Goal: Task Accomplishment & Management: Complete application form

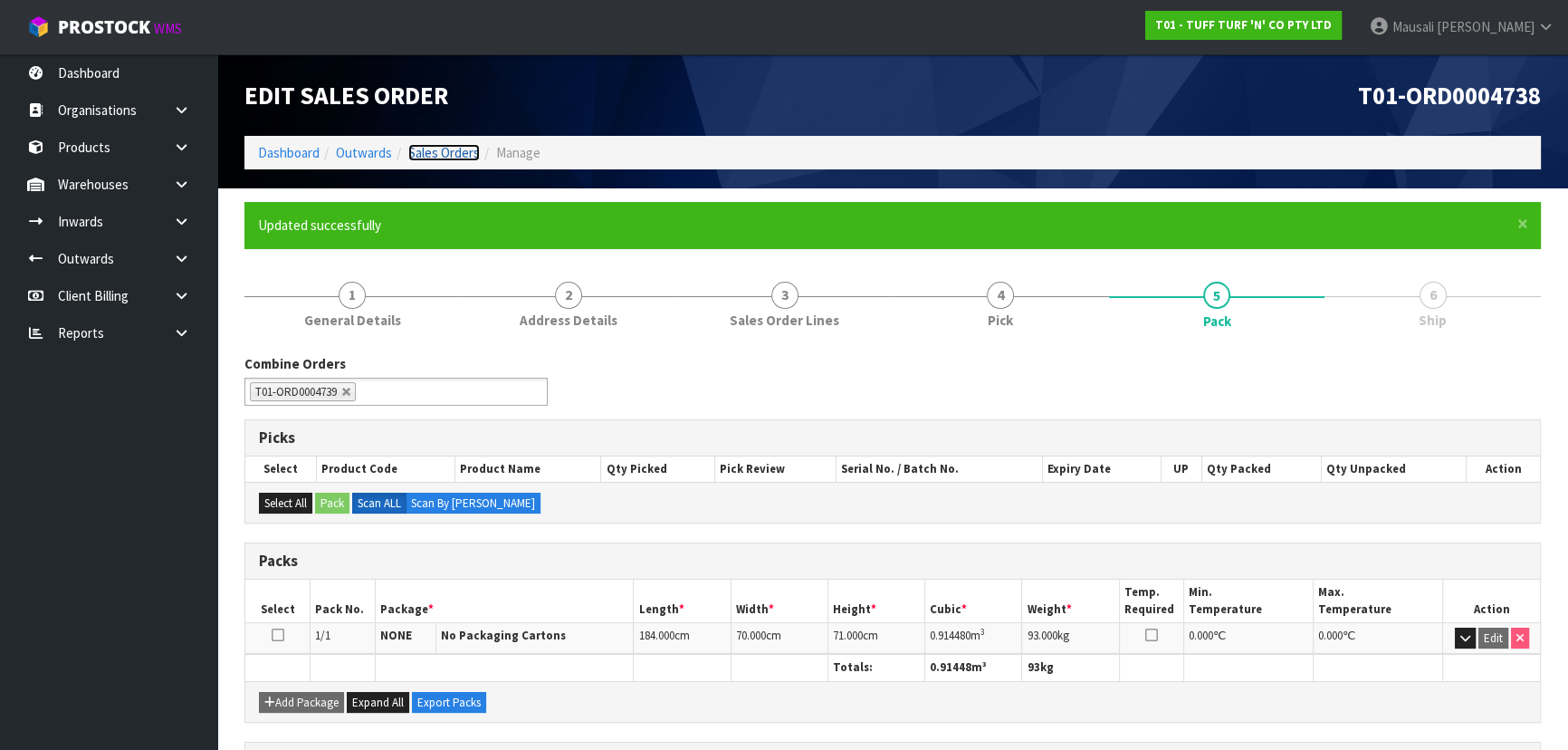
click at [458, 155] on link "Sales Orders" at bounding box center [444, 152] width 72 height 17
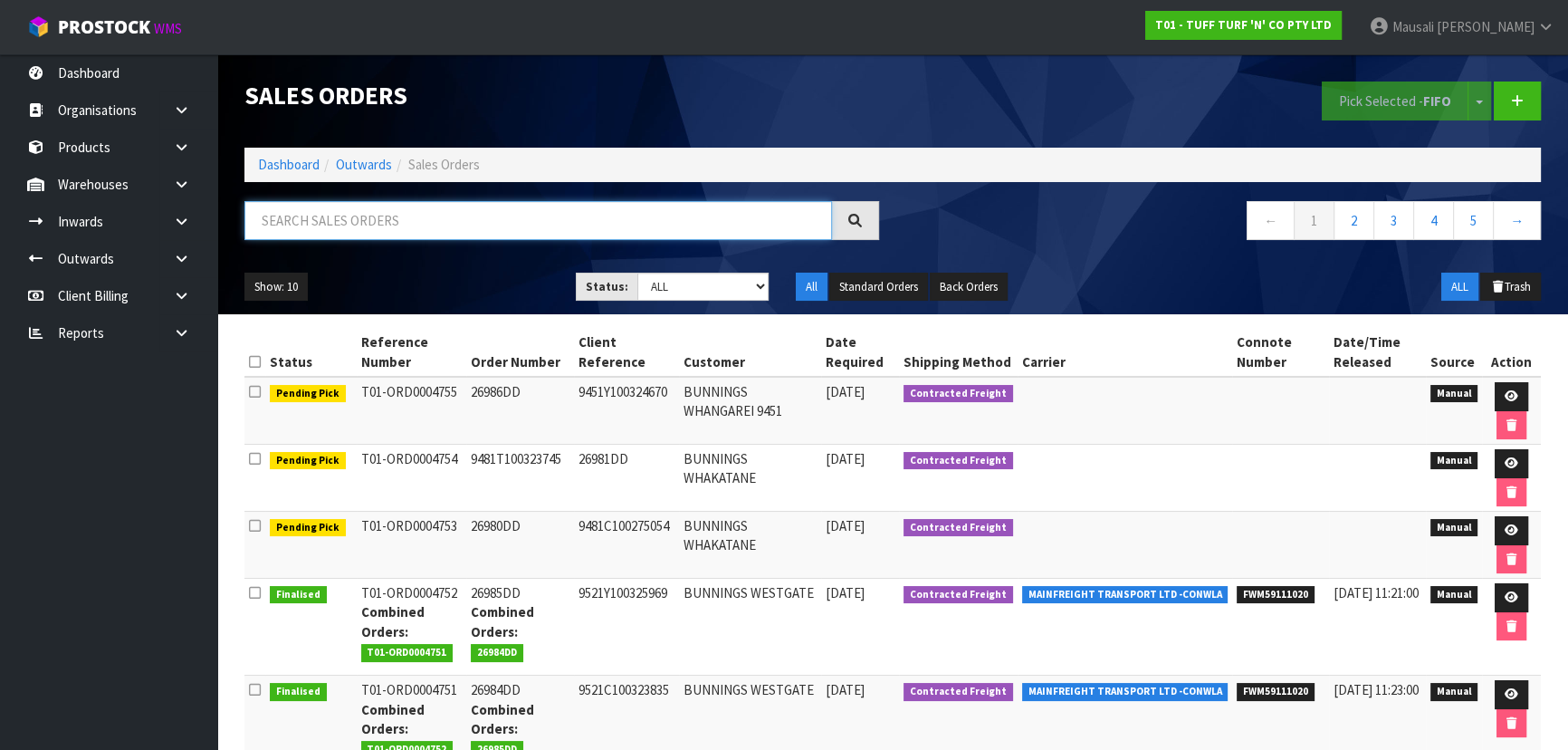
click at [335, 206] on input "text" at bounding box center [538, 220] width 587 height 39
type input "JOB-0417274"
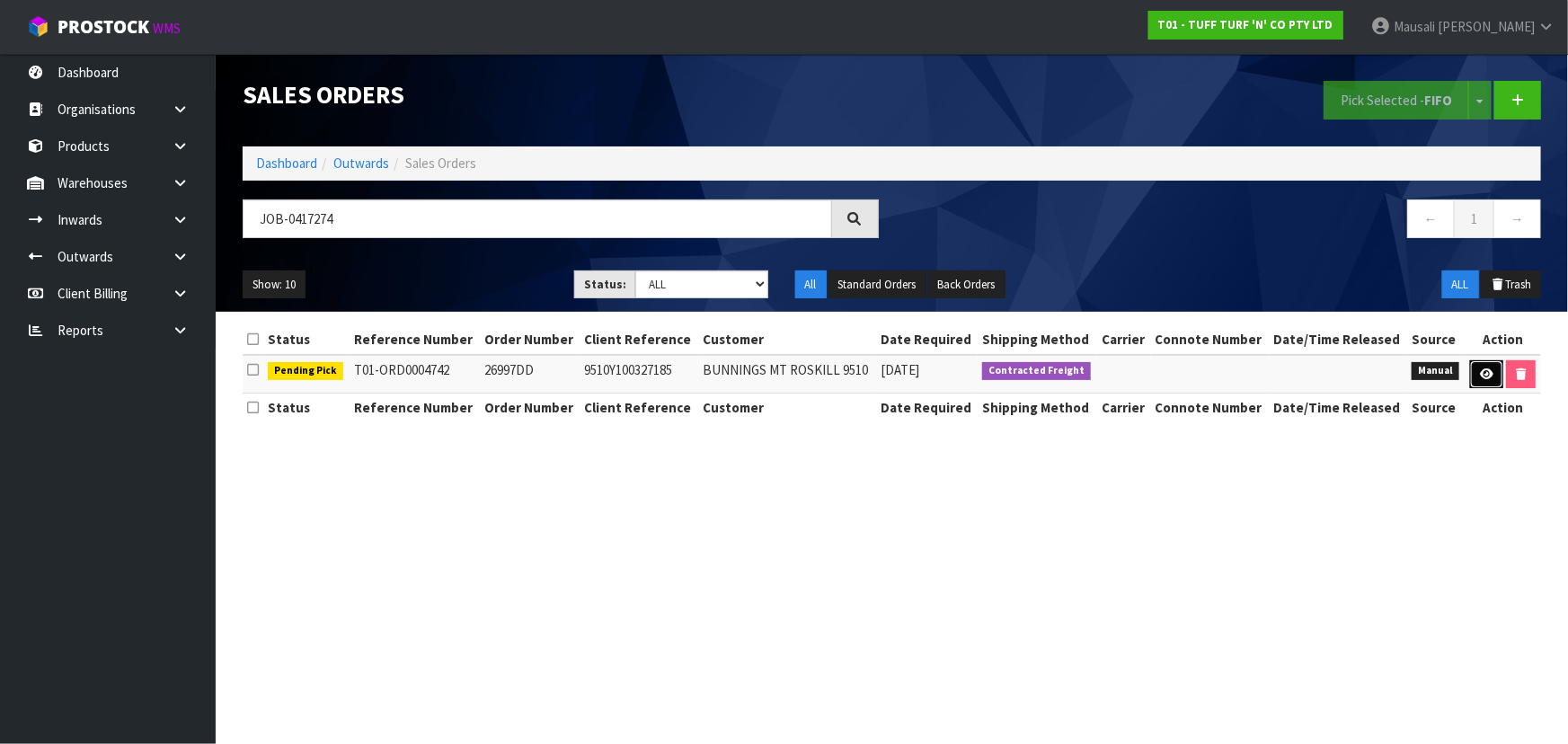
click at [823, 371] on icon at bounding box center [1486, 374] width 13 height 11
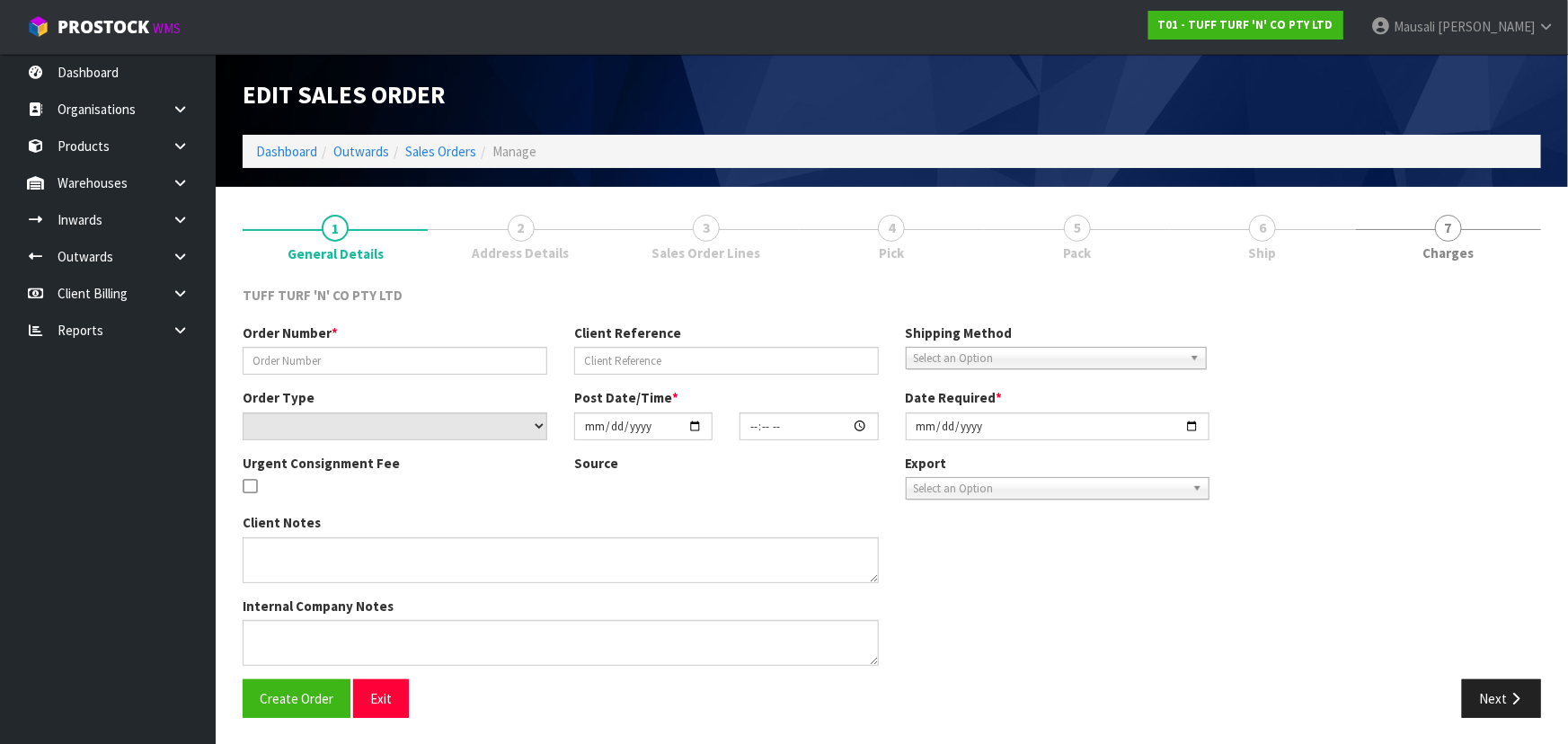
type input "26997DD"
type input "9510Y100327185"
select select "number:0"
type input "[DATE]"
type input "12:54:00.000"
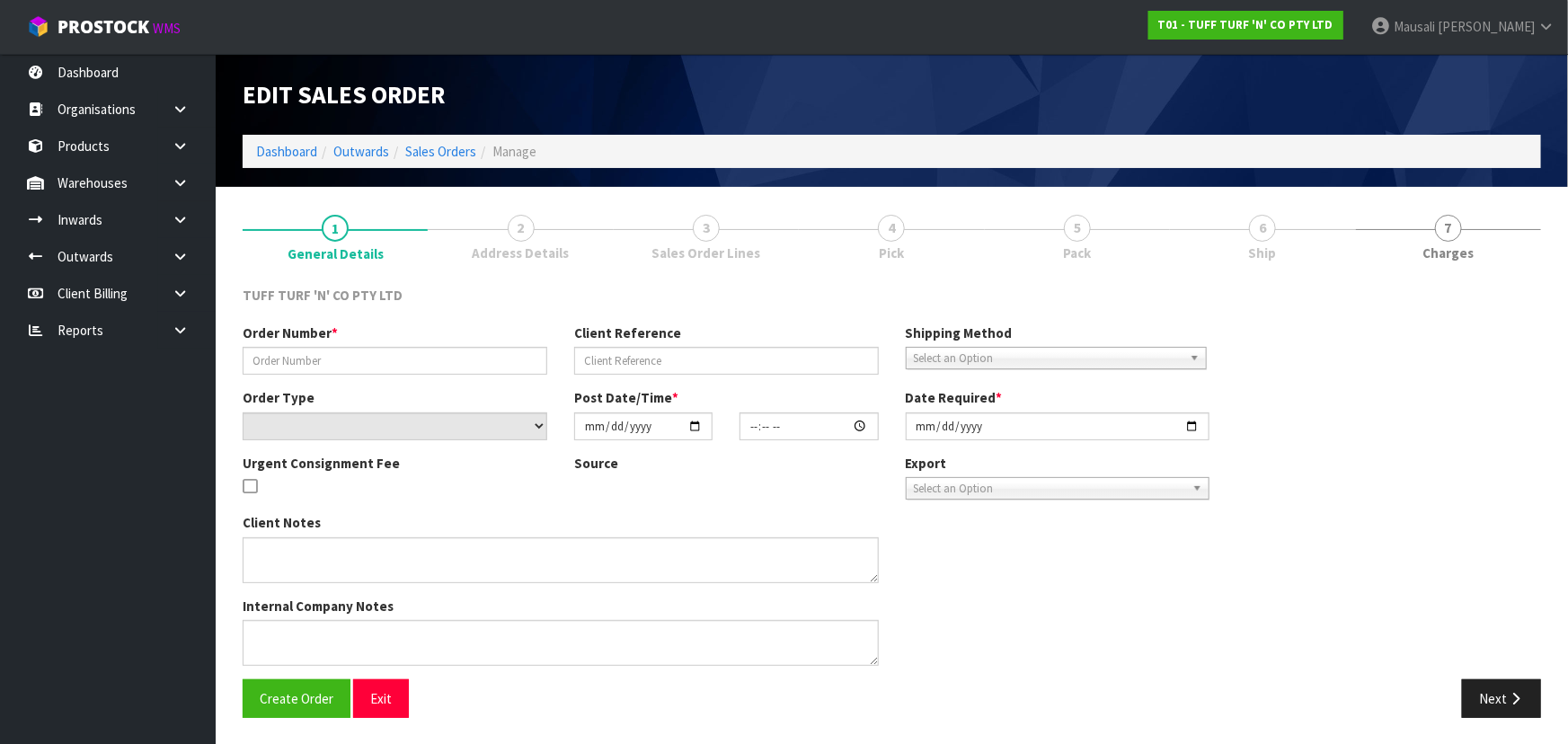
type input "[DATE]"
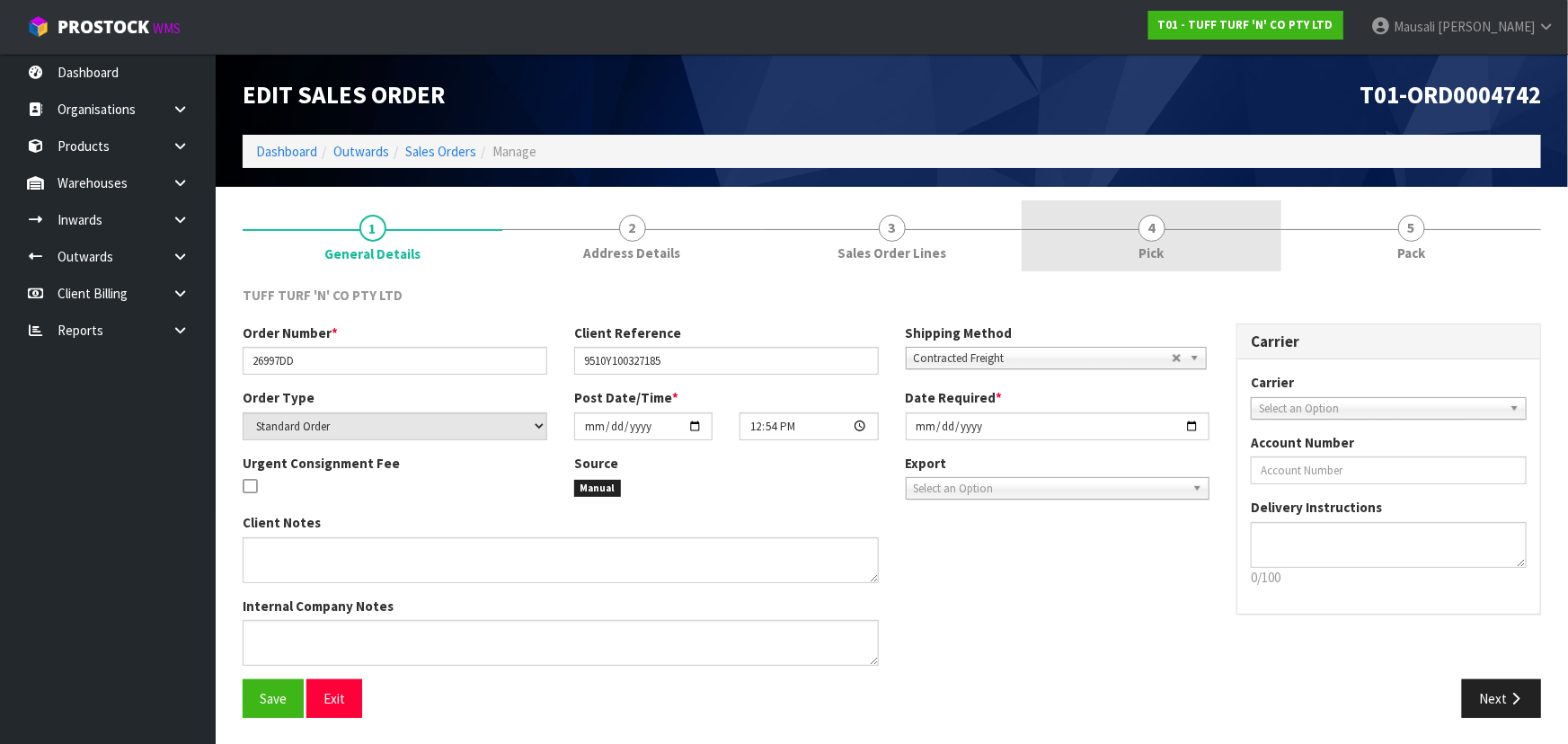
click at [823, 250] on span "Pick" at bounding box center [1151, 253] width 25 height 19
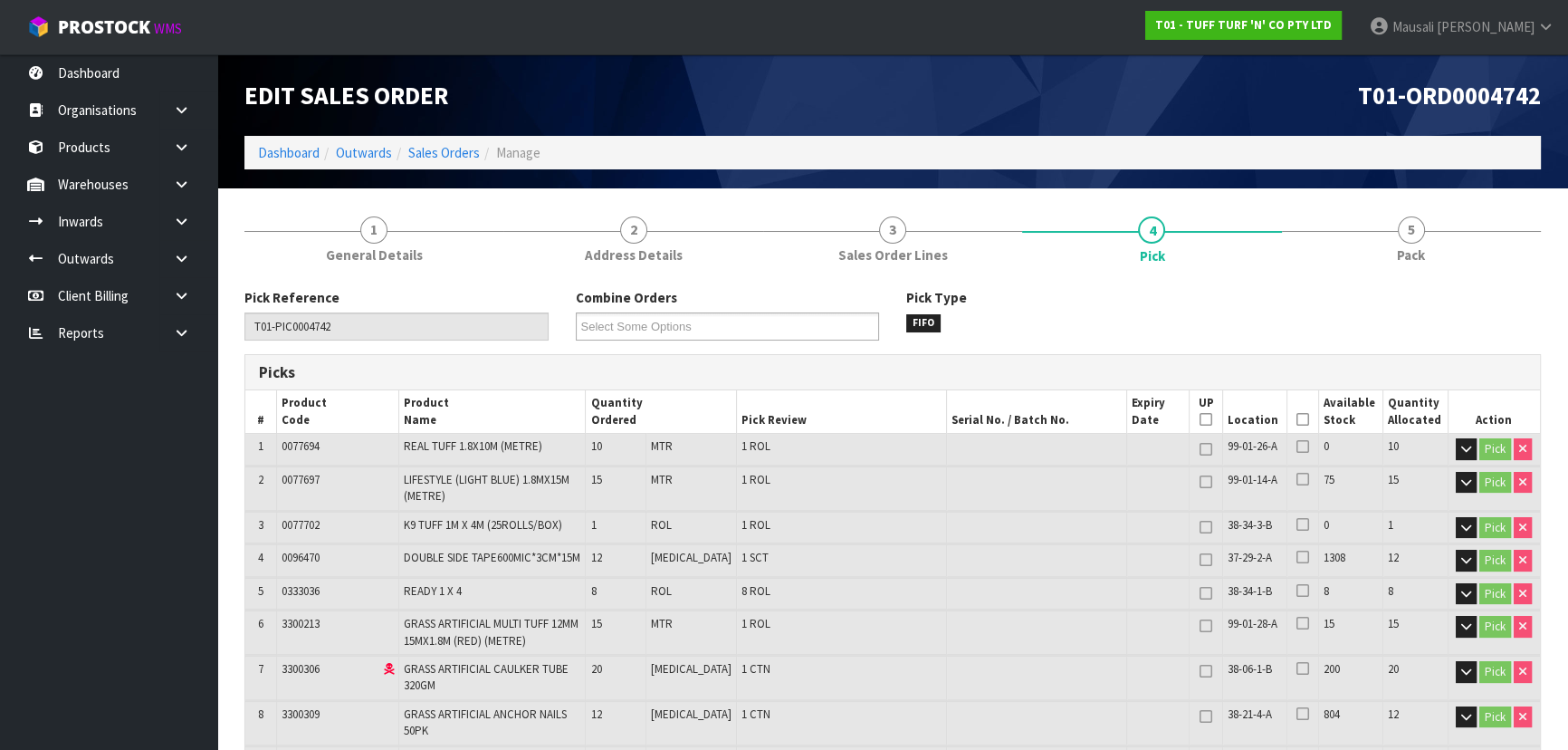
click at [829, 419] on icon at bounding box center [1301, 419] width 12 height 1
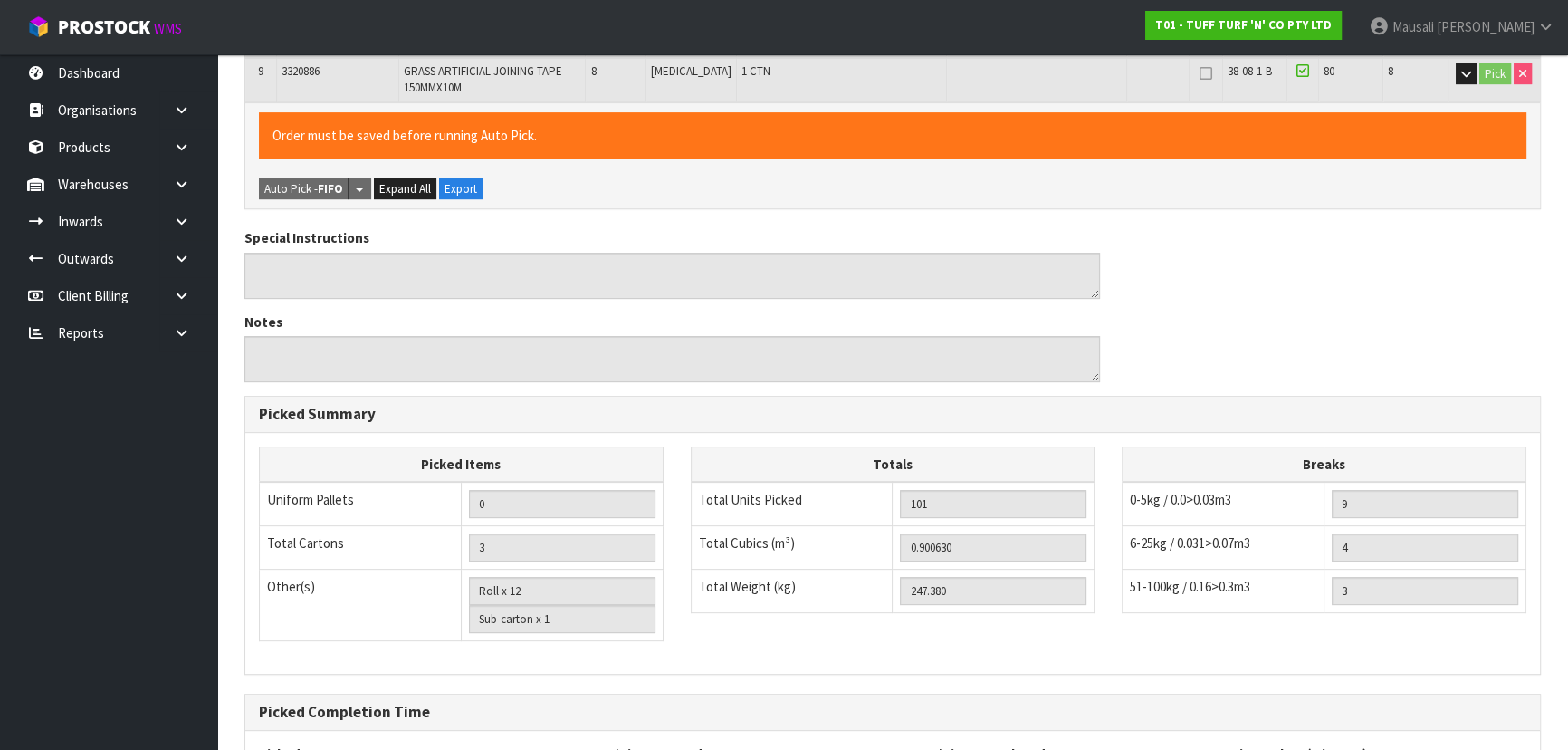
scroll to position [856, 0]
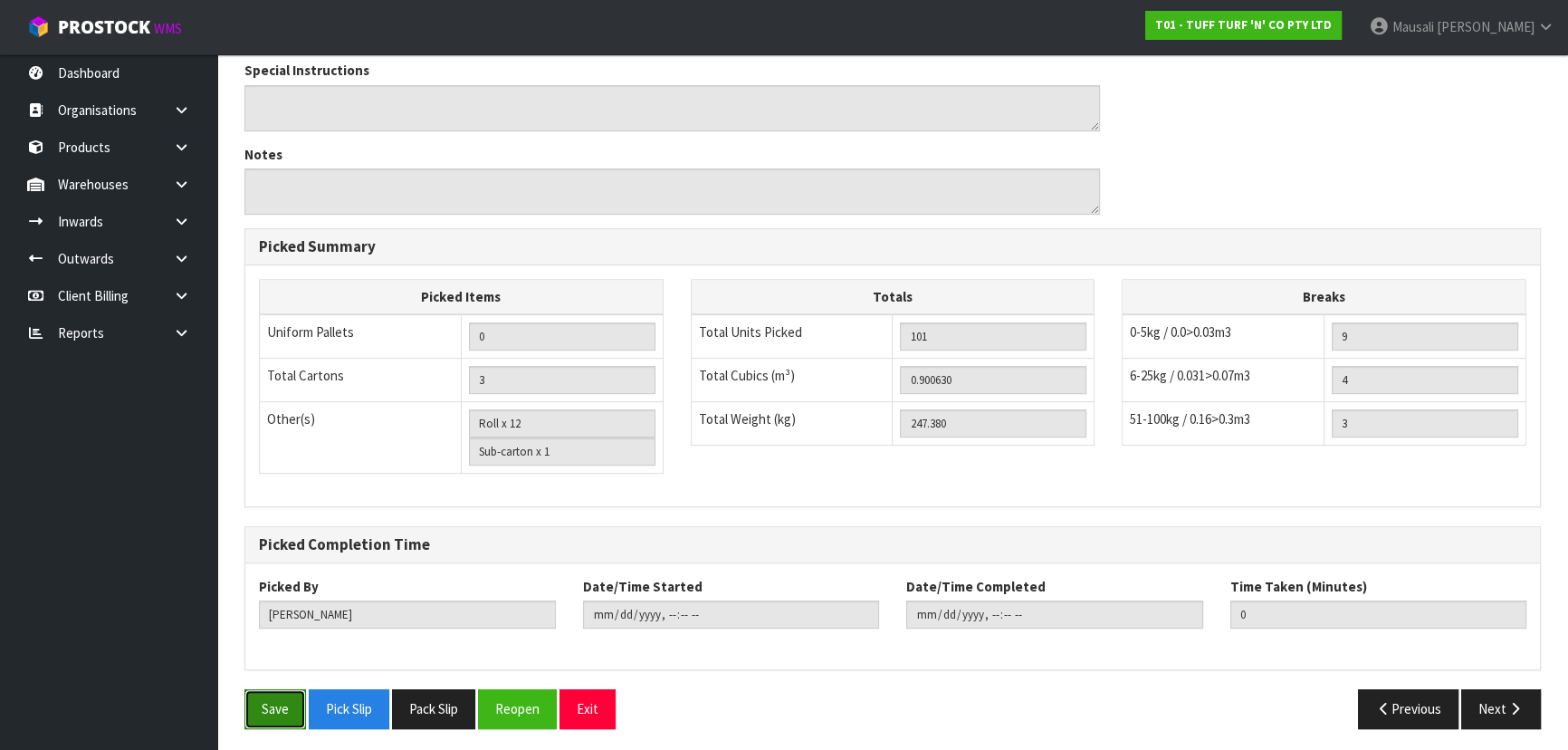
click at [289, 493] on button "Save" at bounding box center [275, 708] width 61 height 39
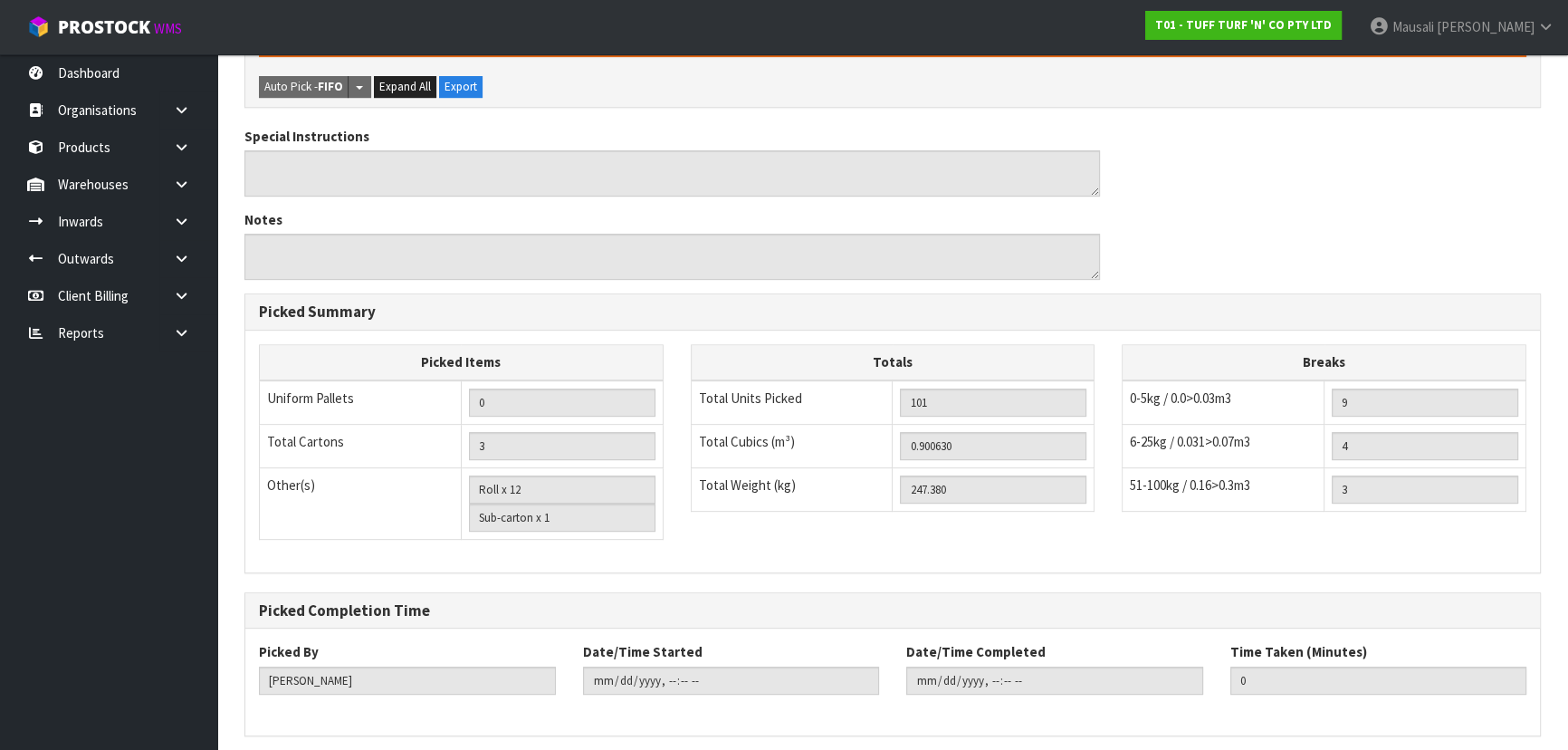
scroll to position [0, 0]
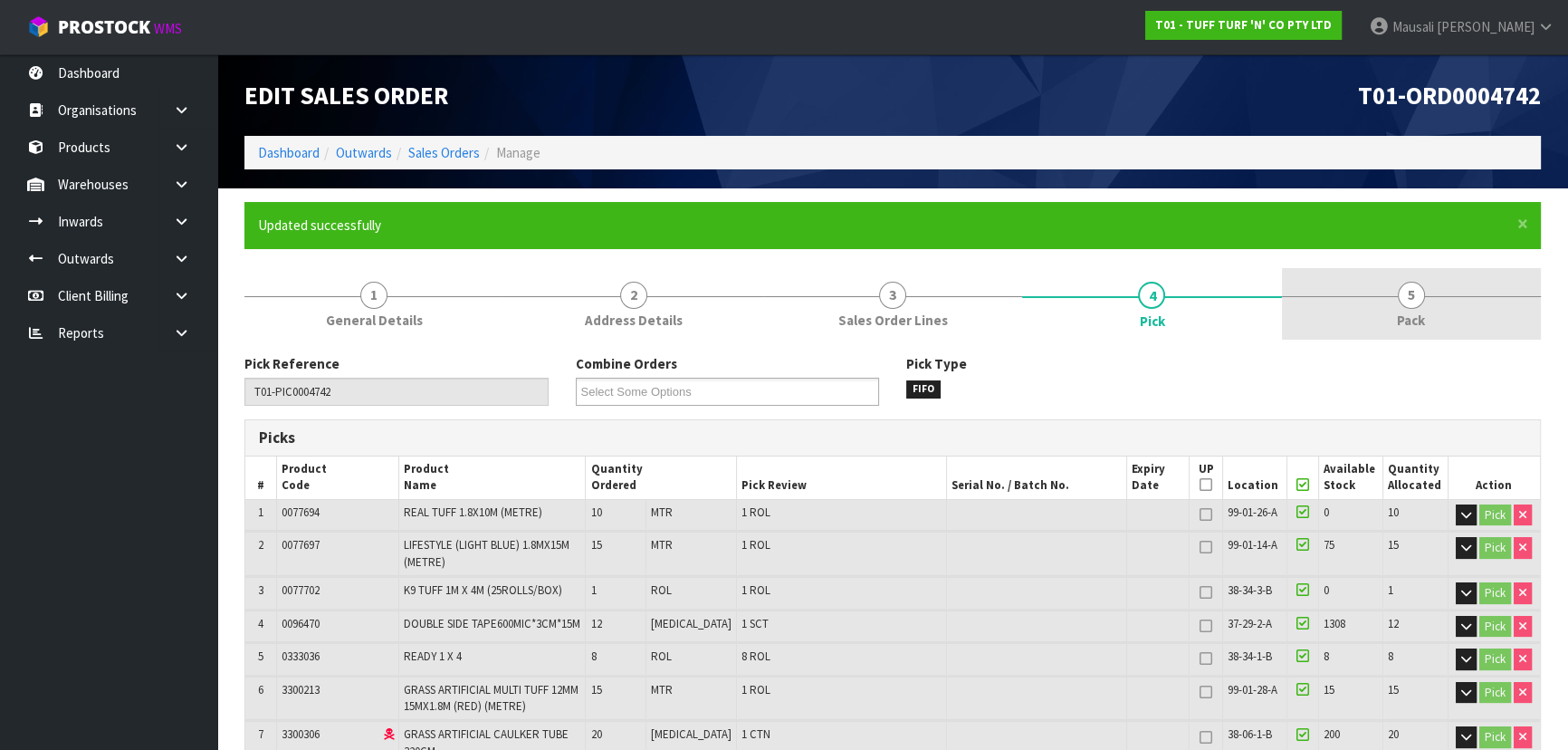
type input "[PERSON_NAME]"
type input "2025-10-15T12:07:10"
click at [829, 305] on span "5" at bounding box center [1410, 295] width 27 height 27
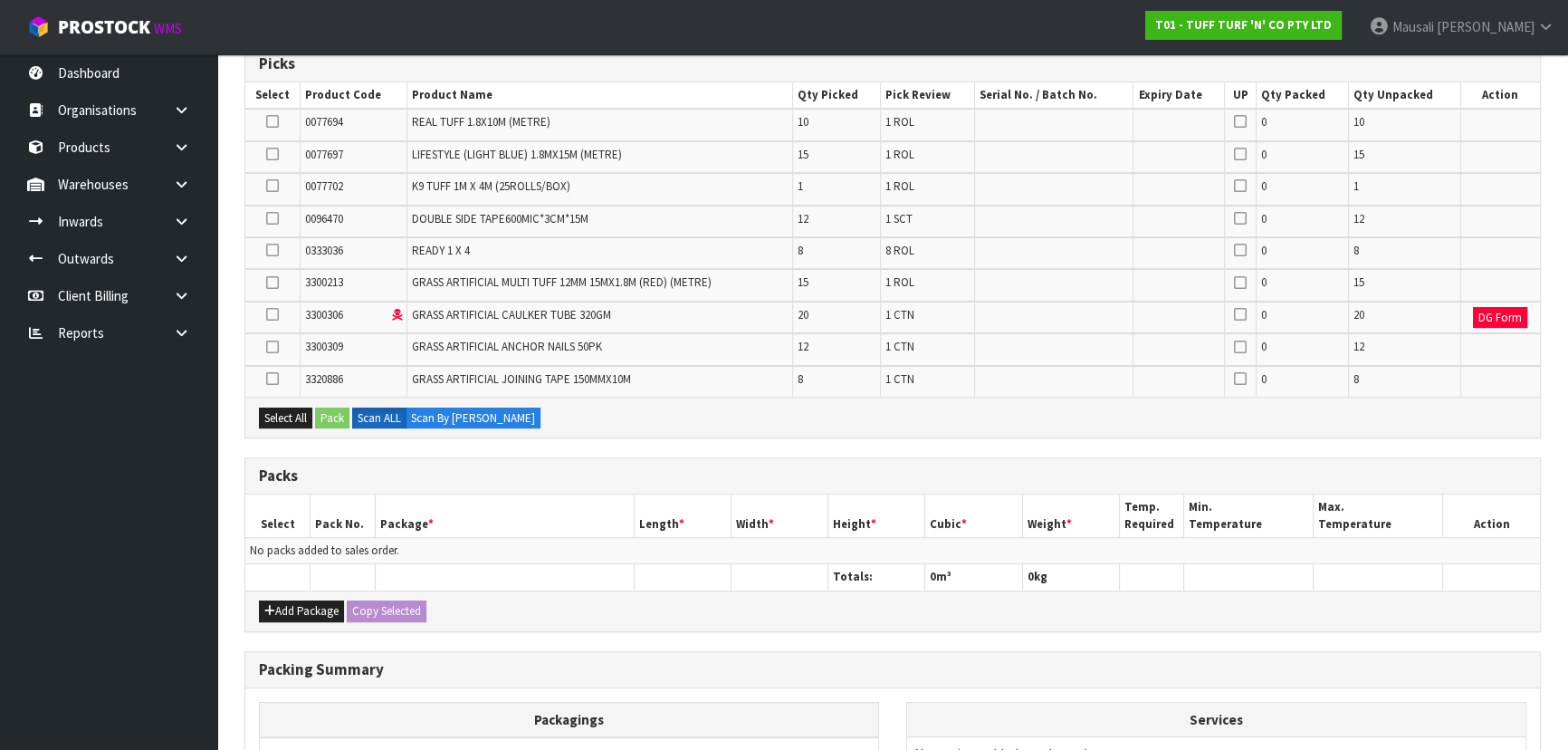
scroll to position [494, 0]
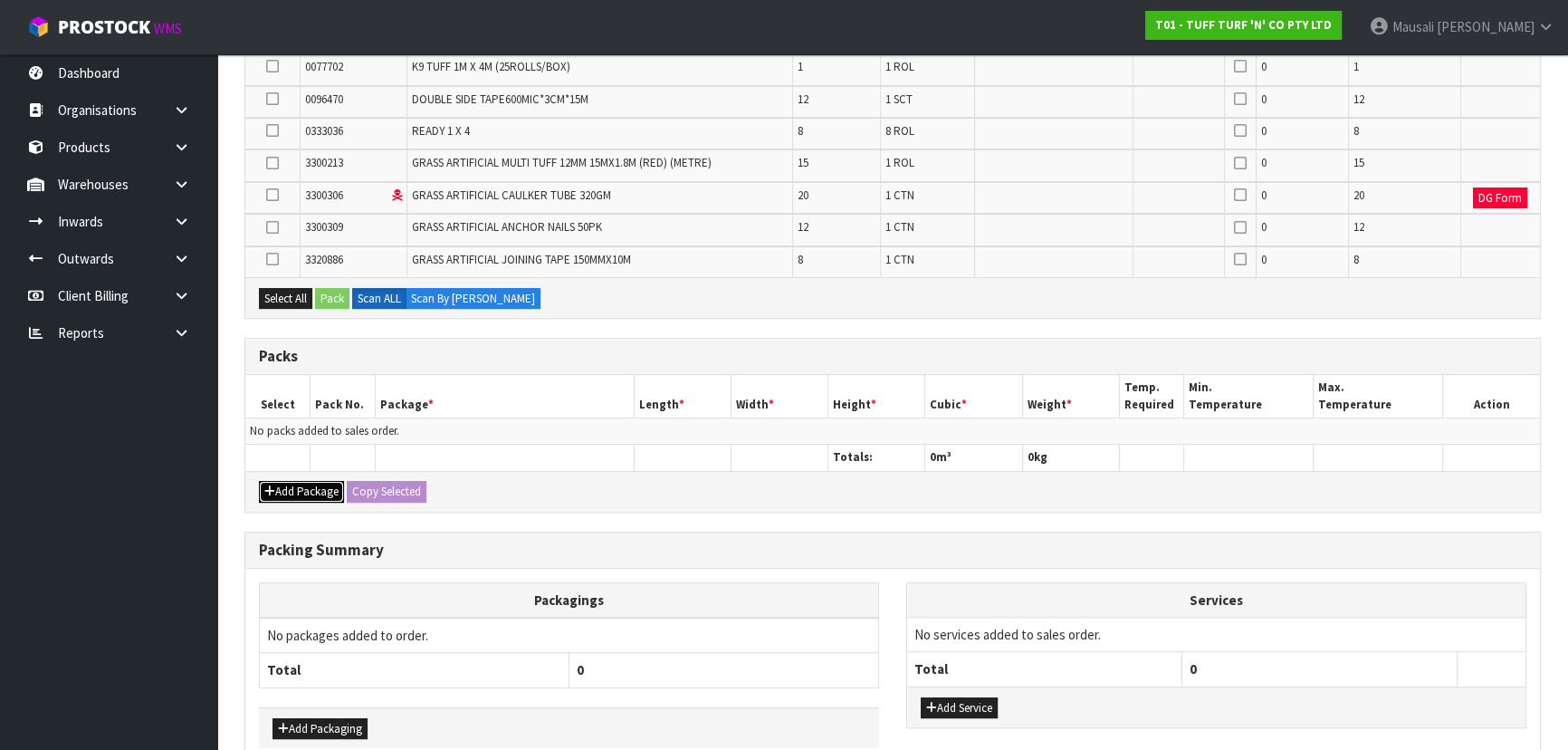
click at [281, 484] on button "Add Package" at bounding box center [302, 491] width 85 height 22
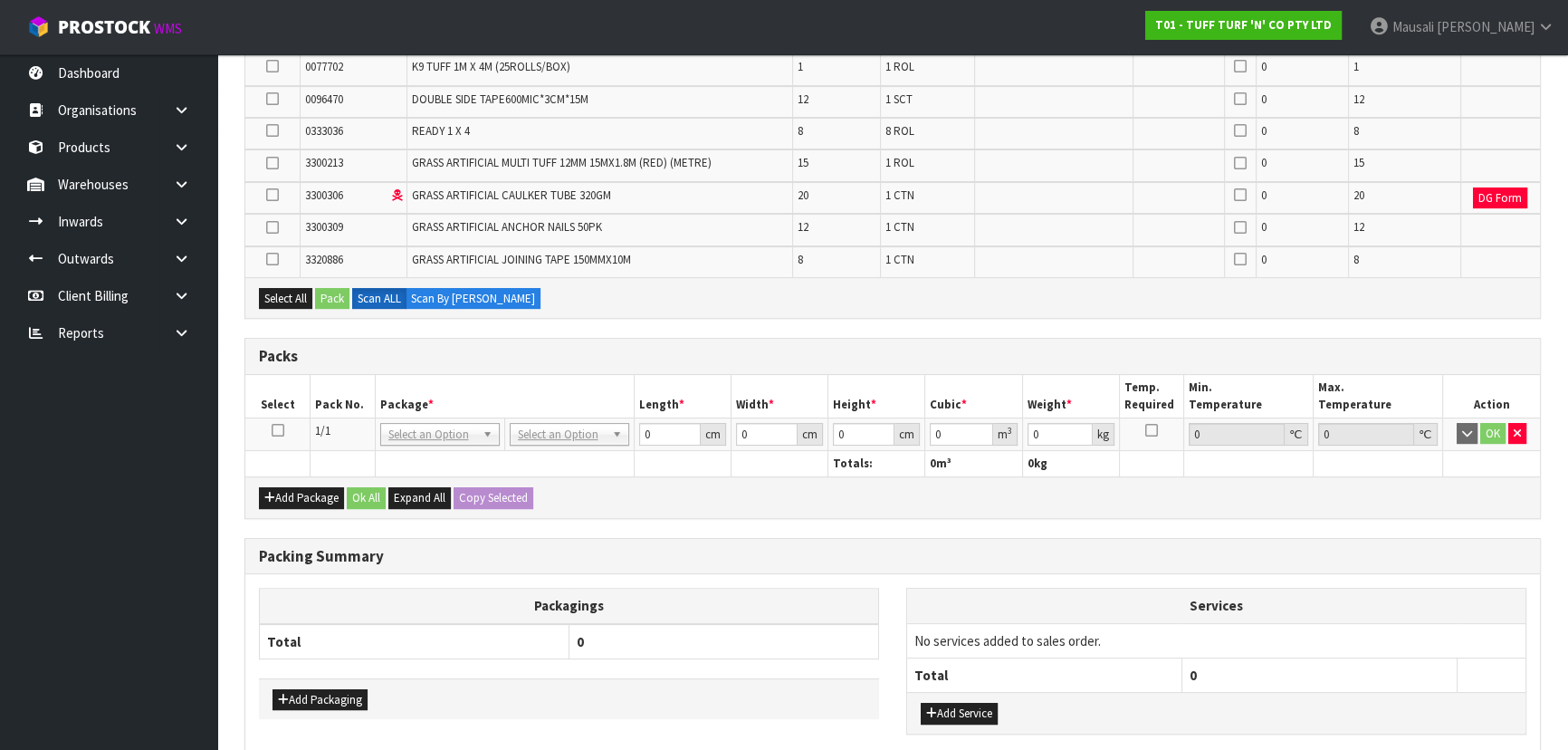
click at [276, 430] on icon at bounding box center [277, 430] width 12 height 1
click at [267, 292] on button "Select All" at bounding box center [285, 299] width 53 height 22
click at [341, 293] on button "Pack" at bounding box center [332, 299] width 34 height 22
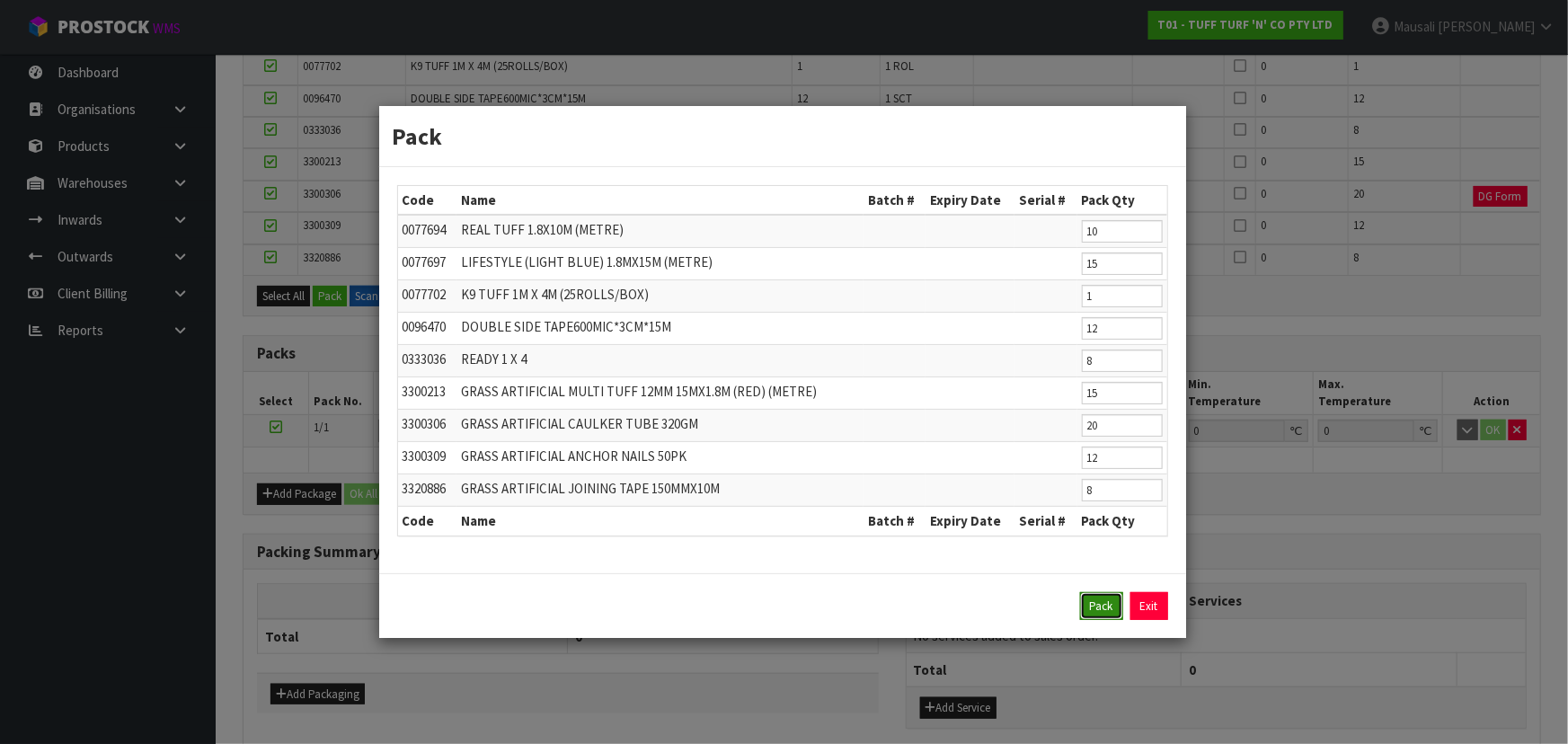
click at [823, 489] on button "Pack" at bounding box center [1102, 606] width 43 height 29
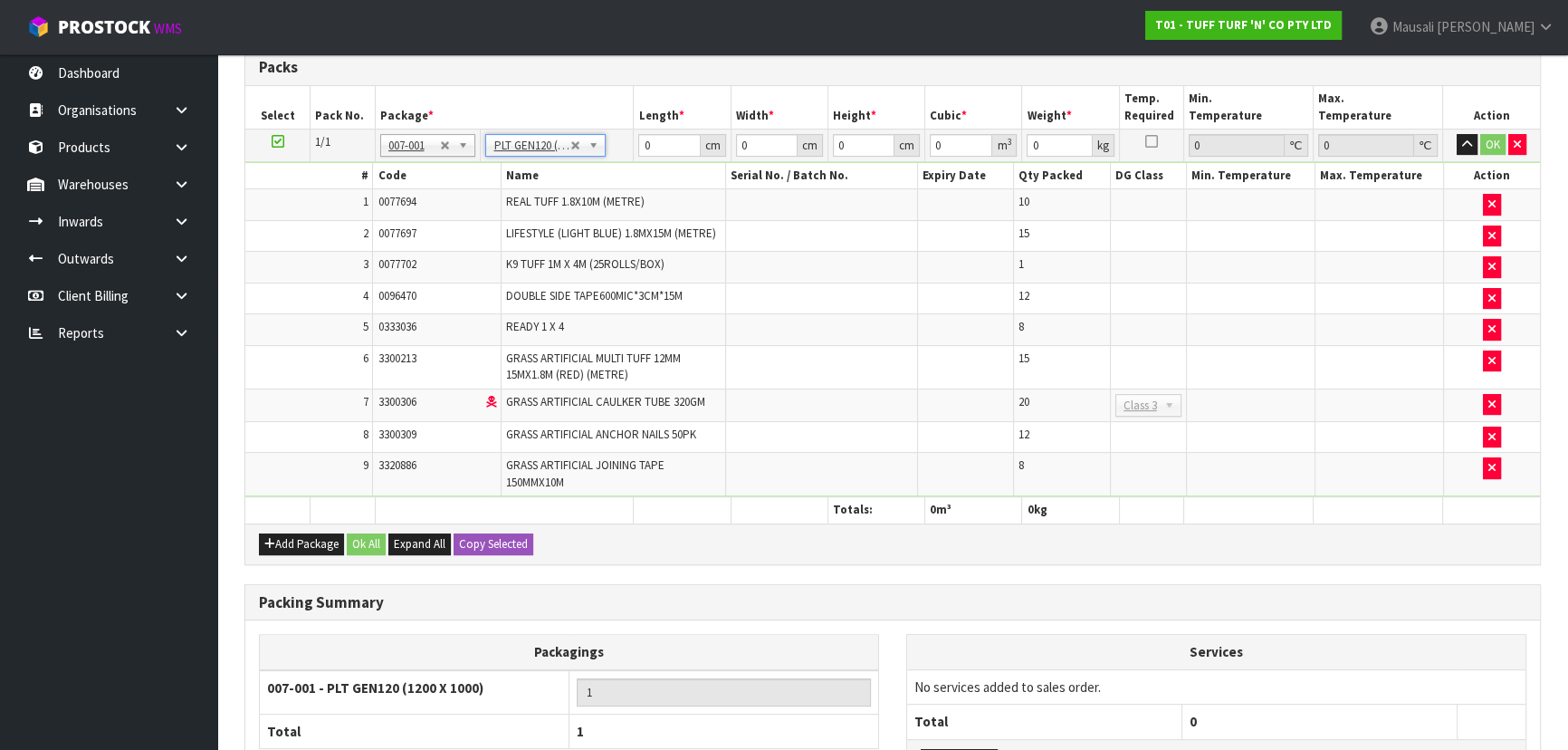
type input "120"
type input "100"
type input "247.38"
drag, startPoint x: 664, startPoint y: 149, endPoint x: 632, endPoint y: 154, distance: 32.4
click at [633, 154] on td "120 cm" at bounding box center [681, 145] width 96 height 32
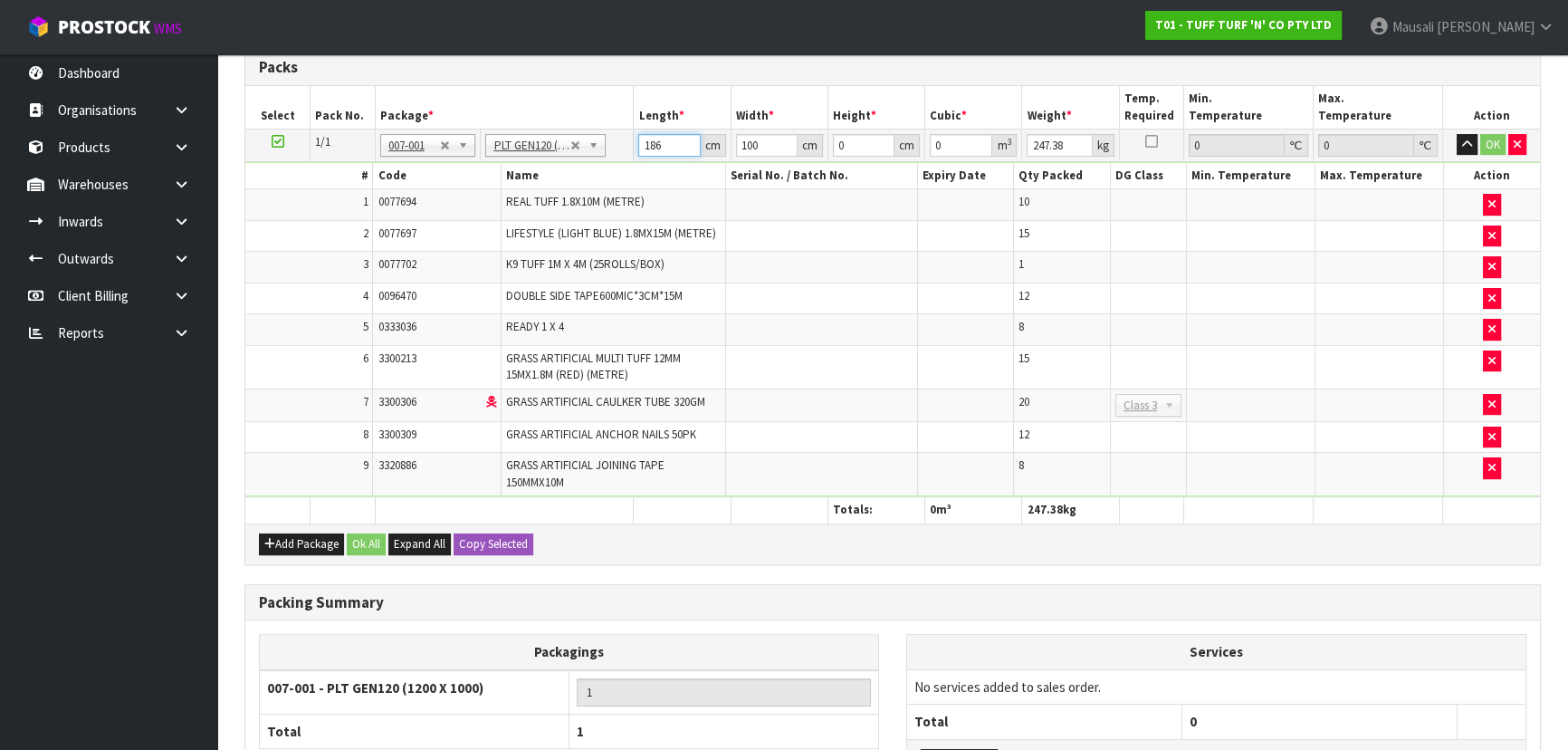
type input "186"
type input "124"
type input "7"
type input "0.161448"
type input "73"
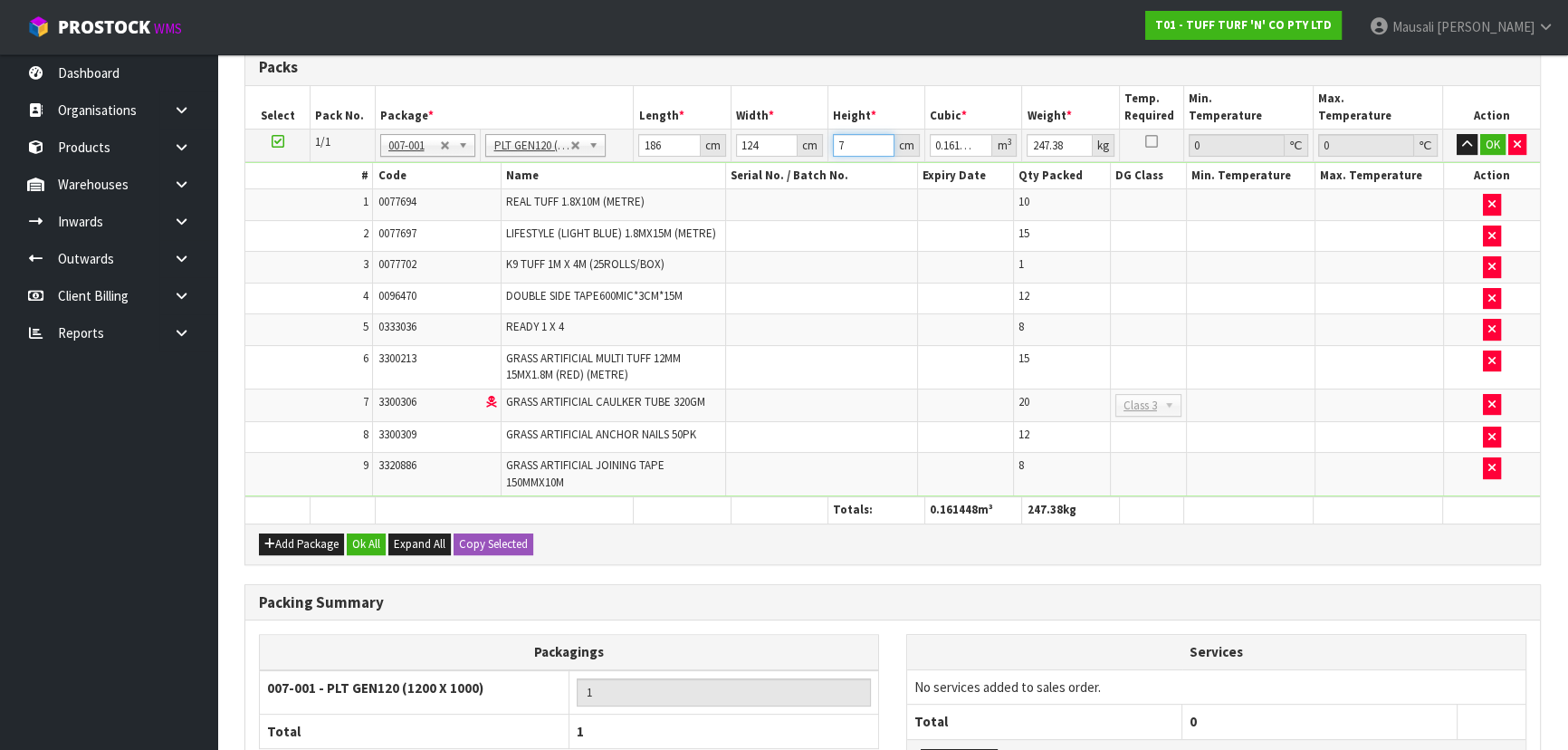
type input "1.683672"
type input "73"
type input "244"
click at [363, 493] on button "Ok All" at bounding box center [366, 544] width 39 height 22
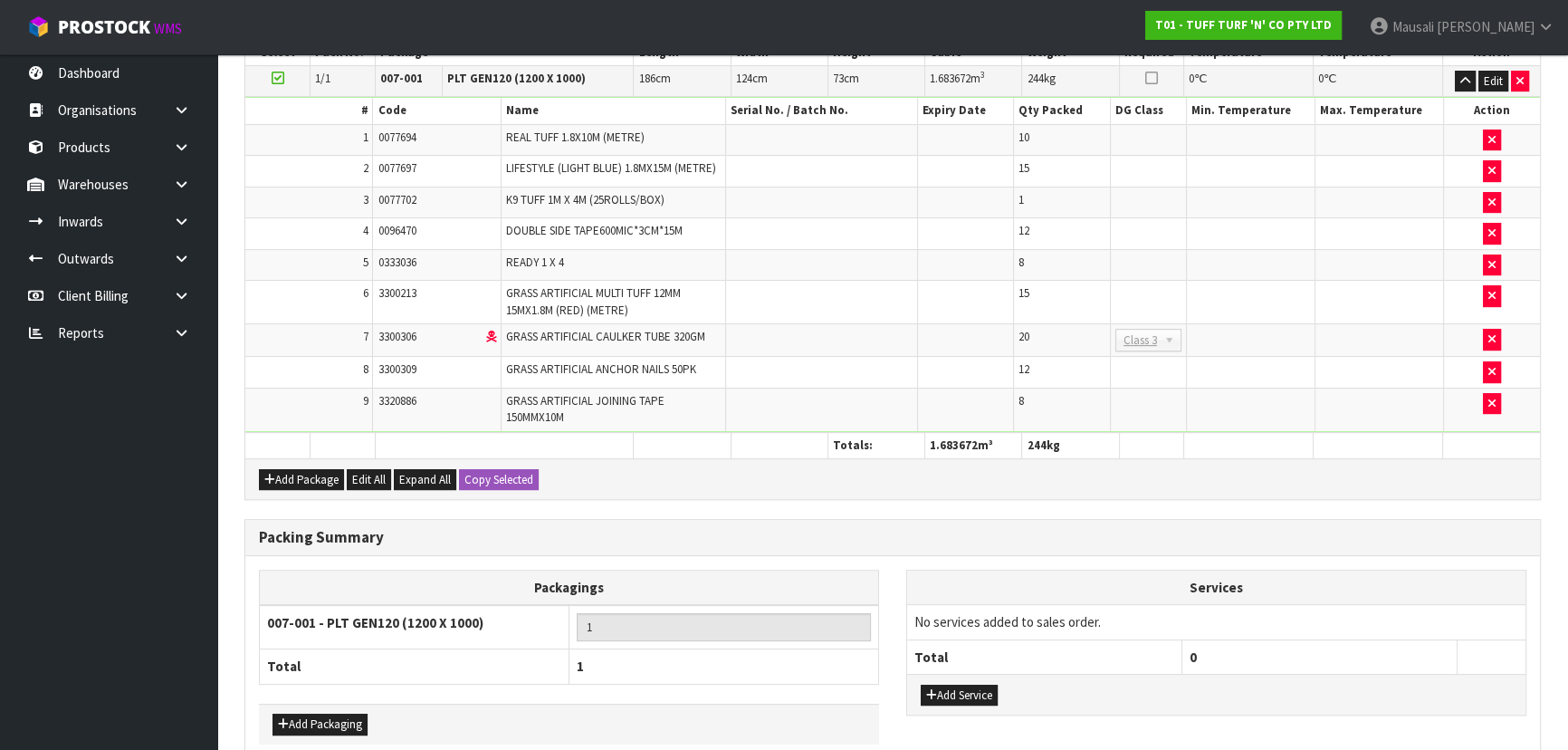
scroll to position [644, 0]
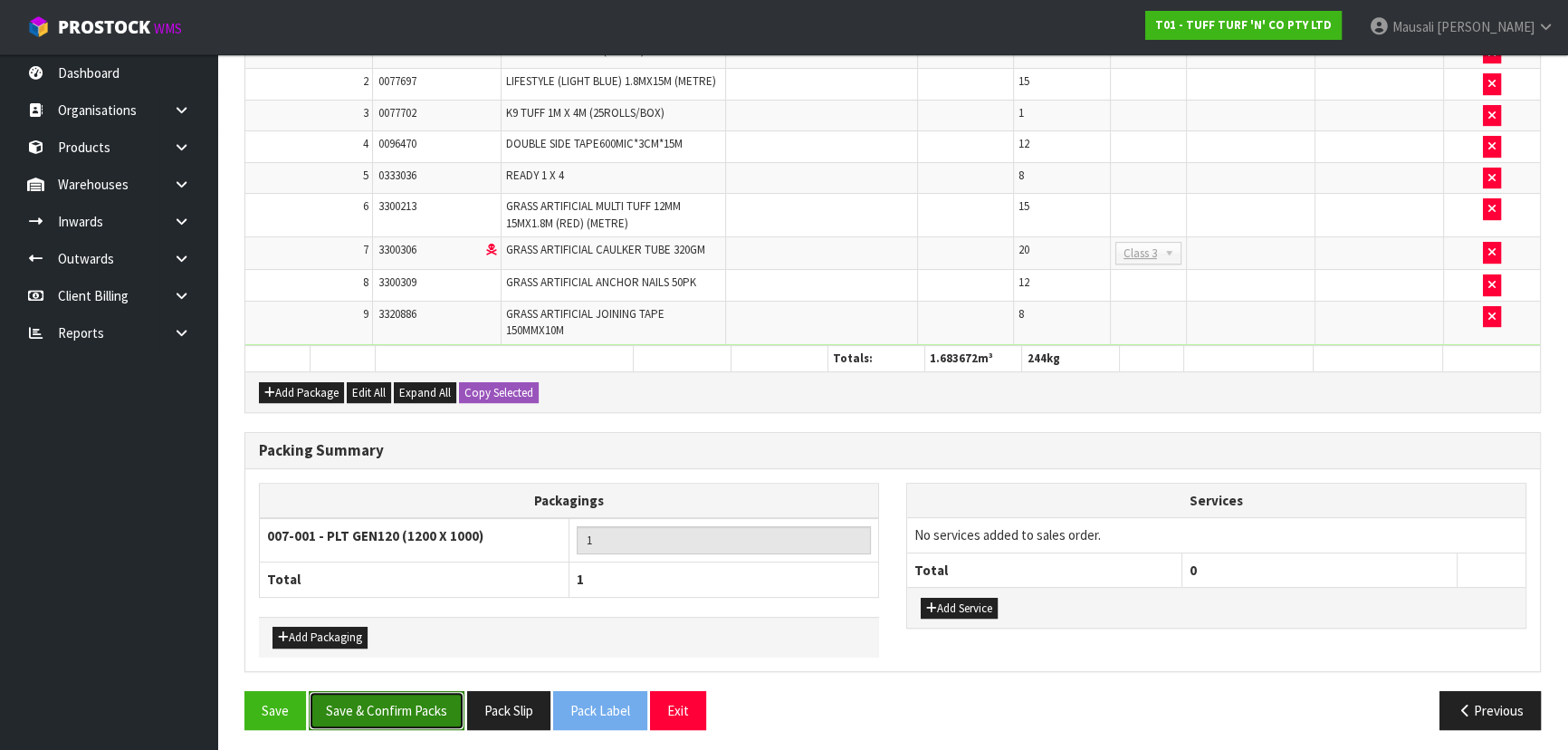
click at [362, 493] on button "Save & Confirm Packs" at bounding box center [387, 710] width 156 height 39
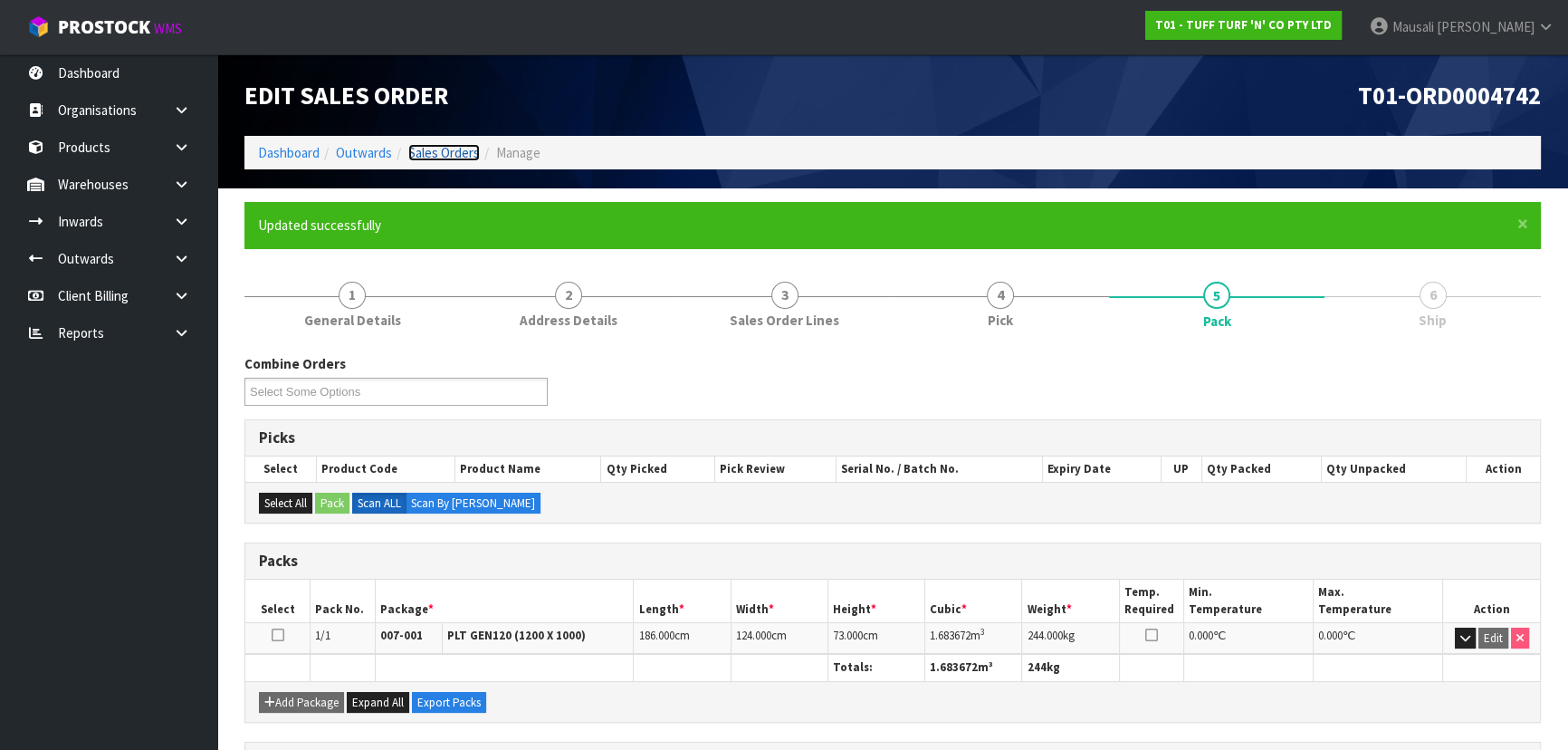
click at [440, 154] on link "Sales Orders" at bounding box center [444, 152] width 72 height 17
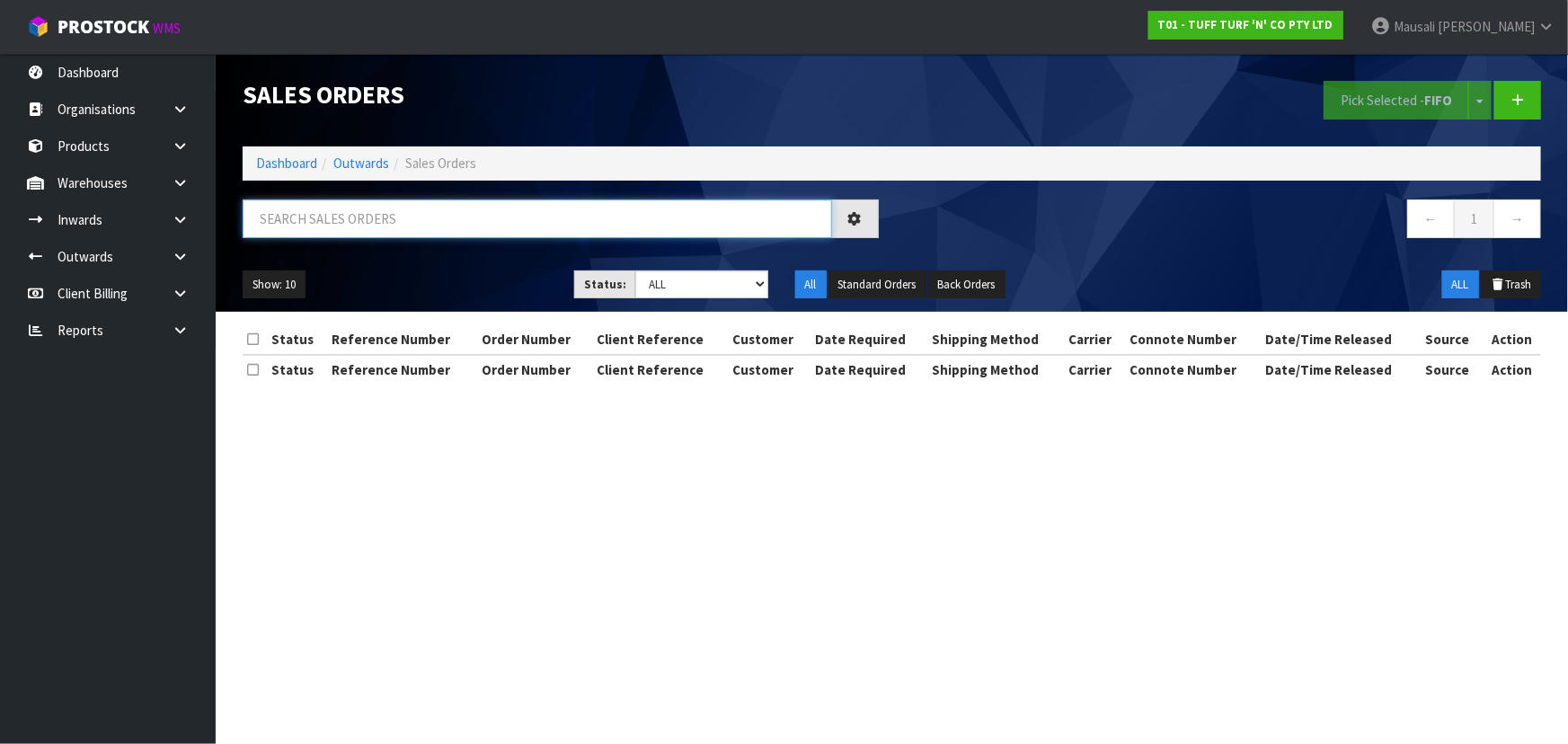
click at [313, 225] on input "text" at bounding box center [538, 219] width 589 height 38
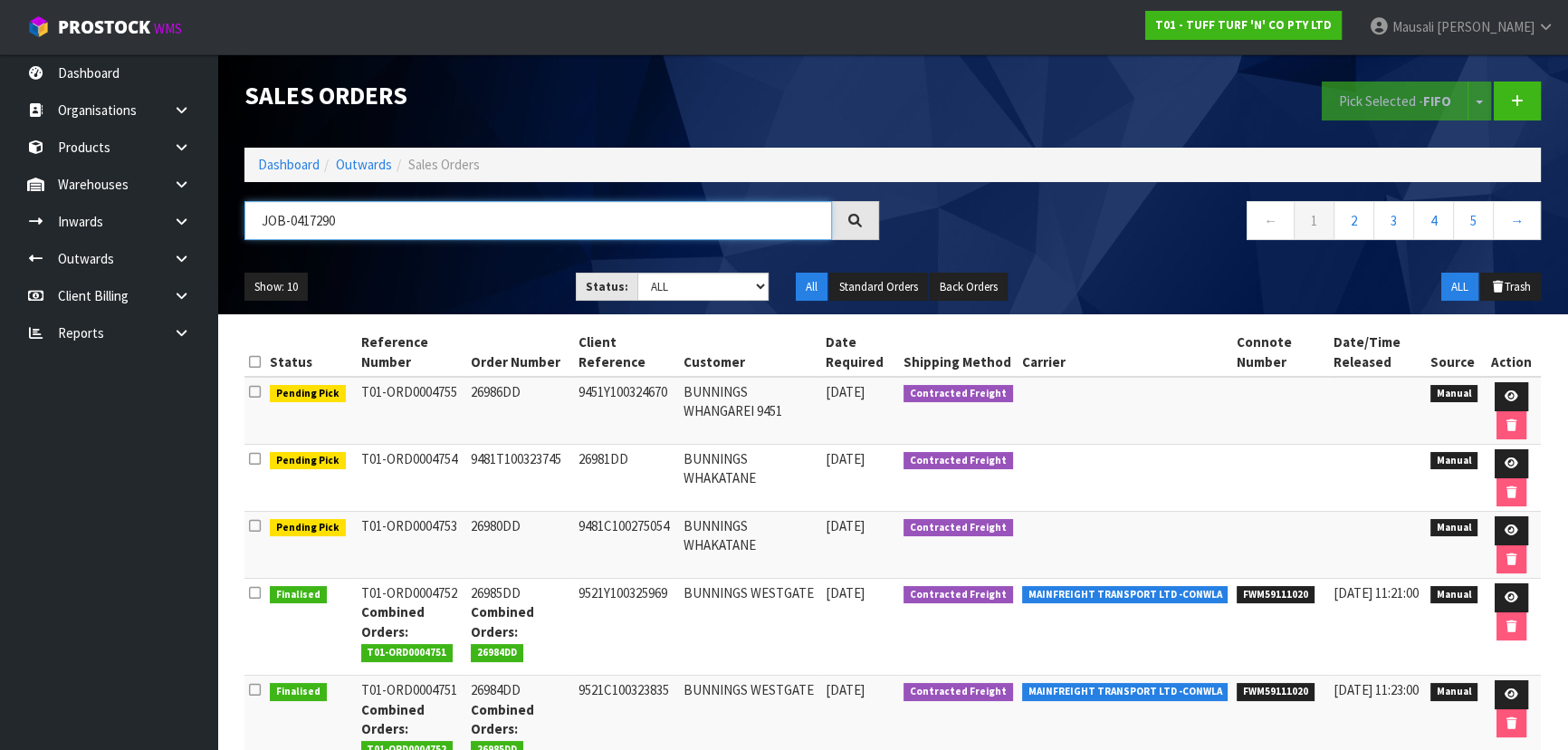
type input "JOB-0417290"
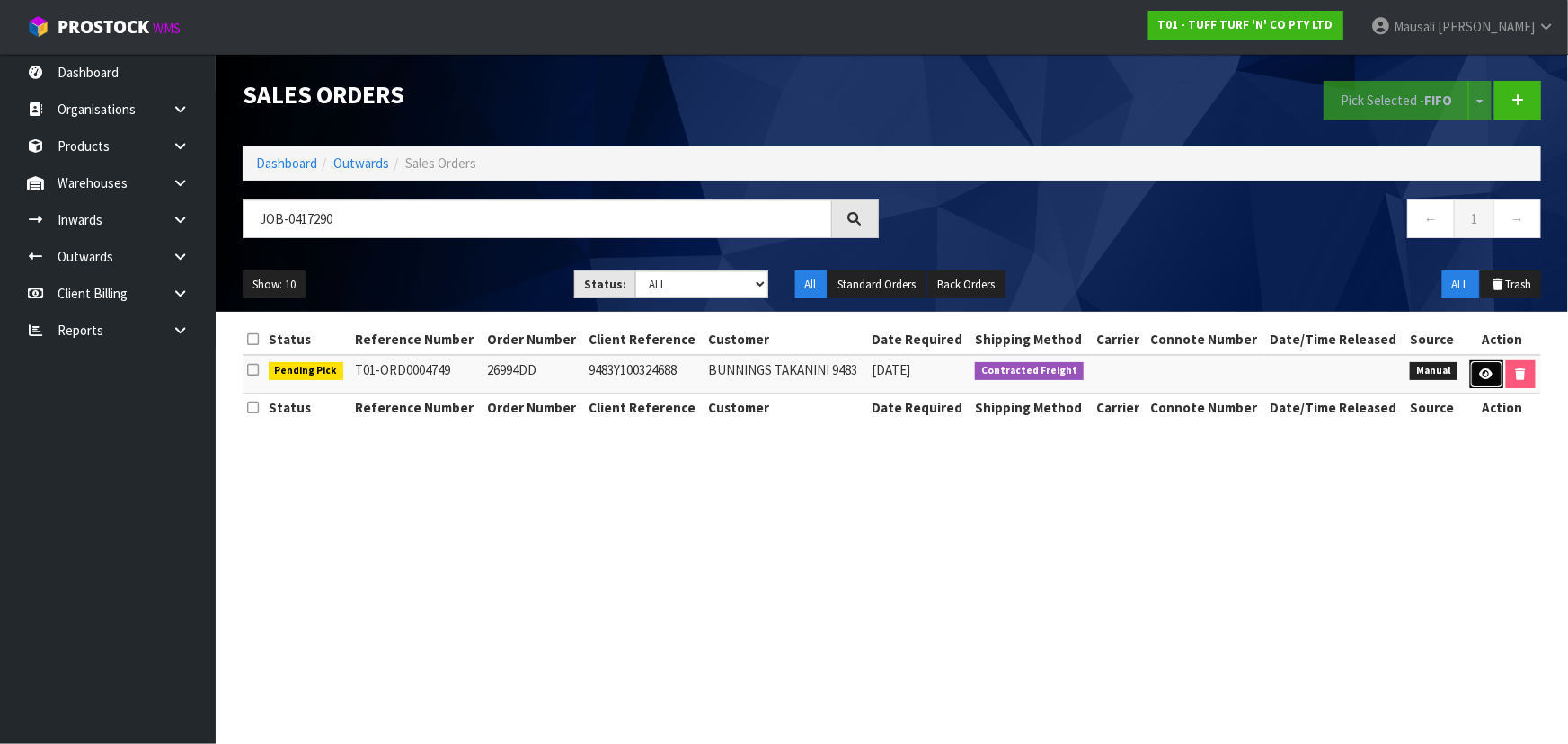
click at [823, 370] on icon at bounding box center [1486, 374] width 13 height 11
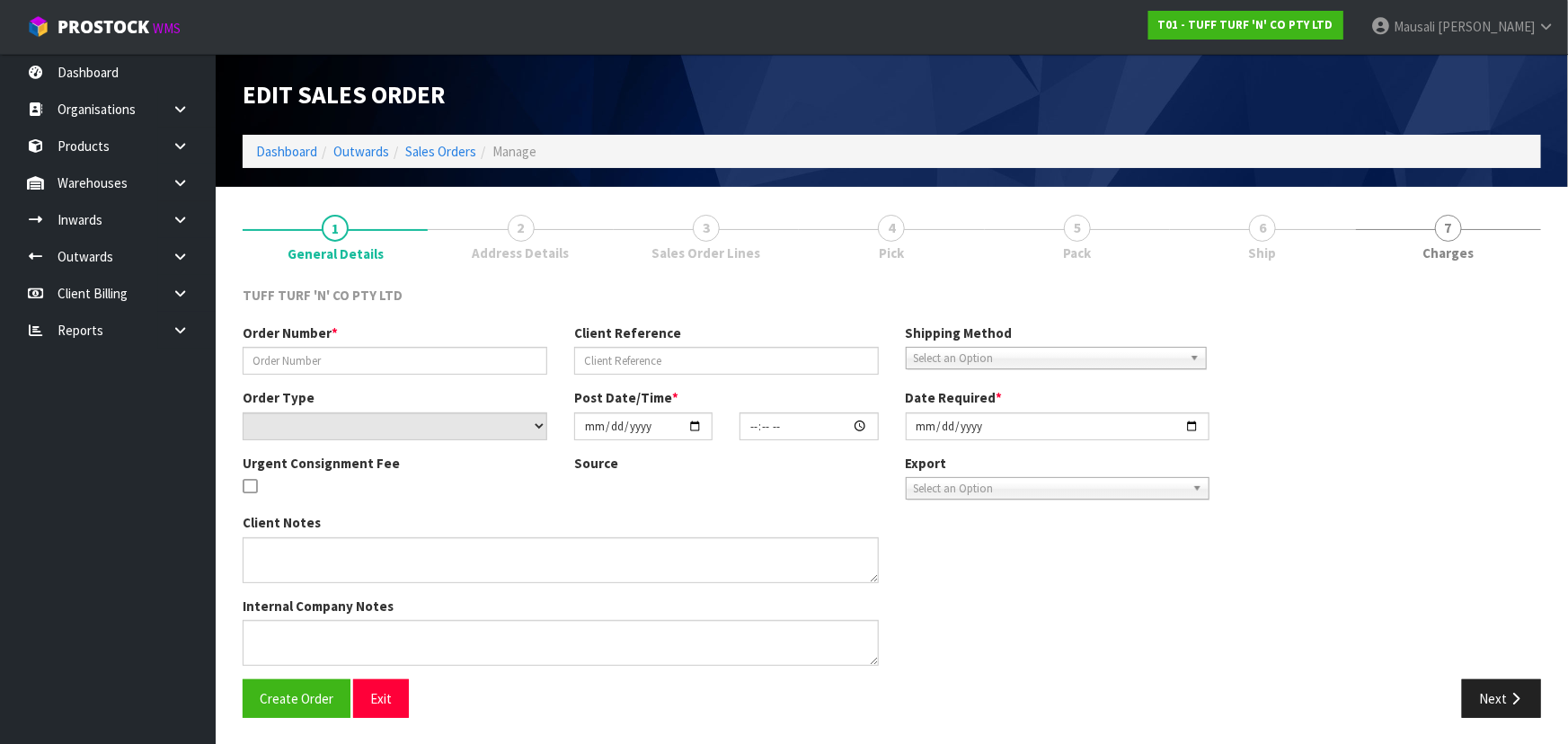
type input "26994DD"
type input "9483Y100324688"
select select "number:0"
type input "[DATE]"
type input "13:08:00.000"
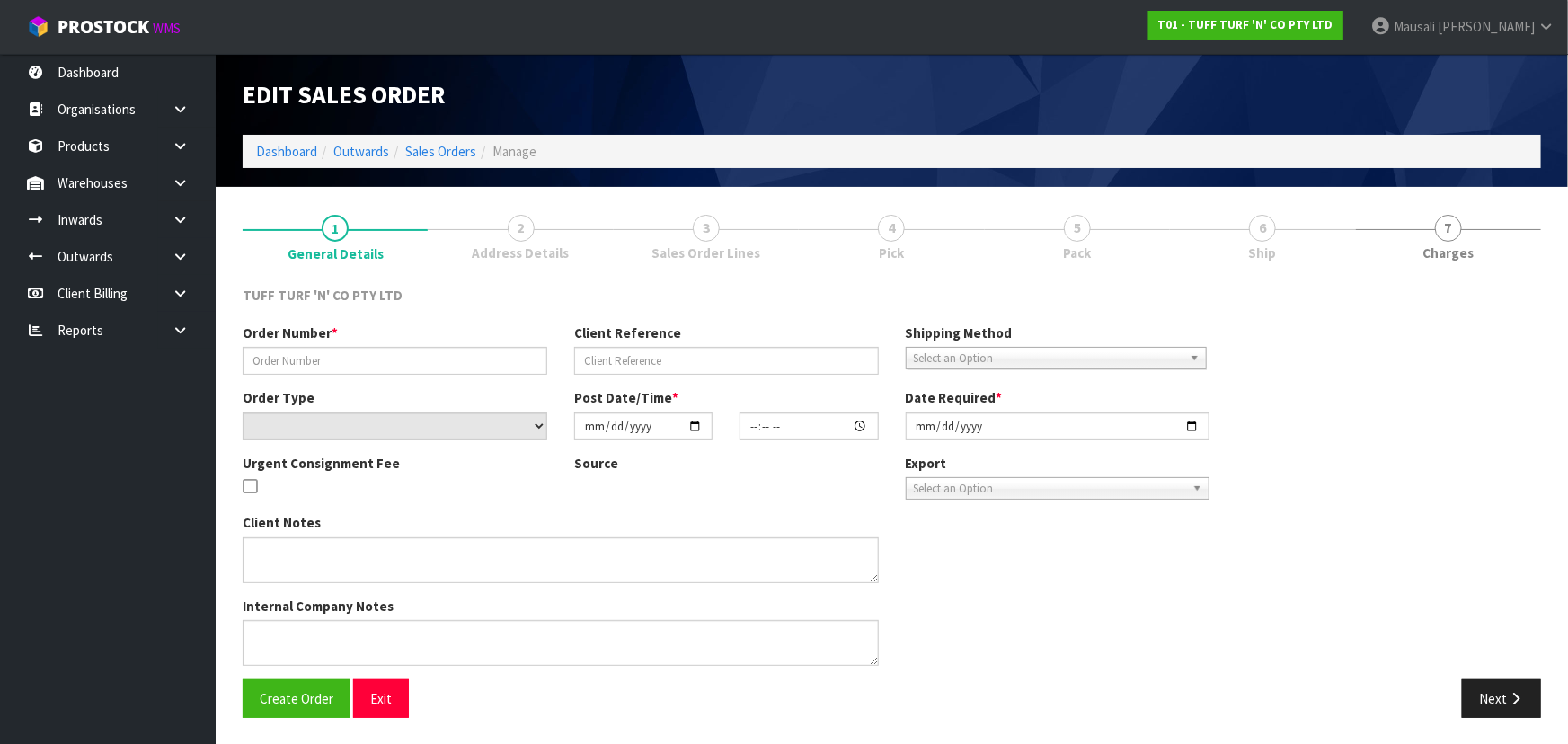
type input "[DATE]"
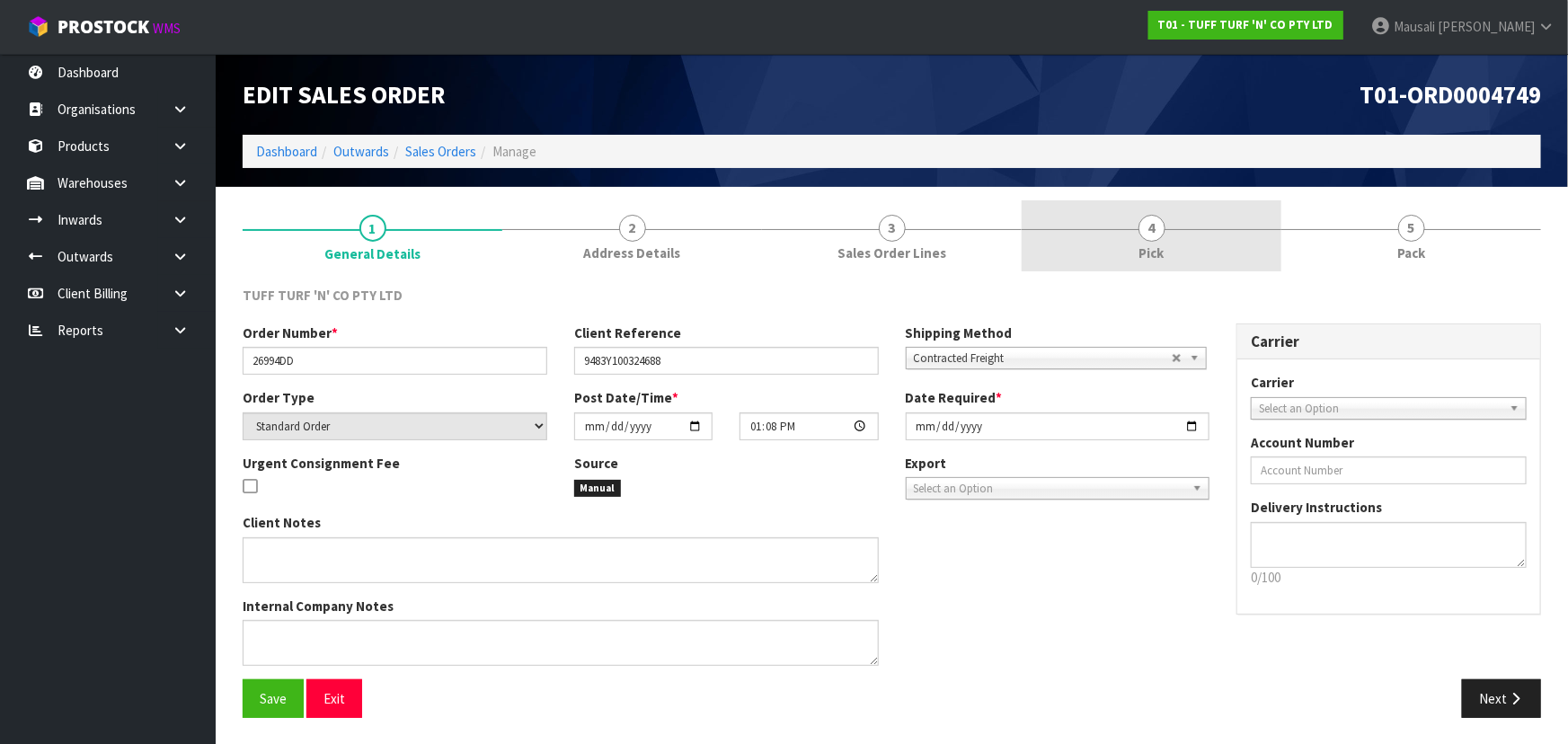
click at [823, 240] on link "4 Pick" at bounding box center [1151, 236] width 260 height 71
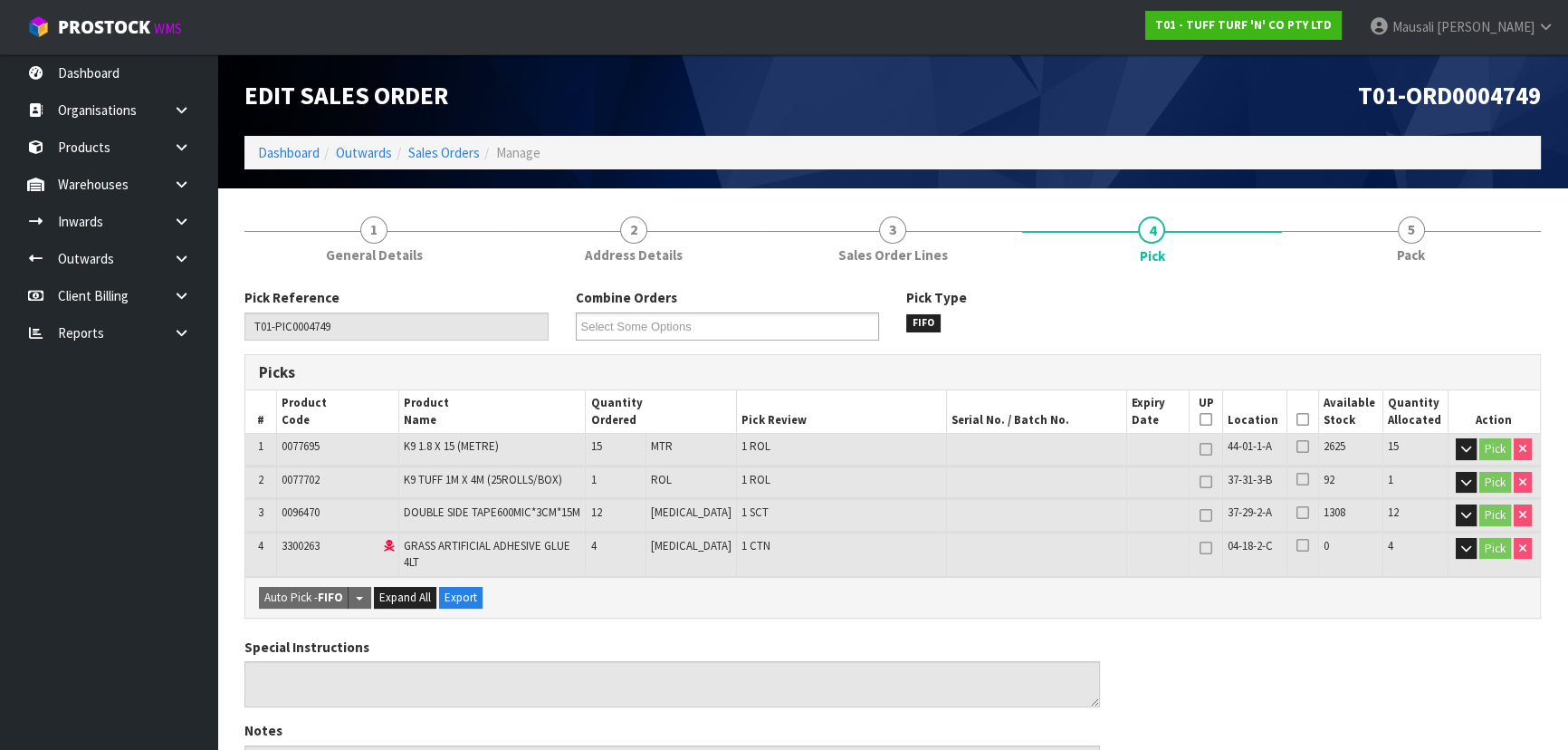
click at [829, 419] on icon at bounding box center [1301, 419] width 12 height 1
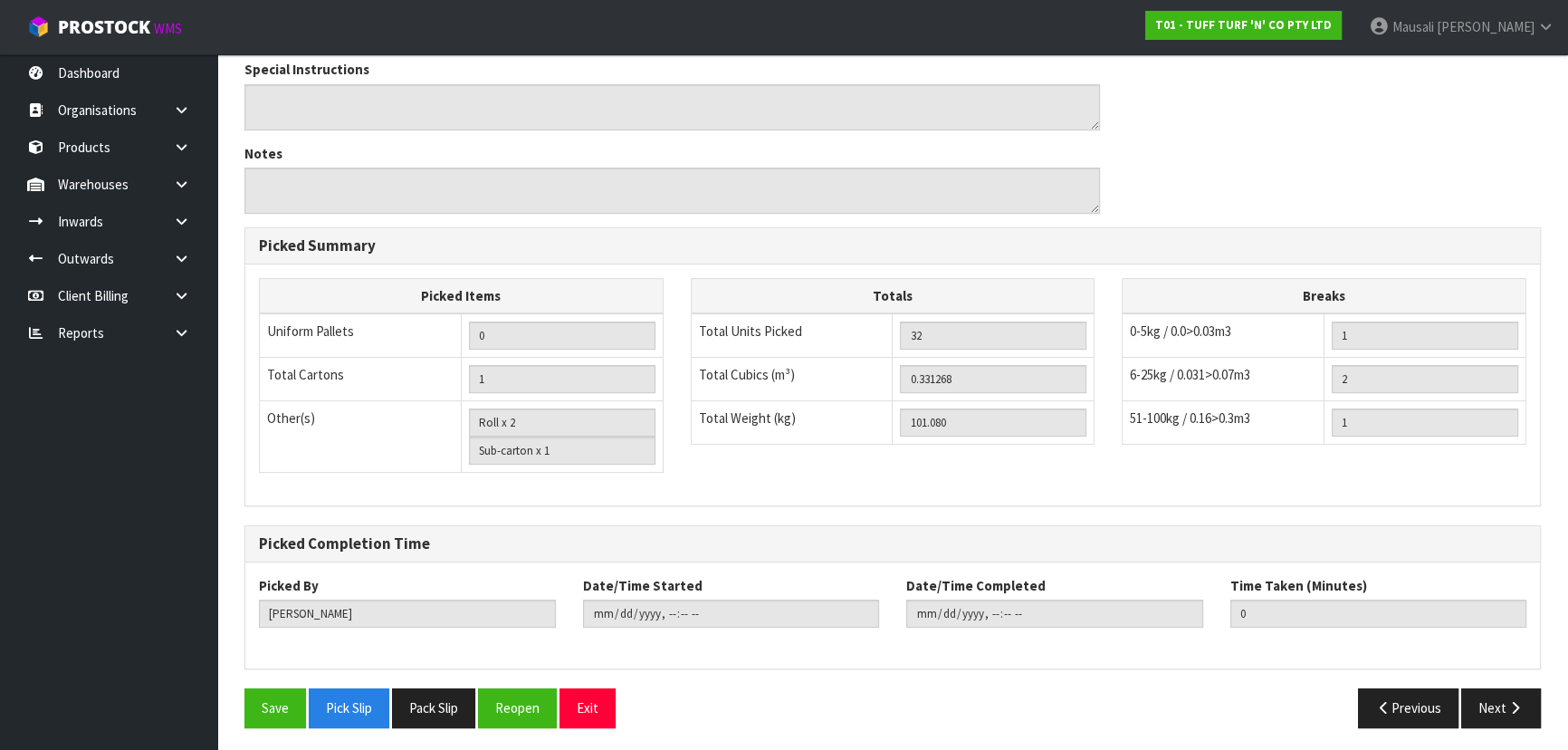
scroll to position [643, 0]
click at [255, 493] on button "Save" at bounding box center [275, 707] width 61 height 39
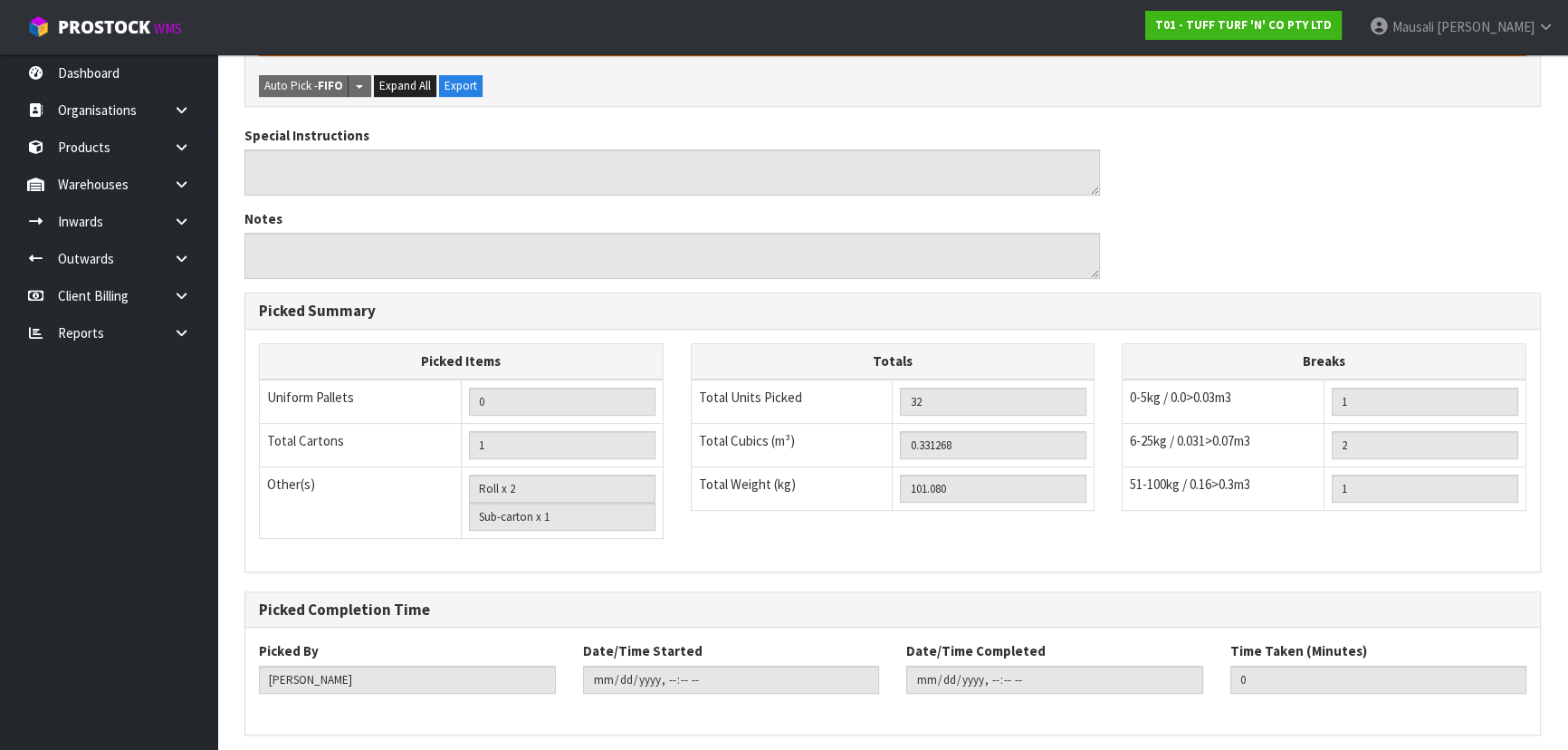
scroll to position [0, 0]
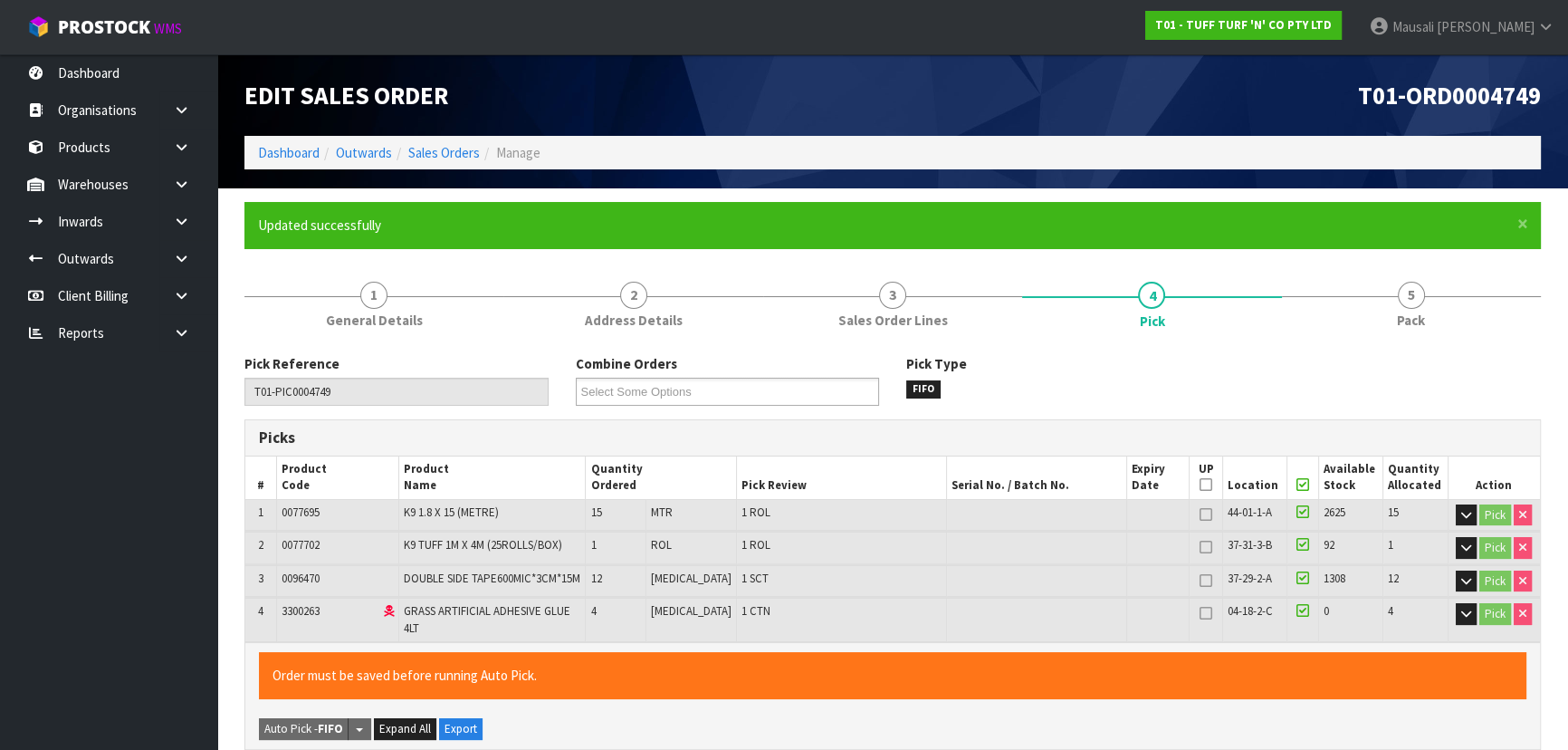
type input "[PERSON_NAME]"
type input "2025-10-15T12:26:34"
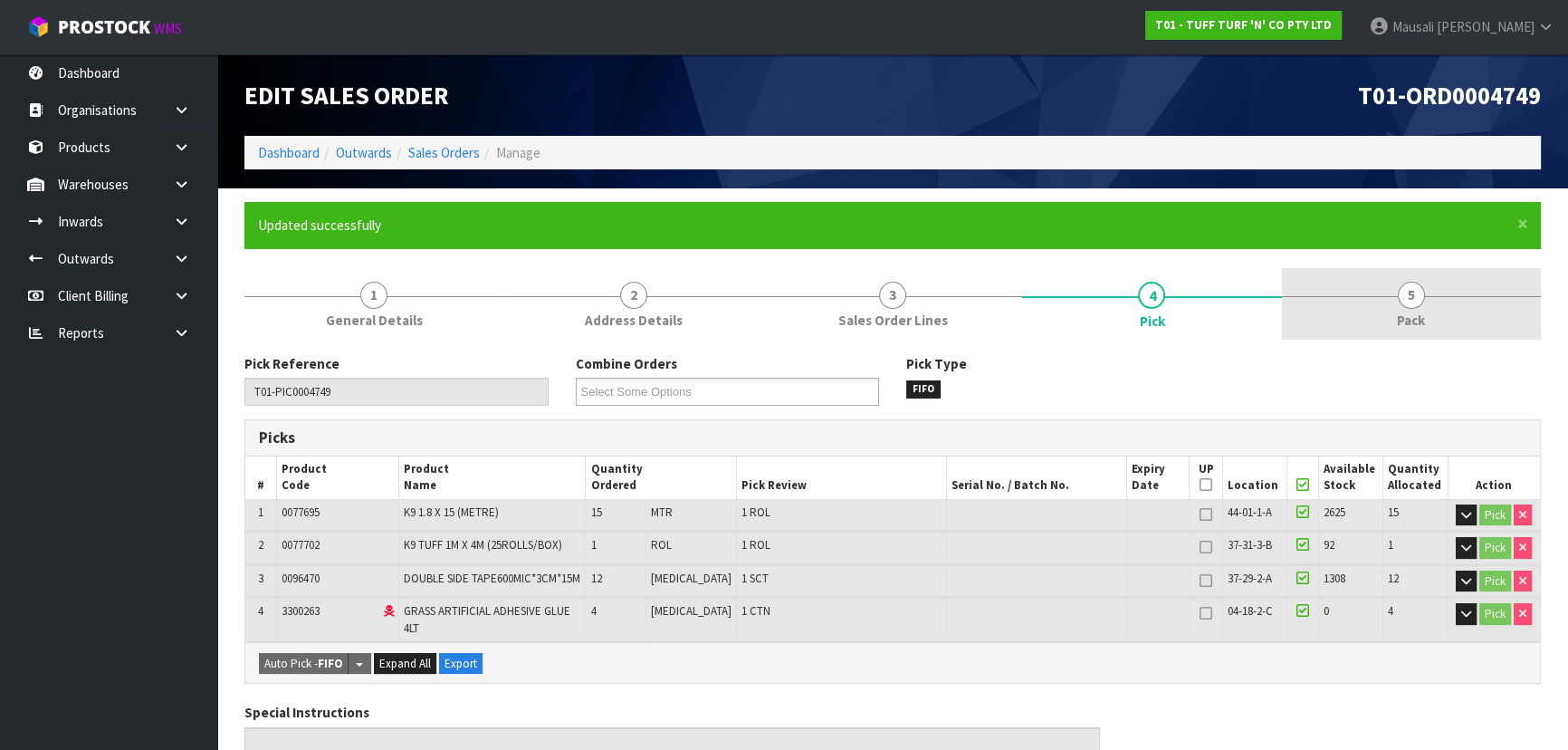
click at [829, 301] on span "5" at bounding box center [1410, 295] width 27 height 27
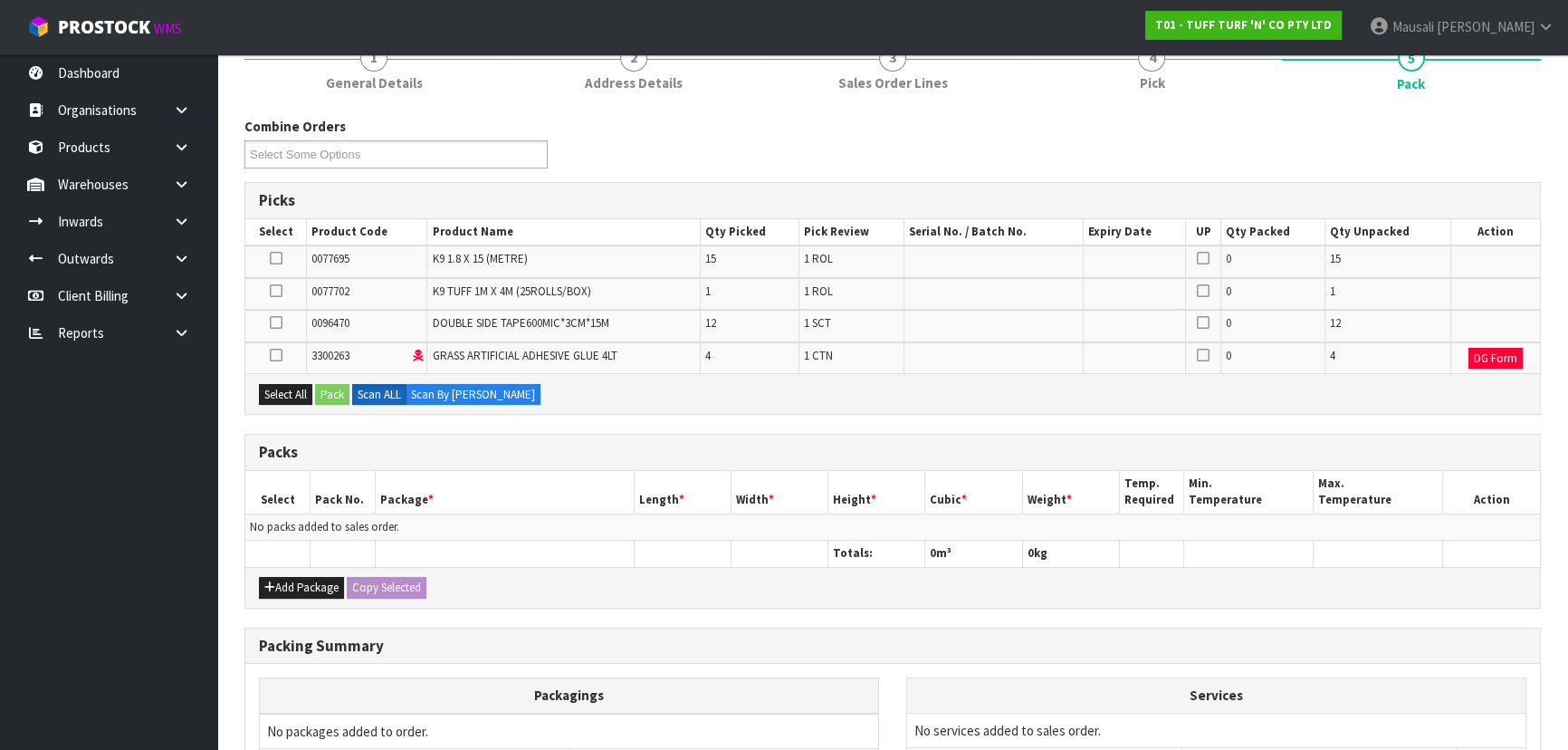
scroll to position [246, 0]
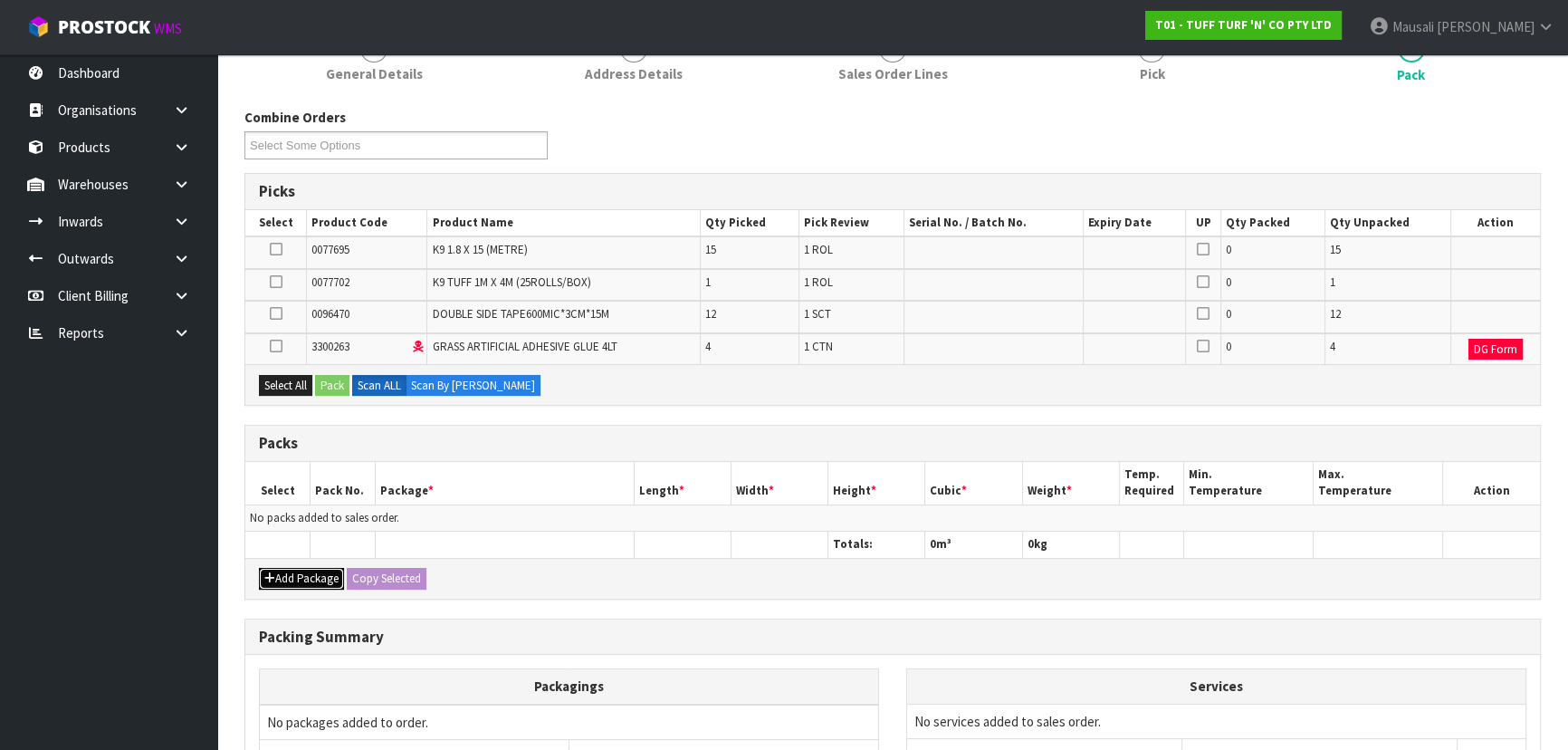
click at [309, 493] on button "Add Package" at bounding box center [302, 578] width 85 height 22
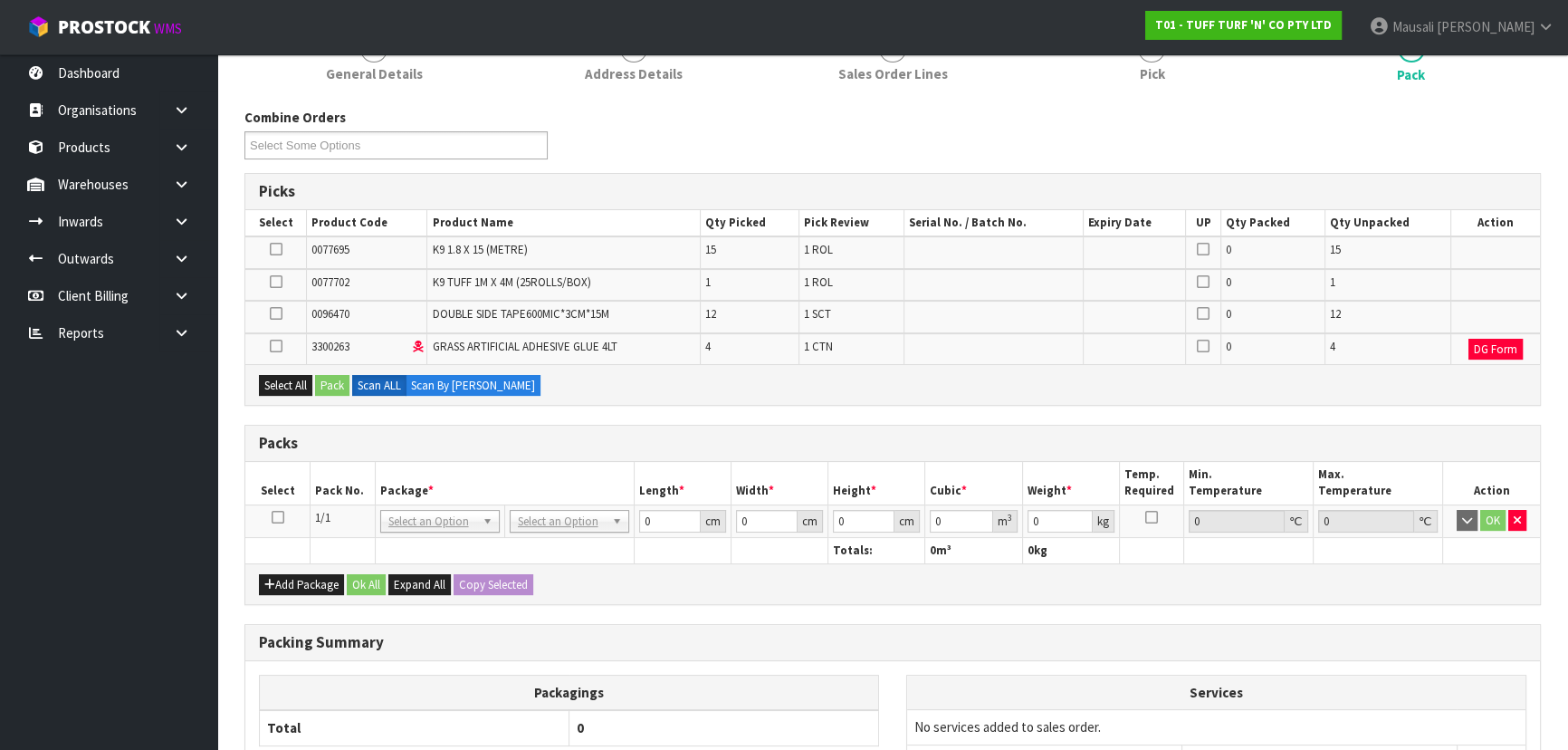
click at [279, 493] on icon at bounding box center [277, 517] width 12 height 1
click at [275, 376] on button "Select All" at bounding box center [285, 385] width 53 height 22
click at [335, 375] on button "Pack" at bounding box center [332, 385] width 34 height 22
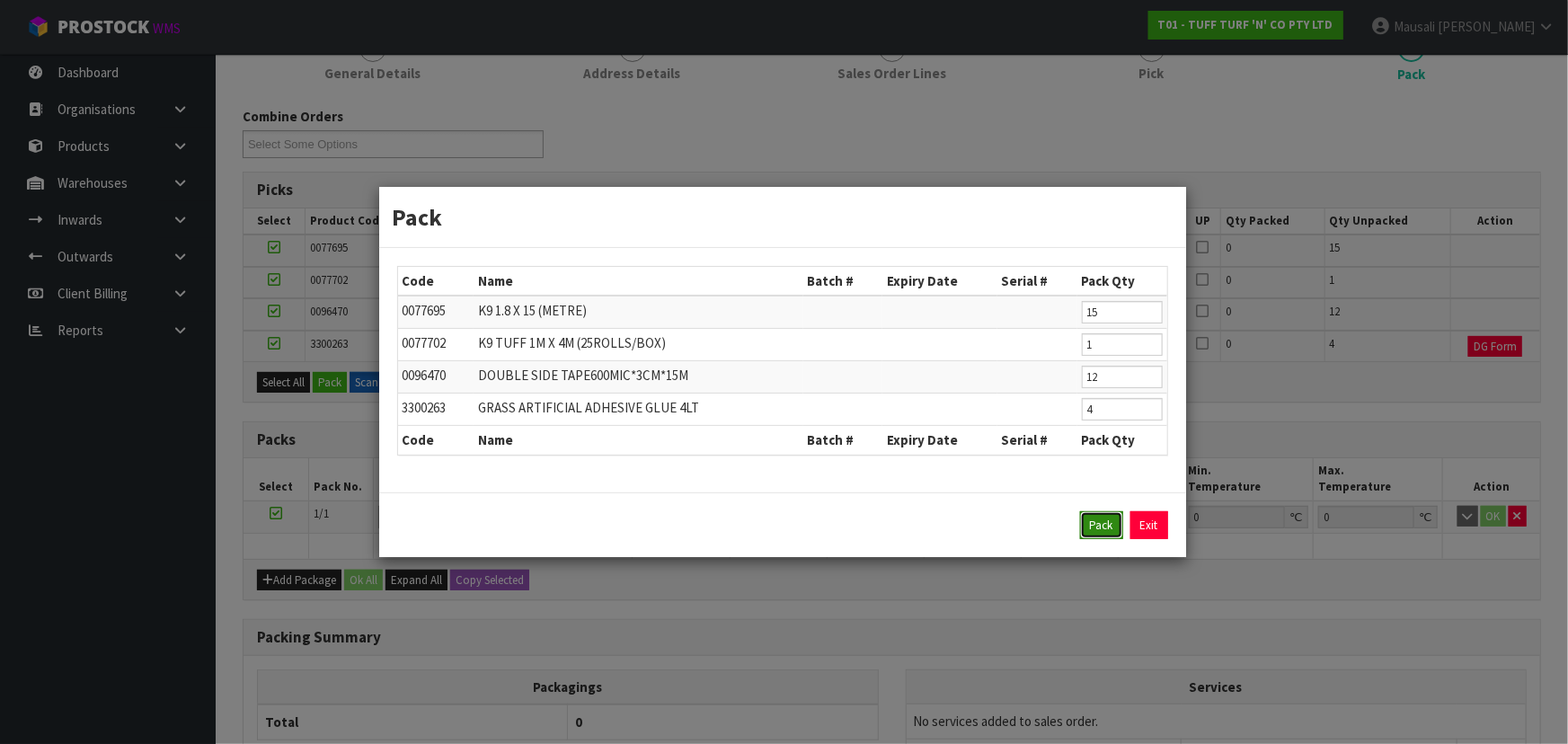
click at [823, 489] on button "Pack" at bounding box center [1102, 525] width 43 height 29
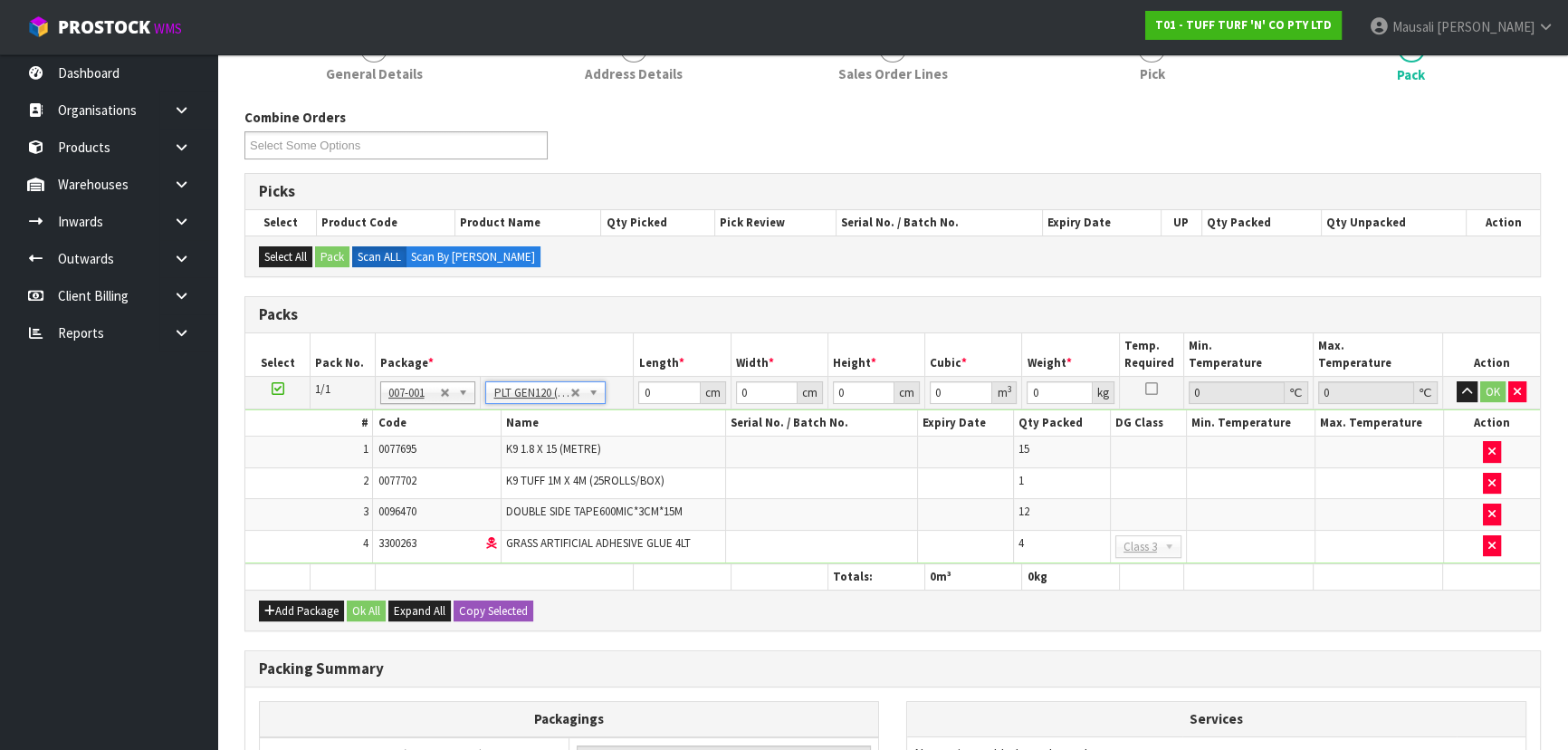
type input "120"
type input "100"
type input "101.08"
drag, startPoint x: 670, startPoint y: 395, endPoint x: 618, endPoint y: 395, distance: 52.0
click at [629, 395] on tr "1/1 NONE 007-001 007-002 007-004 007-009 007-013 007-014 007-015 007-017 007-01…" at bounding box center [892, 392] width 1294 height 32
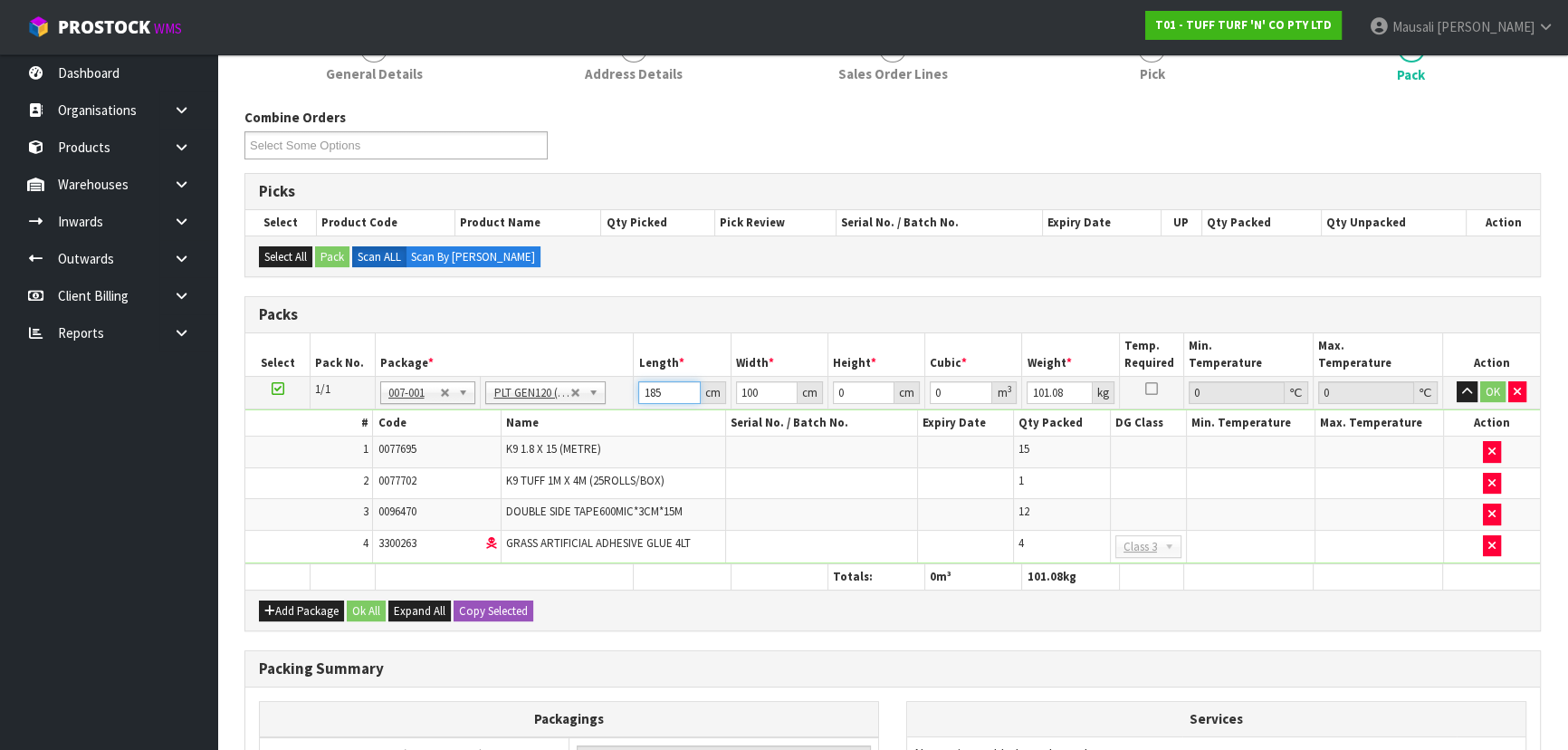
type input "185"
type input "82"
type input "5"
type input "0.07585"
type input "55"
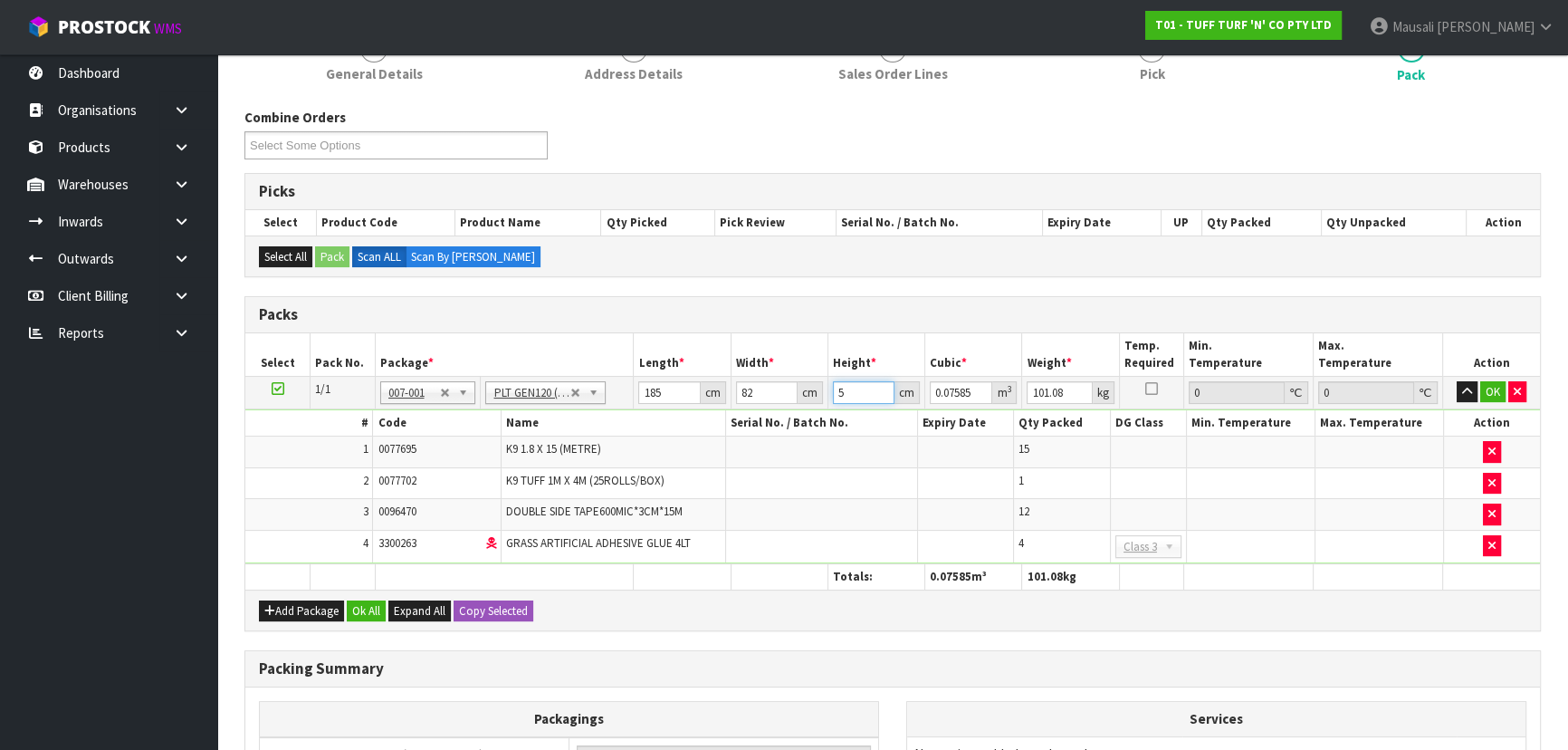
type input "0.83435"
type input "55"
type input "110"
click at [375, 493] on button "Ok All" at bounding box center [366, 611] width 39 height 22
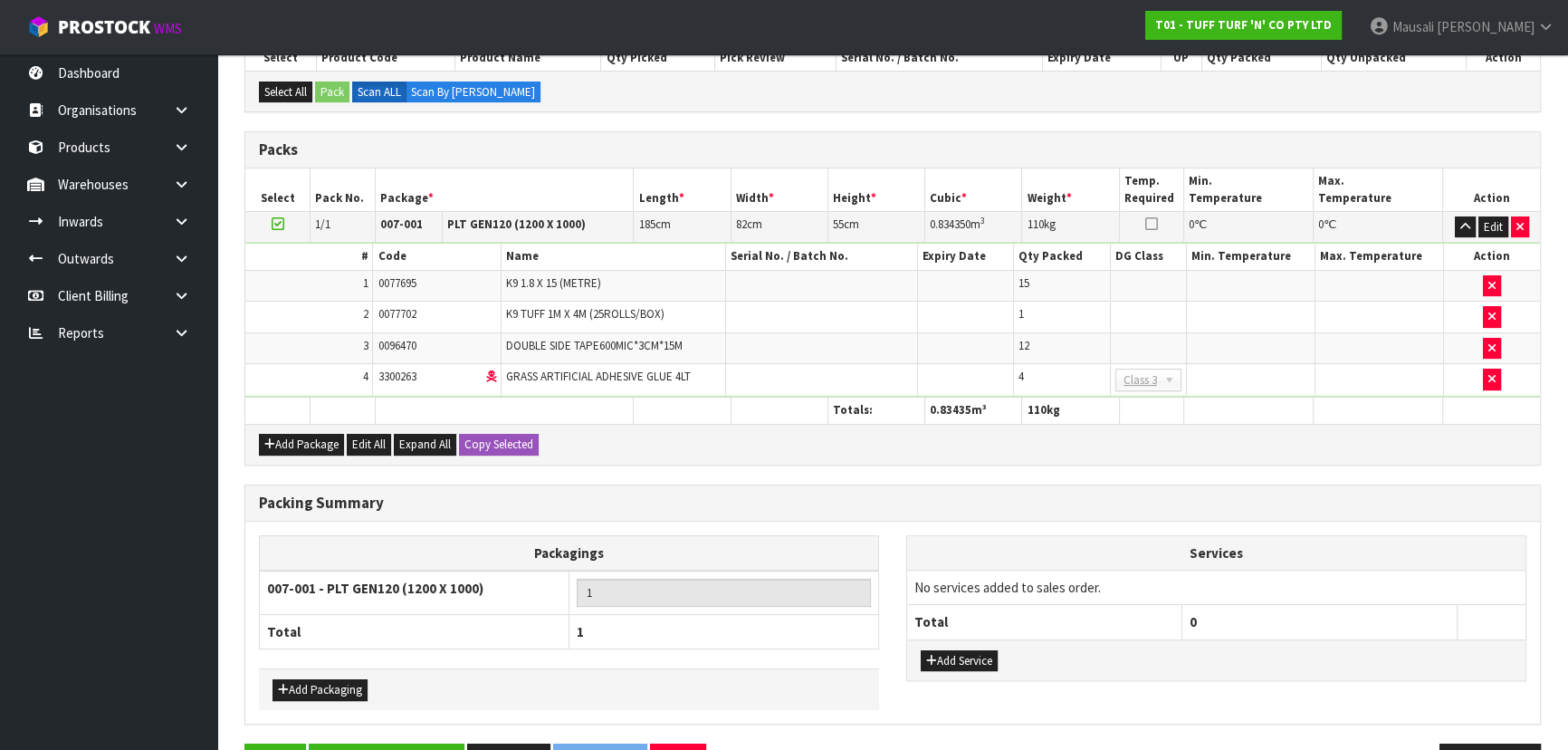
scroll to position [465, 0]
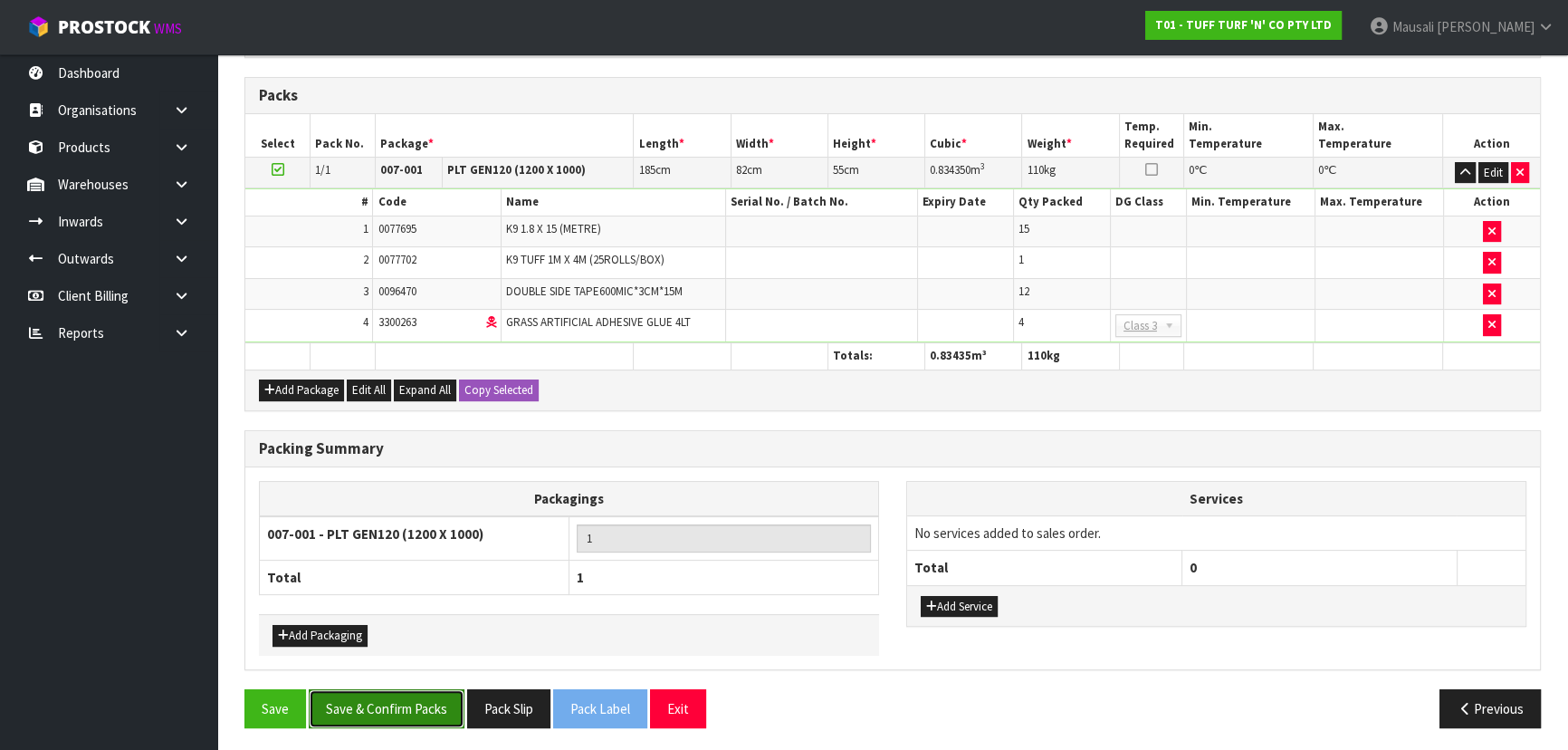
click at [406, 493] on button "Save & Confirm Packs" at bounding box center [387, 708] width 156 height 39
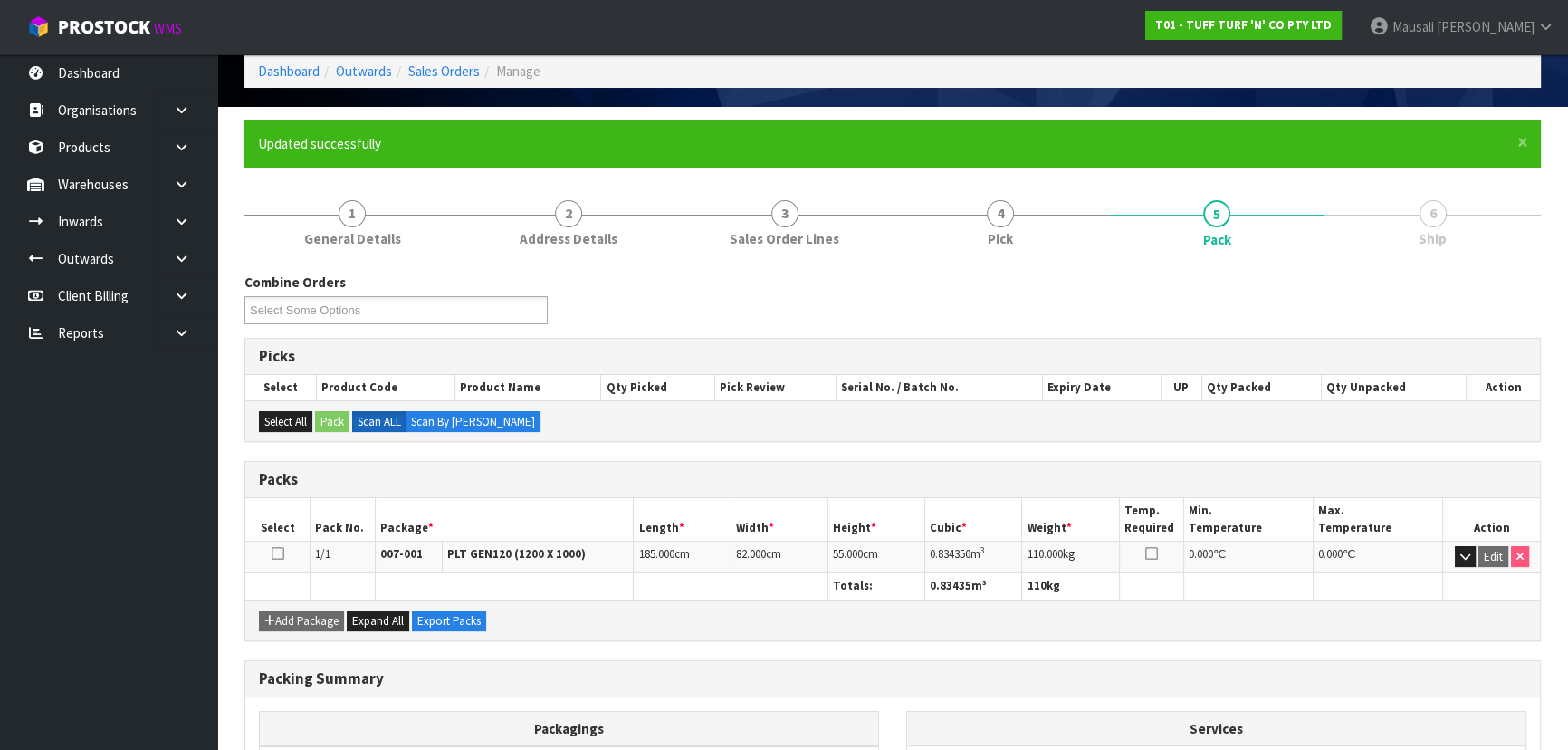
scroll to position [0, 0]
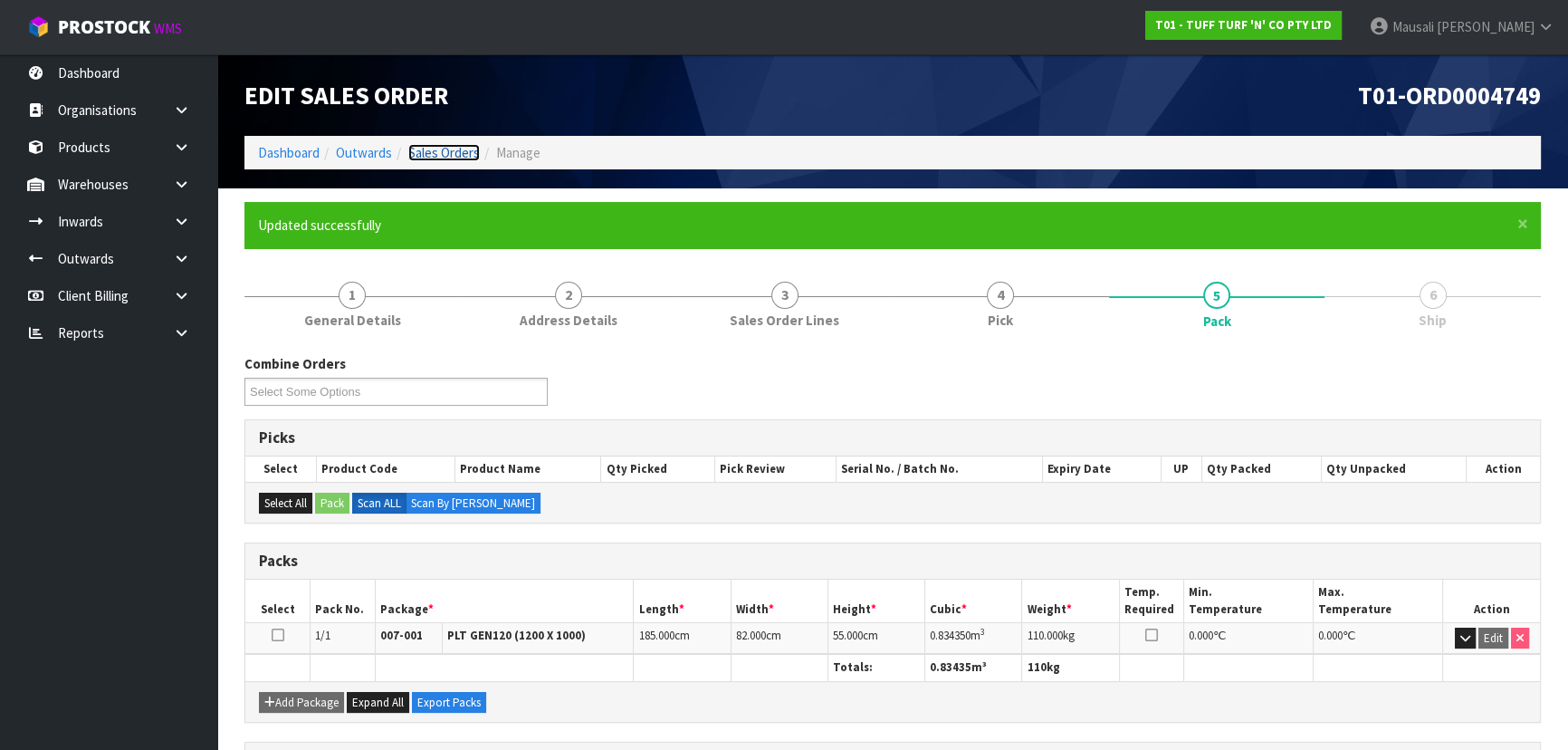
click at [422, 151] on link "Sales Orders" at bounding box center [444, 152] width 72 height 17
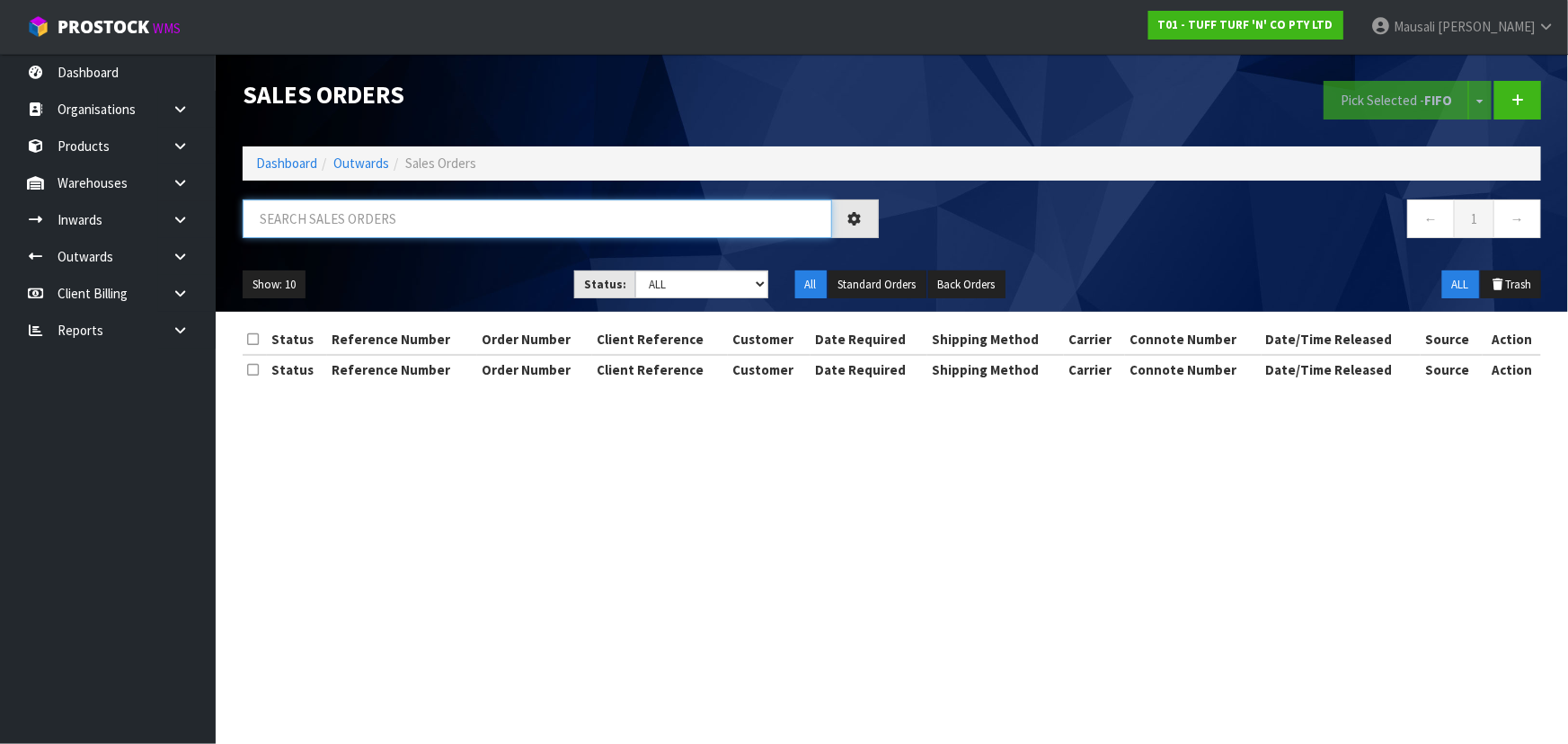
click at [308, 222] on input "text" at bounding box center [538, 219] width 589 height 38
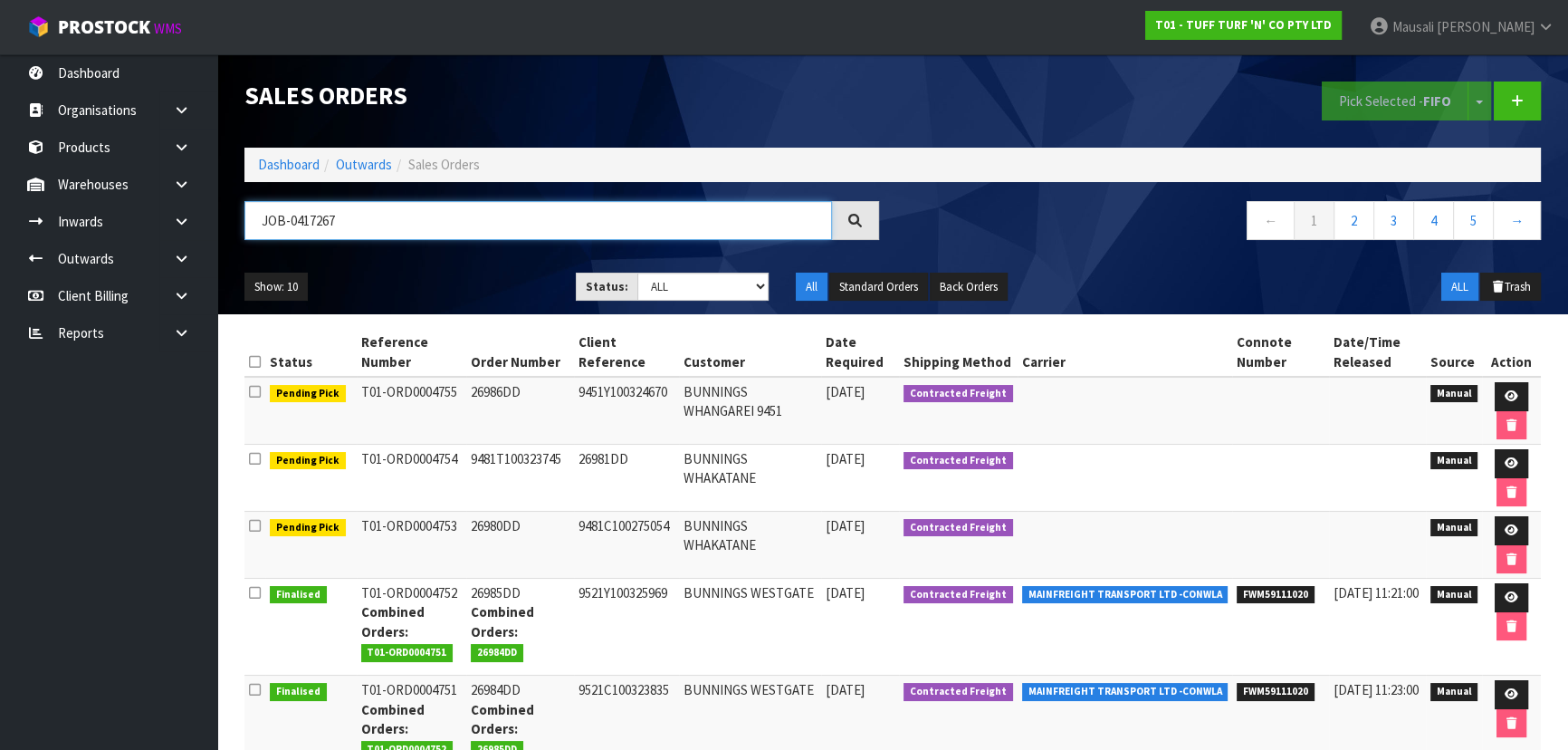
type input "JOB-0417267"
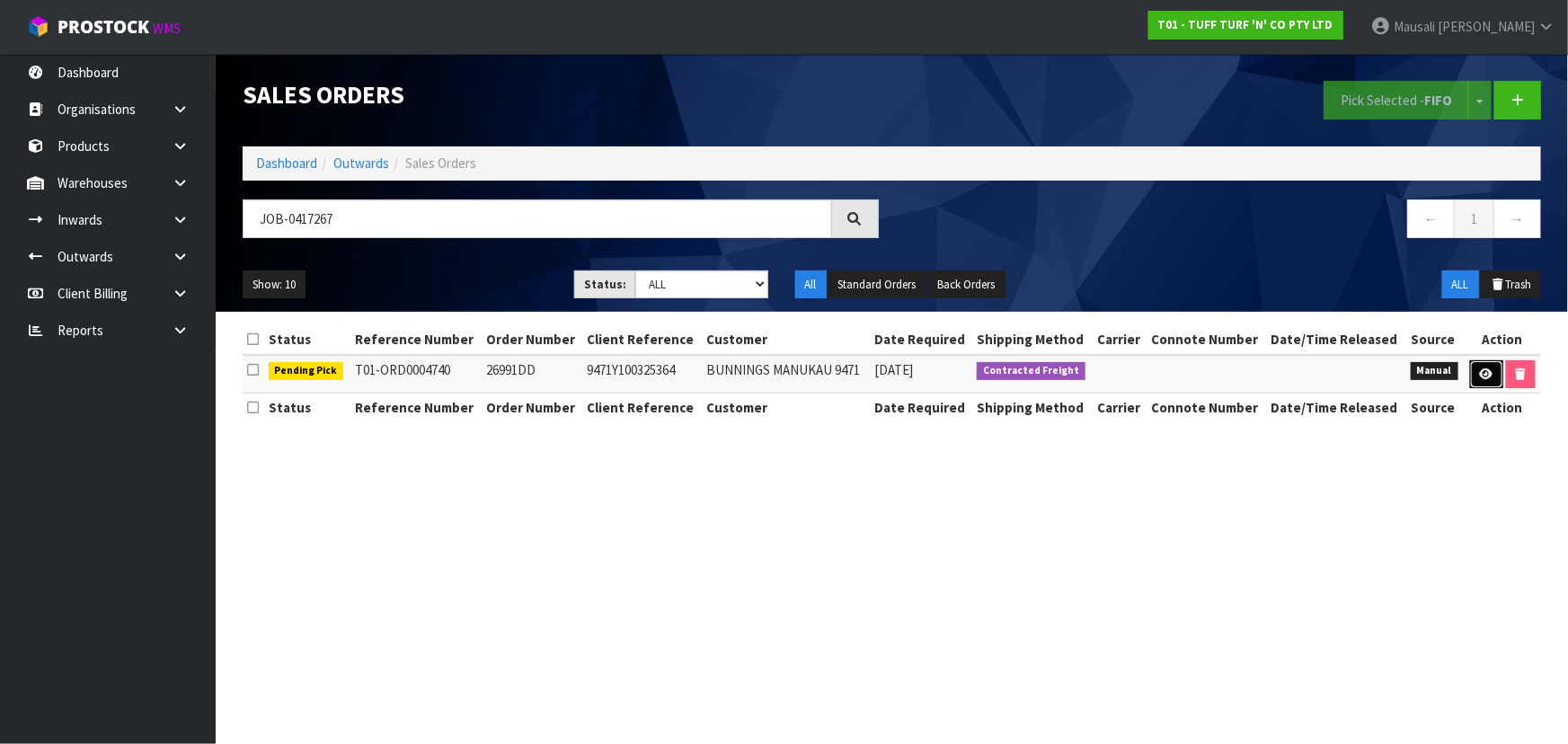
click at [823, 369] on icon at bounding box center [1486, 374] width 13 height 11
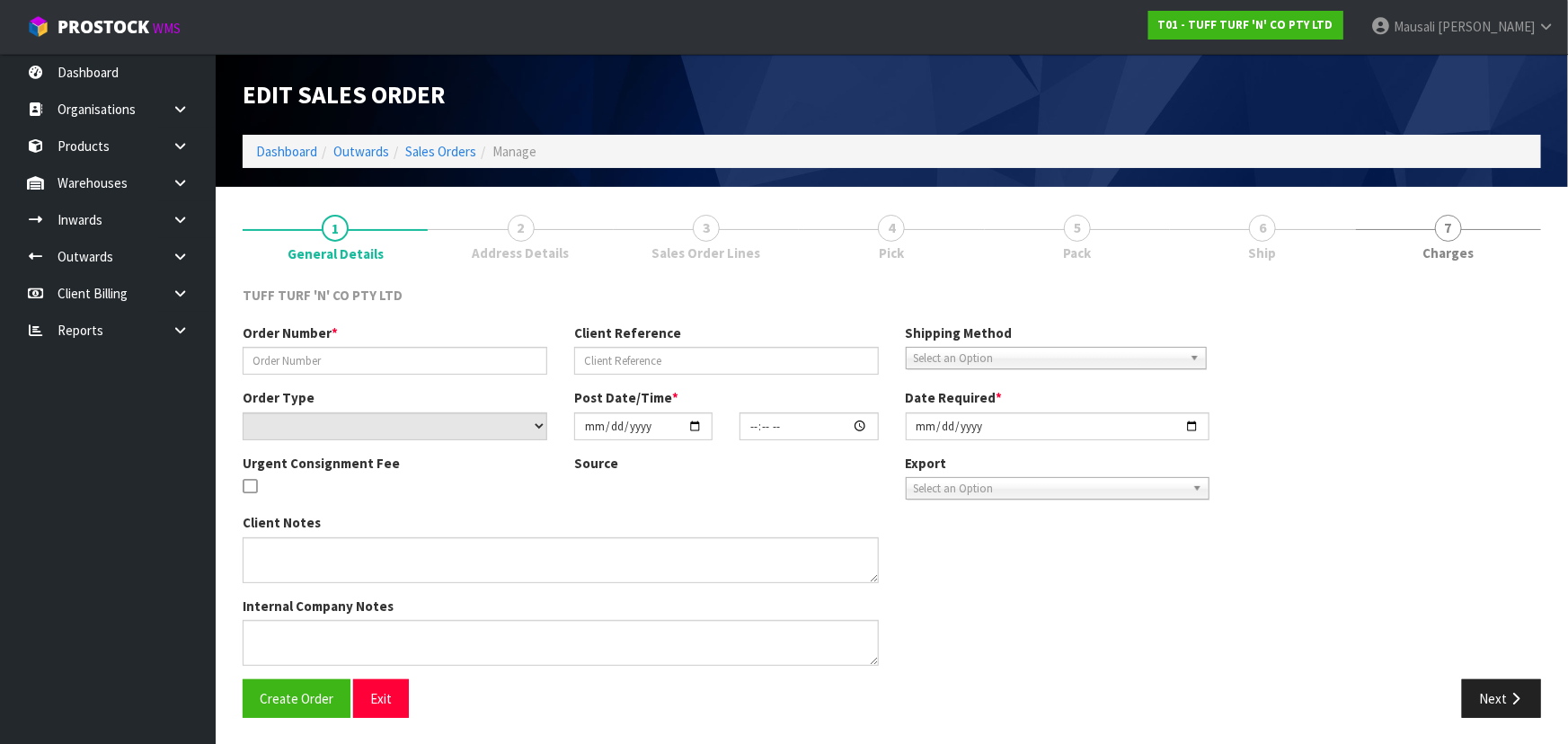
type input "26991DD"
type input "9471Y100325364"
select select "number:0"
type input "2025-10-13"
type input "12:47:00.000"
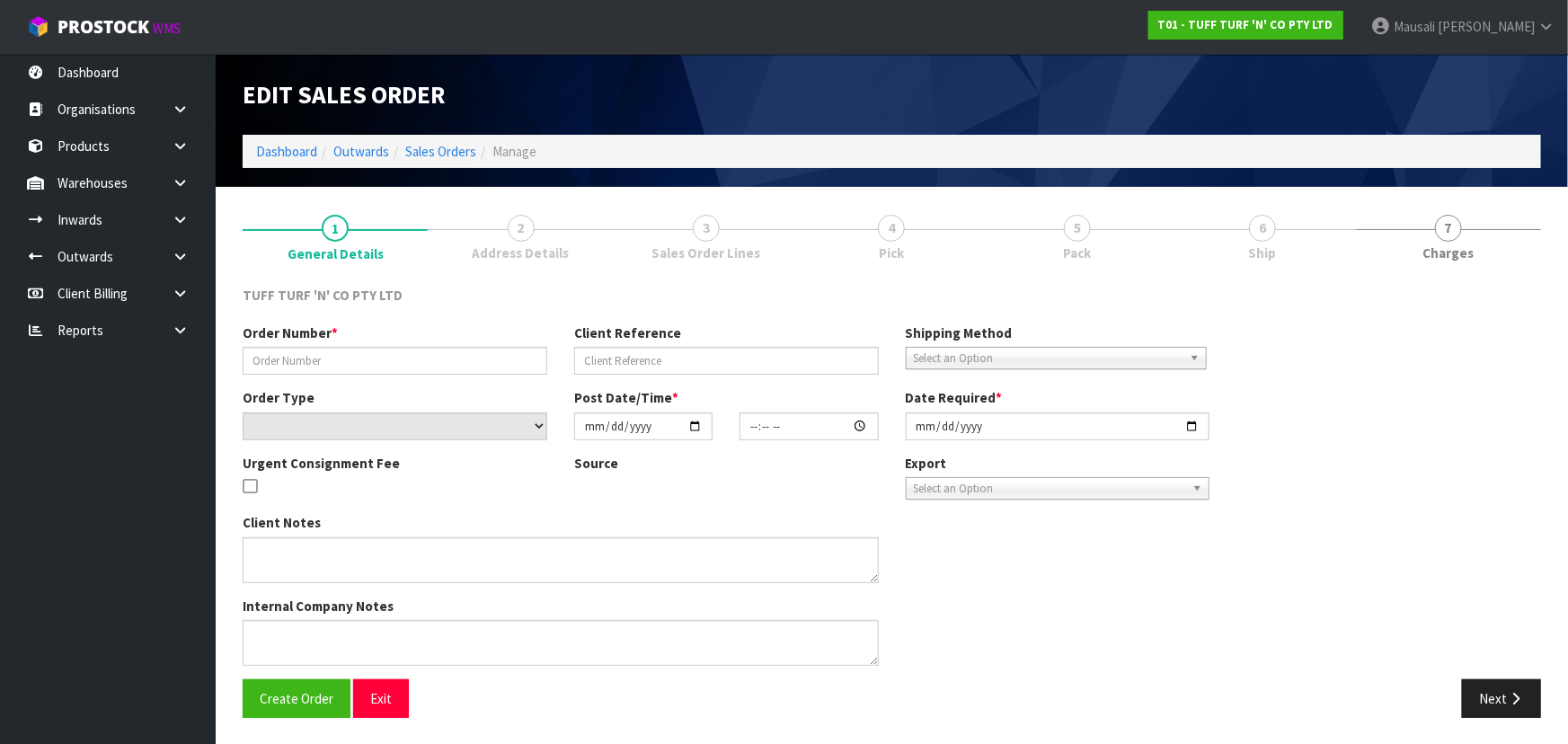
type input "2025-10-14"
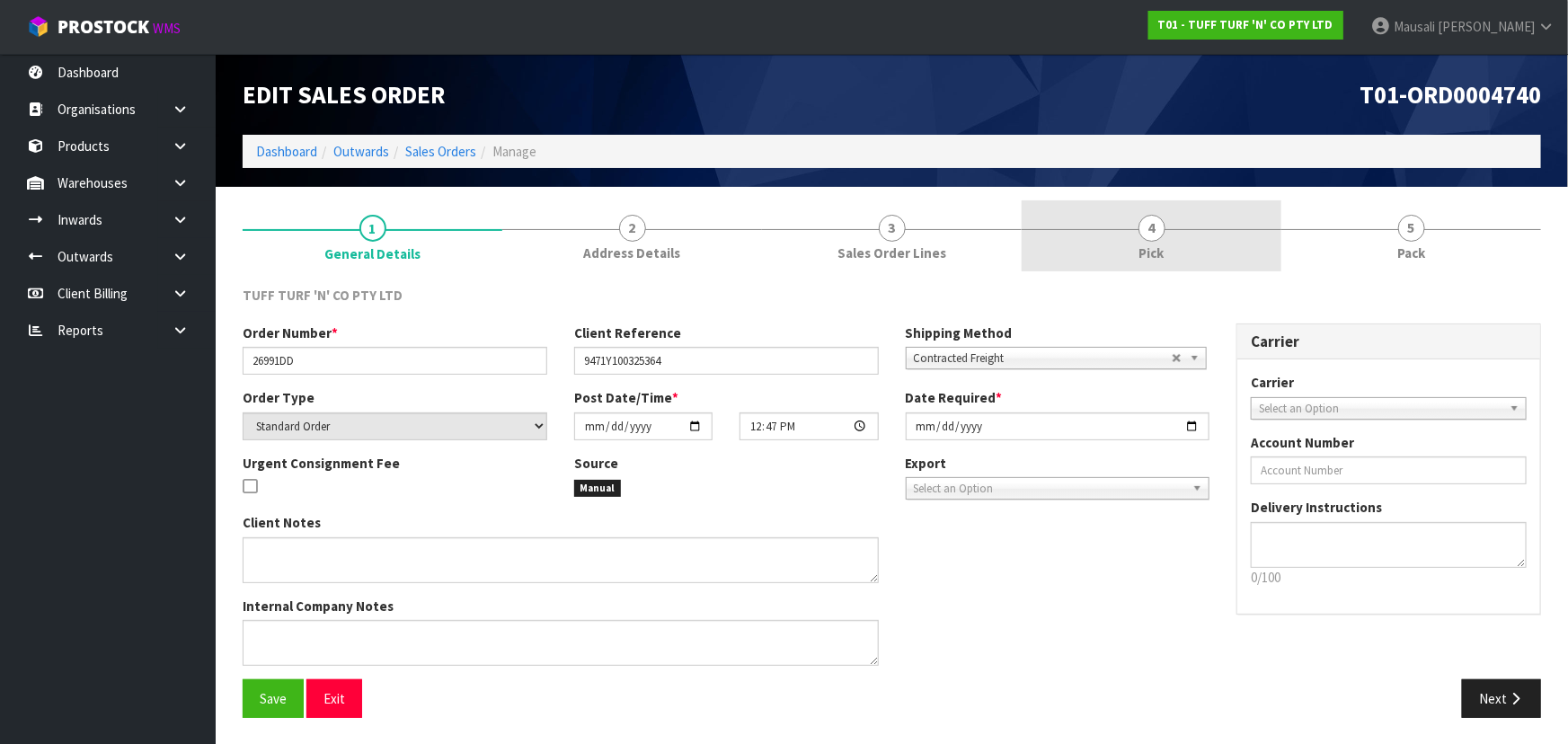
click at [823, 242] on link "4 Pick" at bounding box center [1151, 236] width 260 height 71
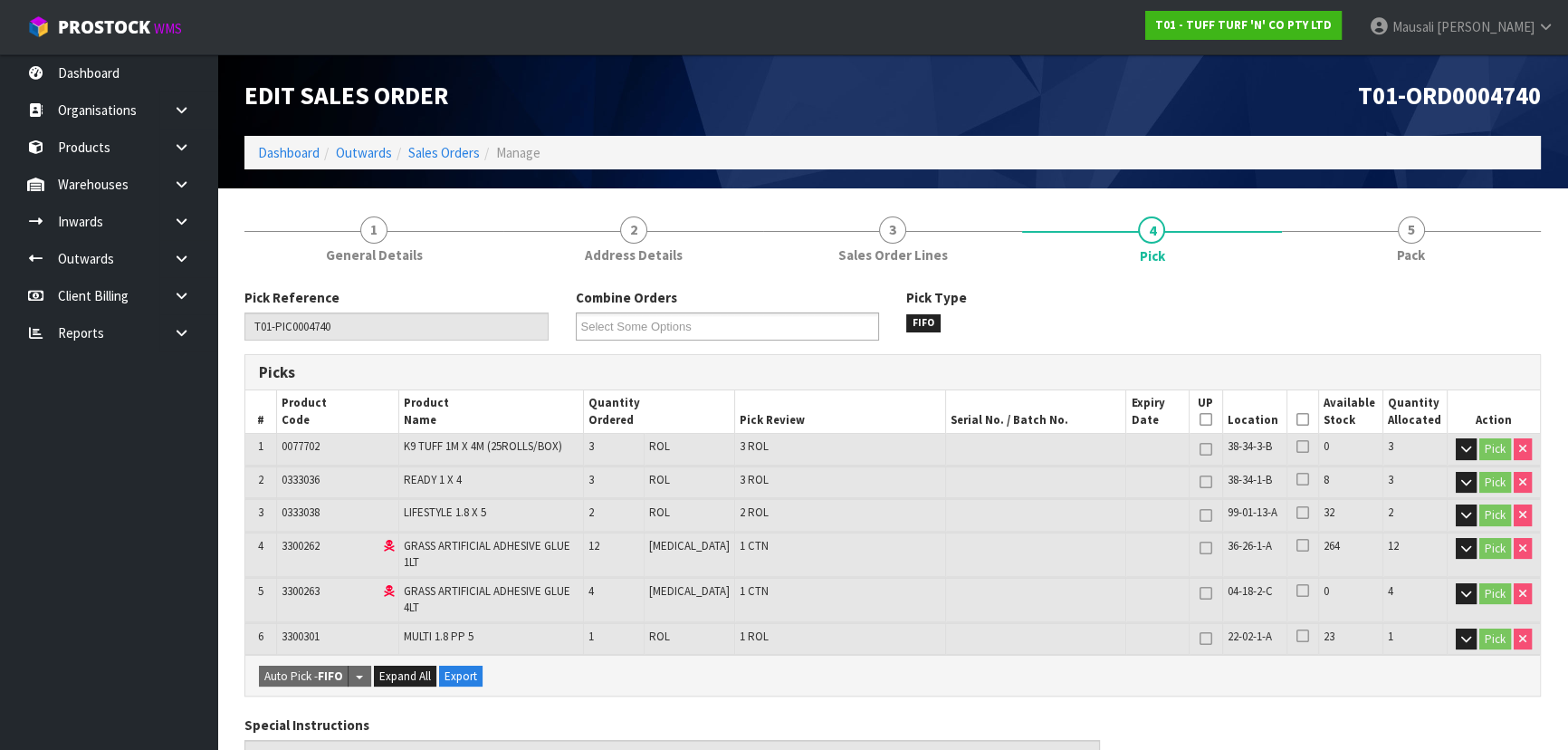
click at [829, 419] on icon at bounding box center [1301, 419] width 12 height 1
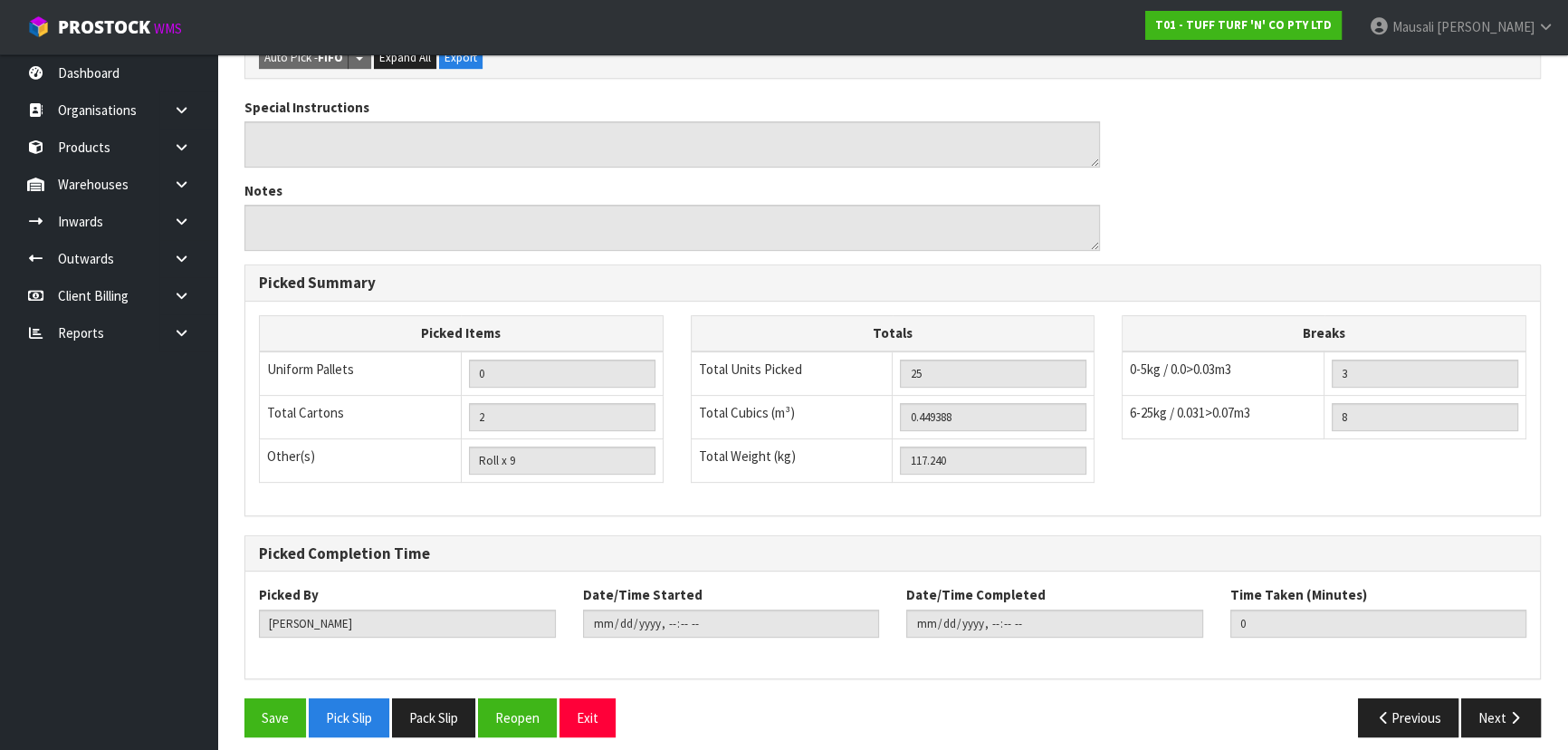
scroll to position [693, 0]
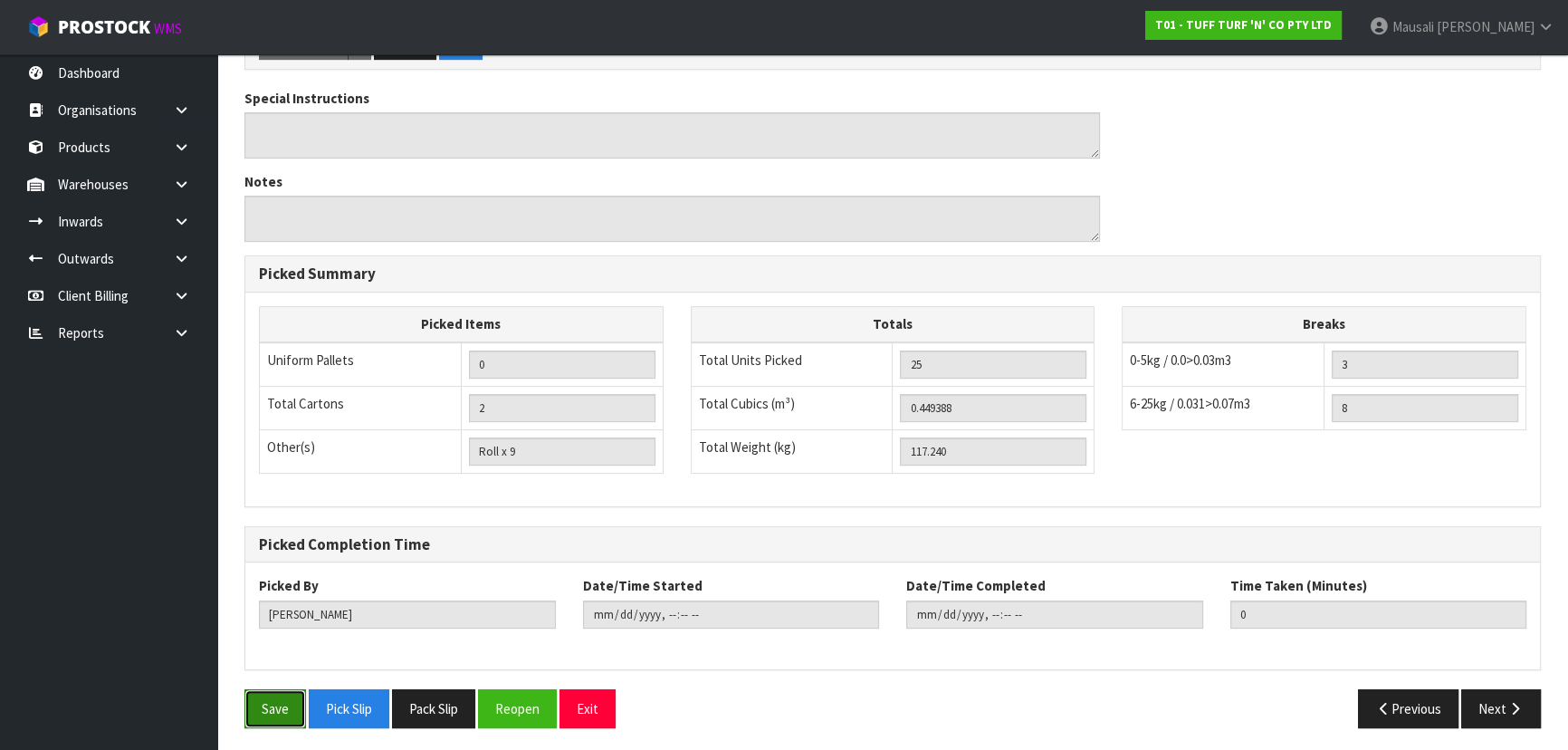
drag, startPoint x: 263, startPoint y: 708, endPoint x: 312, endPoint y: 694, distance: 51.0
click at [266, 493] on button "Save" at bounding box center [275, 708] width 61 height 39
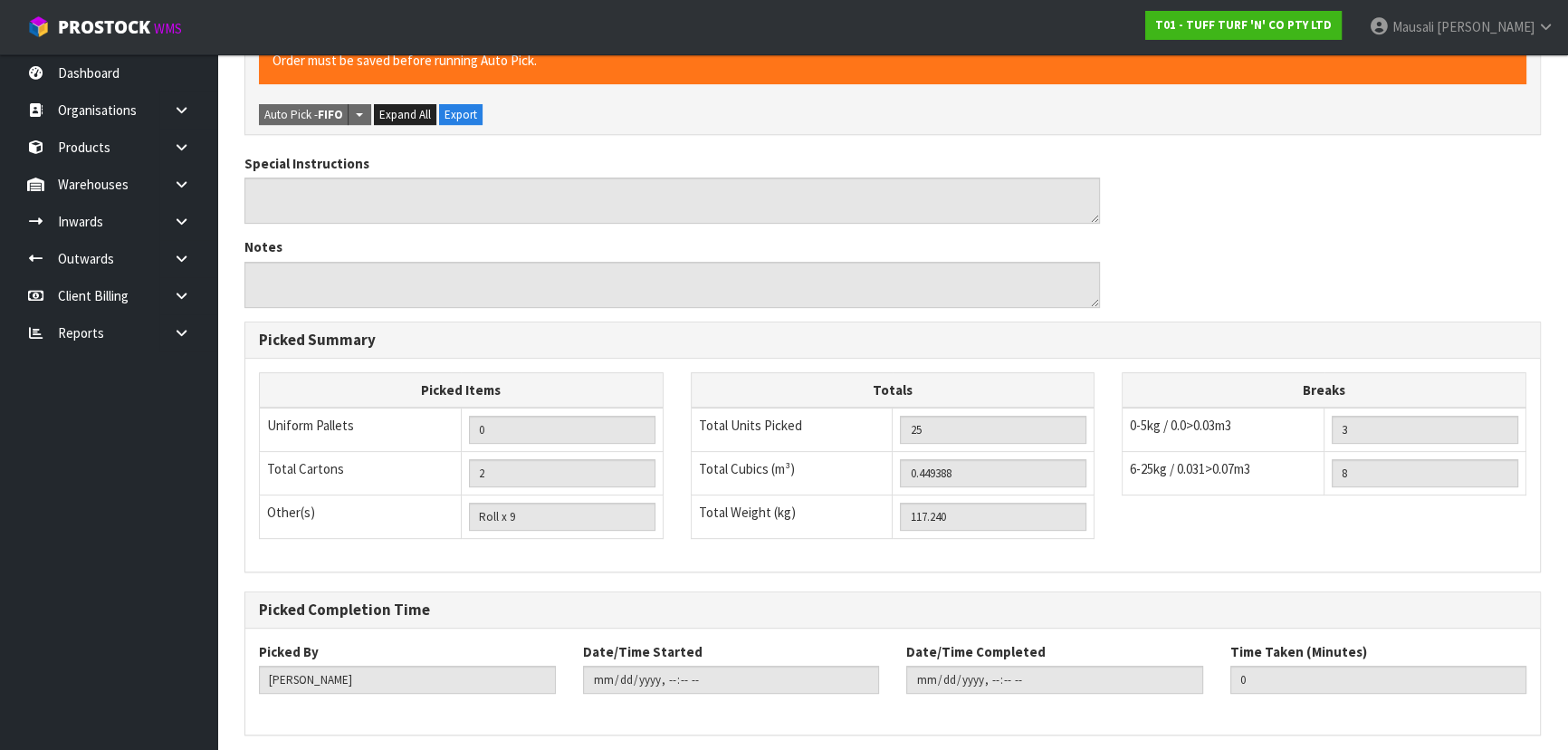
scroll to position [0, 0]
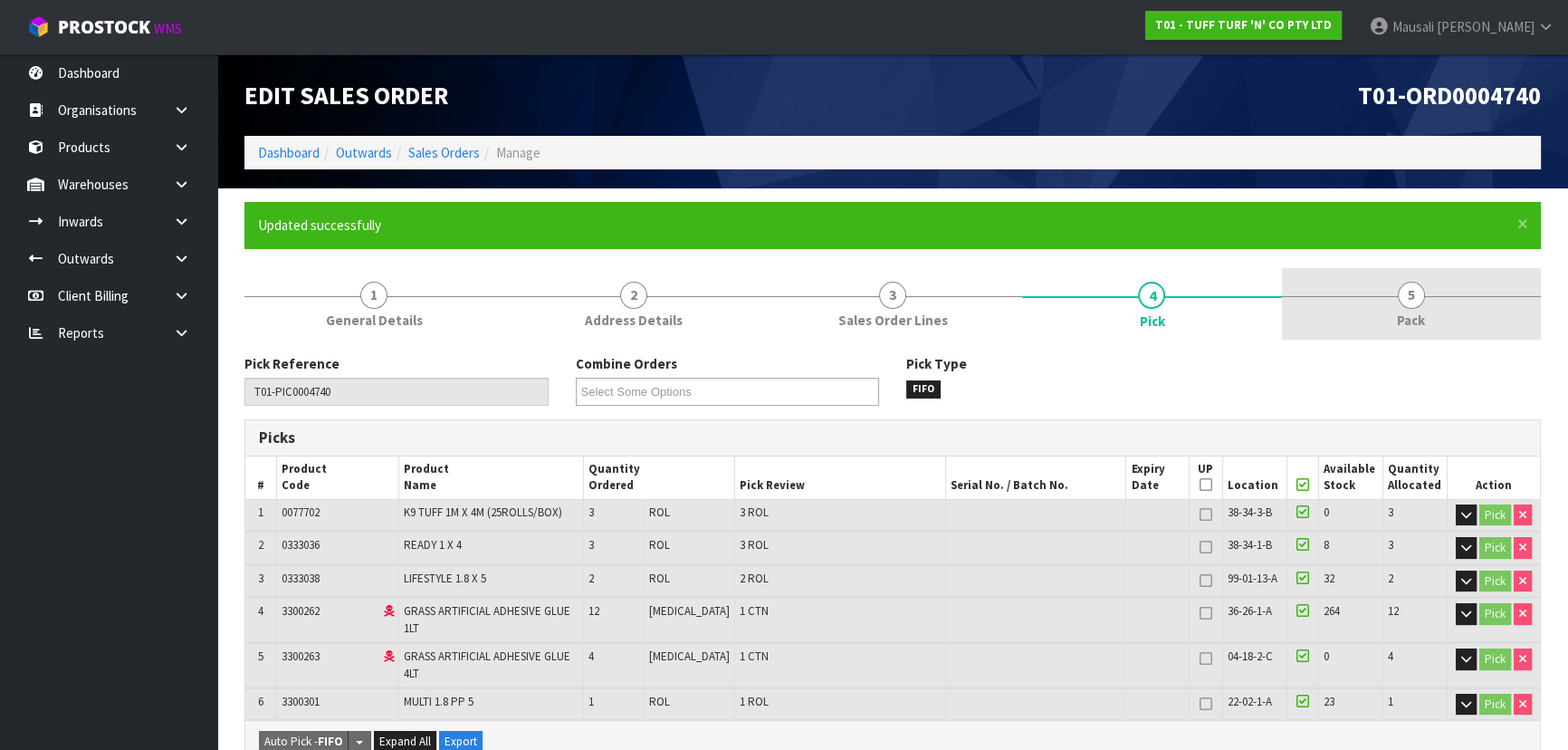
click at [829, 288] on link "5 Pack" at bounding box center [1411, 304] width 259 height 72
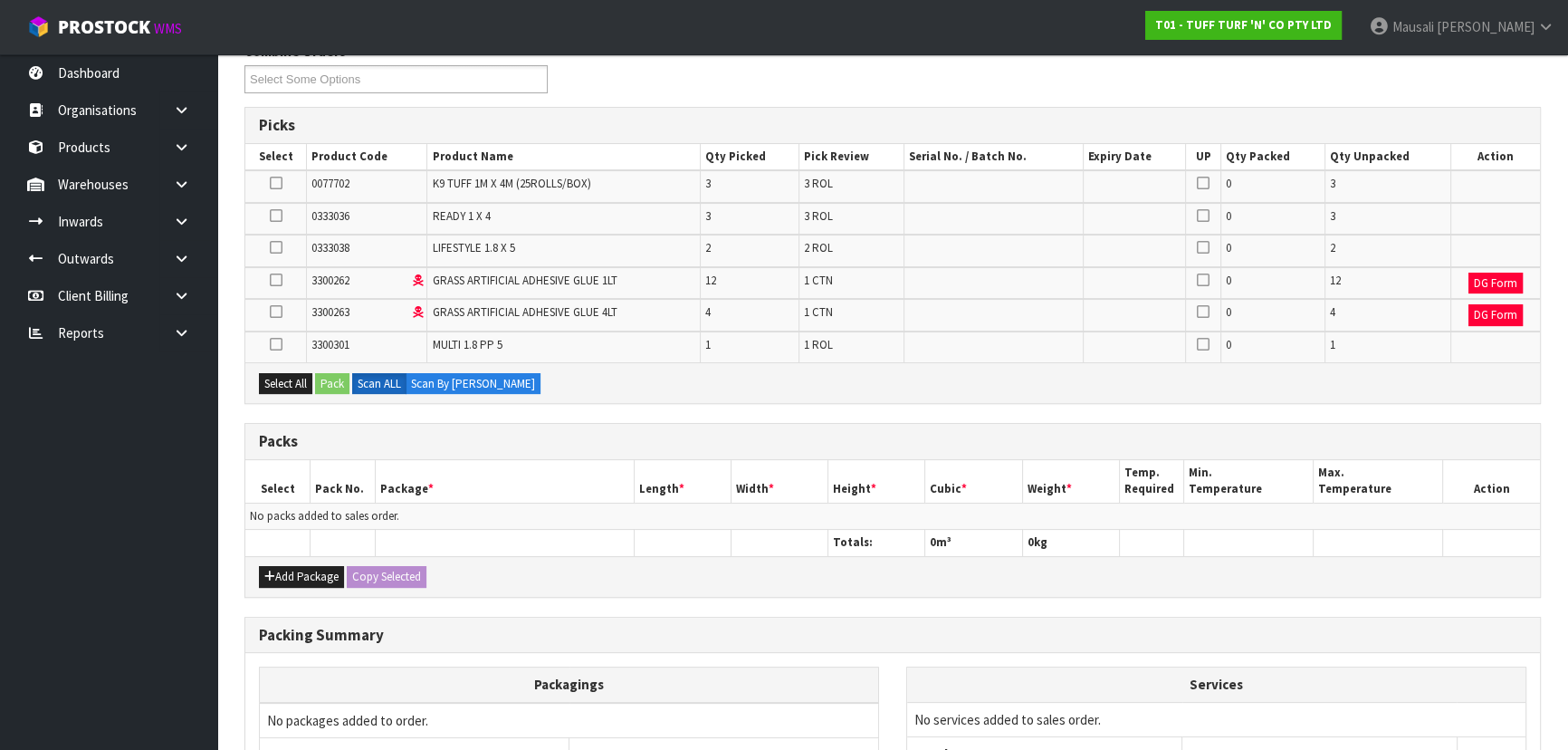
scroll to position [411, 0]
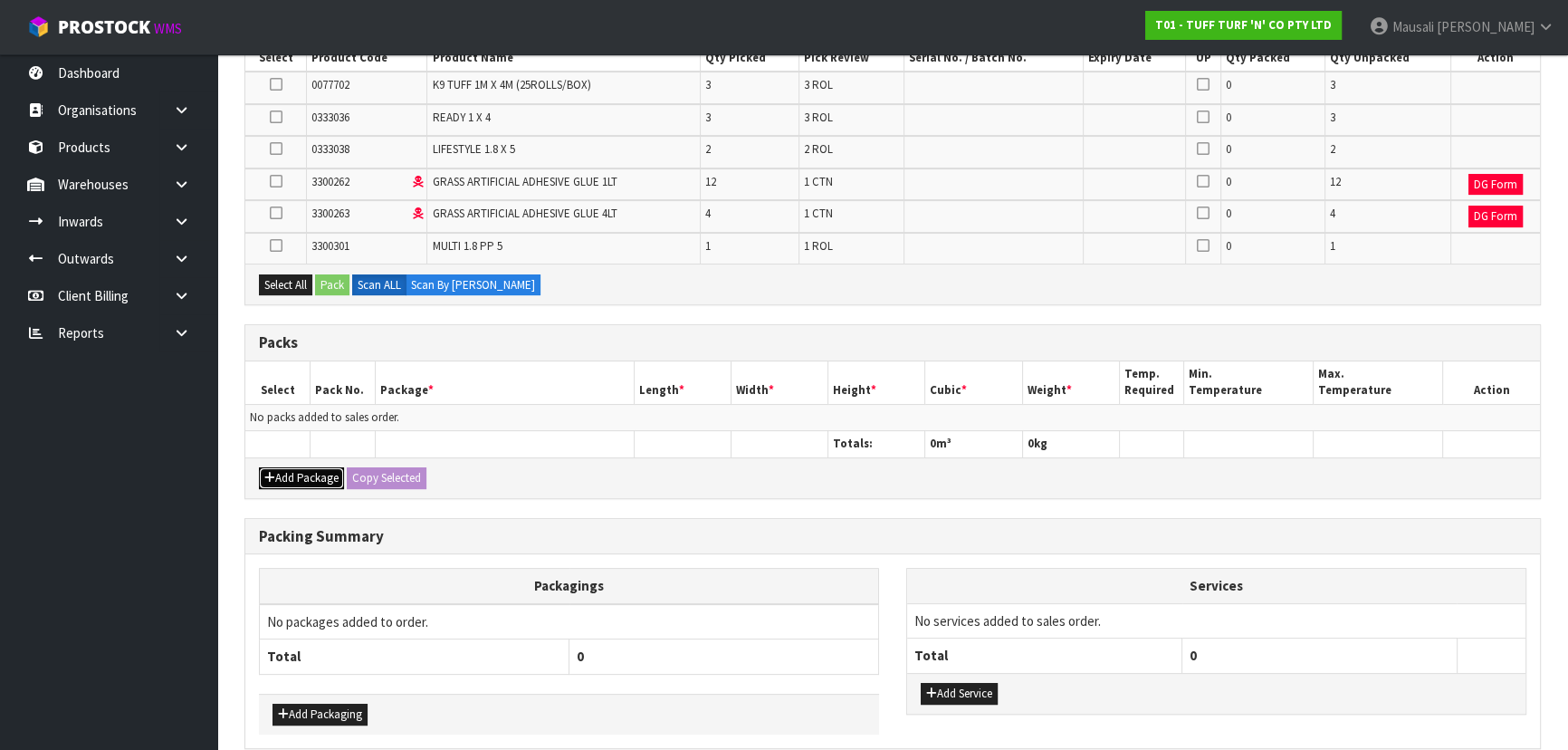
click at [307, 467] on button "Add Package" at bounding box center [302, 478] width 85 height 22
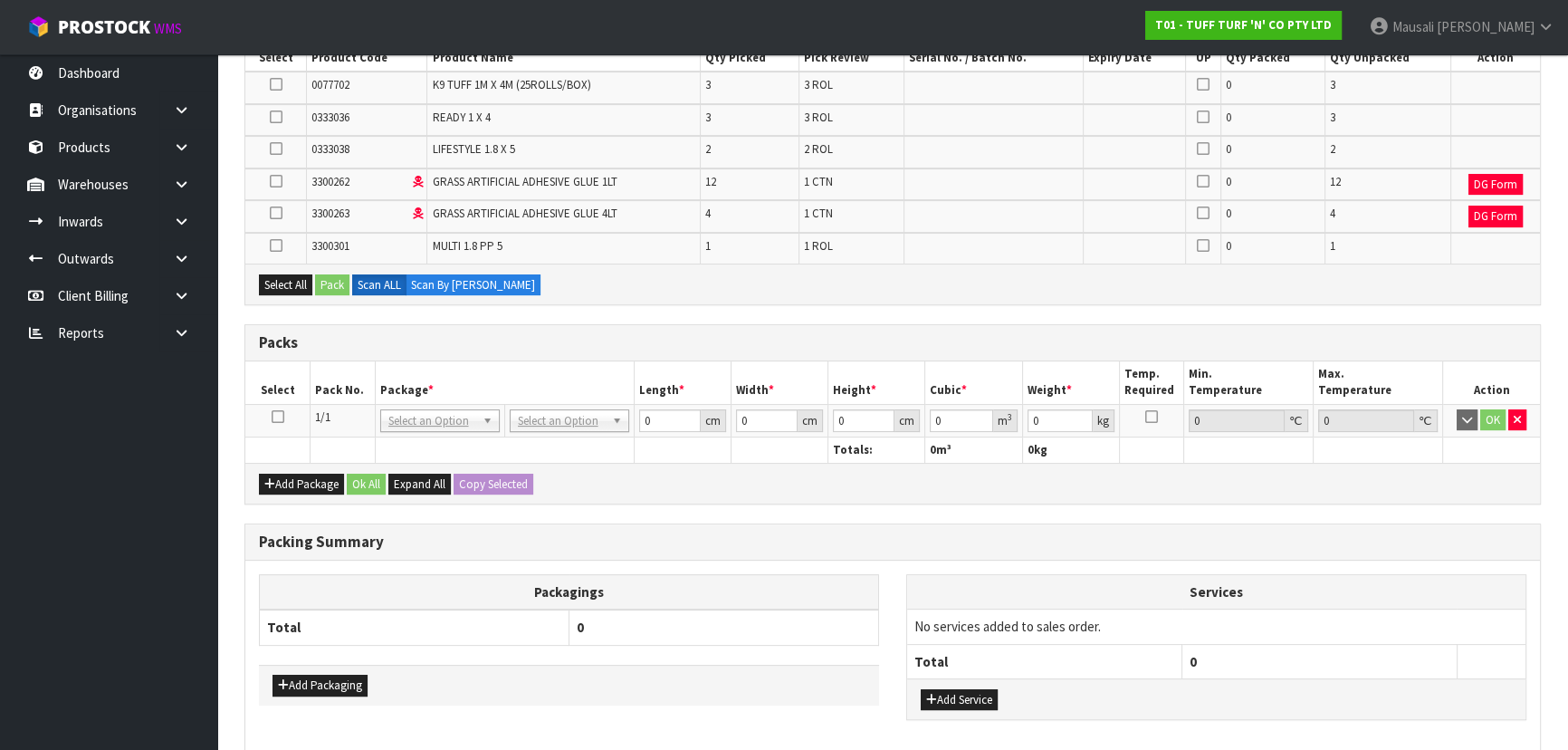
drag, startPoint x: 281, startPoint y: 412, endPoint x: 302, endPoint y: 315, distance: 99.2
click at [281, 416] on icon at bounding box center [277, 416] width 12 height 1
click at [290, 280] on button "Select All" at bounding box center [285, 285] width 53 height 22
click at [323, 281] on button "Pack" at bounding box center [332, 285] width 34 height 22
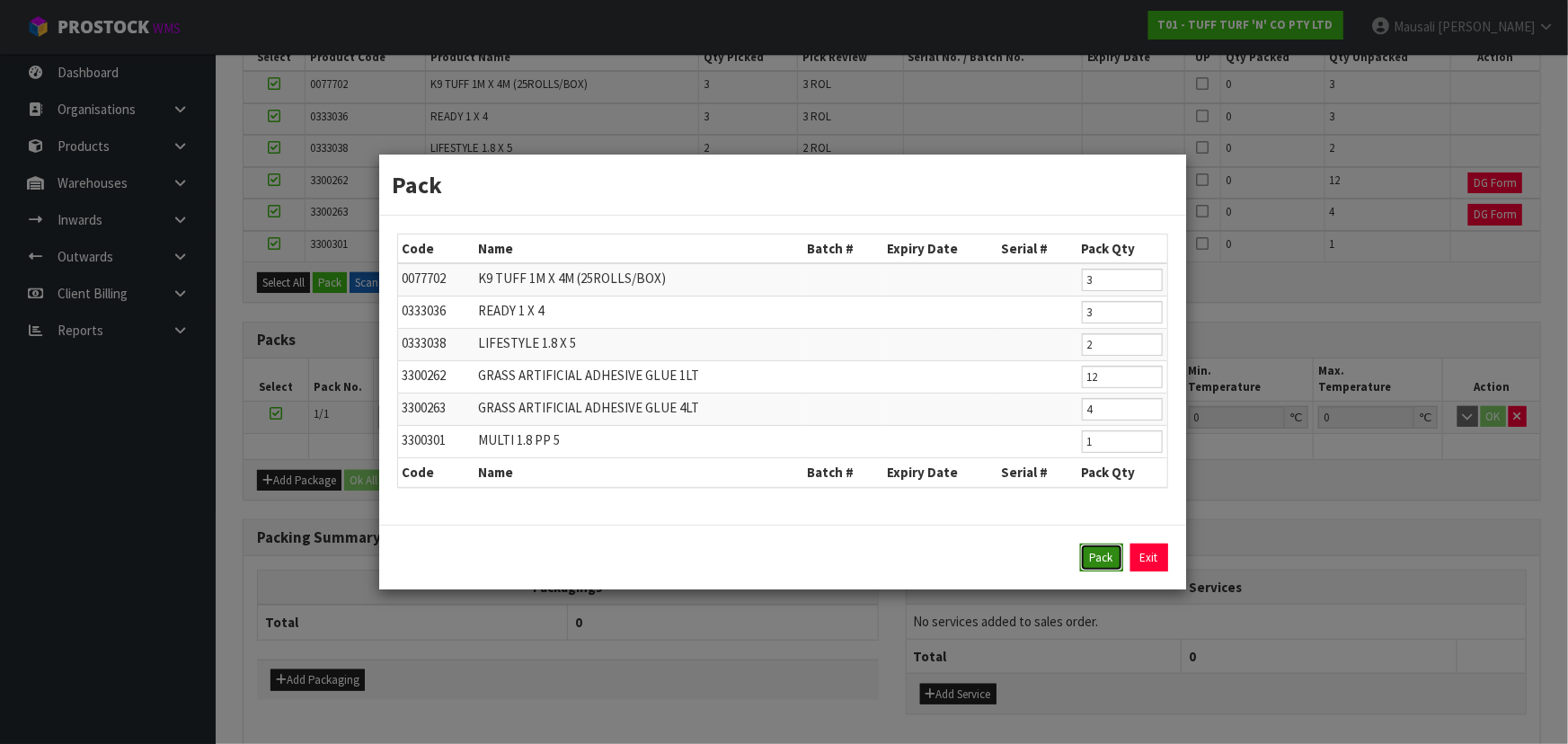
click at [823, 489] on button "Pack" at bounding box center [1102, 557] width 43 height 29
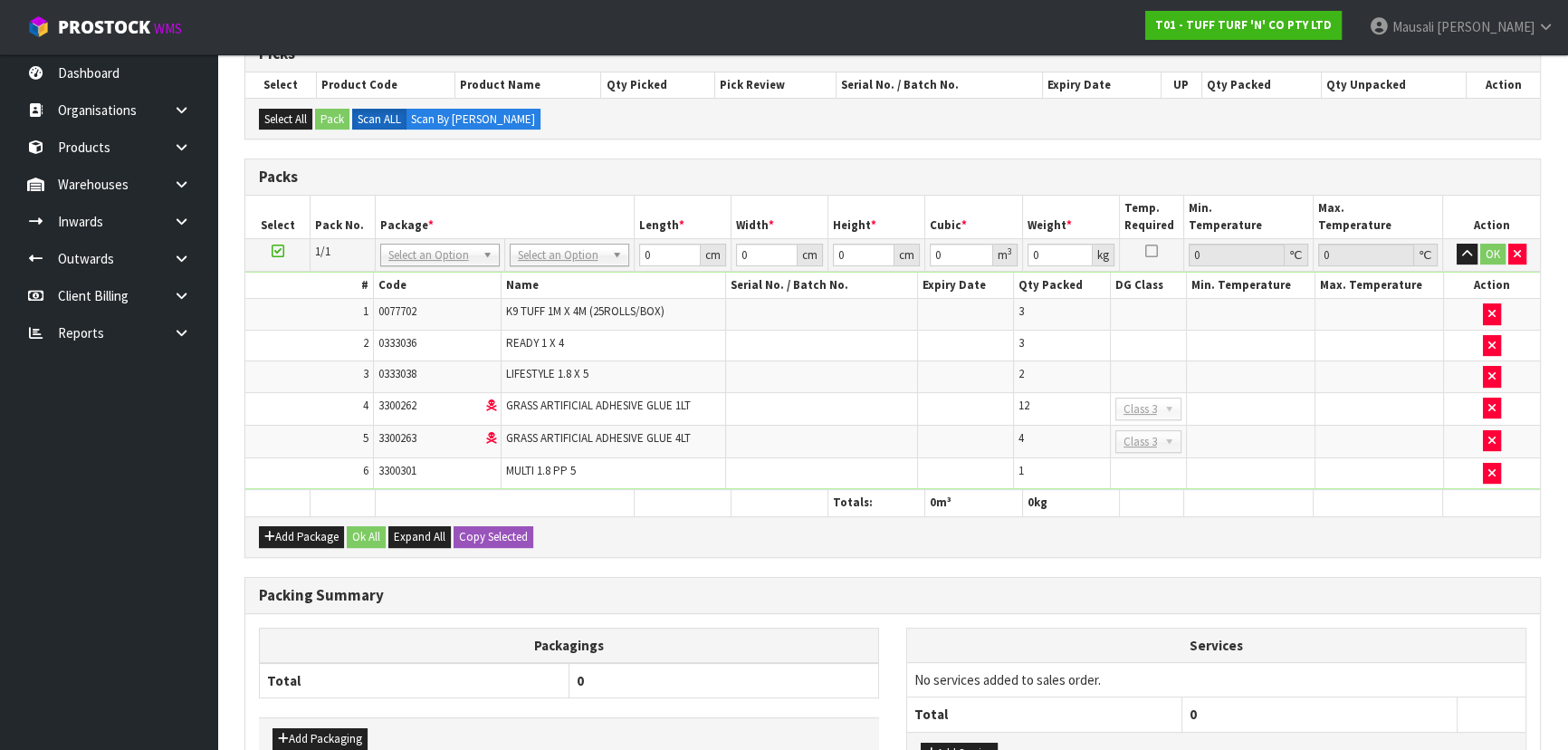
scroll to position [273, 0]
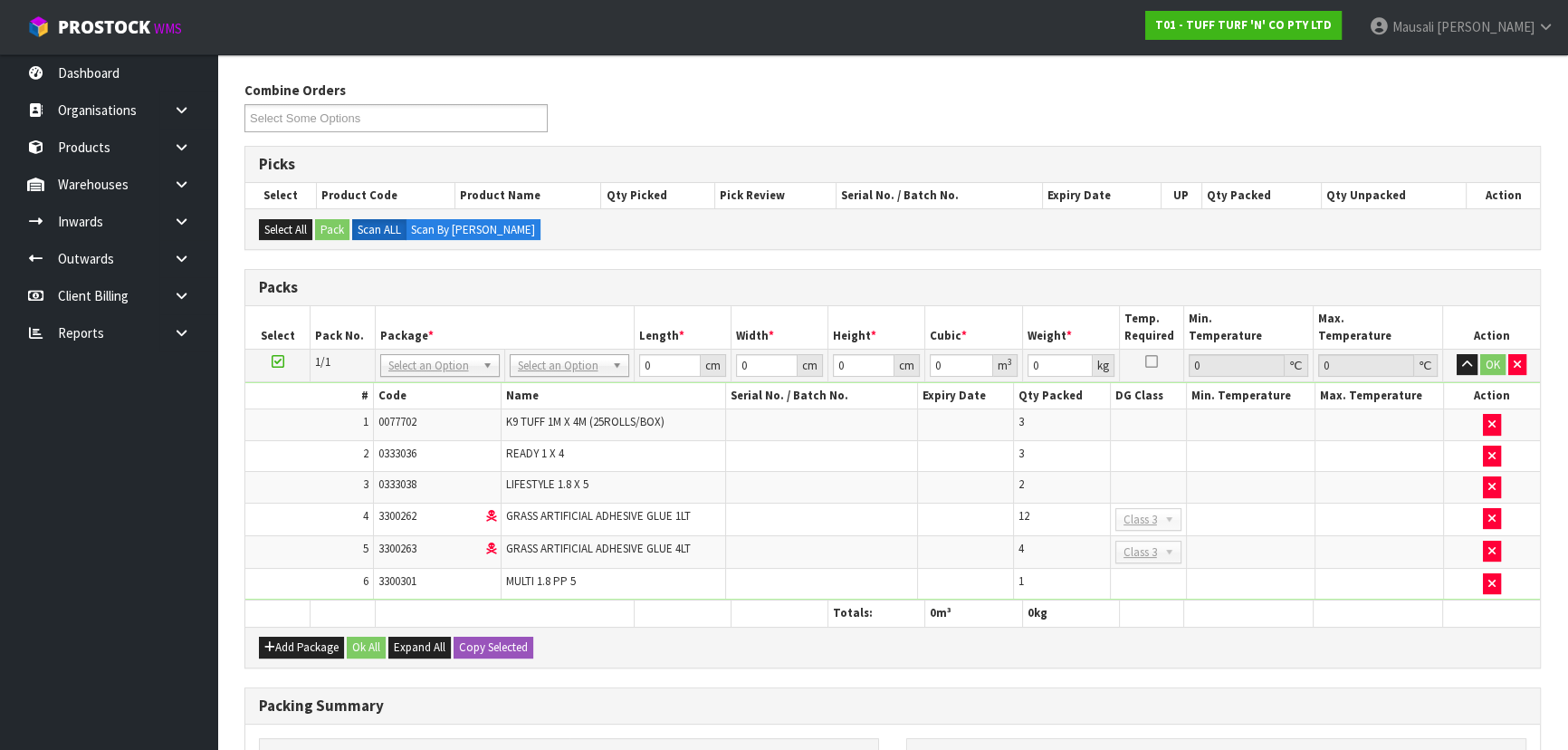
drag, startPoint x: 542, startPoint y: 364, endPoint x: 539, endPoint y: 399, distance: 35.1
type input "120"
type input "100"
type input "117.24"
drag, startPoint x: 649, startPoint y: 361, endPoint x: 593, endPoint y: 372, distance: 57.1
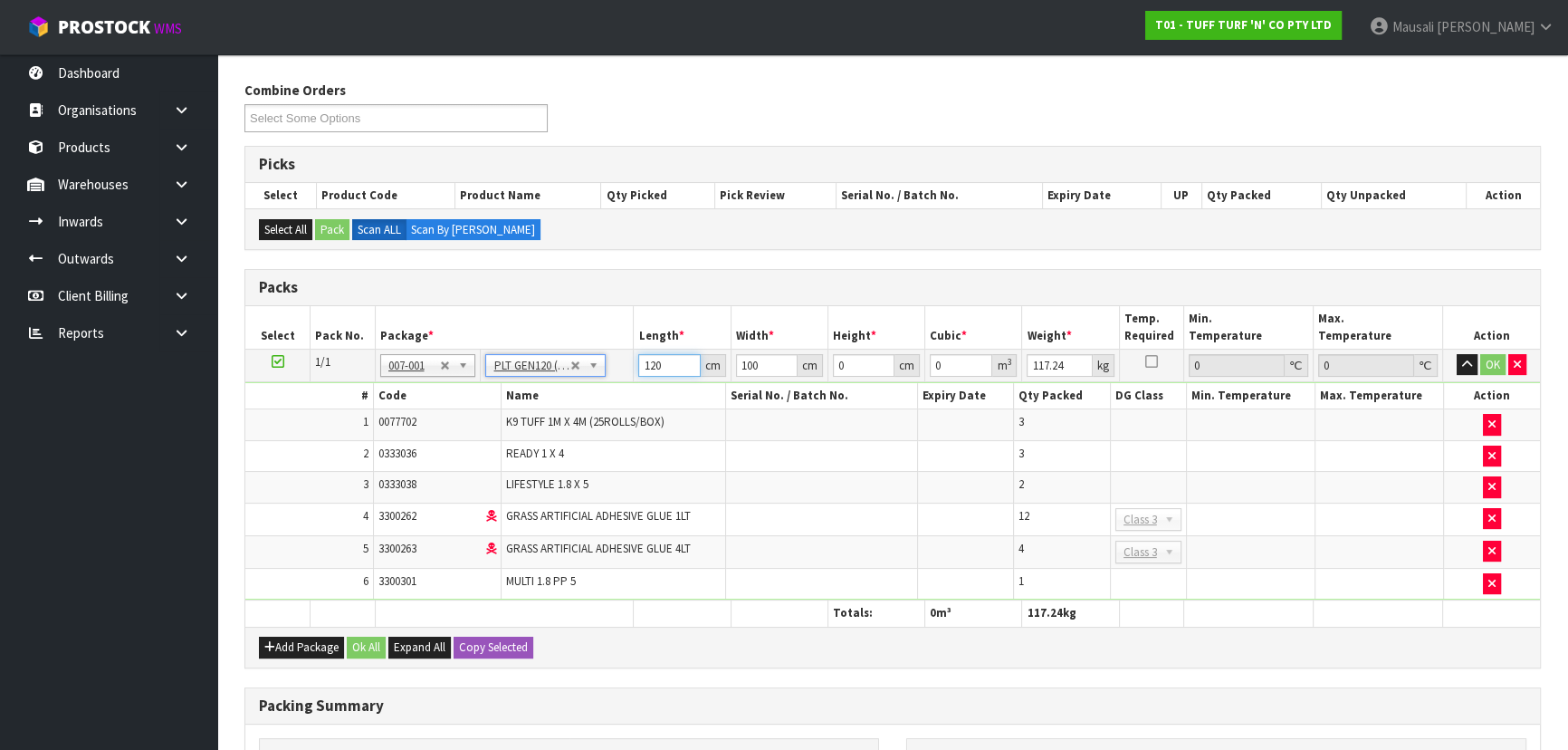
click at [594, 372] on tr "1/1 NONE 007-001 007-002 007-004 007-009 007-013 007-014 007-015 007-017 007-01…" at bounding box center [892, 365] width 1294 height 32
type input "184"
type input "7"
type input "80"
type input "7"
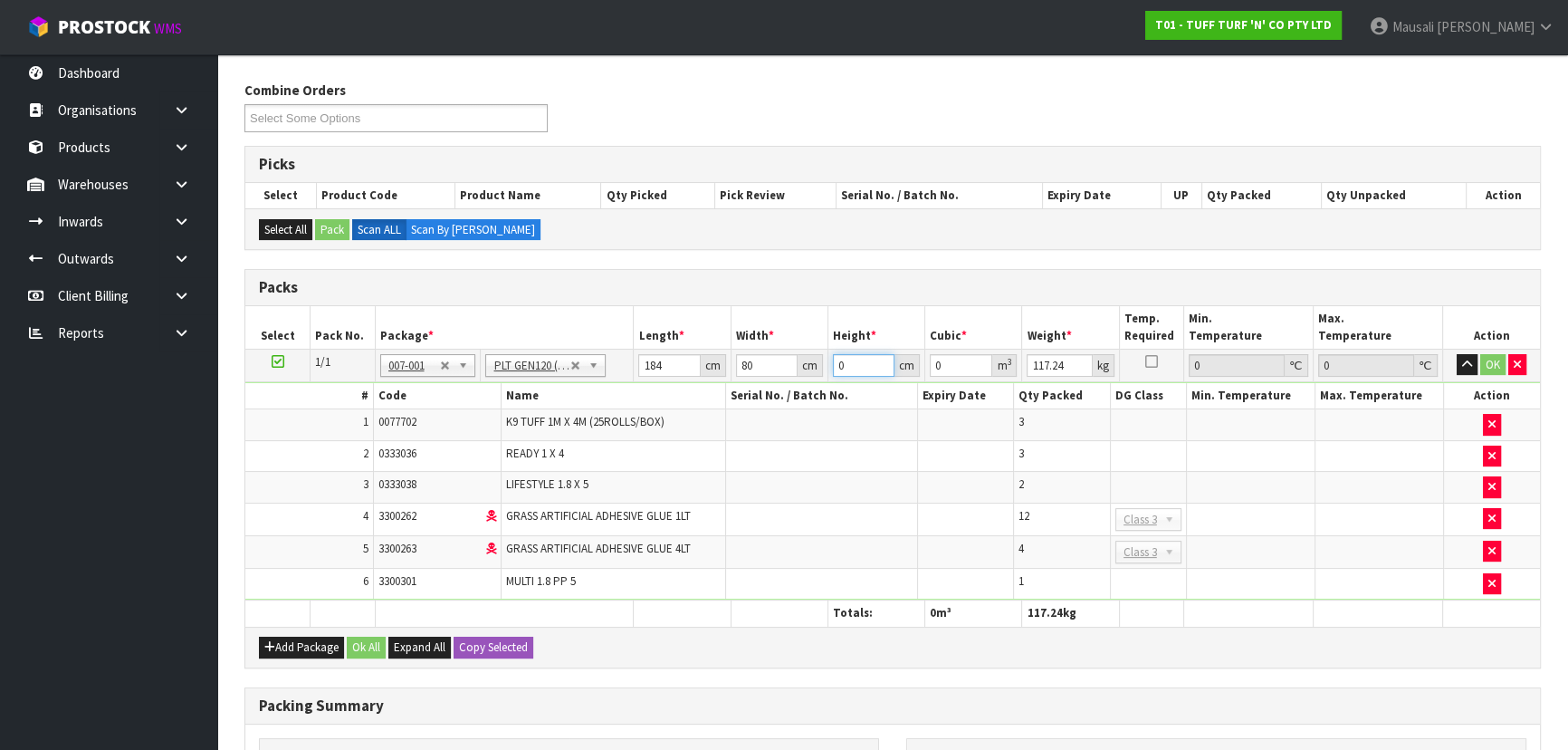
type input "0.10304"
type input "70"
type input "1.0304"
type input "70"
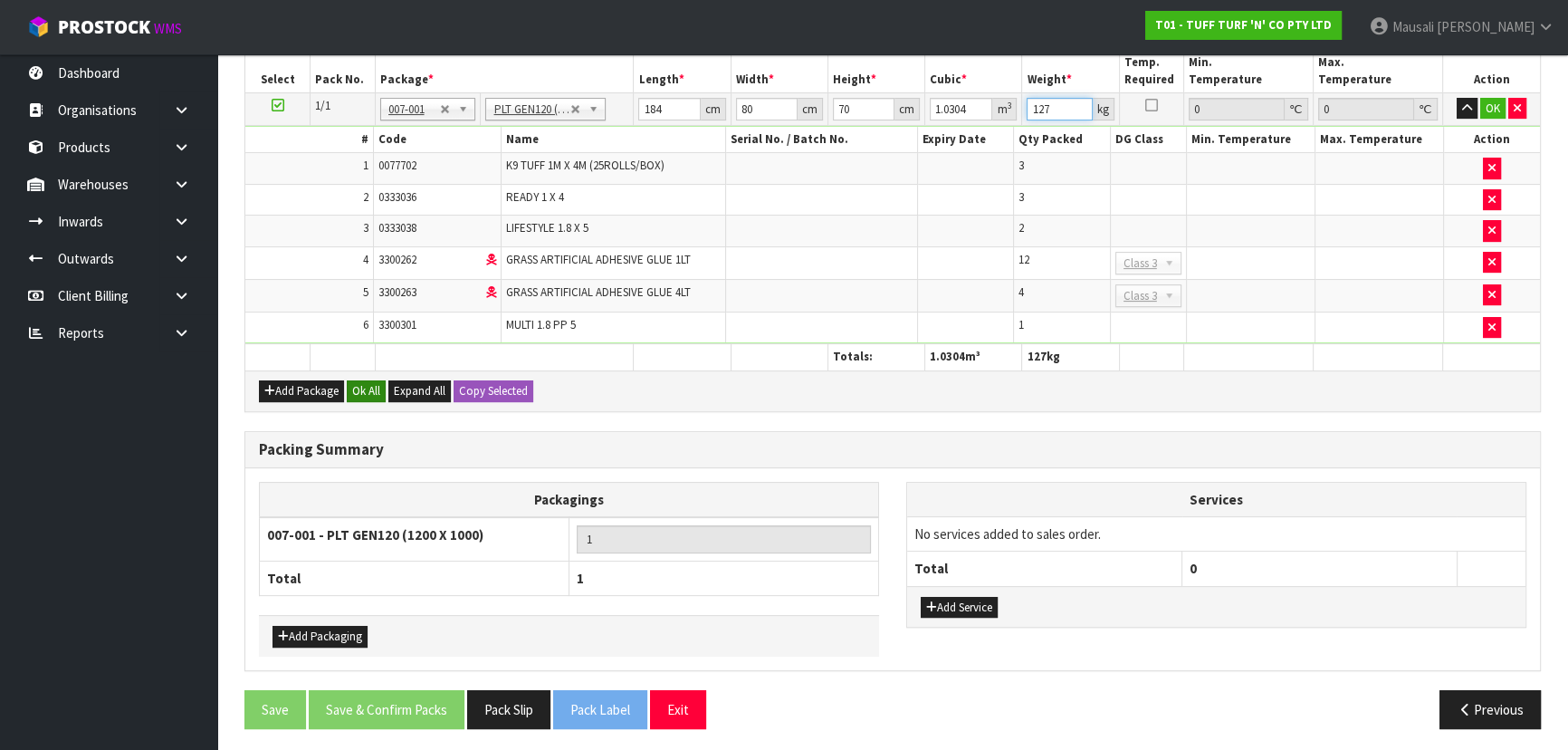
type input "127"
click at [377, 387] on button "Ok All" at bounding box center [366, 391] width 39 height 22
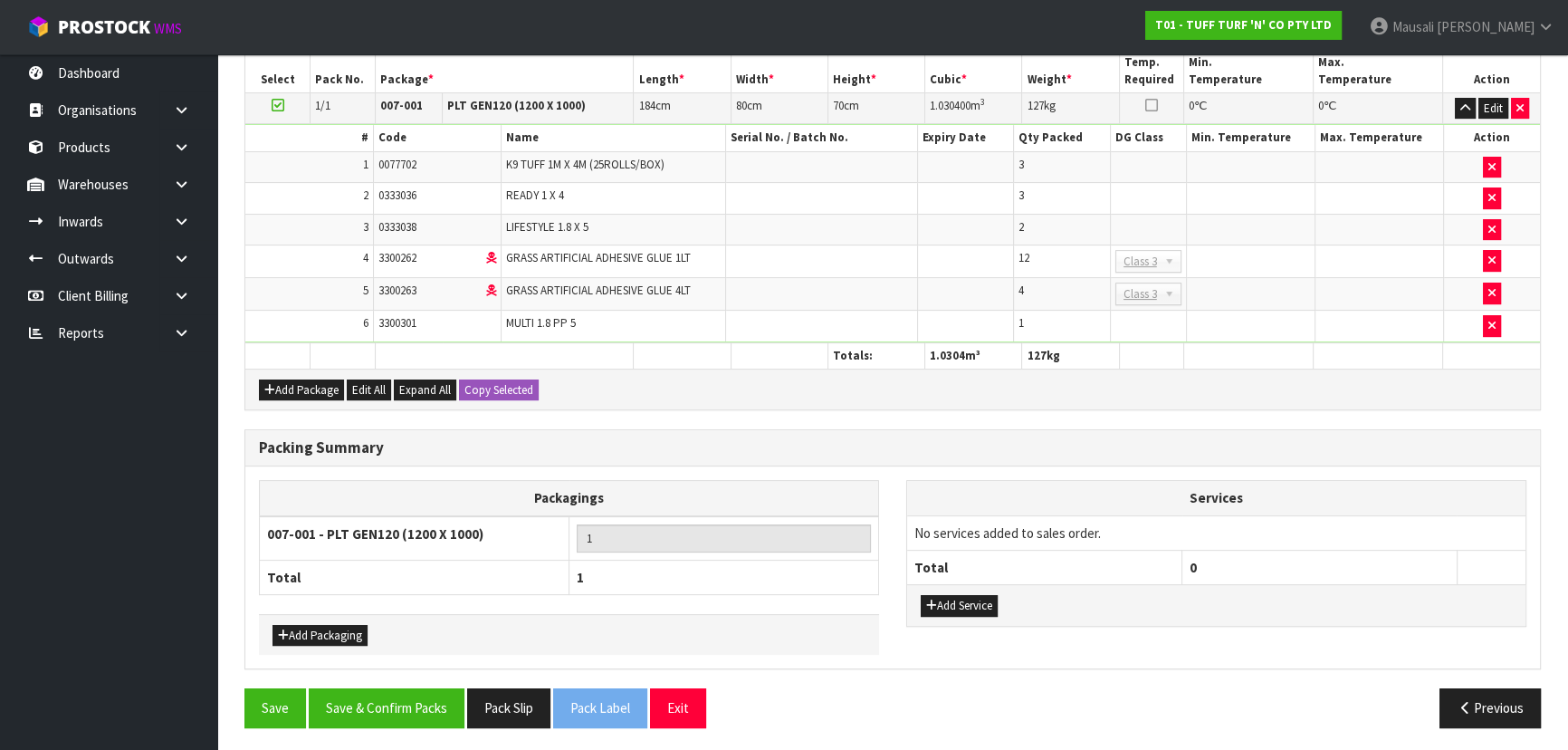
scroll to position [529, 0]
click at [392, 493] on button "Save & Confirm Packs" at bounding box center [387, 708] width 156 height 39
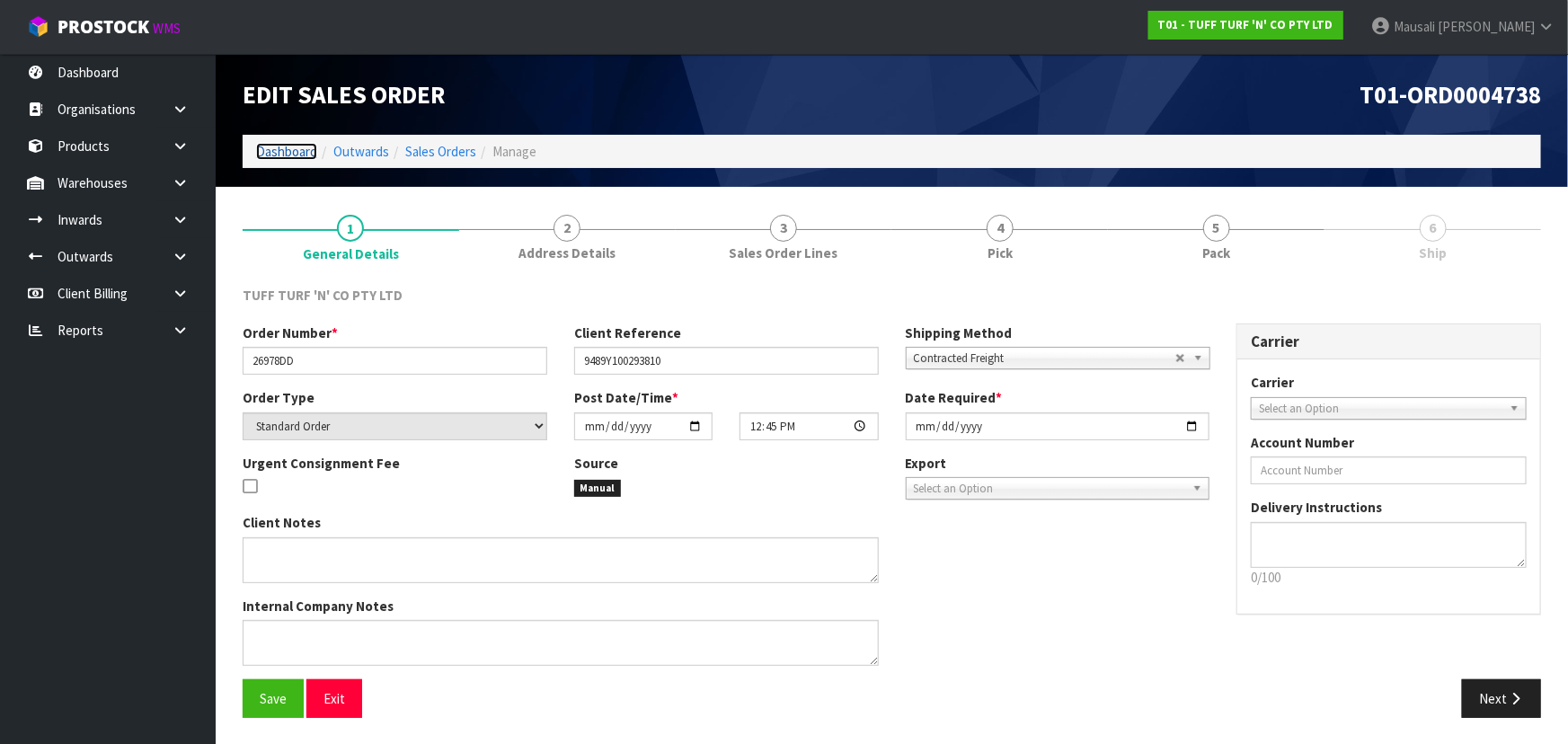
click at [279, 144] on link "Dashboard" at bounding box center [286, 151] width 61 height 17
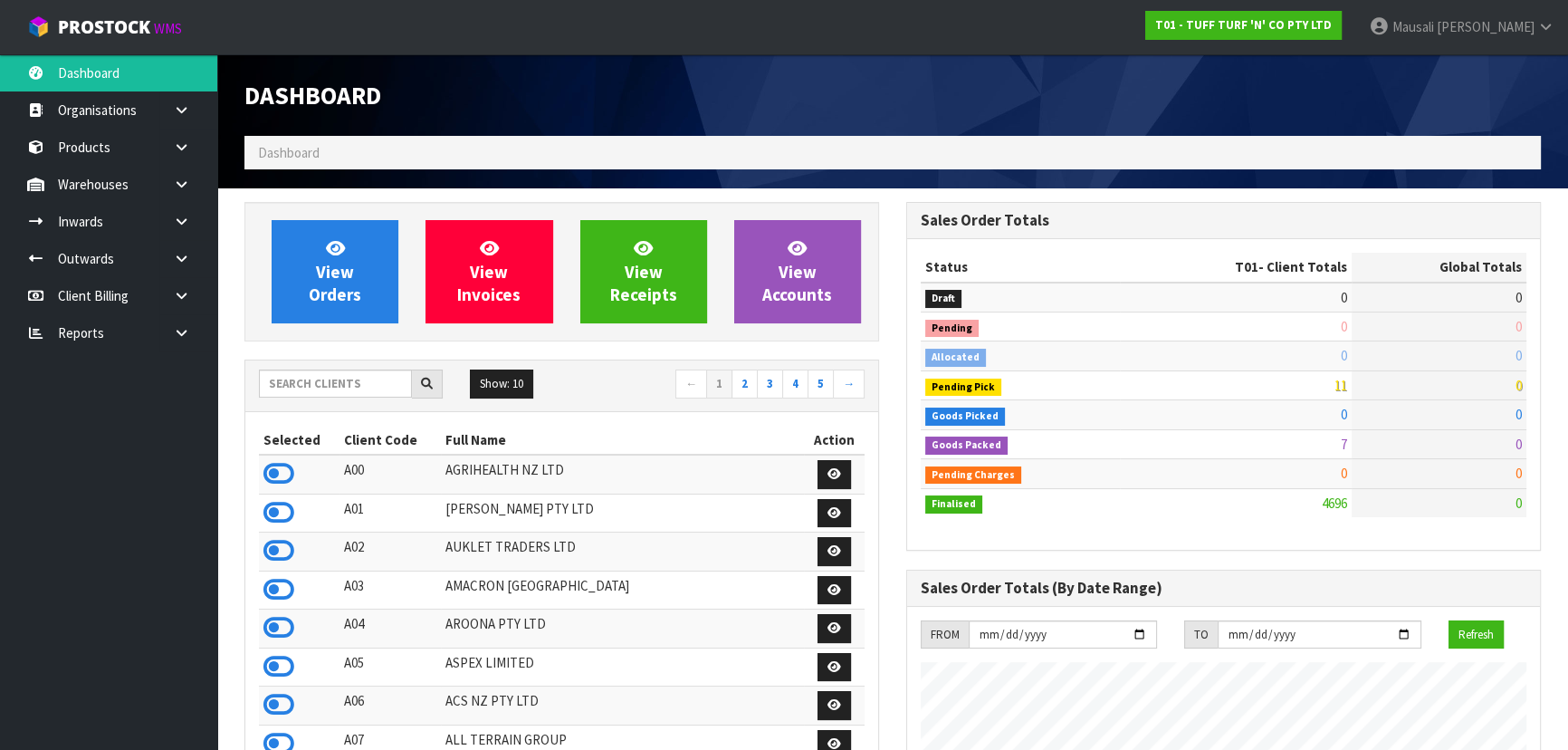
scroll to position [1369, 661]
click at [314, 389] on input "text" at bounding box center [336, 384] width 153 height 28
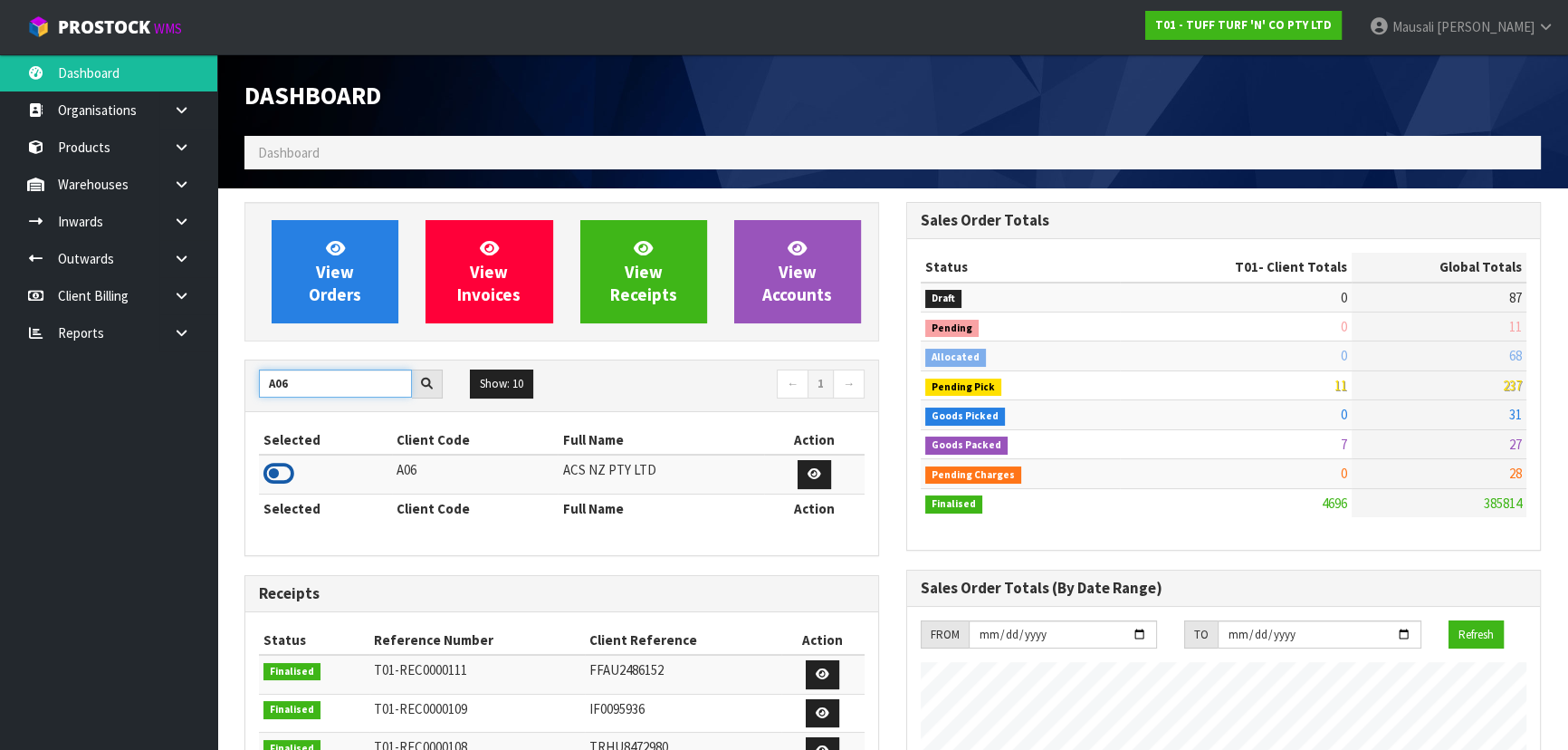
type input "A06"
click at [280, 480] on icon at bounding box center [279, 473] width 31 height 27
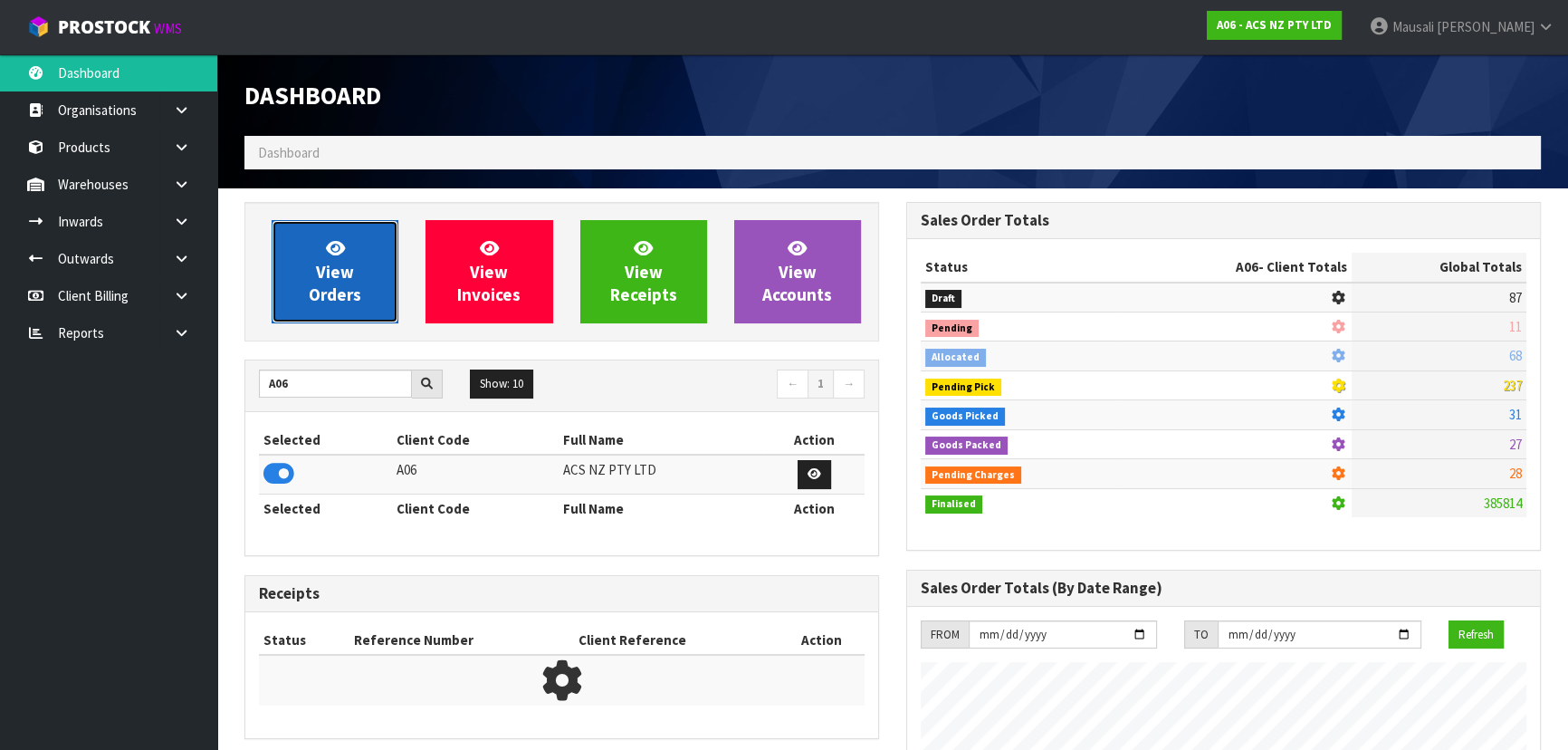
click at [326, 287] on span "View Orders" at bounding box center [336, 271] width 53 height 68
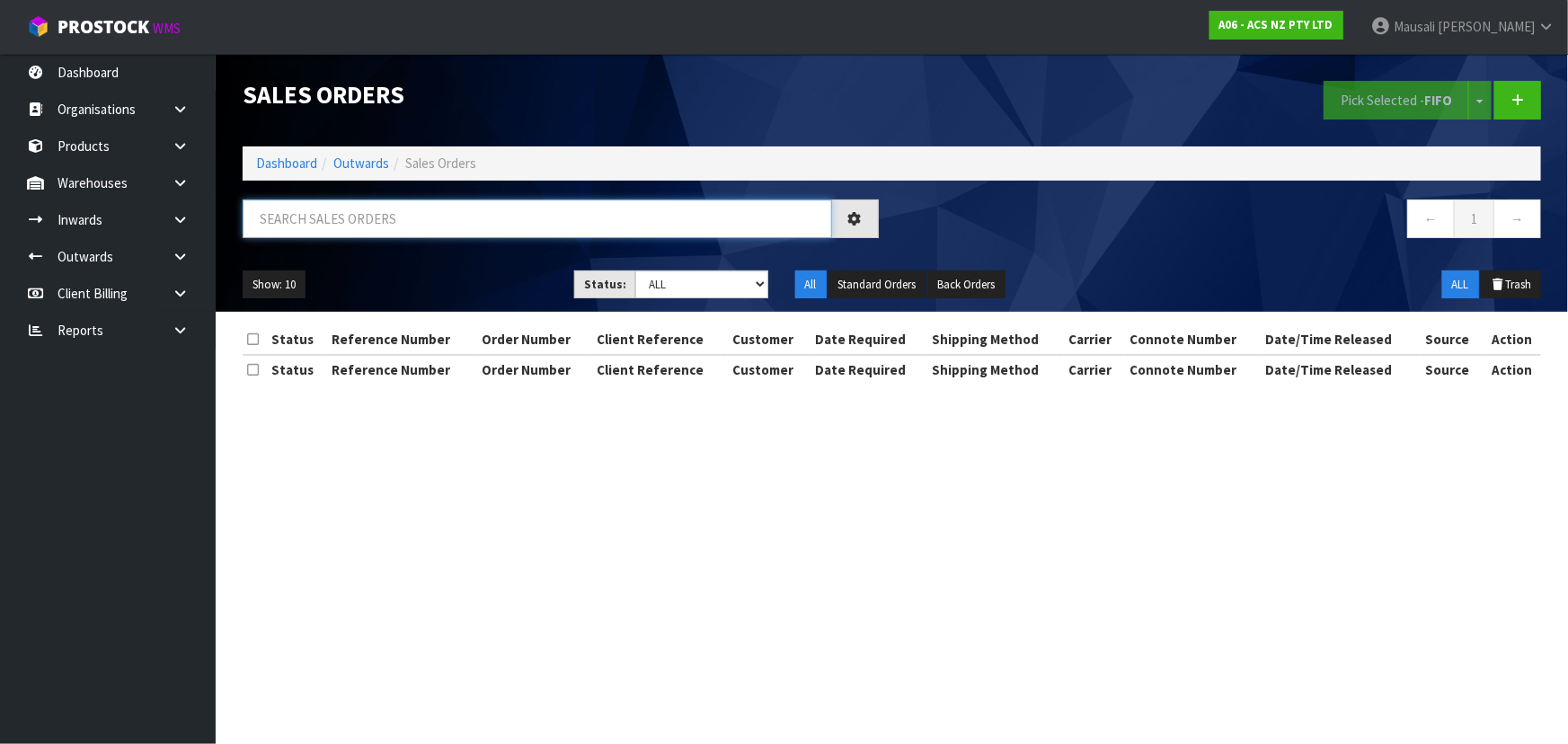
click at [286, 220] on input "text" at bounding box center [538, 219] width 589 height 38
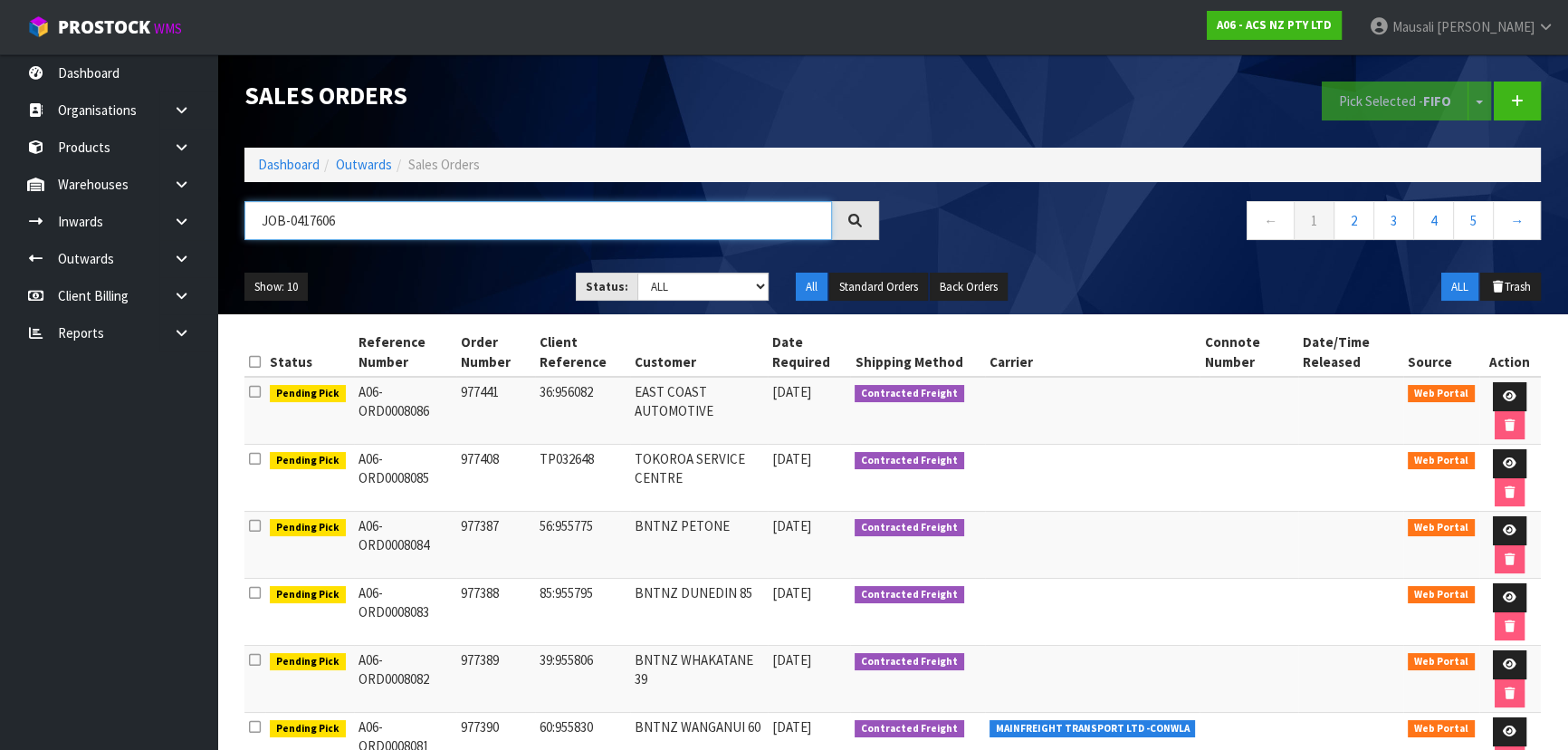
type input "JOB-0417606"
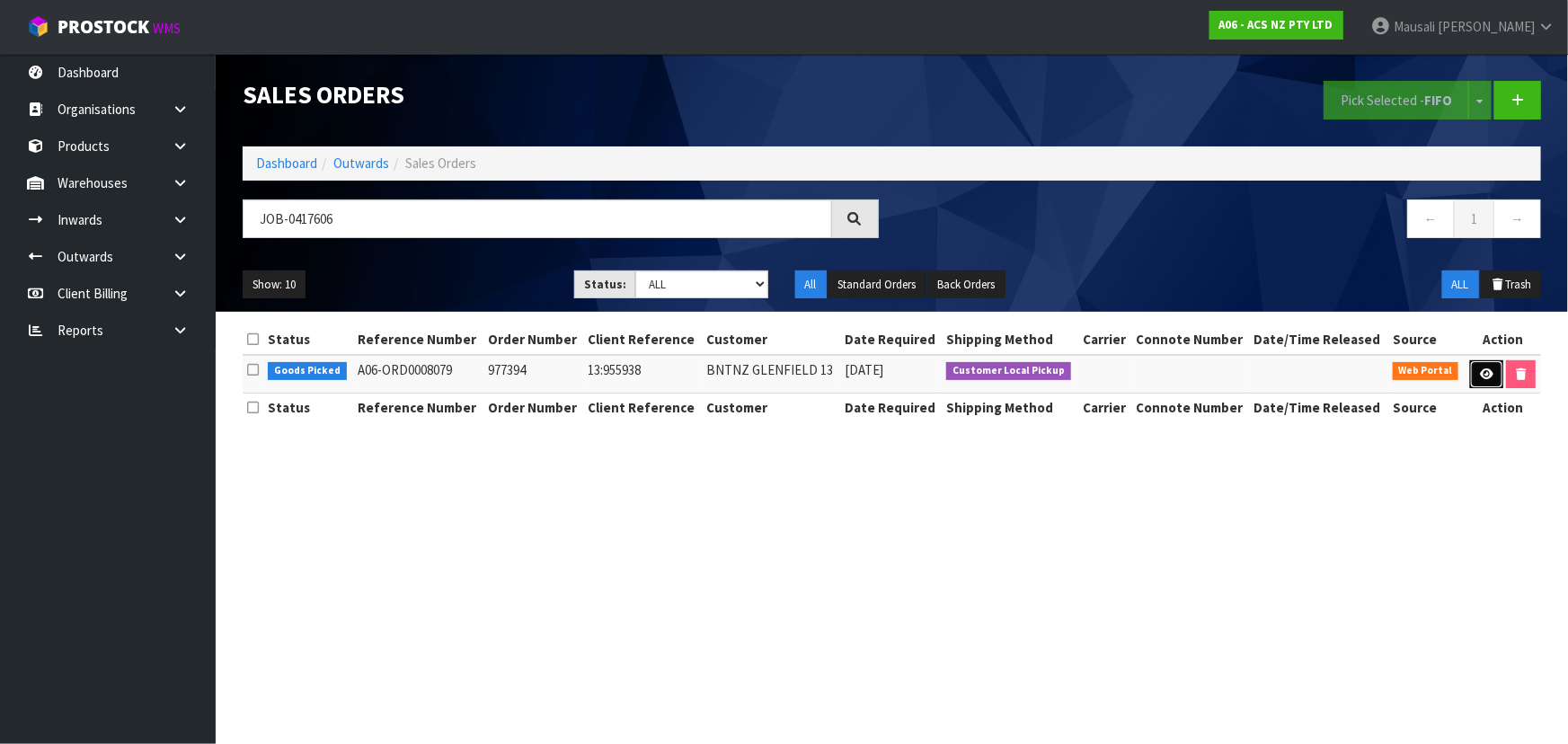
click at [1490, 366] on link at bounding box center [1486, 374] width 33 height 29
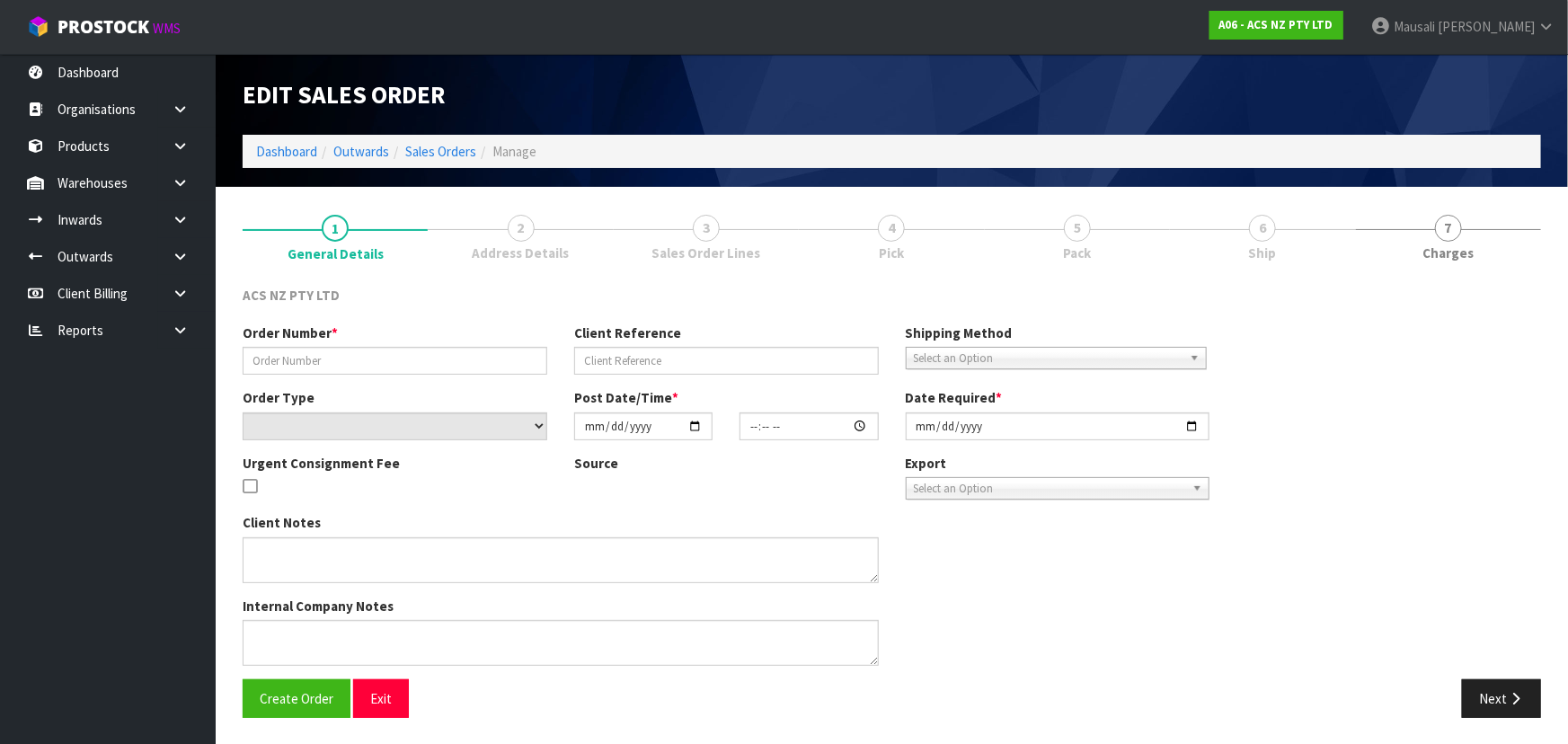
type input "977394"
type input "13:955938"
select select "number:0"
type input "2025-10-15"
type input "10:35:00.000"
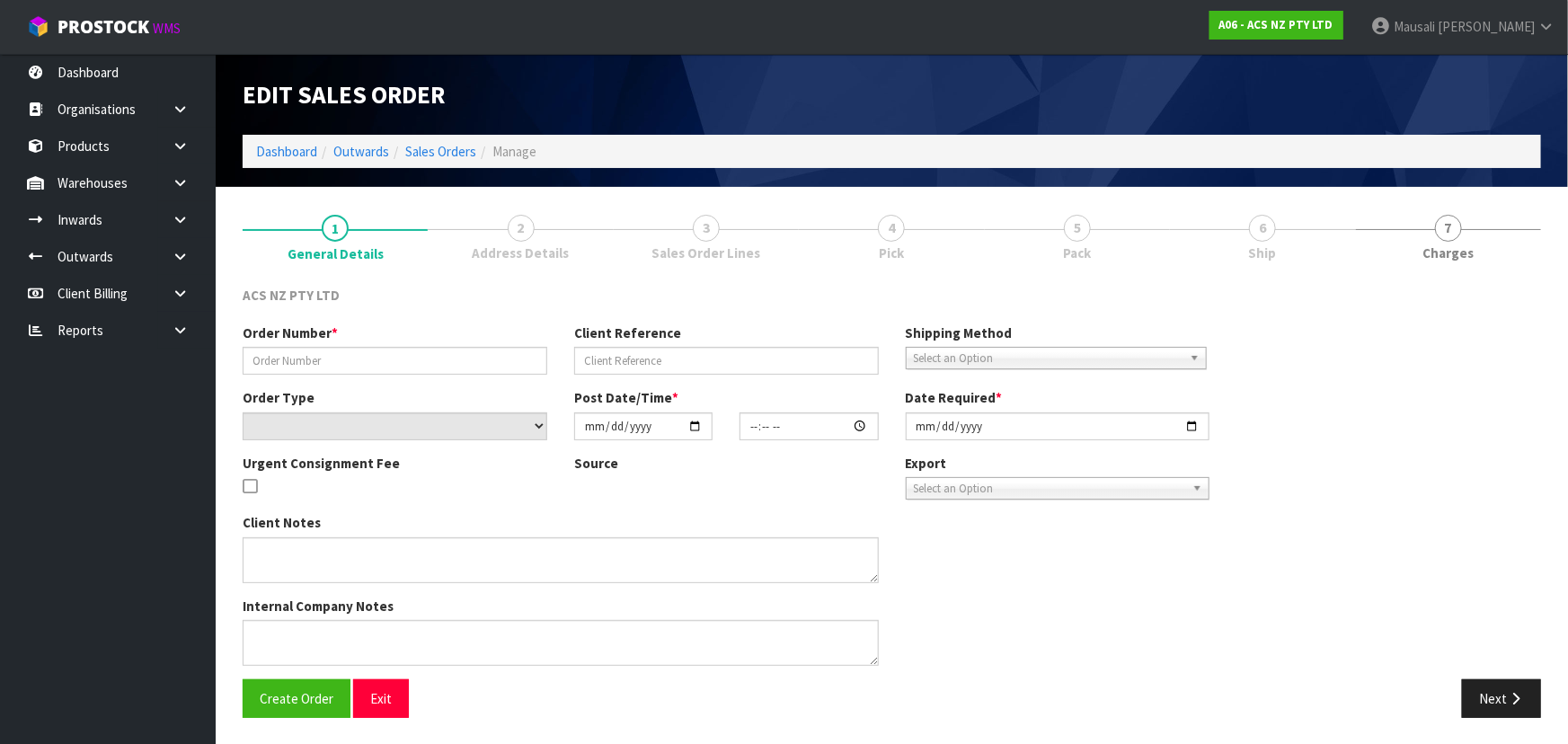
type input "2025-10-15"
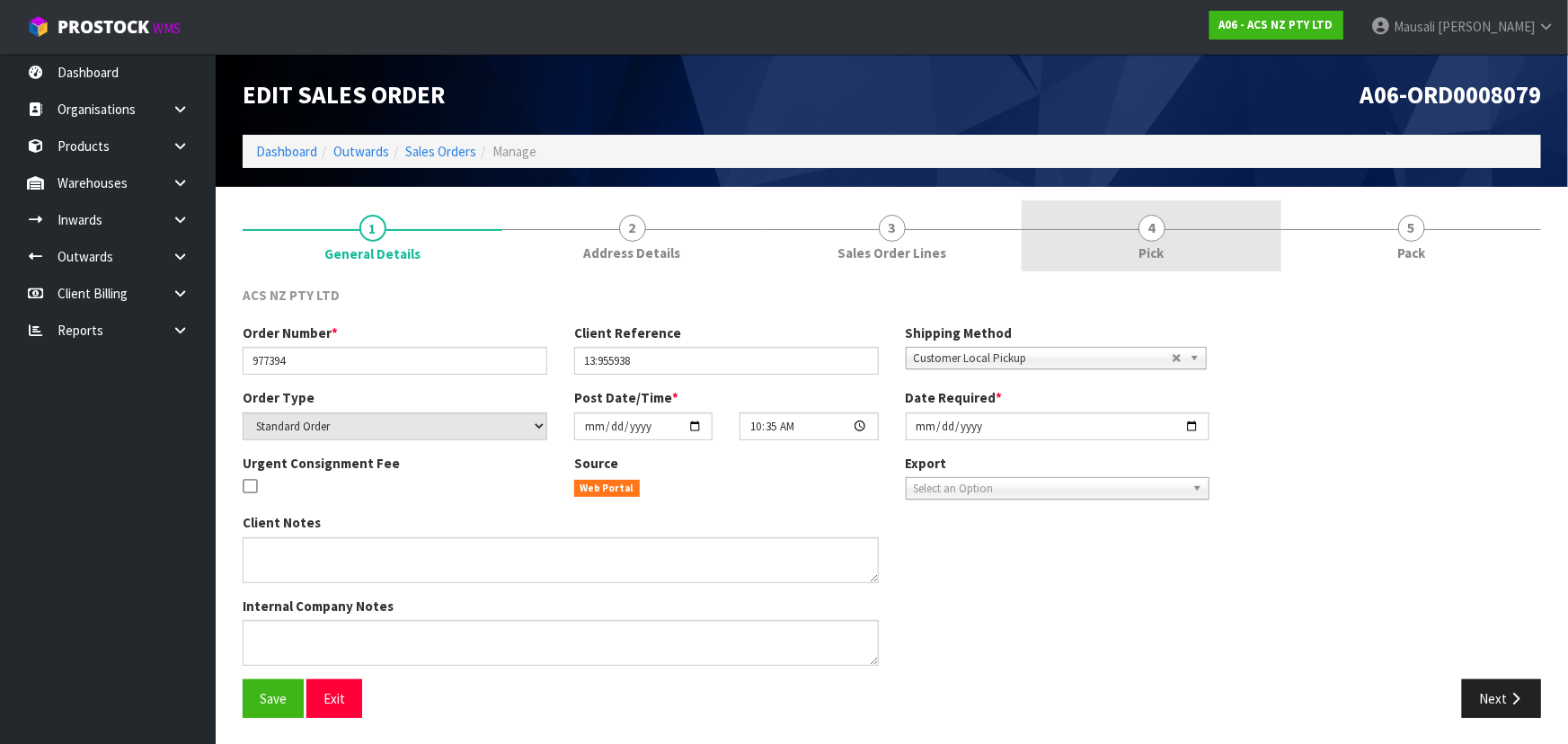
click at [1189, 244] on link "4 Pick" at bounding box center [1151, 236] width 260 height 71
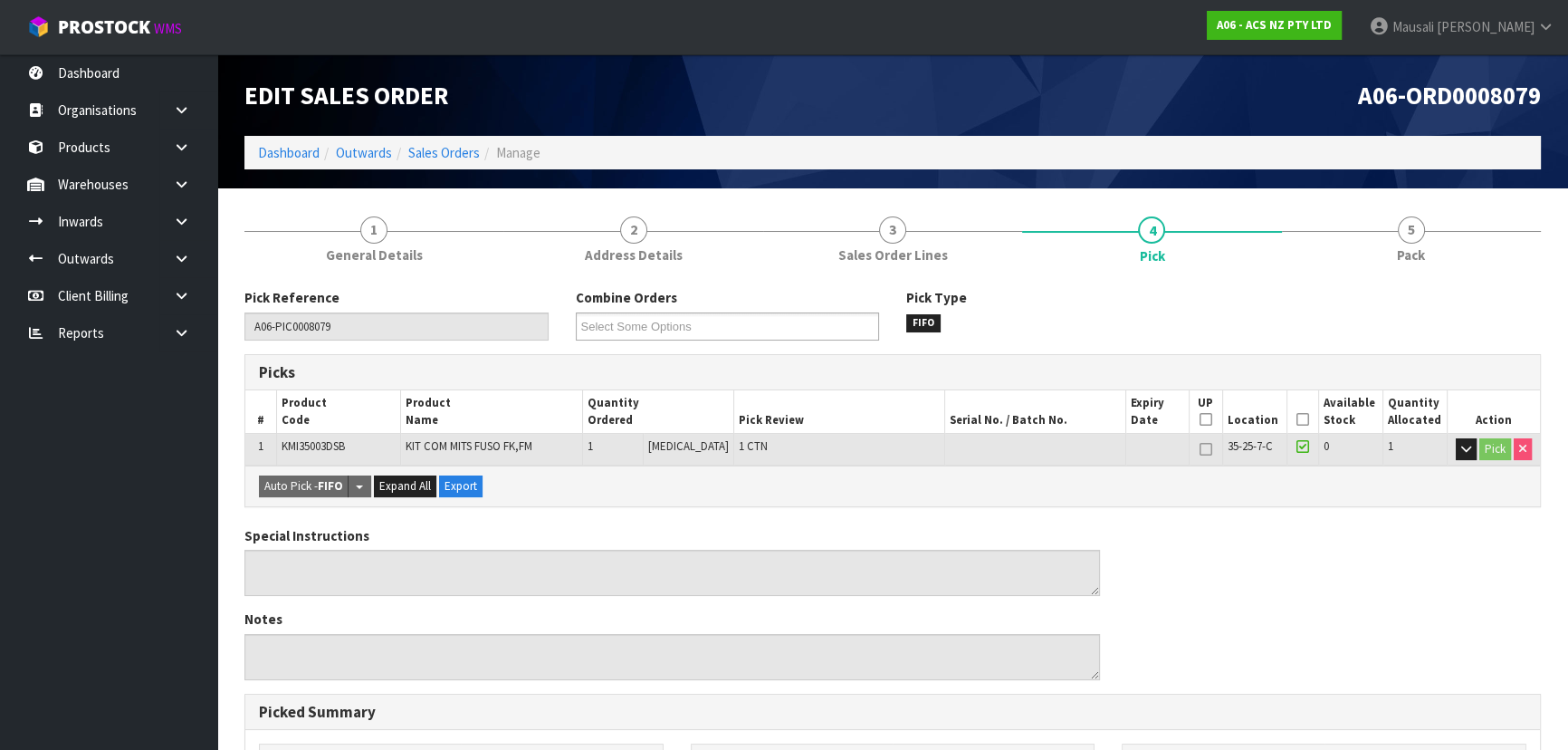
click at [1299, 420] on icon at bounding box center [1301, 419] width 12 height 1
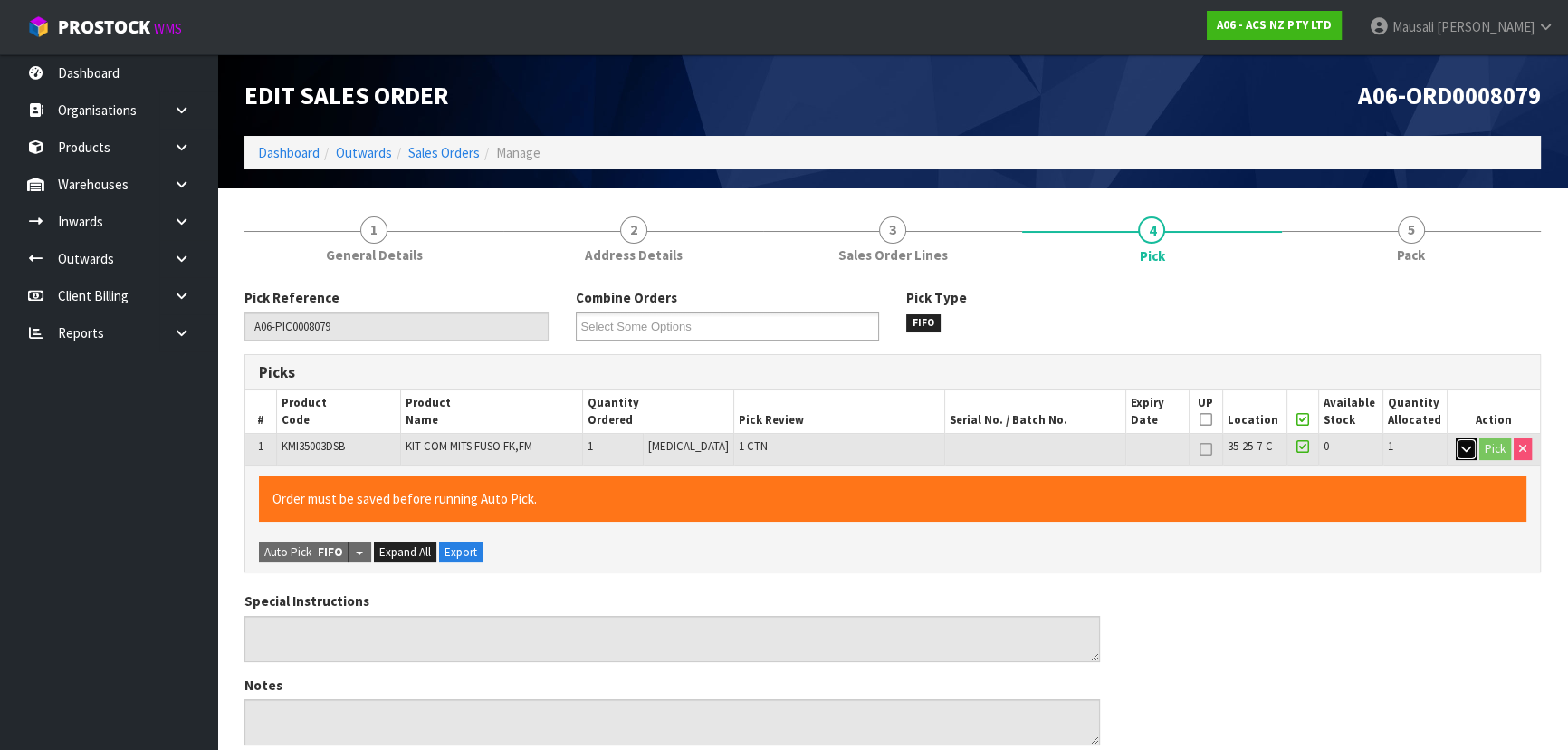
click at [1466, 448] on icon "button" at bounding box center [1466, 448] width 10 height 11
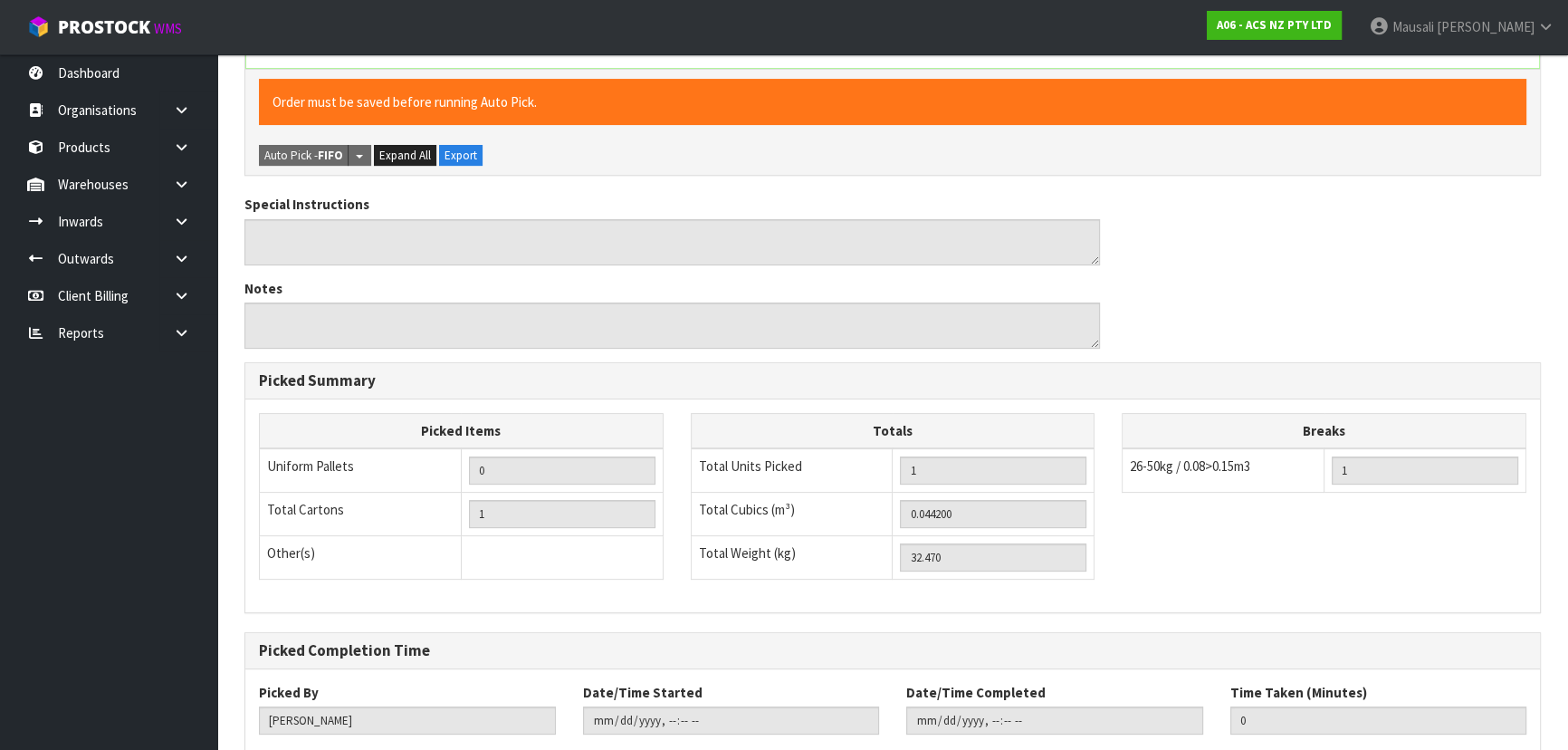
scroll to position [650, 0]
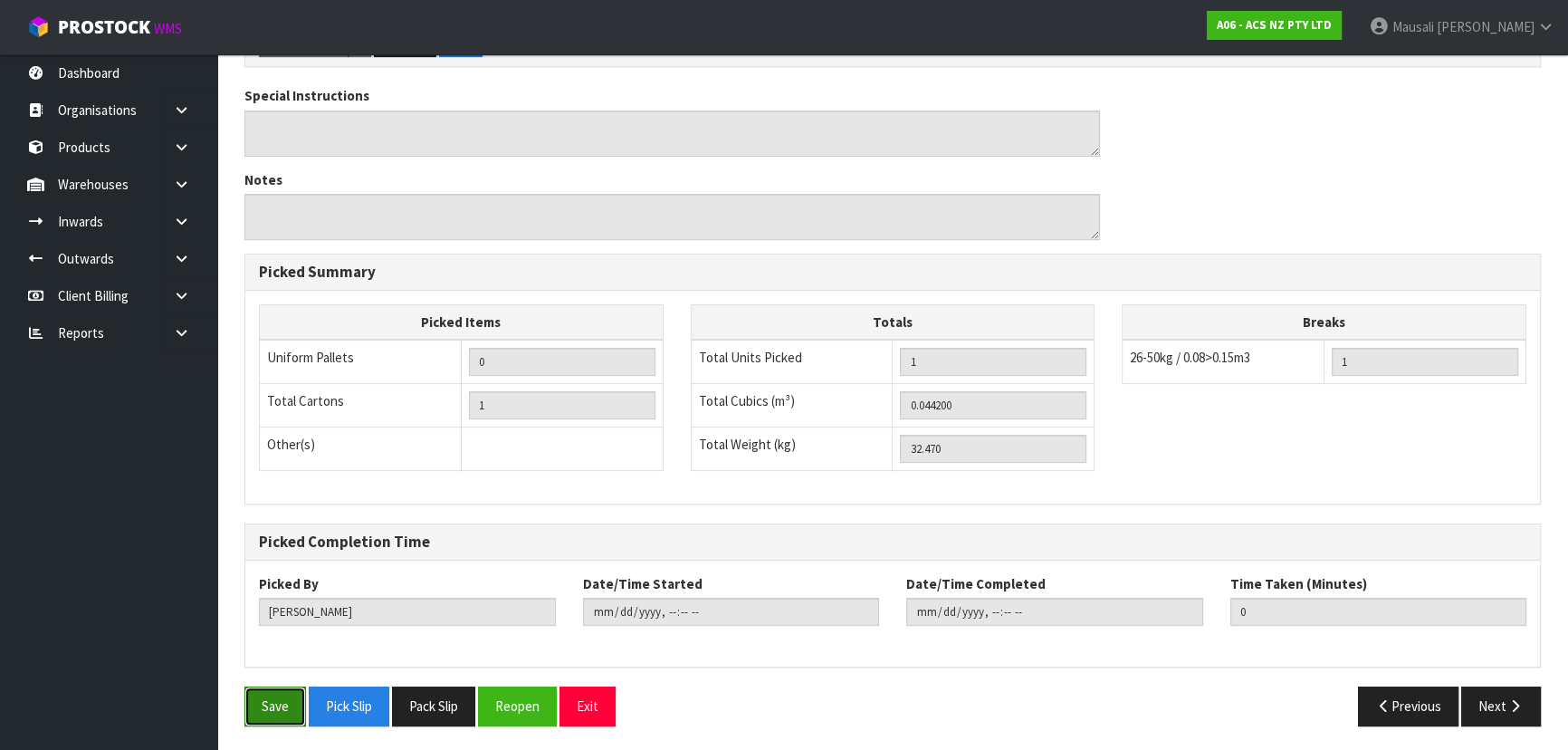
click at [257, 711] on button "Save" at bounding box center [275, 706] width 61 height 39
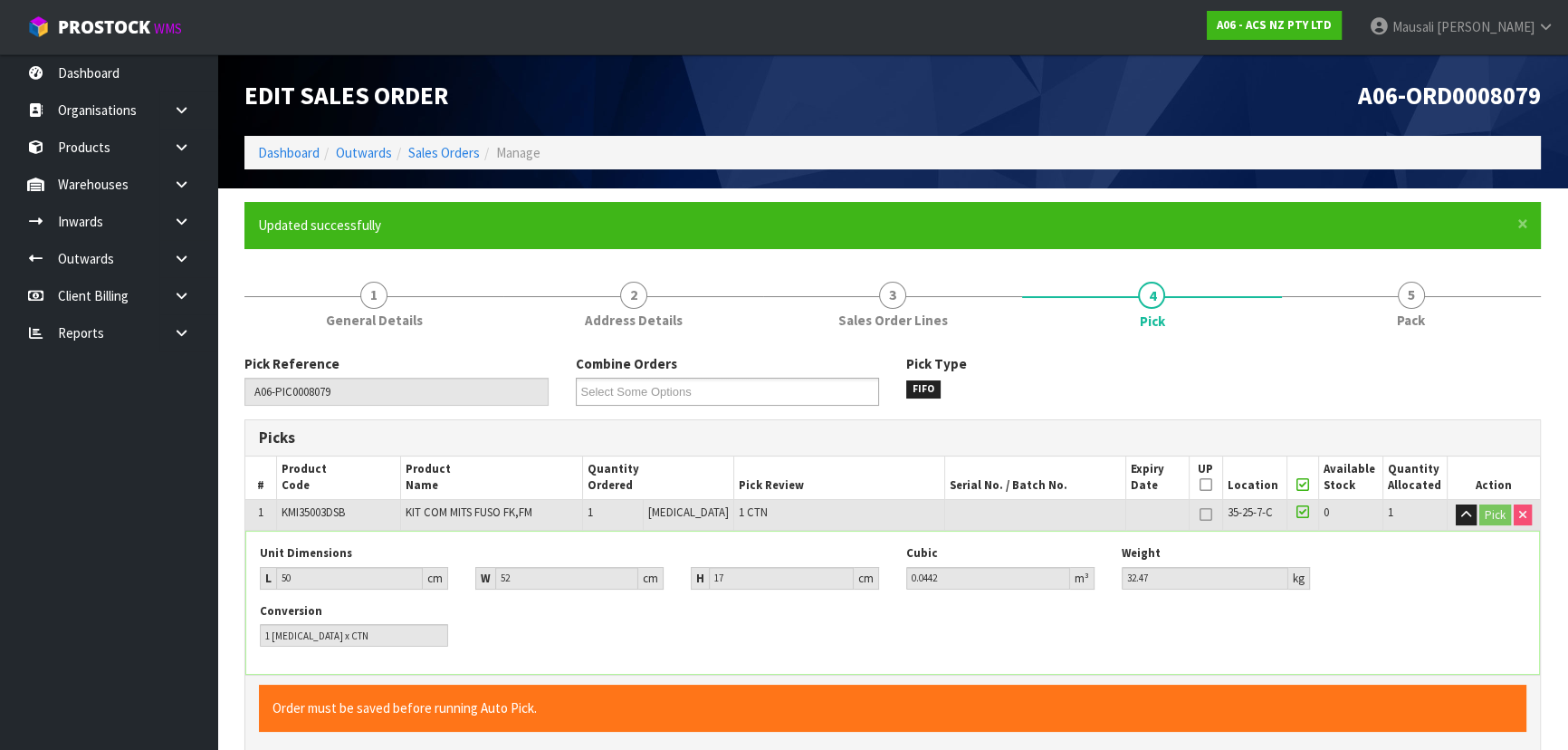
type input "[PERSON_NAME]"
type input "2025-10-15T12:04:59"
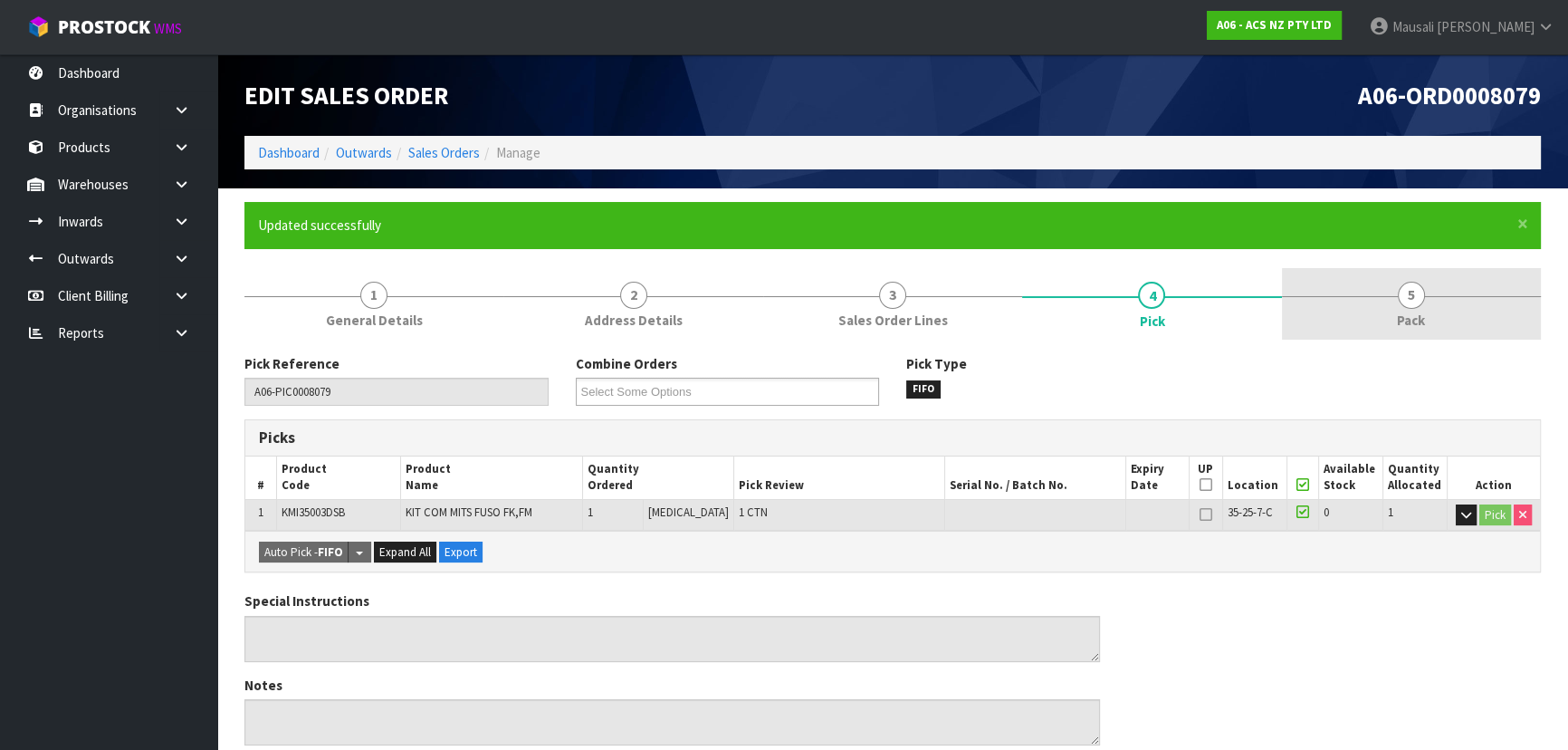
click at [1394, 306] on link "5 Pack" at bounding box center [1411, 304] width 259 height 72
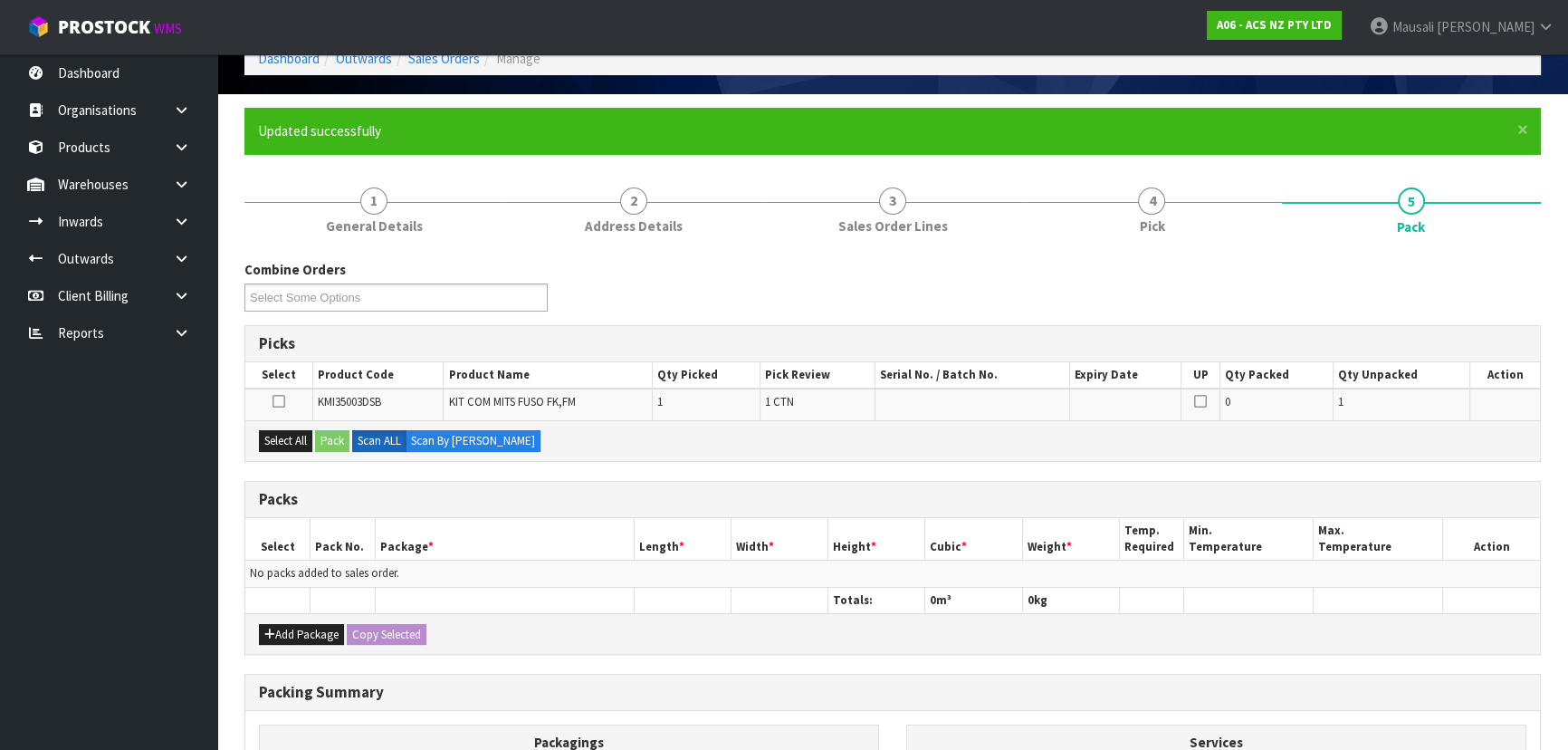
scroll to position [164, 0]
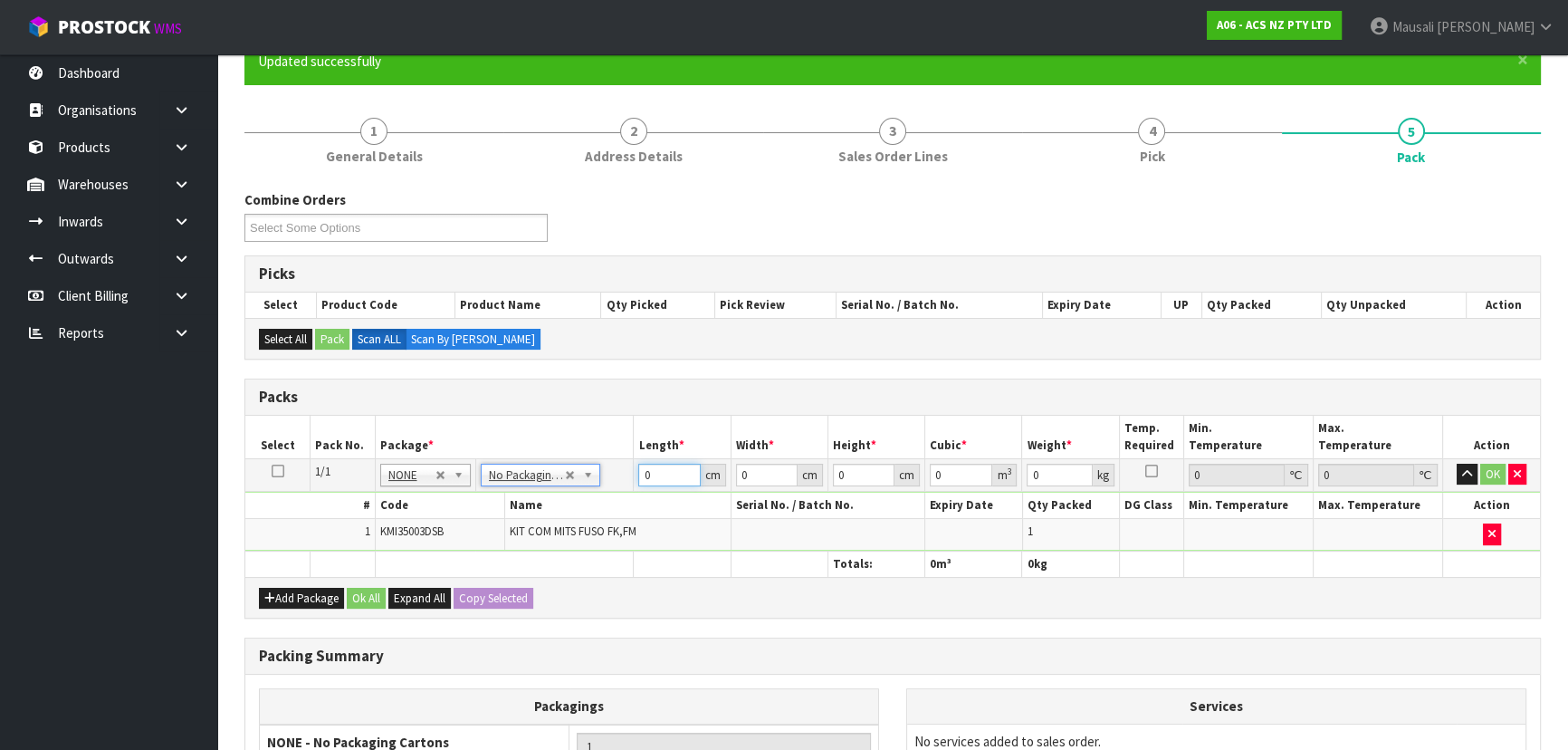
drag, startPoint x: 656, startPoint y: 470, endPoint x: 635, endPoint y: 476, distance: 21.8
click at [636, 474] on td "0 cm" at bounding box center [681, 475] width 96 height 32
type input "52"
type input "50"
type input "1"
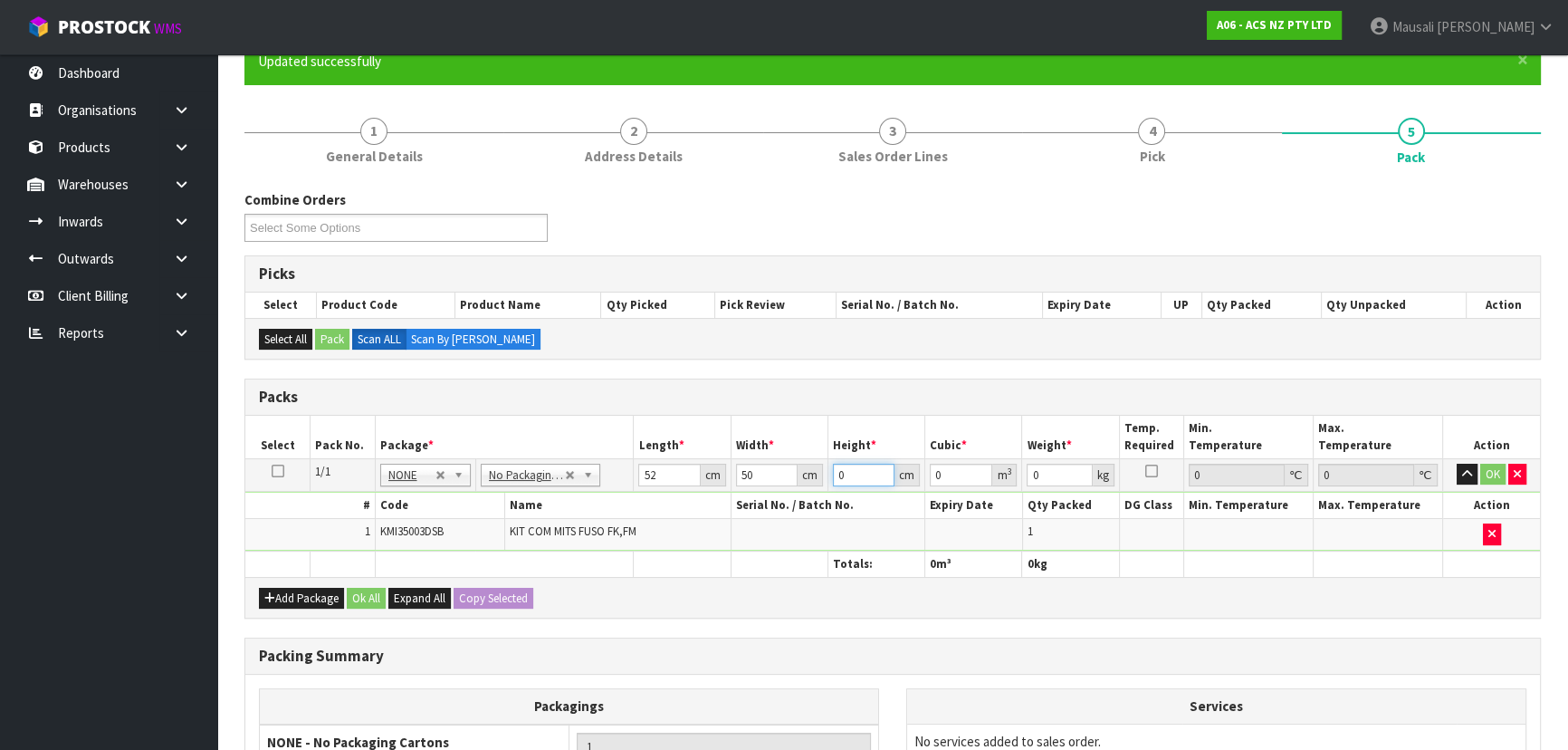
type input "0.0026"
type input "17"
type input "0.0442"
type input "17"
type input "32"
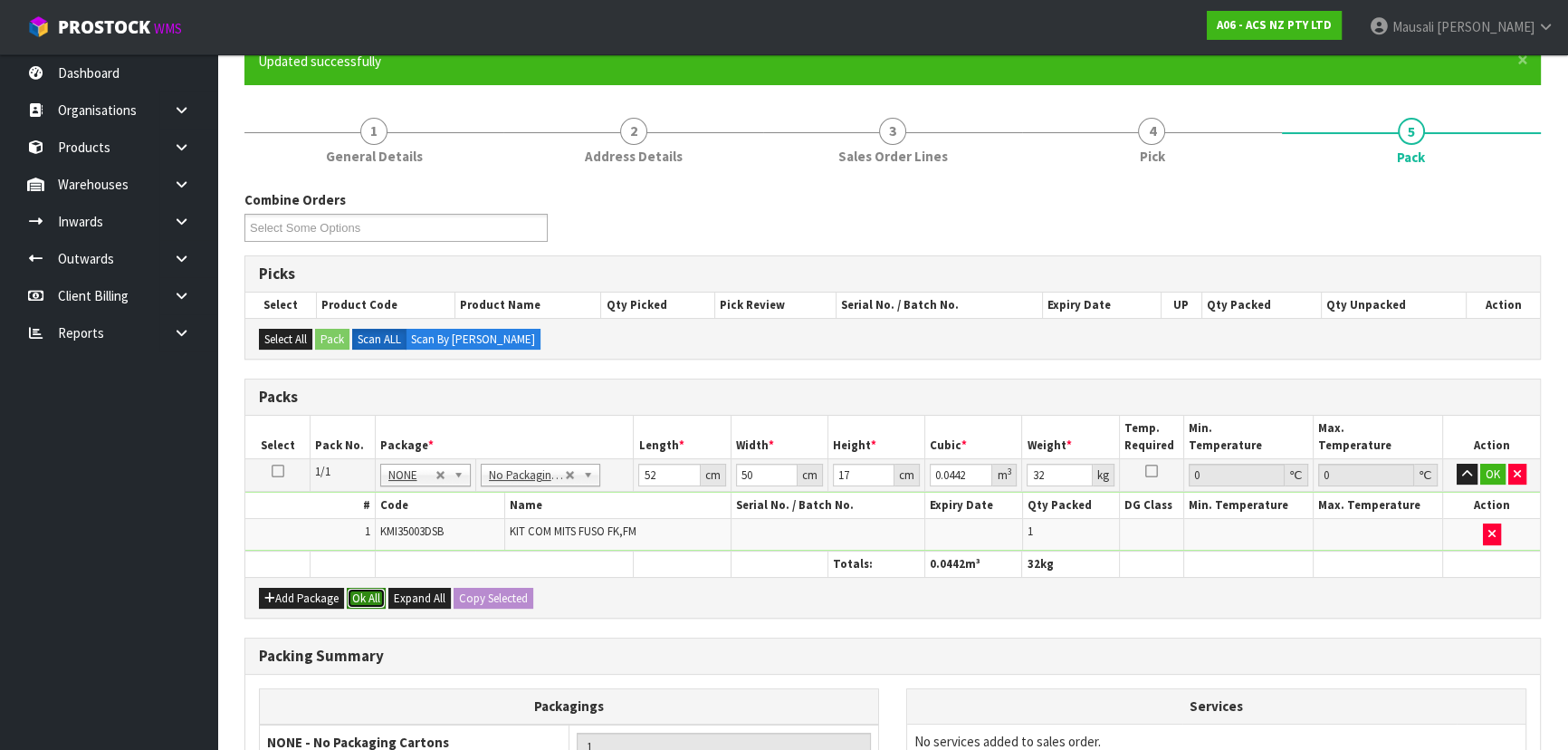
click at [371, 588] on button "Ok All" at bounding box center [366, 598] width 39 height 22
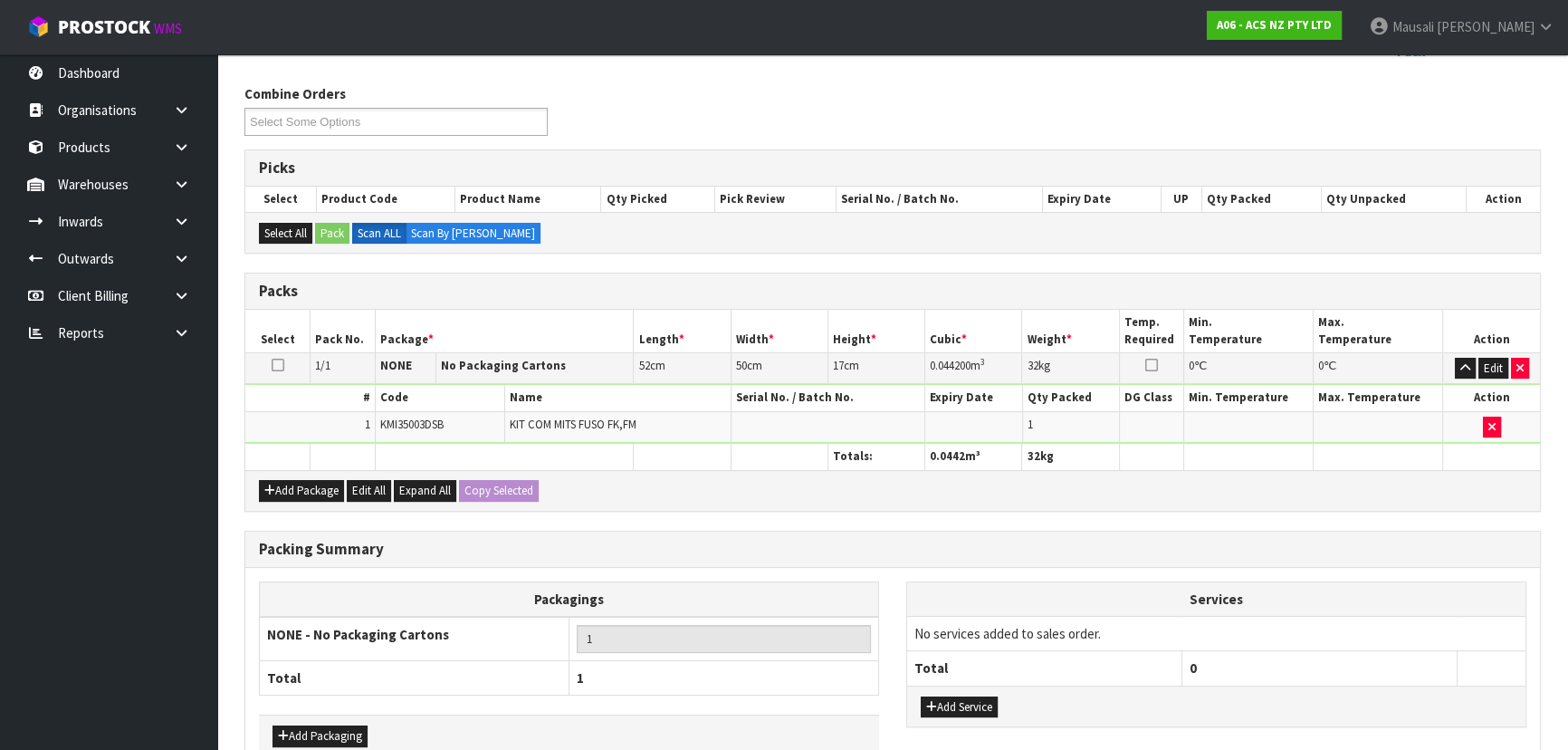
scroll to position [372, 0]
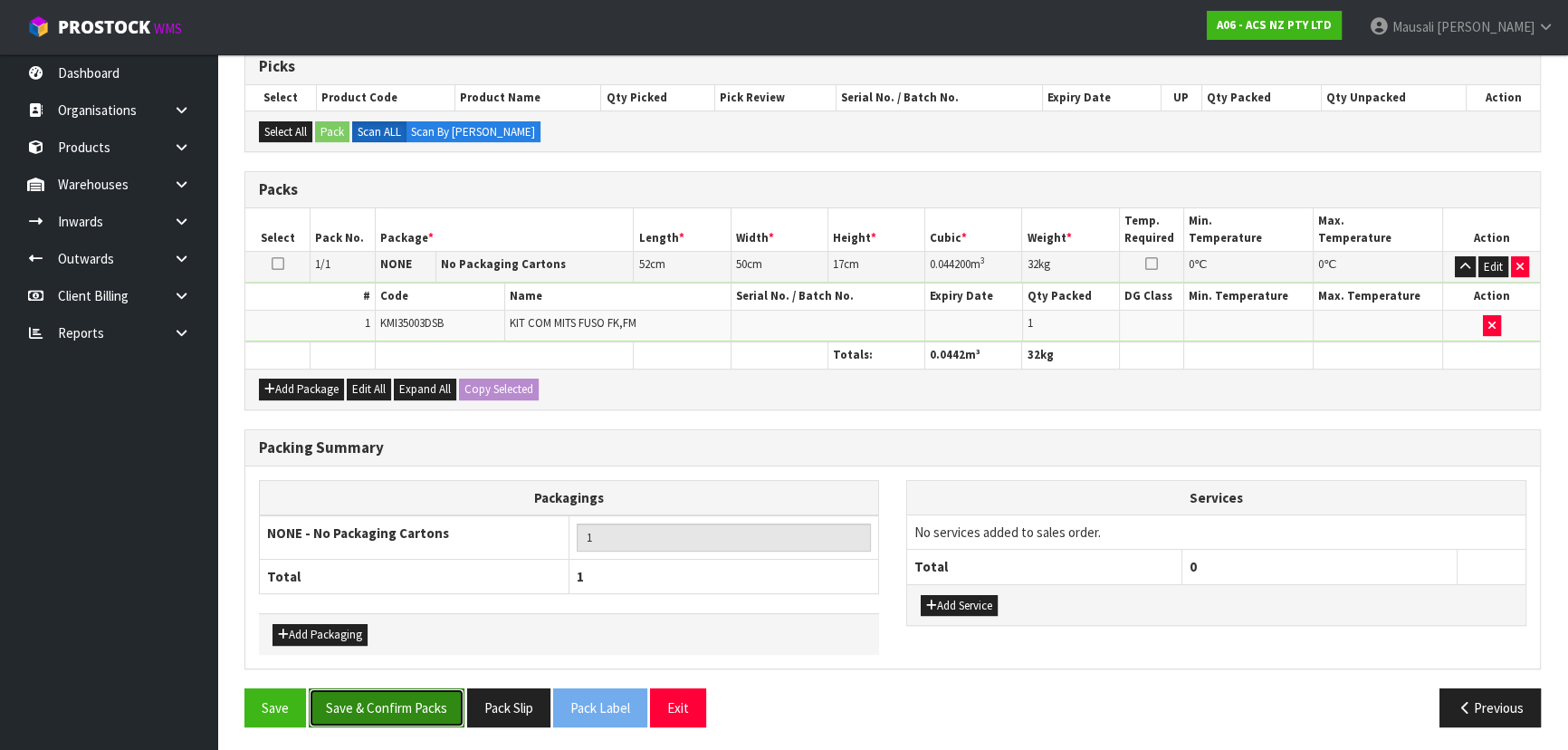
click at [388, 689] on button "Save & Confirm Packs" at bounding box center [387, 707] width 156 height 39
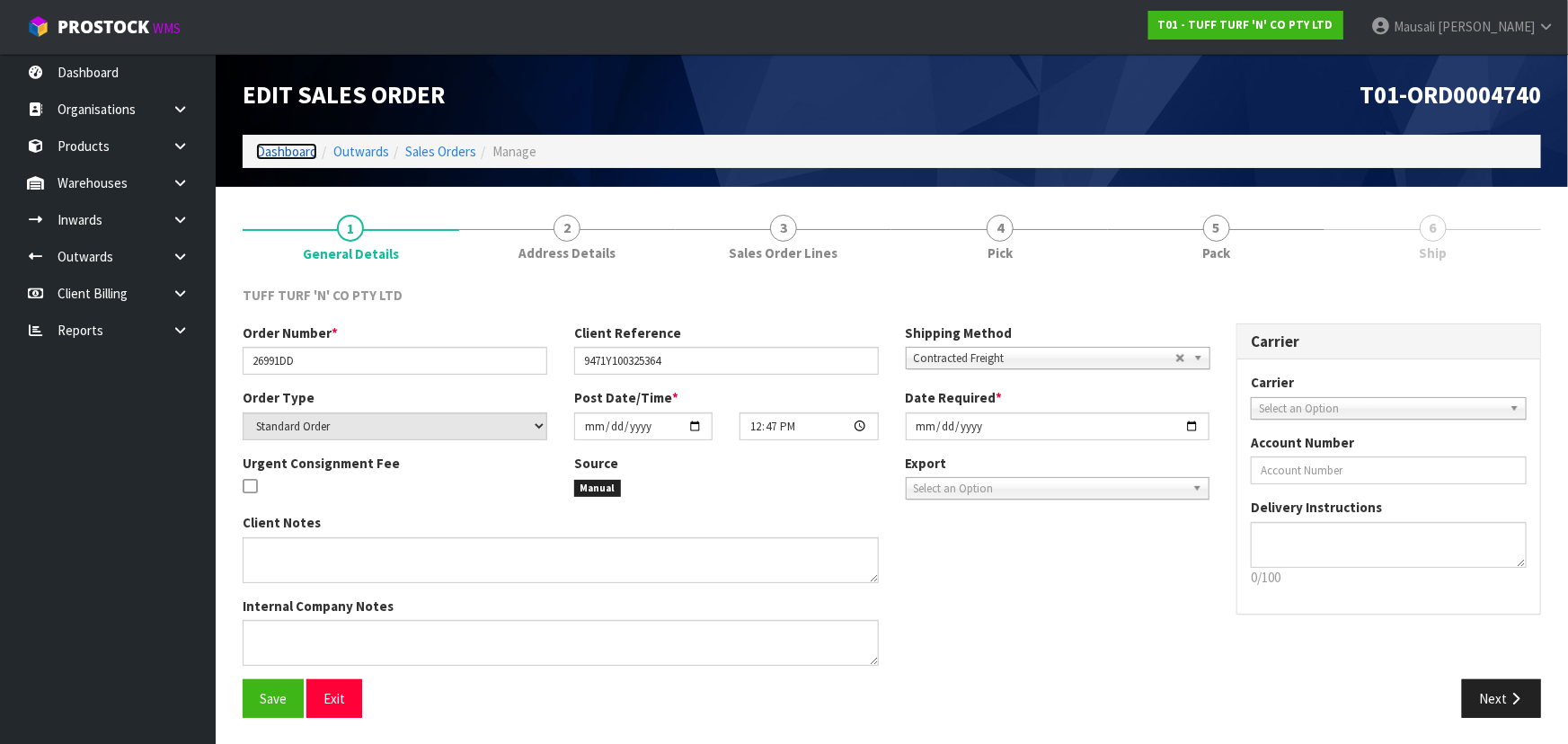
click at [306, 152] on link "Dashboard" at bounding box center [286, 151] width 61 height 17
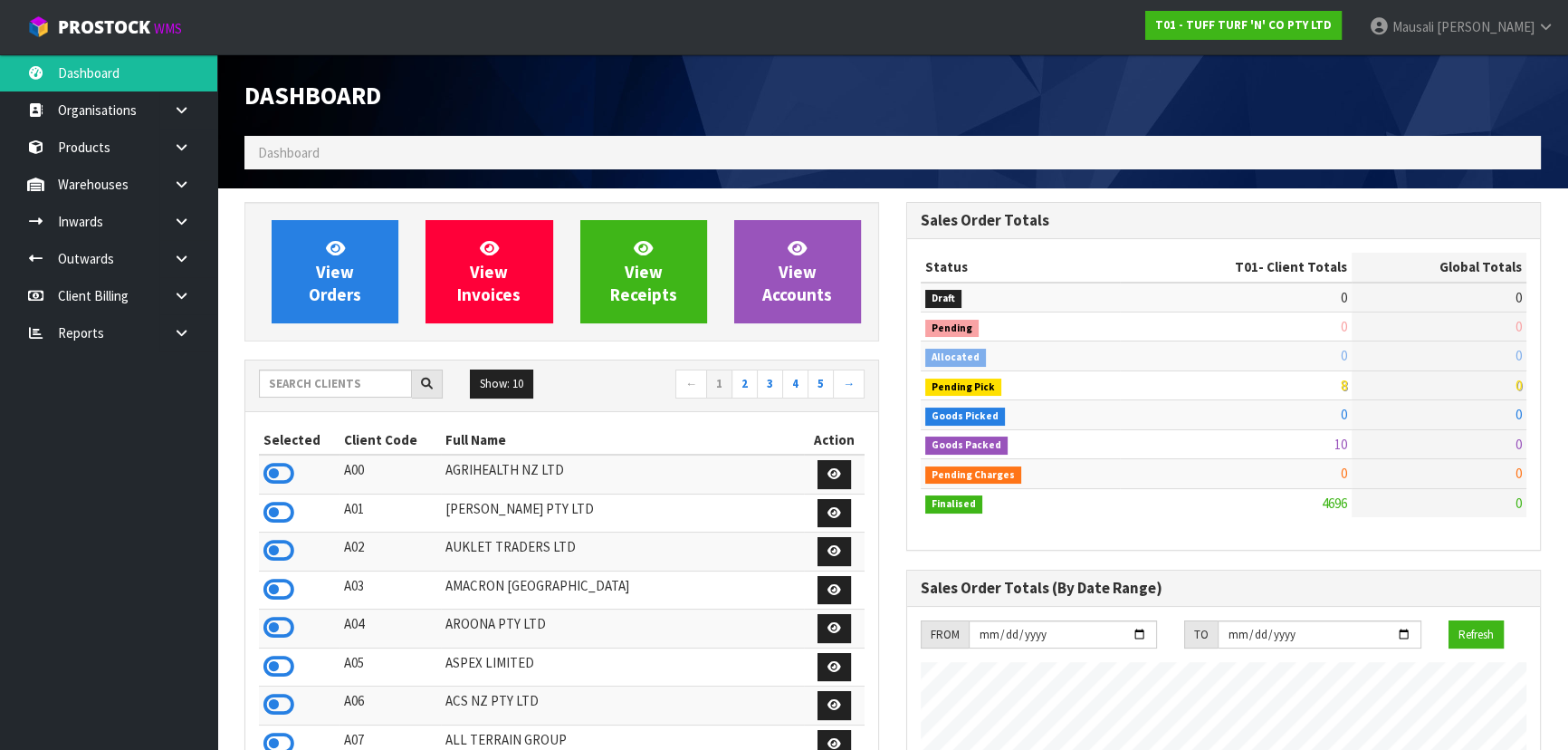
scroll to position [1369, 661]
drag, startPoint x: 267, startPoint y: 391, endPoint x: 266, endPoint y: 369, distance: 22.0
click at [267, 388] on input "text" at bounding box center [336, 384] width 153 height 28
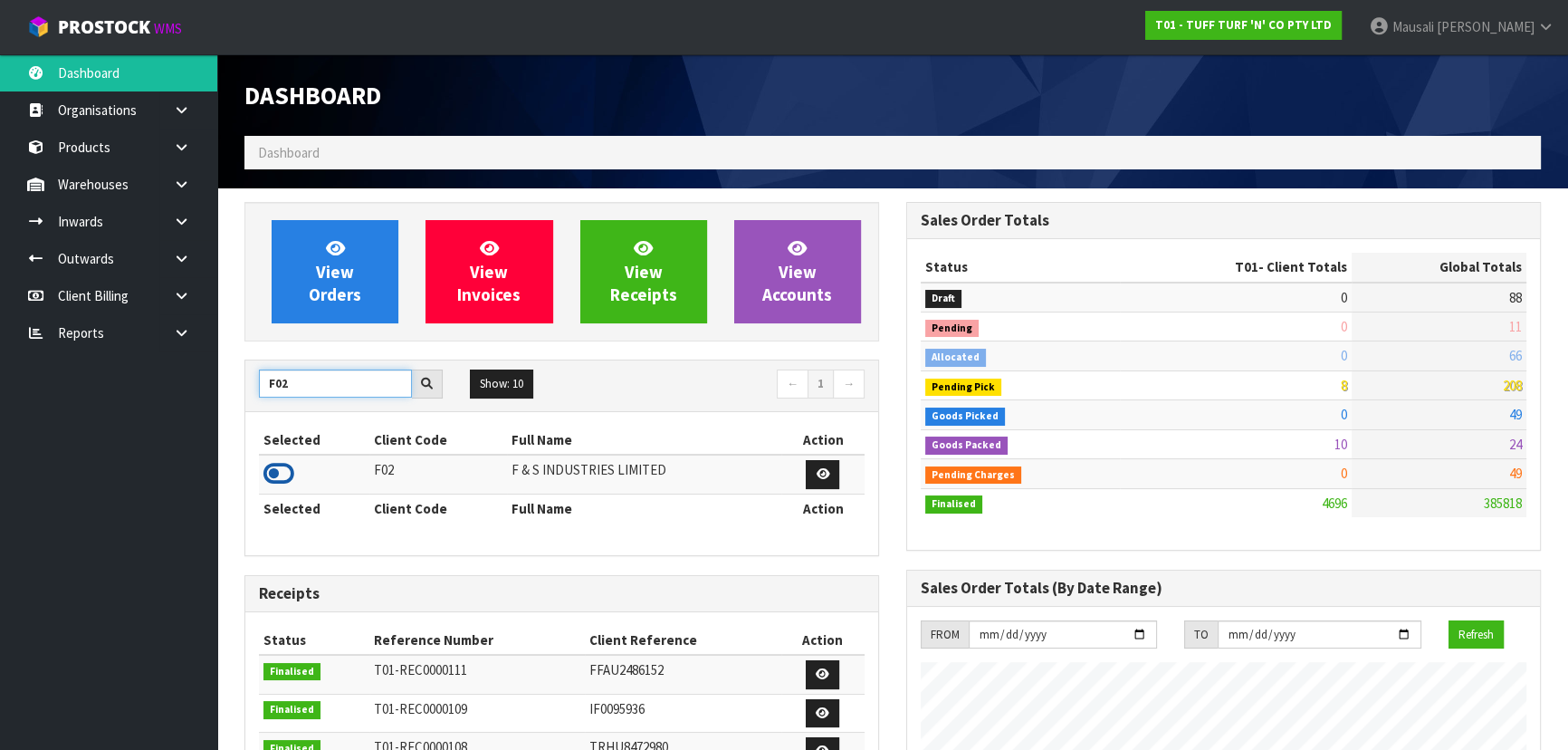
type input "F02"
click at [281, 477] on icon at bounding box center [279, 473] width 31 height 27
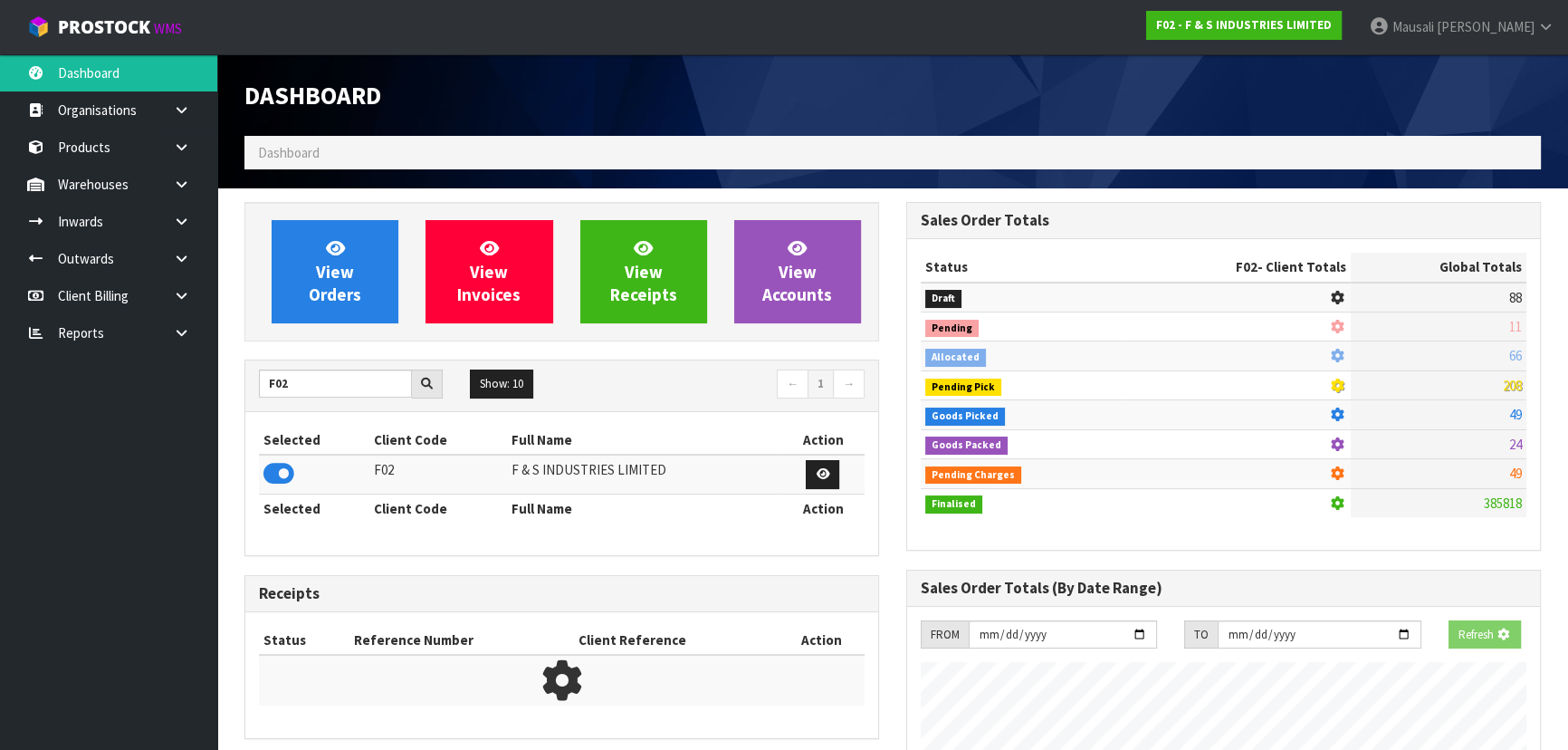
scroll to position [1291, 661]
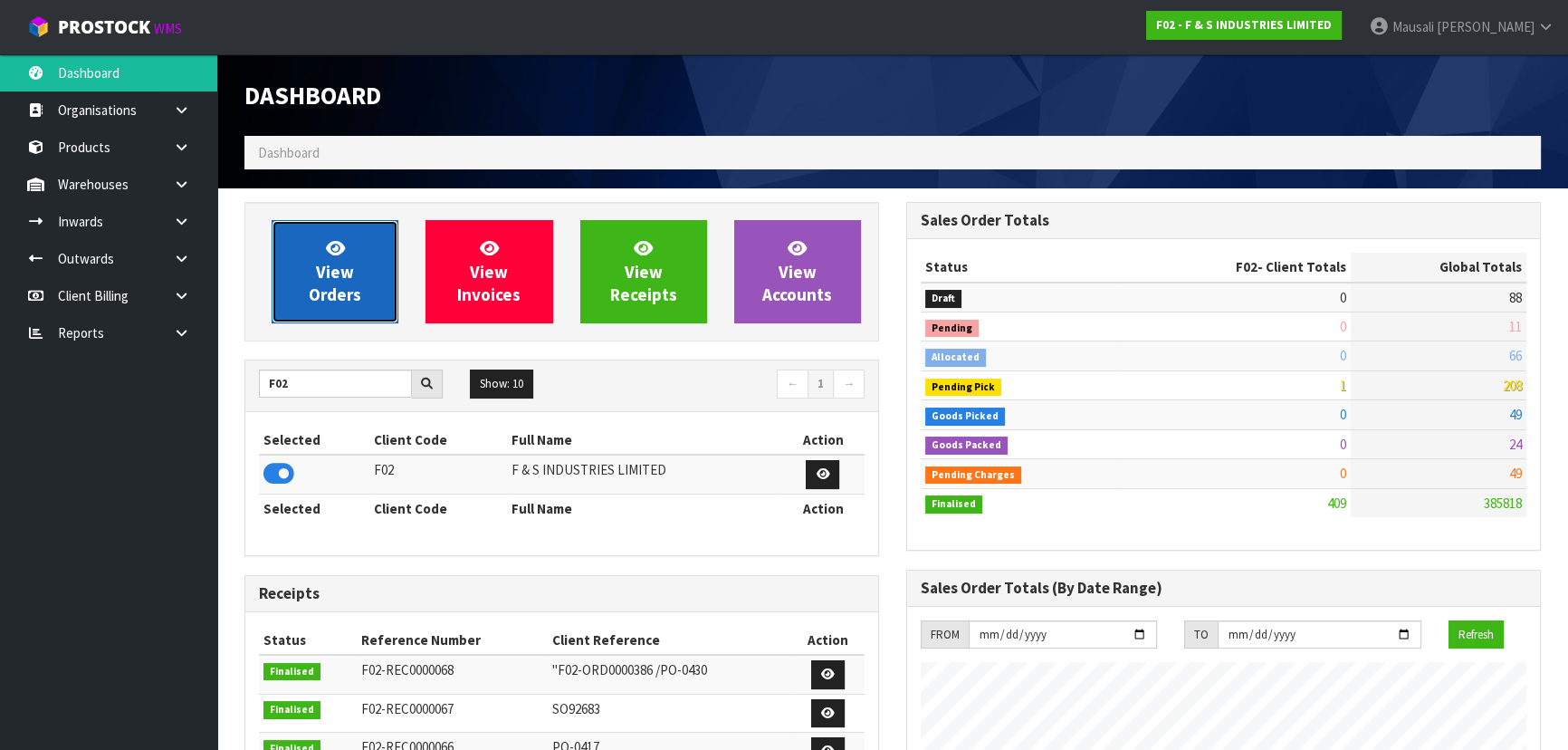
click at [345, 263] on span "View Orders" at bounding box center [336, 271] width 53 height 68
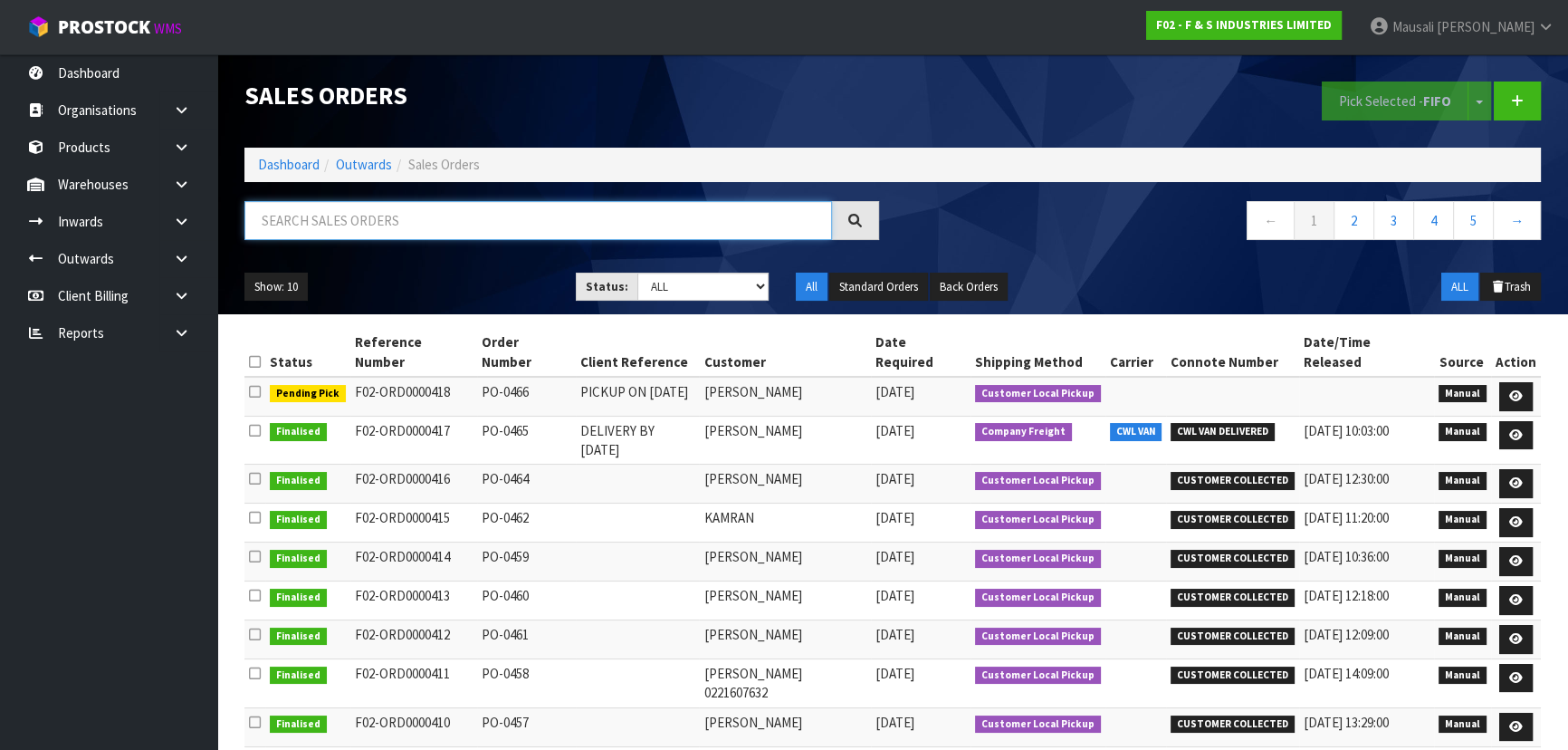
click at [317, 219] on input "text" at bounding box center [538, 220] width 587 height 39
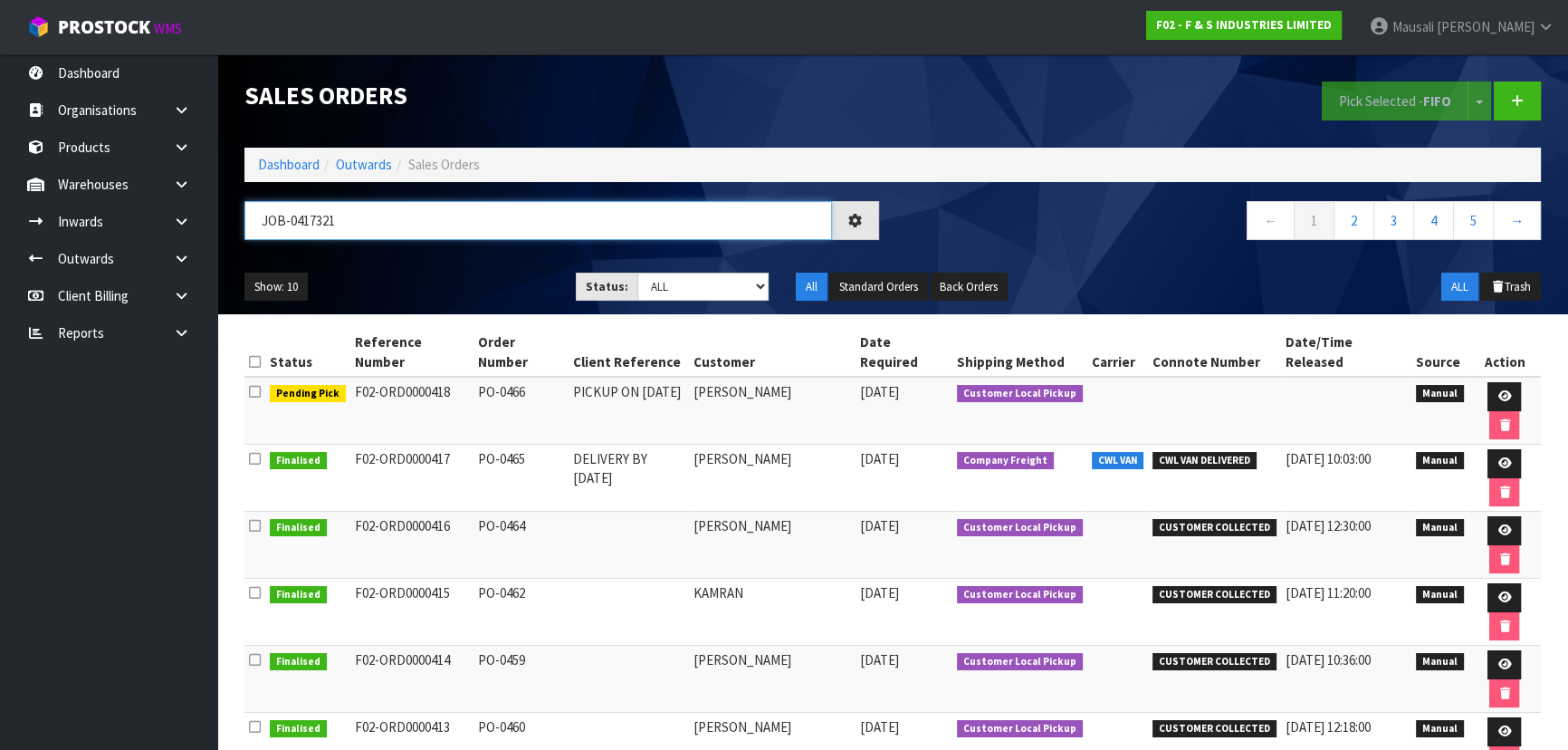
type input "JOB-0417321"
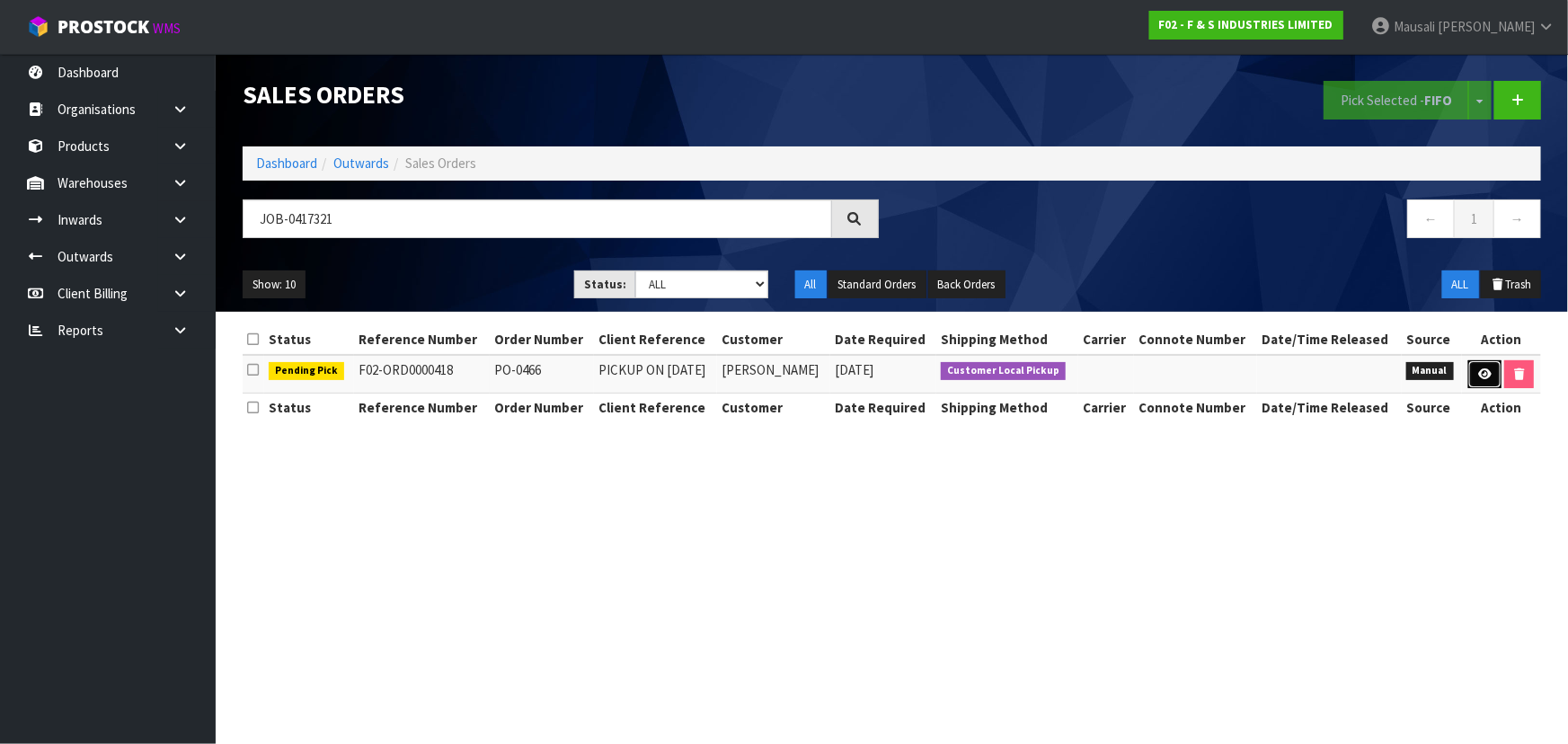
click at [1469, 375] on link at bounding box center [1484, 374] width 33 height 29
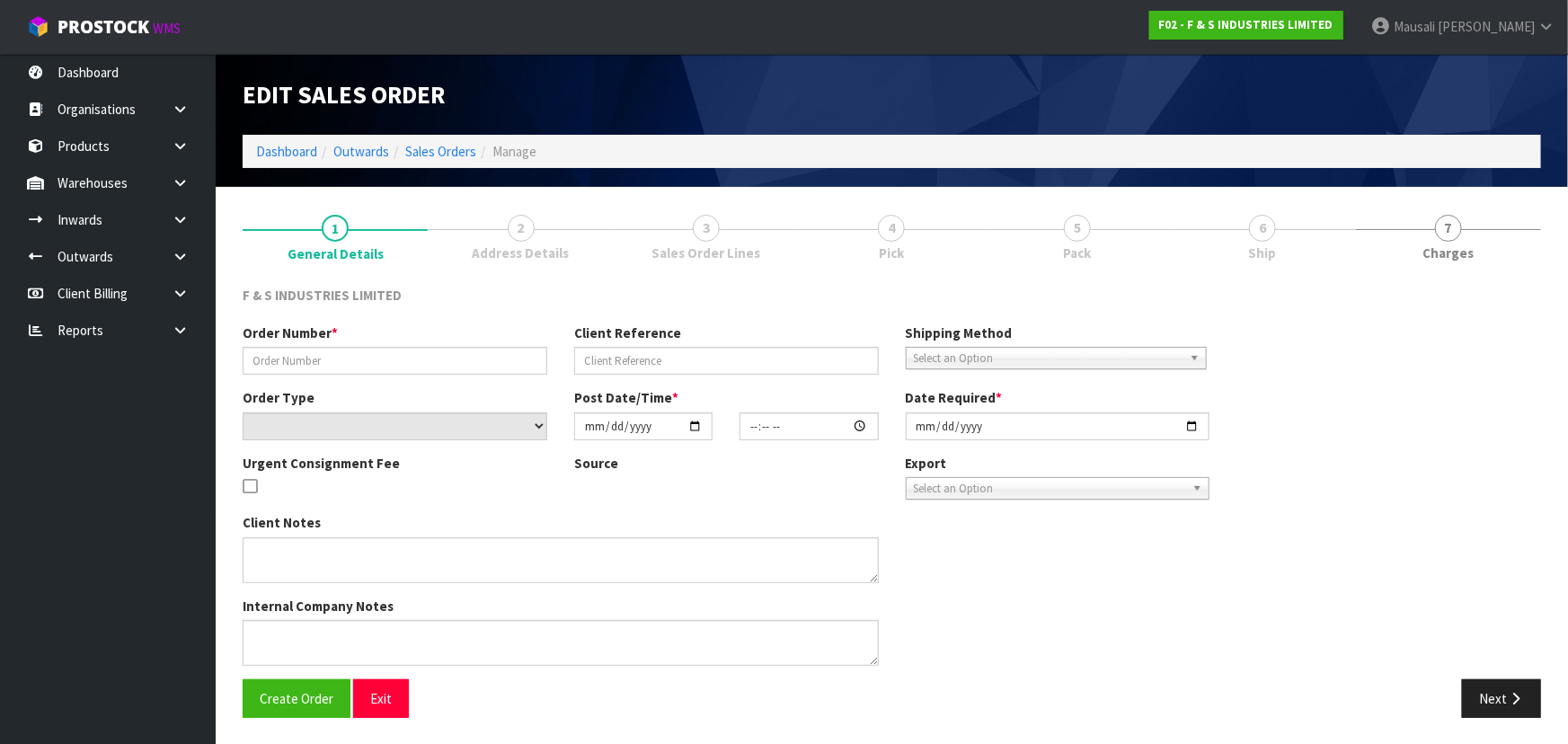
type input "PO-0466"
type input "PICKUP ON 15/10/25"
select select "number:0"
type input "[DATE]"
type input "14:46:00.000"
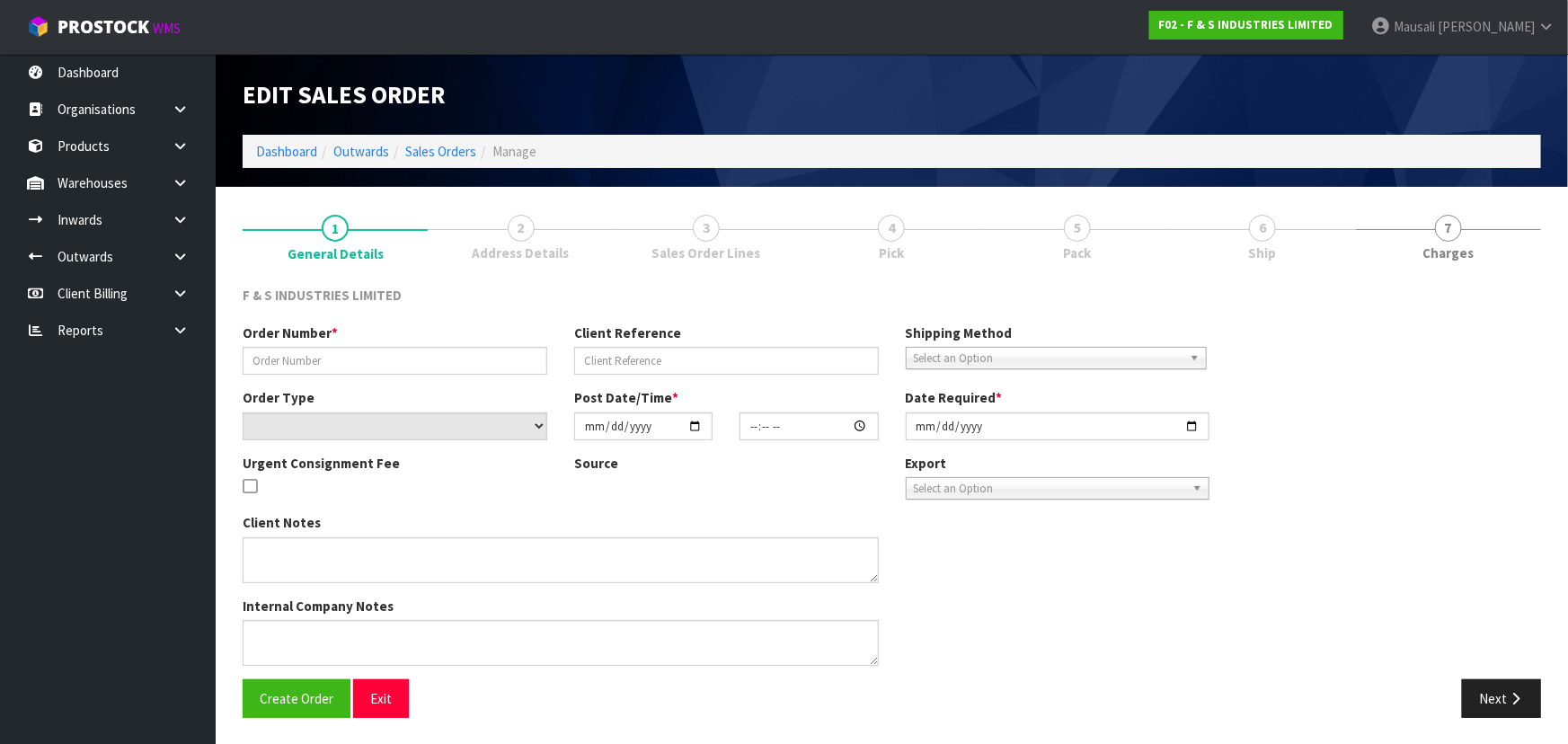
type input "2025-10-15"
type textarea "ANDREW WILL COLLECT HIS ATTACHED ORDER ON WEDNESDAY AFTER 10.30AM"
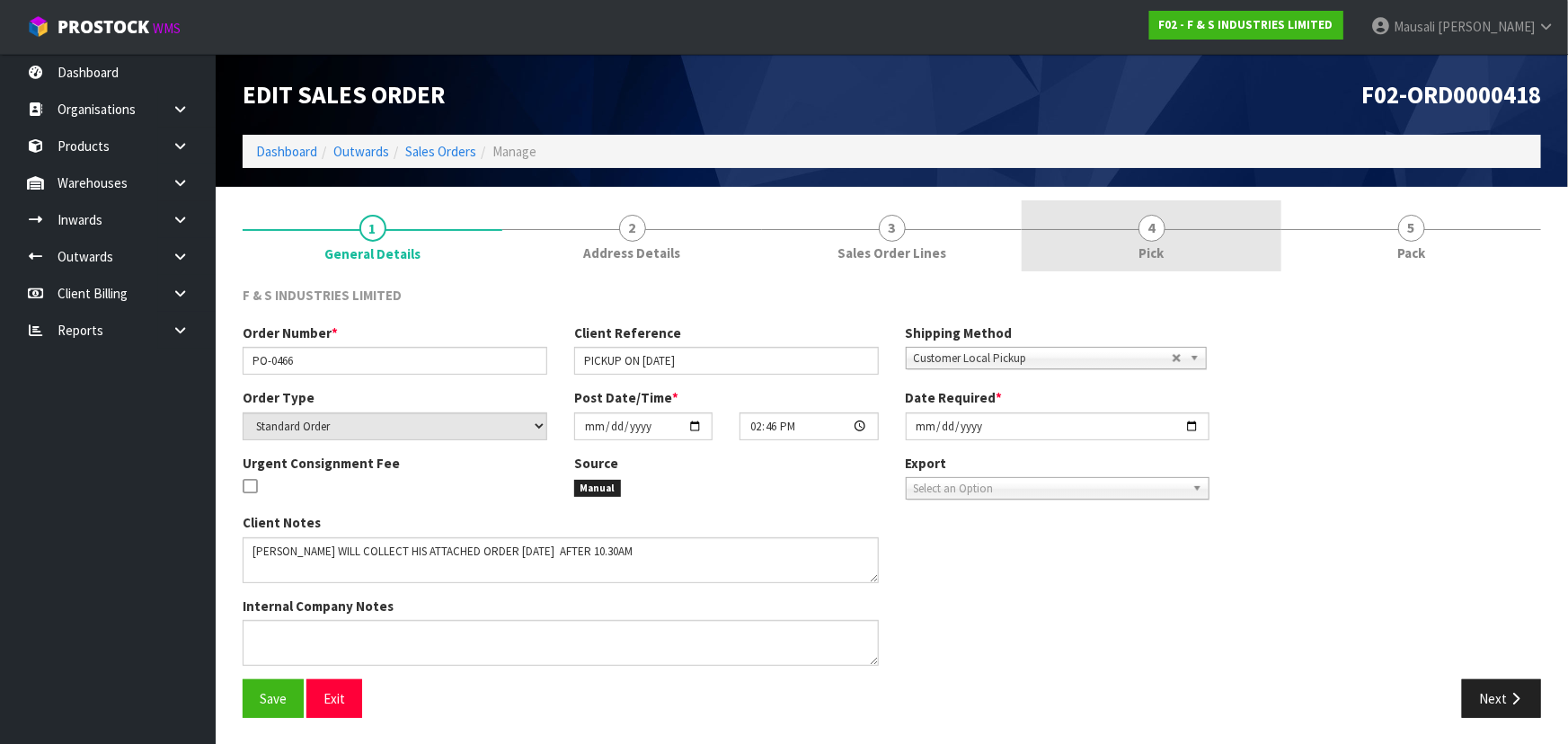
click at [1214, 235] on link "4 Pick" at bounding box center [1151, 236] width 260 height 71
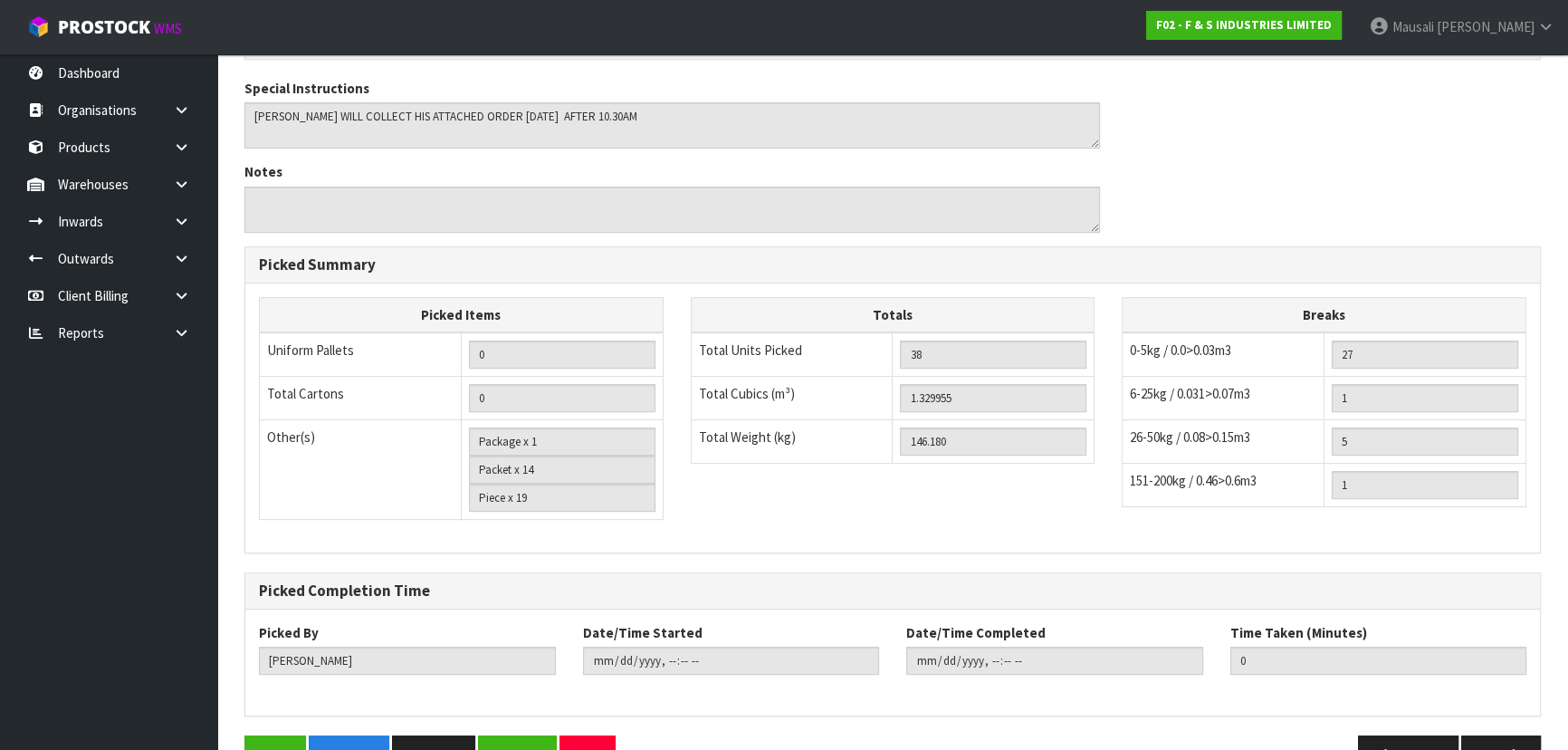
scroll to position [798, 0]
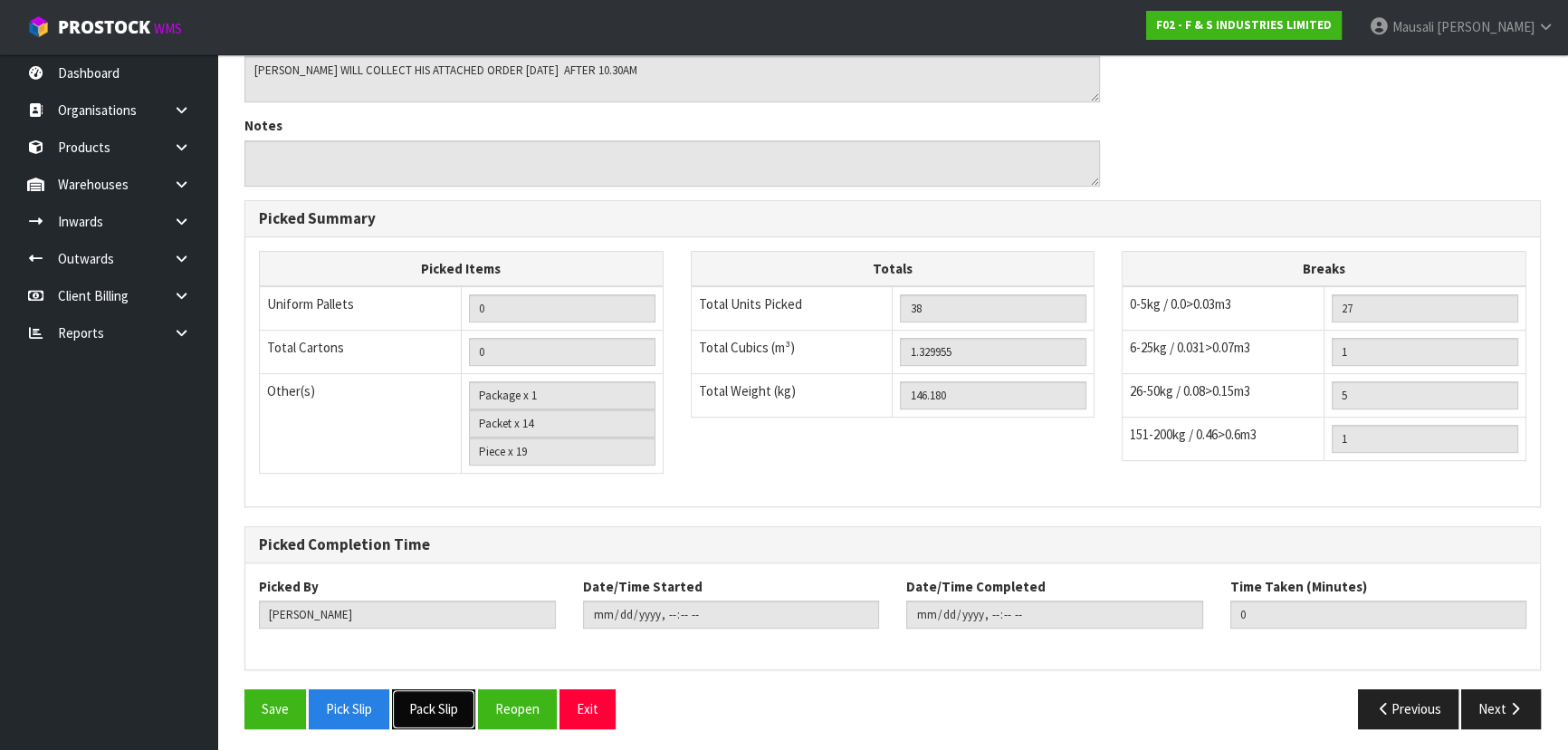
click at [406, 699] on button "Pack Slip" at bounding box center [434, 708] width 83 height 39
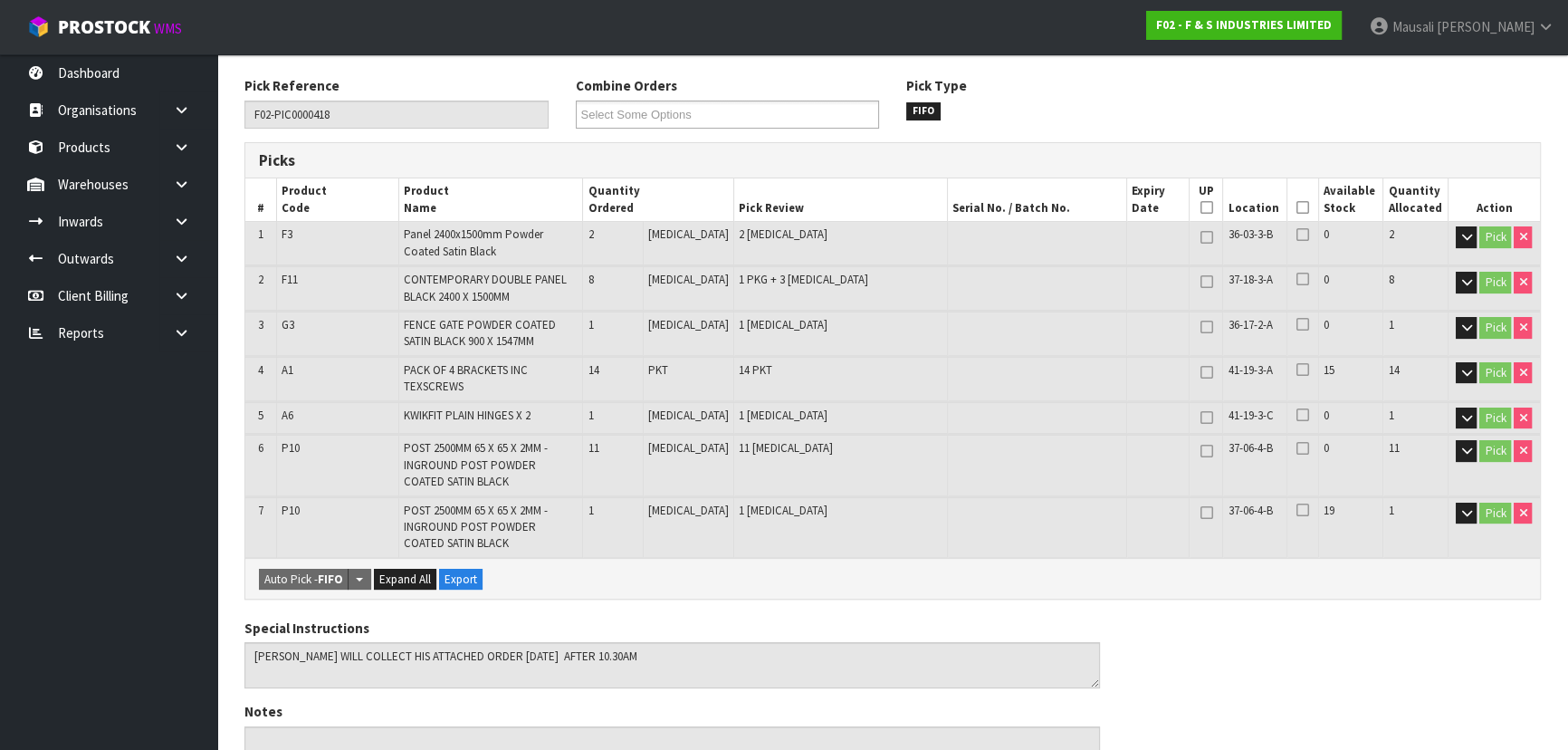
scroll to position [0, 0]
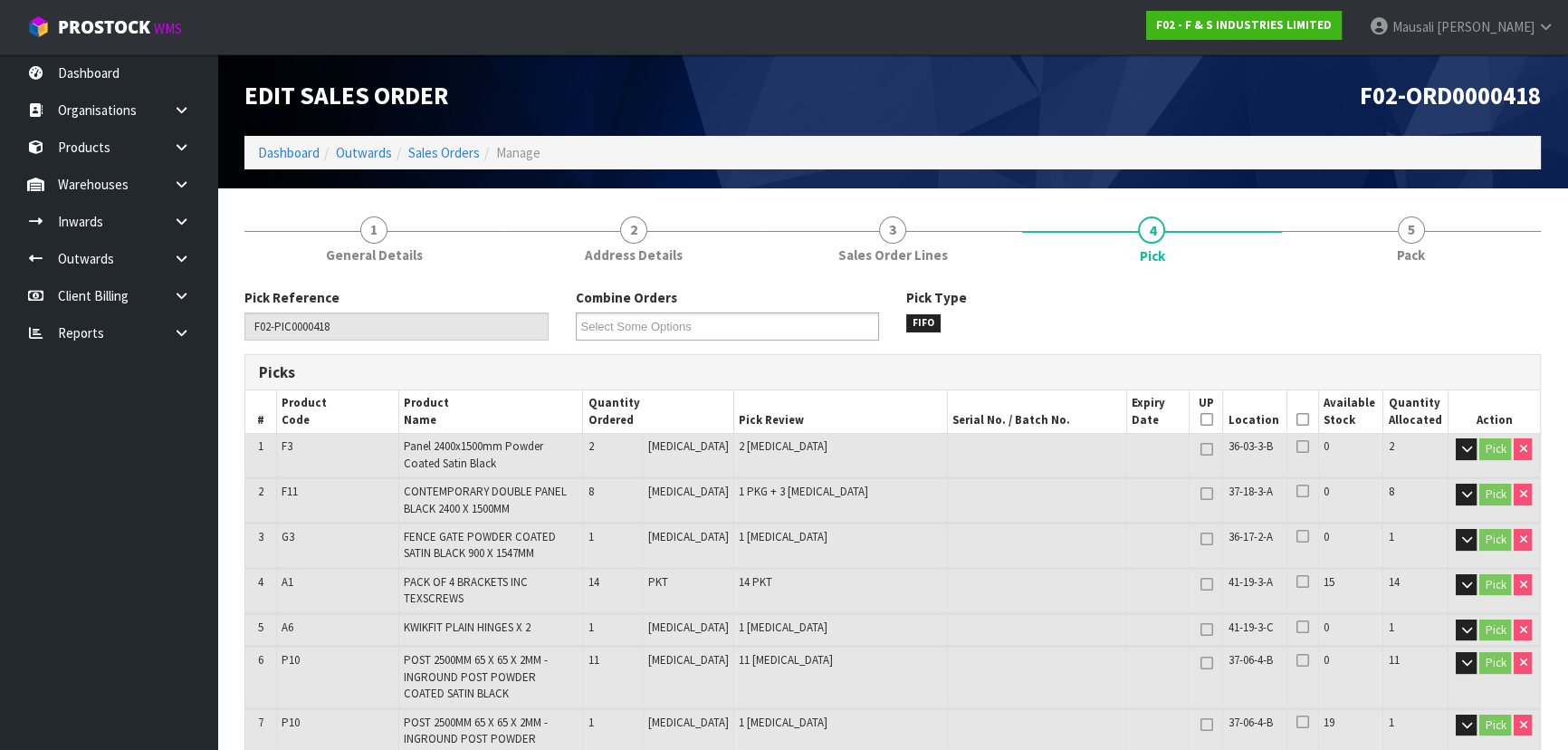
click at [1296, 420] on icon at bounding box center [1301, 419] width 12 height 1
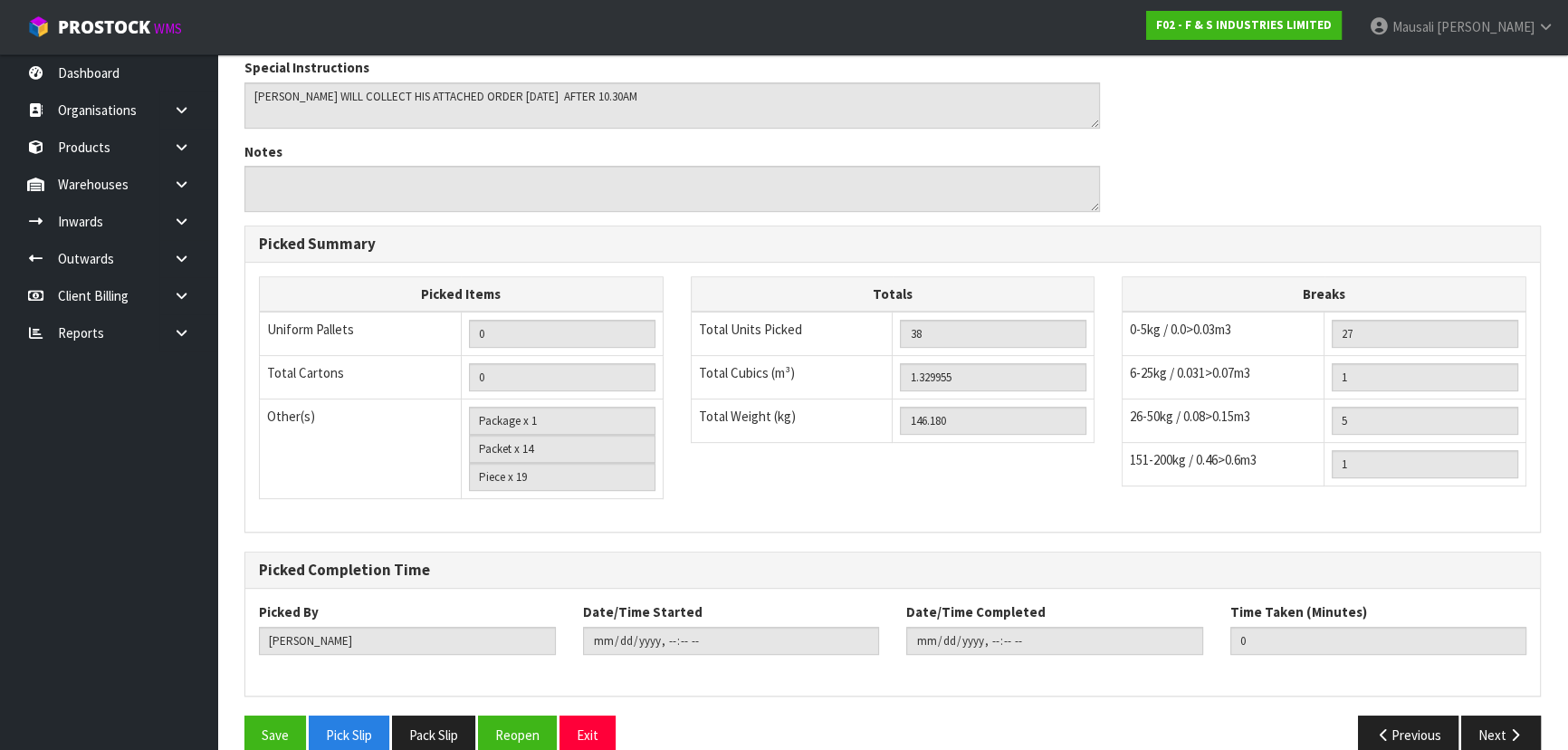
scroll to position [864, 0]
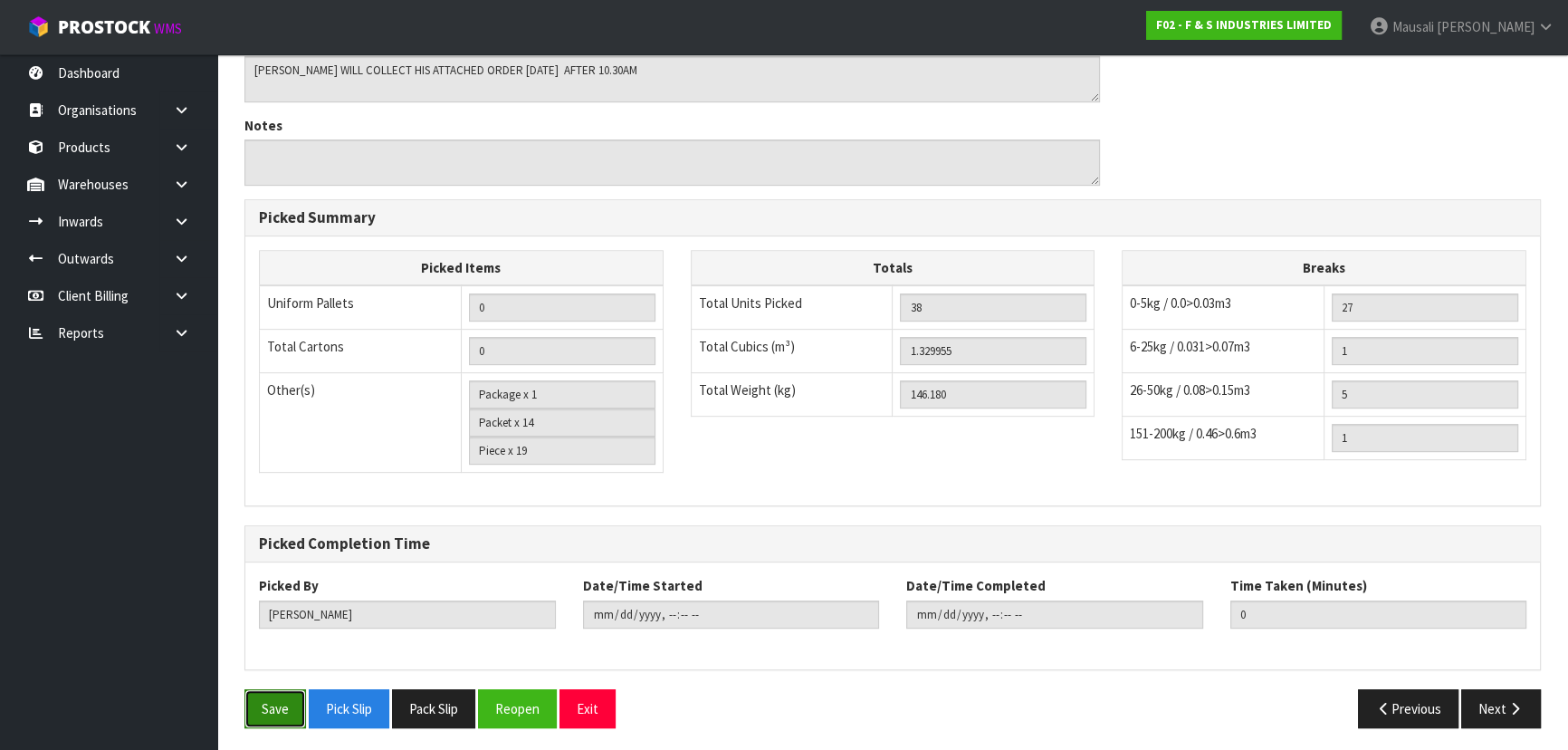
click at [258, 708] on button "Save" at bounding box center [275, 708] width 61 height 39
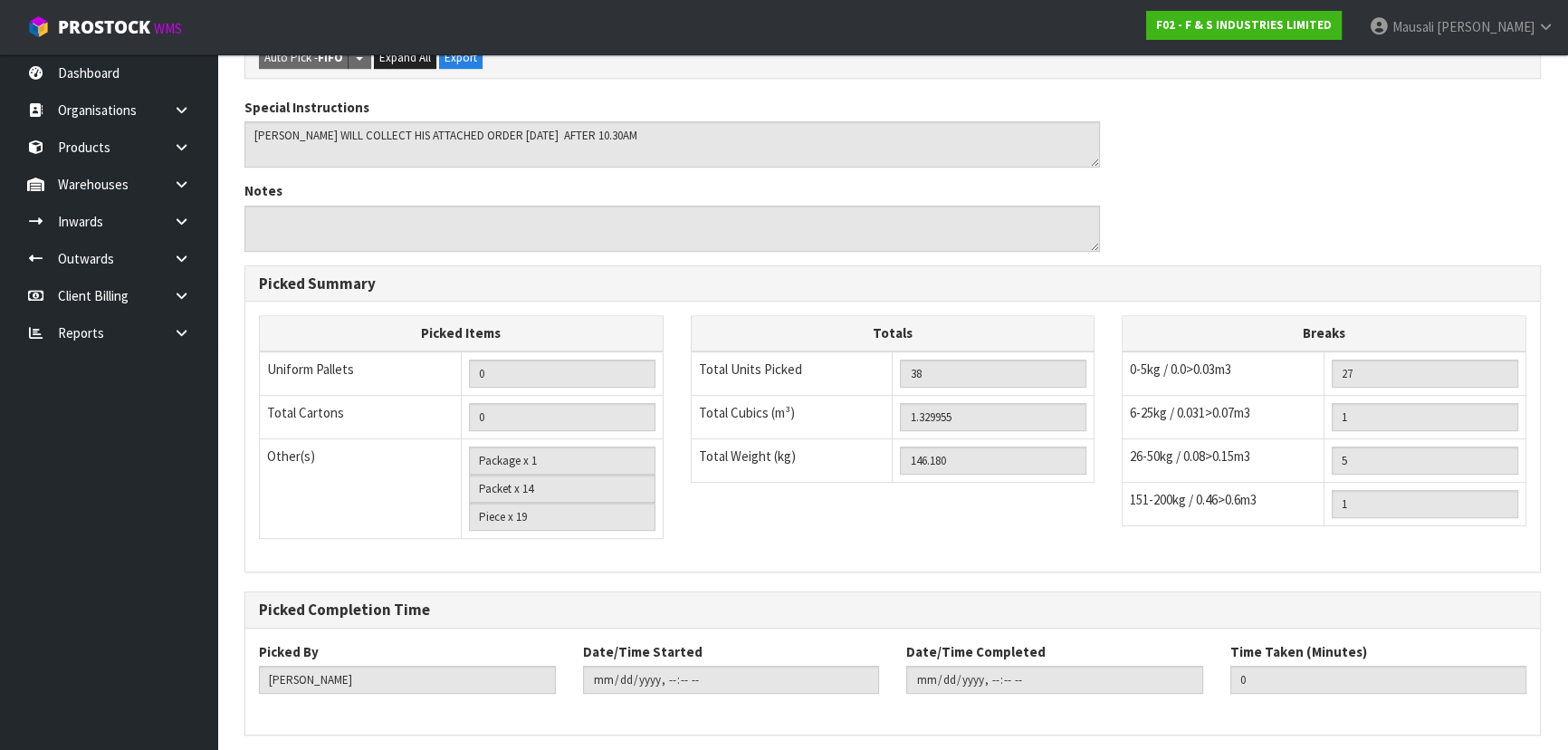
scroll to position [0, 0]
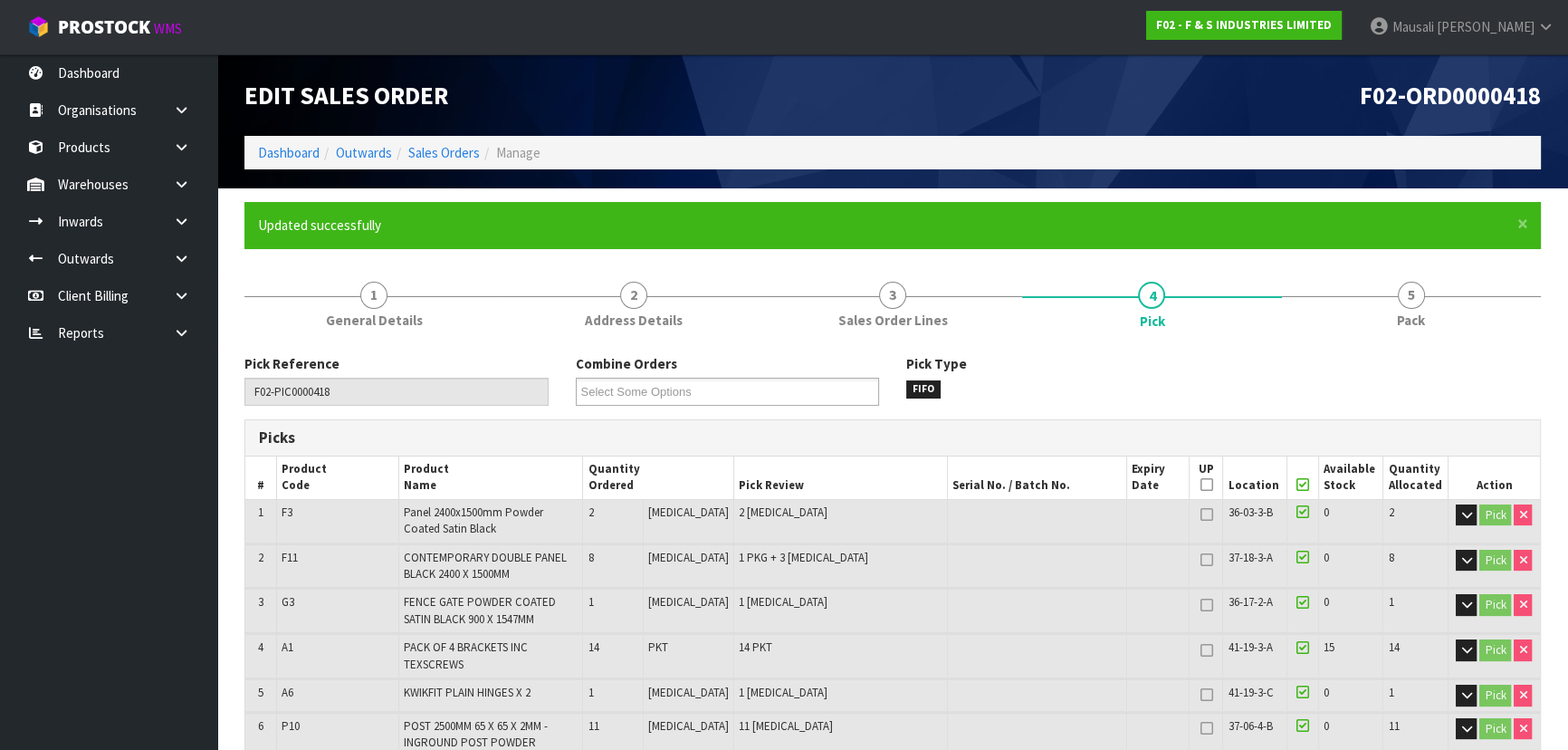
type input "[PERSON_NAME]"
type input "2025-10-15T13:04:30"
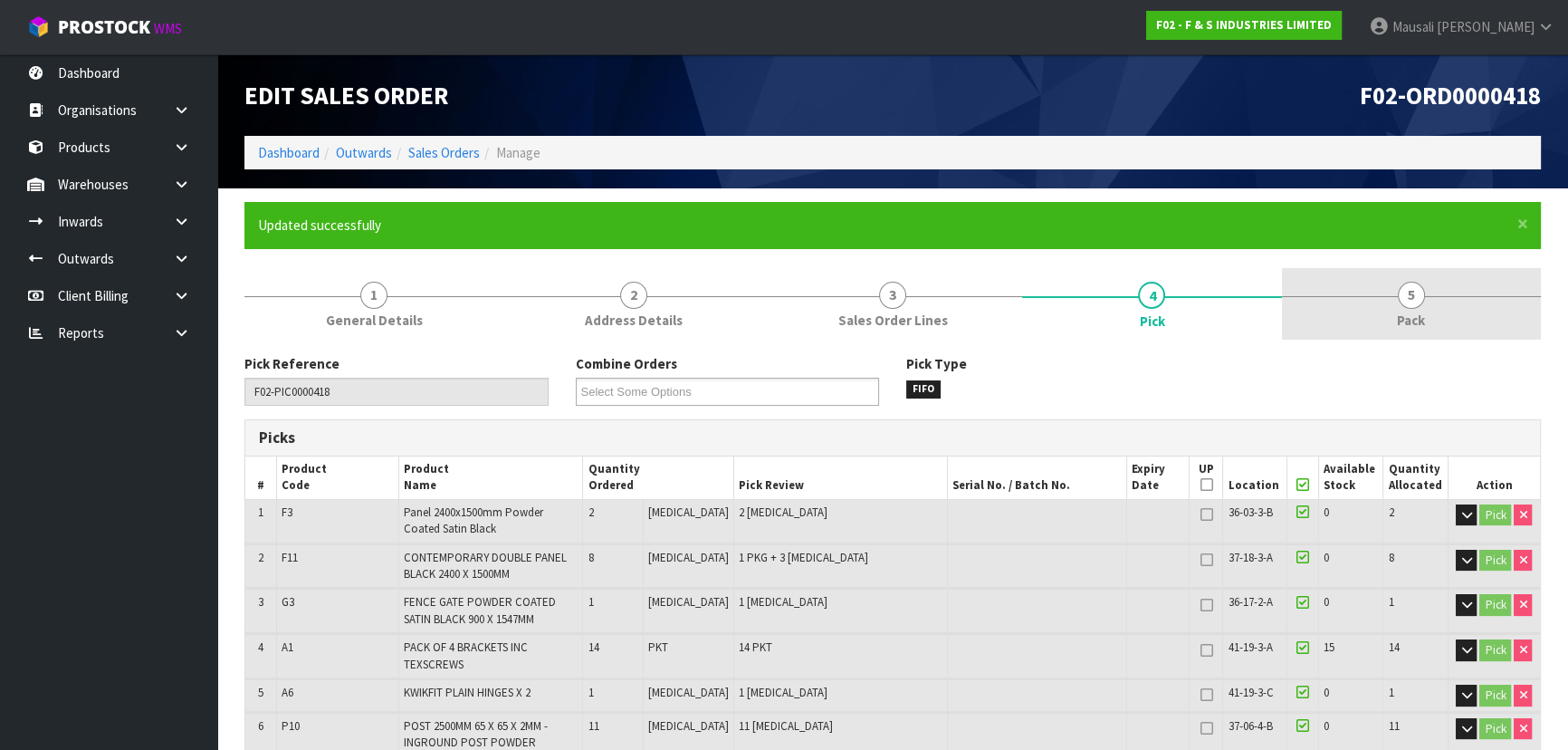
click at [1389, 287] on link "5 Pack" at bounding box center [1411, 304] width 259 height 72
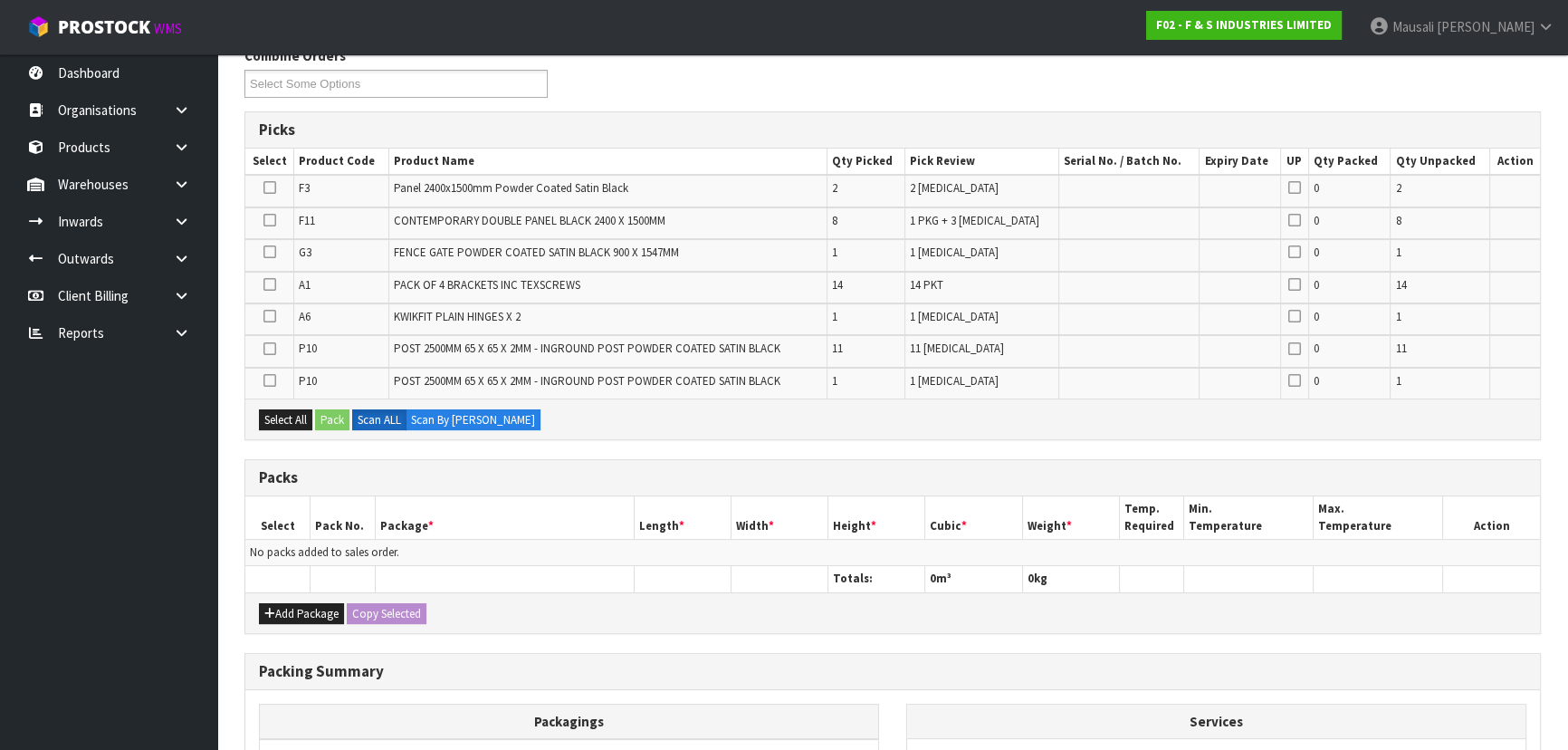
scroll to position [411, 0]
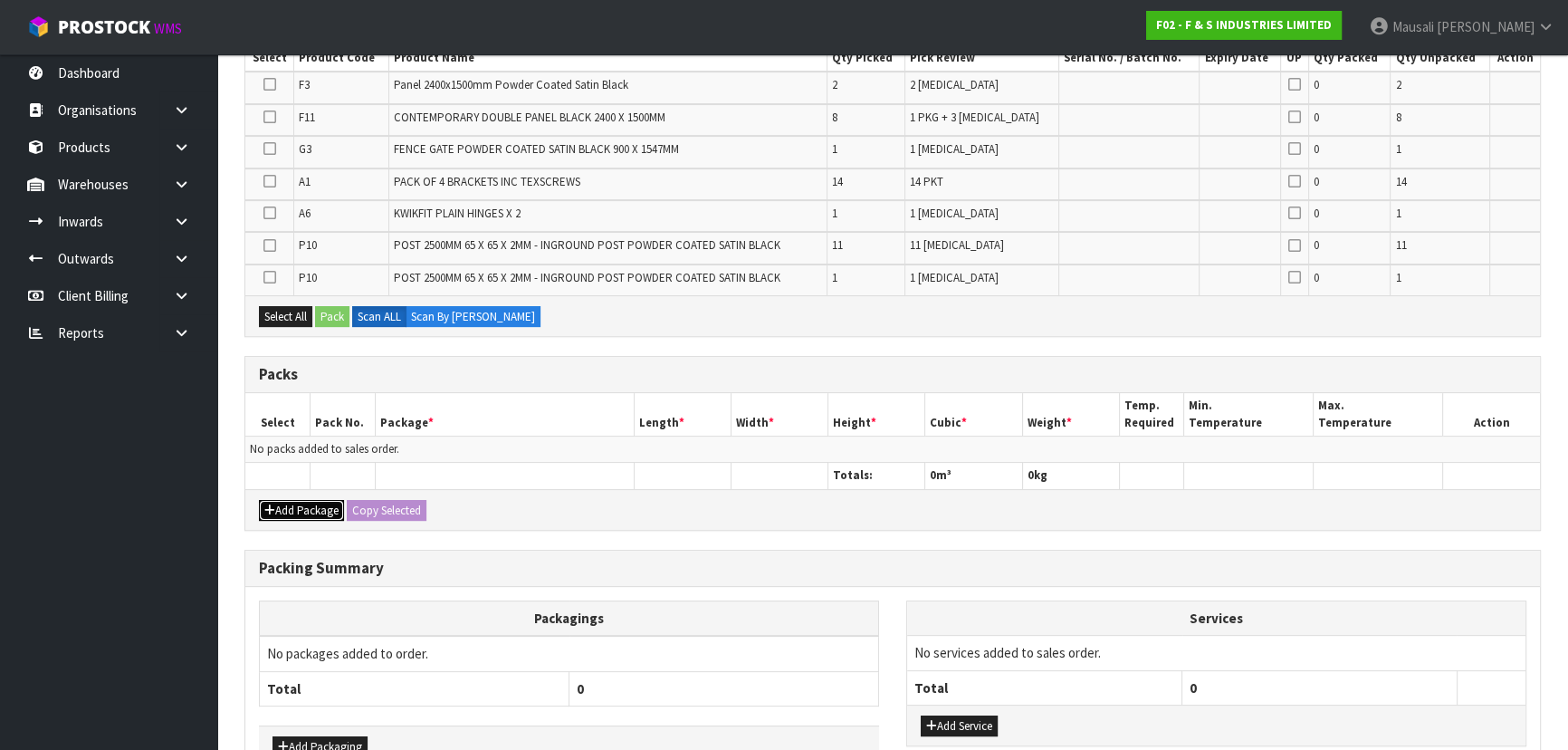
click at [294, 508] on button "Add Package" at bounding box center [302, 511] width 85 height 22
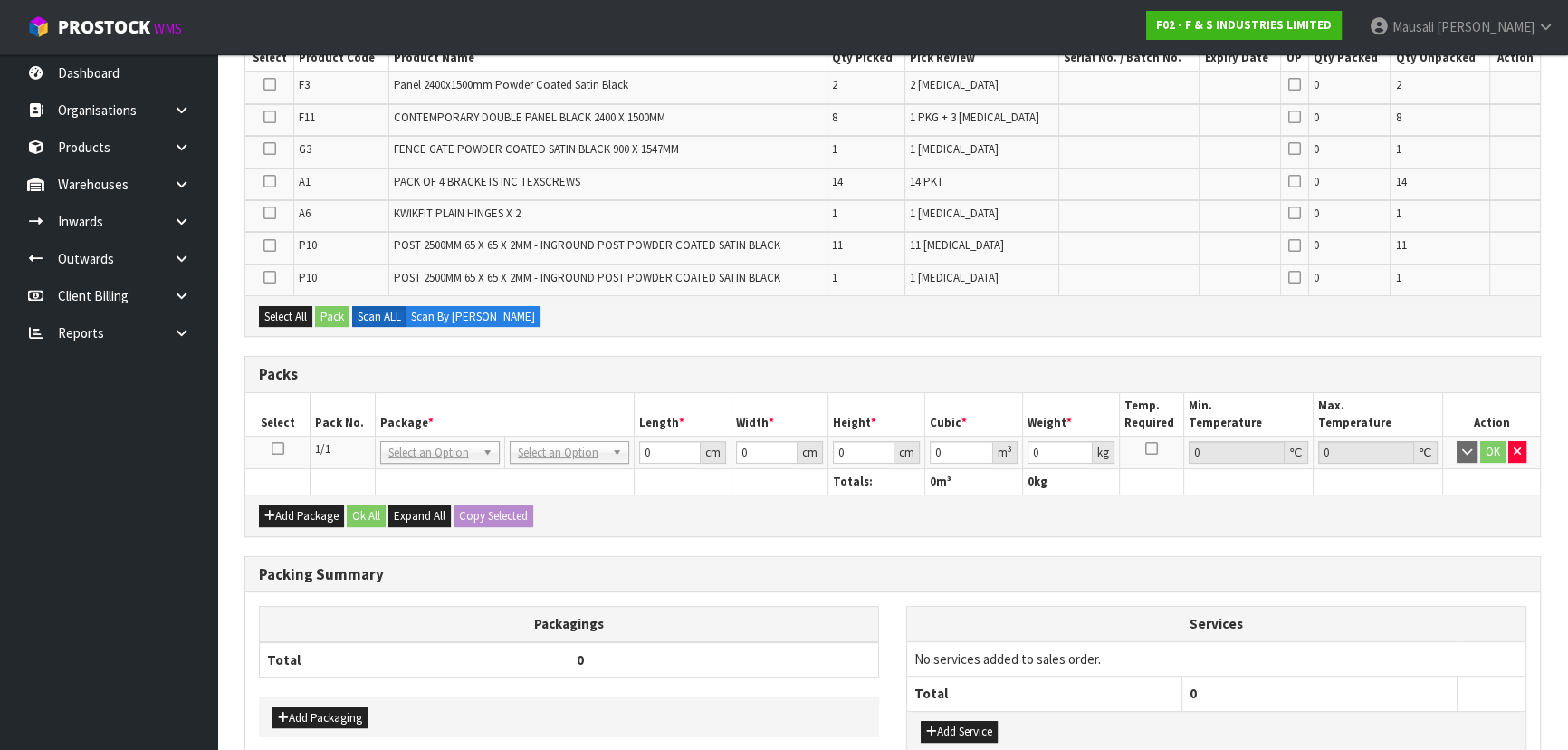
click at [271, 448] on icon at bounding box center [277, 448] width 12 height 1
drag, startPoint x: 290, startPoint y: 316, endPoint x: 335, endPoint y: 307, distance: 45.9
click at [292, 315] on button "Select All" at bounding box center [285, 317] width 53 height 22
click at [335, 307] on button "Pack" at bounding box center [332, 317] width 34 height 22
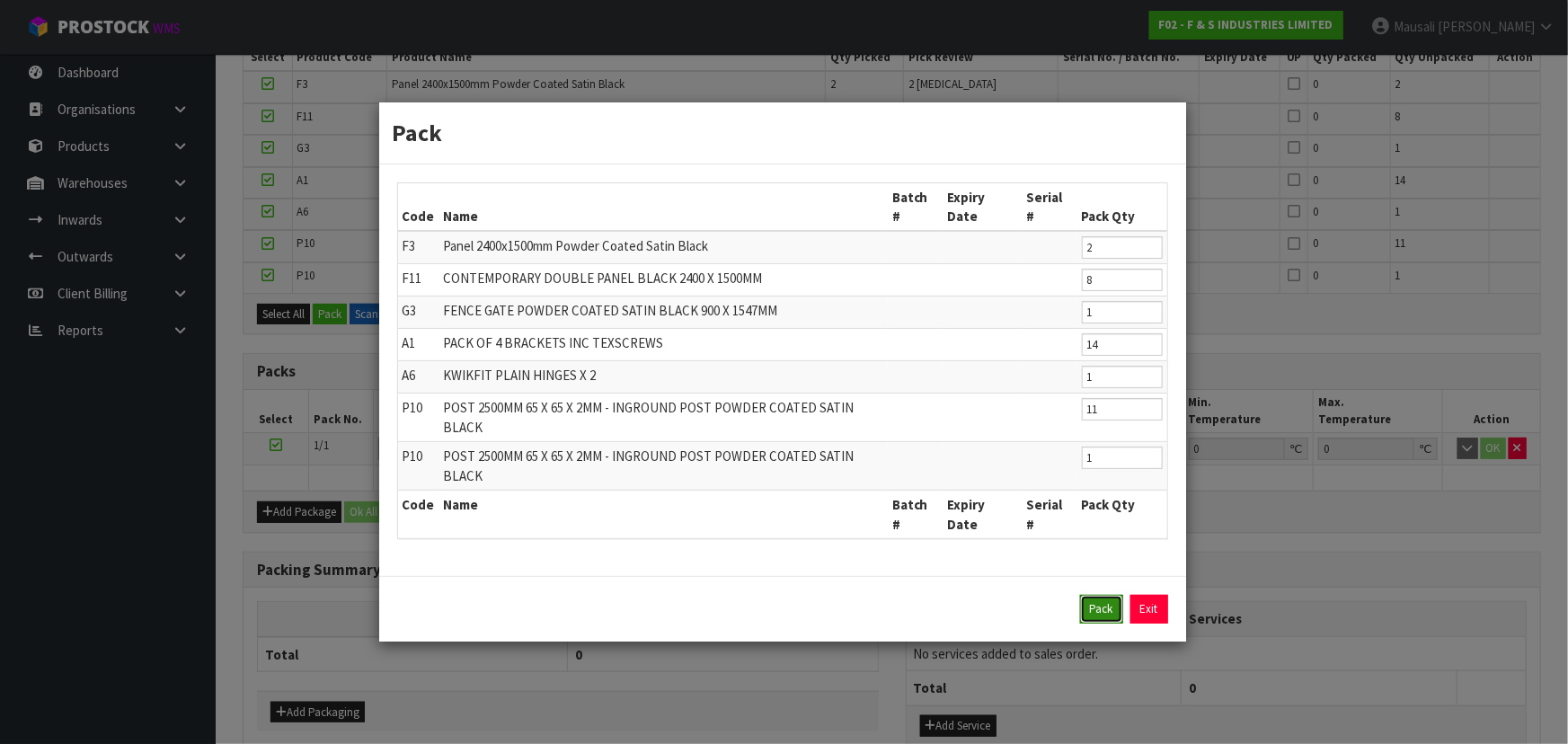
click at [1093, 595] on button "Pack" at bounding box center [1102, 609] width 43 height 29
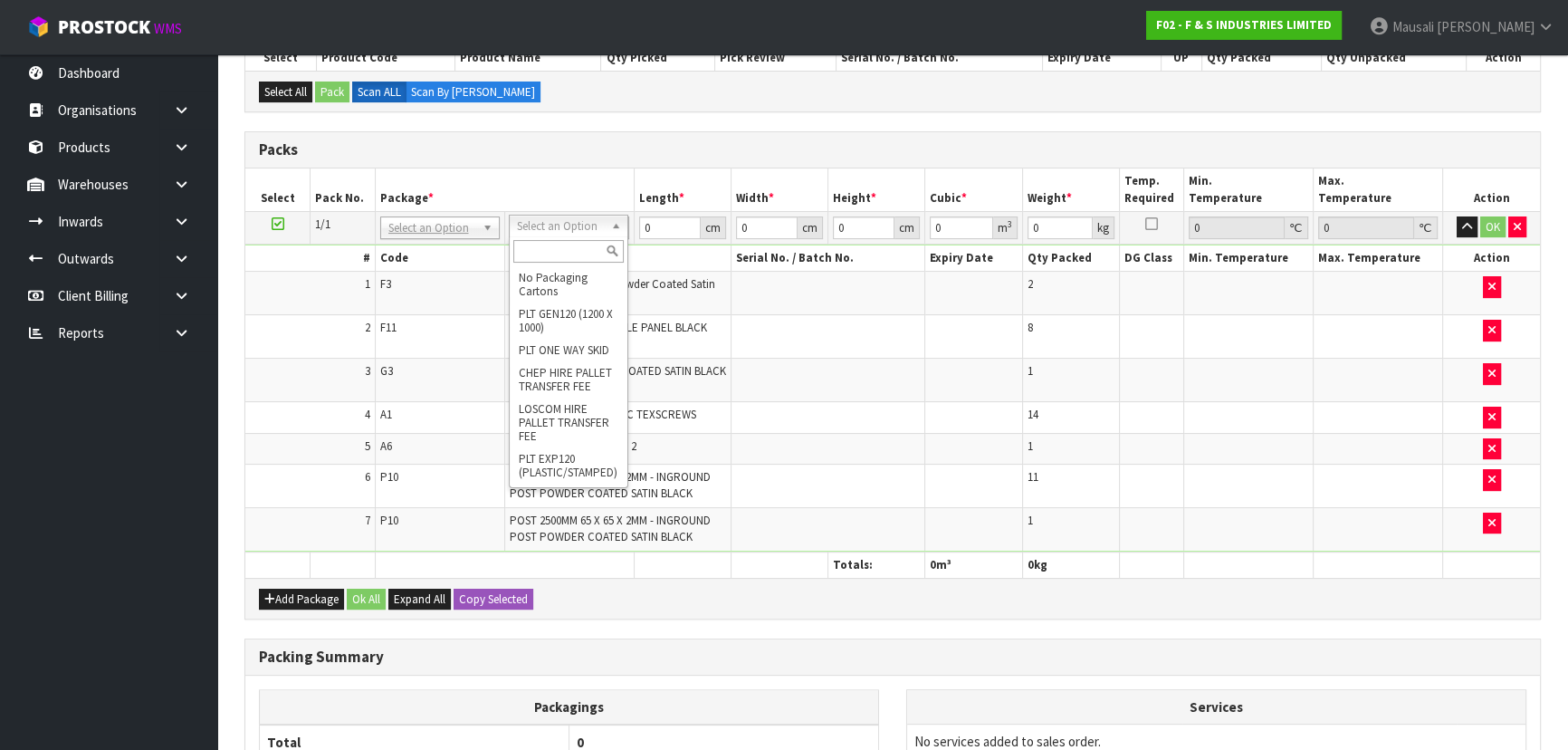
click at [568, 251] on input "text" at bounding box center [568, 252] width 111 height 23
type input "RE"
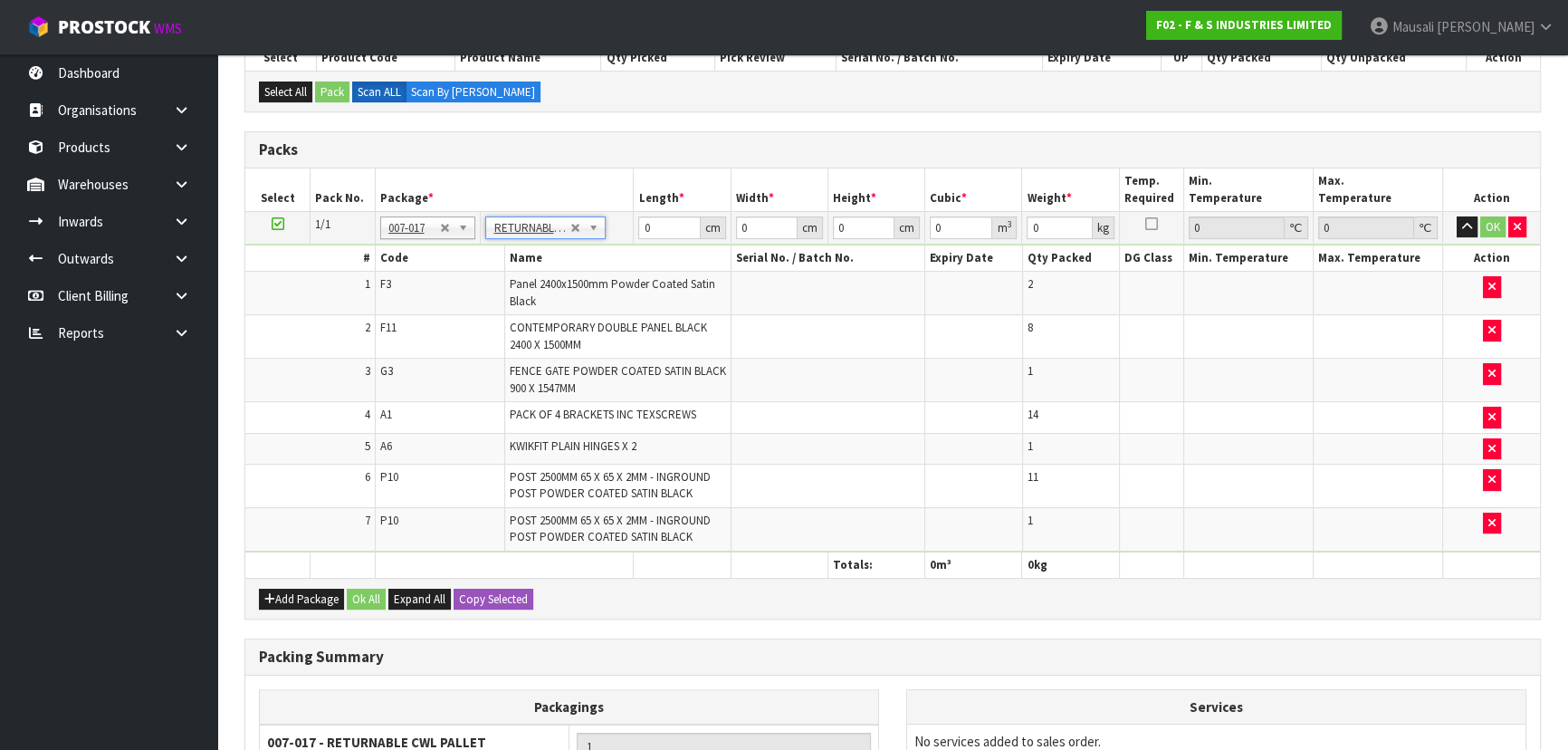
type input "146.18"
drag, startPoint x: 670, startPoint y: 231, endPoint x: 641, endPoint y: 231, distance: 29.0
click at [642, 231] on input "0" at bounding box center [668, 228] width 61 height 23
type input "120"
type input "100"
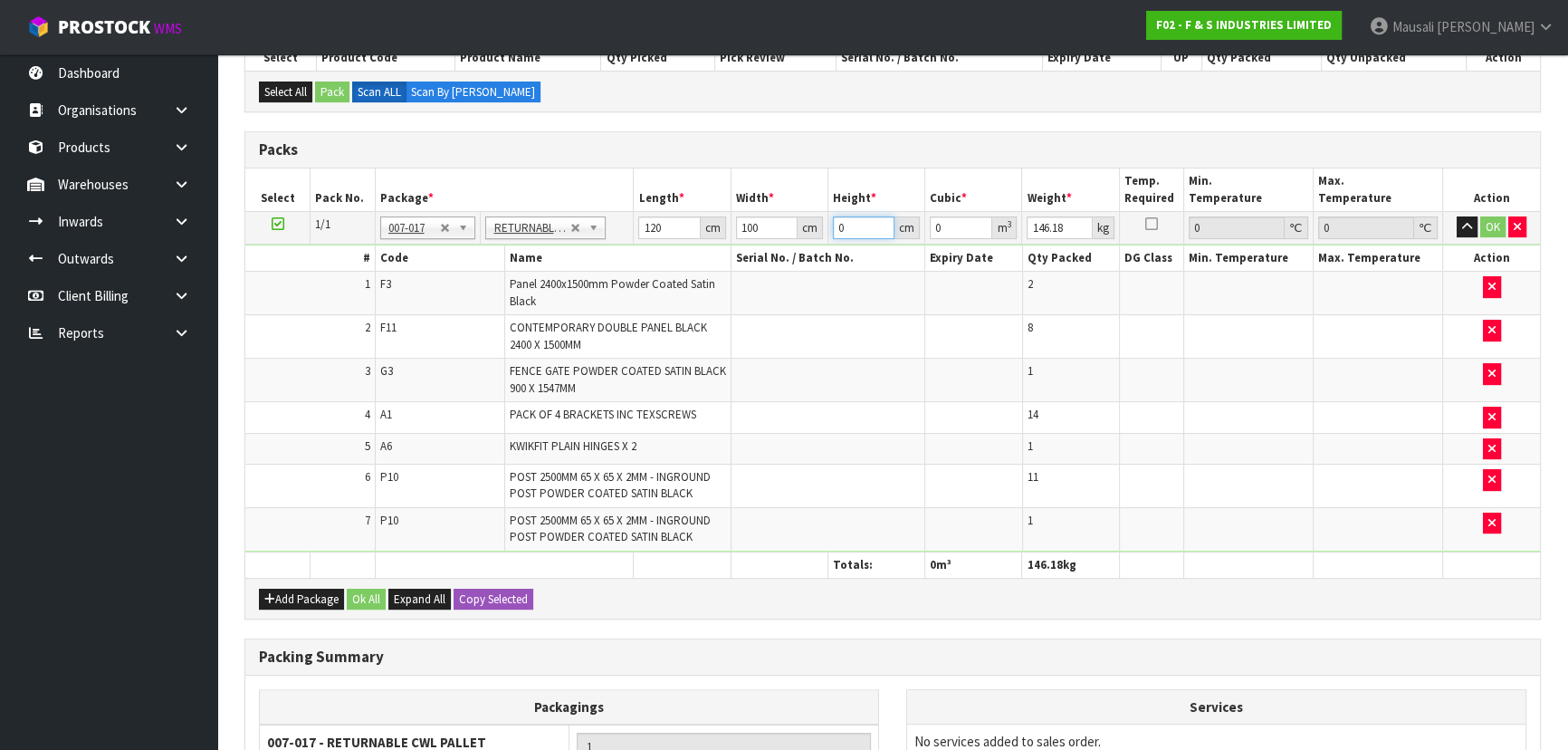
type input "7"
type input "0.084"
type input "0"
type input "5"
type input "0.06"
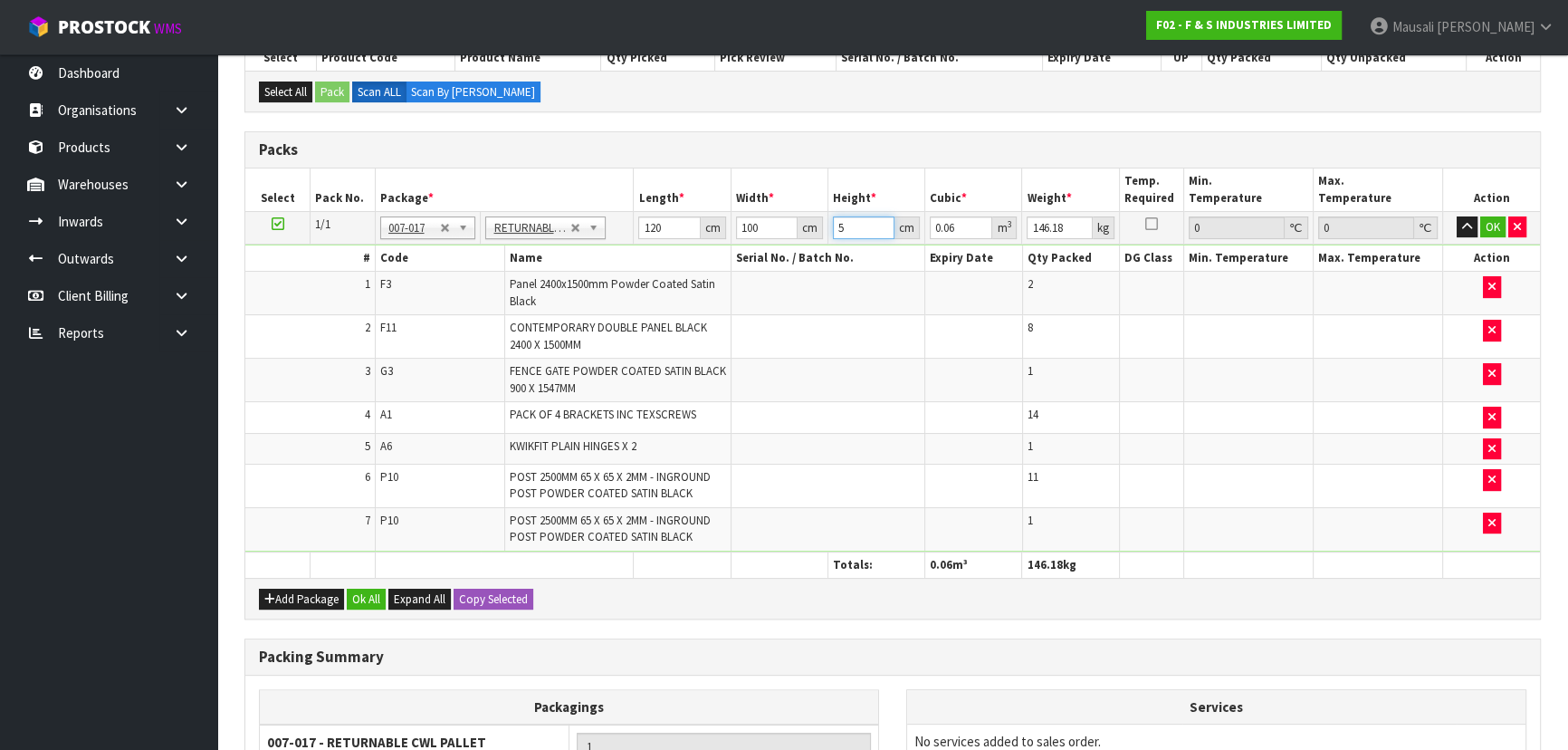
type input "50"
type input "0.6"
type input "50"
click at [367, 598] on button "Ok All" at bounding box center [366, 599] width 39 height 22
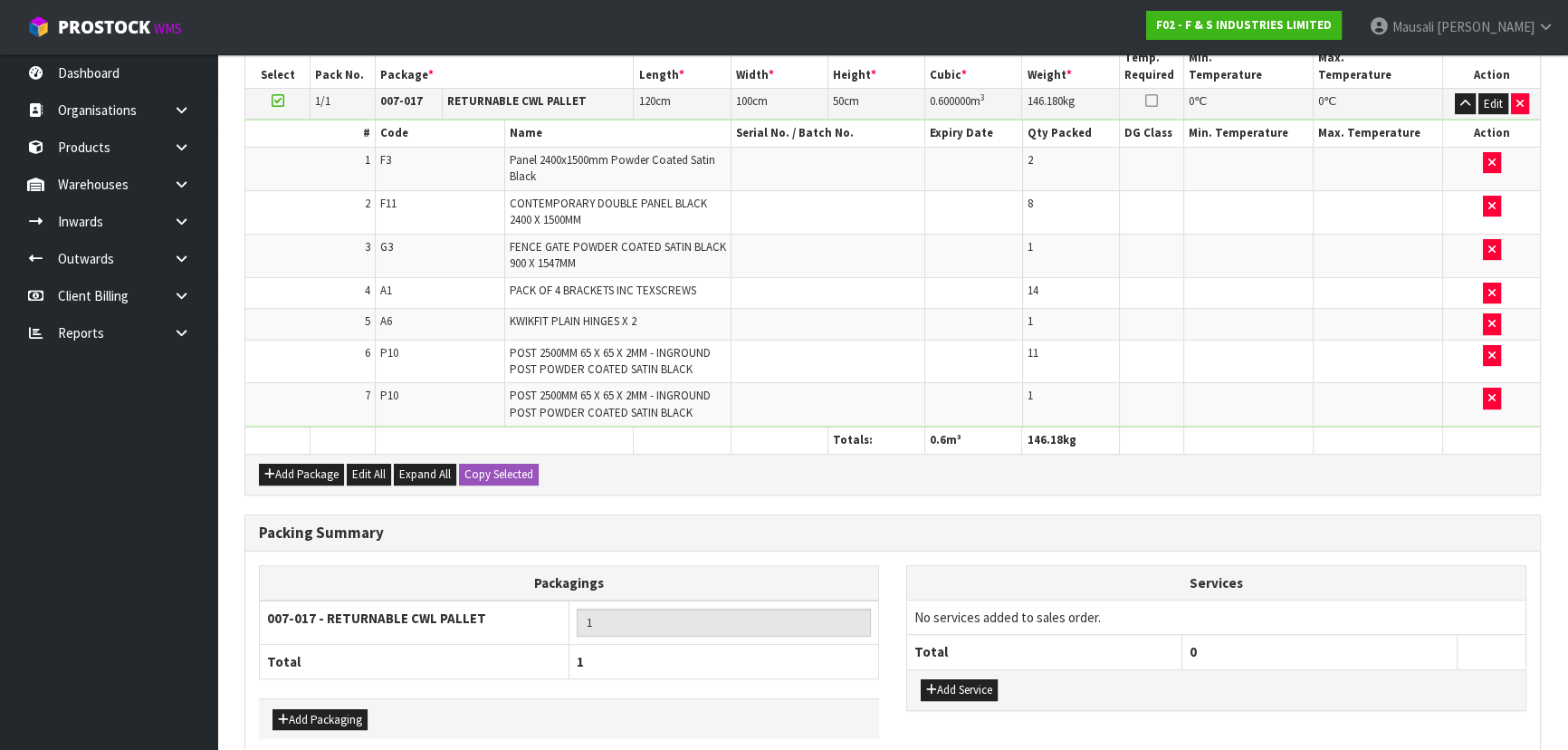
scroll to position [618, 0]
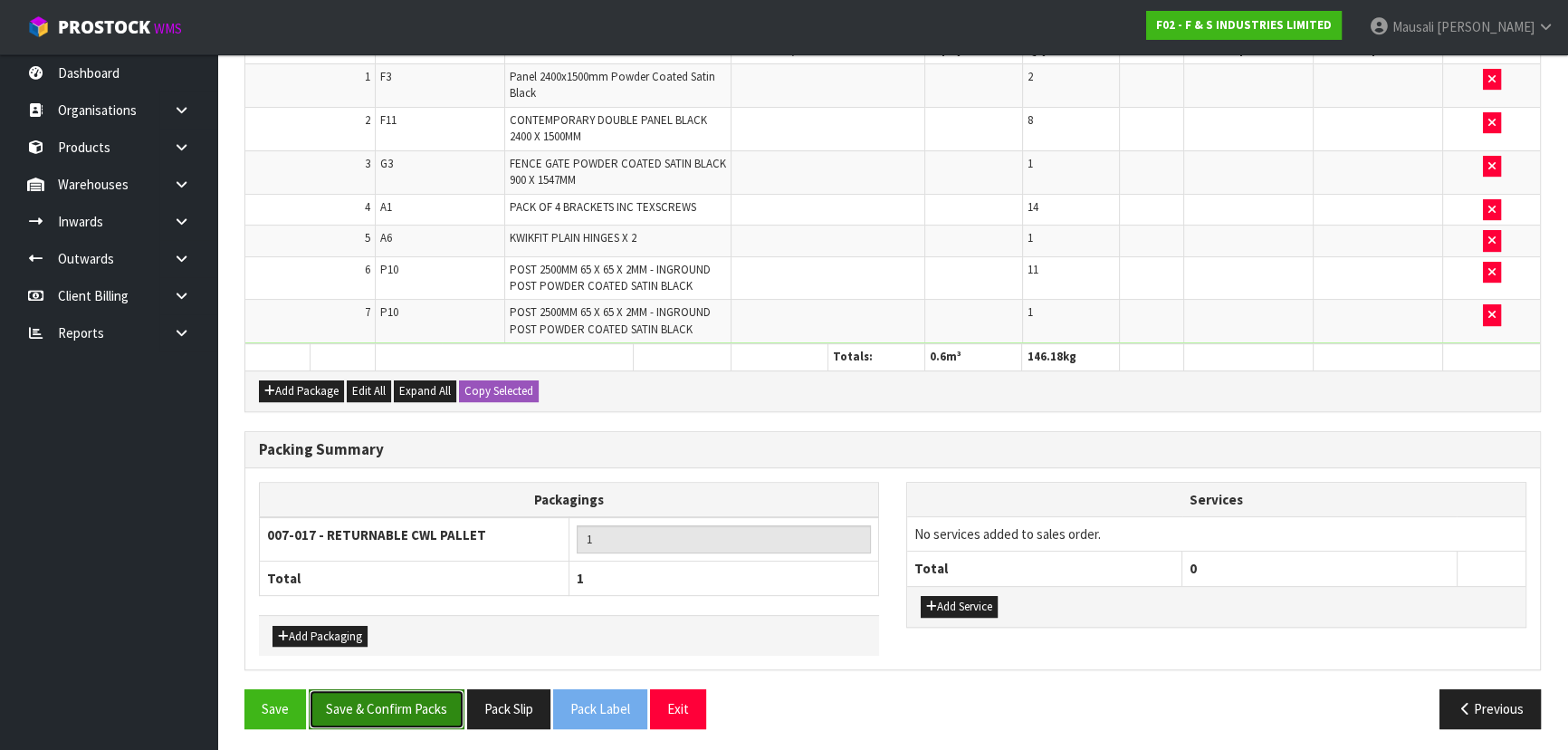
click at [398, 695] on button "Save & Confirm Packs" at bounding box center [387, 708] width 156 height 39
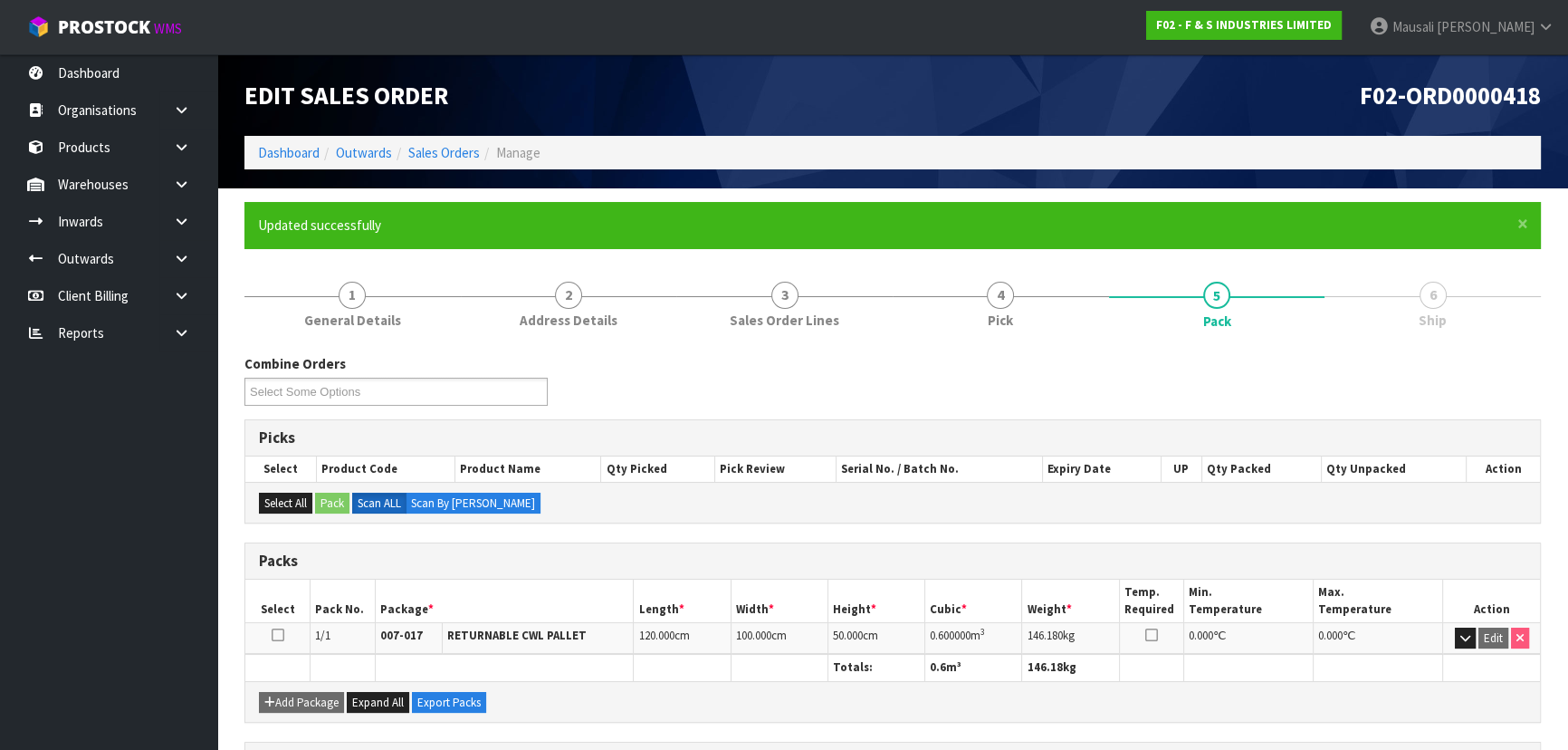
scroll to position [271, 0]
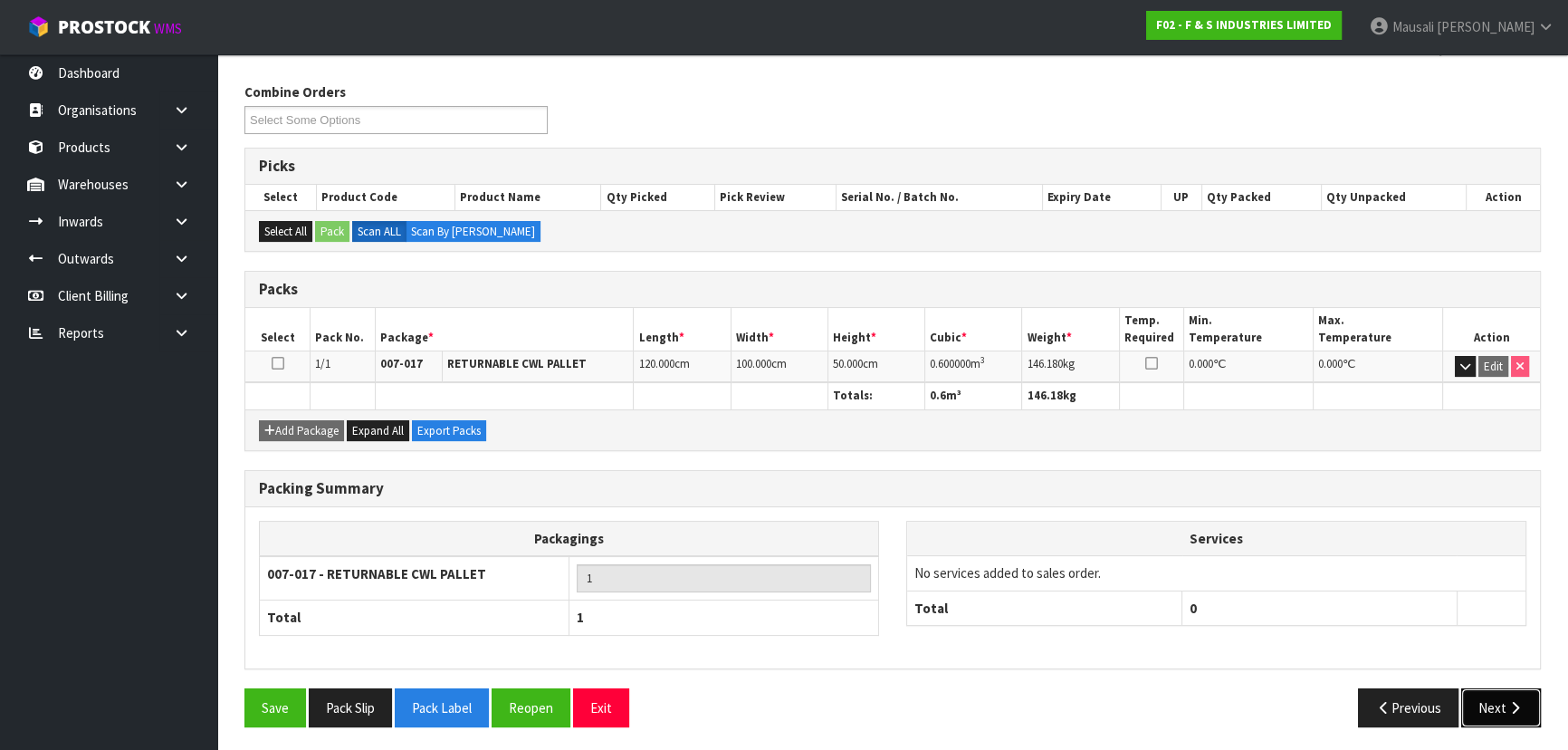
click at [1503, 708] on button "Next" at bounding box center [1501, 707] width 79 height 39
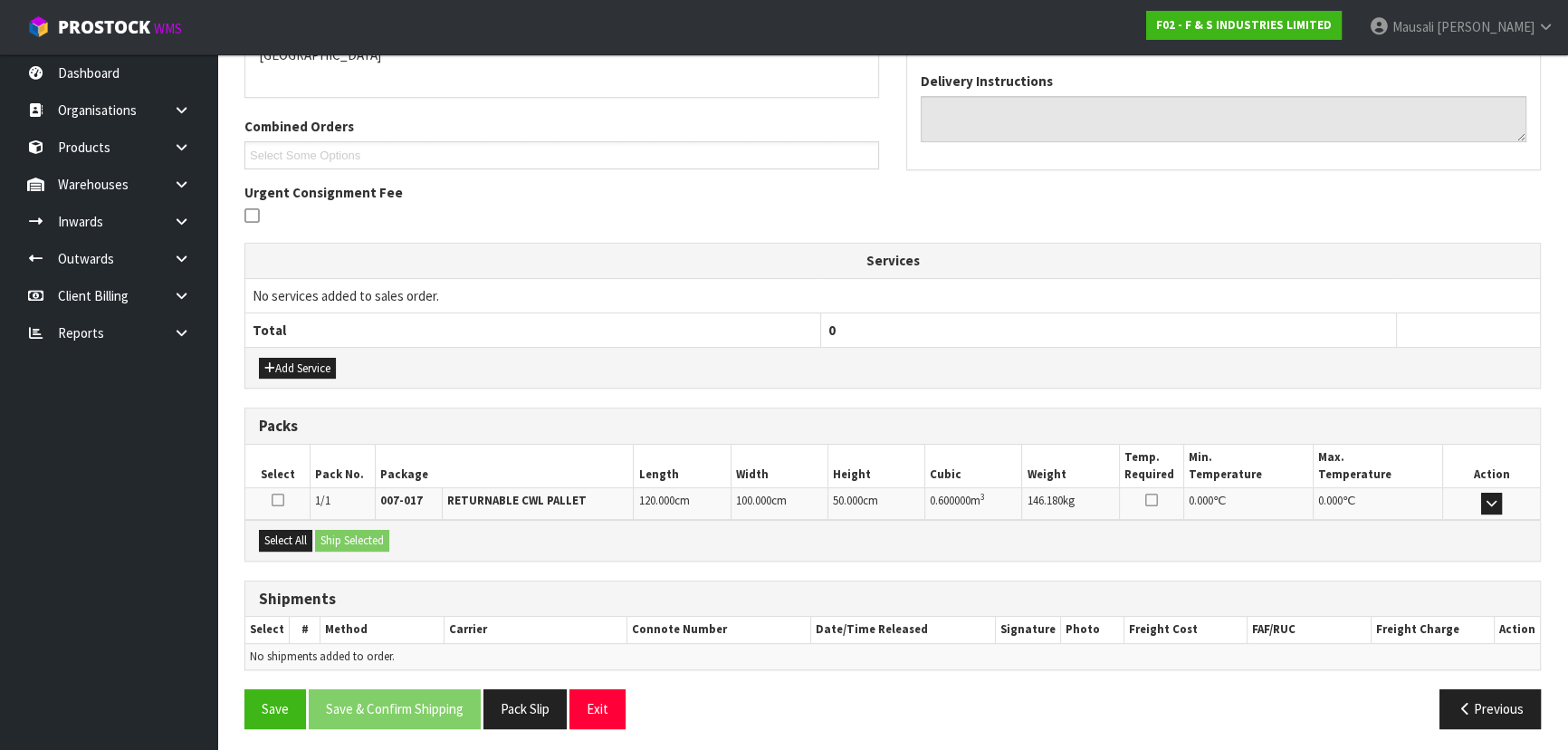
scroll to position [419, 0]
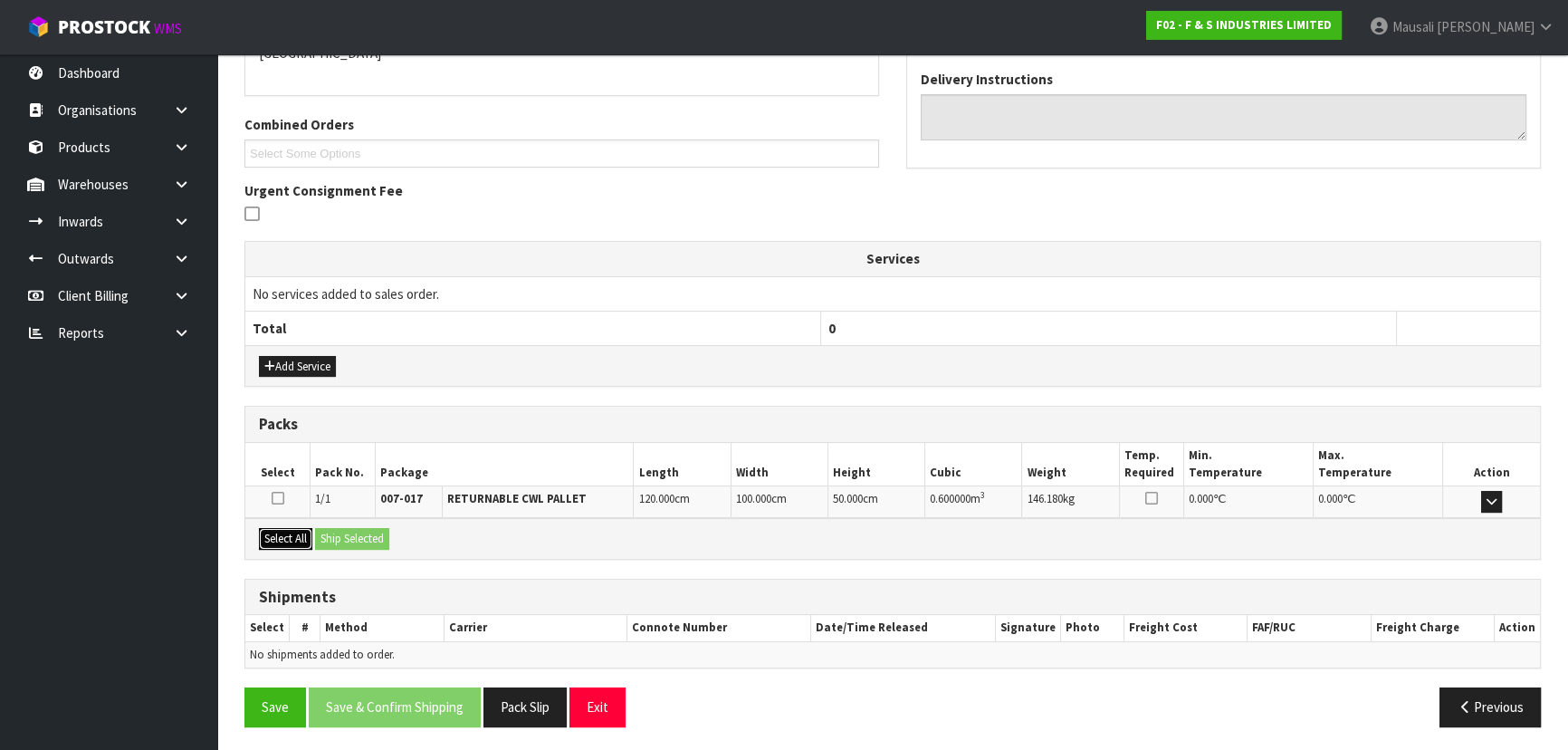
click at [288, 538] on button "Select All" at bounding box center [285, 538] width 53 height 22
click at [362, 534] on button "Ship Selected" at bounding box center [352, 538] width 75 height 22
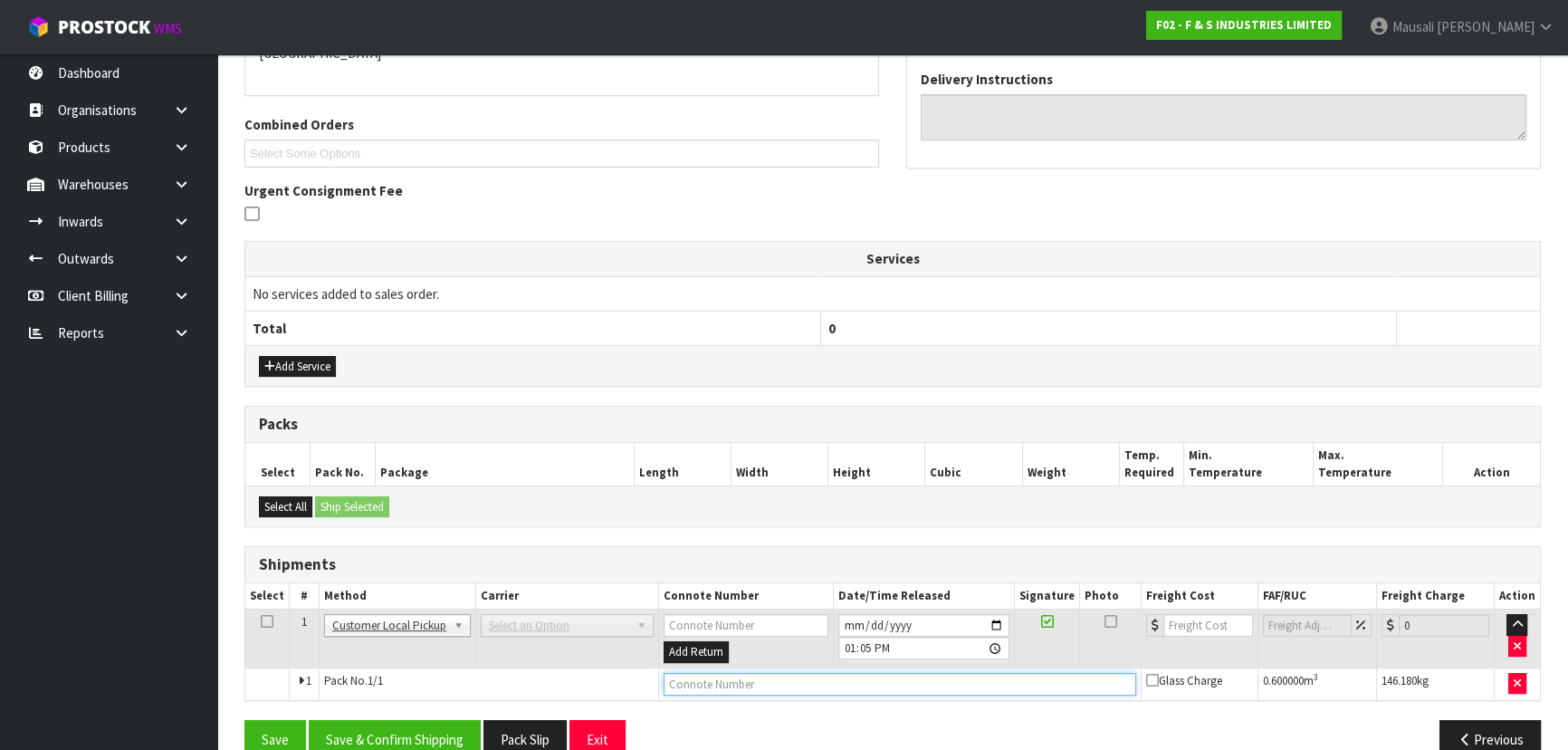
click at [678, 677] on input "text" at bounding box center [900, 684] width 473 height 23
type input "CUSTOMER COLLECTED"
click at [415, 730] on button "Save & Confirm Shipping" at bounding box center [395, 739] width 172 height 39
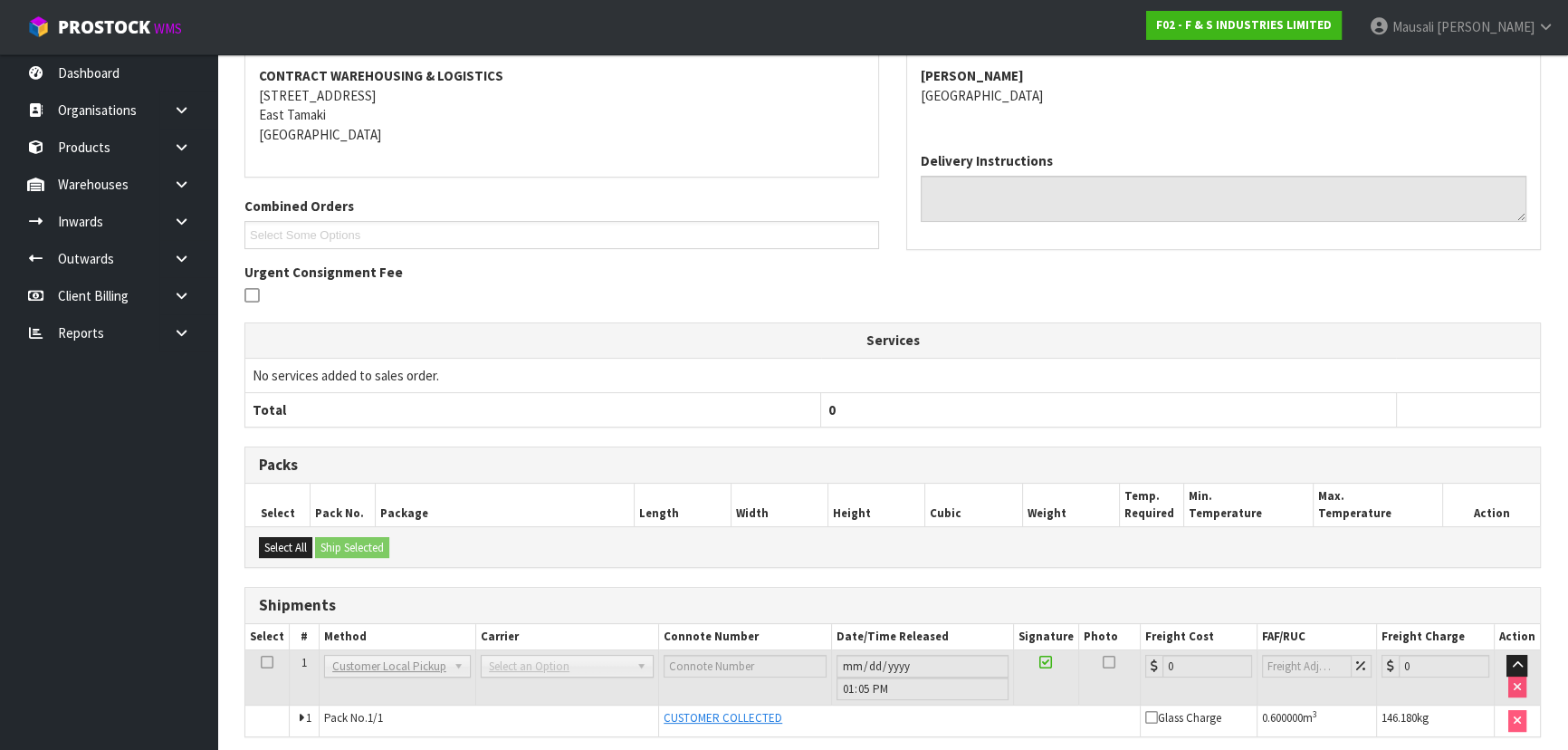
scroll to position [408, 0]
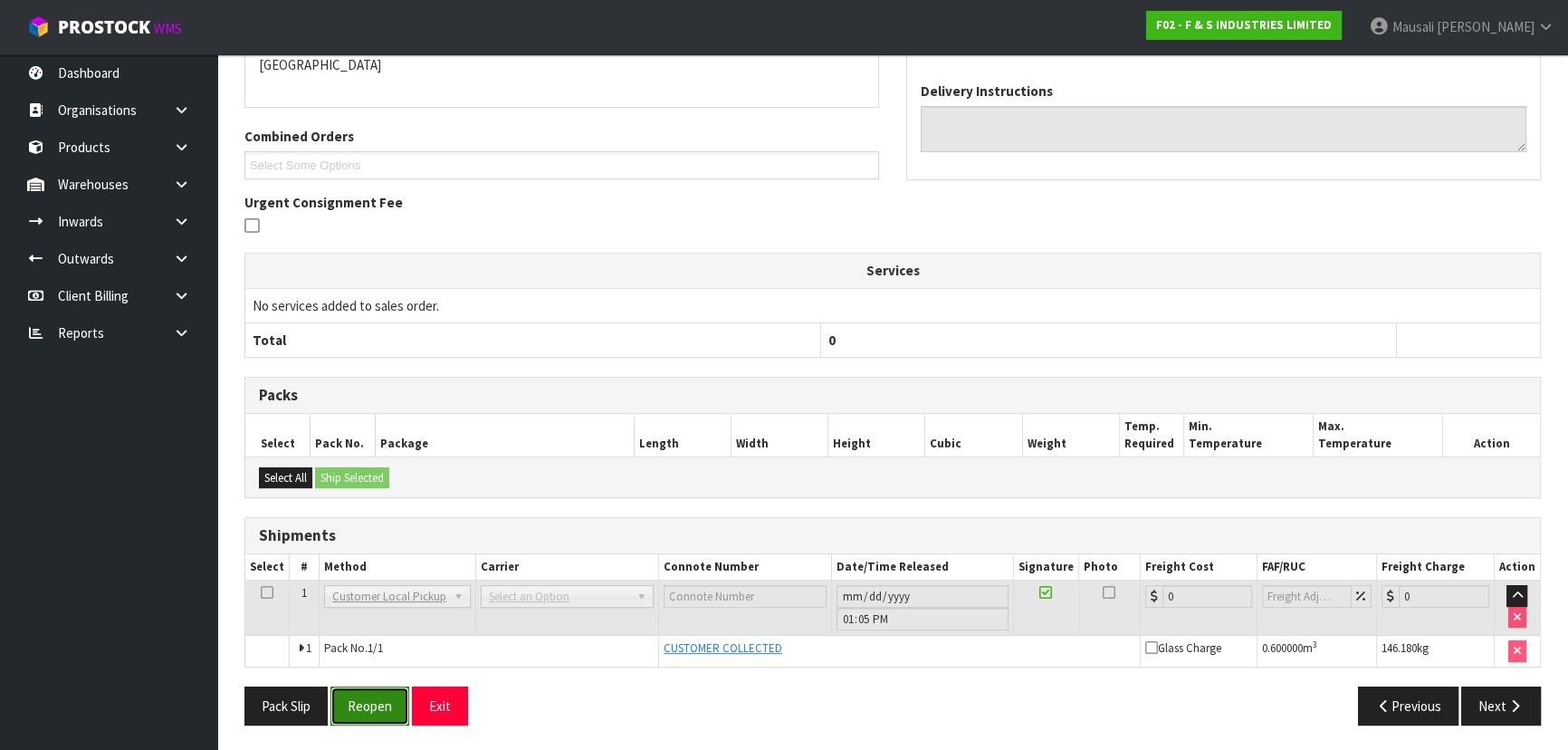
click at [385, 706] on button "Reopen" at bounding box center [370, 706] width 78 height 39
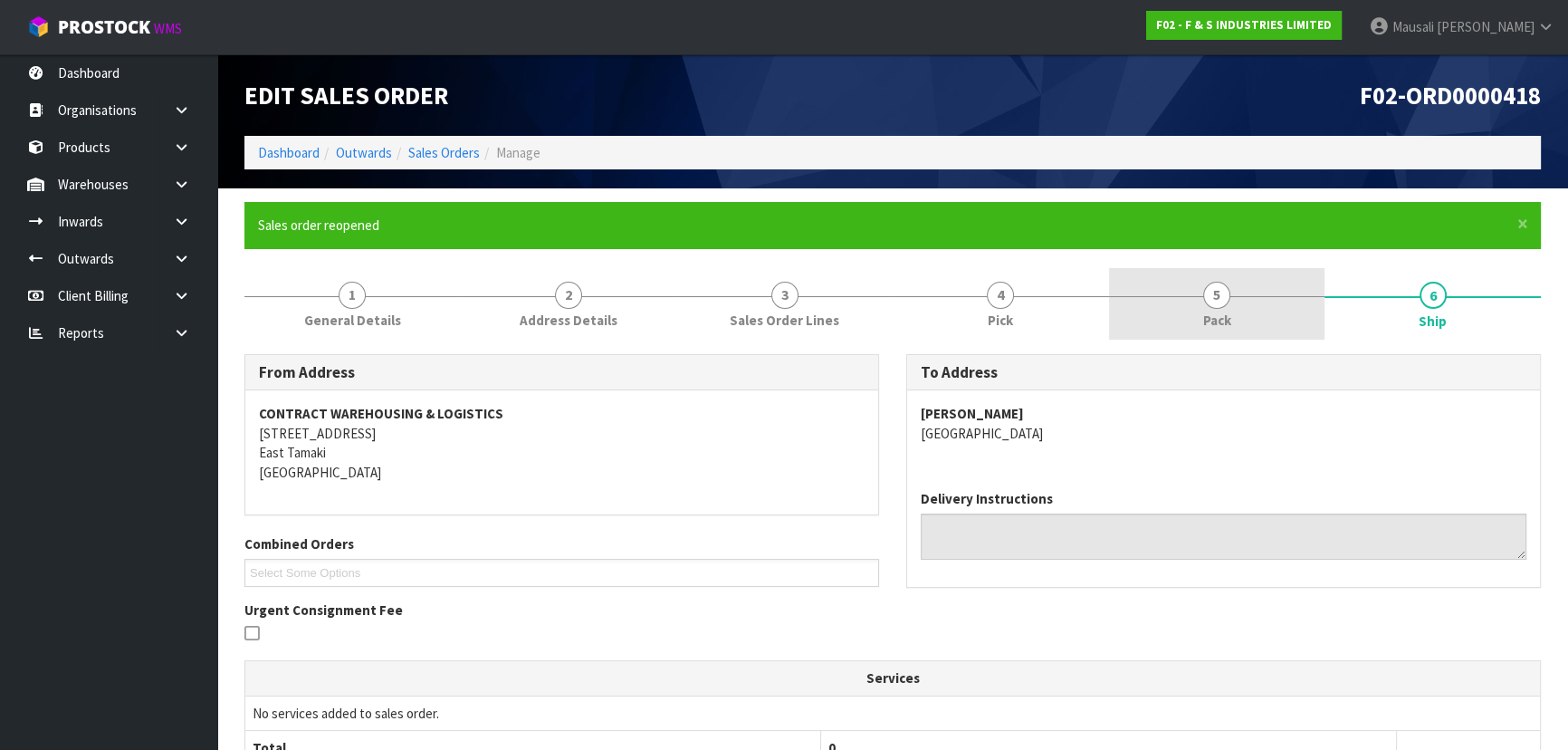
click at [1219, 314] on span "Pack" at bounding box center [1217, 320] width 28 height 19
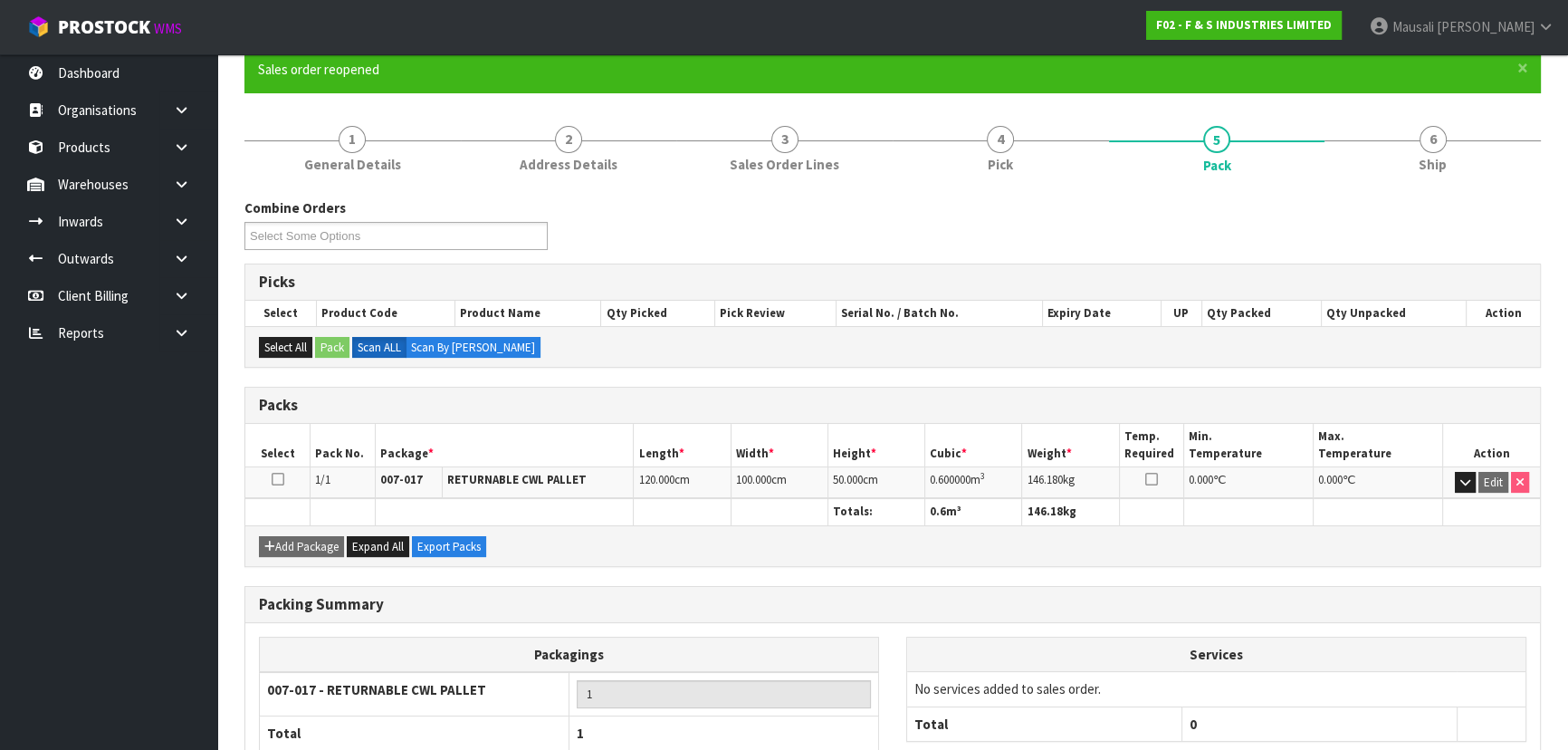
scroll to position [271, 0]
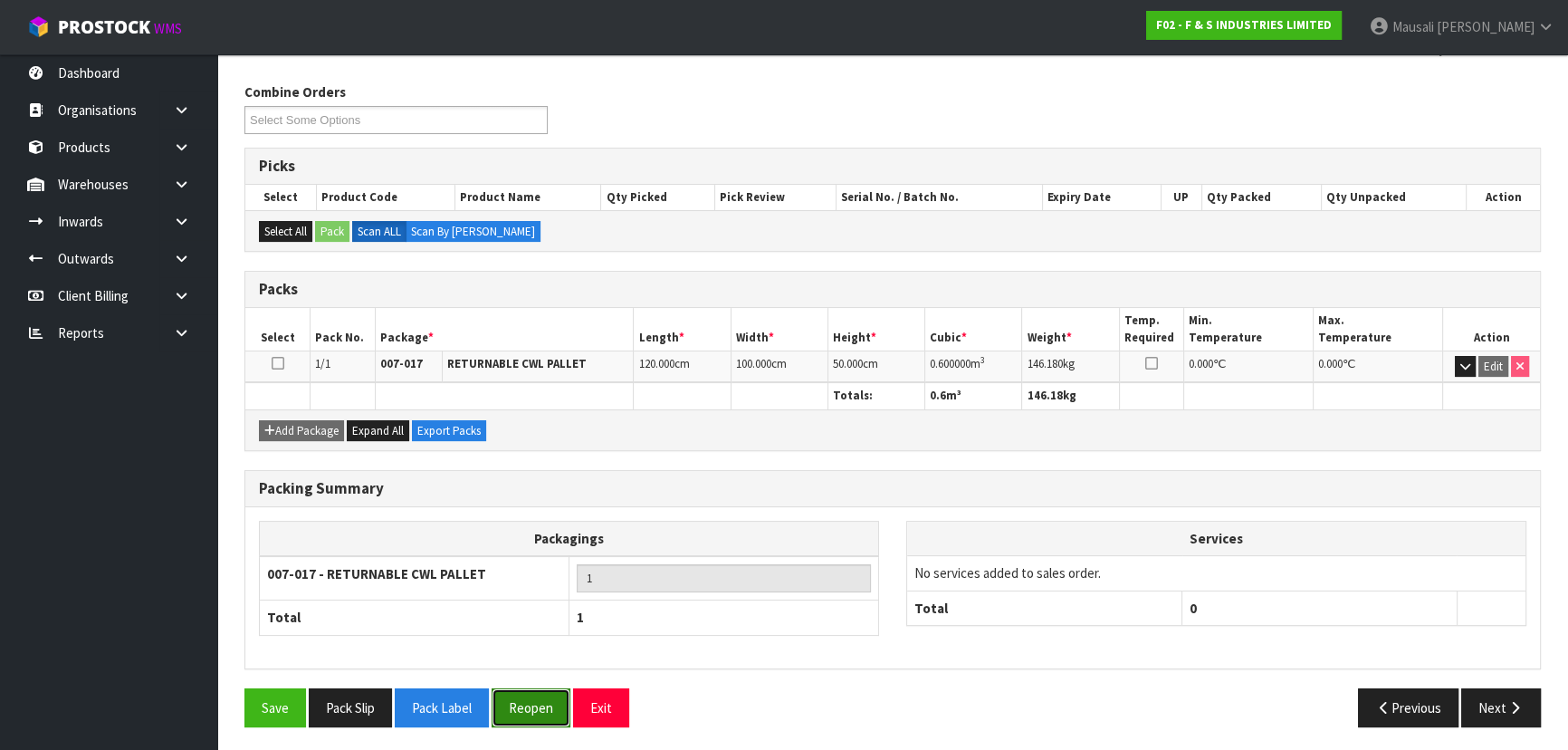
click at [545, 689] on button "Reopen" at bounding box center [530, 707] width 78 height 39
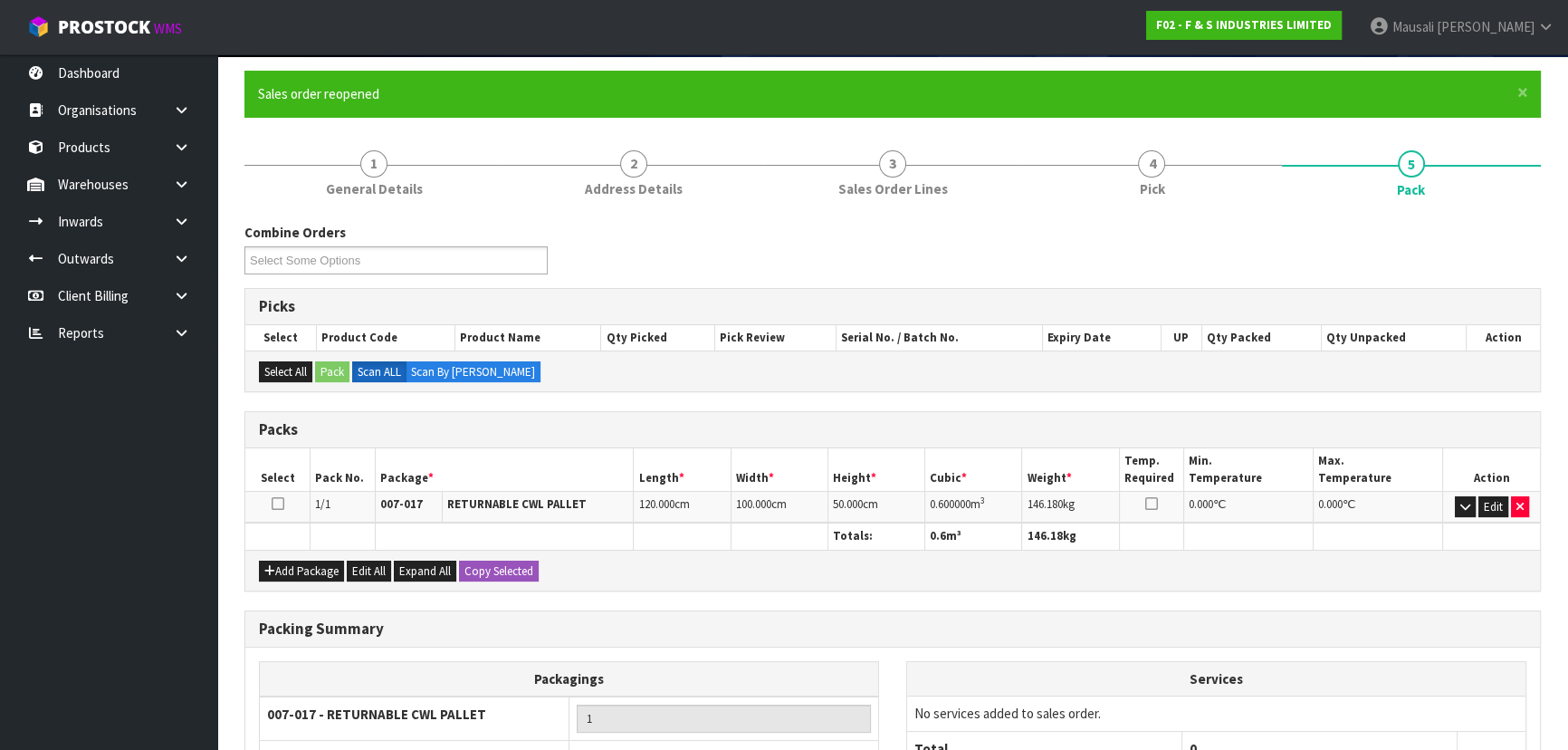
scroll to position [246, 0]
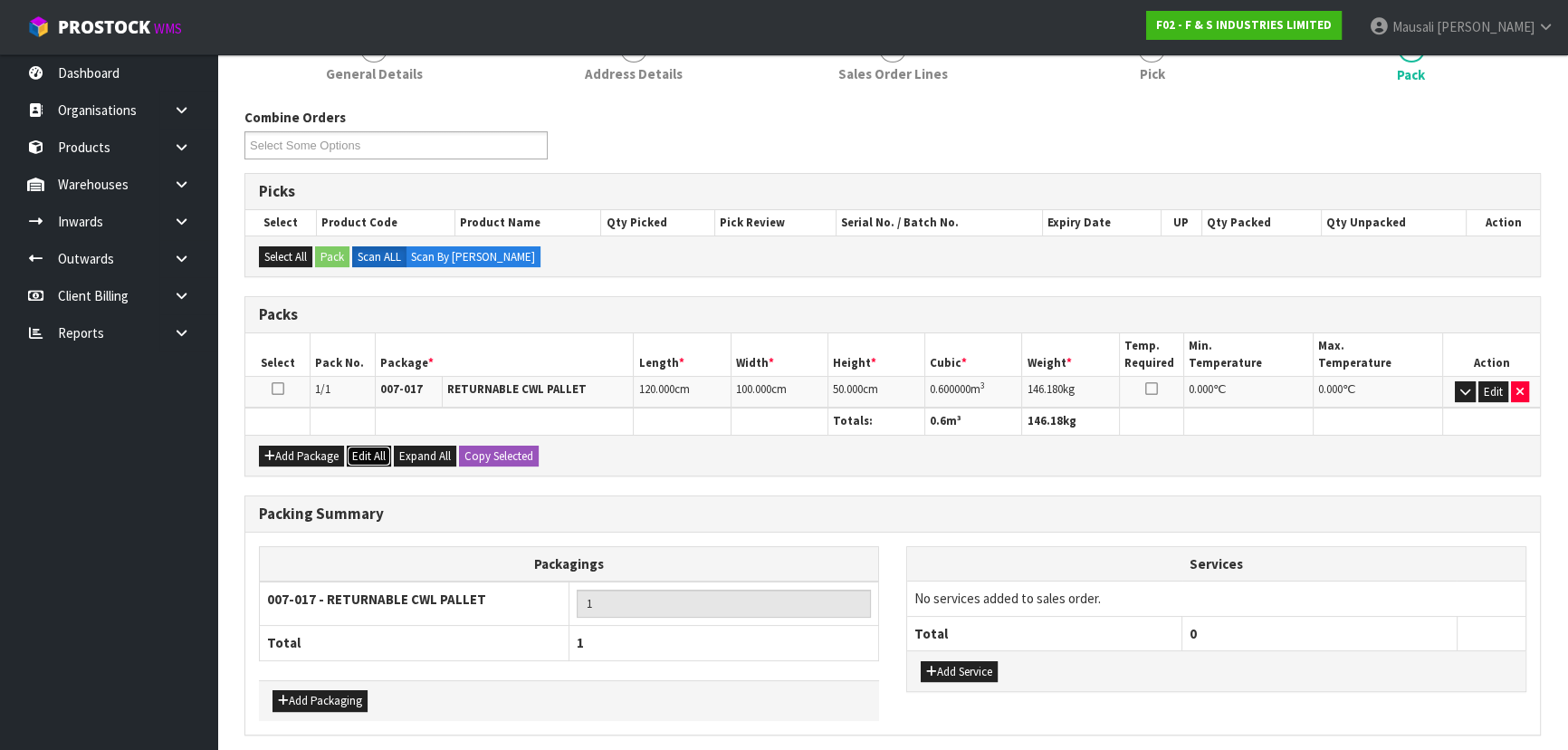
click at [376, 452] on button "Edit All" at bounding box center [369, 456] width 44 height 22
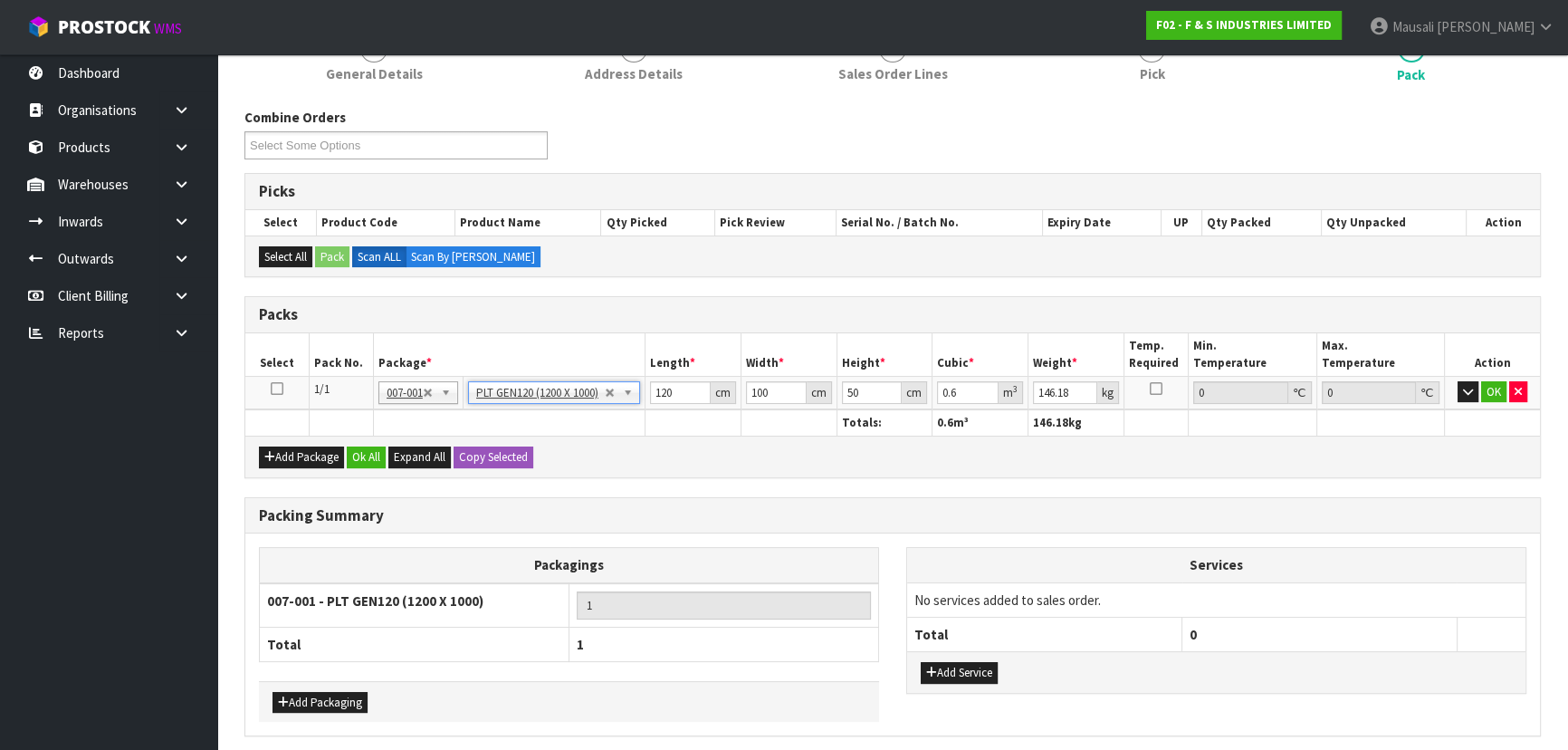
type input "0"
drag, startPoint x: 861, startPoint y: 395, endPoint x: 826, endPoint y: 404, distance: 36.1
click at [826, 404] on tr "1/1 NONE 007-001 007-002 007-004 007-009 007-013 007-014 007-015 007-017 007-01…" at bounding box center [892, 392] width 1294 height 32
type input "5"
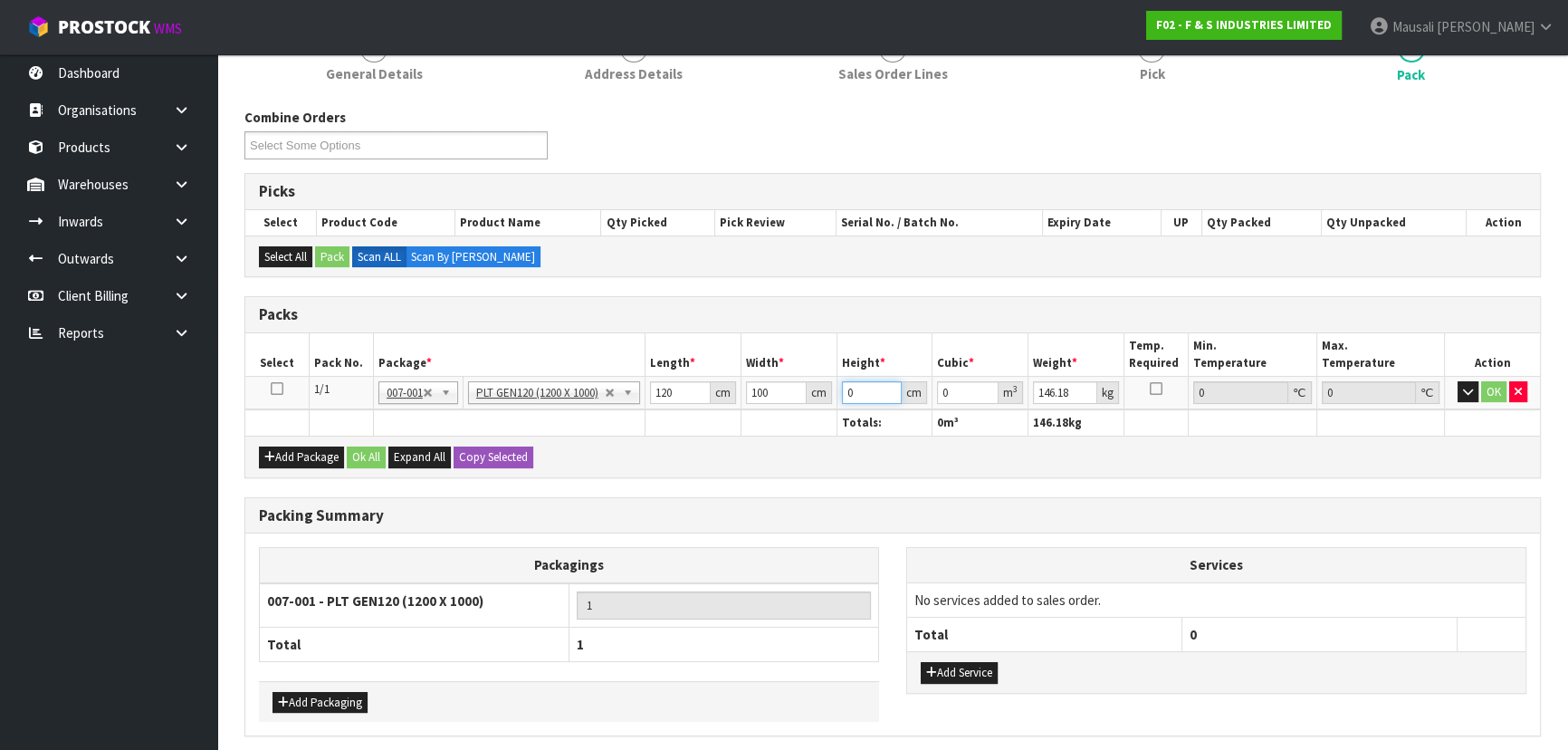
type input "0.06"
type input "50"
type input "0.6"
type input "50"
click at [371, 458] on button "Ok All" at bounding box center [366, 457] width 39 height 22
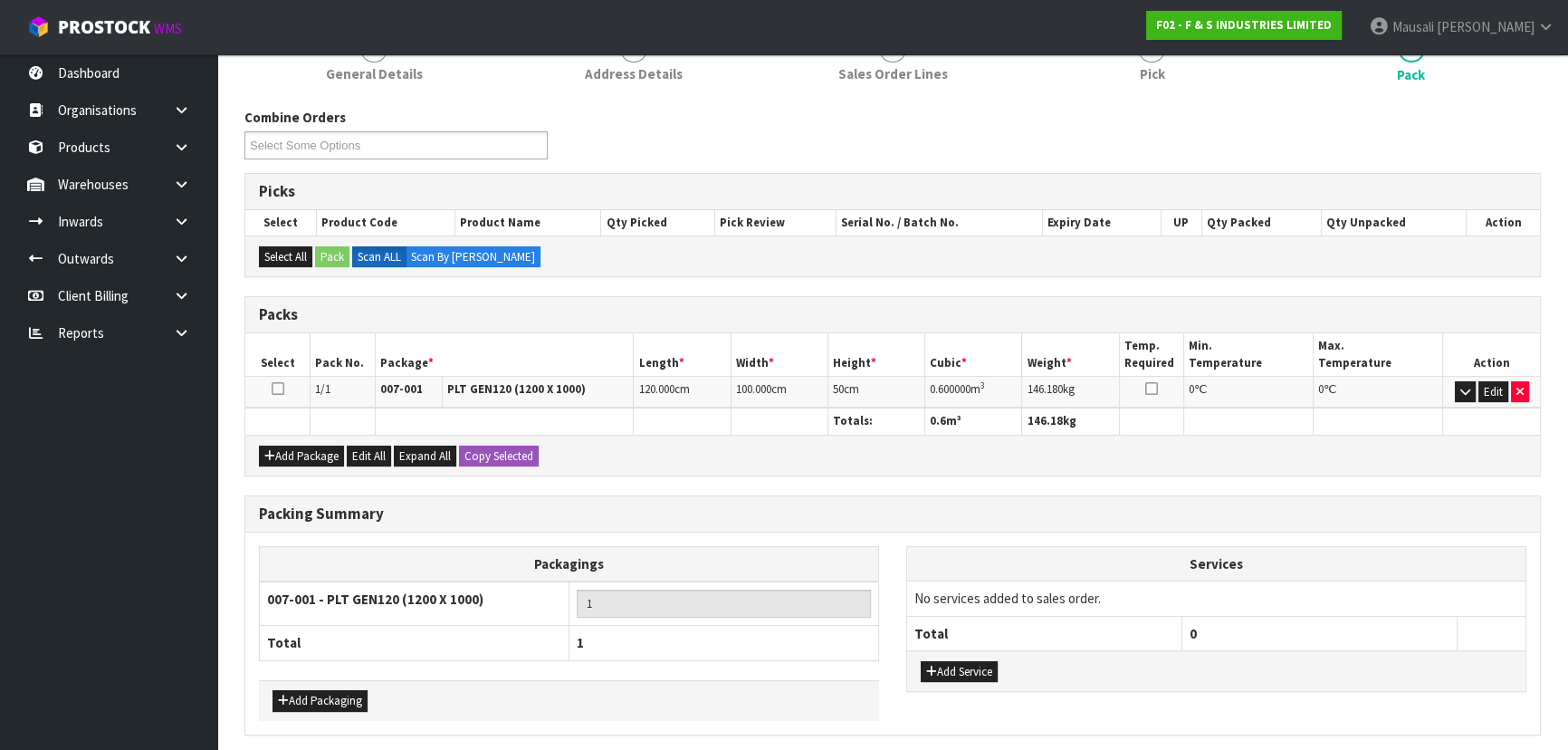
scroll to position [312, 0]
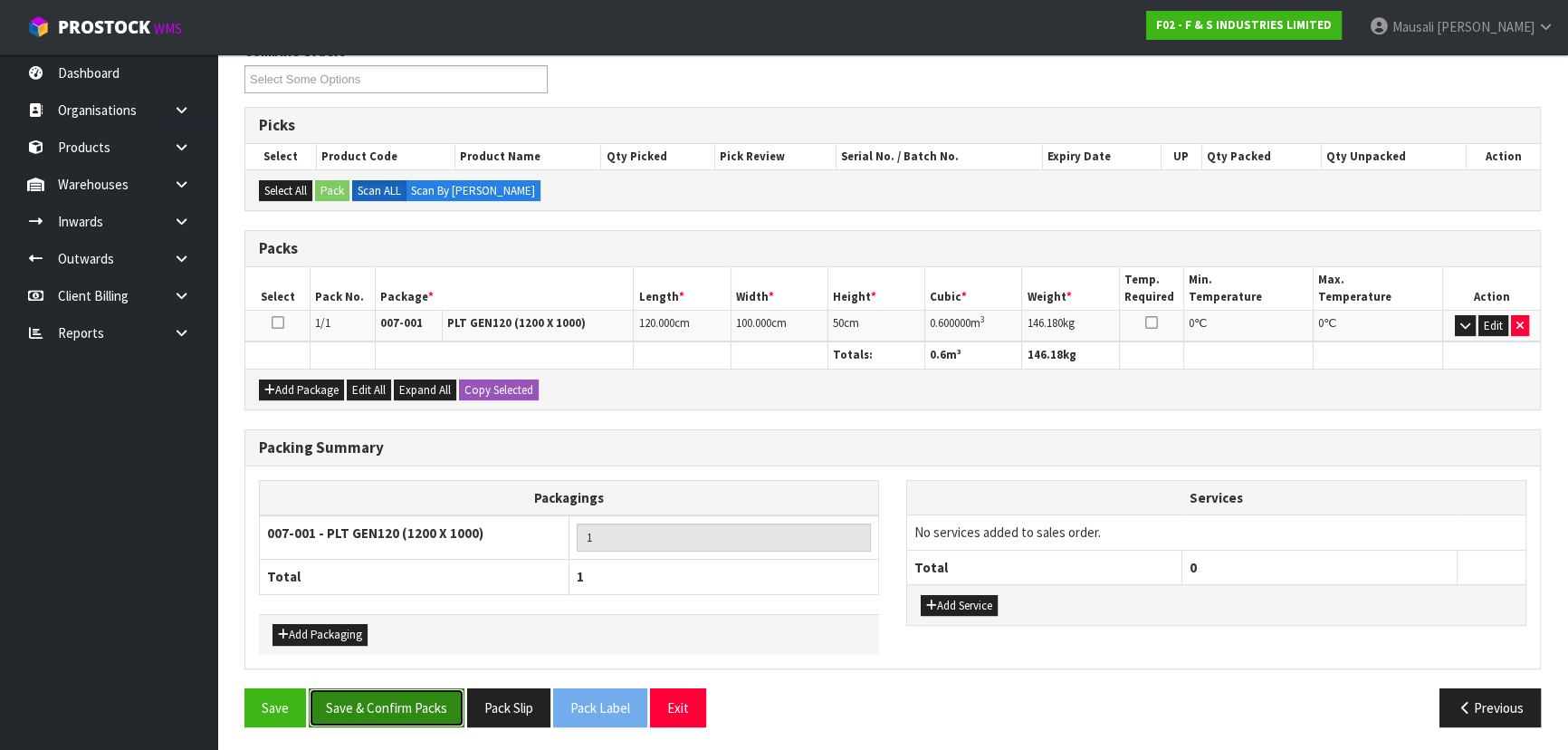
click at [380, 706] on button "Save & Confirm Packs" at bounding box center [387, 707] width 156 height 39
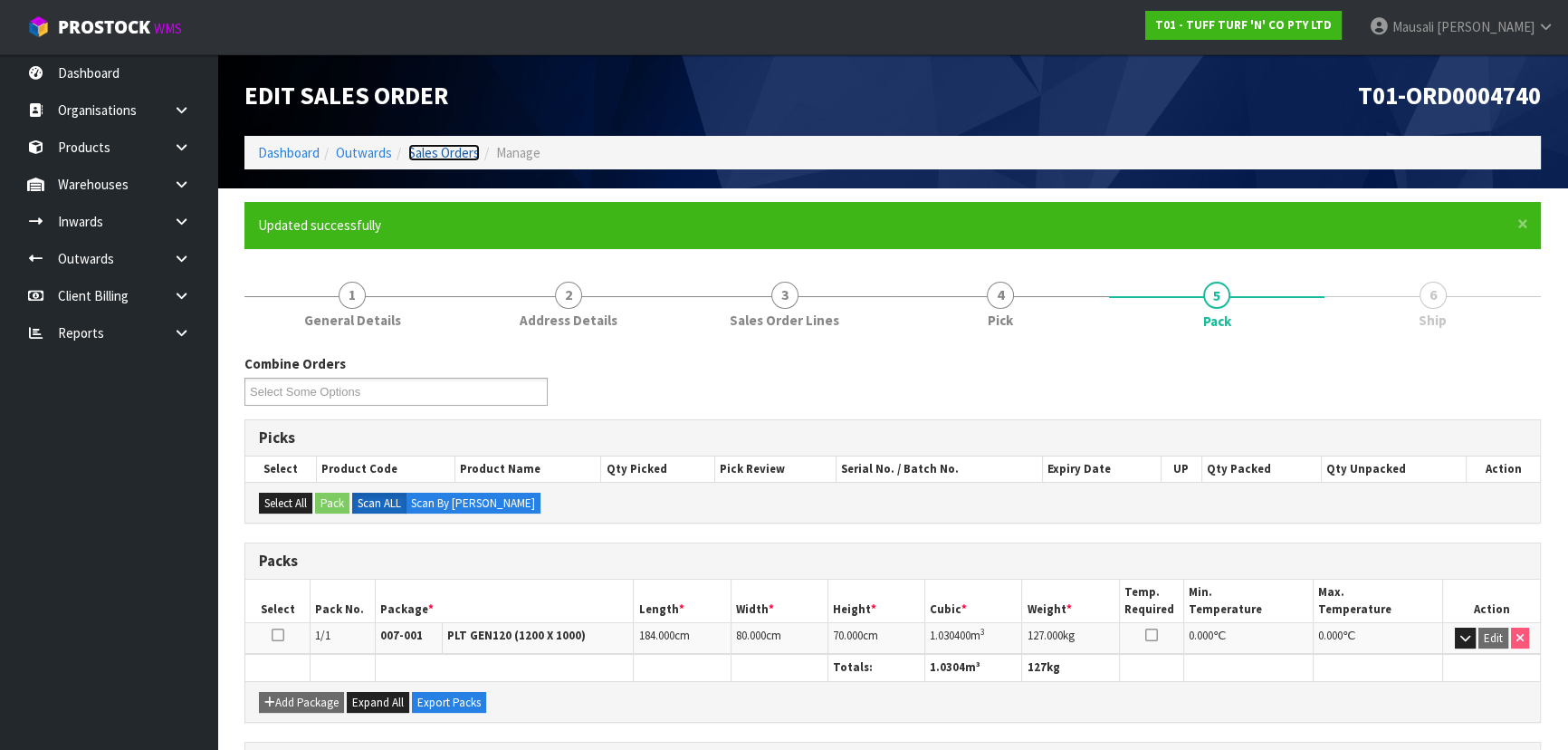
click at [422, 151] on link "Sales Orders" at bounding box center [444, 152] width 72 height 17
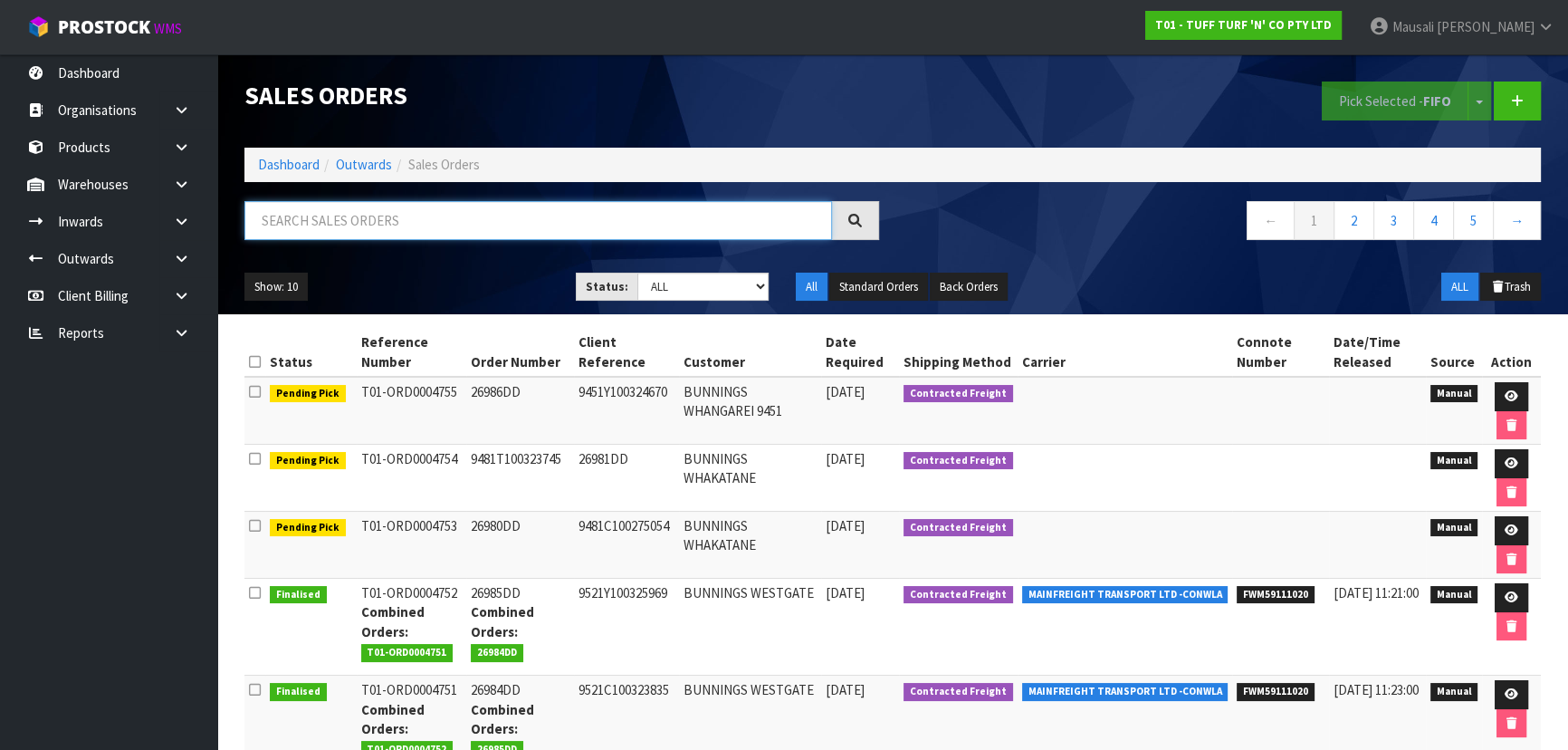
click at [313, 221] on input "text" at bounding box center [538, 220] width 587 height 39
type input "JOB-0417257"
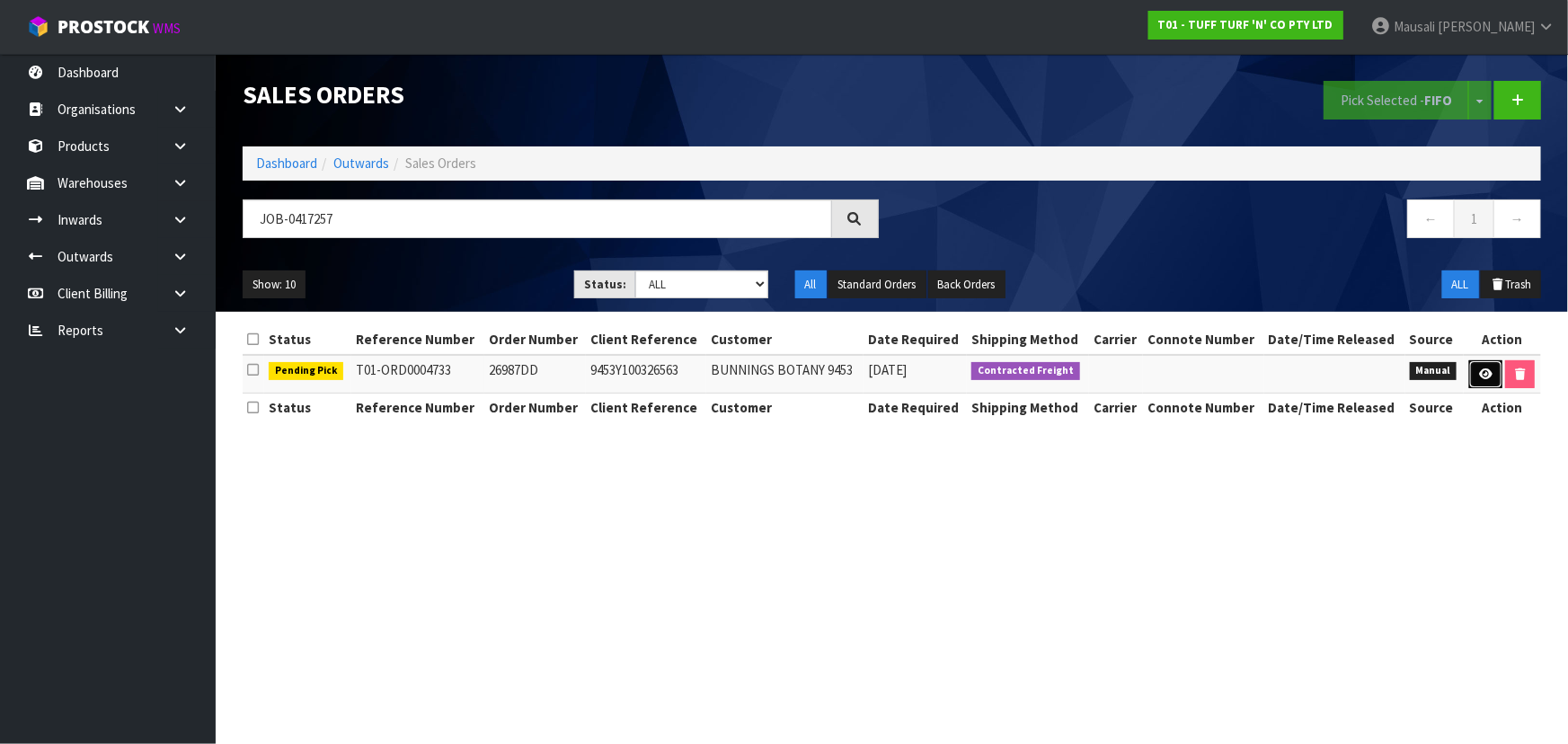
click at [1485, 369] on icon at bounding box center [1485, 374] width 13 height 11
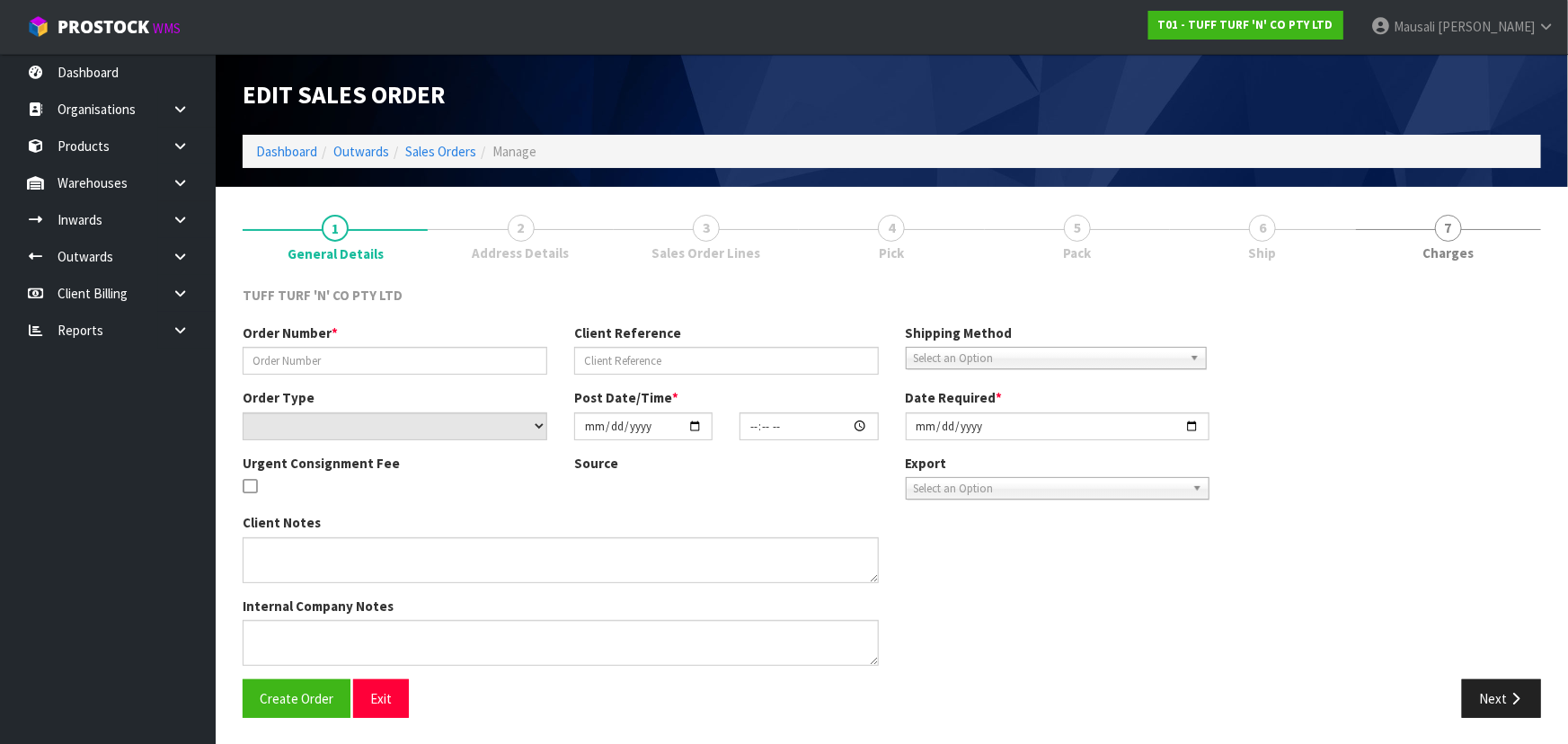
type input "26987DD"
type input "9453Y100326563"
select select "number:0"
type input "[DATE]"
type input "12:36:00.000"
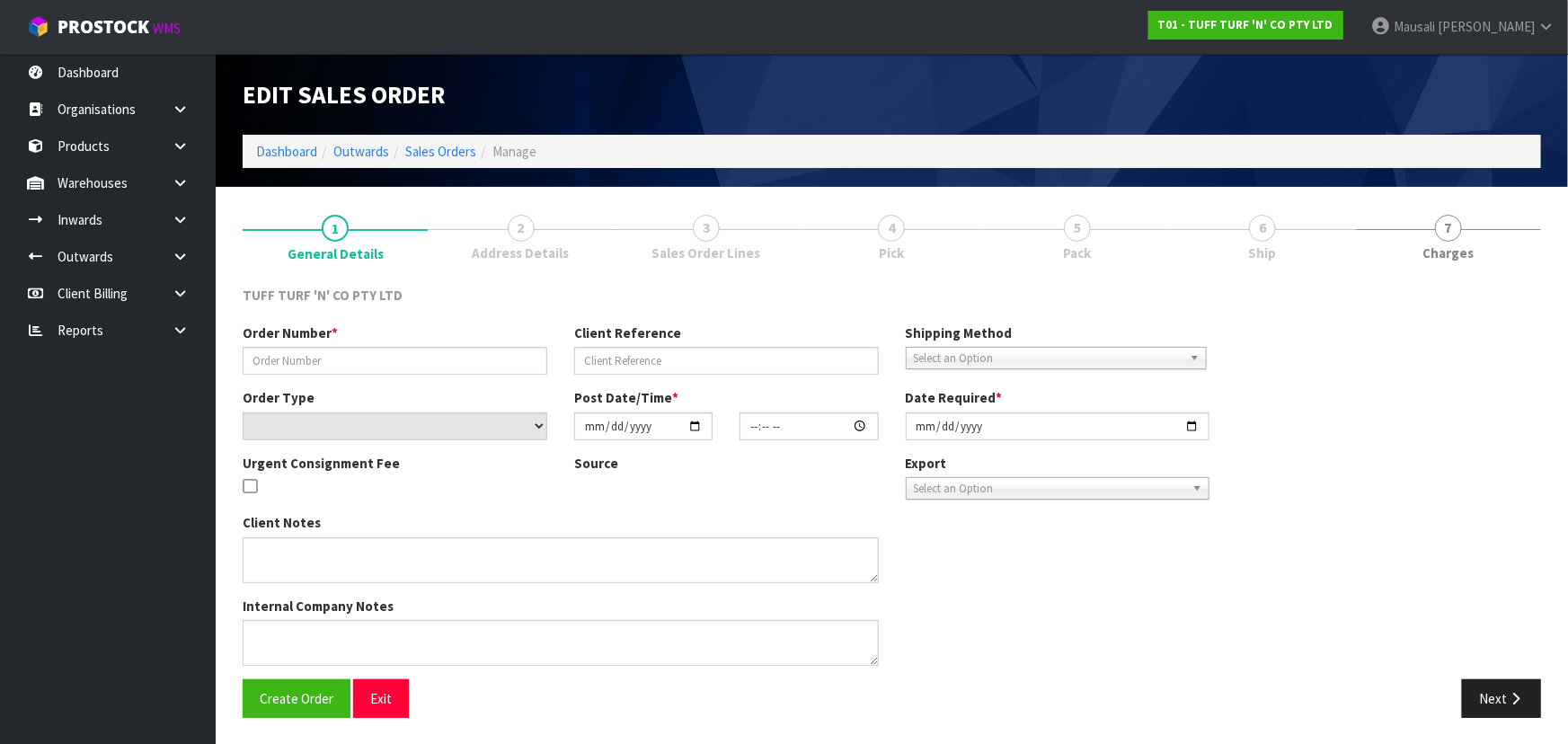
type input "[DATE]"
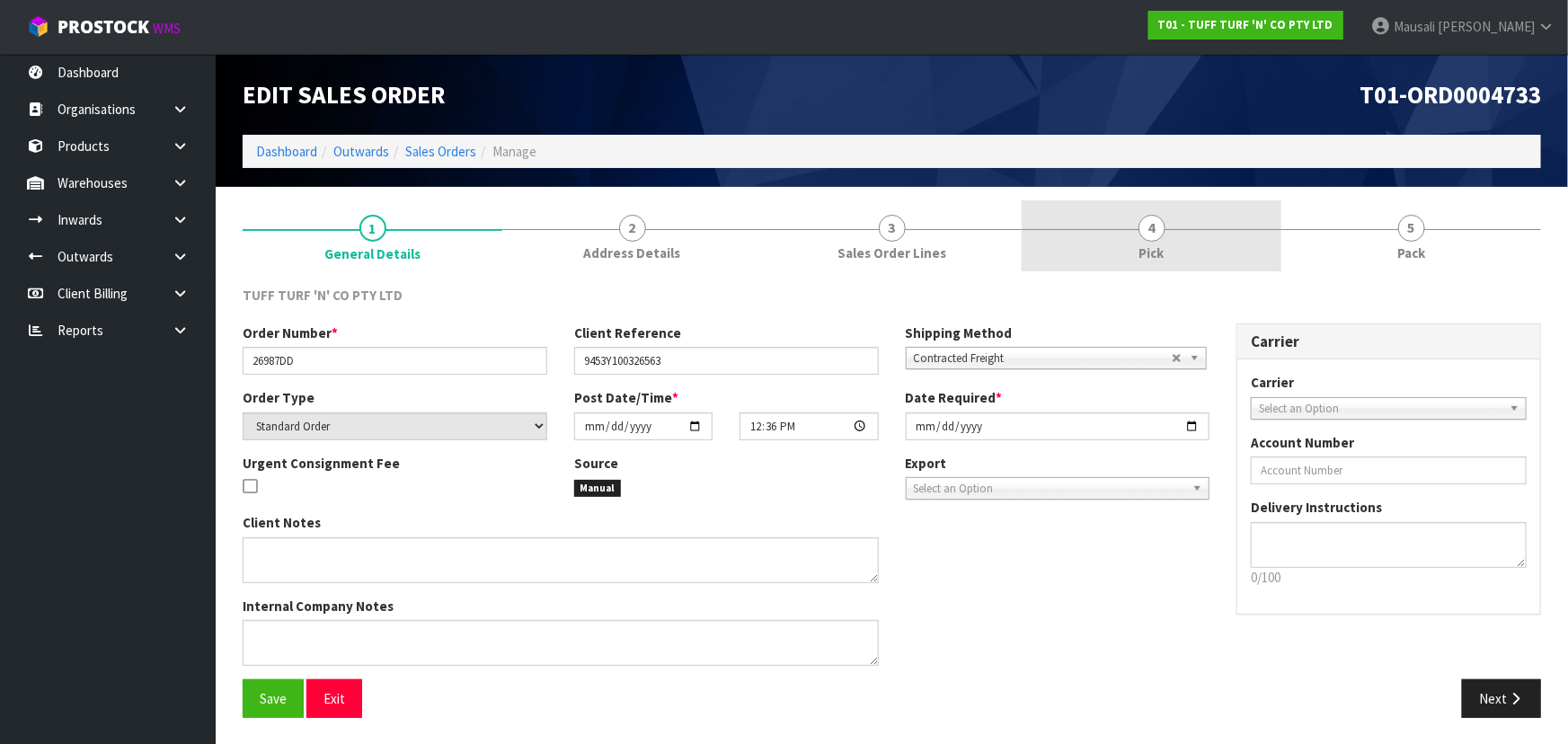
click at [1186, 229] on link "4 Pick" at bounding box center [1151, 236] width 260 height 71
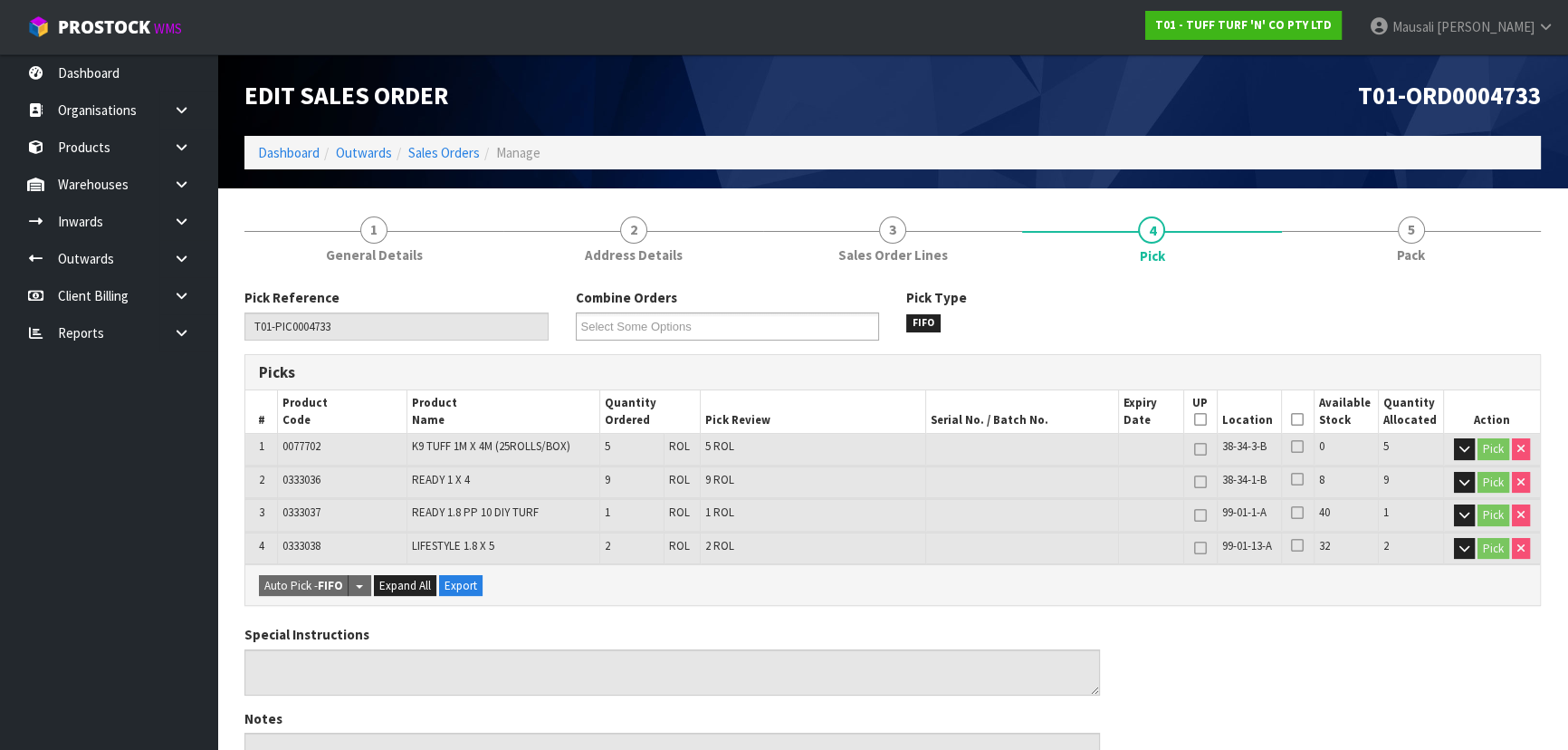
click at [1294, 419] on icon at bounding box center [1297, 419] width 12 height 1
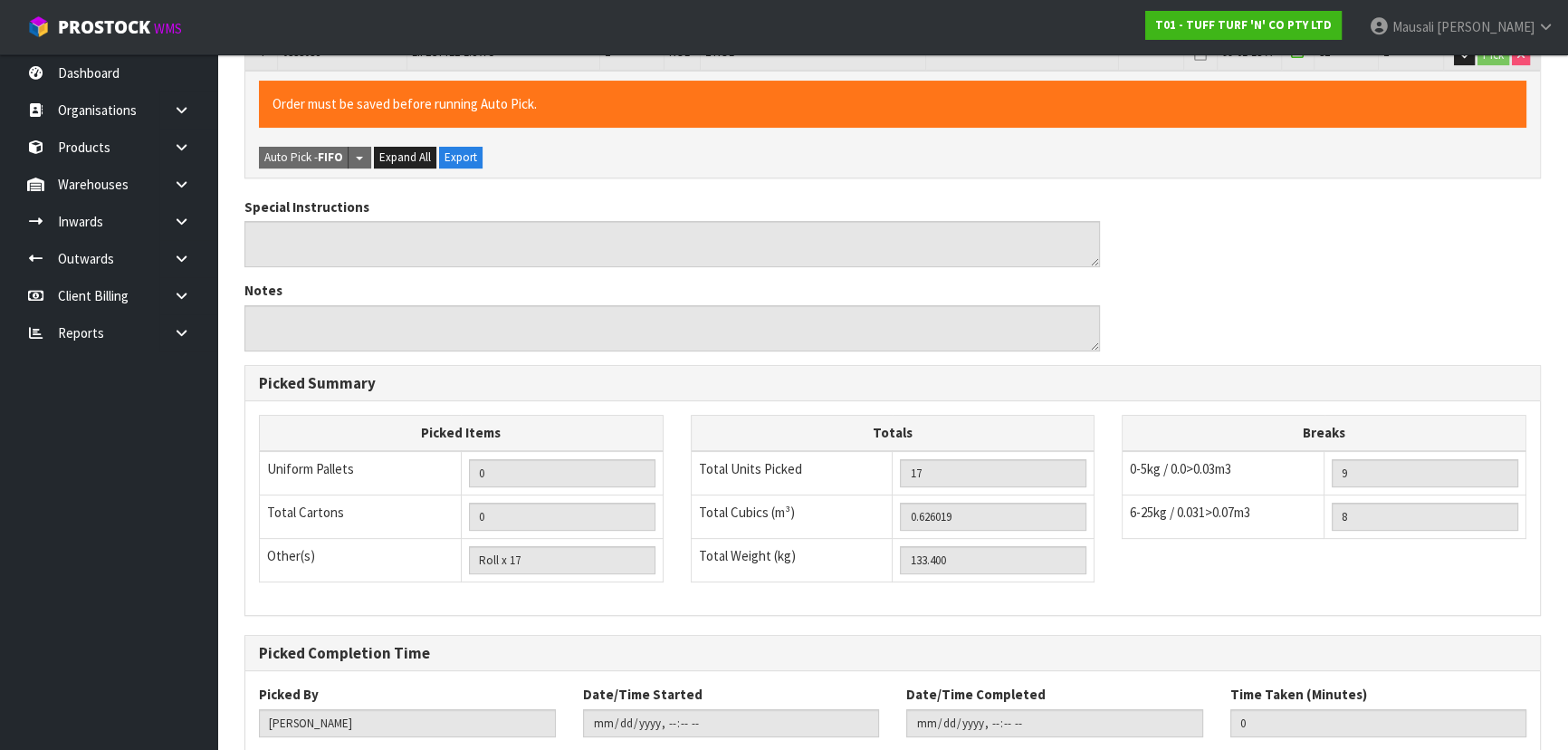
scroll to position [603, 0]
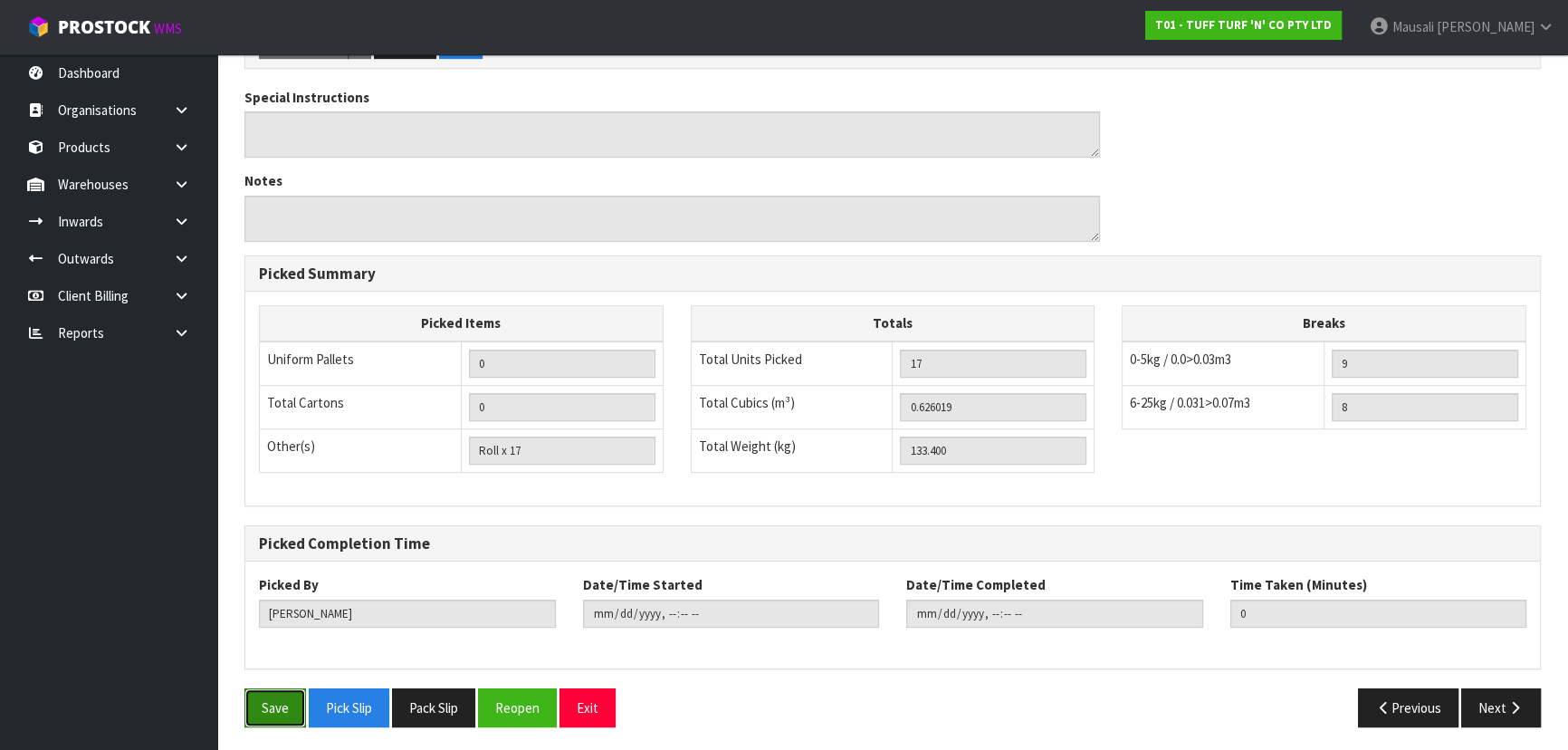
click at [281, 701] on button "Save" at bounding box center [275, 707] width 61 height 39
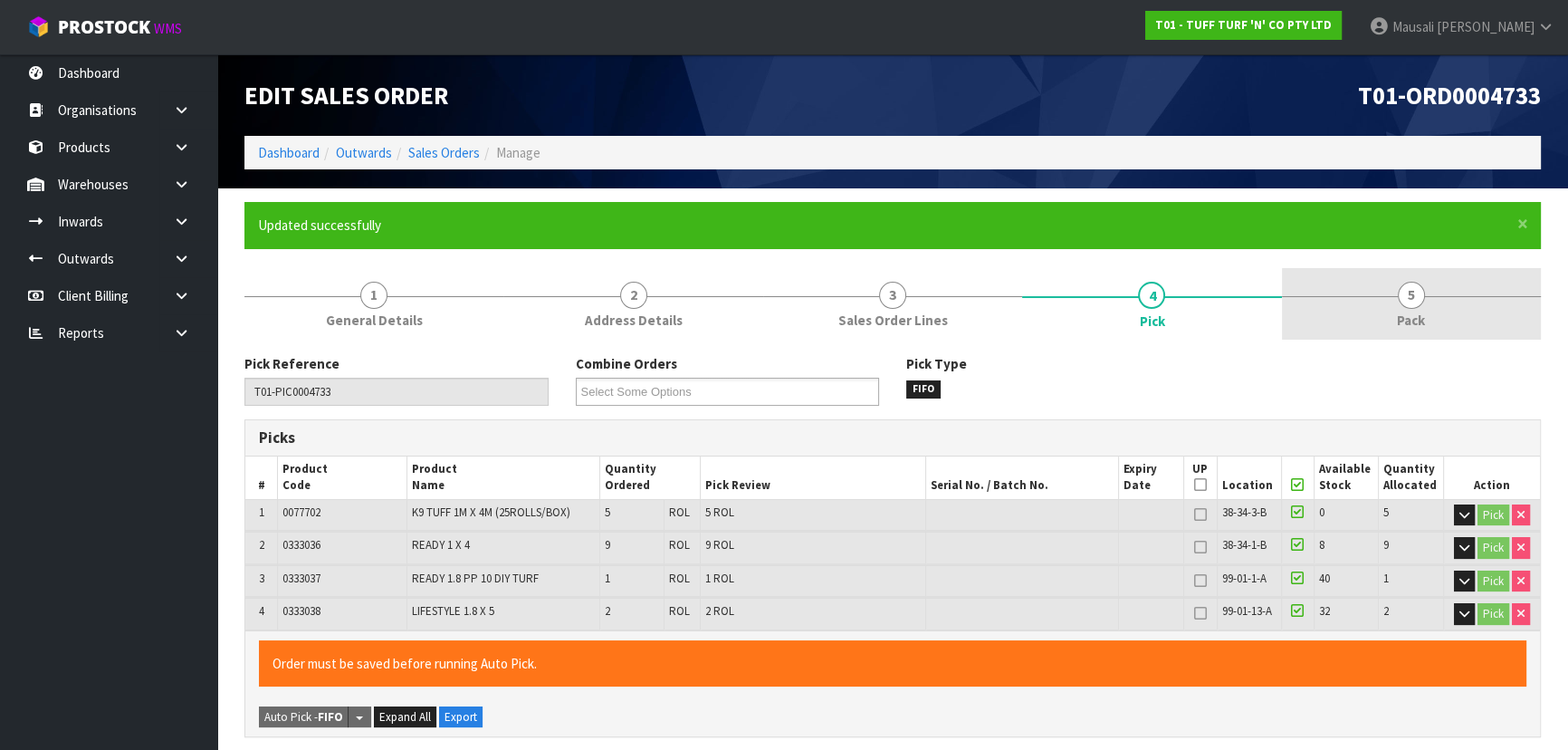
type input "[PERSON_NAME]"
type input "[DATE]T13:17:13"
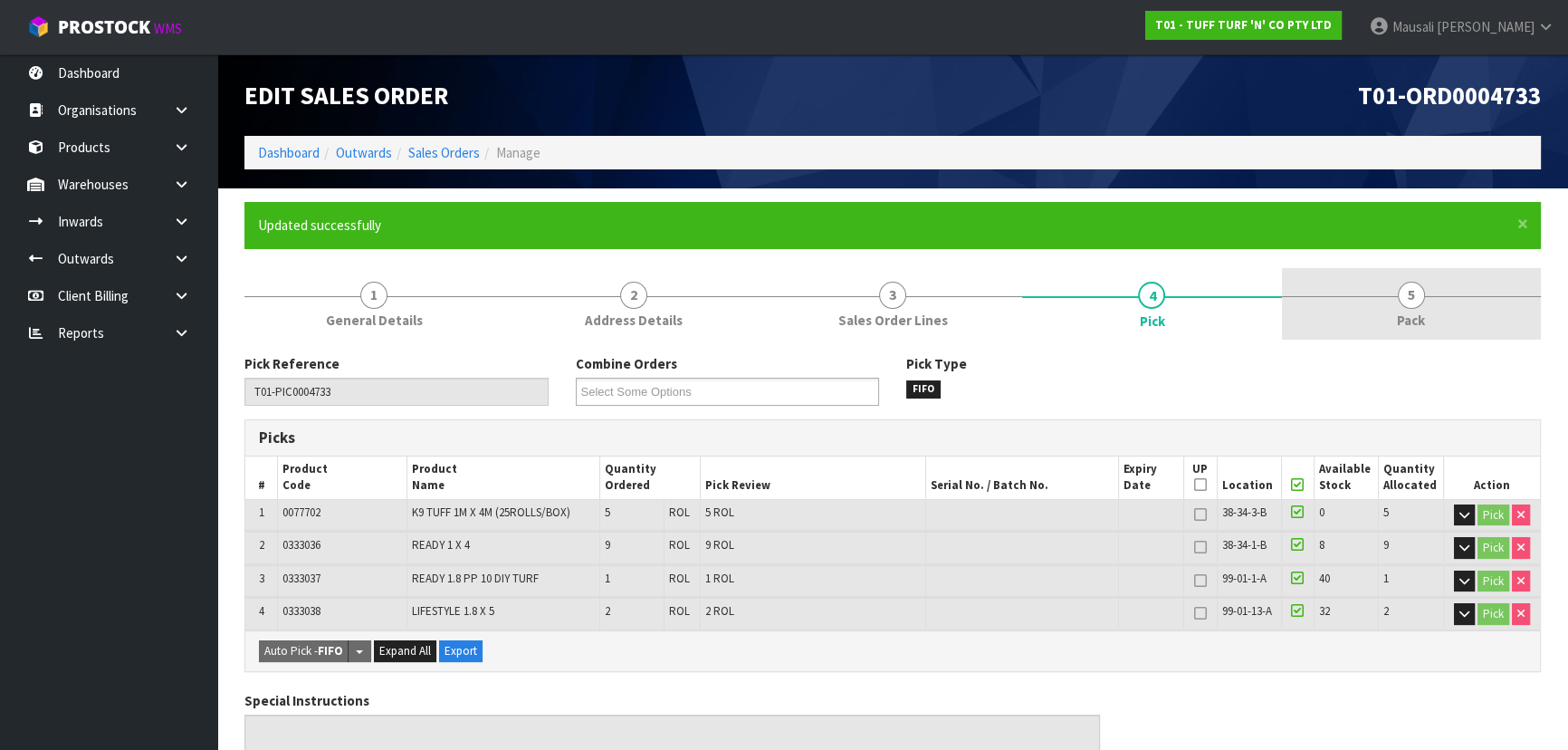
click at [1395, 318] on link "5 Pack" at bounding box center [1411, 304] width 259 height 72
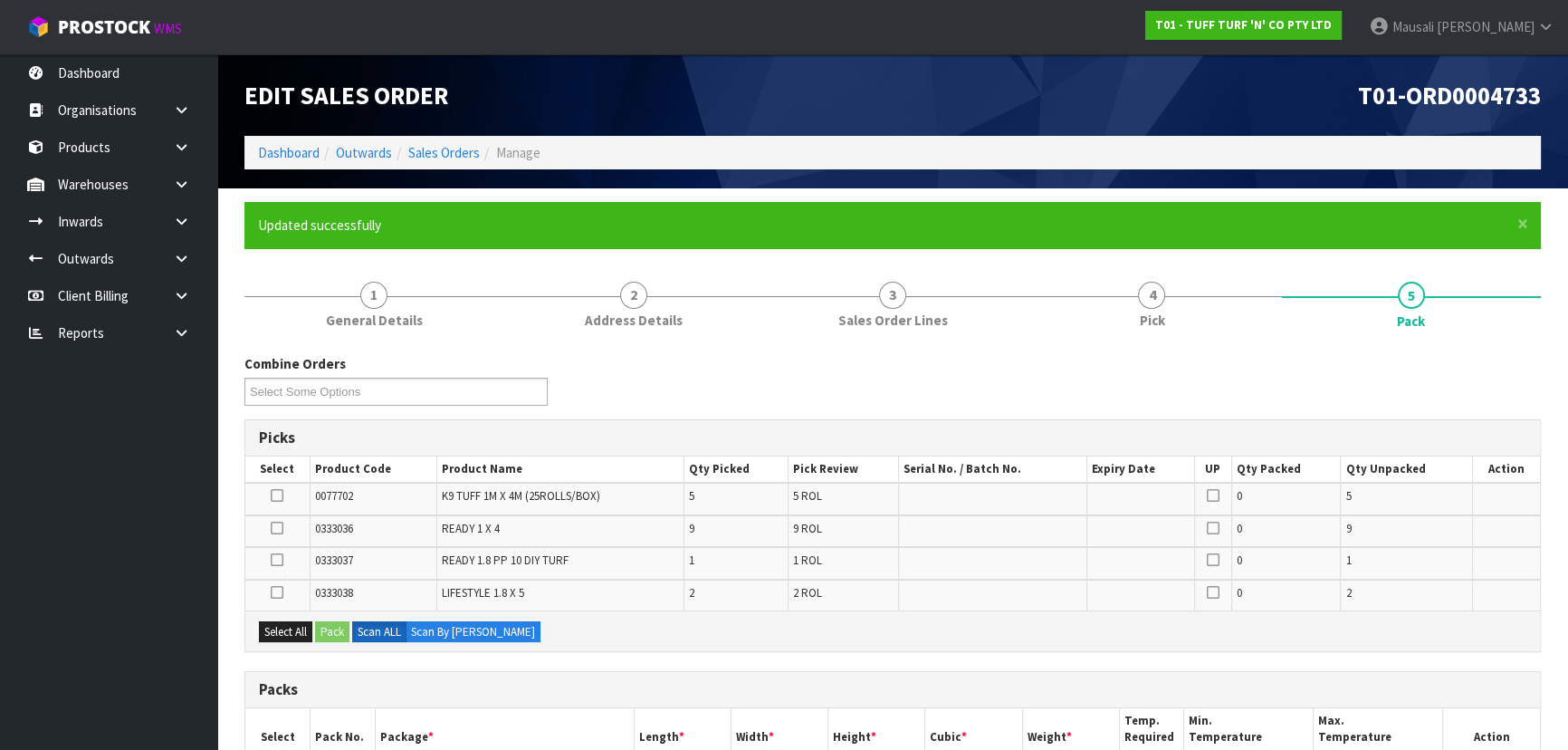
scroll to position [411, 0]
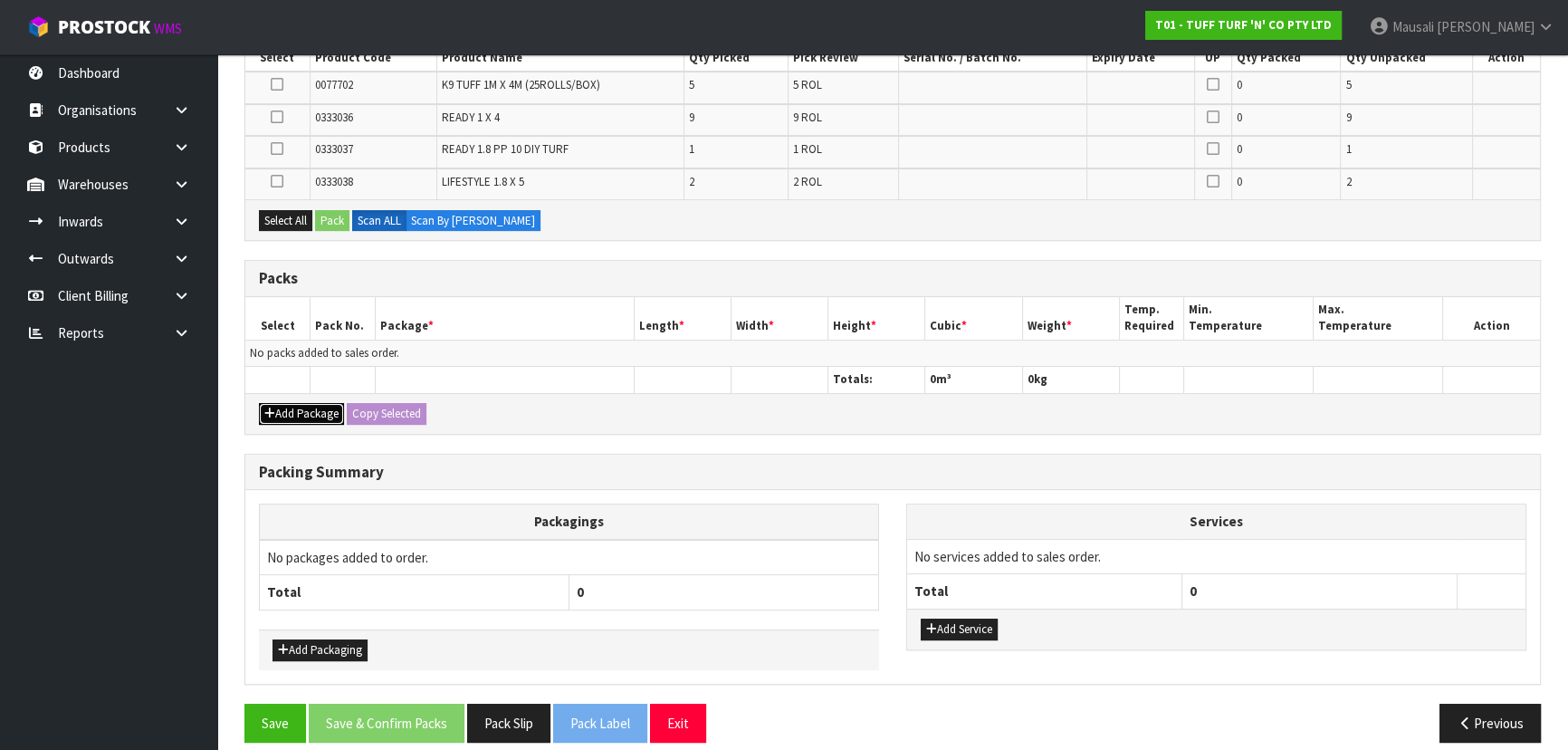
click at [311, 410] on button "Add Package" at bounding box center [302, 413] width 85 height 22
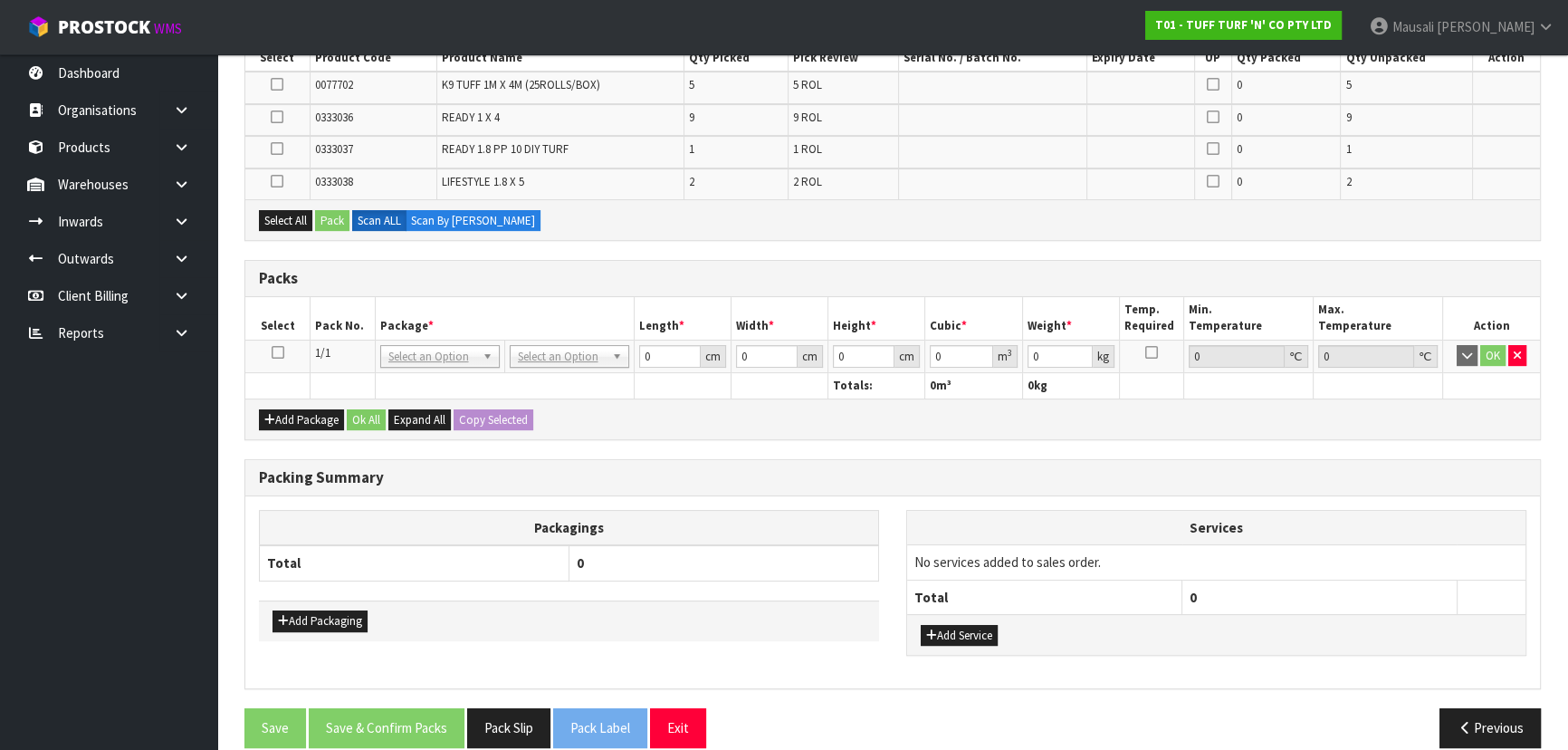
click at [279, 352] on icon at bounding box center [277, 352] width 12 height 1
click at [291, 216] on button "Select All" at bounding box center [285, 220] width 53 height 22
click at [322, 210] on button "Pack" at bounding box center [332, 220] width 34 height 22
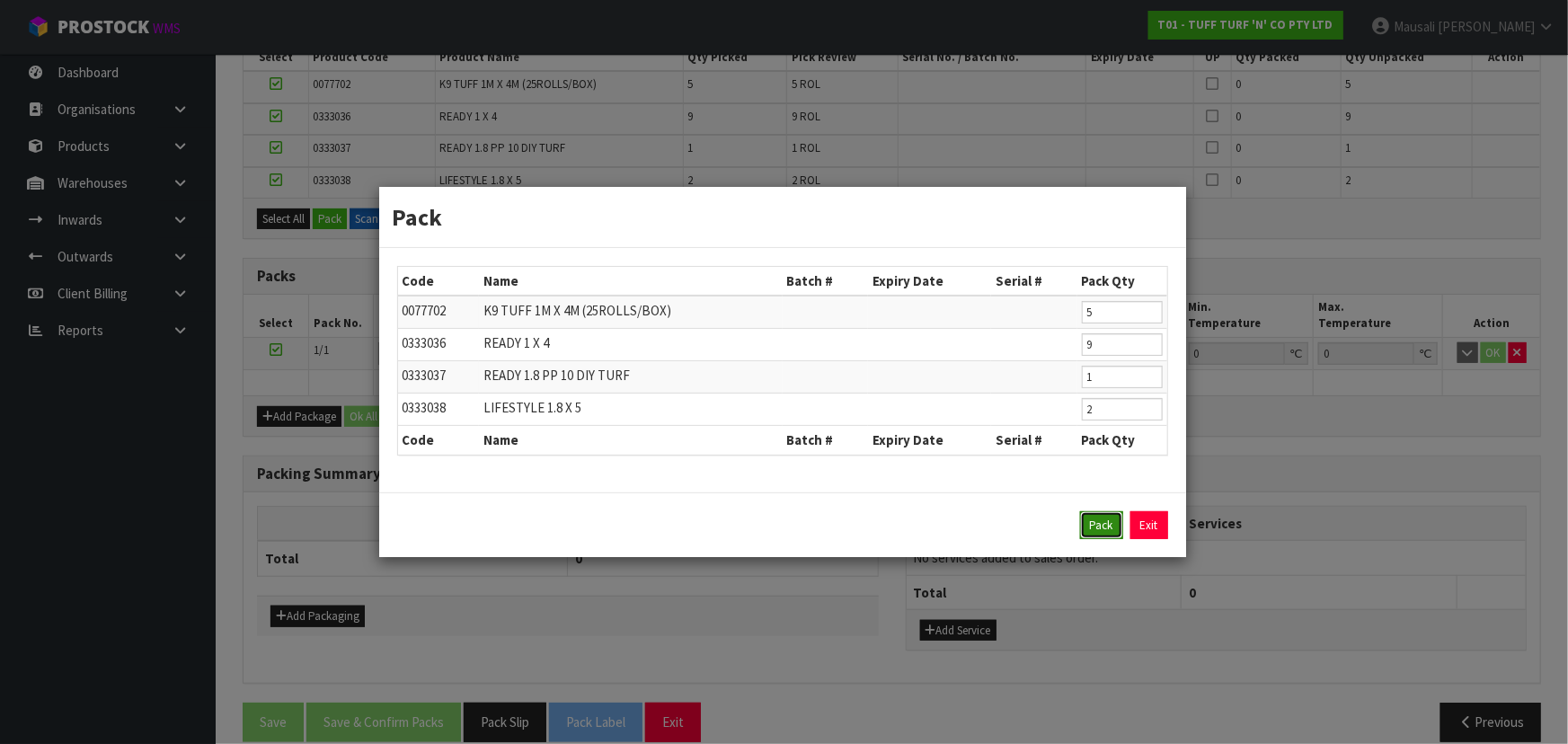
click at [1093, 524] on button "Pack" at bounding box center [1102, 525] width 43 height 29
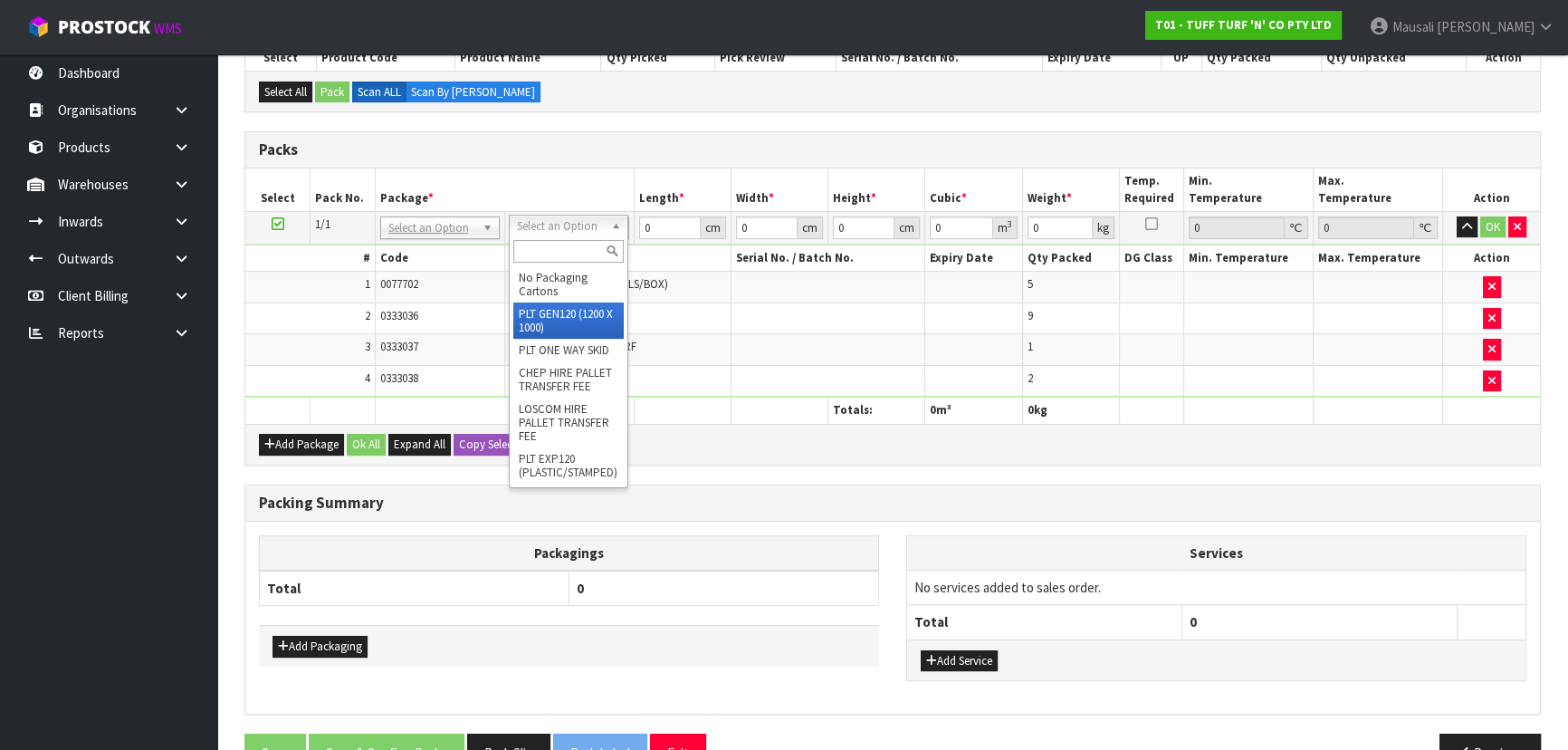
type input "120"
type input "100"
type input "133.4"
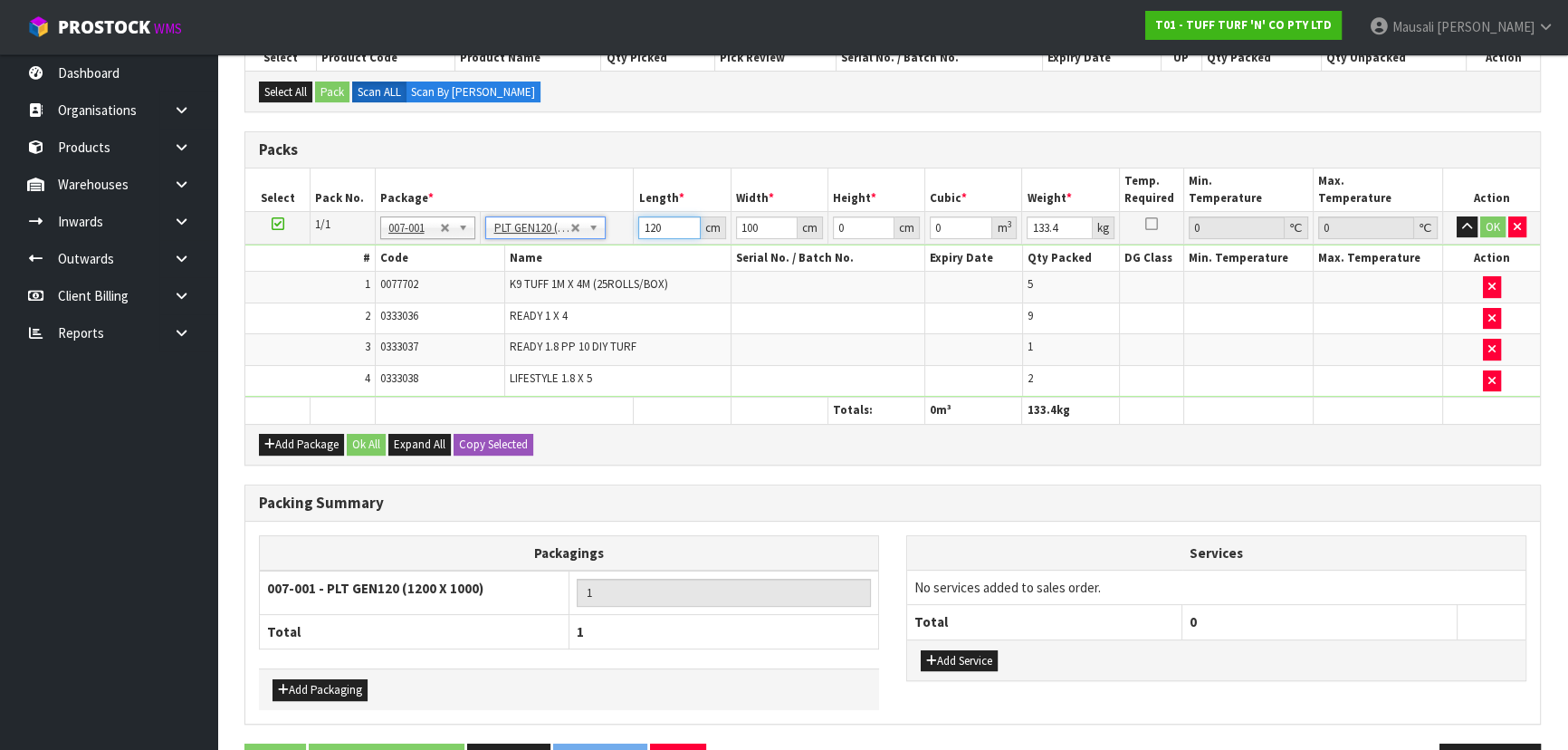
drag, startPoint x: 668, startPoint y: 228, endPoint x: 620, endPoint y: 235, distance: 48.5
click at [624, 235] on tr "1/1 NONE 007-001 007-002 007-004 007-009 007-013 007-014 007-015 007-017 007-01…" at bounding box center [892, 227] width 1294 height 32
type input "204"
type input "83"
type input "7"
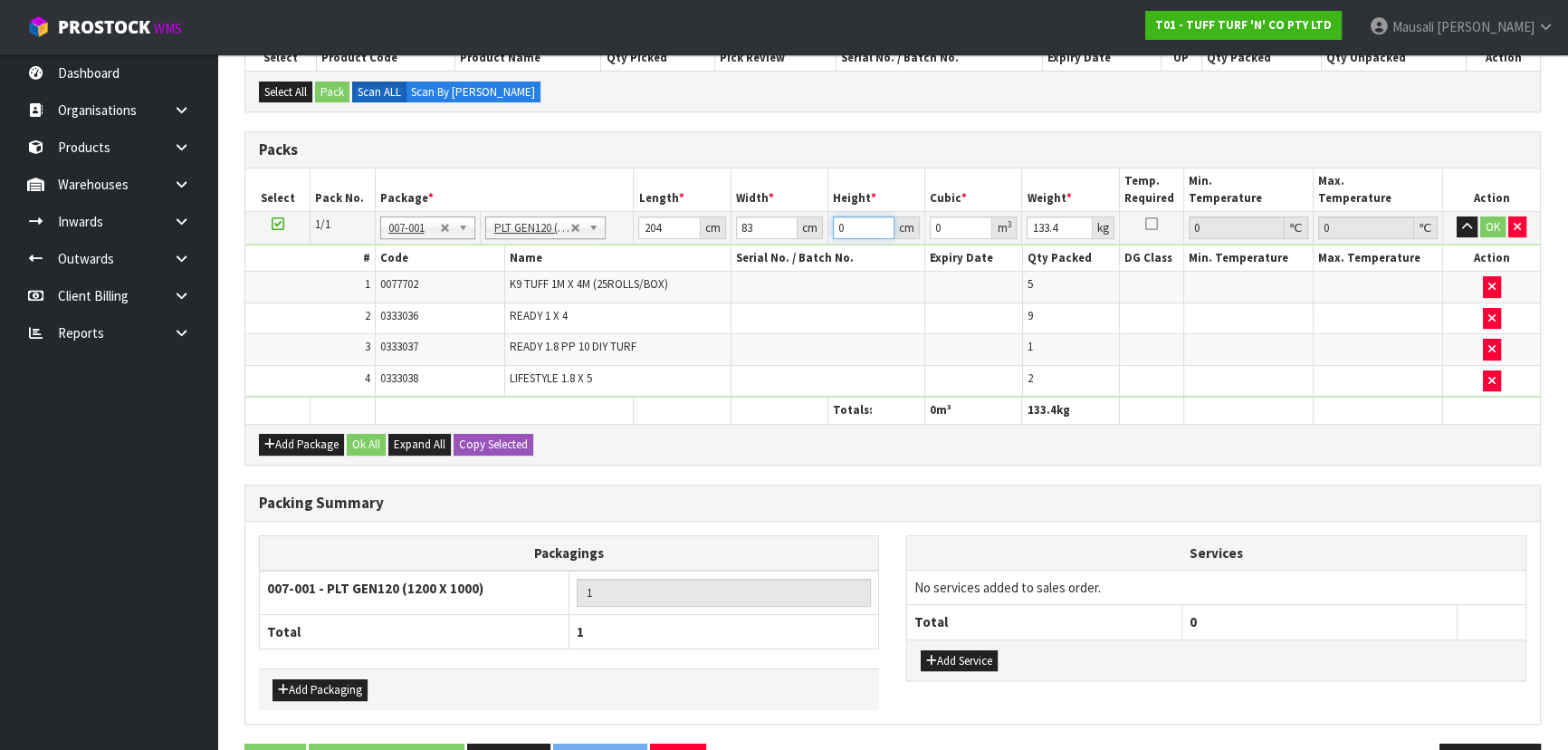
type input "0.118524"
type input "73"
type input "1.236036"
type input "73"
type input "136"
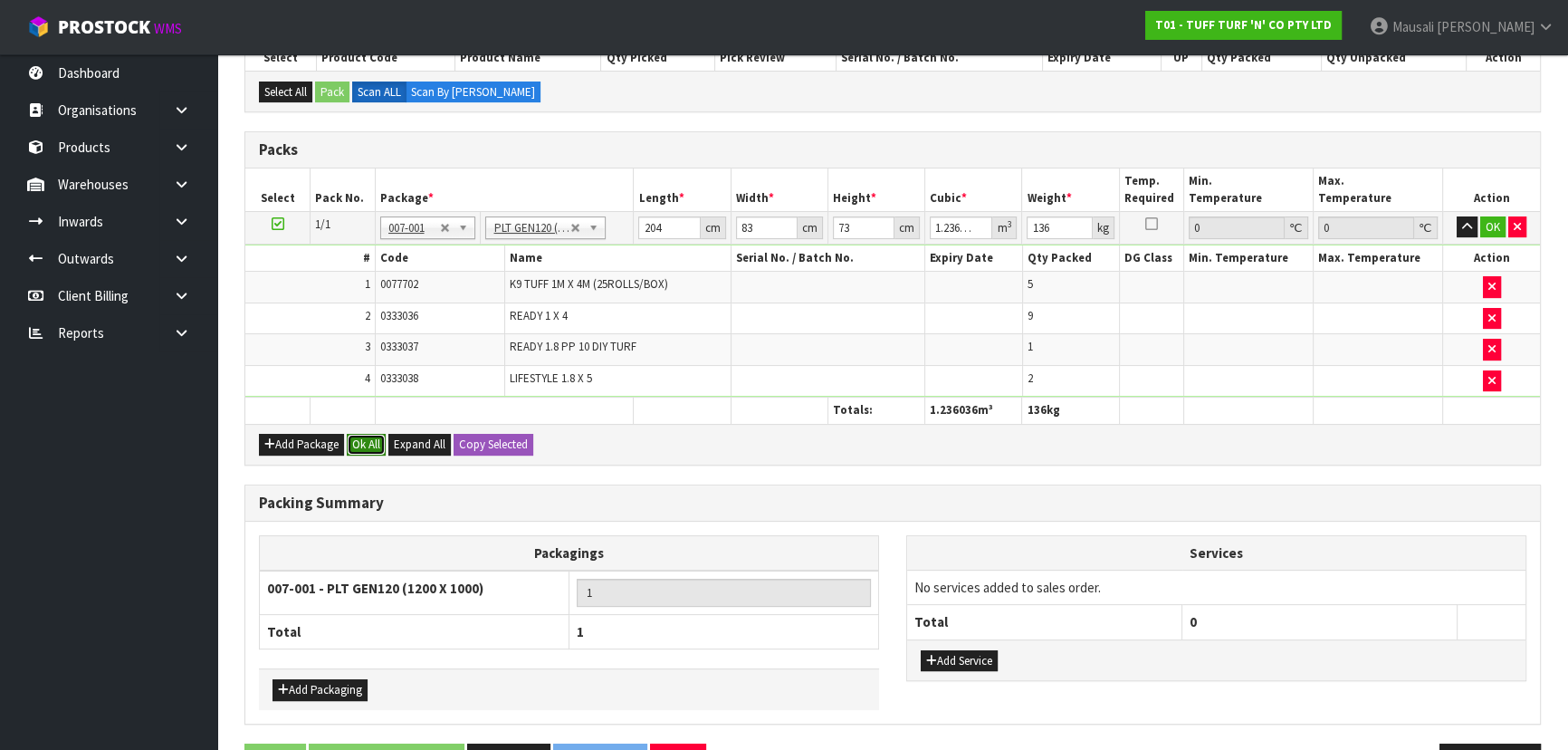
click at [373, 443] on button "Ok All" at bounding box center [366, 445] width 39 height 22
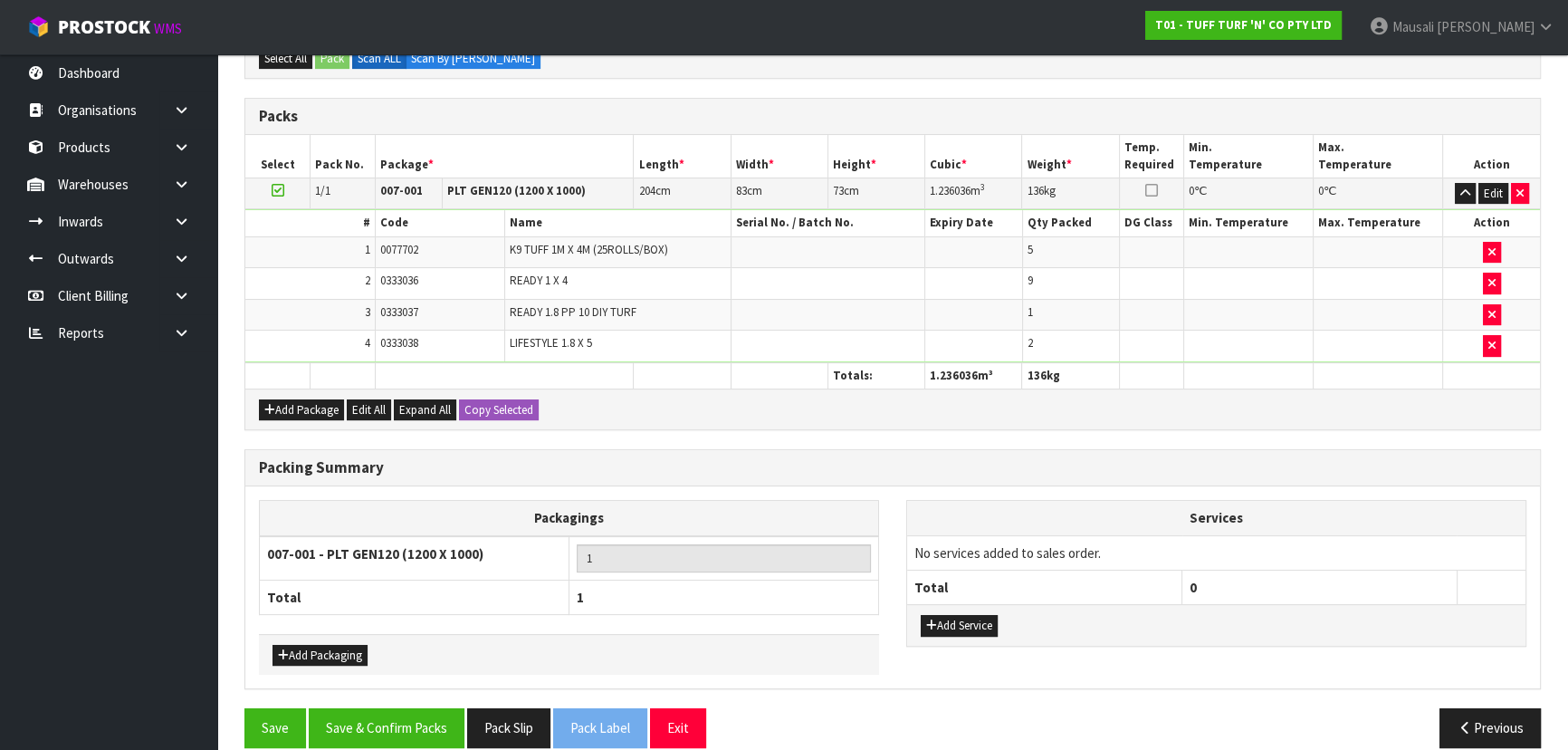
scroll to position [463, 0]
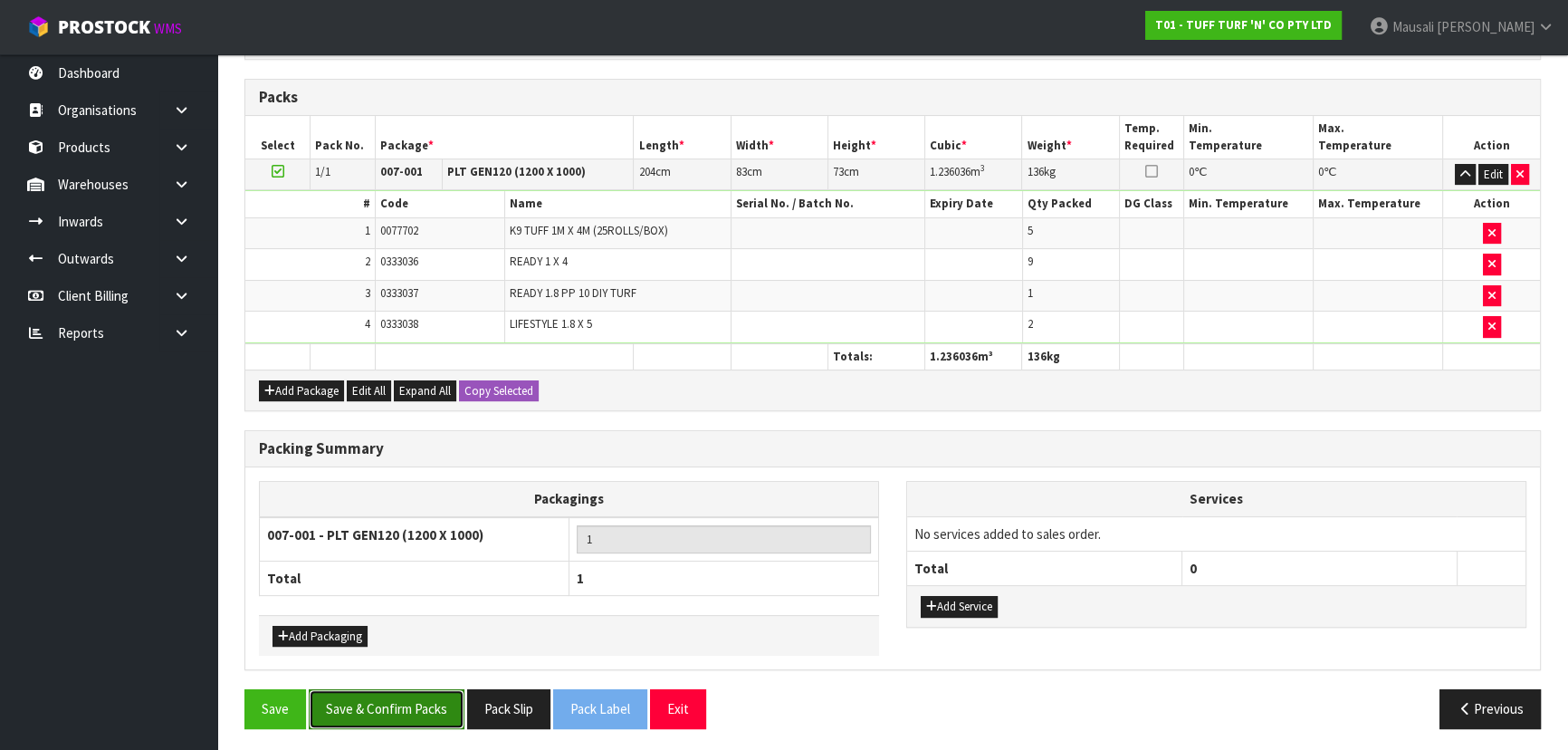
click at [424, 707] on button "Save & Confirm Packs" at bounding box center [387, 708] width 156 height 39
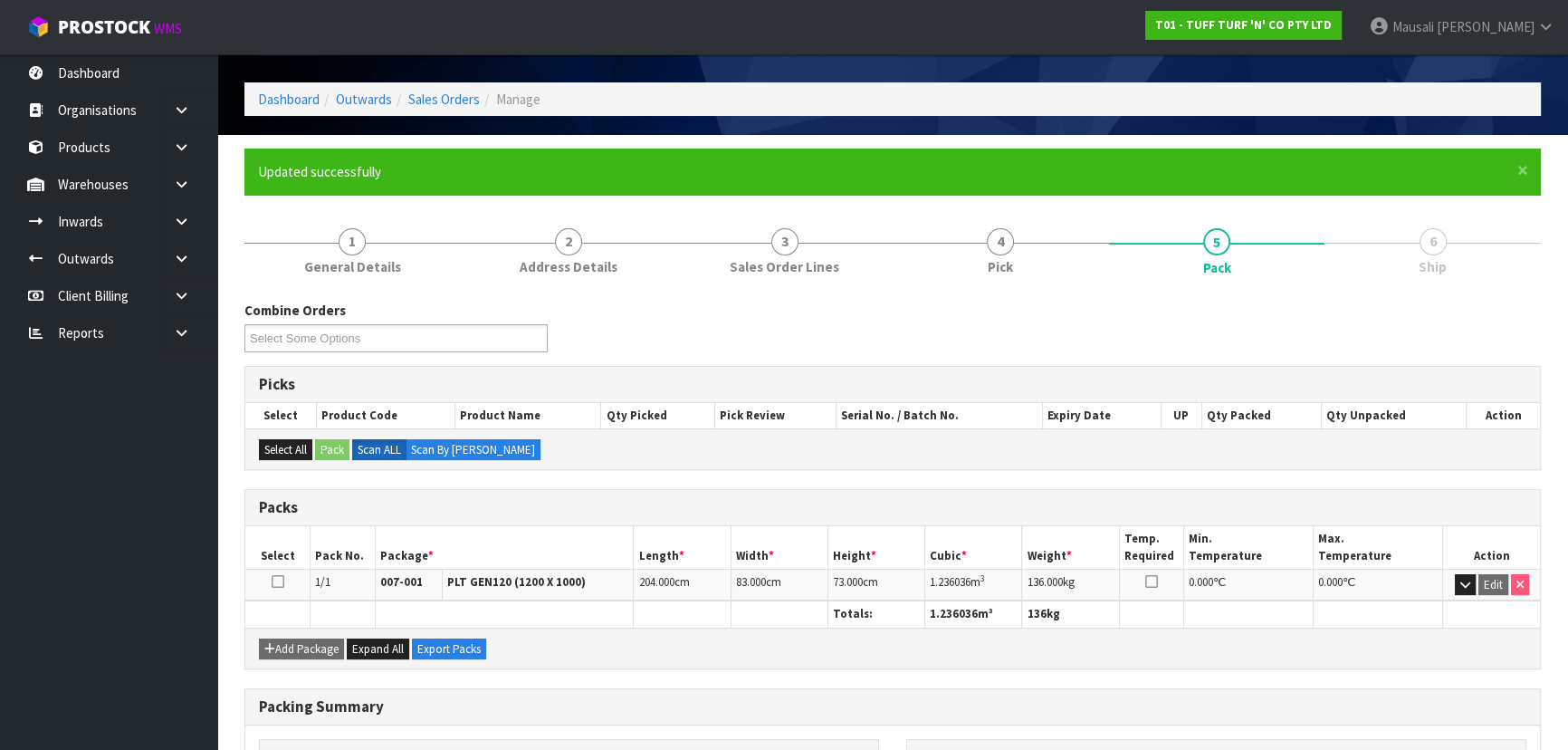
scroll to position [81, 0]
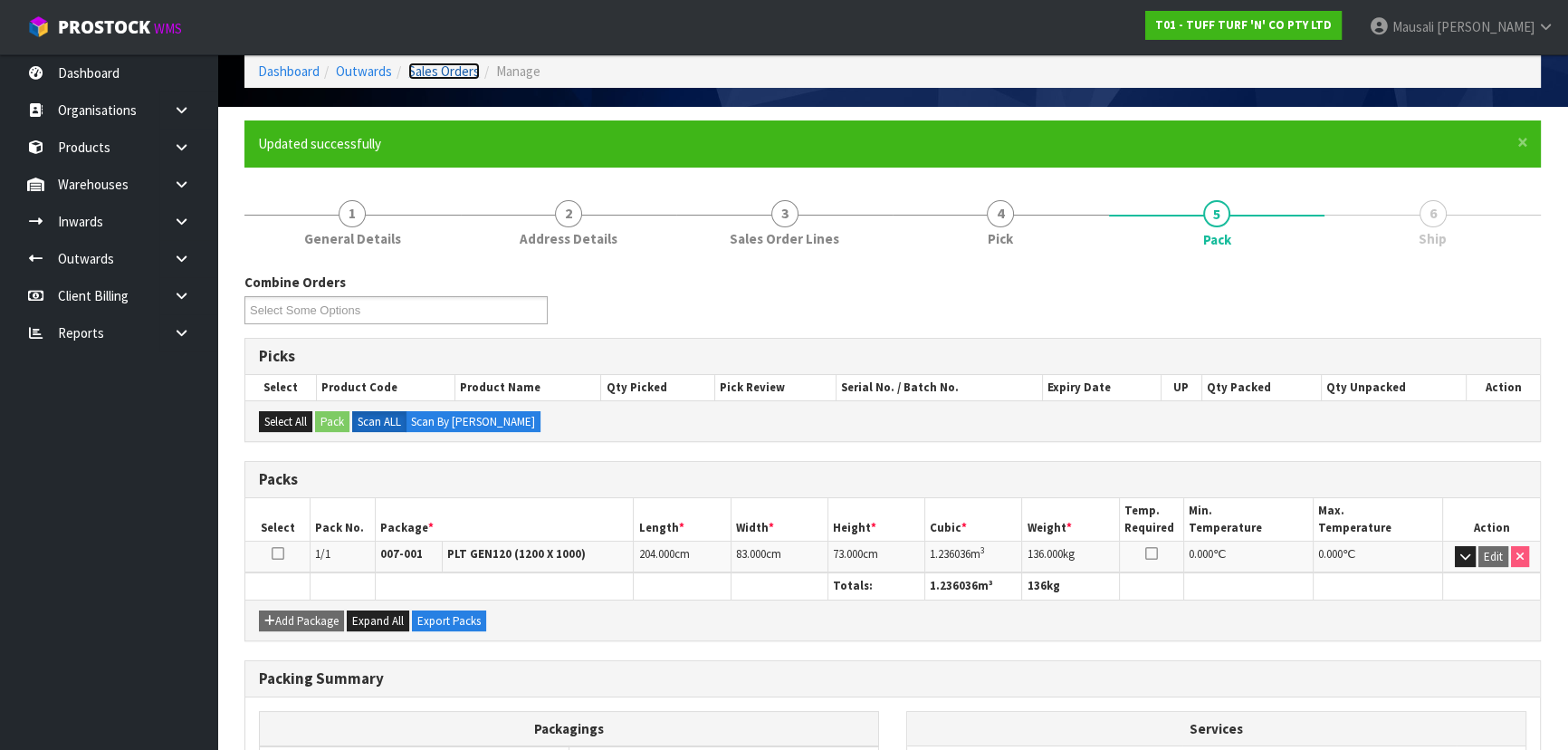
click at [460, 64] on link "Sales Orders" at bounding box center [444, 71] width 72 height 17
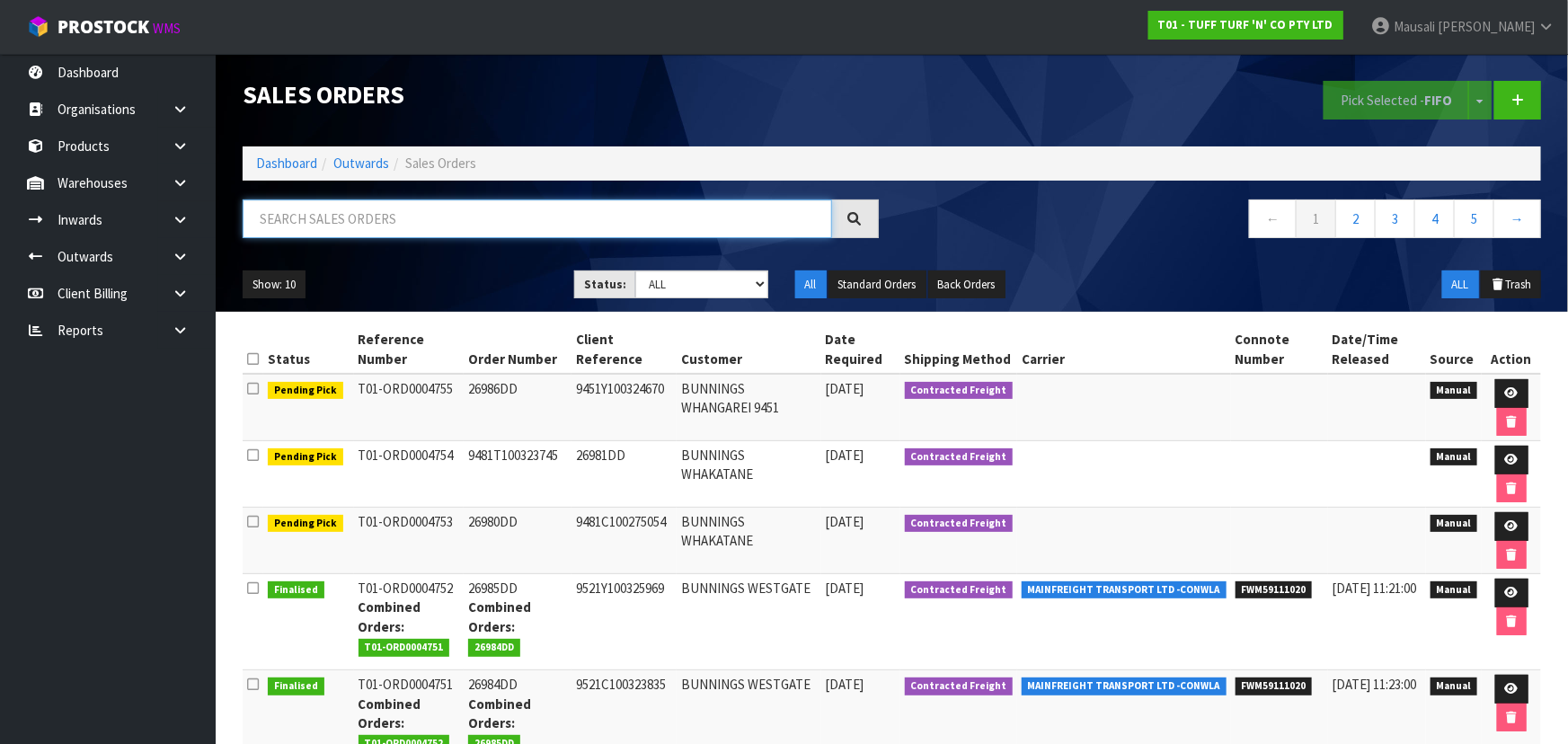
click at [273, 218] on input "text" at bounding box center [538, 219] width 589 height 38
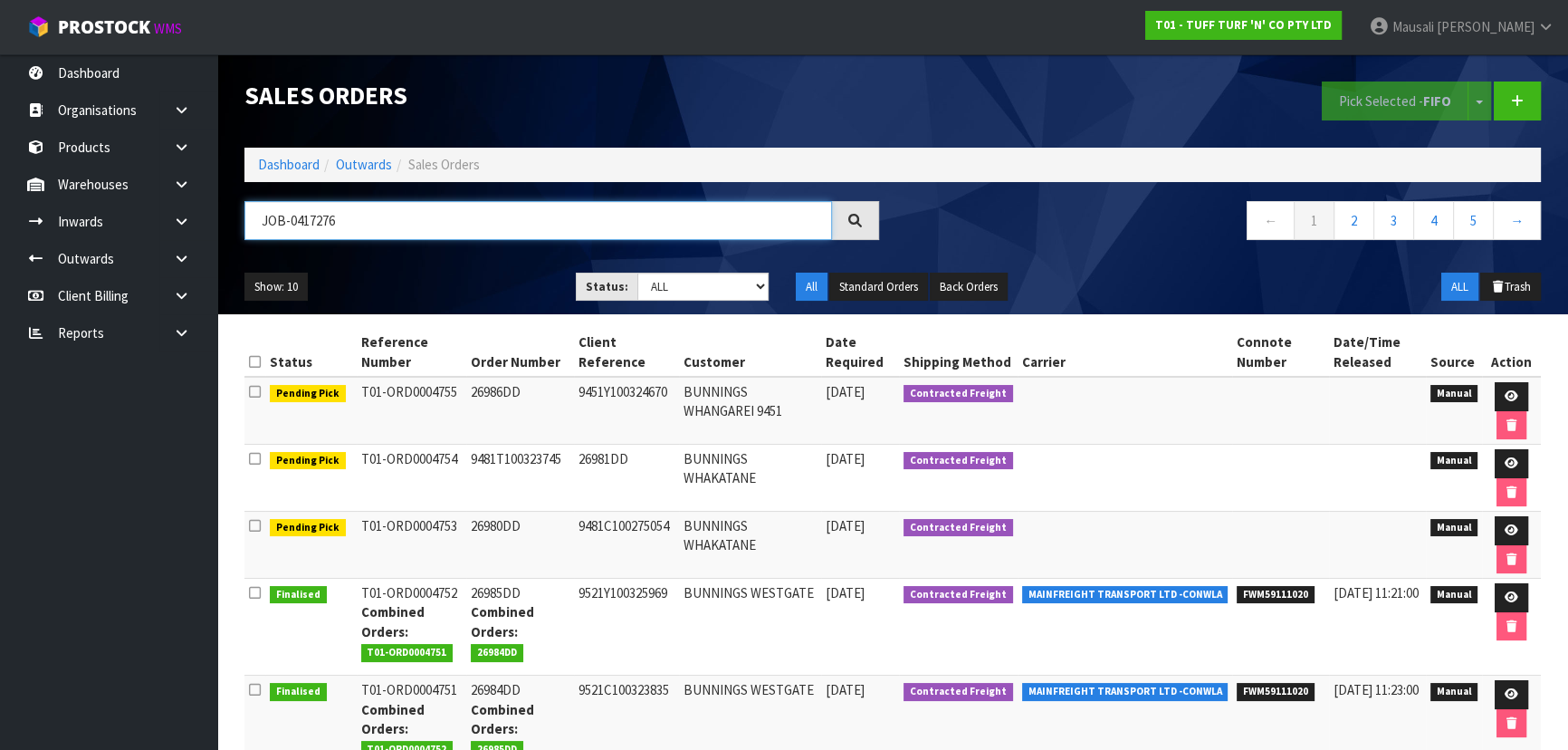
type input "JOB-0417276"
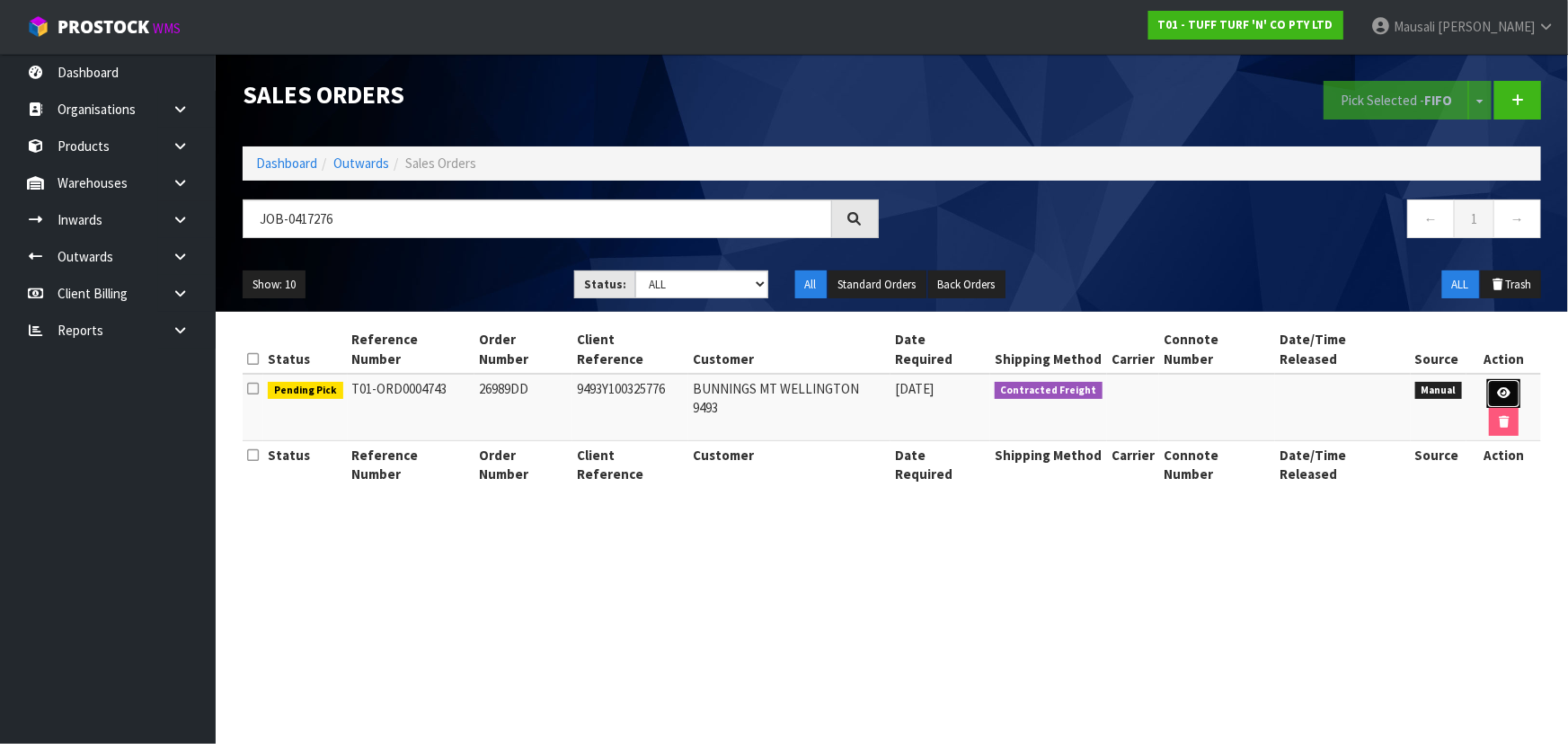
click at [1497, 387] on icon at bounding box center [1503, 393] width 13 height 11
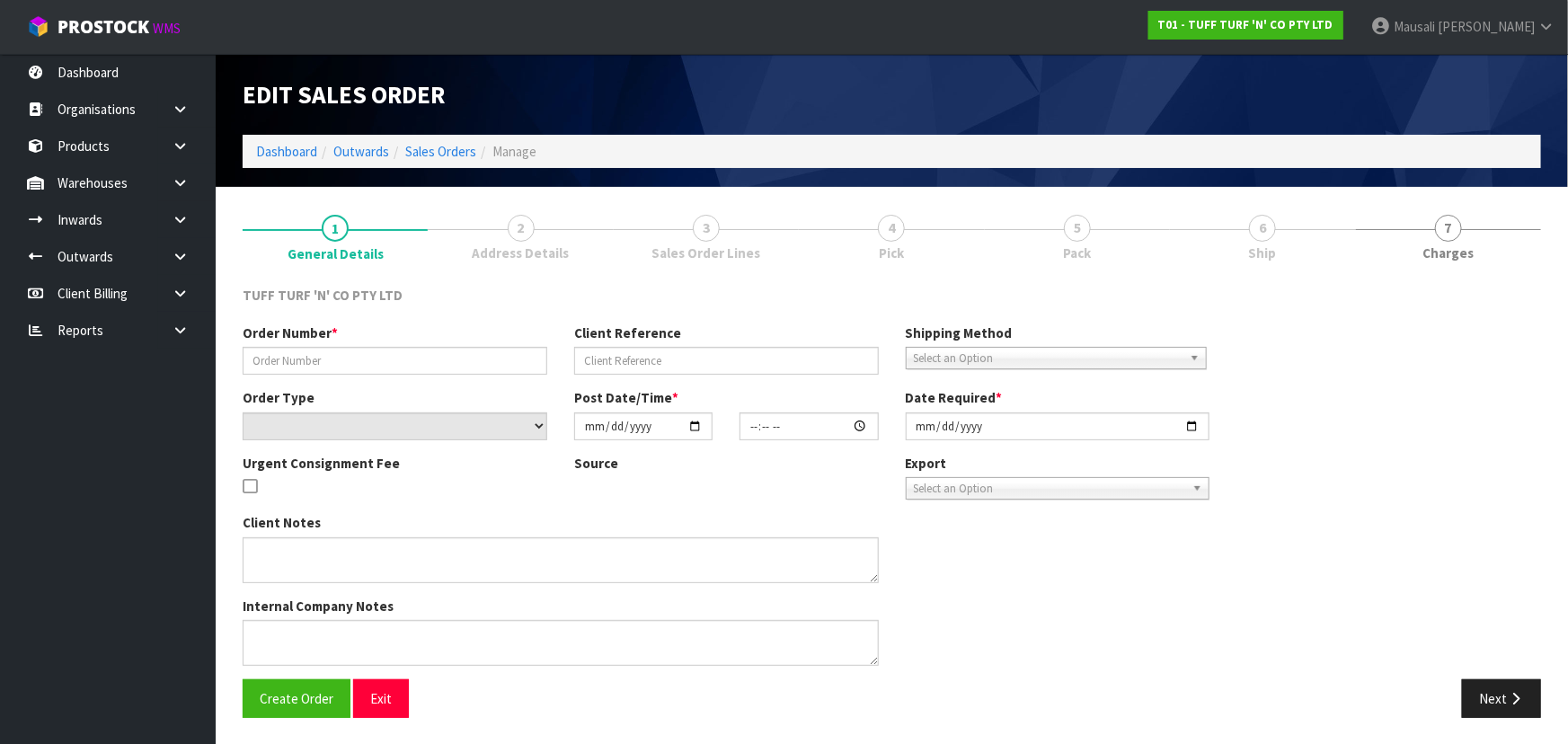
type input "26989DD"
type input "9493Y100325776"
select select "number:0"
type input "2025-10-13"
type input "12:56:00.000"
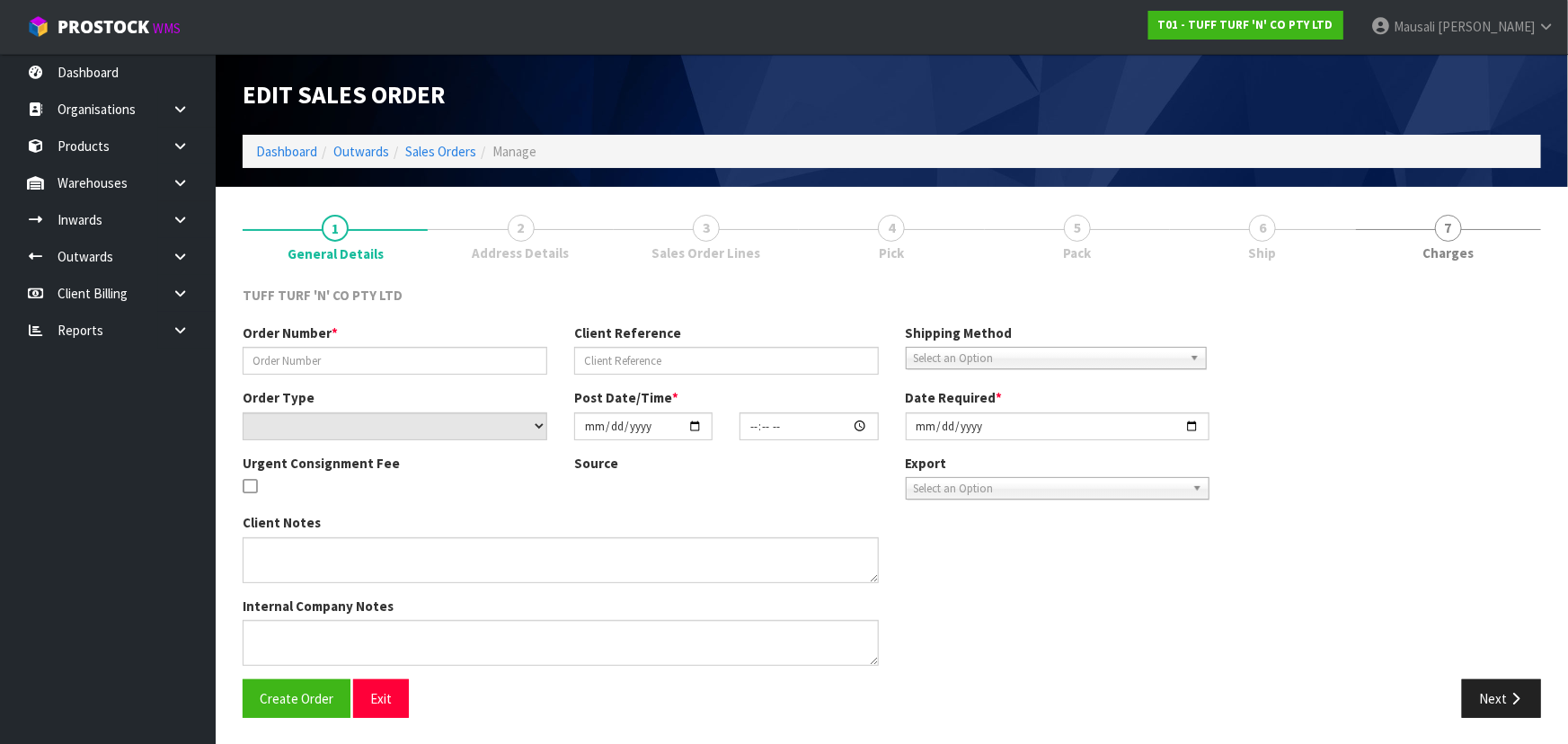
type input "2025-10-14"
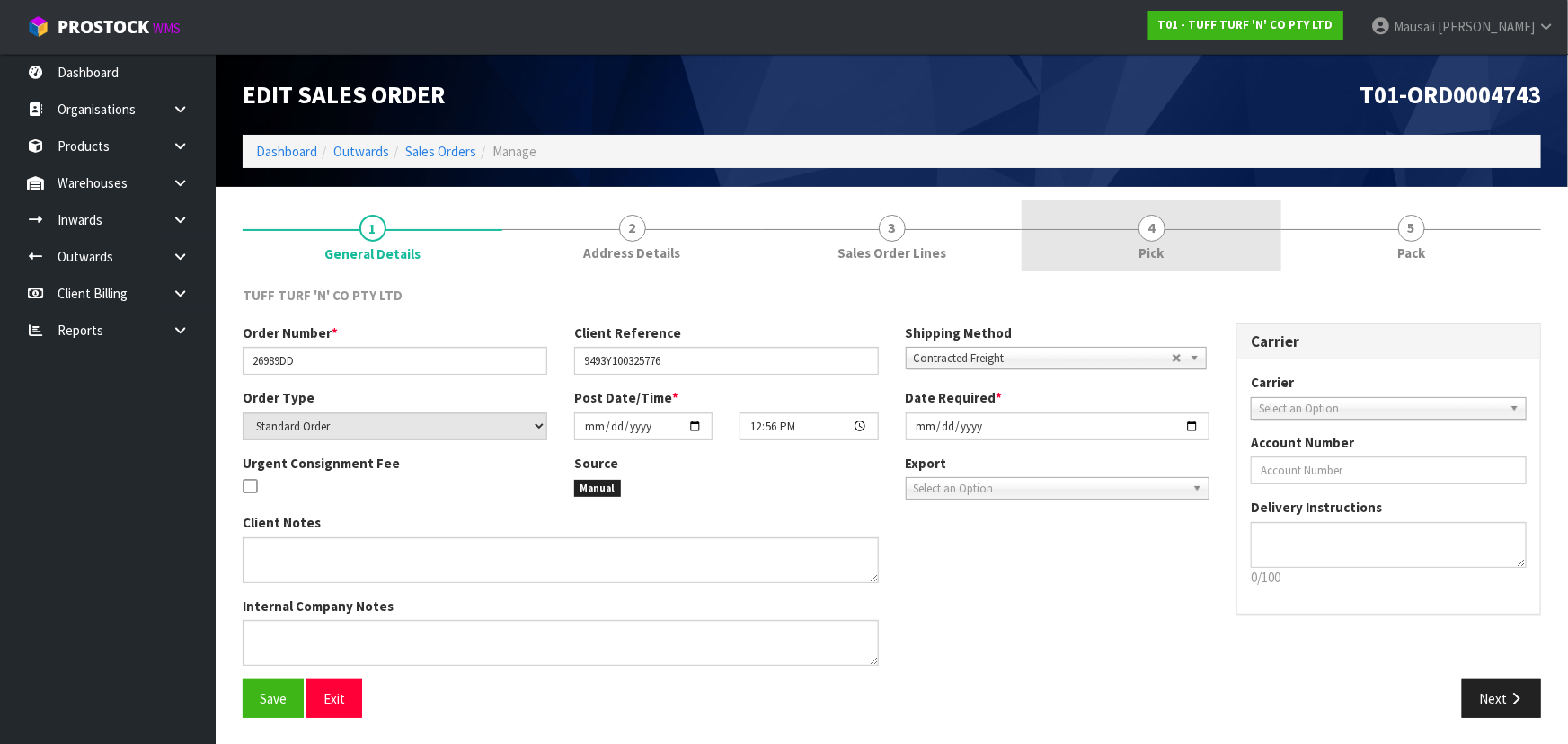
click at [1136, 235] on link "4 Pick" at bounding box center [1151, 236] width 260 height 71
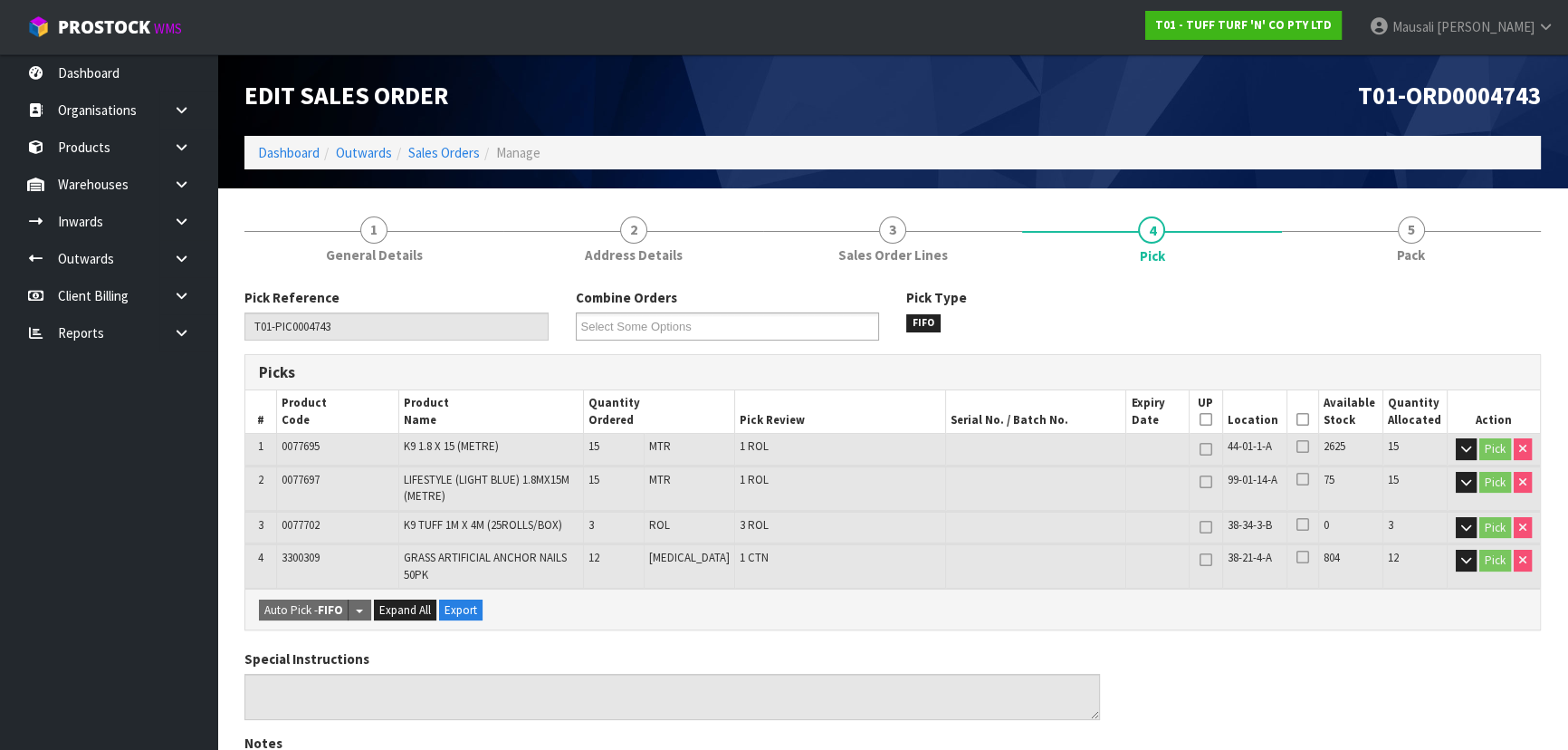
click at [1296, 419] on icon at bounding box center [1301, 419] width 12 height 1
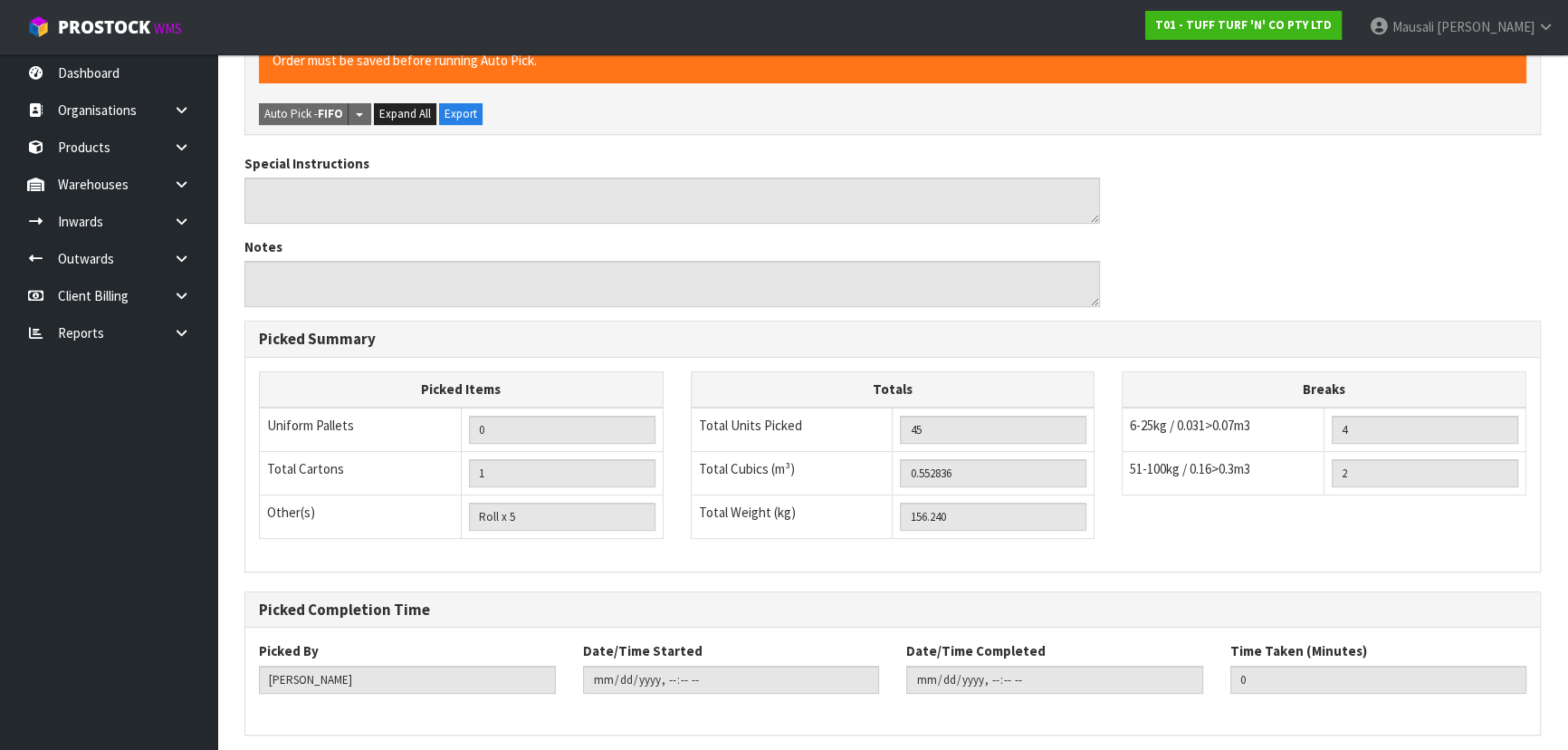
scroll to position [628, 0]
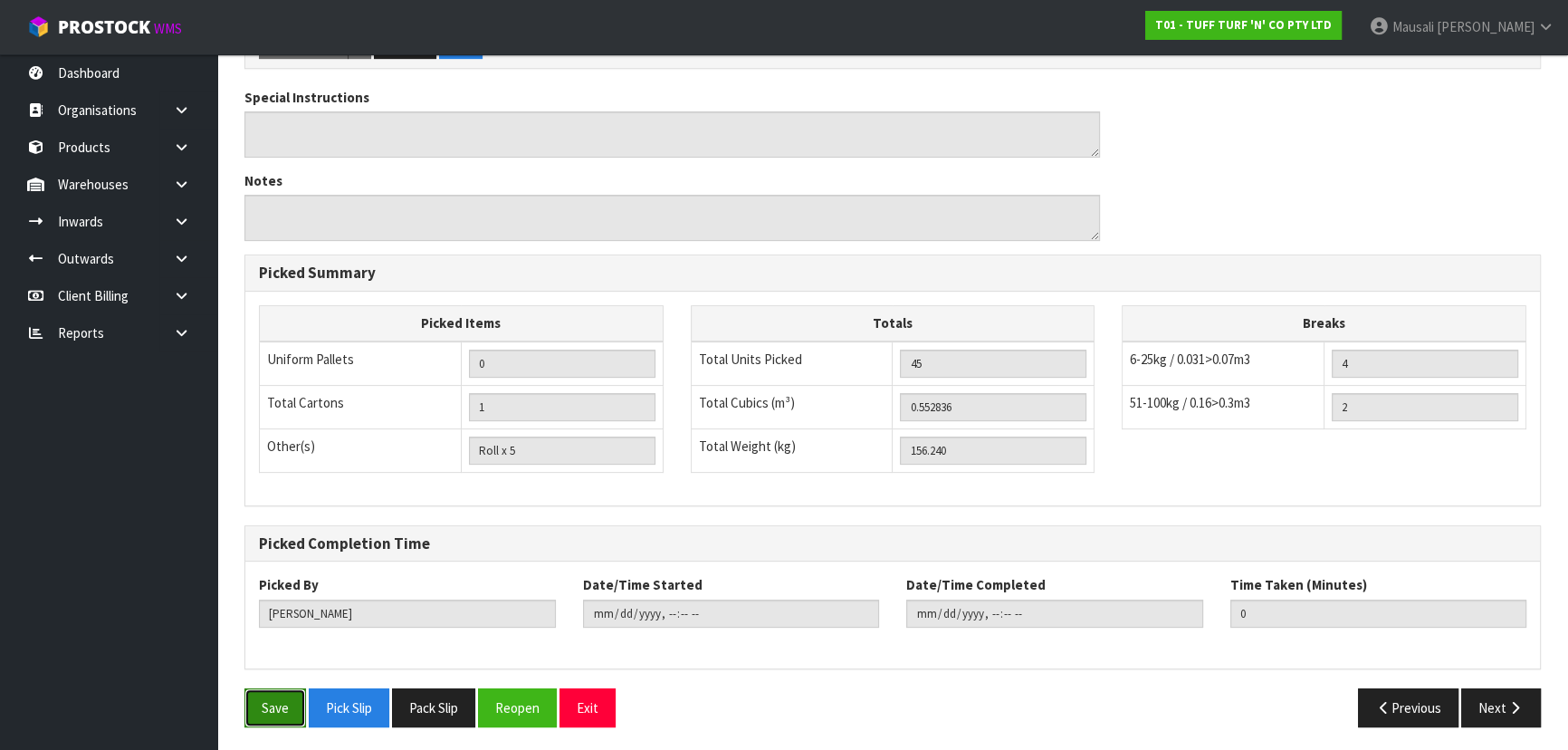
click at [261, 706] on button "Save" at bounding box center [275, 707] width 61 height 39
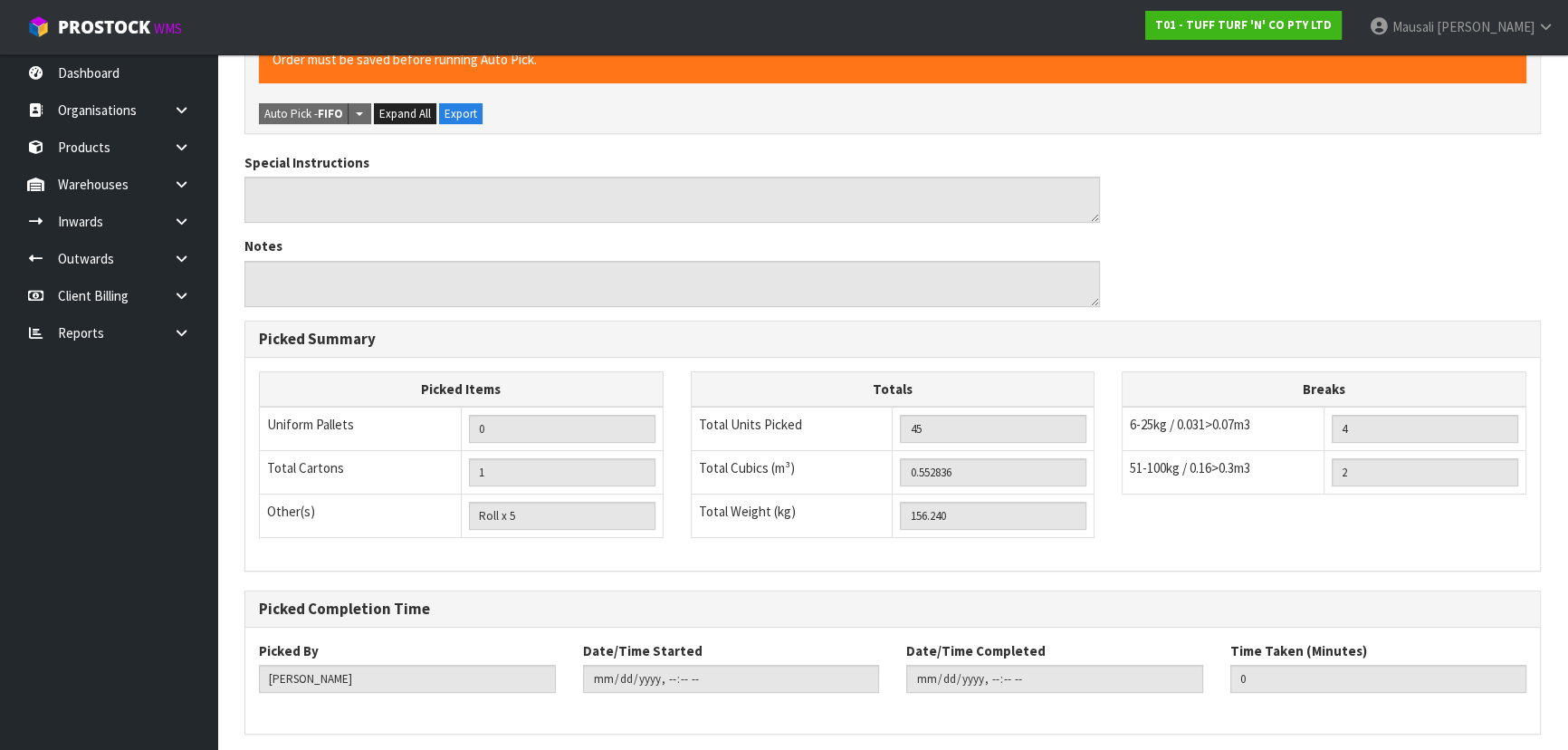
scroll to position [0, 0]
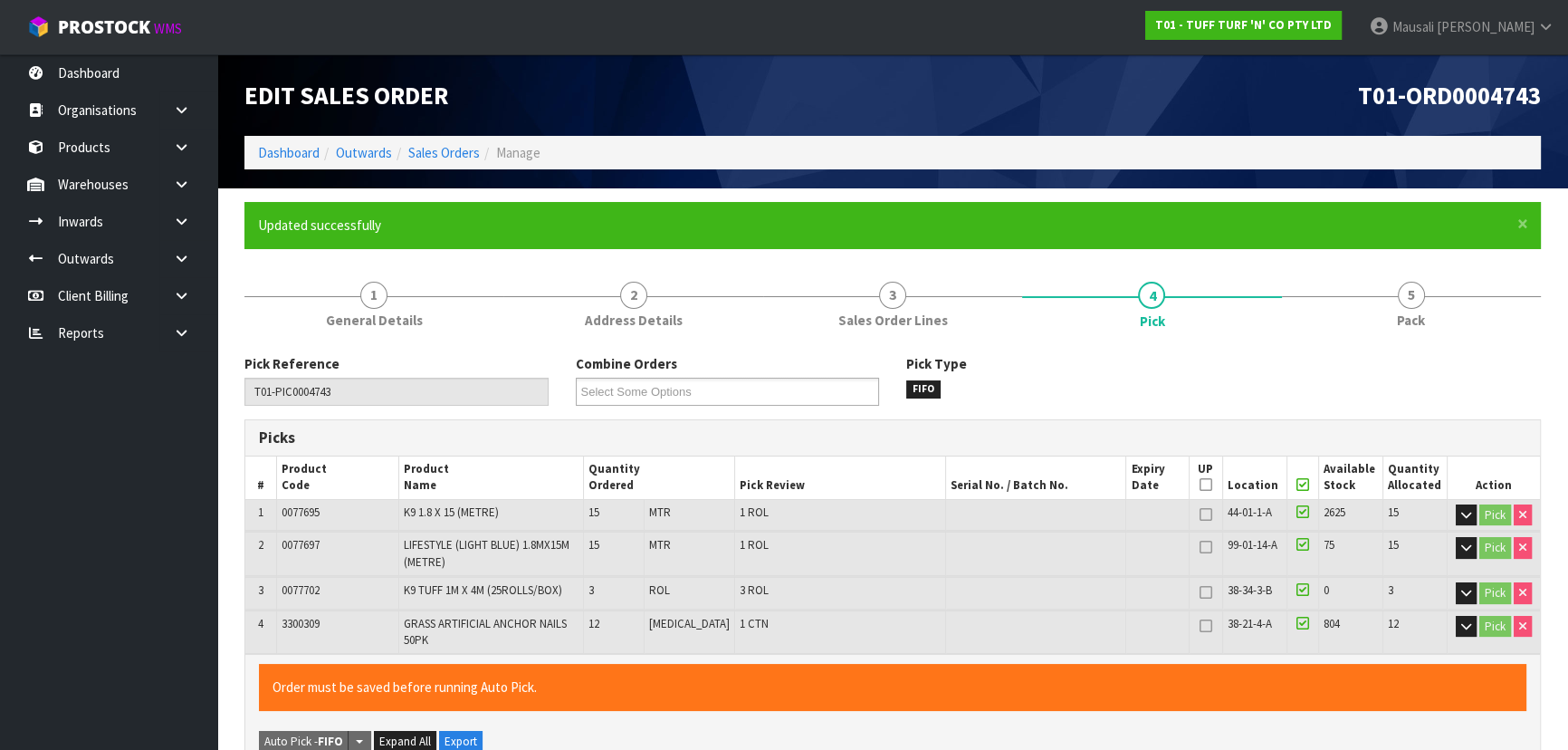
type input "Mausali Tito"
type input "2025-10-15T13:22:28"
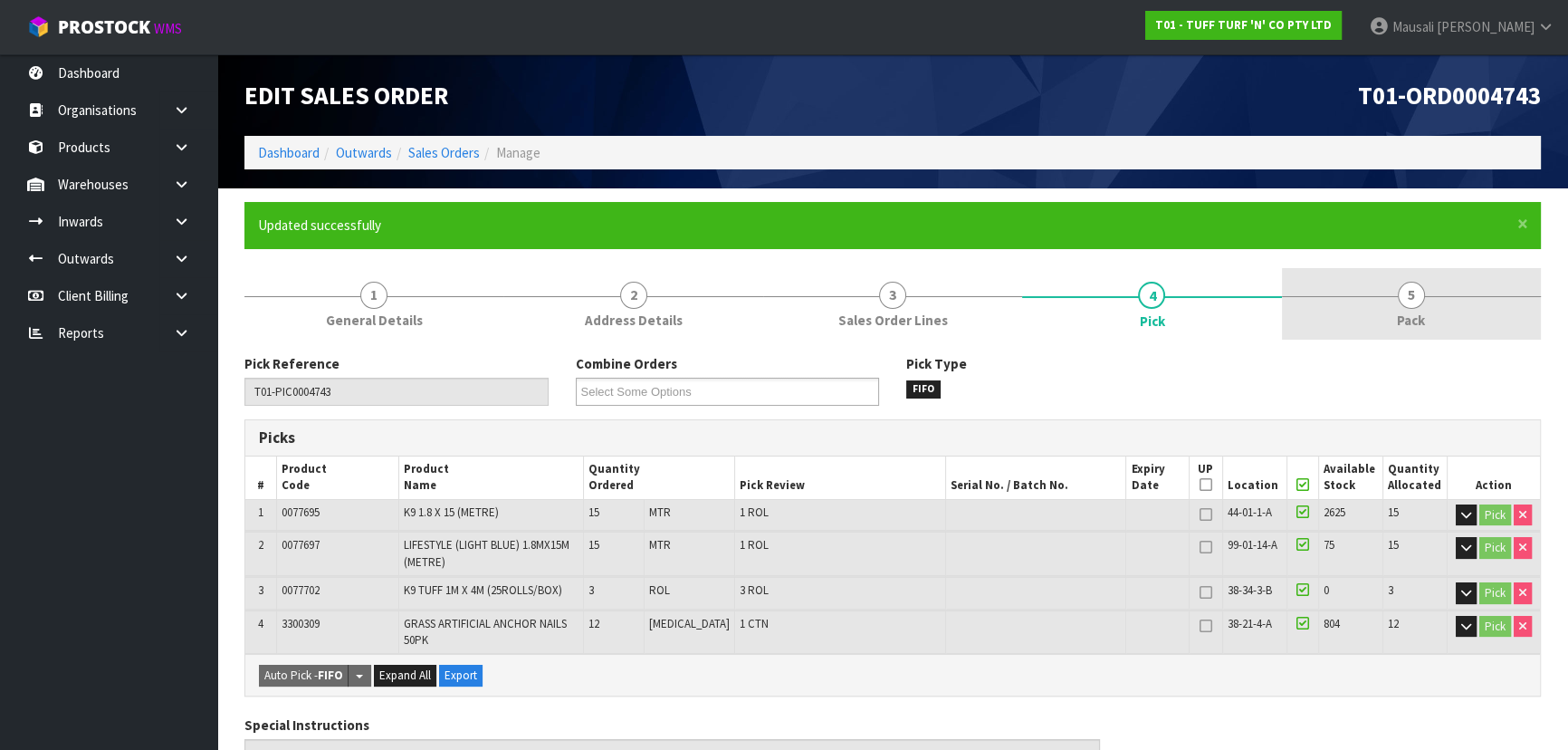
click at [1379, 302] on link "5 Pack" at bounding box center [1411, 304] width 259 height 72
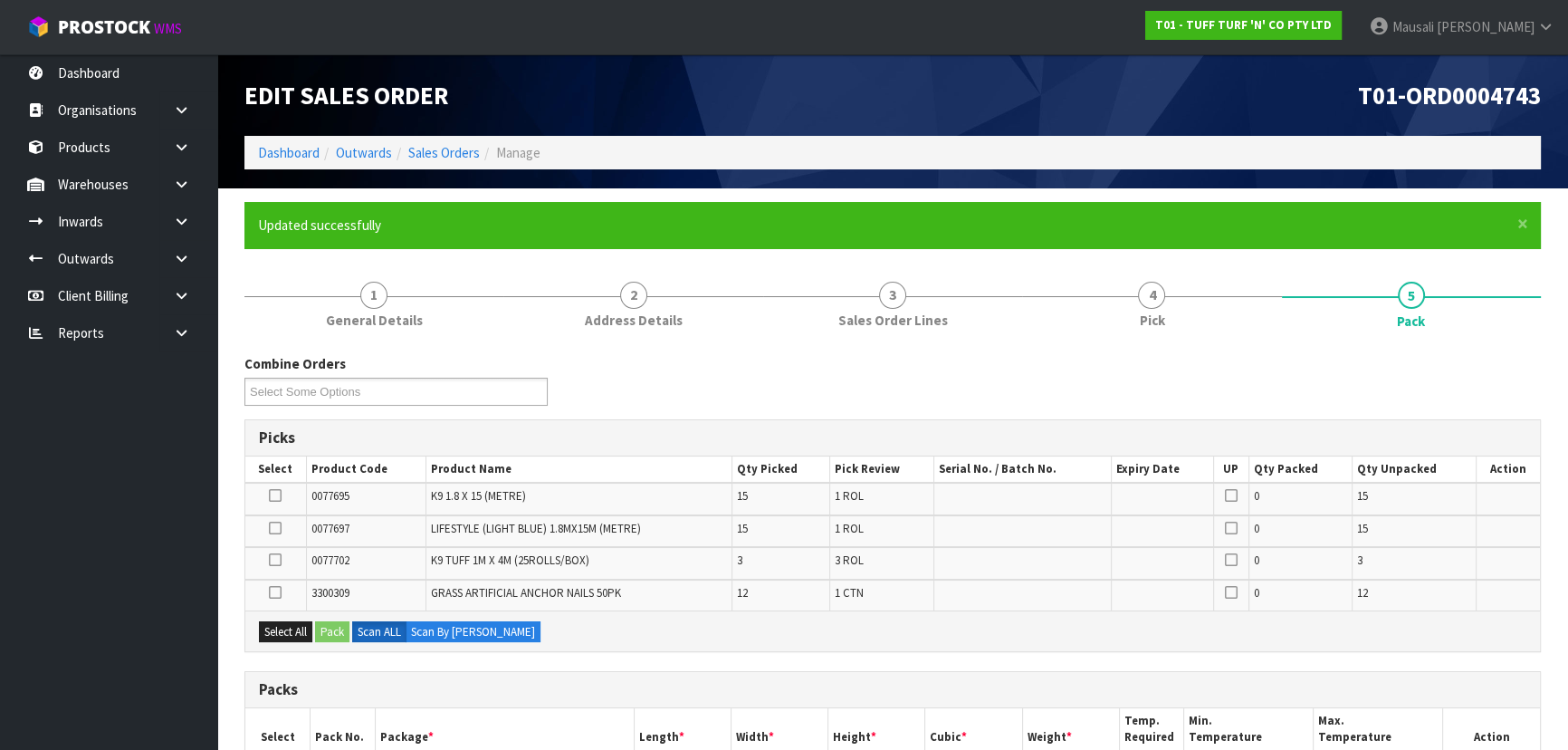
scroll to position [411, 0]
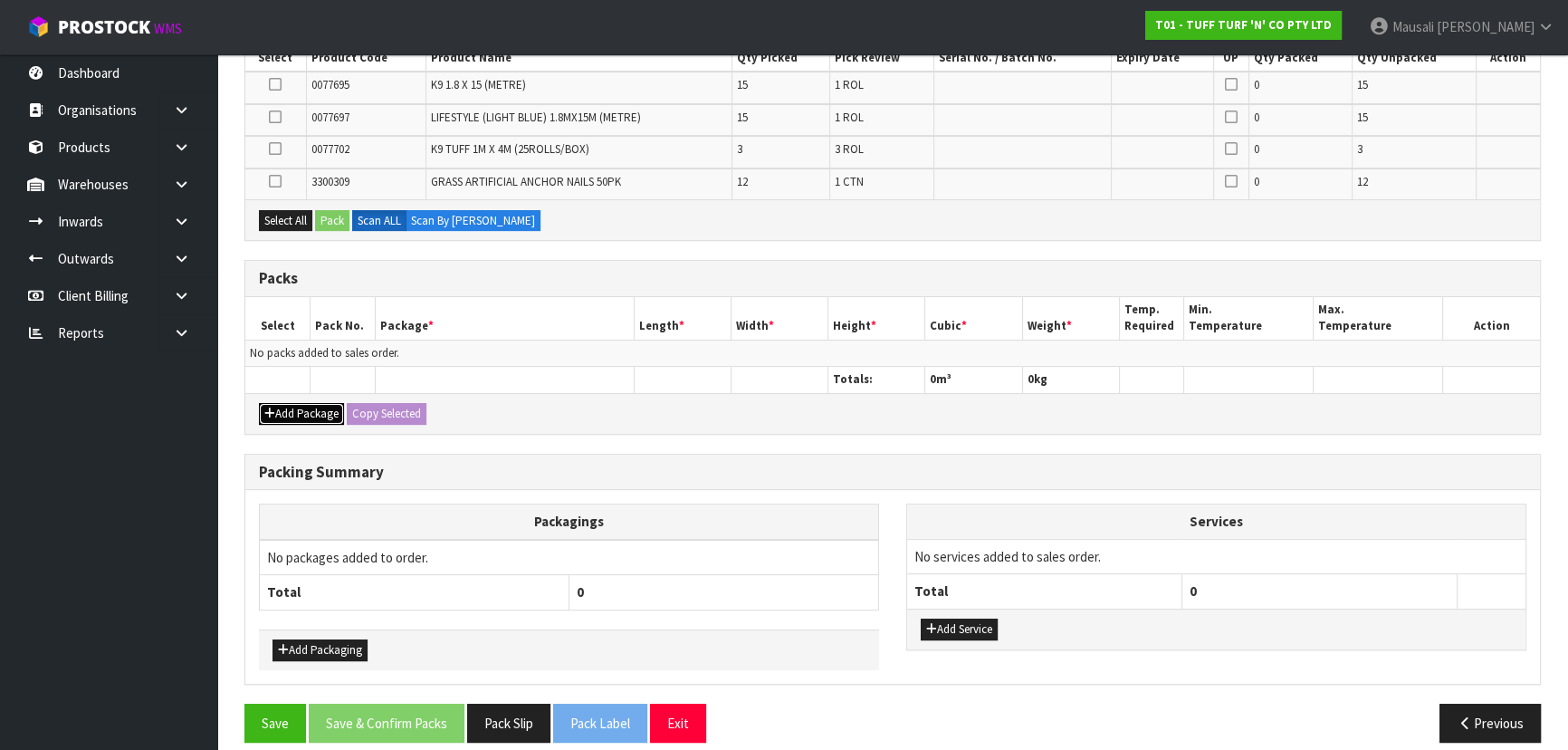
click at [314, 407] on button "Add Package" at bounding box center [302, 413] width 85 height 22
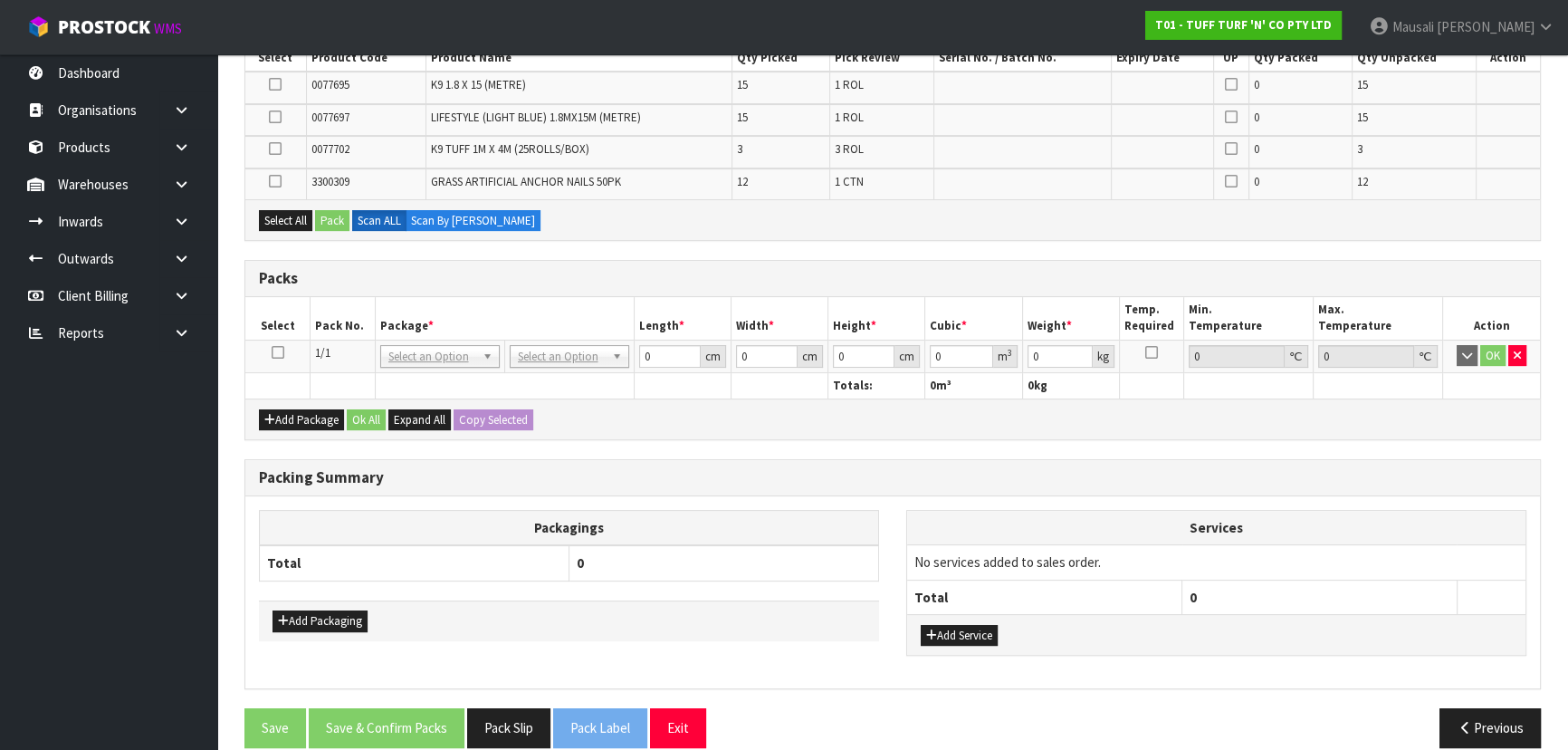
click at [272, 352] on icon at bounding box center [277, 352] width 12 height 1
click at [267, 218] on button "Select All" at bounding box center [285, 220] width 53 height 22
click at [324, 217] on button "Pack" at bounding box center [332, 220] width 34 height 22
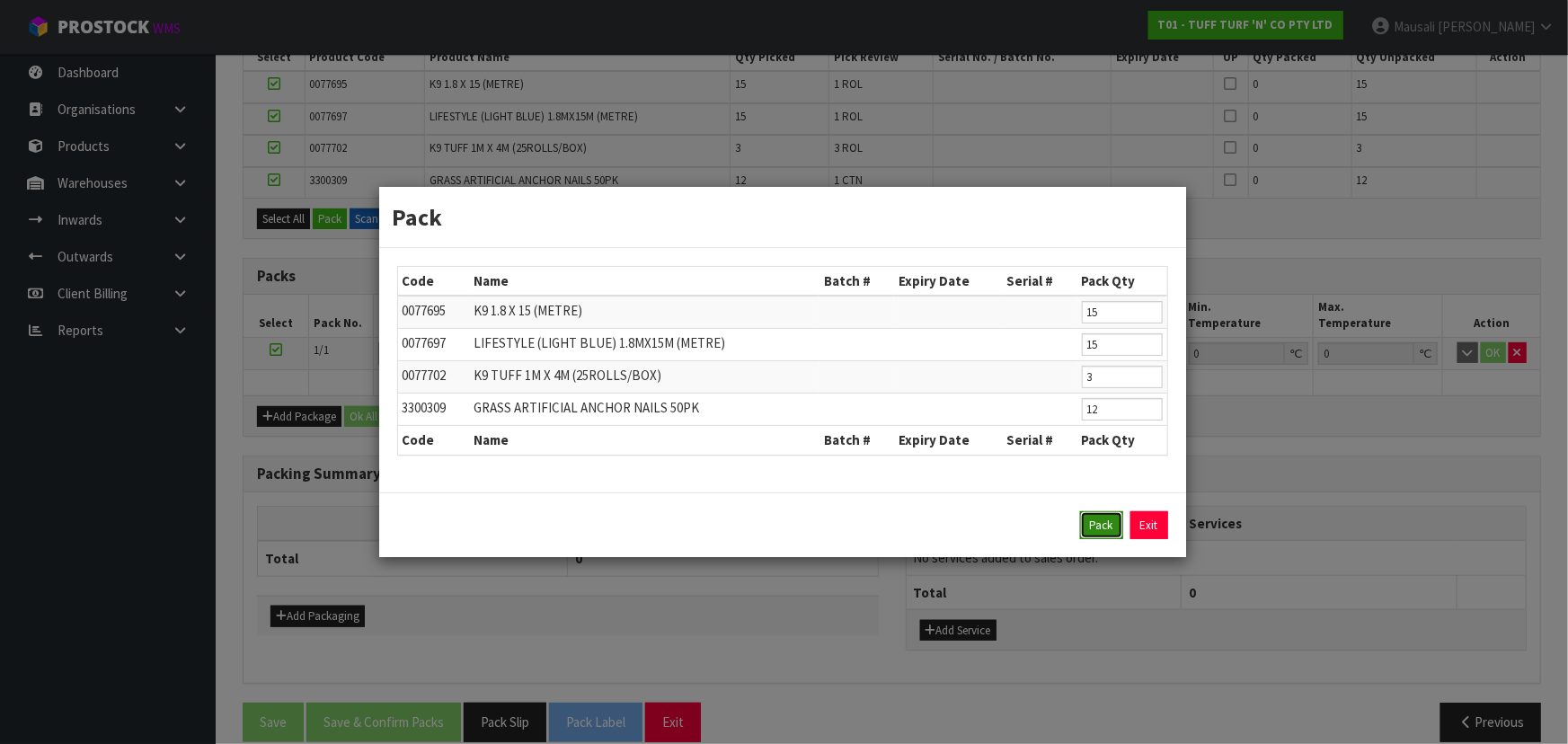
click at [1104, 512] on button "Pack" at bounding box center [1102, 525] width 43 height 29
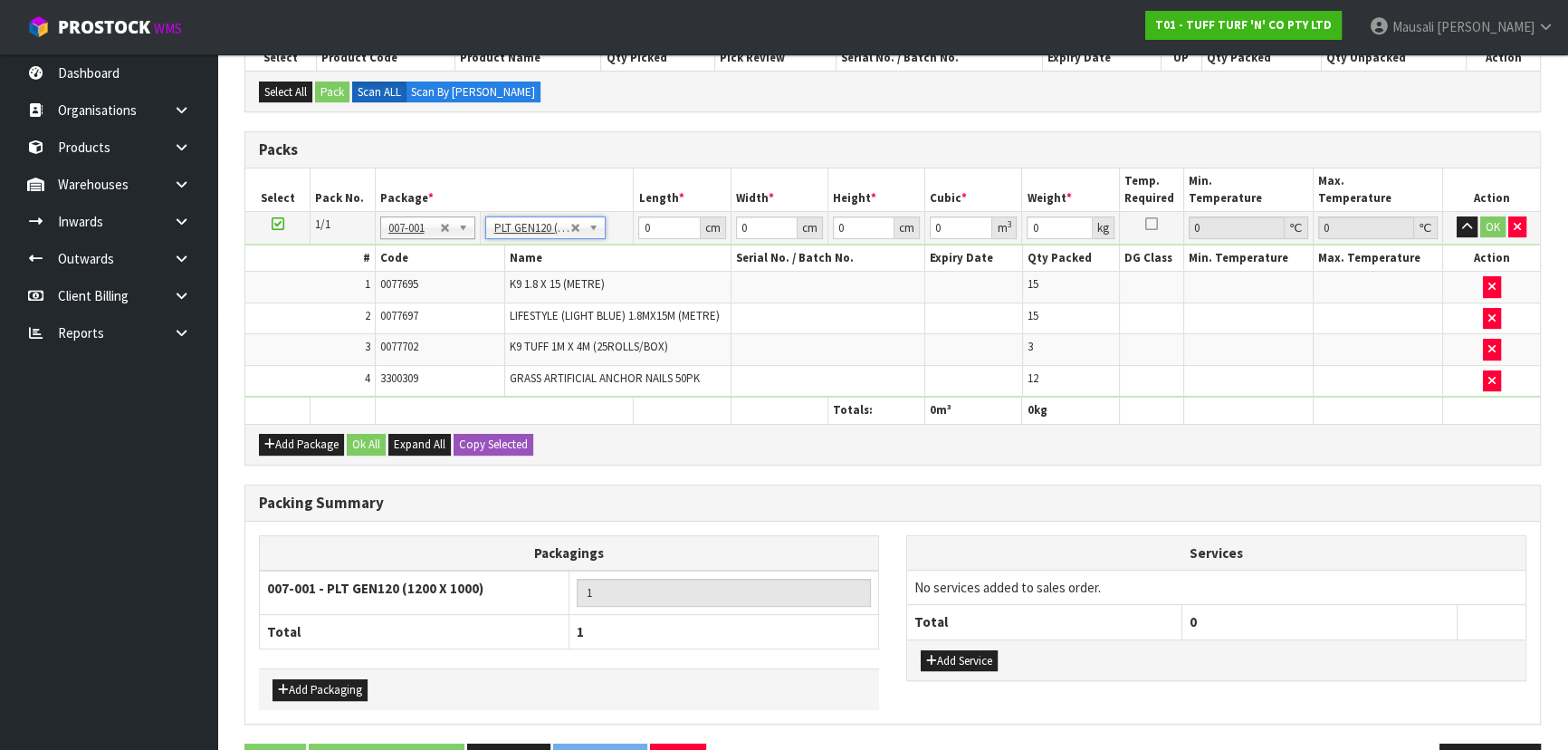
type input "120"
type input "100"
type input "156.24"
drag, startPoint x: 670, startPoint y: 224, endPoint x: 562, endPoint y: 238, distance: 108.9
click at [581, 232] on tr "1/1 NONE 007-001 007-002 007-004 007-009 007-013 007-014 007-015 007-017 007-01…" at bounding box center [892, 227] width 1294 height 32
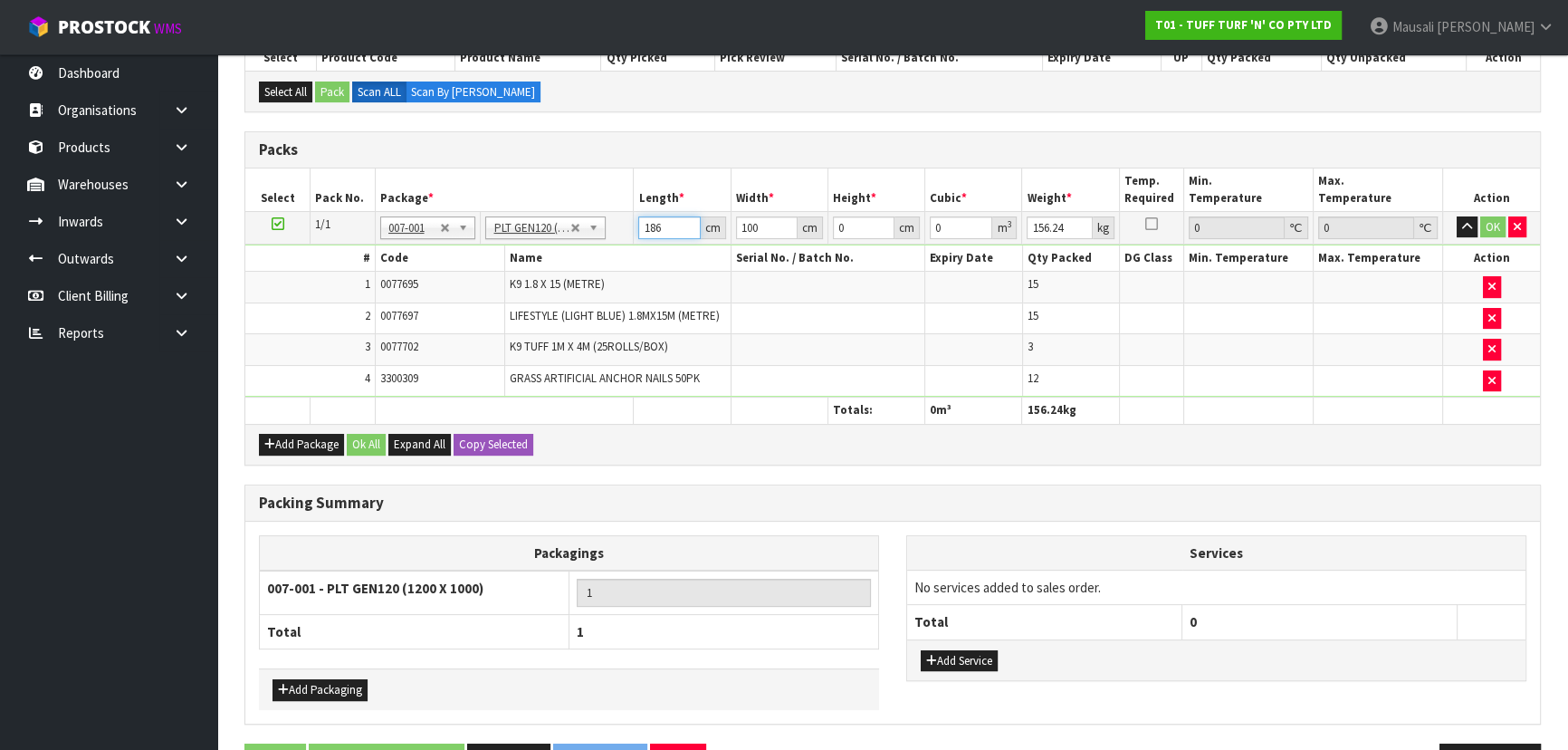
type input "186"
type input "120"
type input "5"
type input "0.1116"
type input "50"
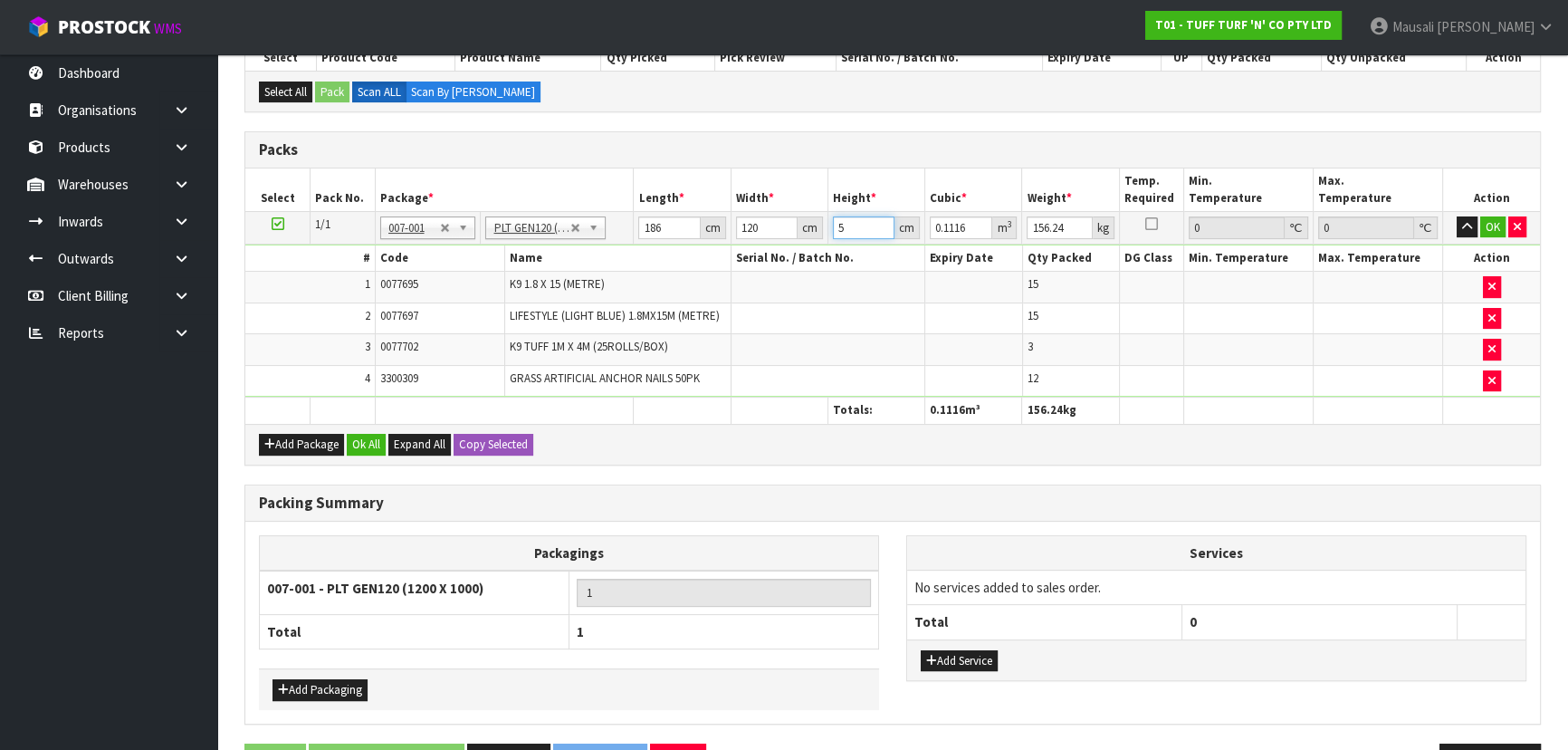
type input "1.116"
type input "50"
type input "166"
click at [372, 441] on button "Ok All" at bounding box center [366, 445] width 39 height 22
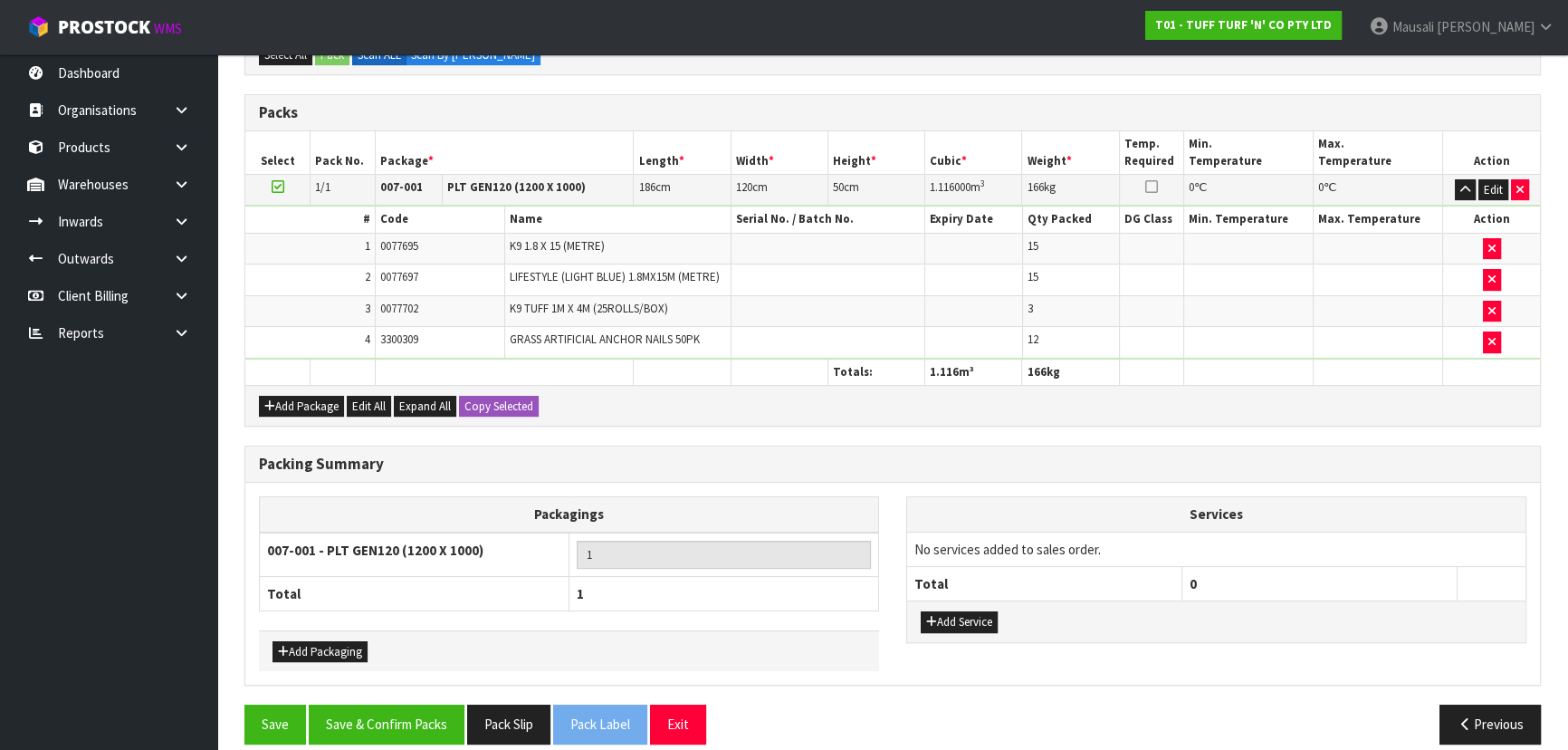
scroll to position [463, 0]
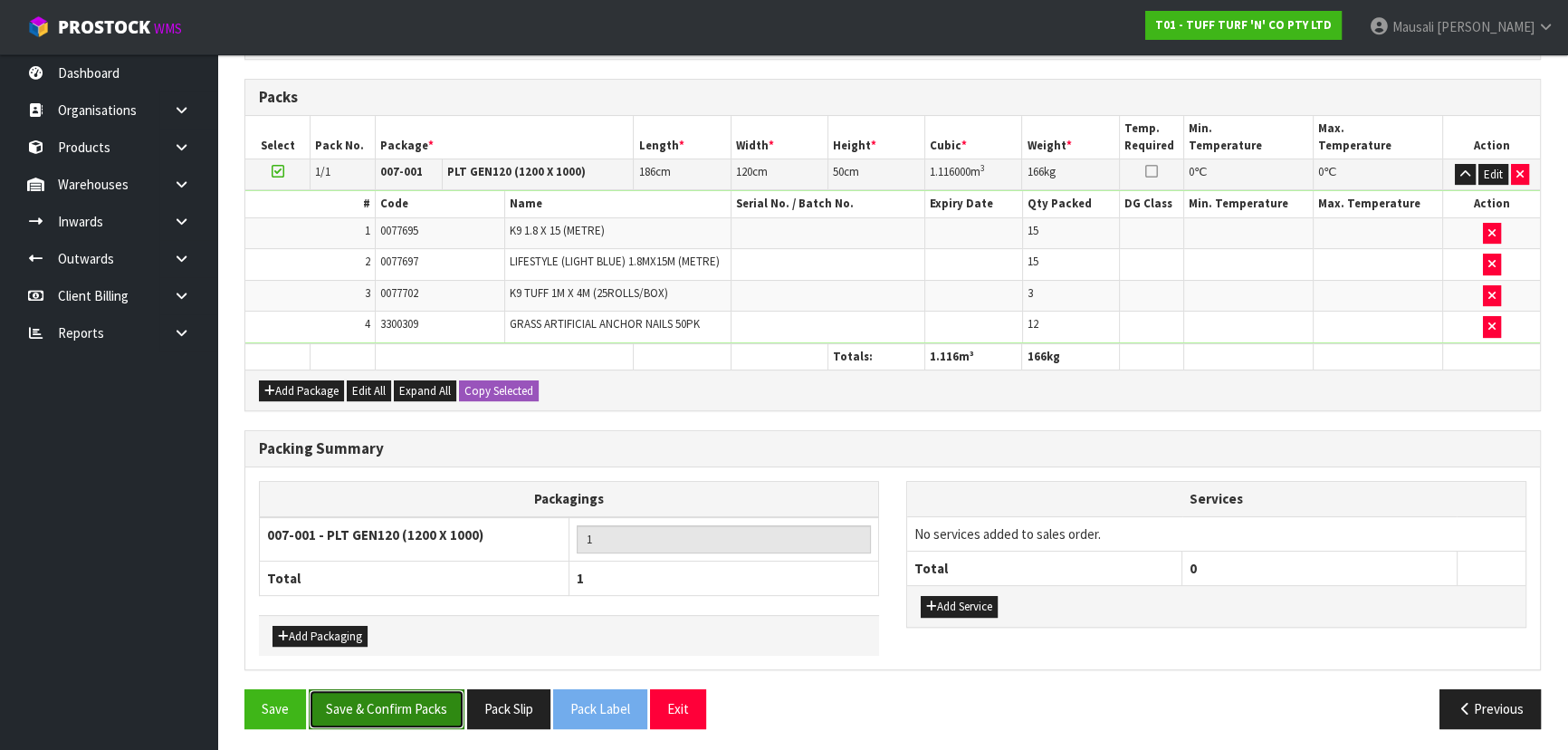
click at [373, 691] on button "Save & Confirm Packs" at bounding box center [387, 708] width 156 height 39
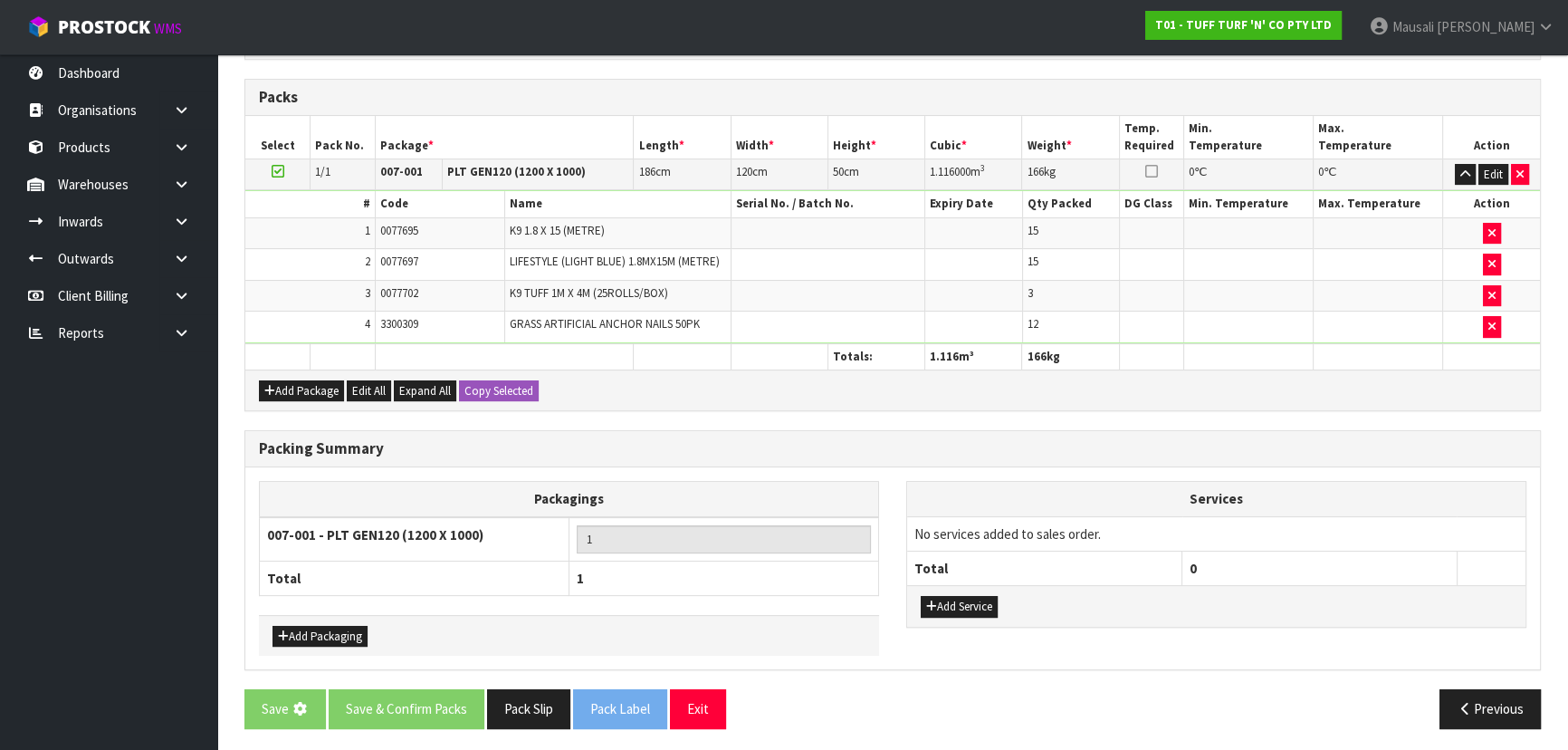
scroll to position [0, 0]
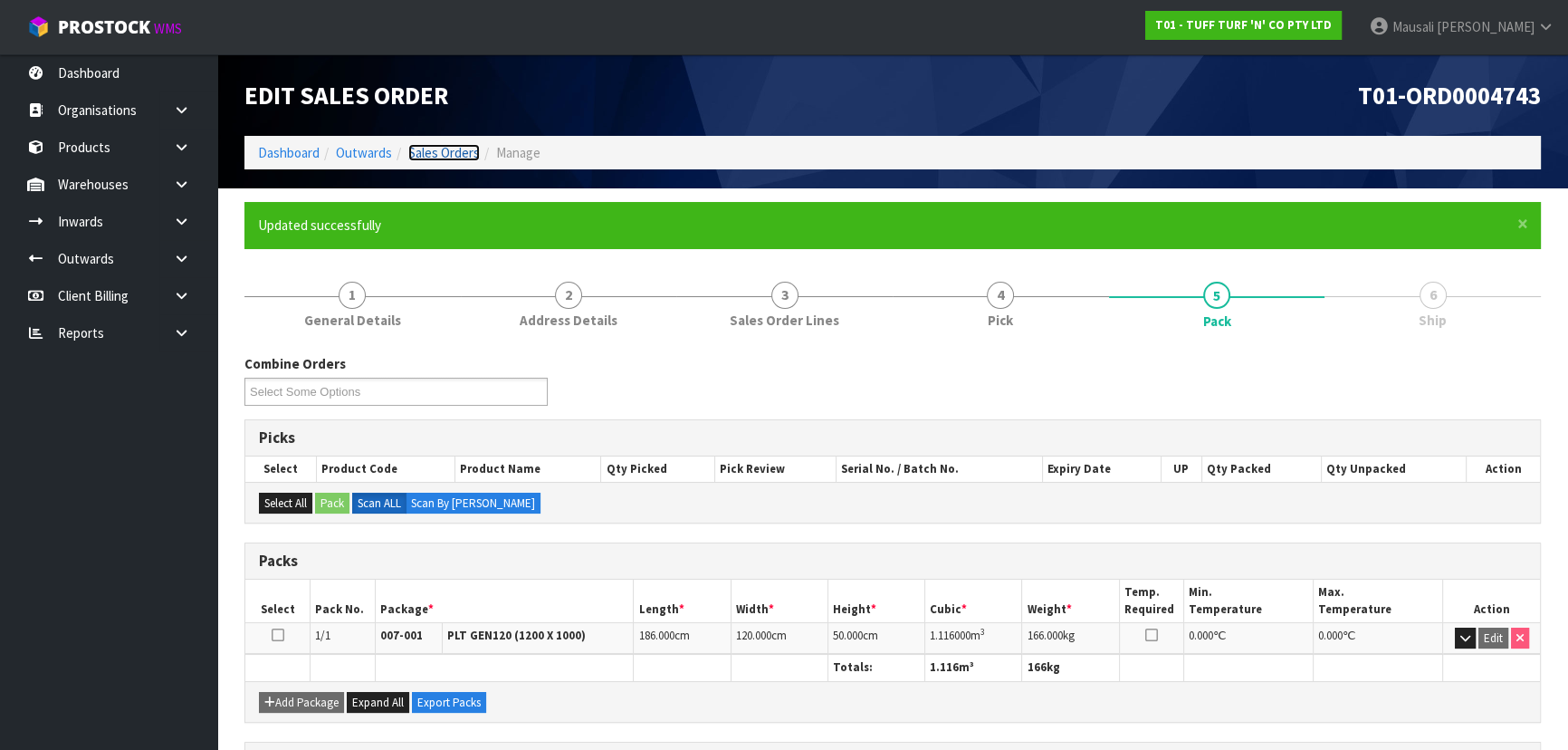
click at [431, 157] on link "Sales Orders" at bounding box center [444, 152] width 72 height 17
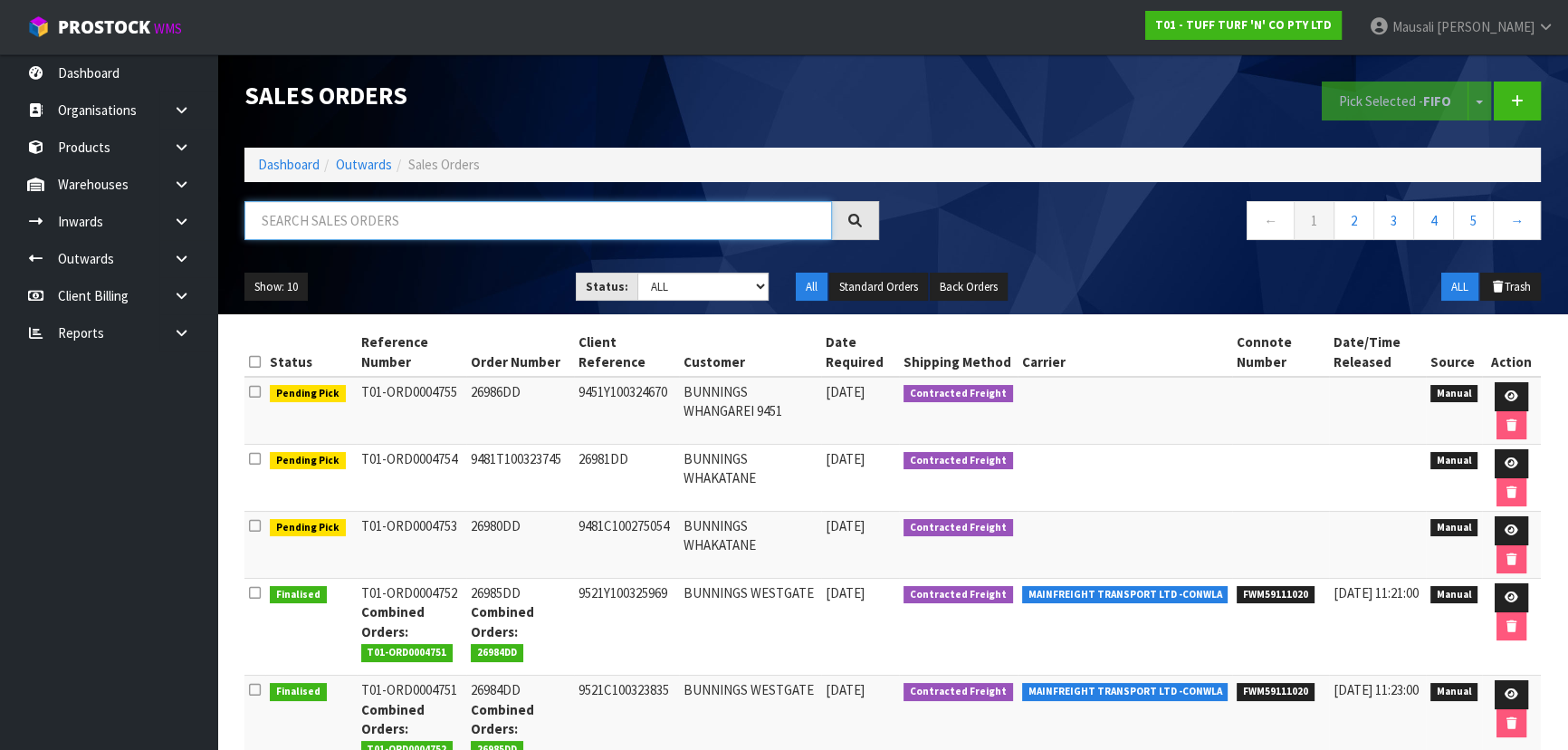
click at [358, 226] on input "text" at bounding box center [538, 220] width 587 height 39
type input "JOB-0417286"
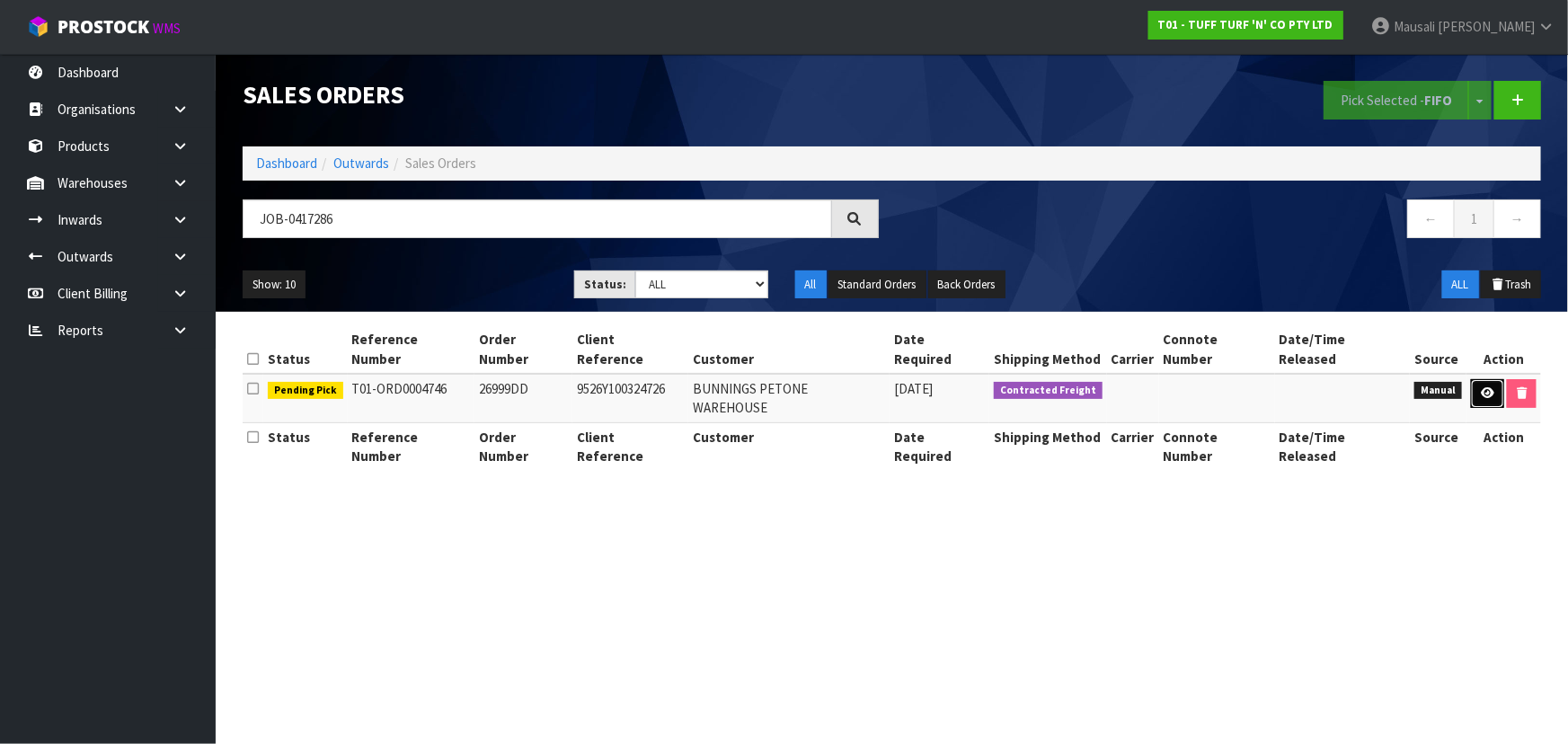
click at [1481, 387] on icon at bounding box center [1487, 393] width 13 height 11
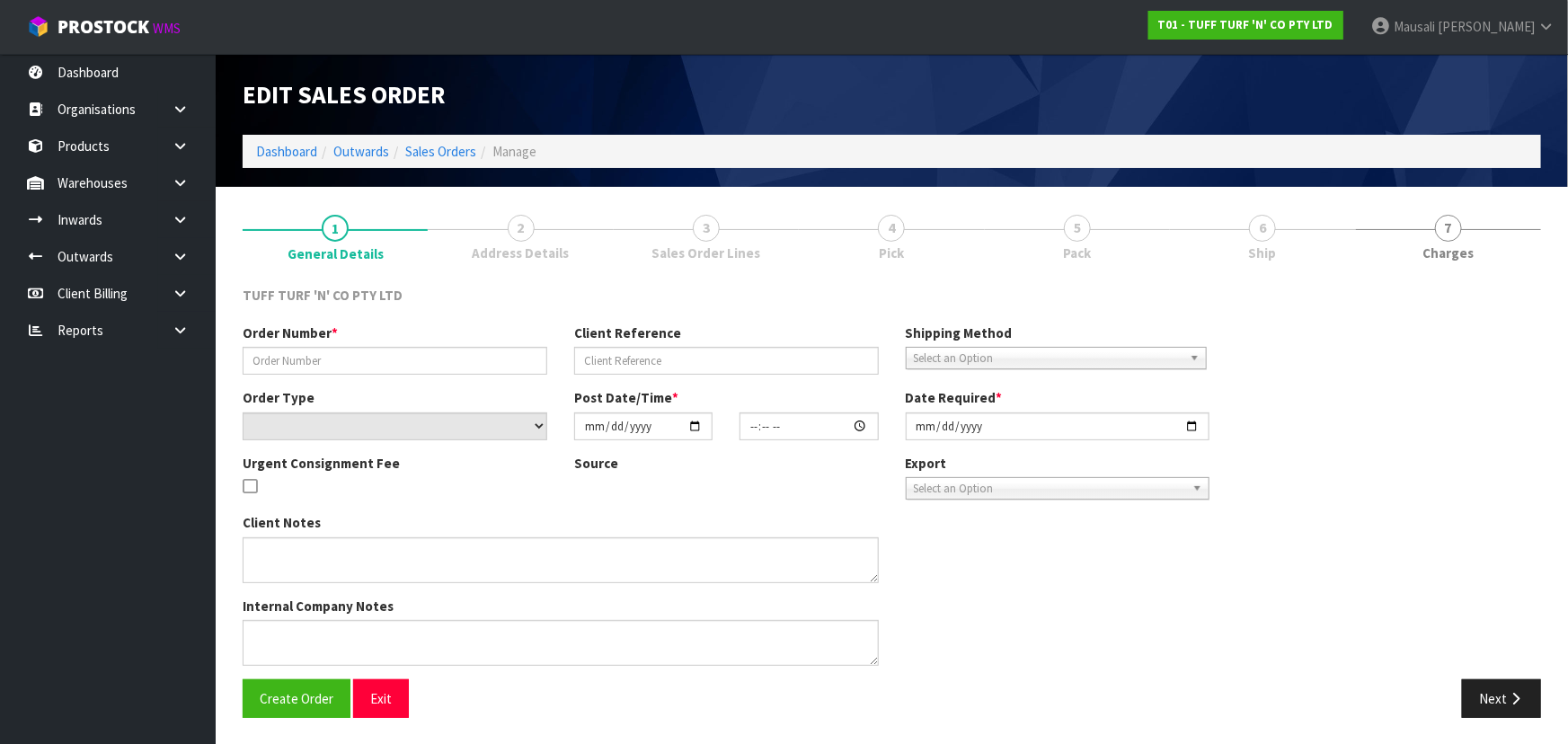
type input "26999DD"
type input "9526Y100324726"
select select "number:0"
type input "2025-10-13"
type input "13:03:00.000"
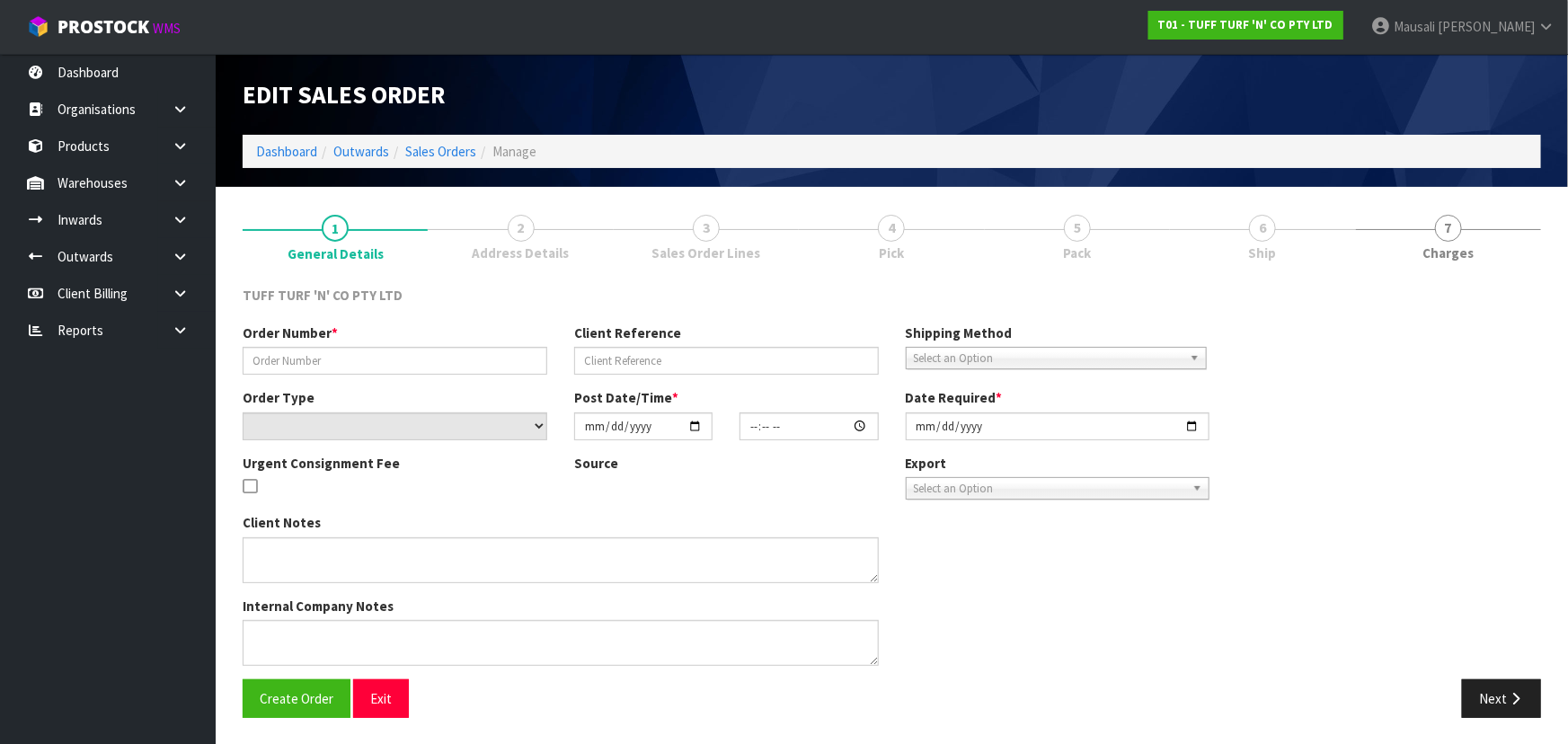
type input "2025-10-14"
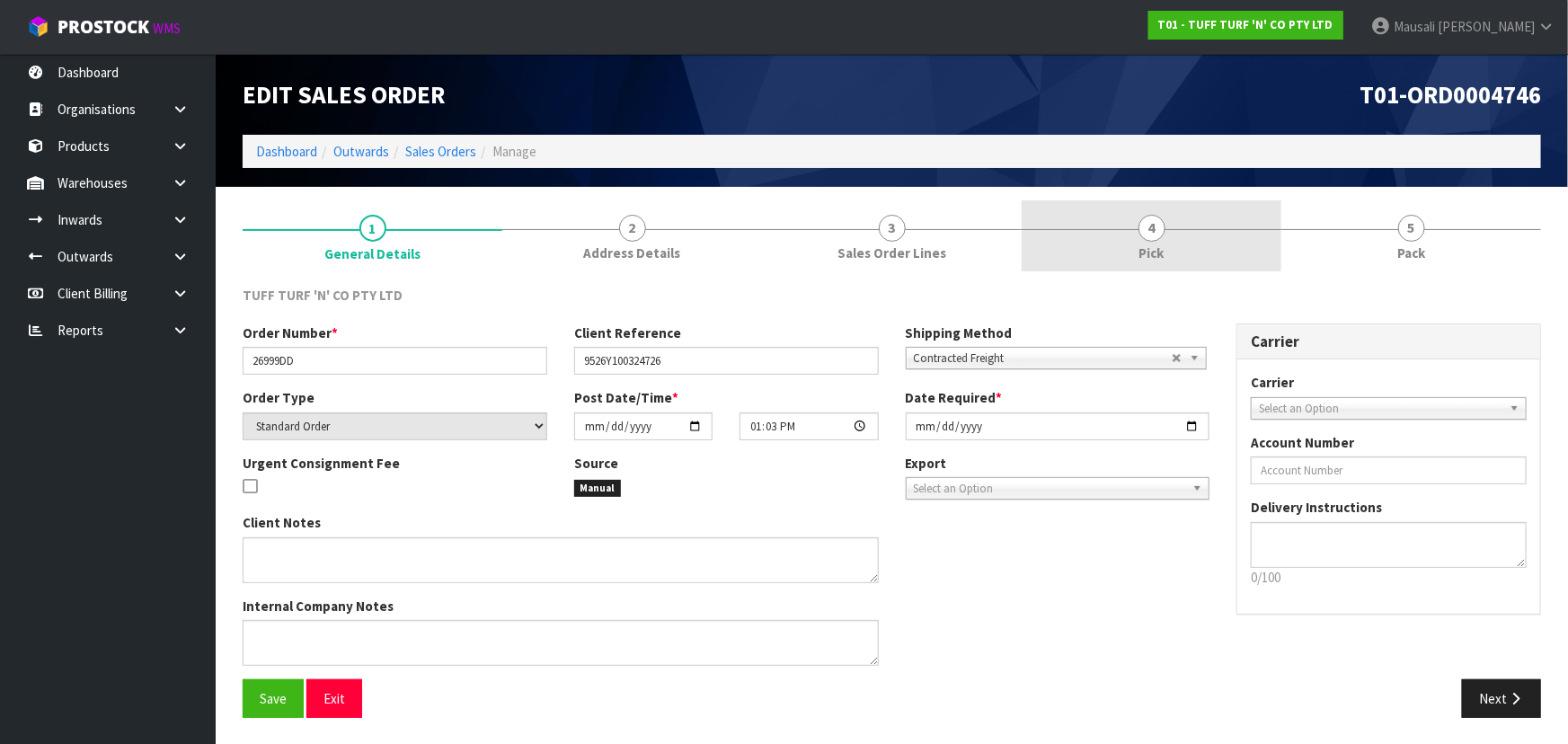
click at [1169, 230] on link "4 Pick" at bounding box center [1151, 236] width 260 height 71
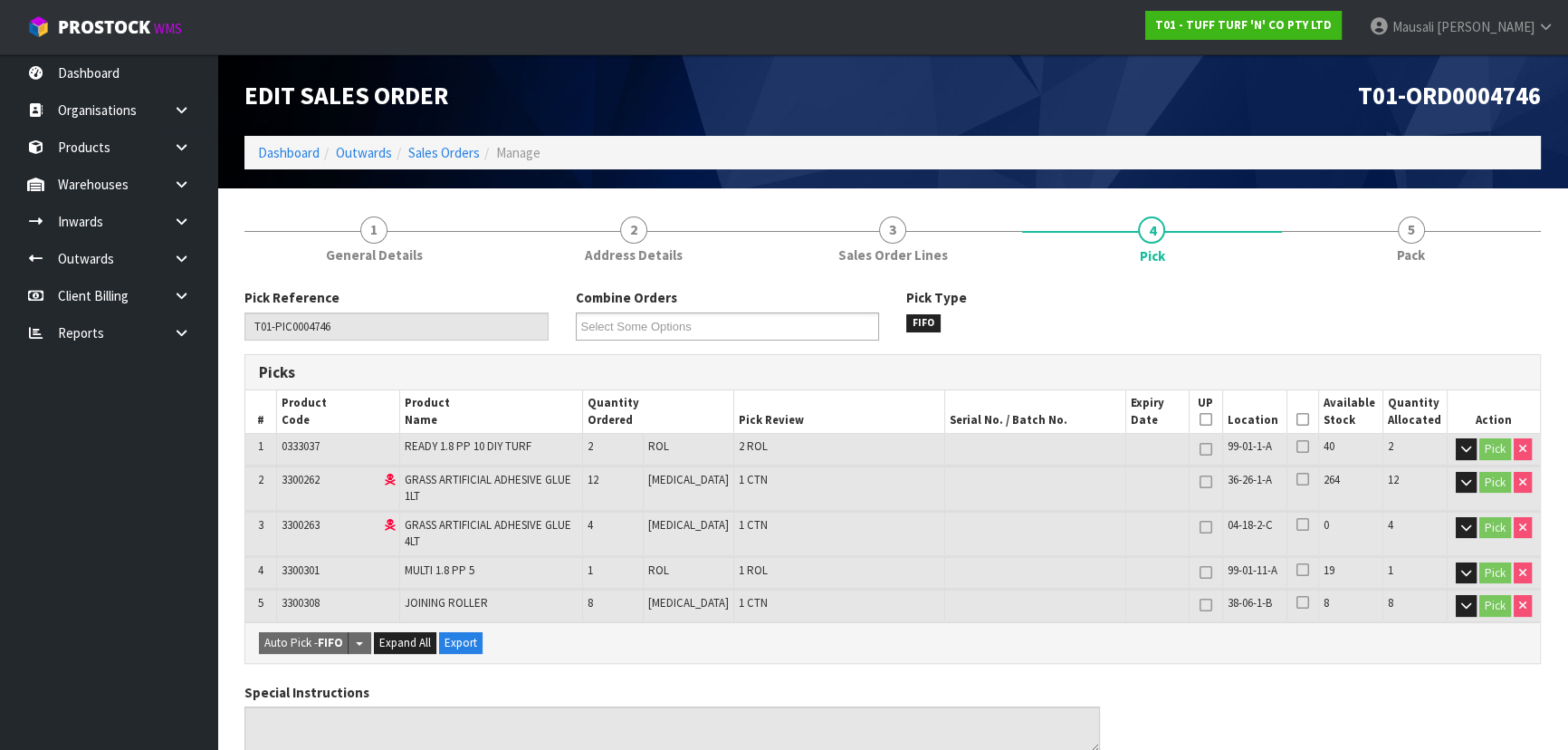
click at [1299, 420] on icon at bounding box center [1301, 419] width 12 height 1
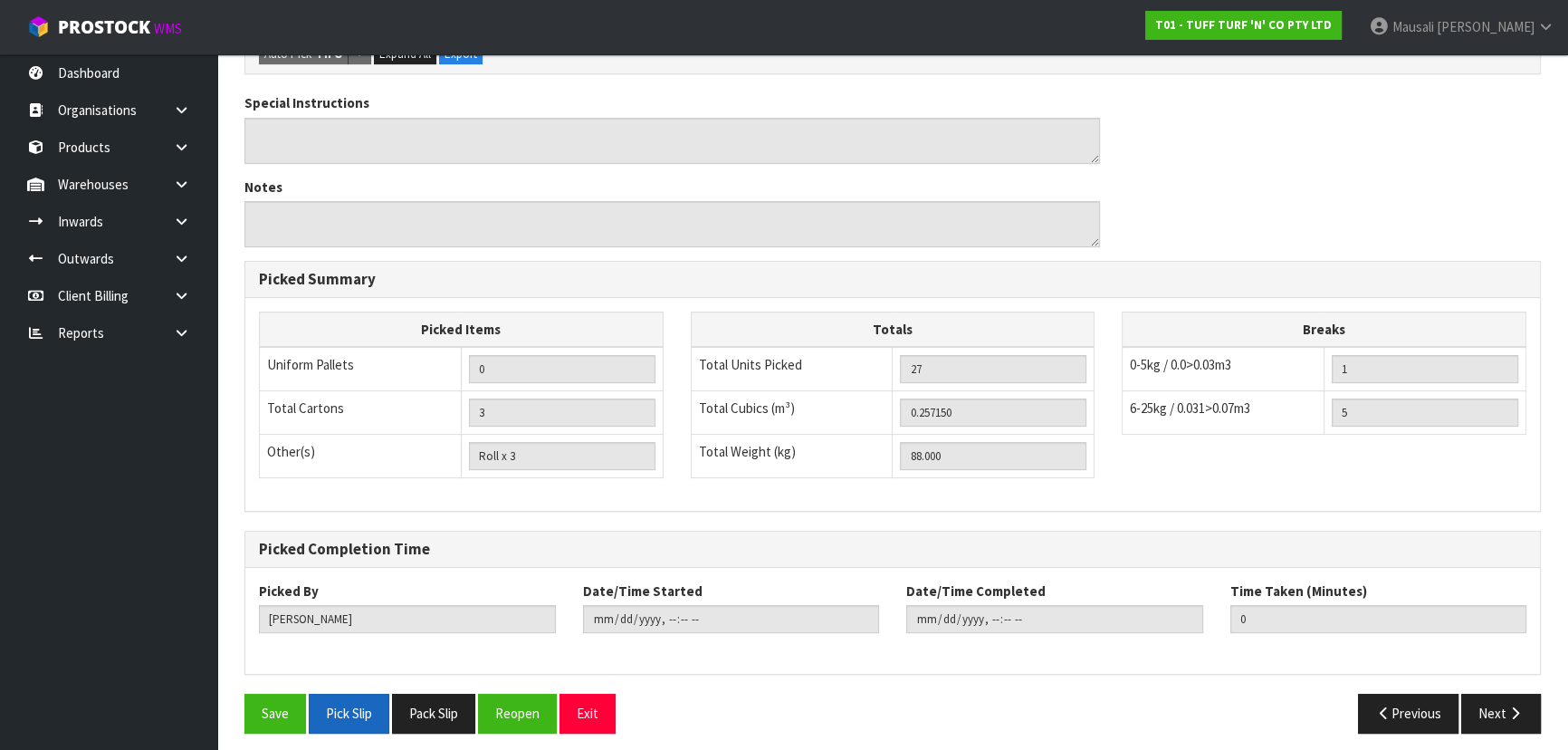
scroll to position [661, 0]
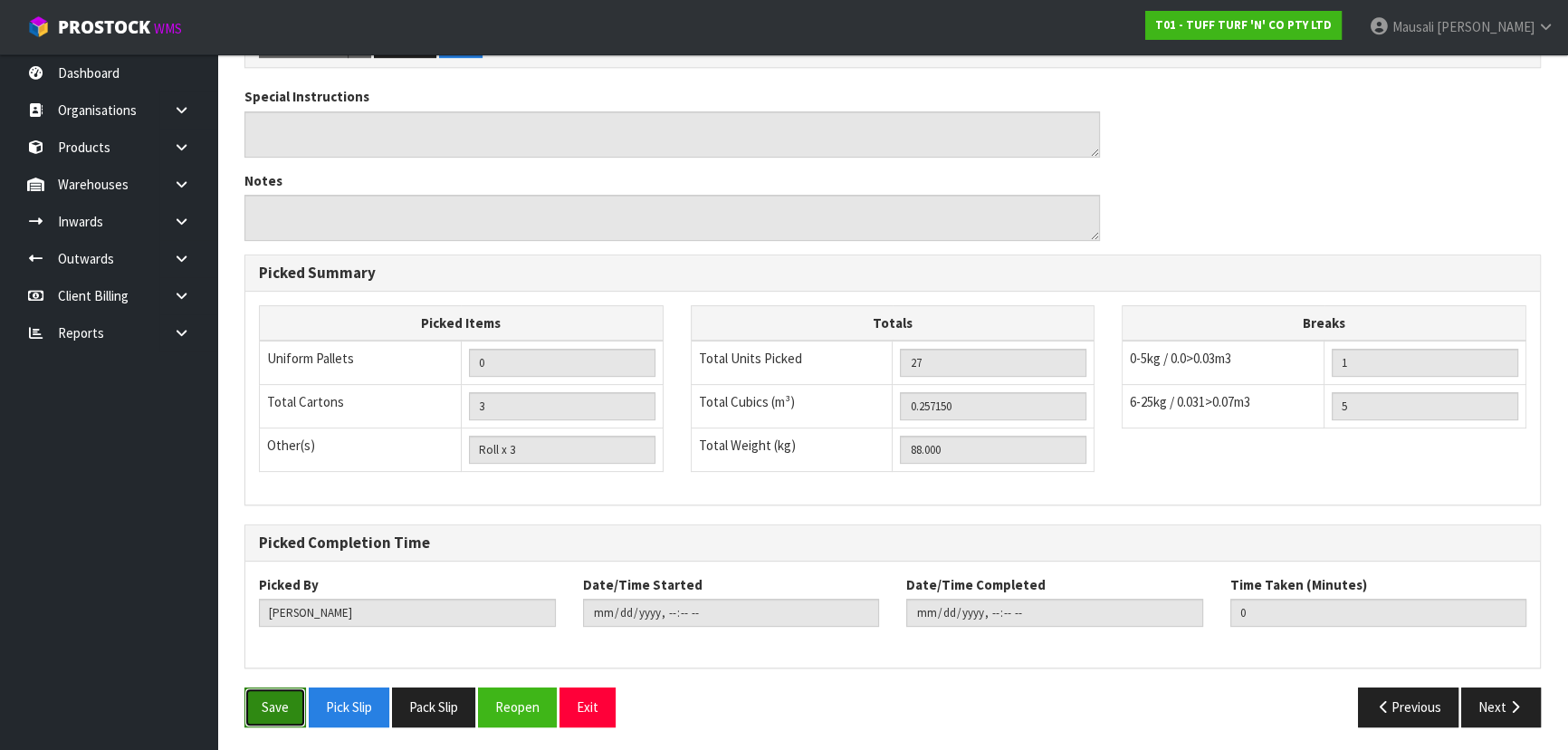
click at [267, 698] on button "Save" at bounding box center [275, 706] width 61 height 39
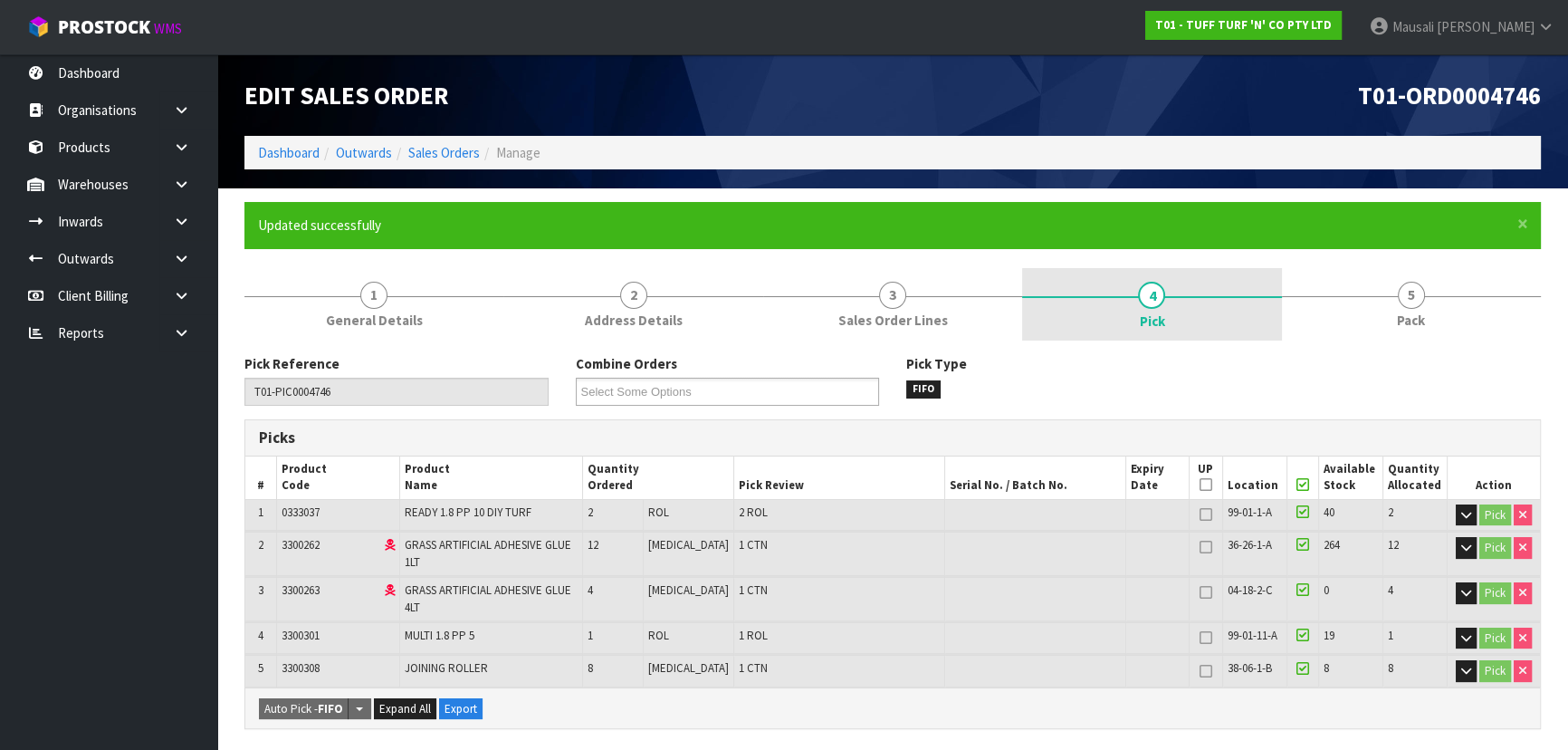
drag, startPoint x: 1399, startPoint y: 317, endPoint x: 1207, endPoint y: 338, distance: 193.1
click at [1399, 316] on span "Pack" at bounding box center [1411, 320] width 28 height 19
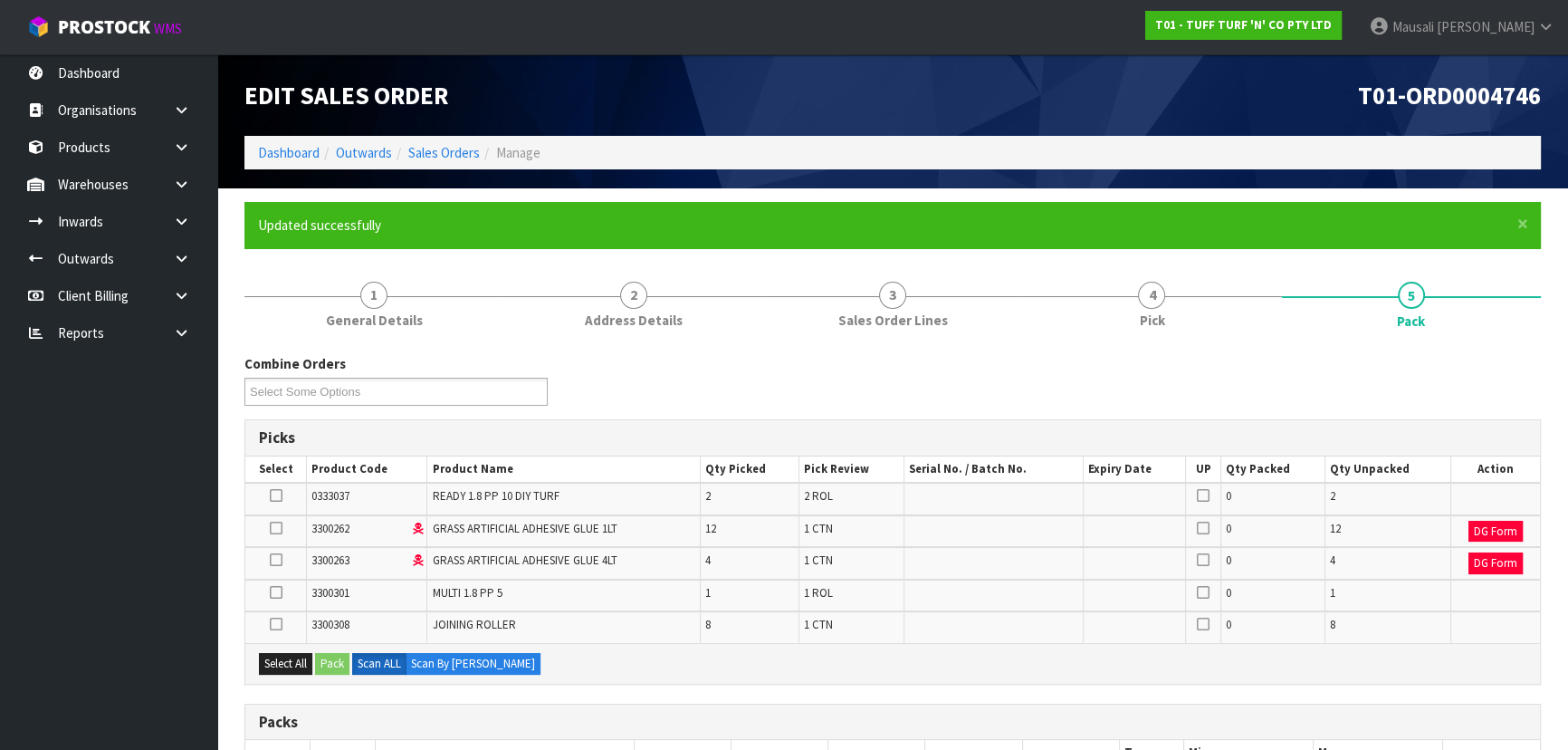
scroll to position [329, 0]
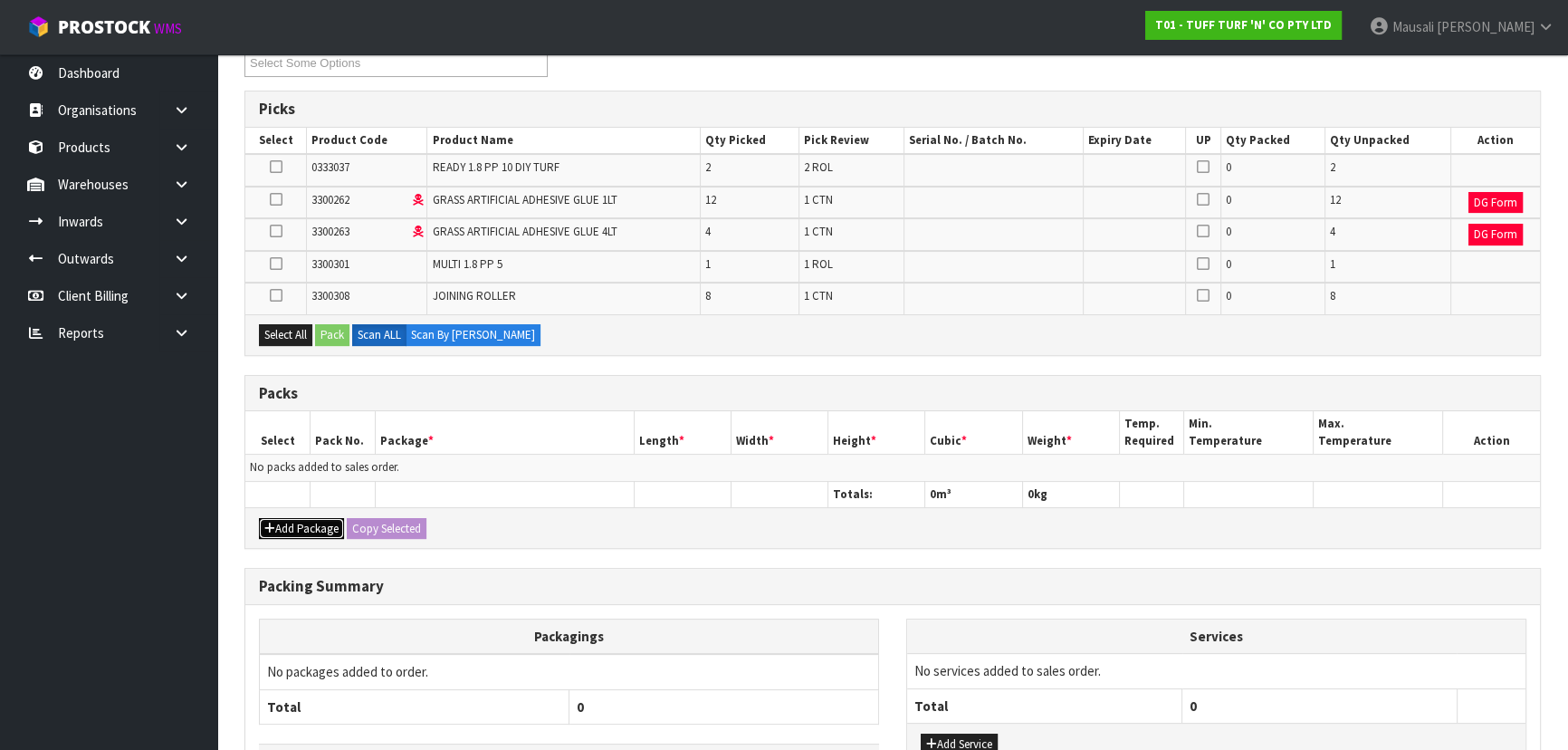
click at [307, 522] on button "Add Package" at bounding box center [302, 529] width 85 height 22
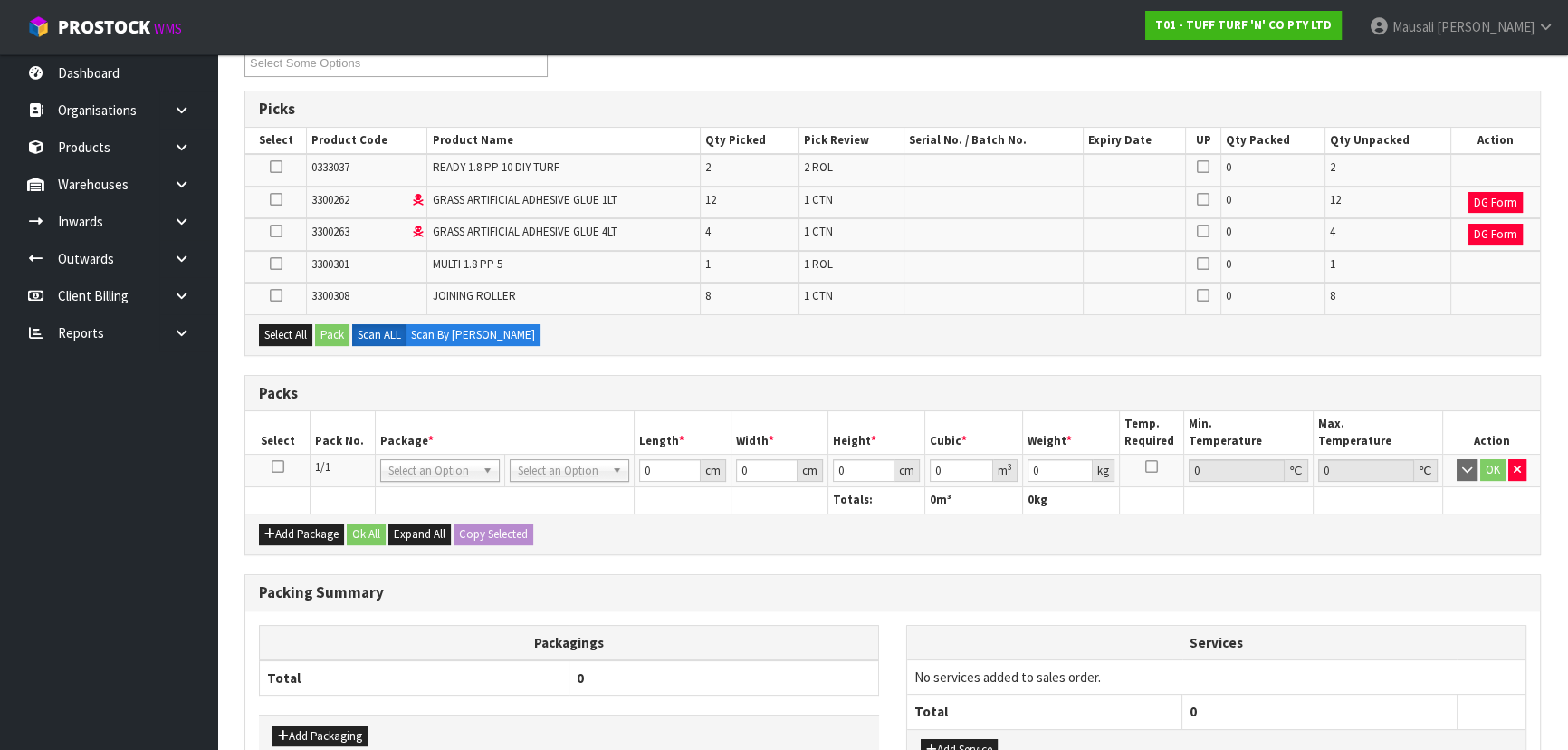
click at [279, 466] on icon at bounding box center [277, 466] width 12 height 1
click at [271, 326] on button "Select All" at bounding box center [285, 335] width 53 height 22
click at [328, 328] on button "Pack" at bounding box center [332, 335] width 34 height 22
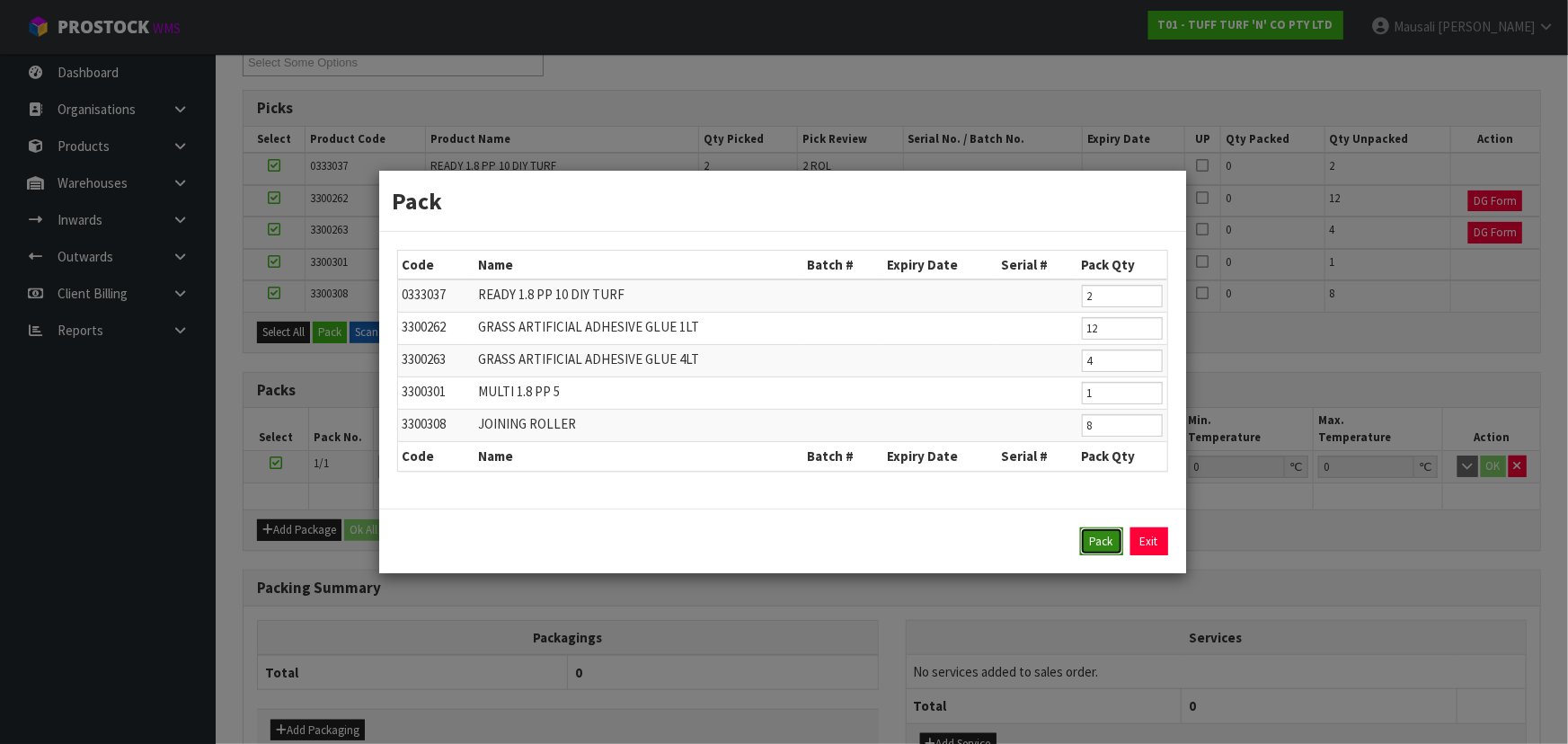
click at [1090, 530] on button "Pack" at bounding box center [1102, 541] width 43 height 29
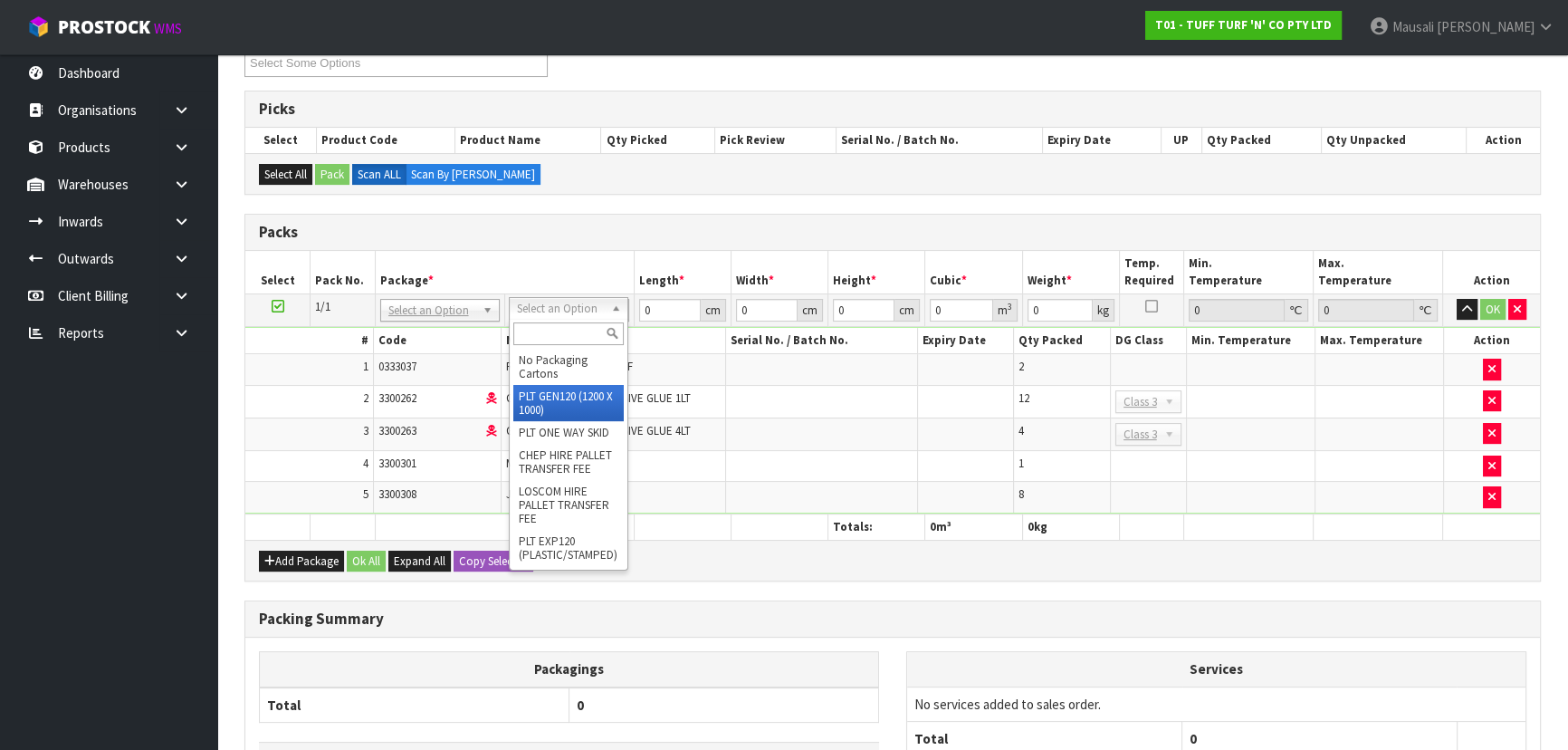
type input "120"
type input "100"
type input "88"
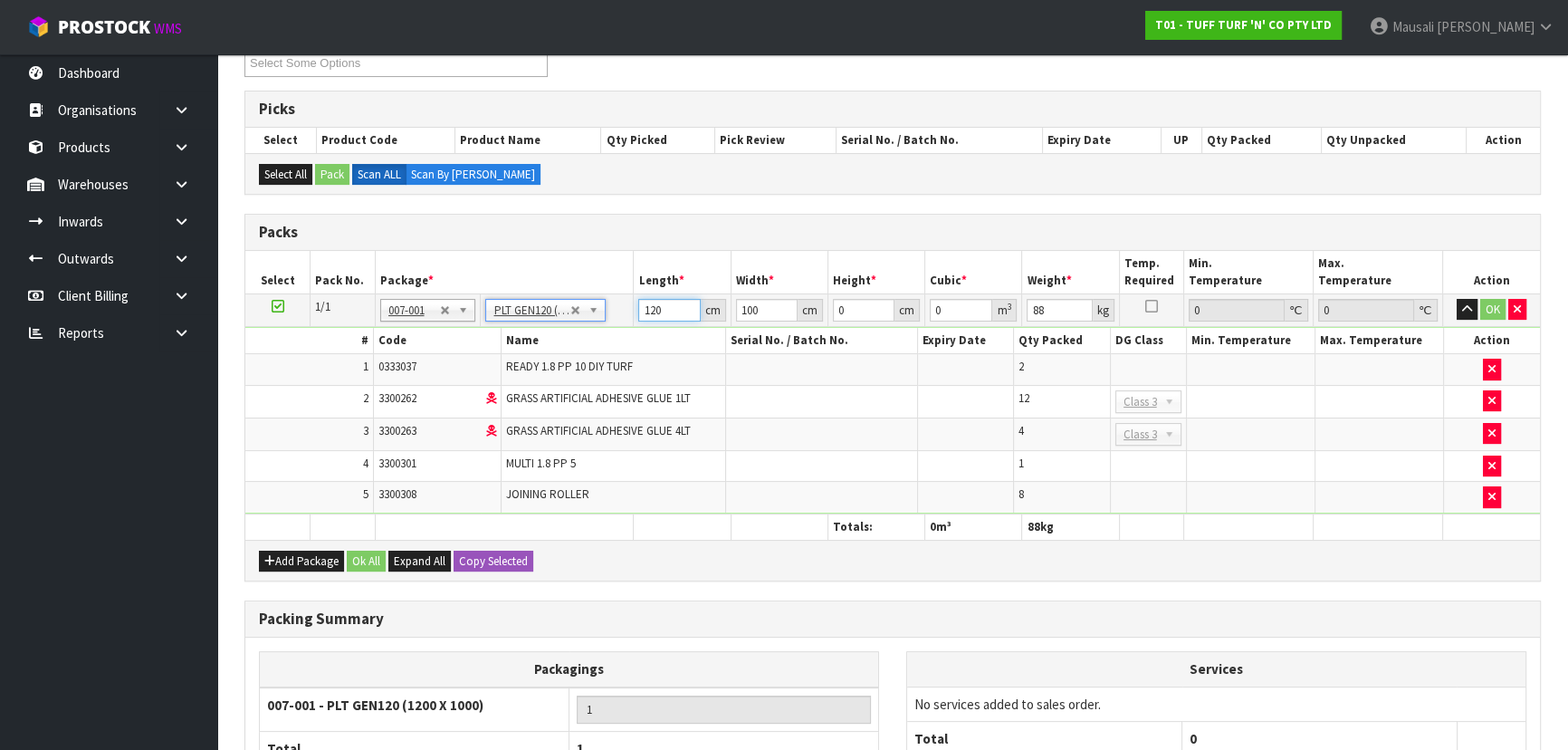
drag, startPoint x: 666, startPoint y: 310, endPoint x: 599, endPoint y: 318, distance: 67.5
click at [599, 318] on tr "1/1 NONE 007-001 007-002 007-004 007-009 007-013 007-014 007-015 007-017 007-01…" at bounding box center [892, 309] width 1294 height 32
type input "183"
type input "73"
type input "5"
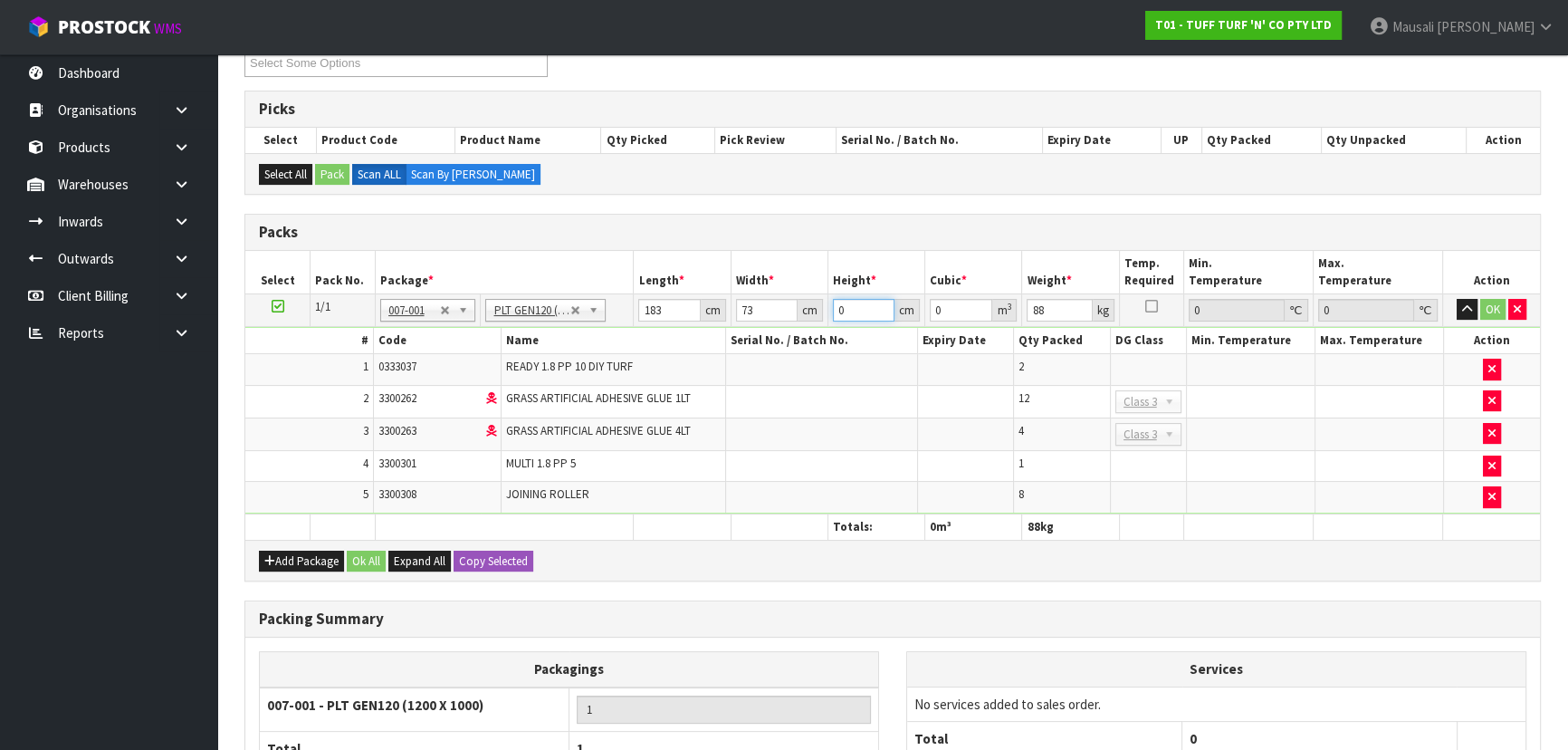
type input "0.066795"
type input "55"
type input "0.734745"
type input "55"
type input "107"
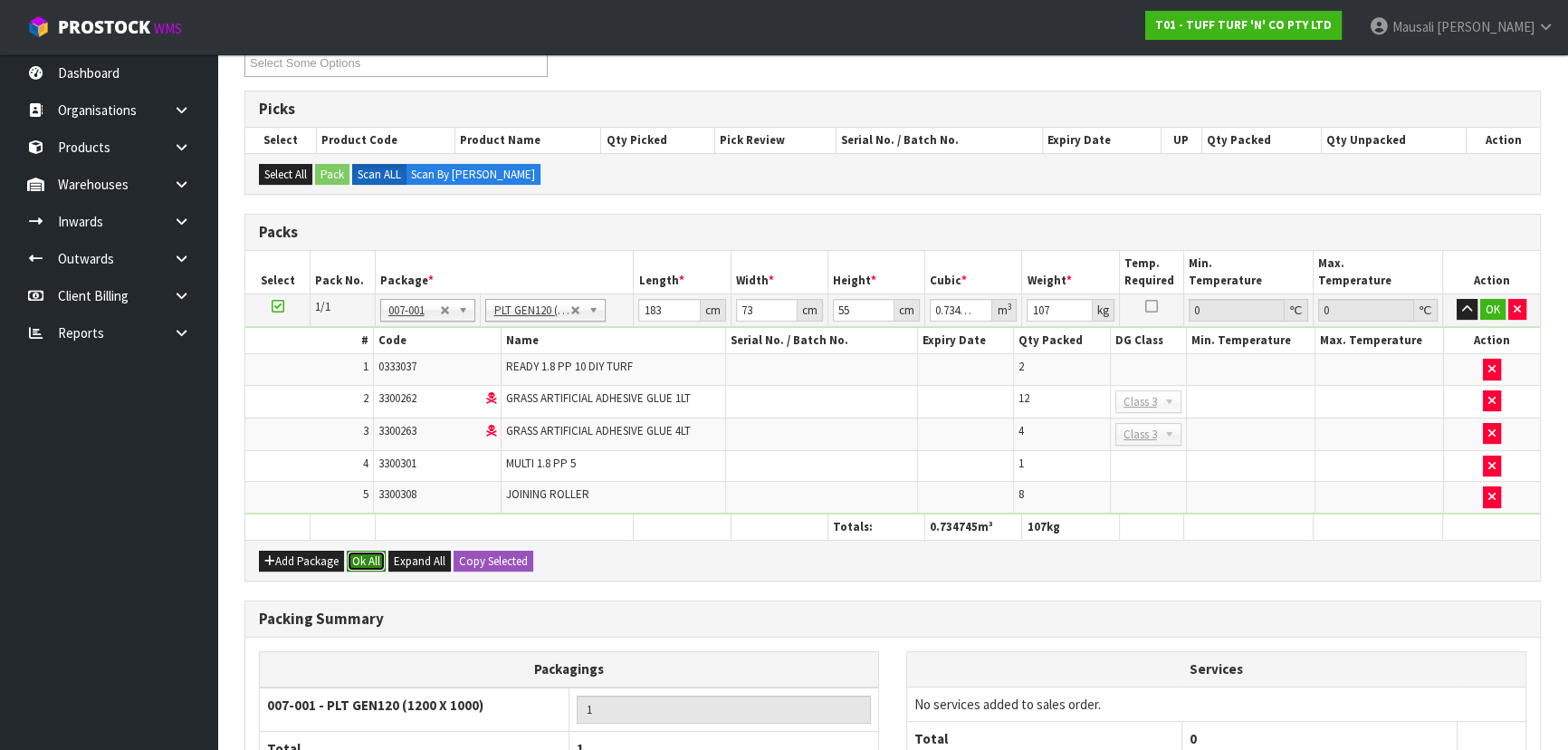
click at [367, 565] on button "Ok All" at bounding box center [366, 561] width 39 height 22
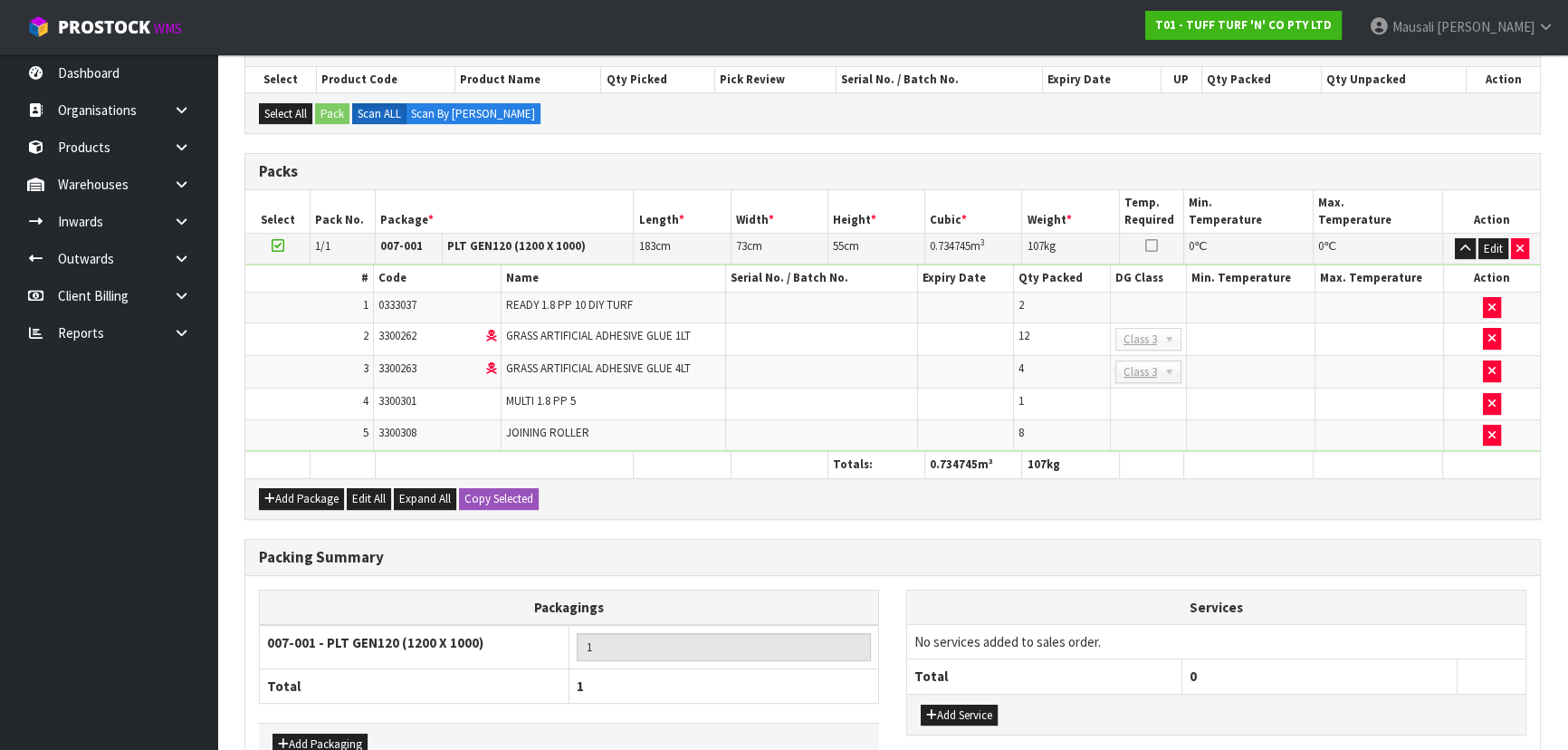
scroll to position [498, 0]
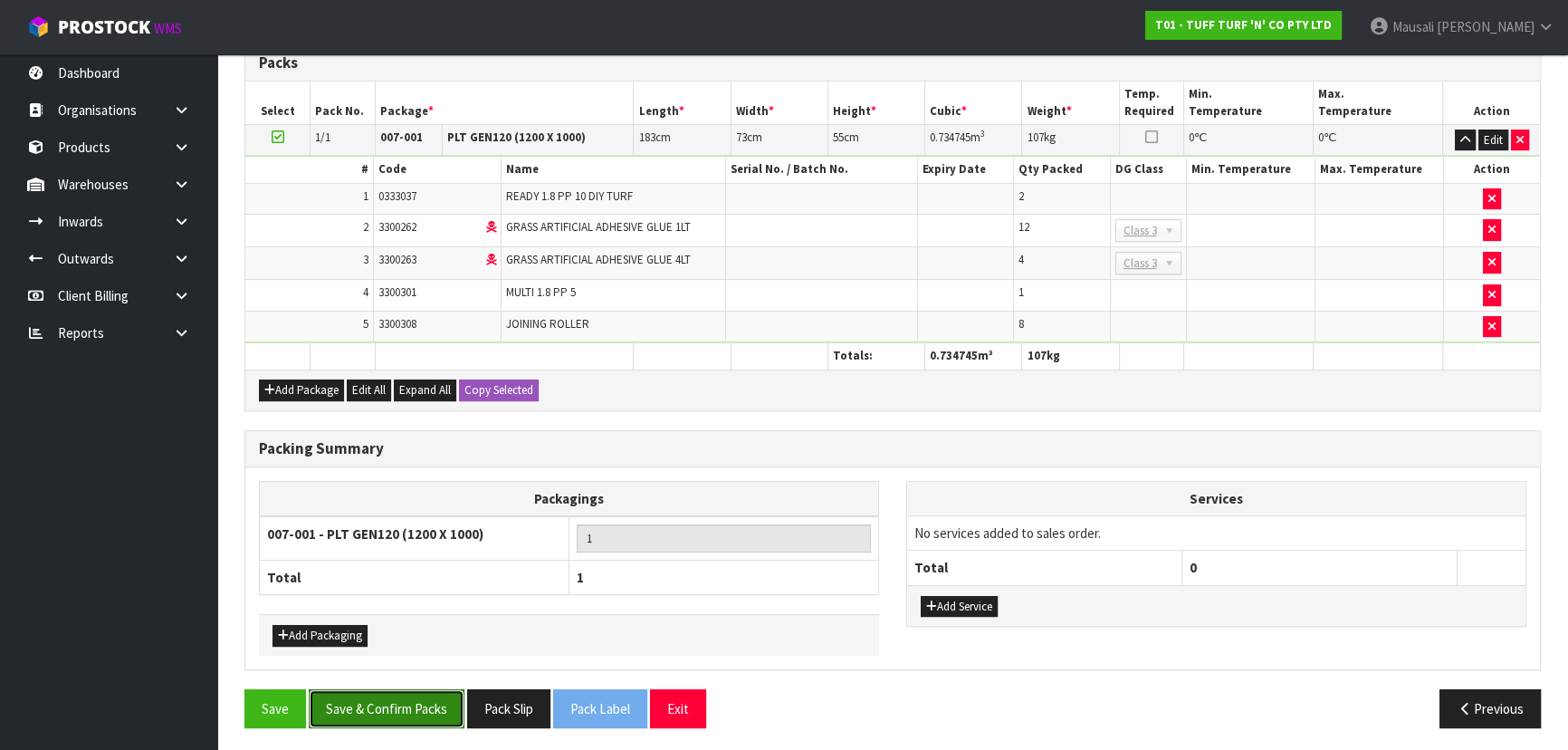
click at [388, 709] on button "Save & Confirm Packs" at bounding box center [387, 708] width 156 height 39
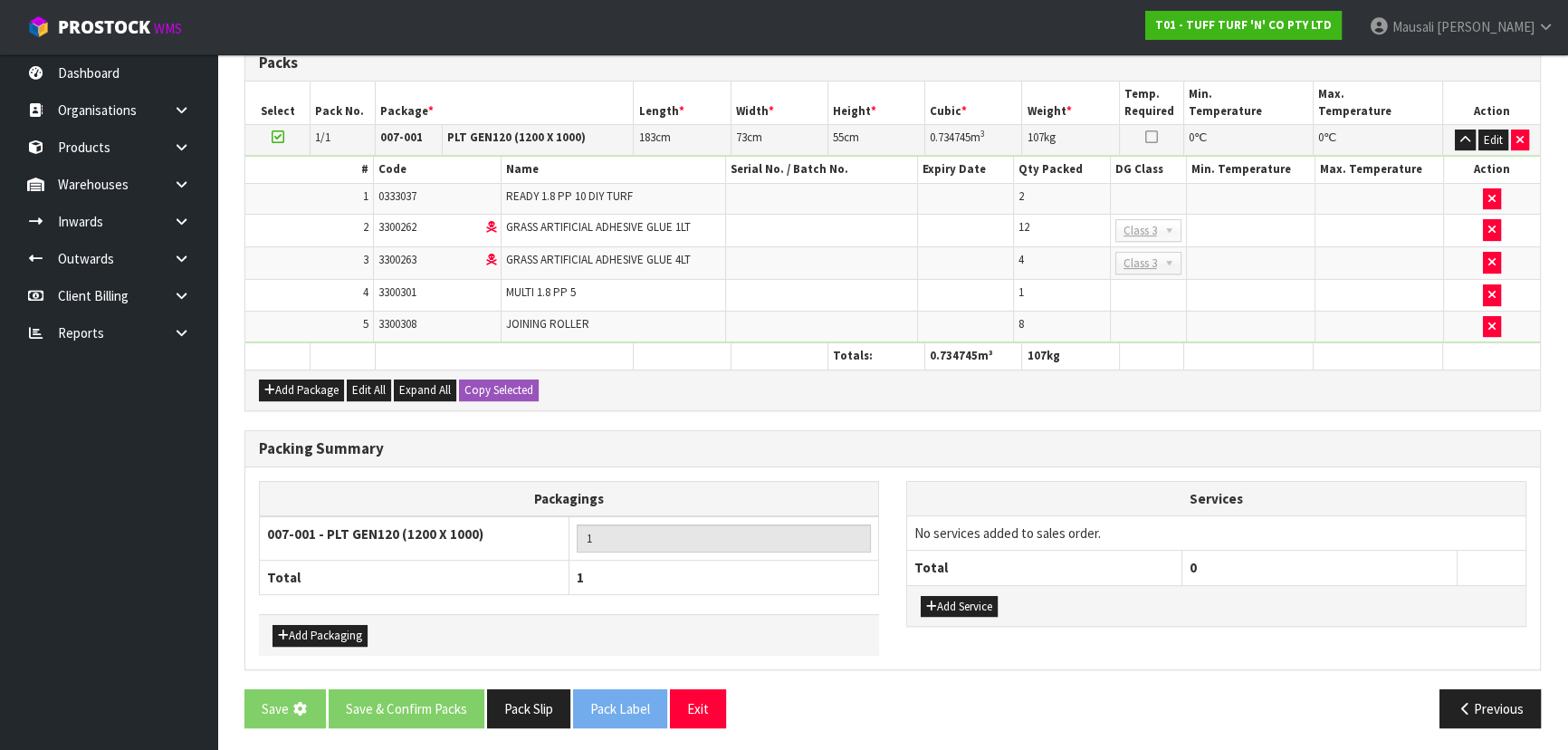
scroll to position [0, 0]
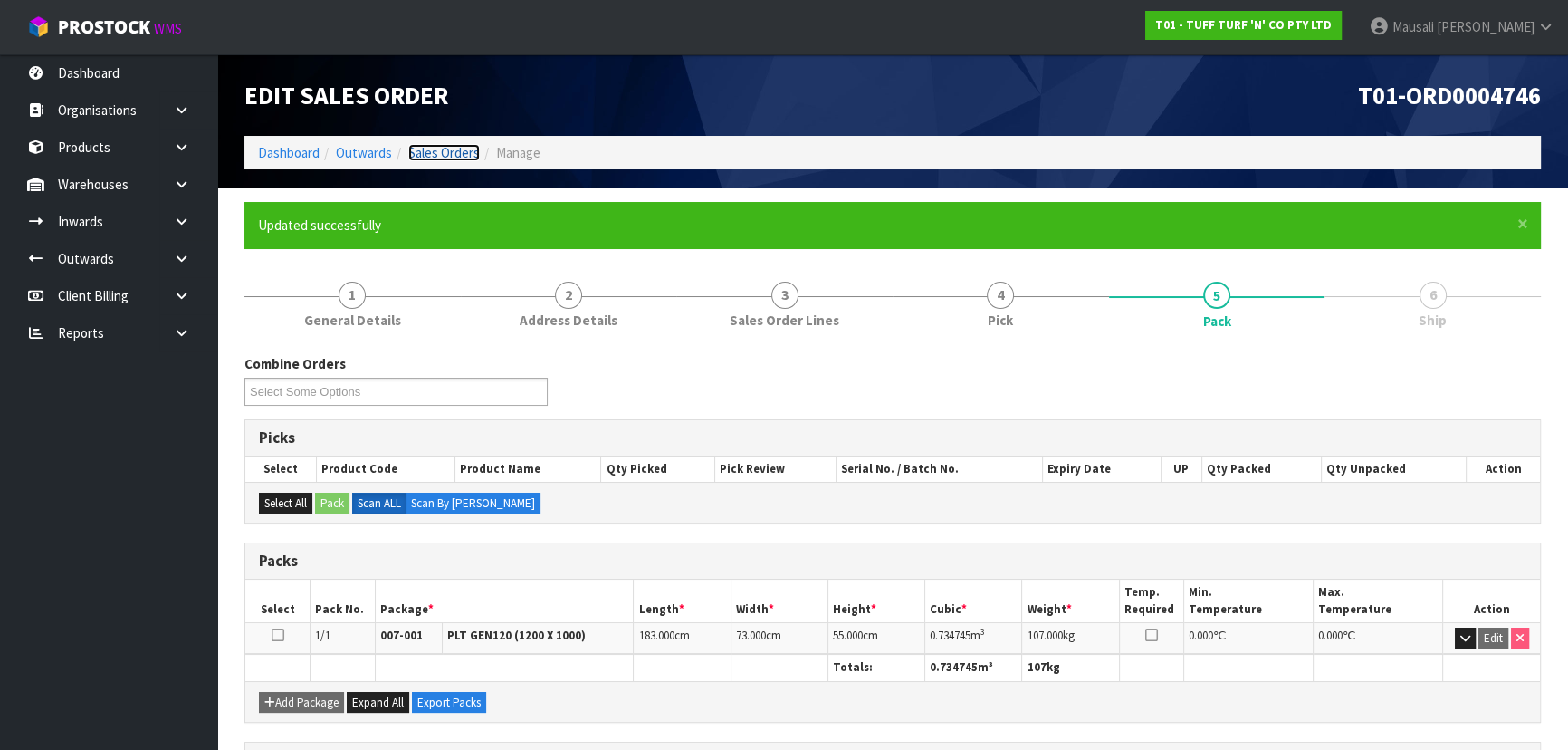
click at [437, 149] on link "Sales Orders" at bounding box center [444, 152] width 72 height 17
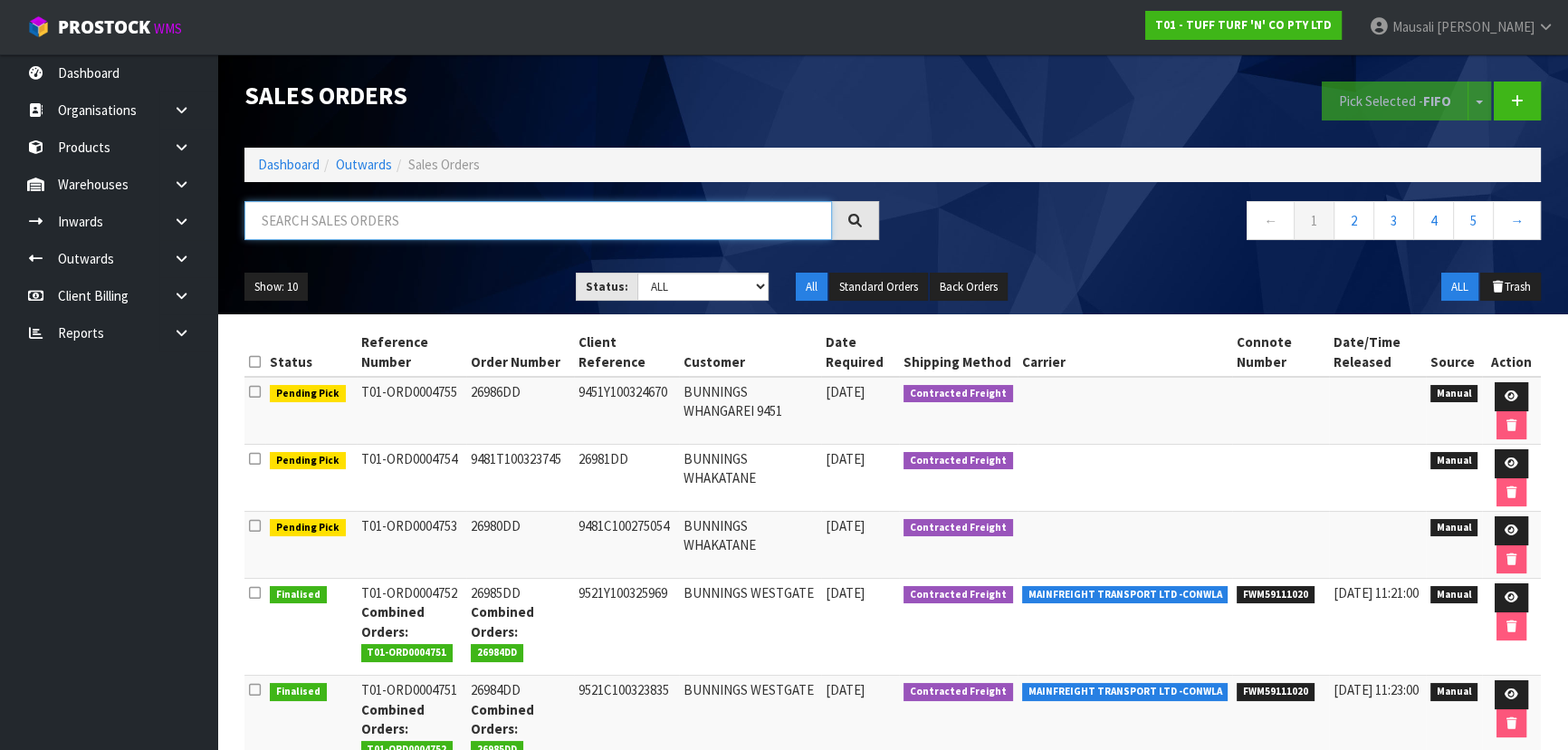
click at [332, 217] on input "text" at bounding box center [538, 220] width 587 height 39
type input "JOB-0417296"
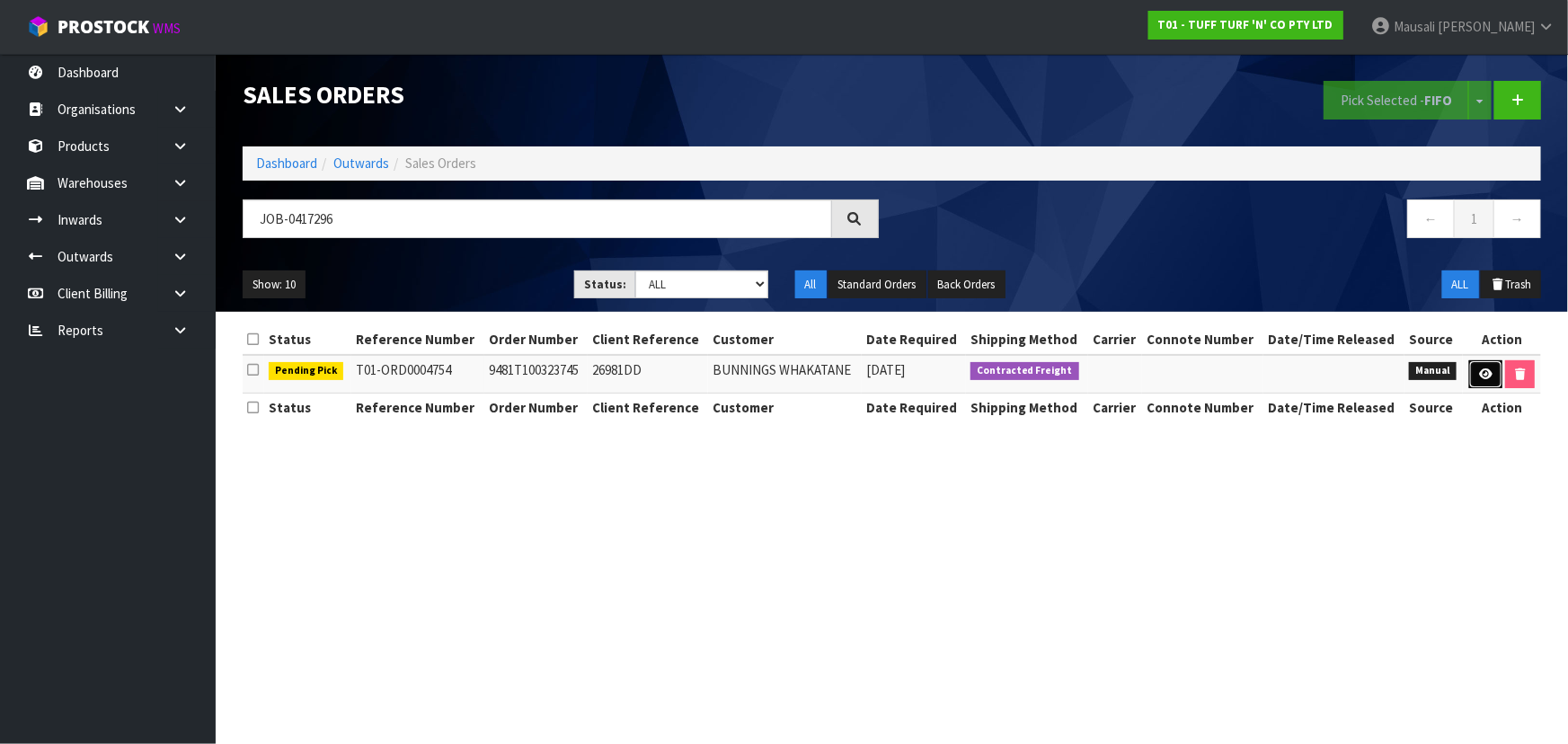
click at [1483, 374] on icon at bounding box center [1485, 374] width 13 height 11
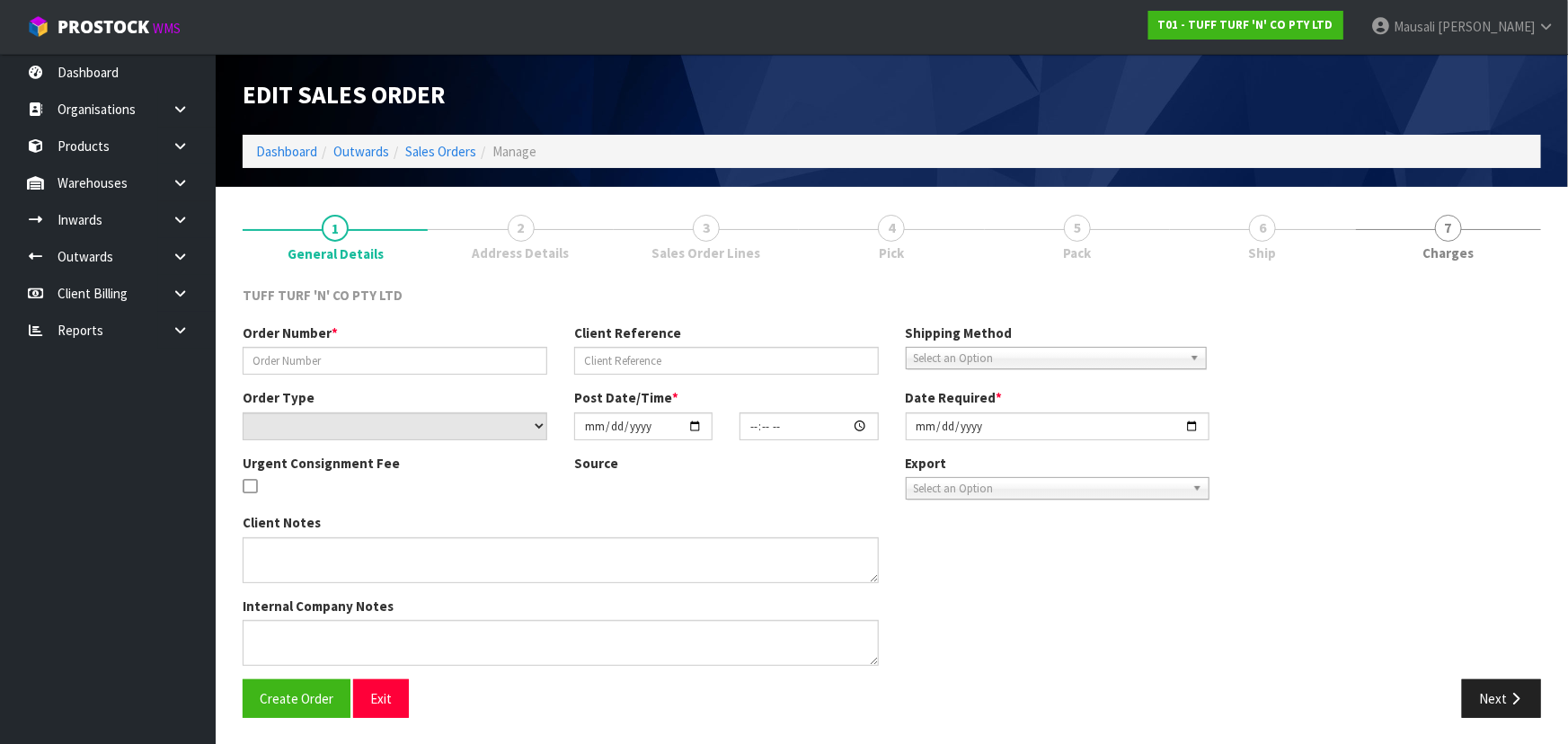
type input "9481T100323745"
type input "26981DD"
select select "number:0"
type input "2025-10-13"
type input "13:16:00.000"
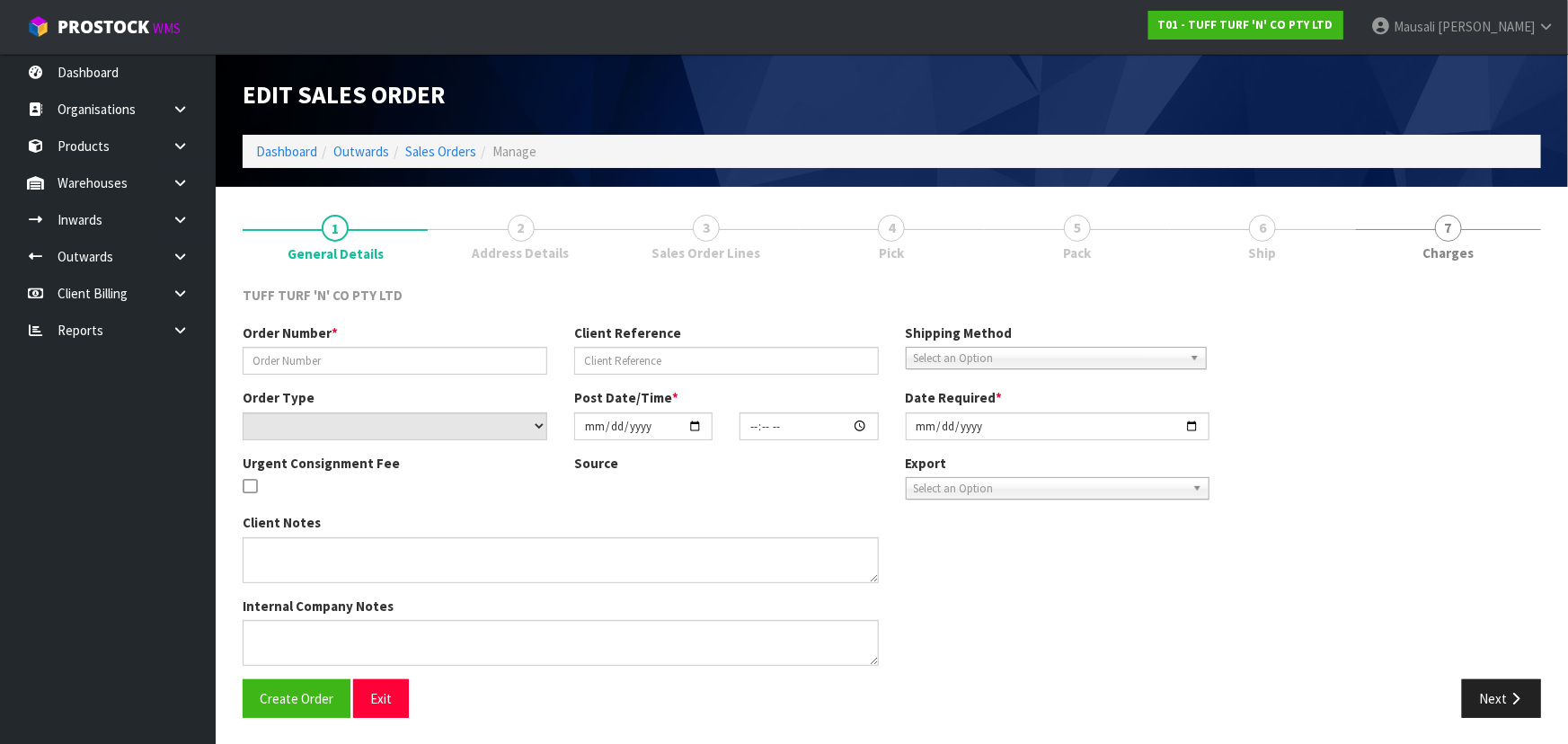
type input "2025-10-14"
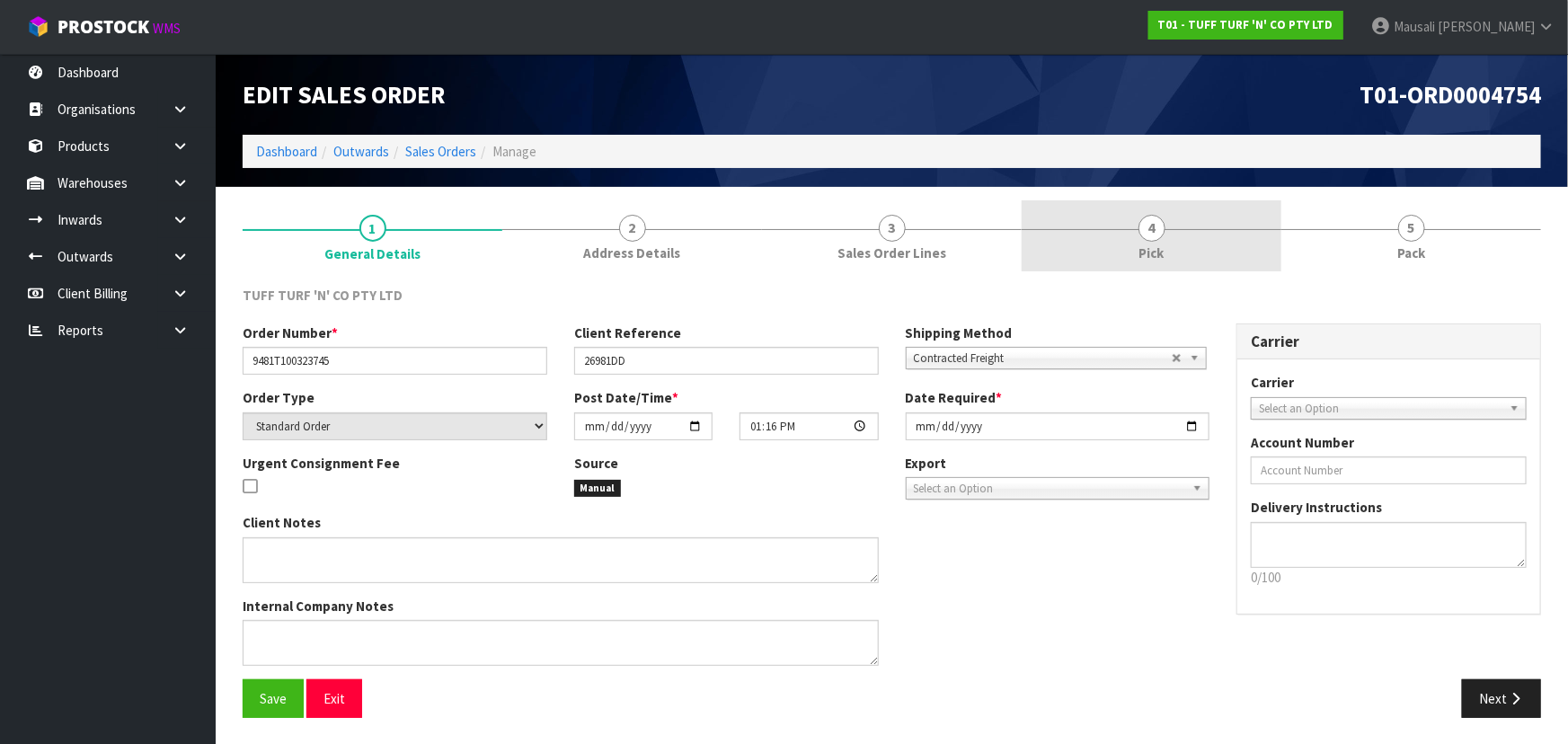
click at [1139, 240] on link "4 Pick" at bounding box center [1151, 236] width 260 height 71
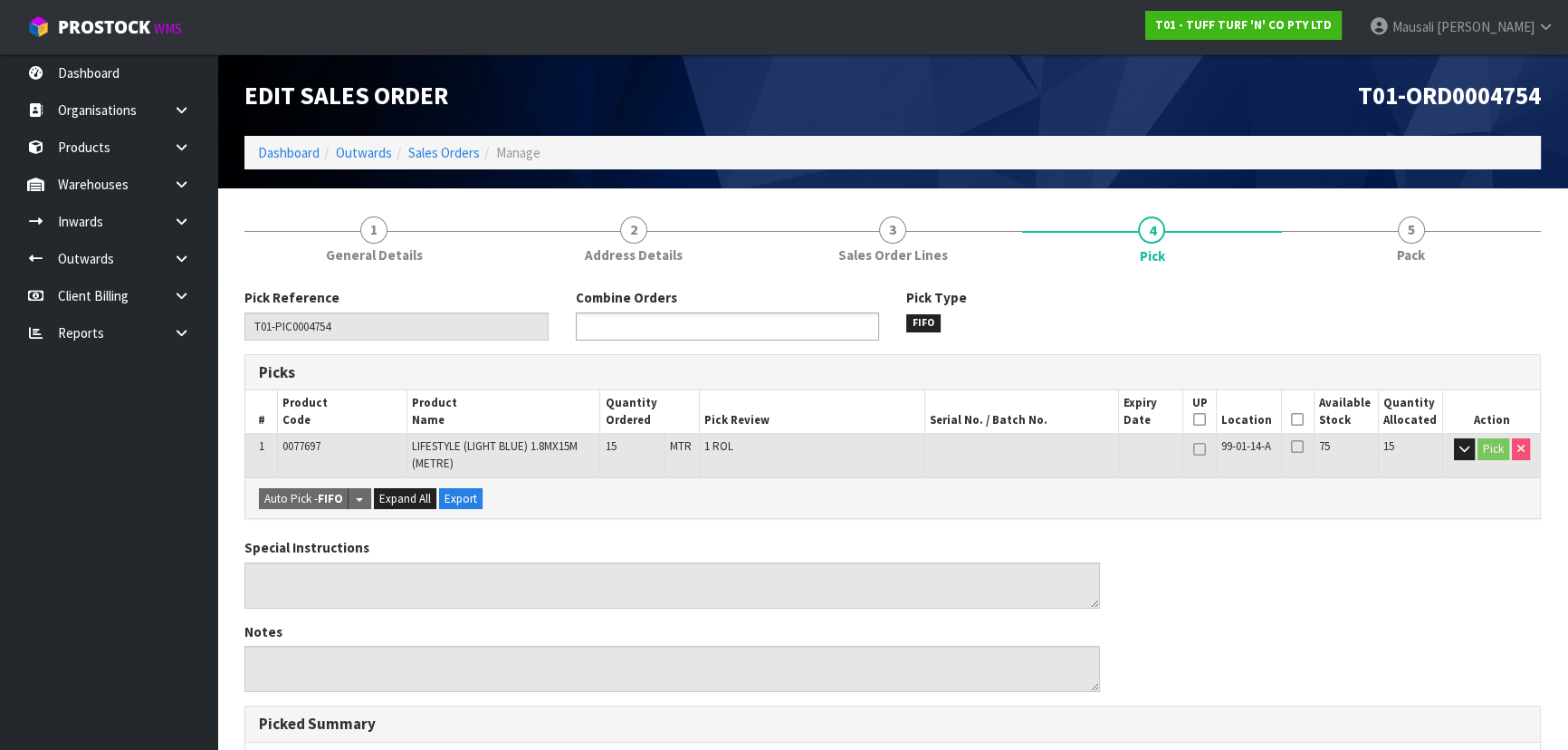
click at [752, 317] on ul at bounding box center [727, 326] width 303 height 28
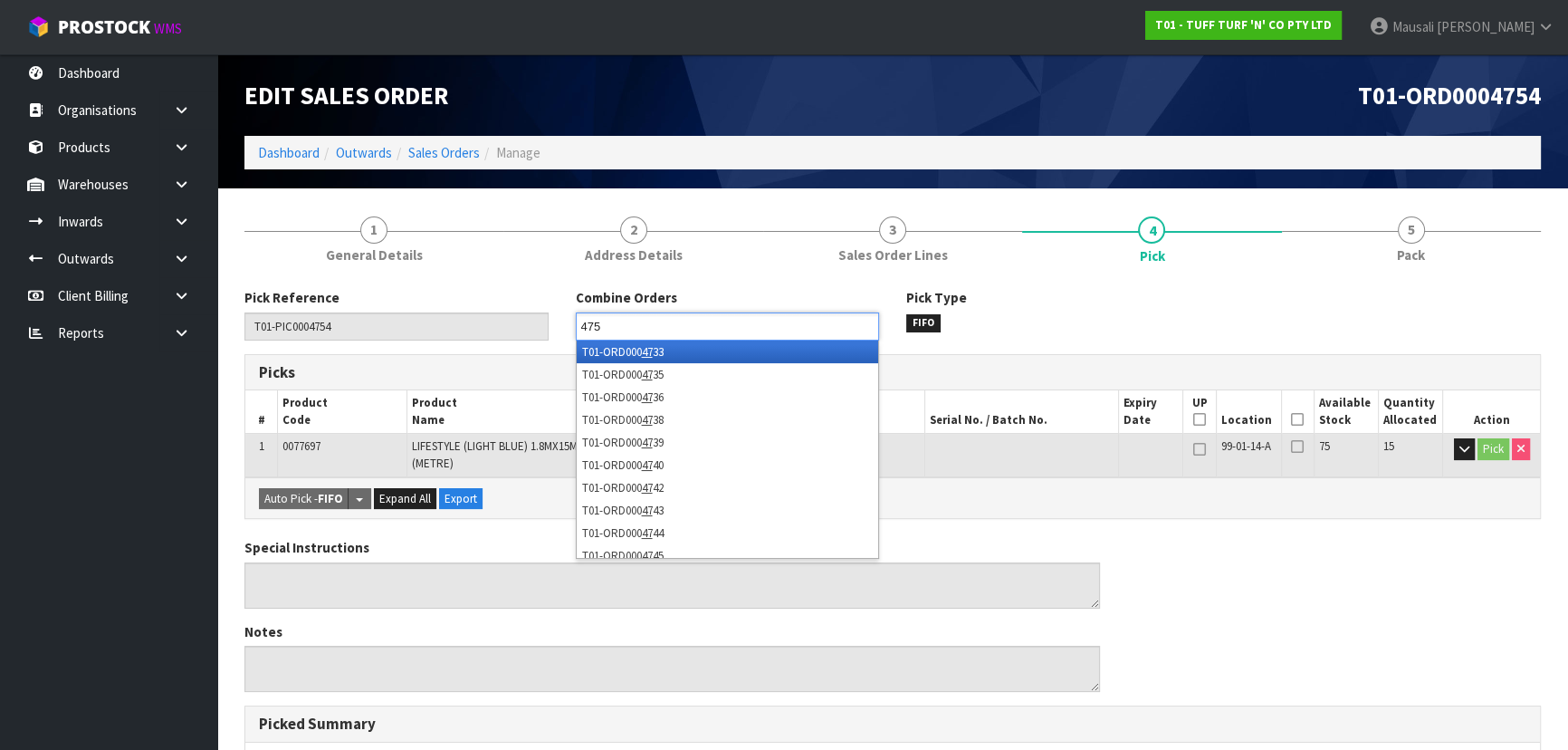
type input "4753"
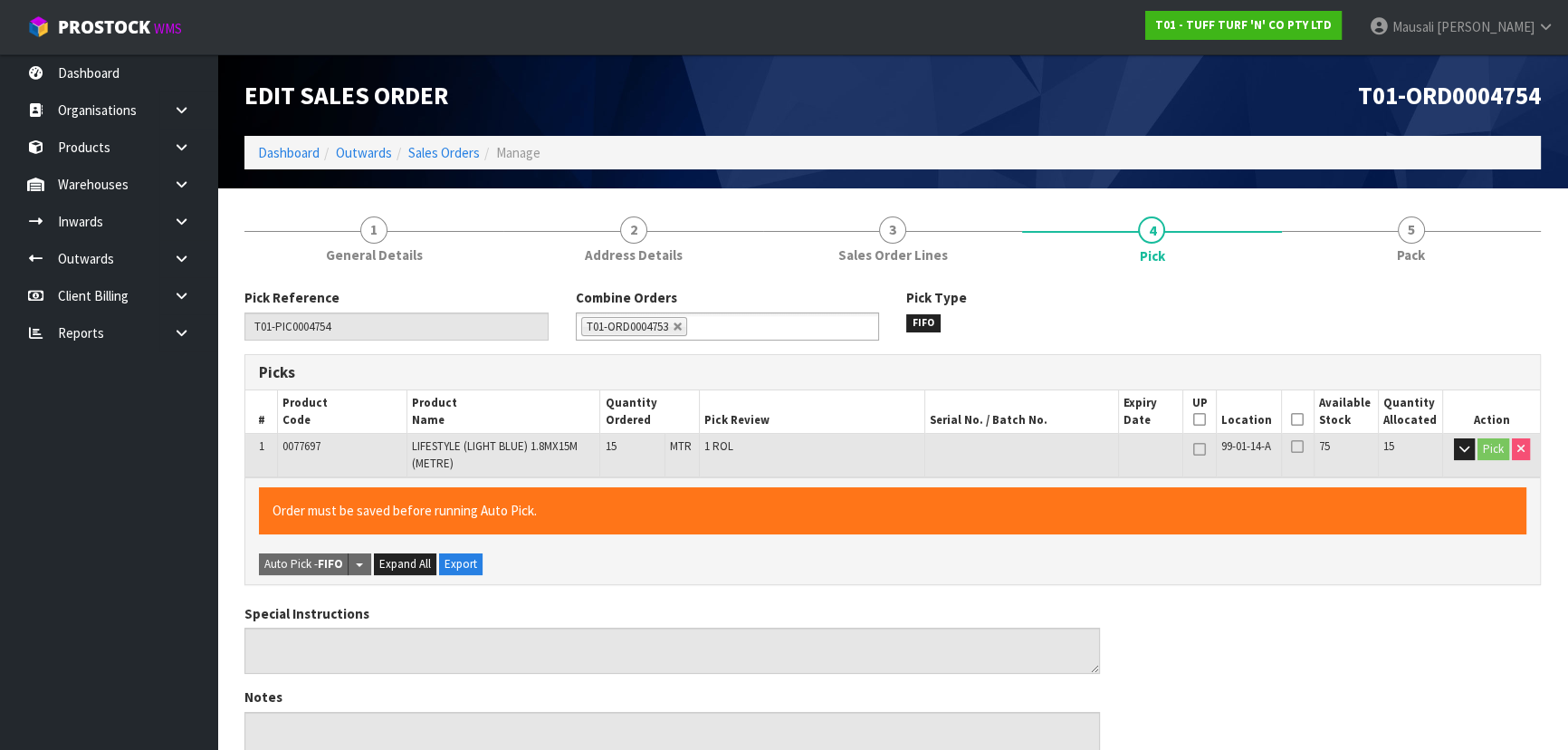
click at [1294, 420] on icon at bounding box center [1297, 419] width 12 height 1
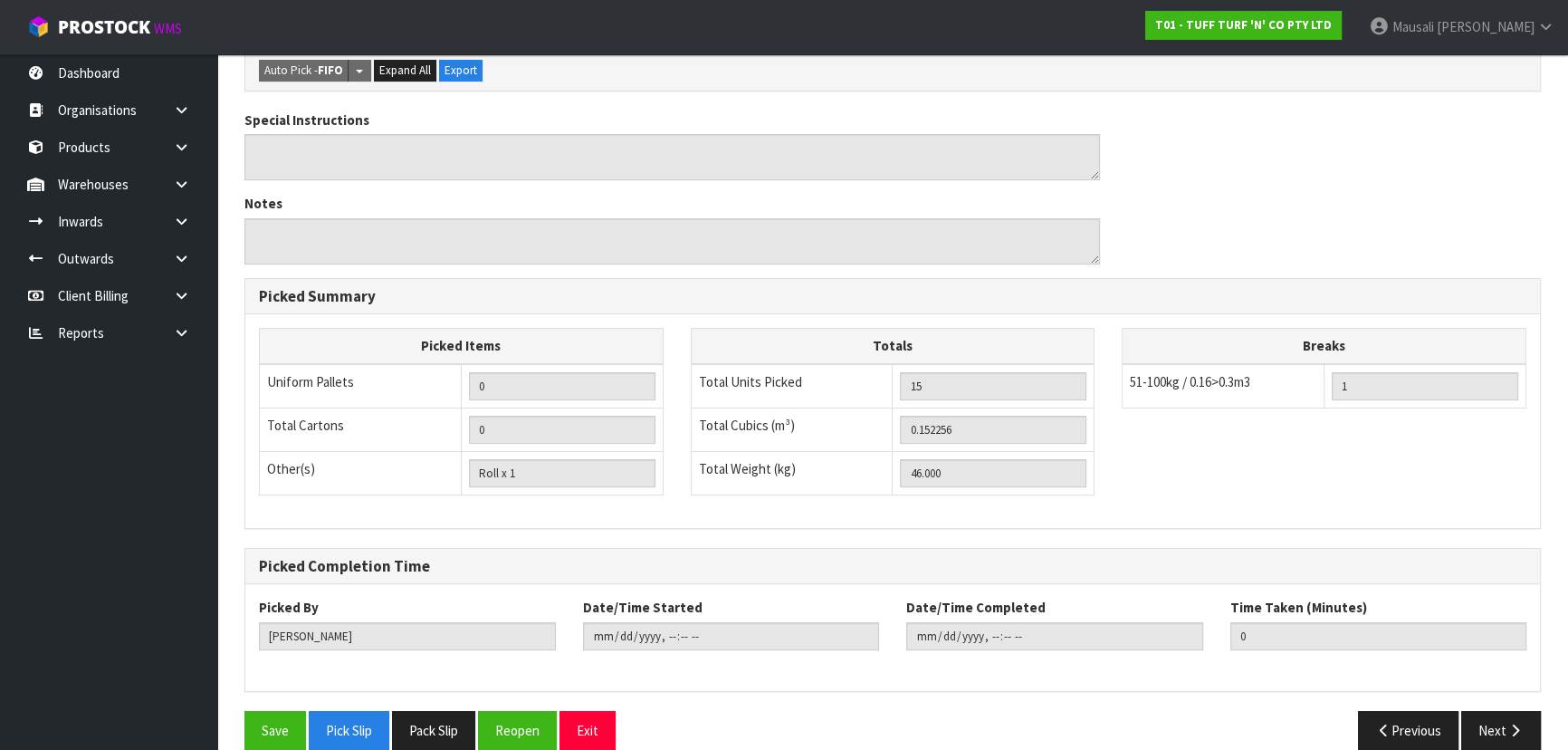
scroll to position [517, 0]
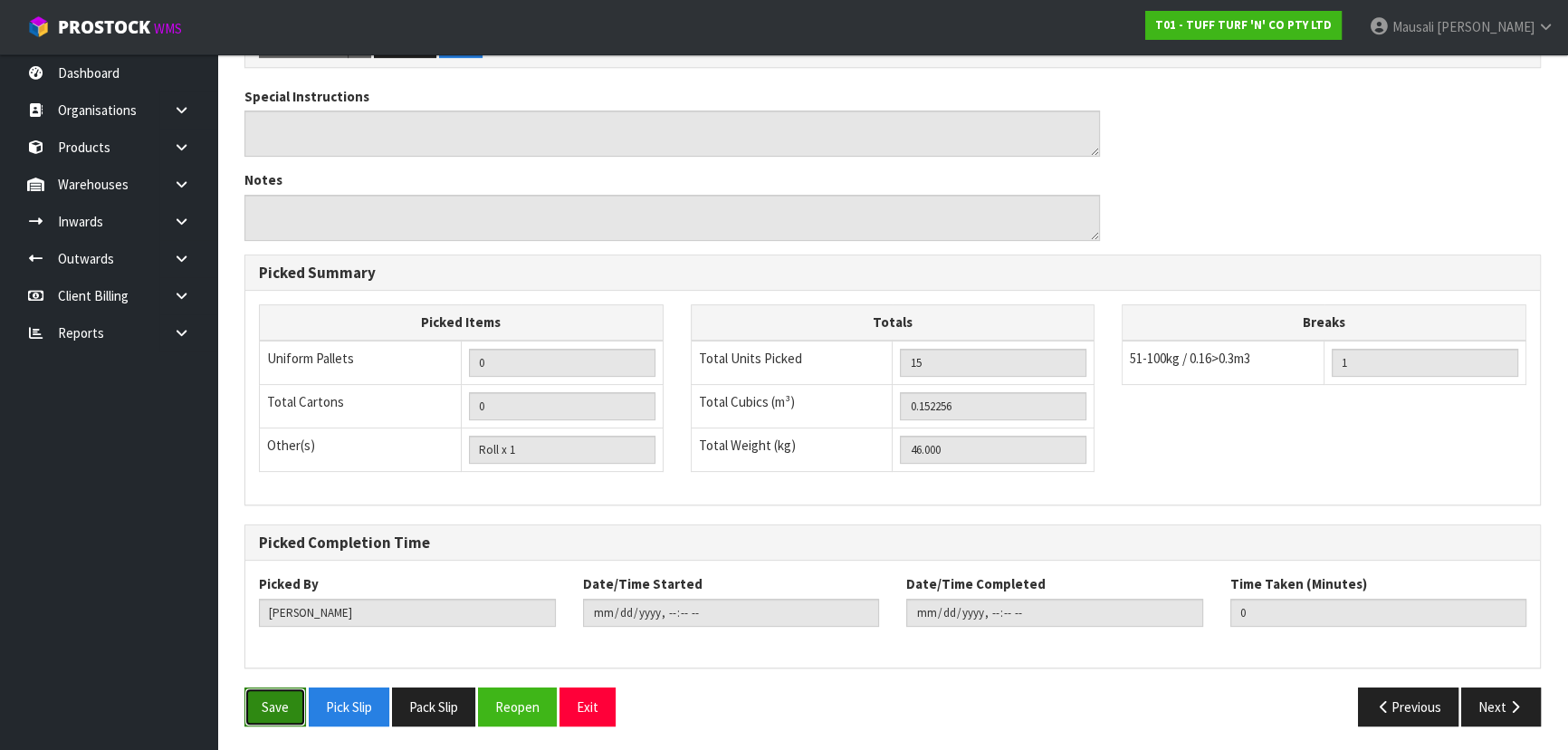
click at [288, 690] on button "Save" at bounding box center [275, 706] width 61 height 39
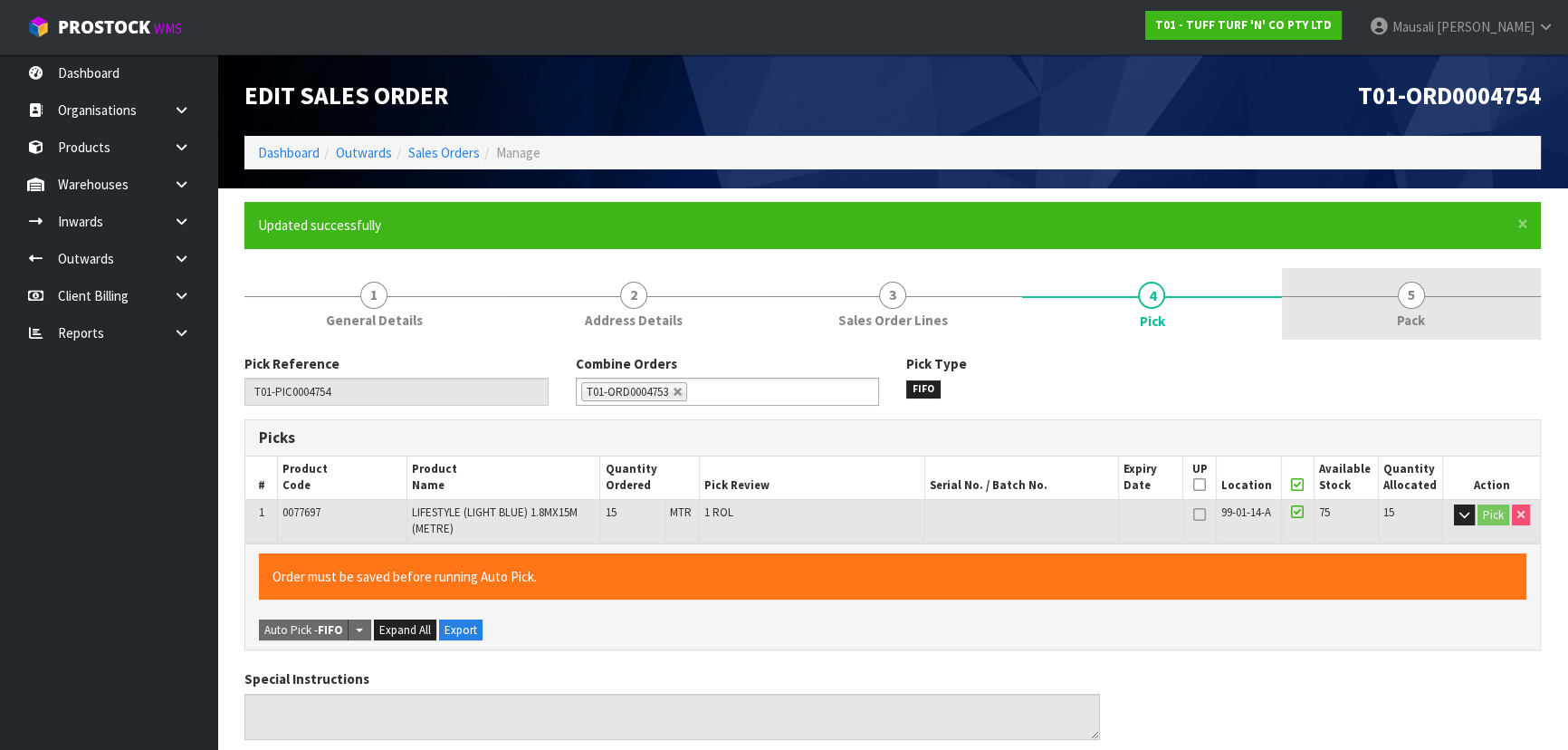
type input "Mausali Tito"
type input "2025-10-15T13:59:24"
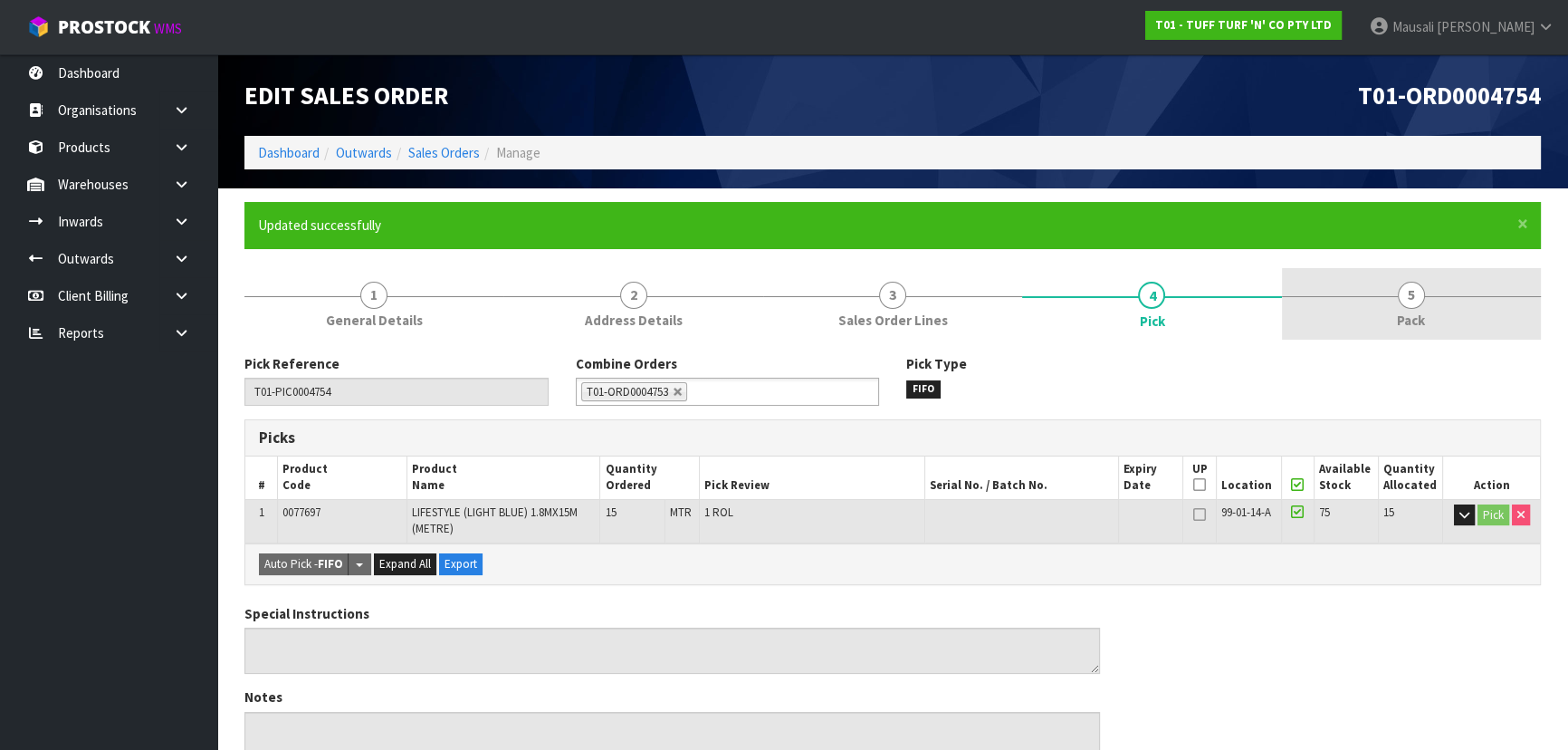
click at [1397, 290] on span "5" at bounding box center [1410, 295] width 27 height 27
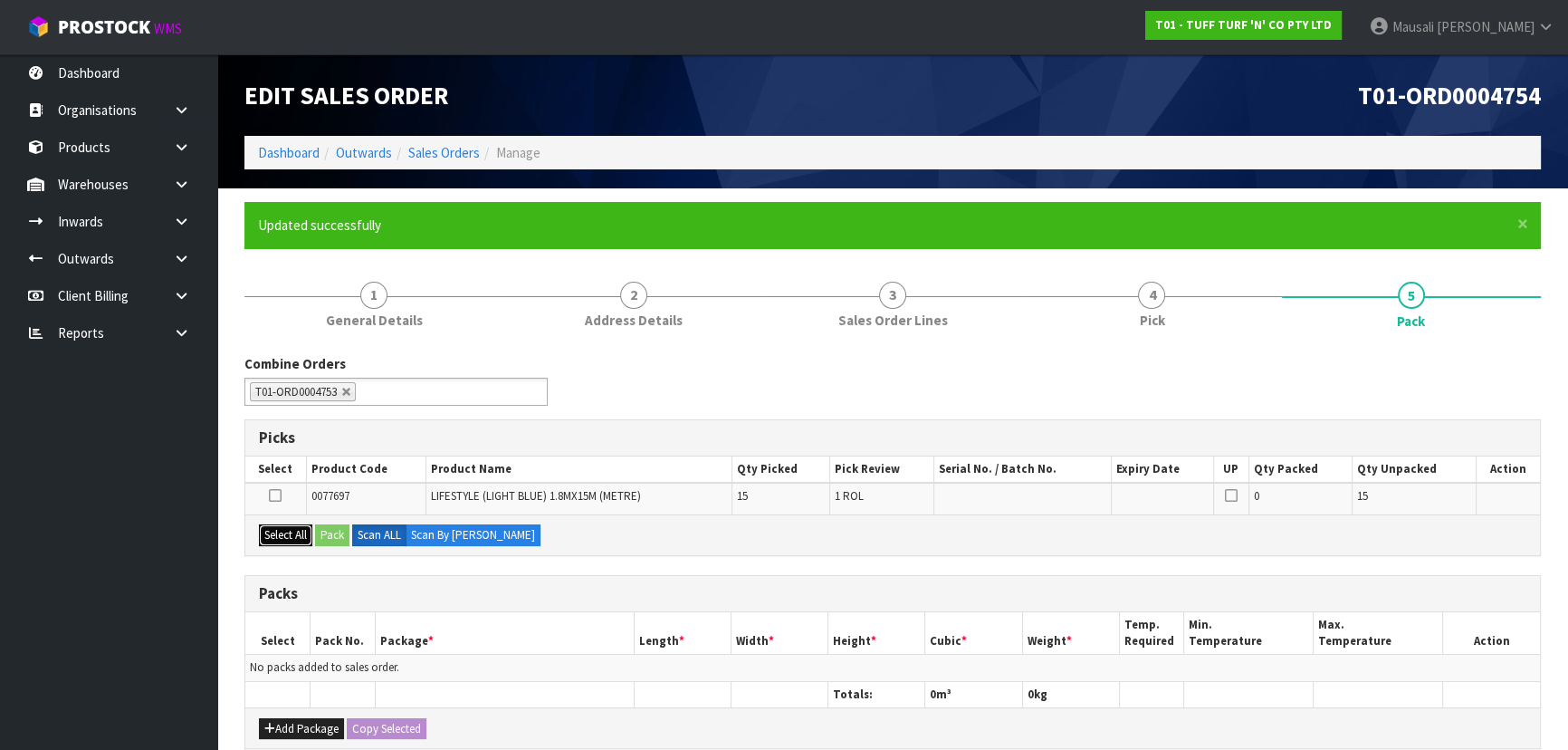
click at [289, 531] on button "Select All" at bounding box center [285, 534] width 53 height 22
click at [320, 534] on button "Pack" at bounding box center [332, 534] width 34 height 22
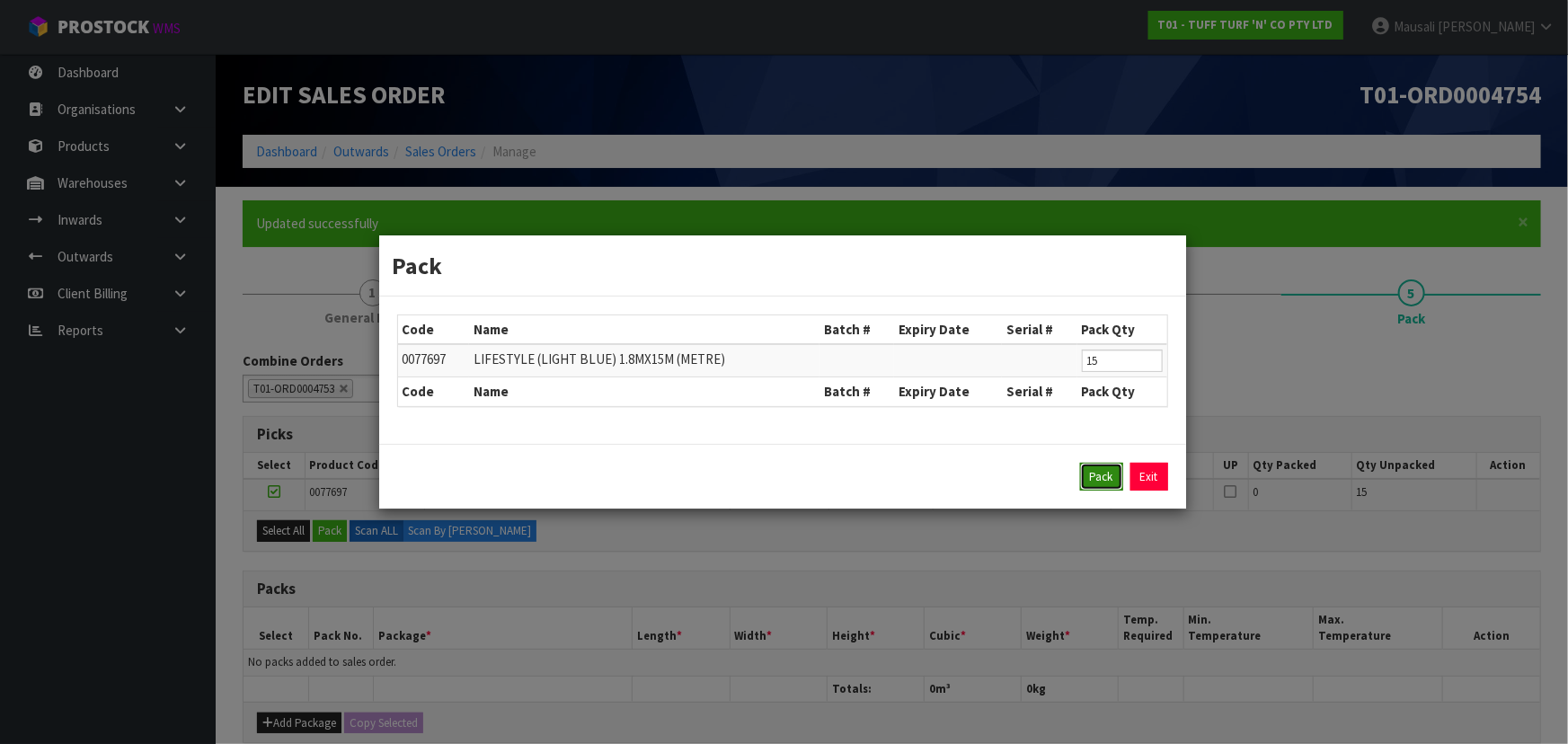
click at [1088, 473] on button "Pack" at bounding box center [1102, 477] width 43 height 29
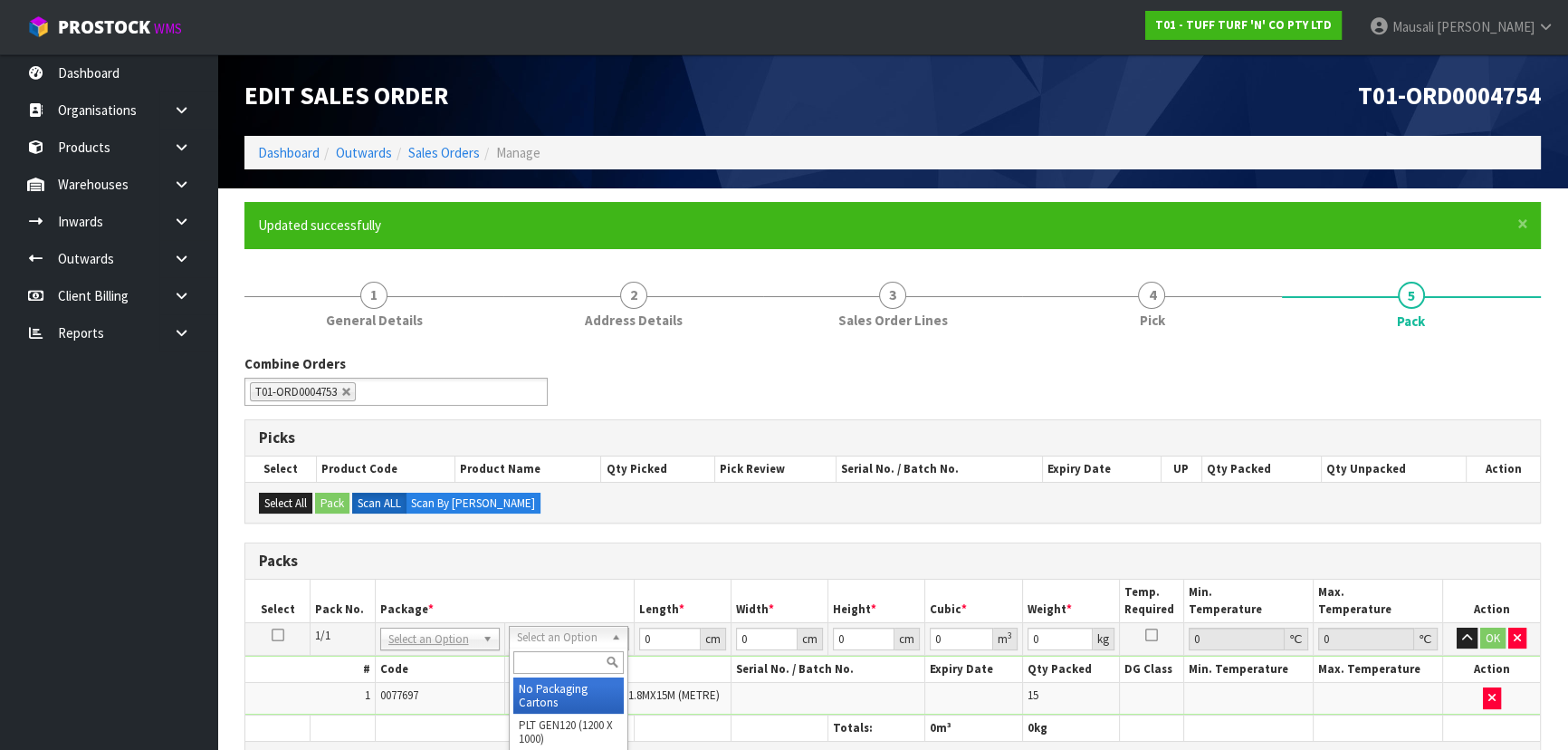
drag, startPoint x: 564, startPoint y: 628, endPoint x: 568, endPoint y: 670, distance: 42.2
drag, startPoint x: 670, startPoint y: 639, endPoint x: 602, endPoint y: 652, distance: 69.2
click at [613, 648] on tr "1/1 NONE 007-001 007-002 007-004 007-009 007-013 007-014 007-015 007-017 007-01…" at bounding box center [892, 638] width 1294 height 32
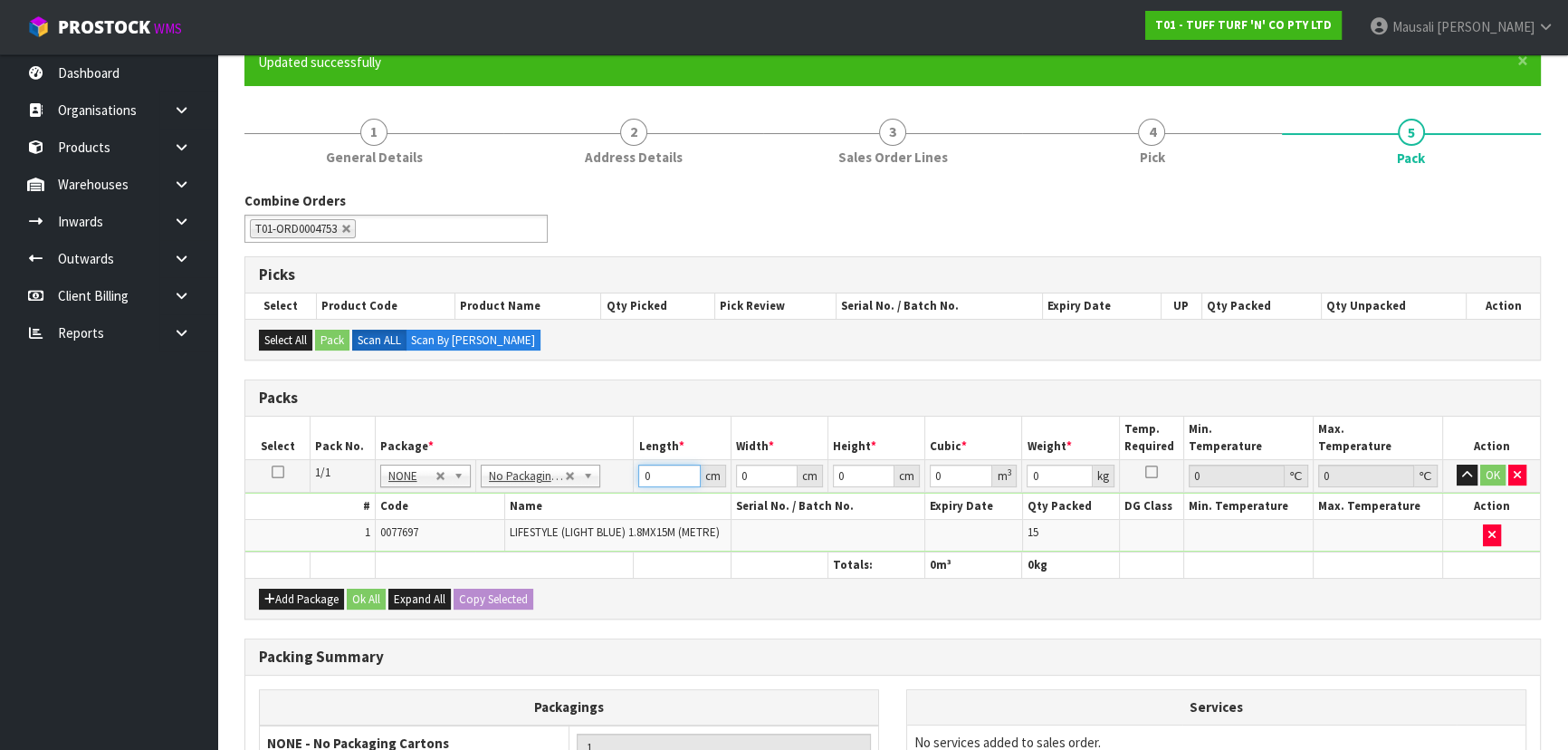
scroll to position [164, 0]
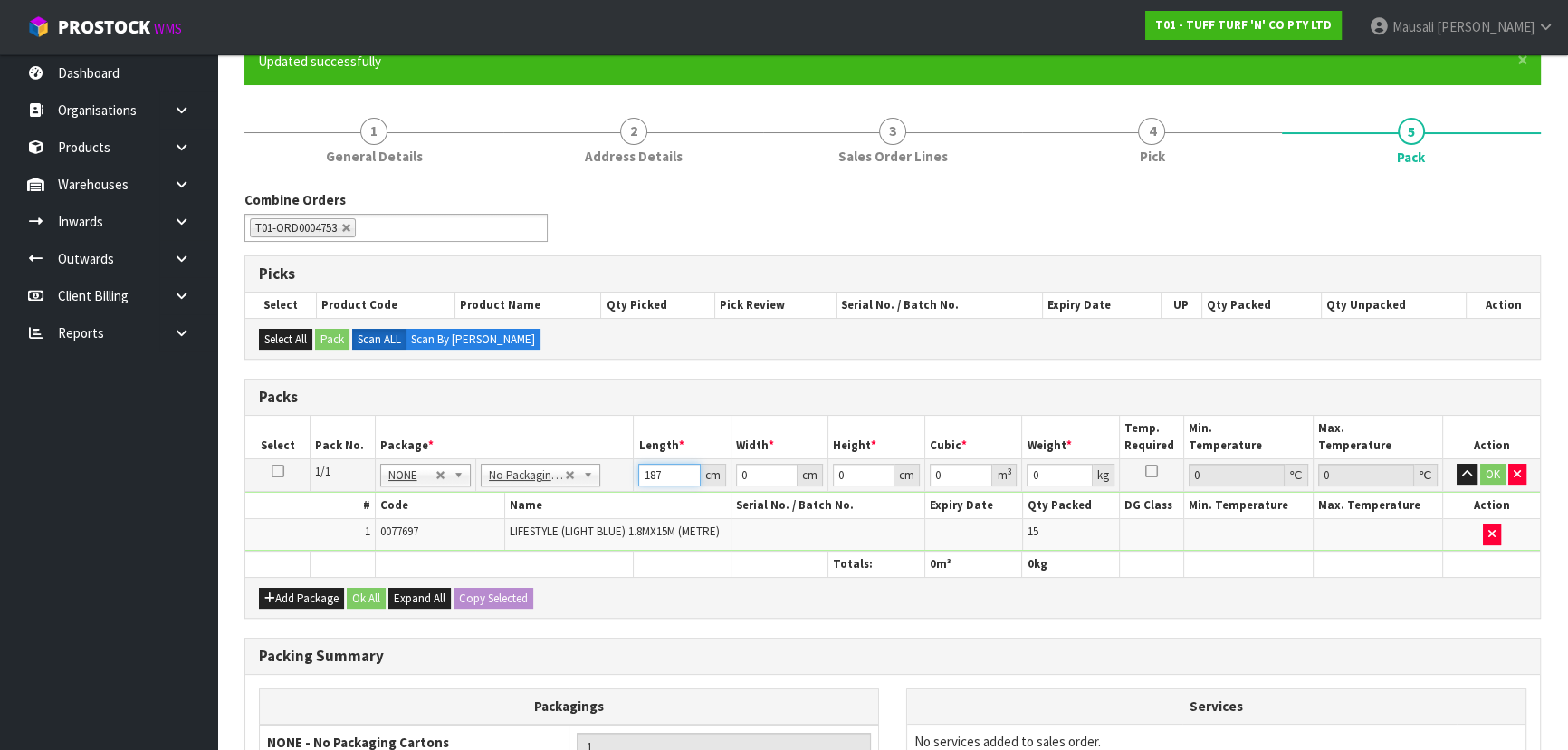
type input "187"
type input "7"
type input "87"
type input "4"
type input "0.065076"
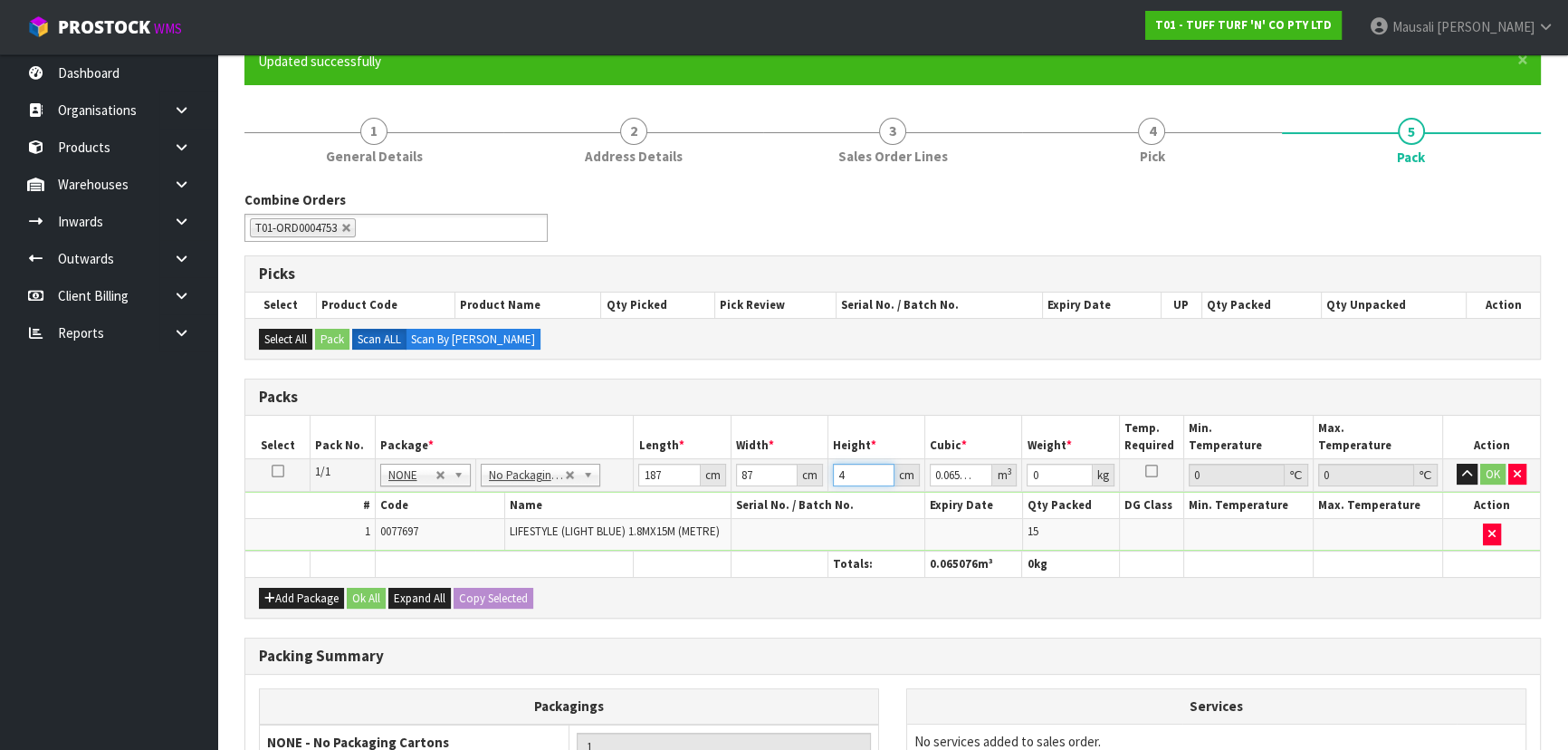
type input "42"
type input "0.683298"
type input "42"
type input "73"
click at [357, 593] on button "Ok All" at bounding box center [366, 598] width 39 height 22
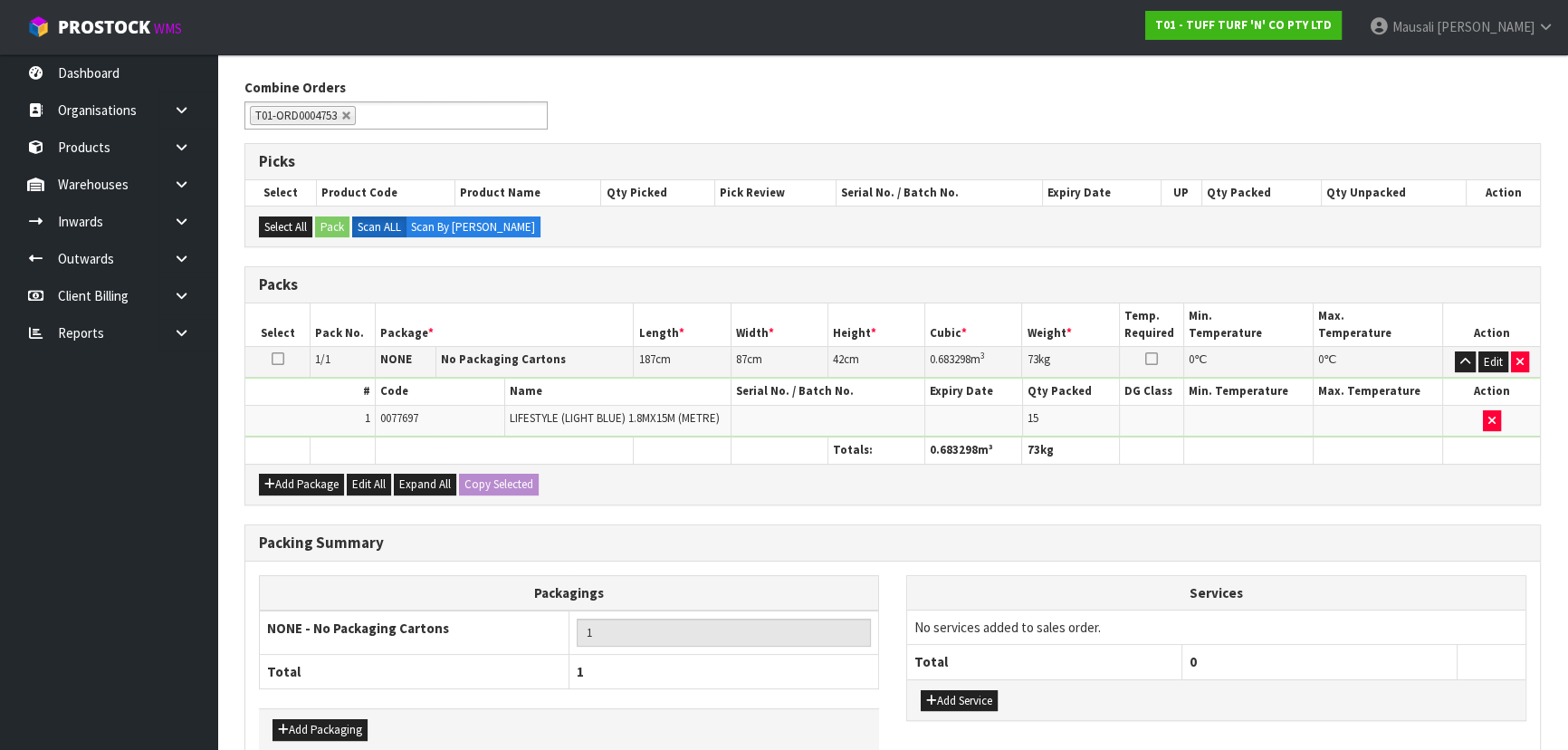
scroll to position [372, 0]
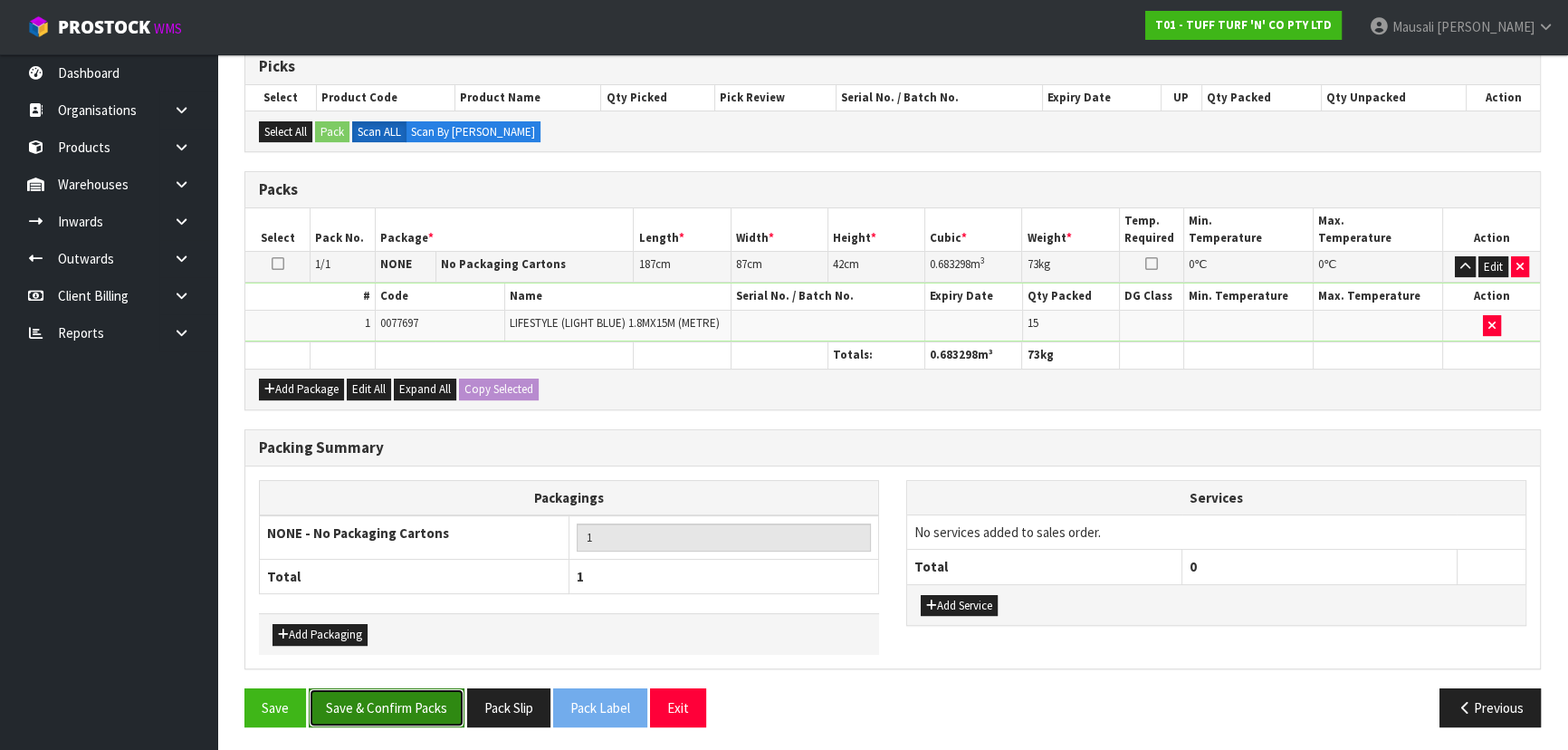
click at [388, 697] on button "Save & Confirm Packs" at bounding box center [387, 707] width 156 height 39
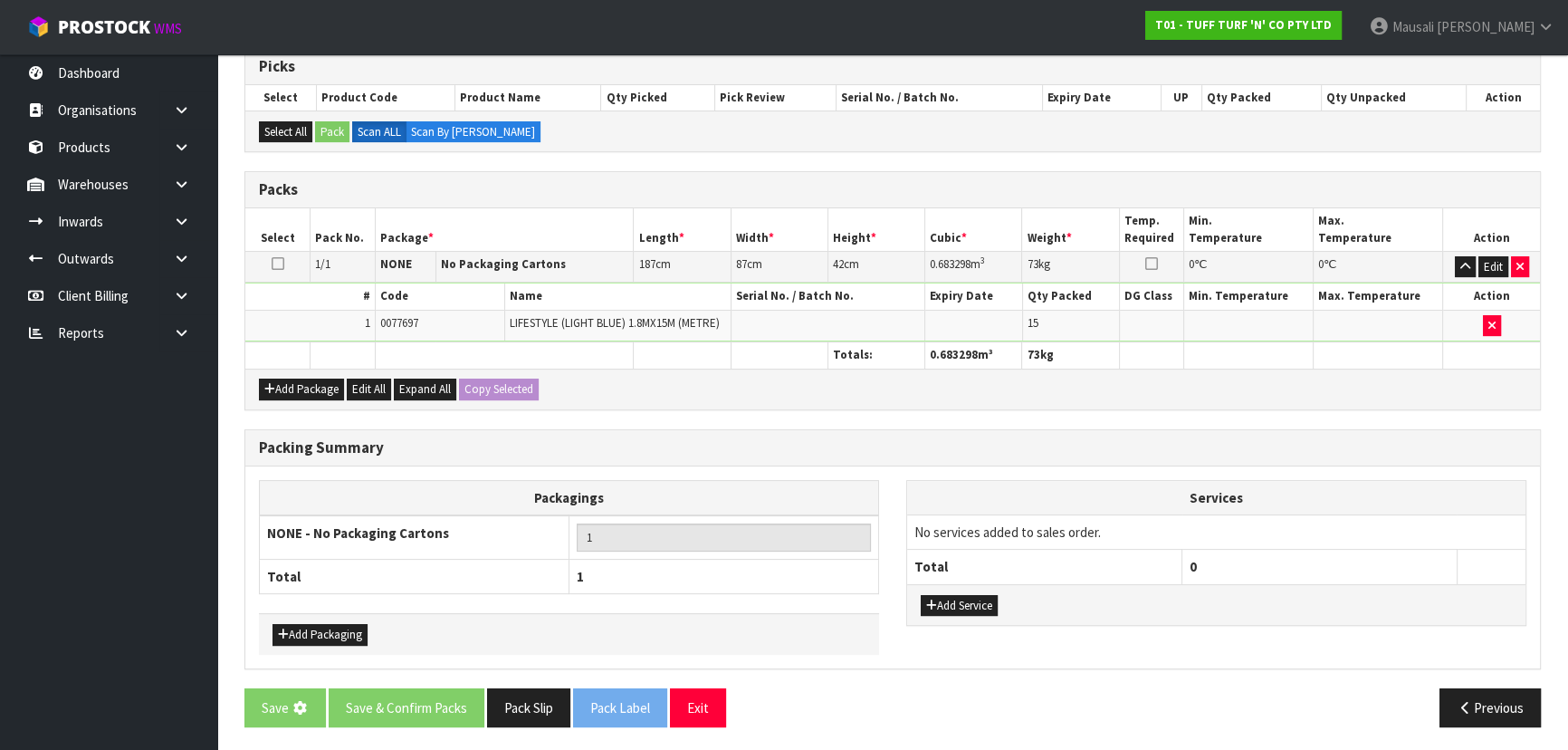
scroll to position [0, 0]
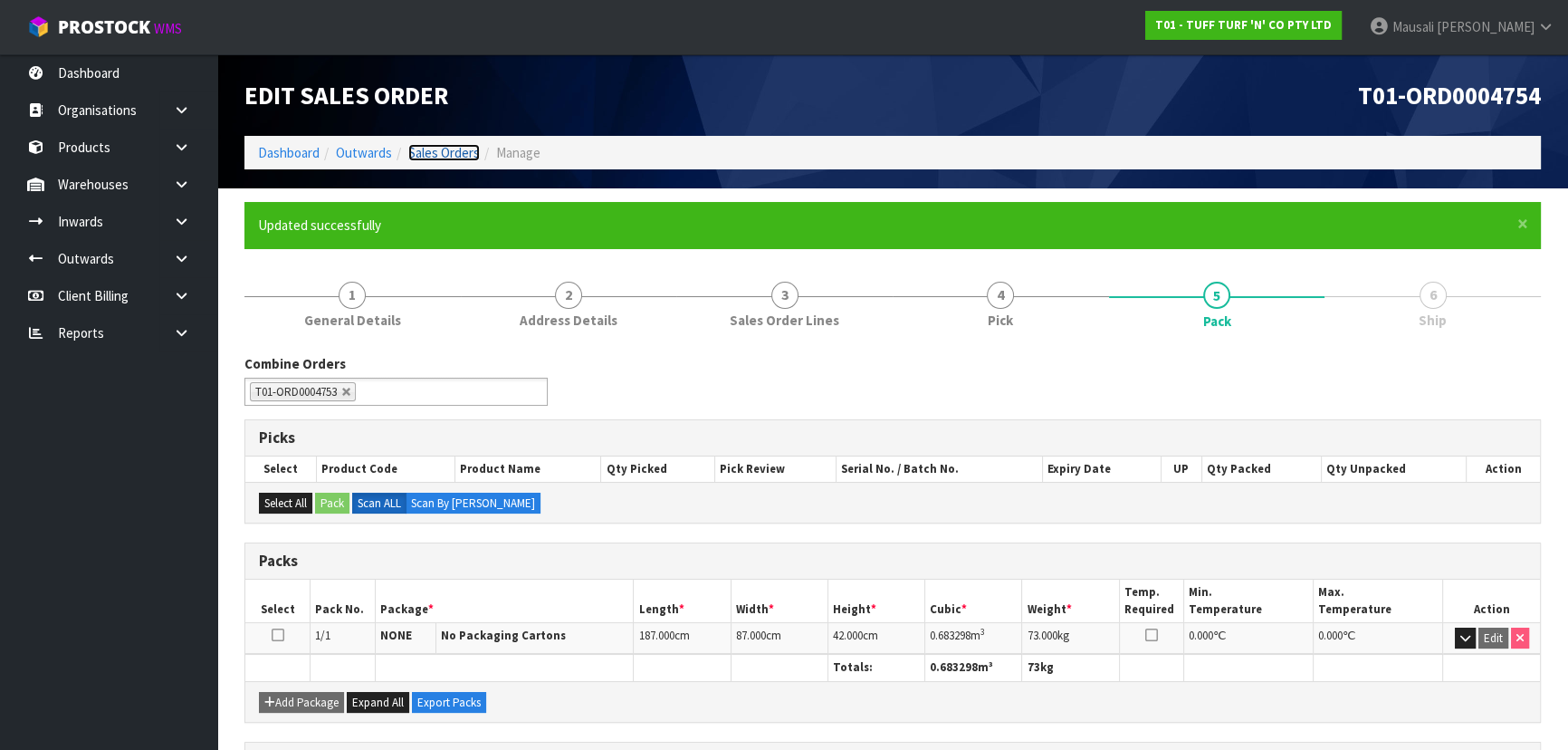
click at [452, 149] on link "Sales Orders" at bounding box center [444, 152] width 72 height 17
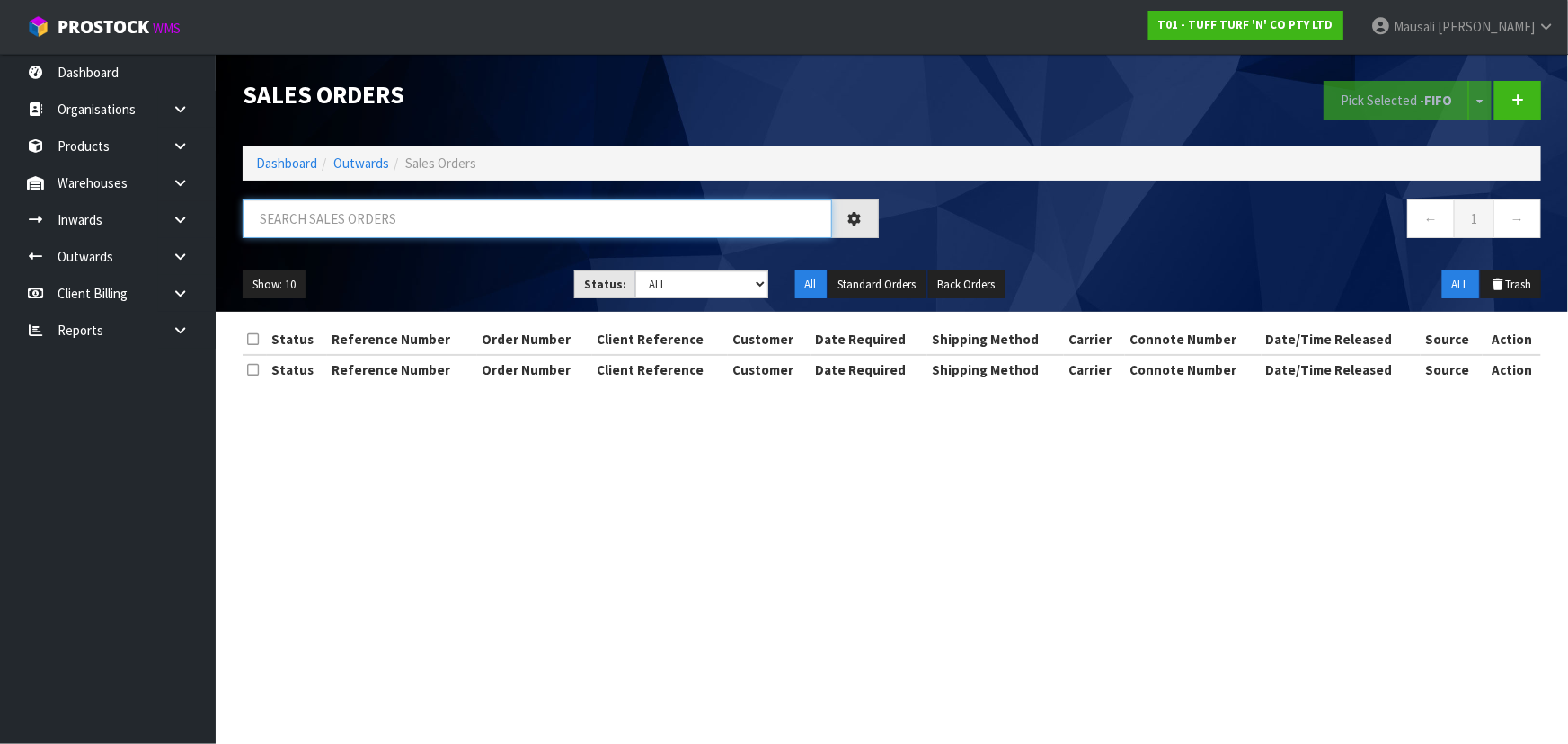
click at [316, 227] on input "text" at bounding box center [538, 219] width 589 height 38
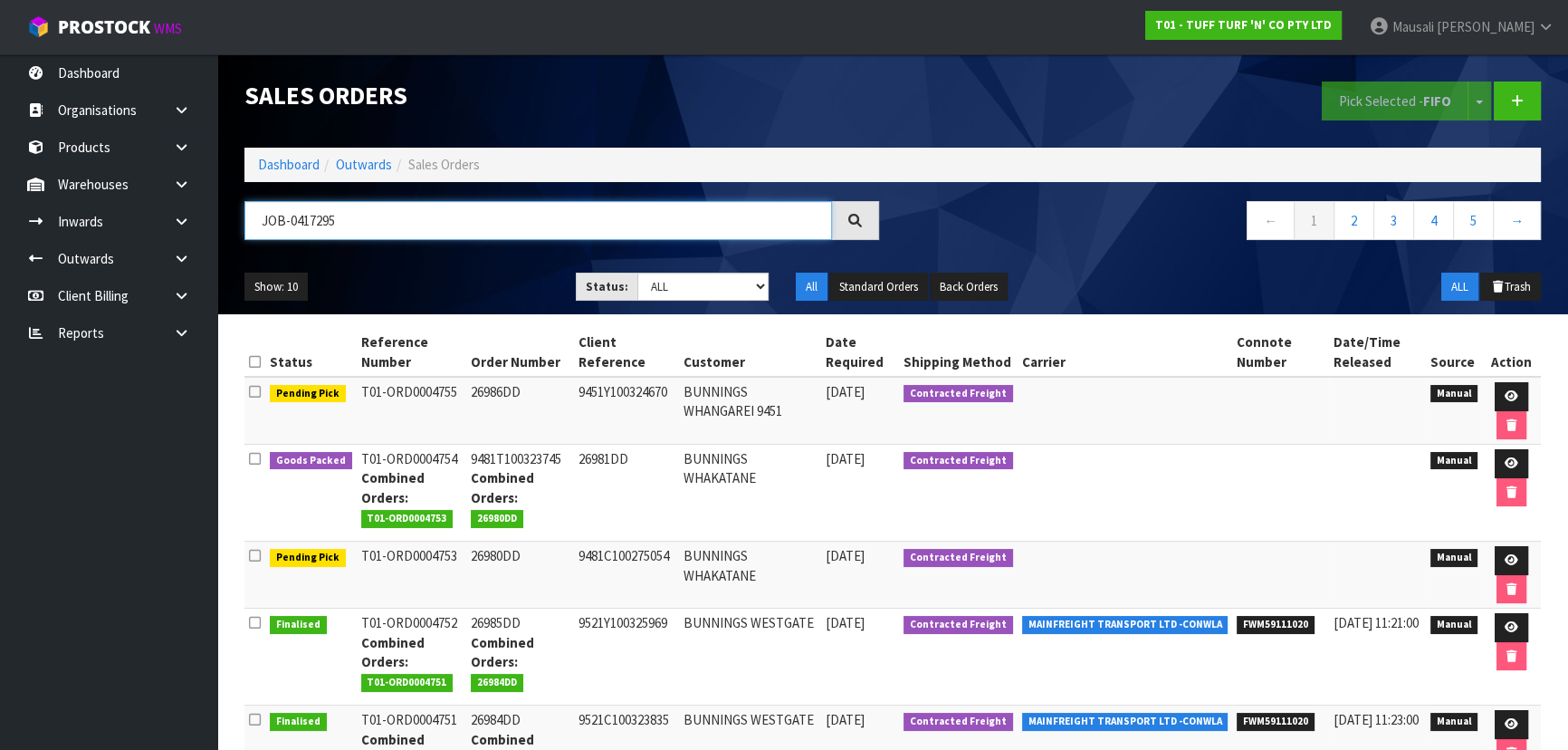
type input "JOB-0417295"
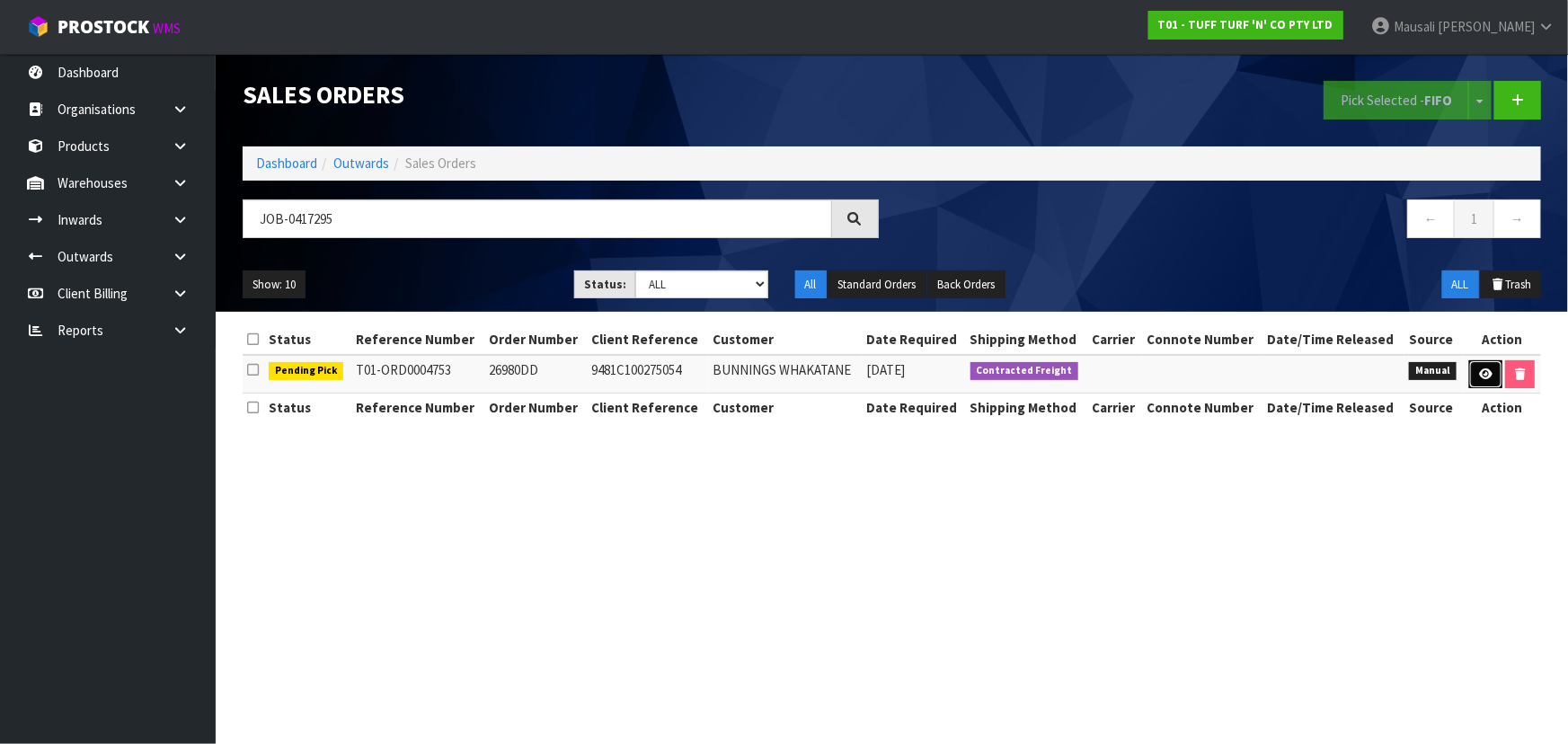
click at [1487, 372] on icon at bounding box center [1485, 374] width 13 height 11
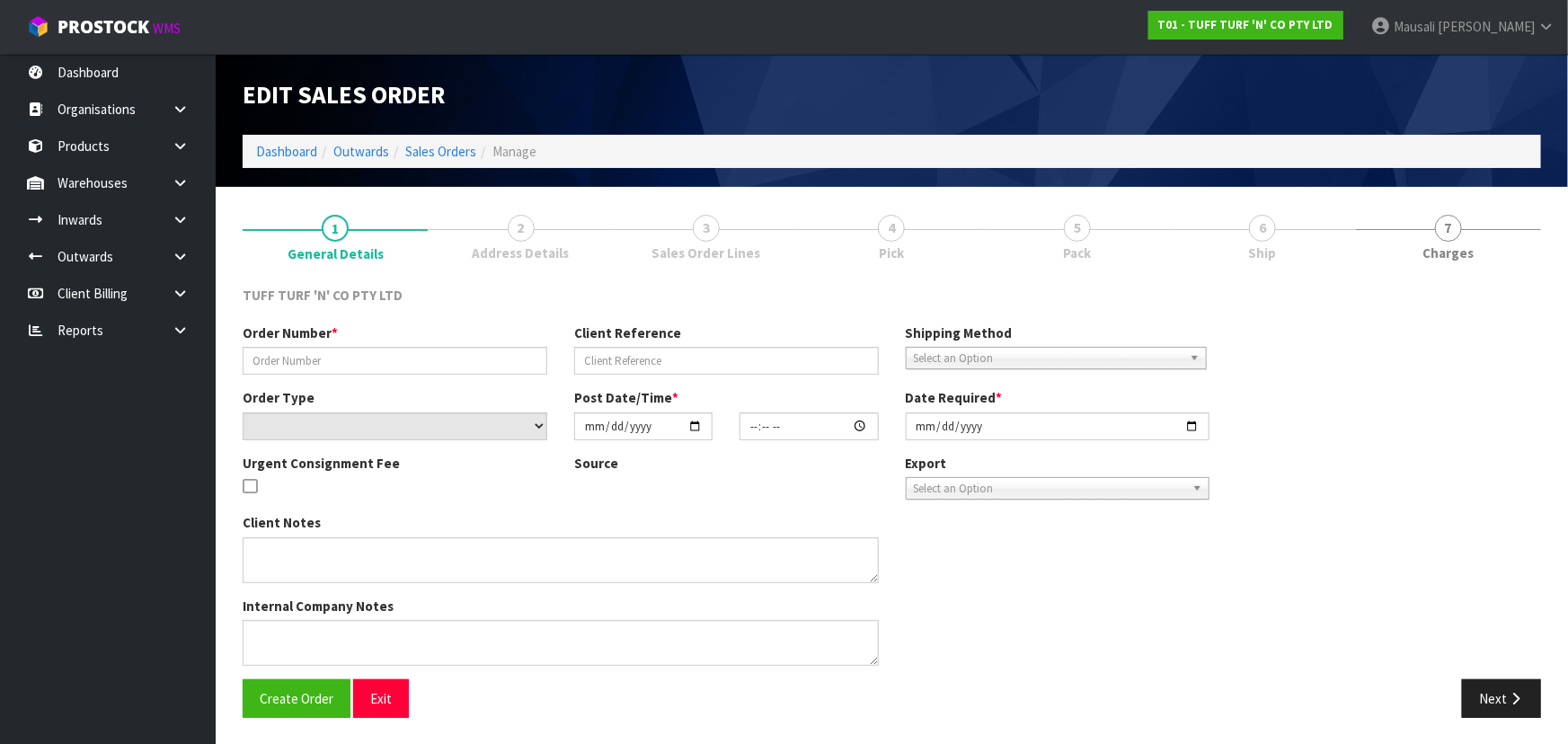
type input "26980DD"
type input "9481C100275054"
select select "number:0"
type input "2025-10-13"
type input "13:16:00.000"
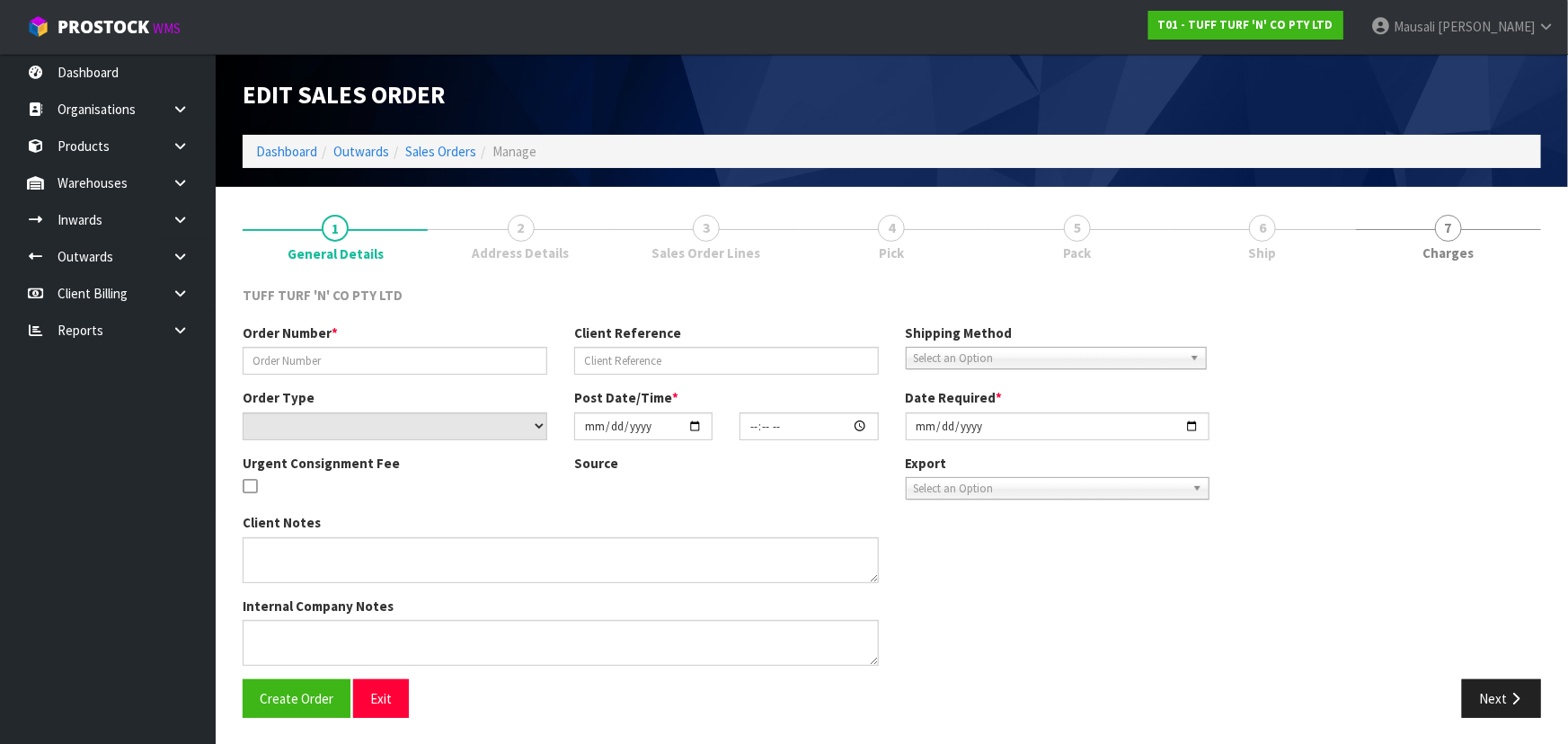
type input "2025-10-14"
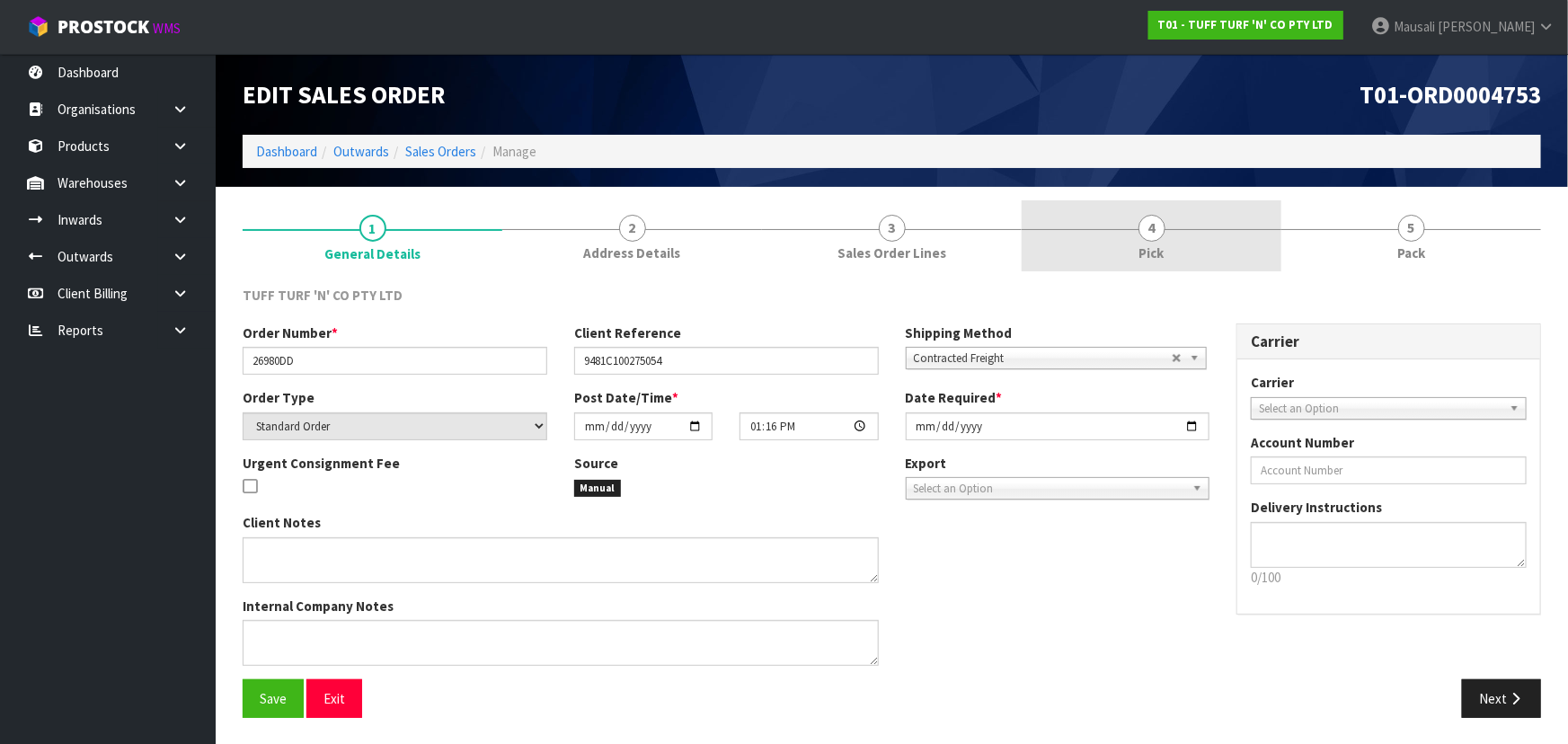
click at [1154, 244] on span "Pick" at bounding box center [1151, 253] width 25 height 19
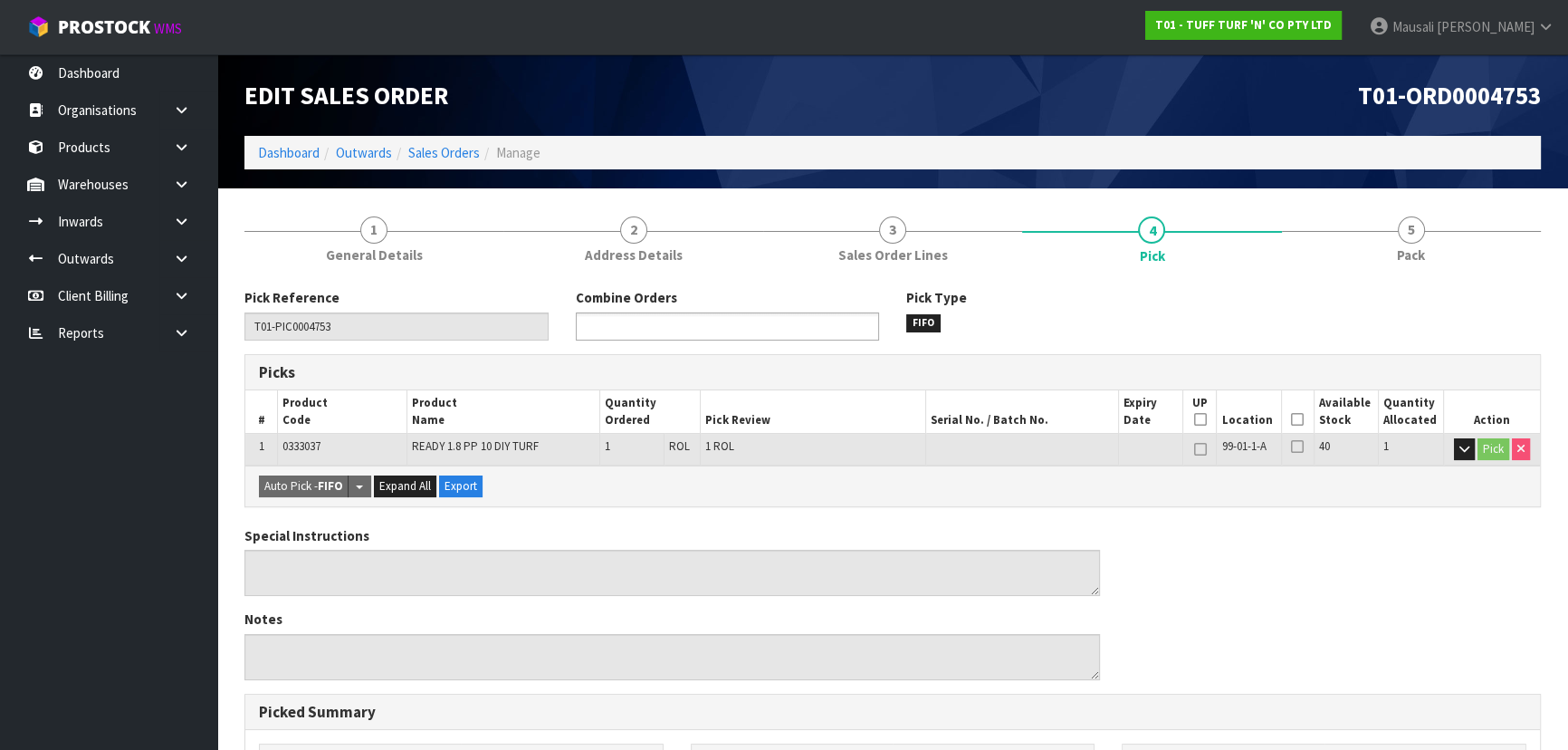
click at [703, 327] on input "text" at bounding box center [647, 326] width 133 height 23
type input "4754"
click at [806, 352] on li "T01-ORD000 4754" at bounding box center [727, 352] width 302 height 23
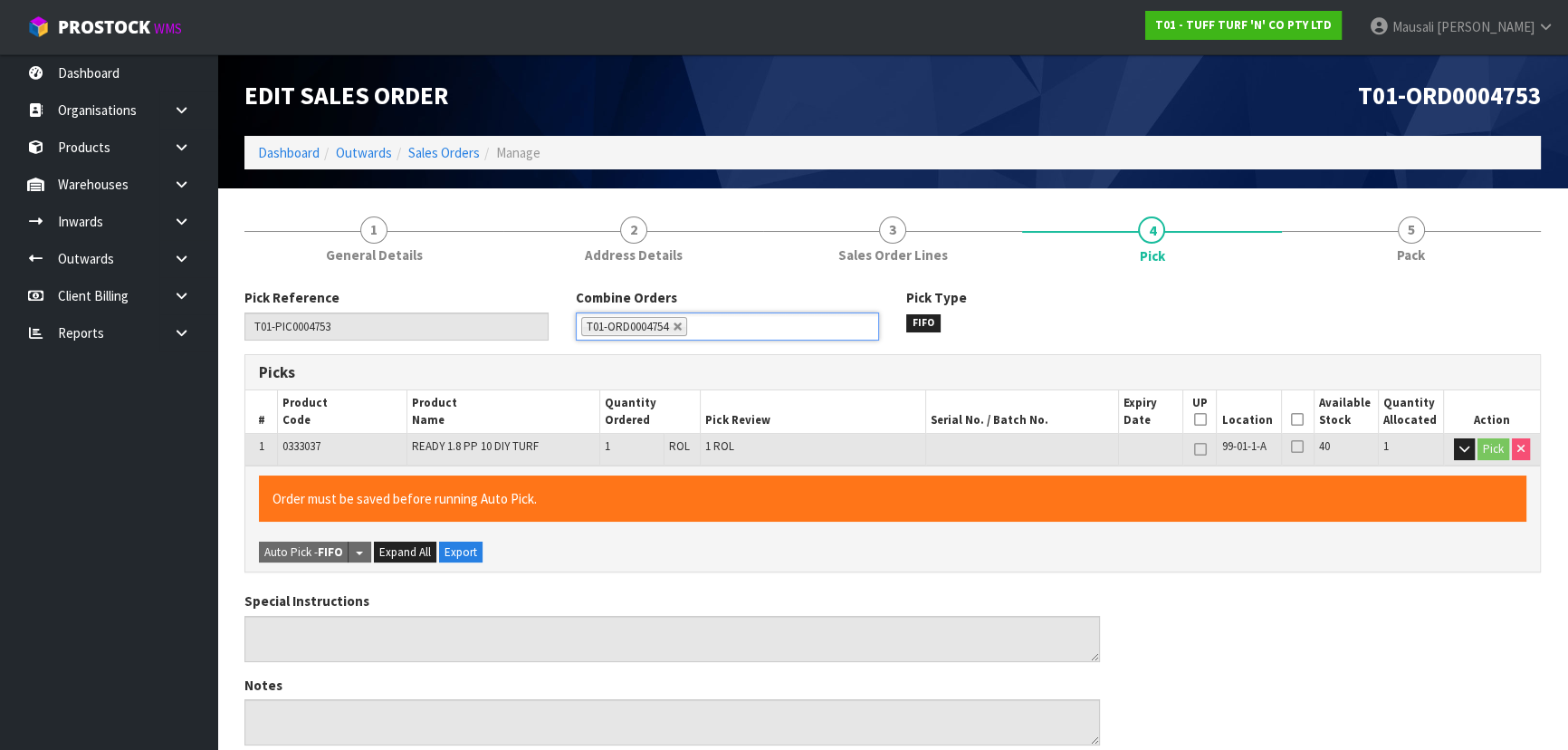
click at [1294, 419] on icon at bounding box center [1297, 419] width 12 height 1
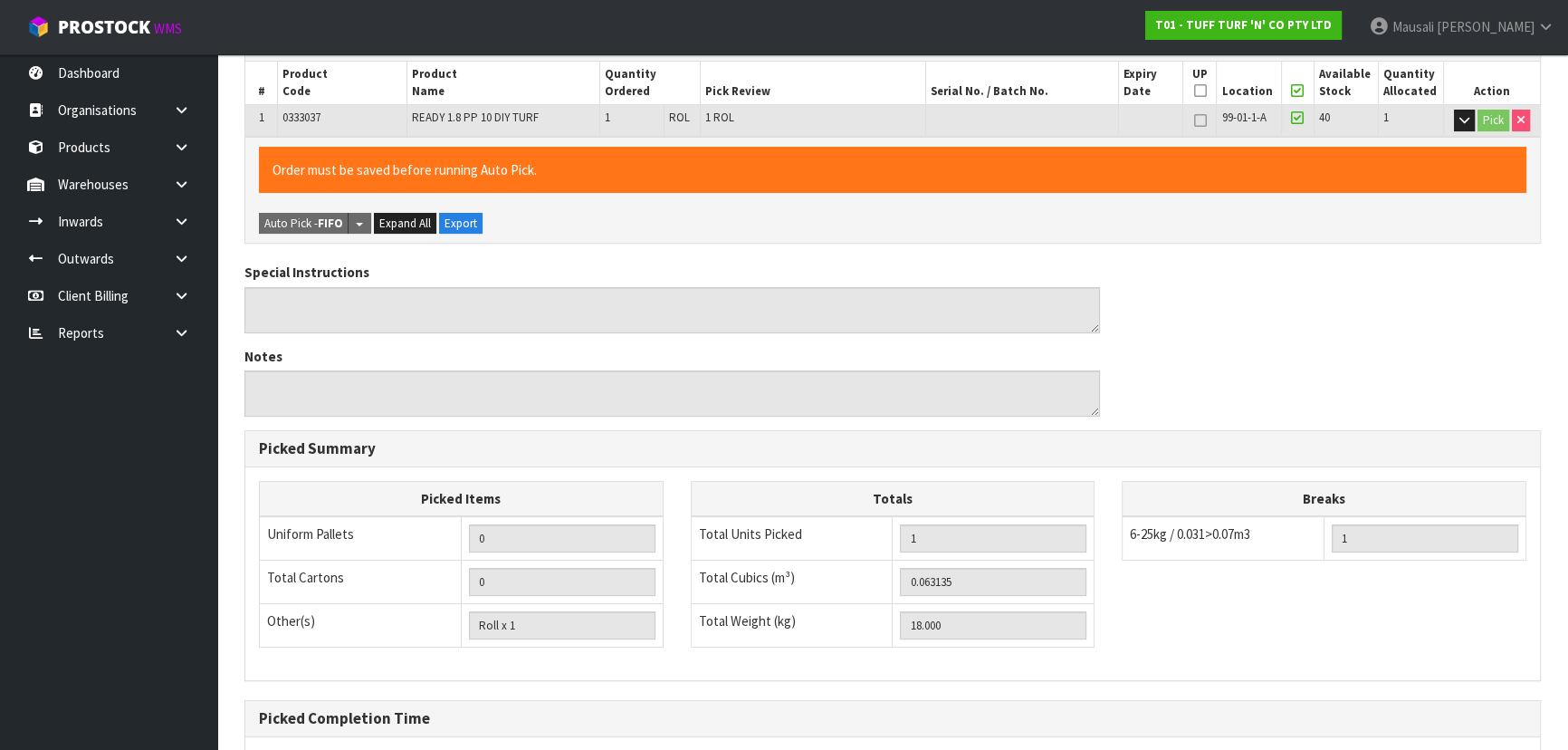
scroll to position [505, 0]
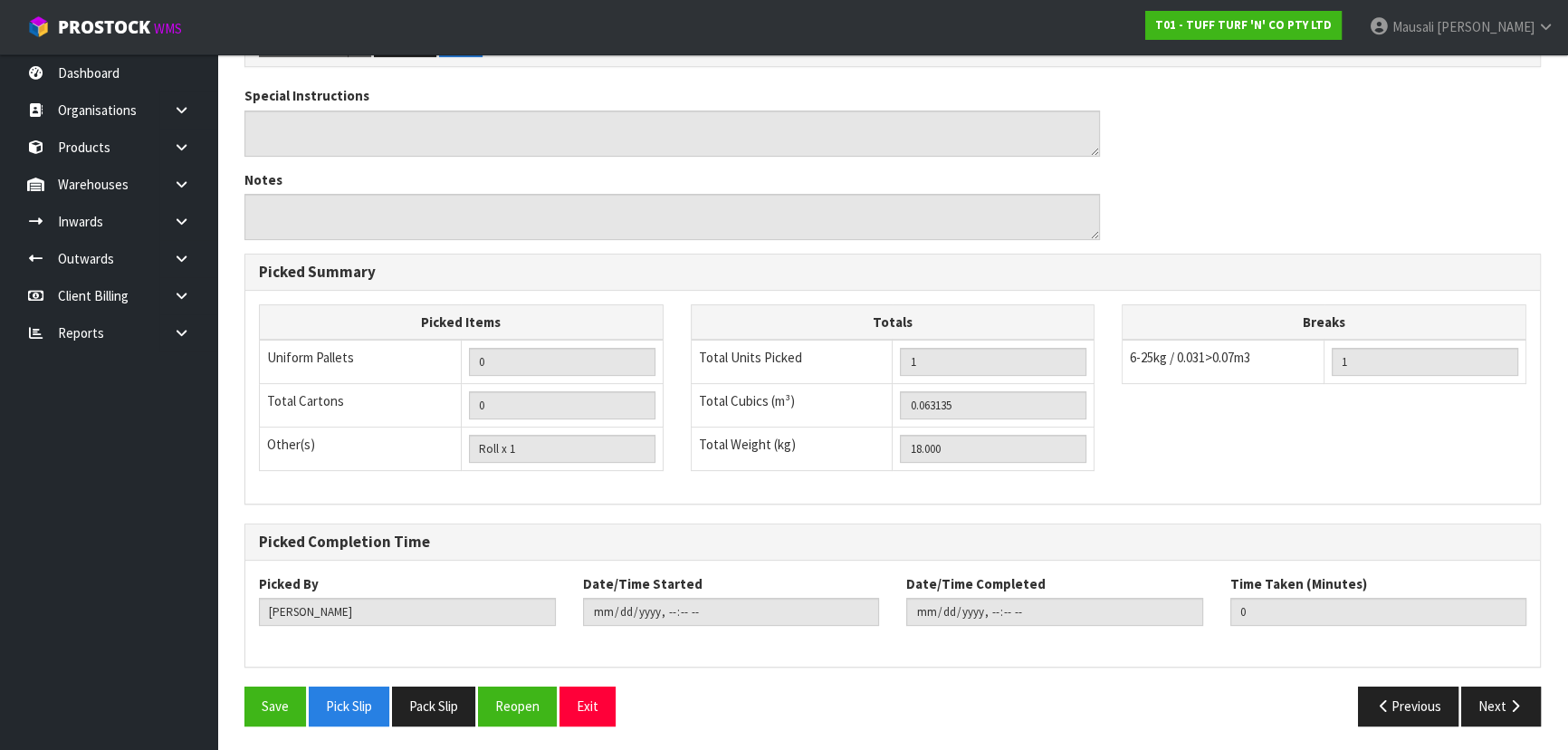
click at [283, 681] on div "Pick Reference T01-PIC0004753 Combine Orders T01-ORD0004733 T01-ORD0004735 T01-…" at bounding box center [892, 261] width 1296 height 957
click at [279, 693] on button "Save" at bounding box center [275, 706] width 61 height 39
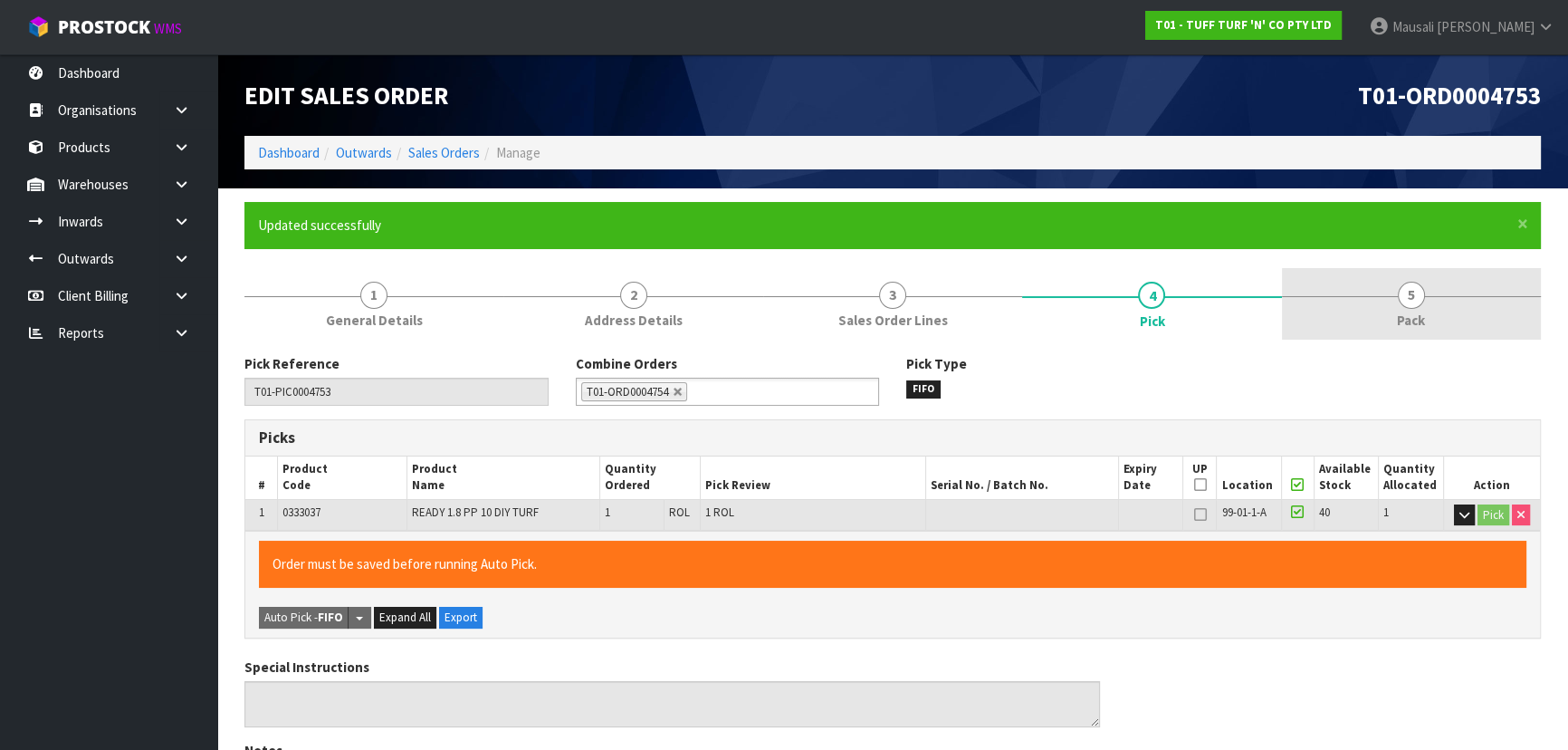
type input "Mausali Tito"
type input "2025-10-15T14:01:16"
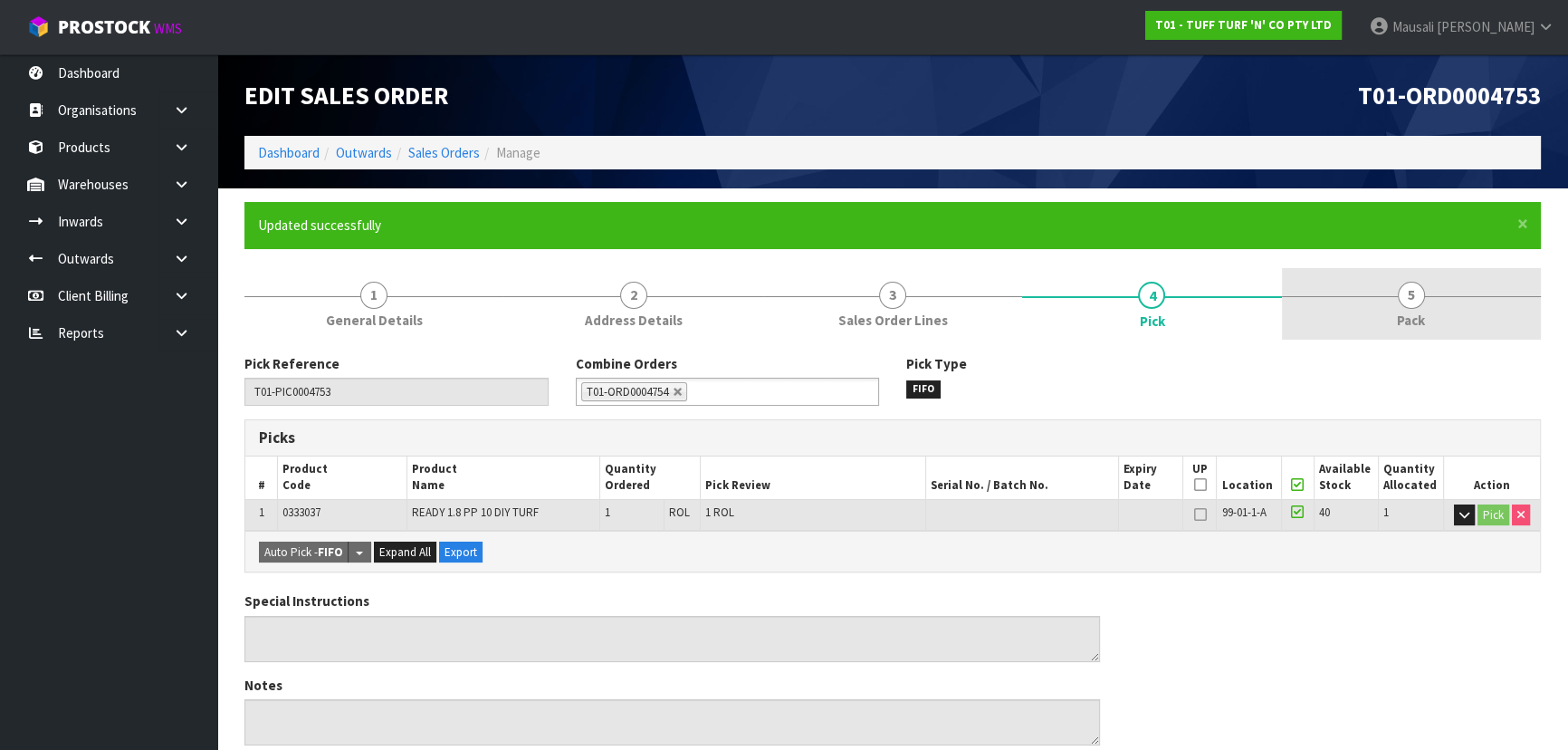
drag, startPoint x: 1391, startPoint y: 315, endPoint x: 1259, endPoint y: 335, distance: 133.5
click at [1390, 314] on link "5 Pack" at bounding box center [1411, 304] width 259 height 72
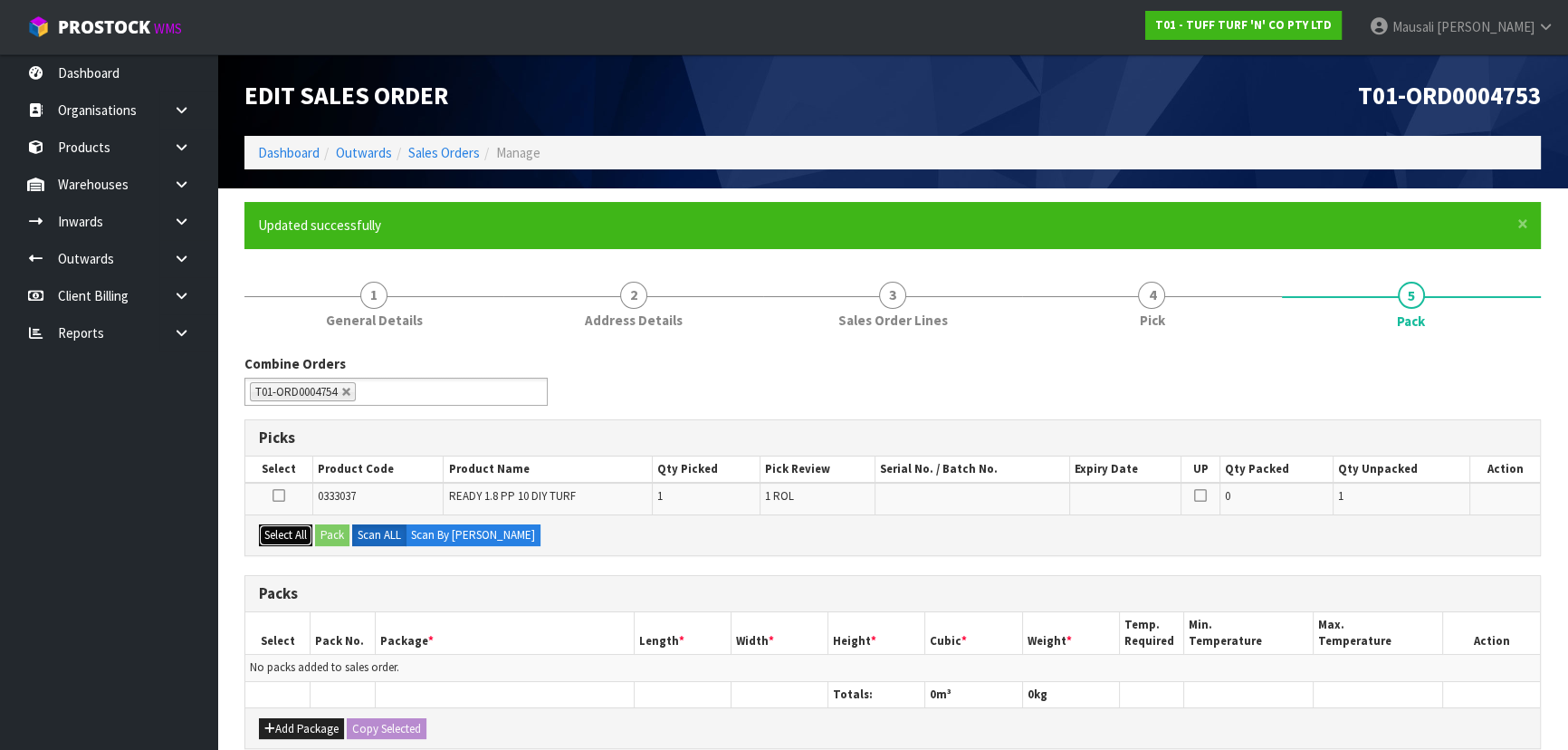
click at [297, 534] on button "Select All" at bounding box center [285, 534] width 53 height 22
click at [327, 531] on button "Pack" at bounding box center [332, 534] width 34 height 22
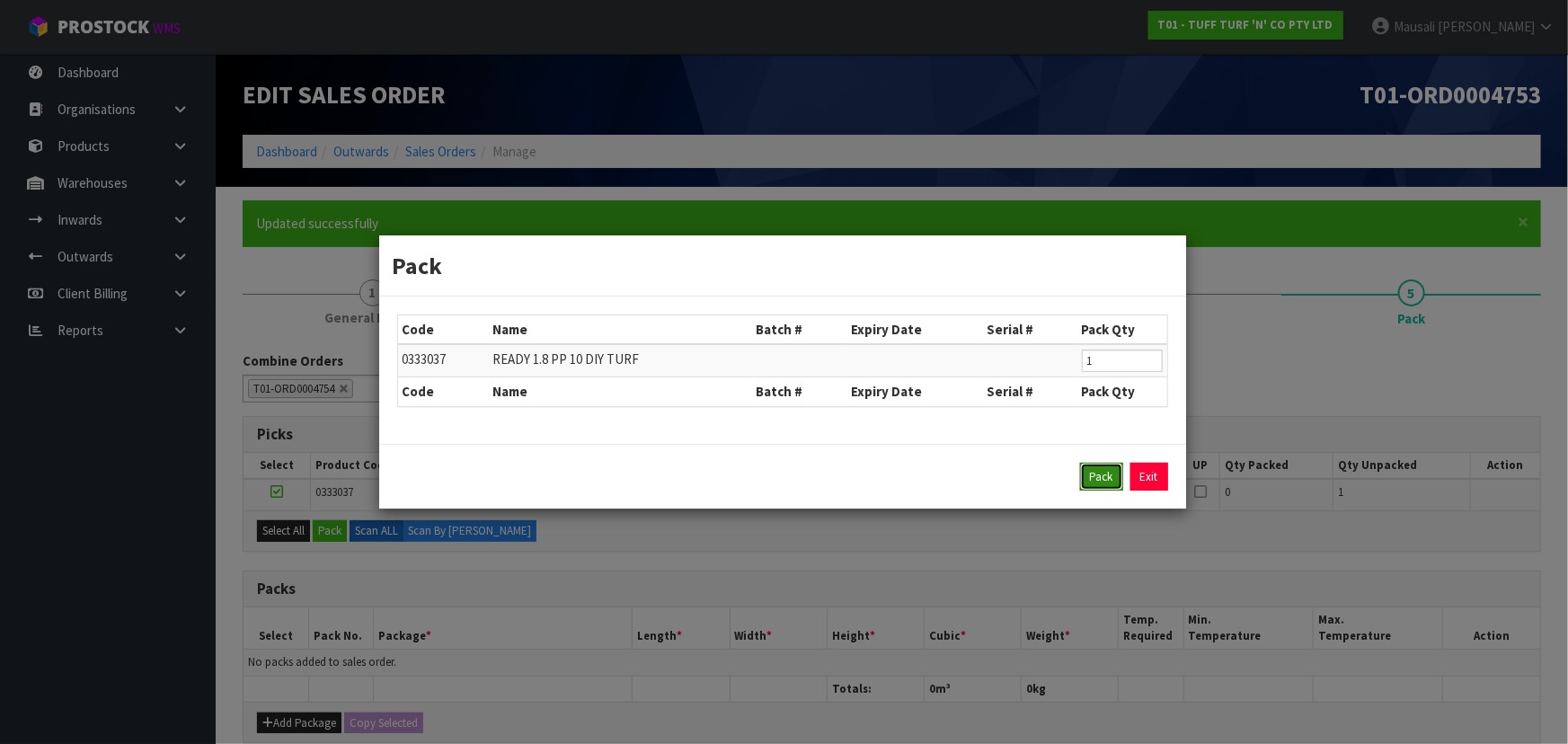
drag, startPoint x: 1088, startPoint y: 466, endPoint x: 834, endPoint y: 460, distance: 254.1
click at [1088, 466] on button "Pack" at bounding box center [1102, 477] width 43 height 29
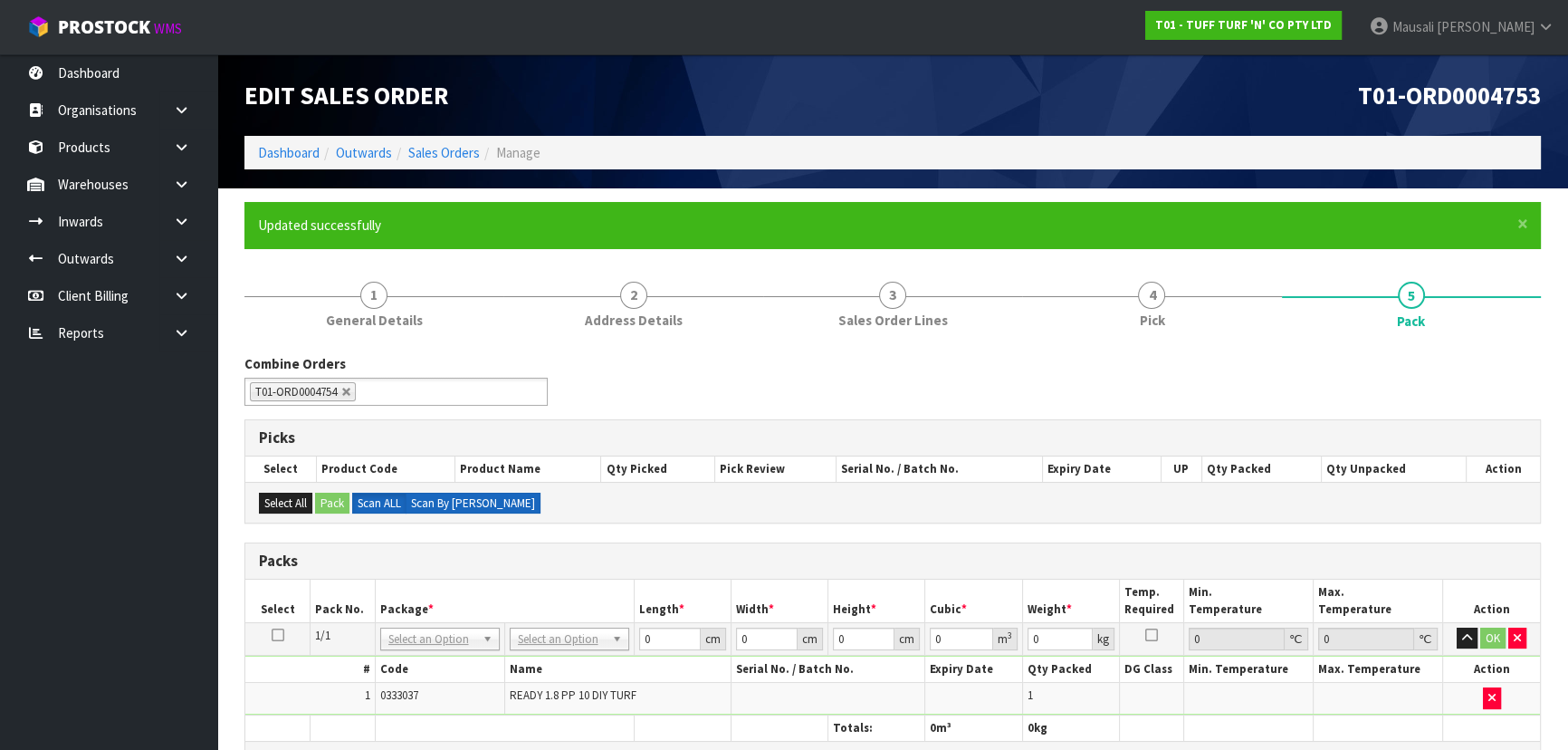
scroll to position [246, 0]
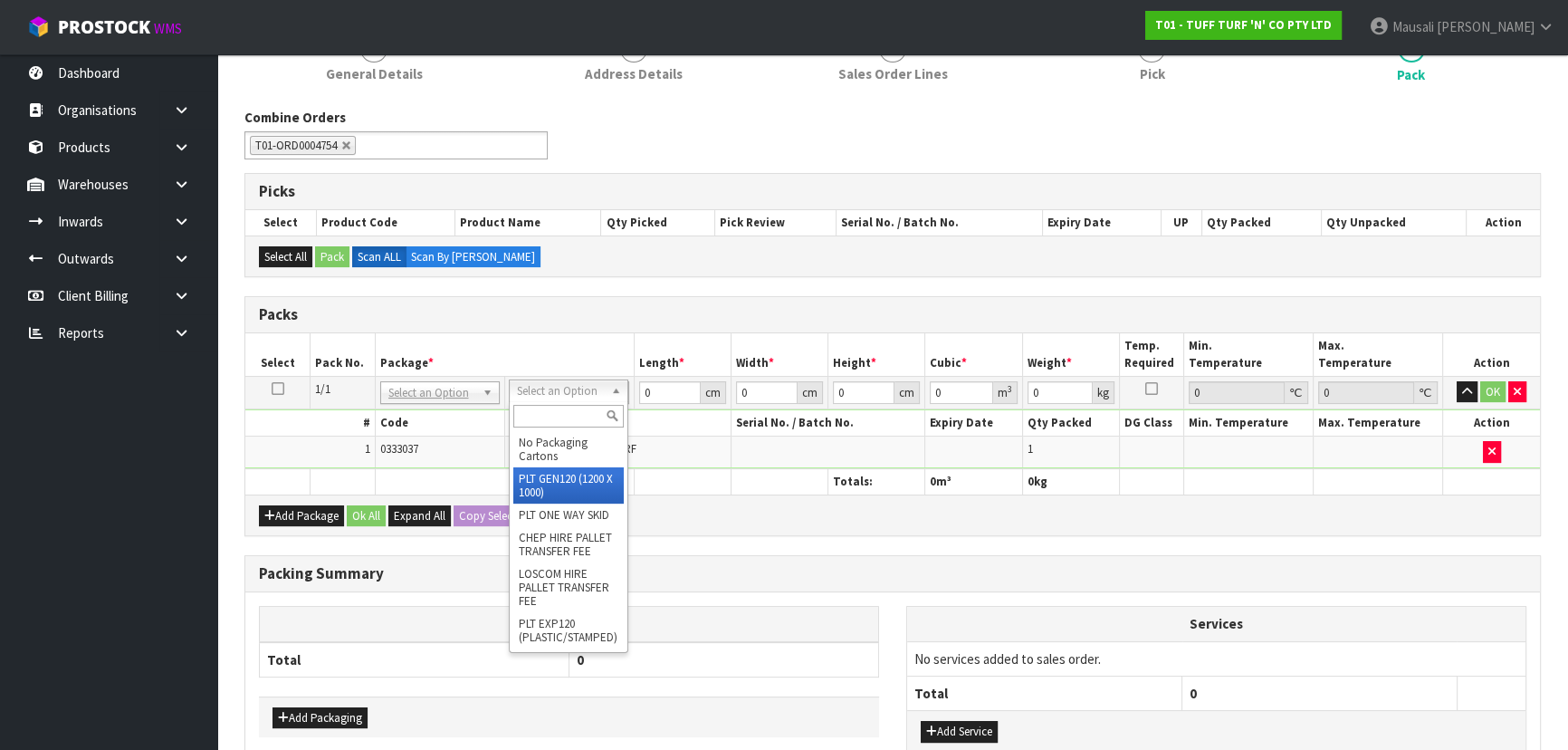
drag, startPoint x: 580, startPoint y: 476, endPoint x: 649, endPoint y: 389, distance: 111.0
type input "120"
type input "100"
type input "18"
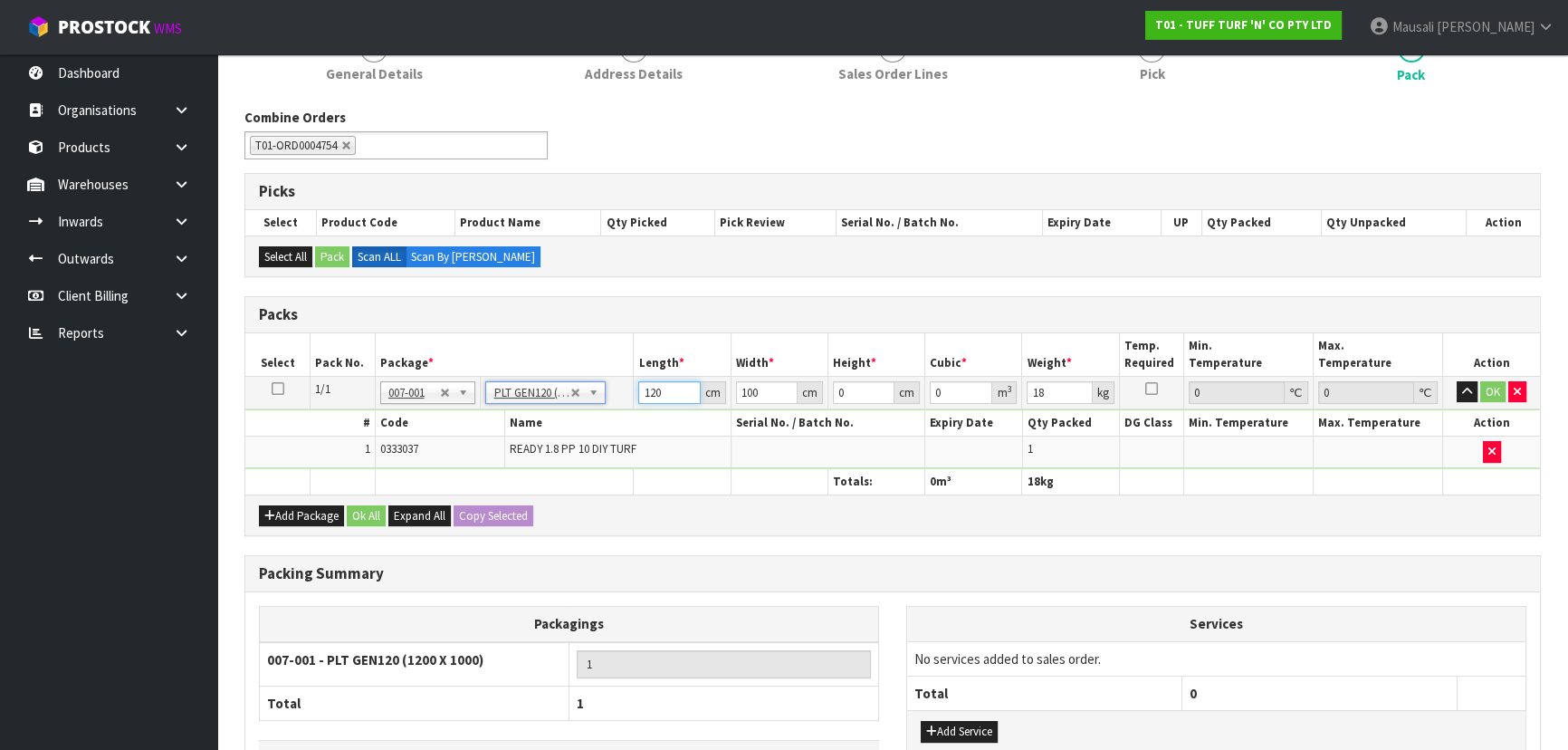
drag, startPoint x: 664, startPoint y: 391, endPoint x: 629, endPoint y: 396, distance: 35.4
click at [629, 396] on tr "1/1 NONE 007-001 007-002 007-004 007-009 007-013 007-014 007-015 007-017 007-01…" at bounding box center [892, 392] width 1294 height 32
type input "187"
type input "7"
type input "87"
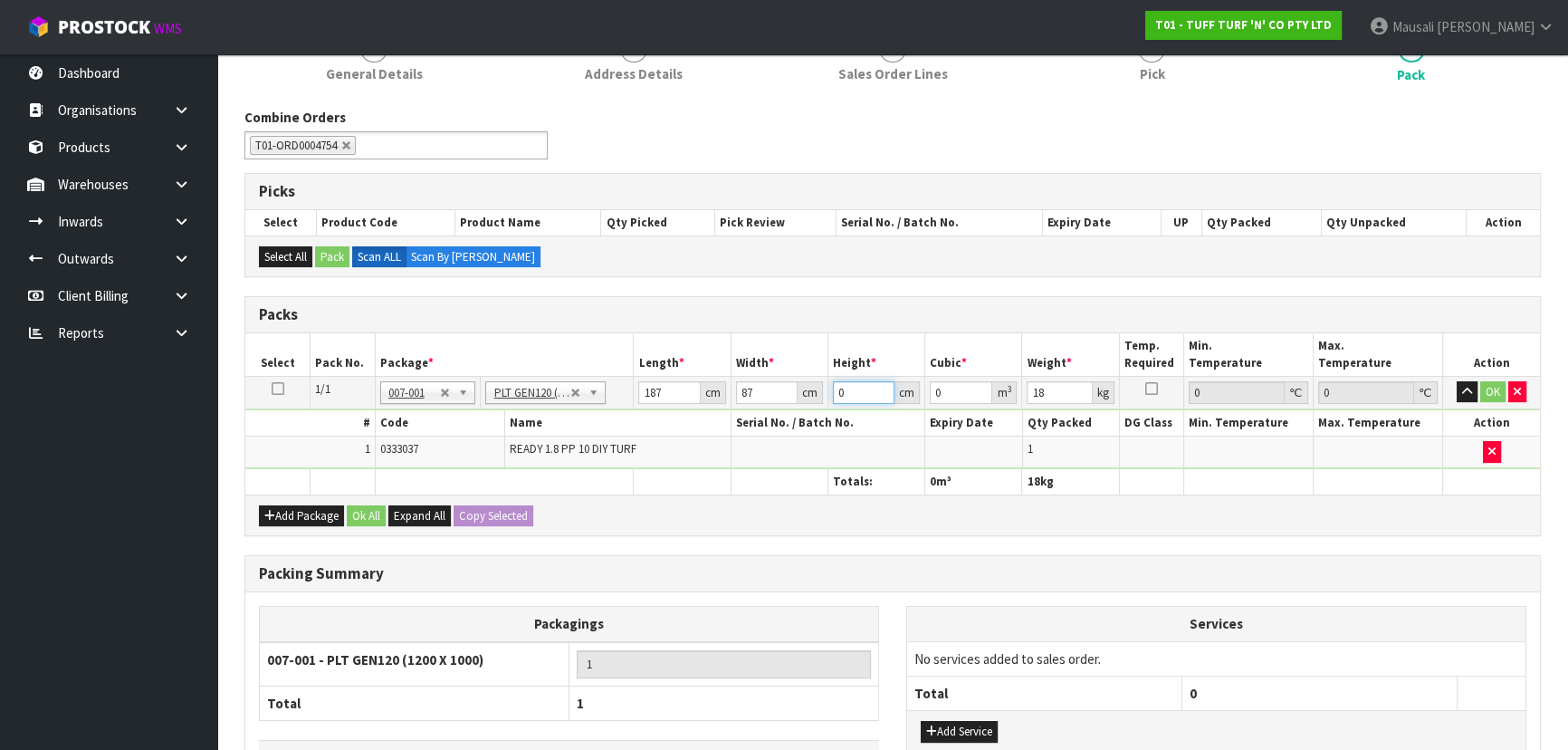
type input "4"
type input "0.065076"
type input "42"
type input "0.683298"
type input "42"
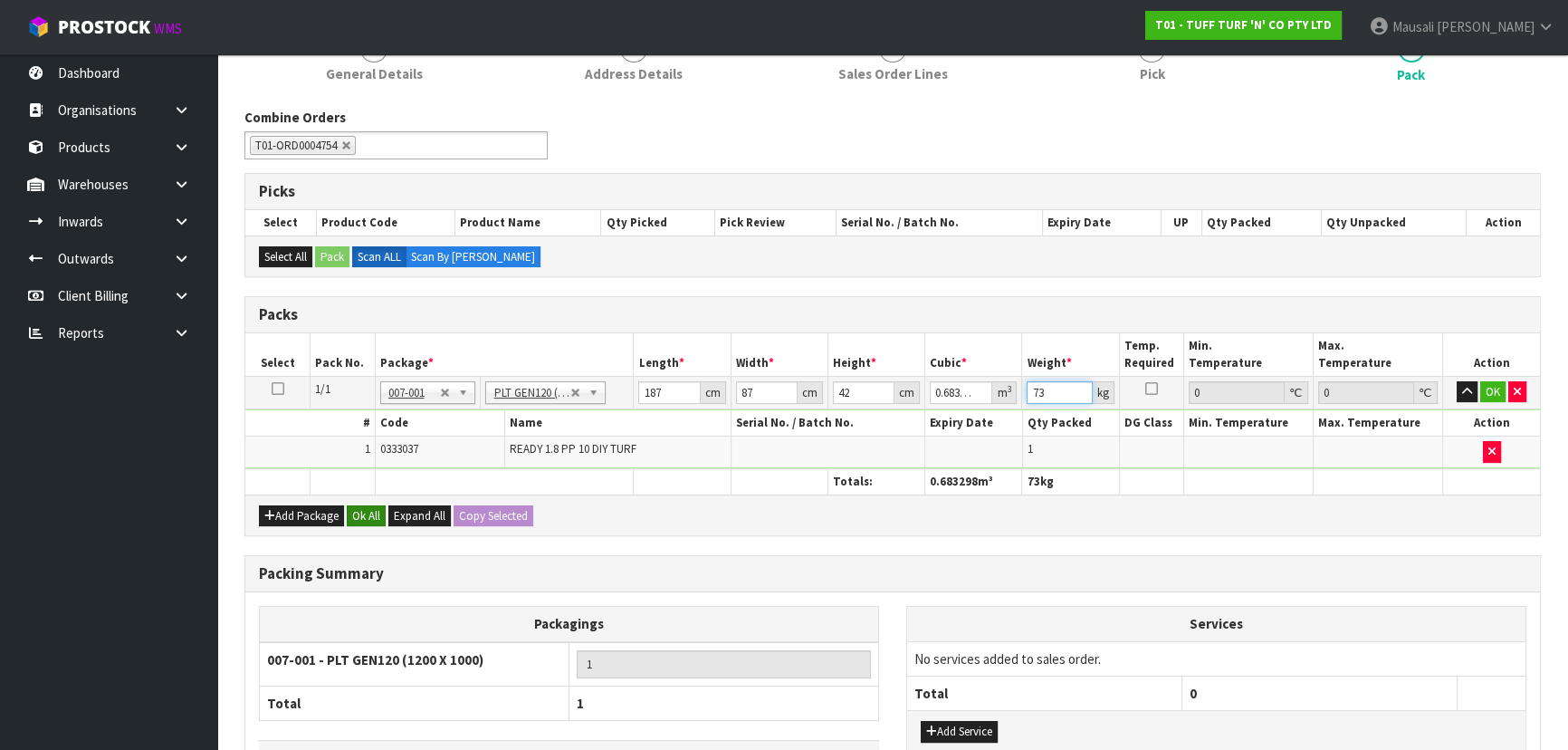
type input "73"
click at [352, 519] on button "Ok All" at bounding box center [366, 515] width 39 height 22
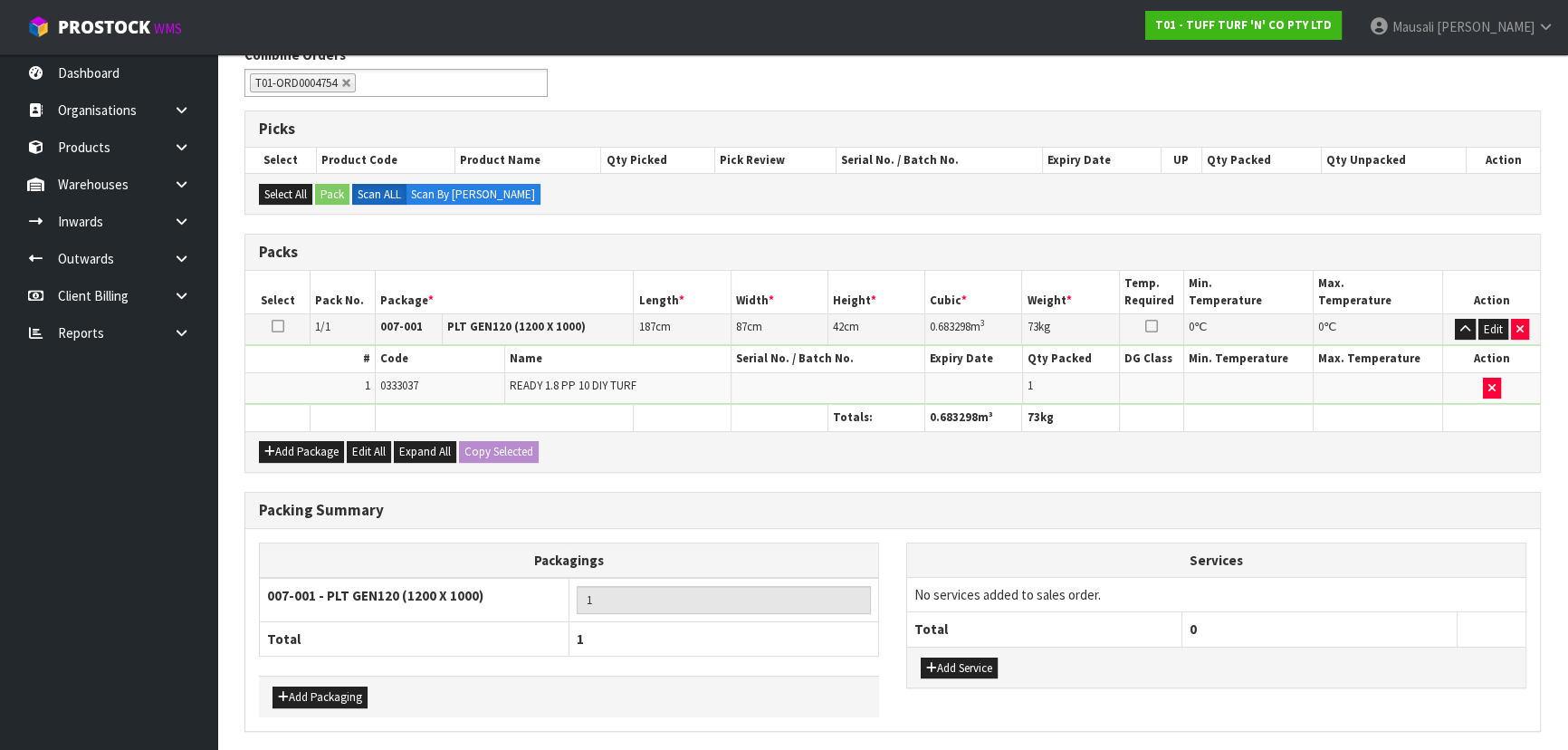
scroll to position [372, 0]
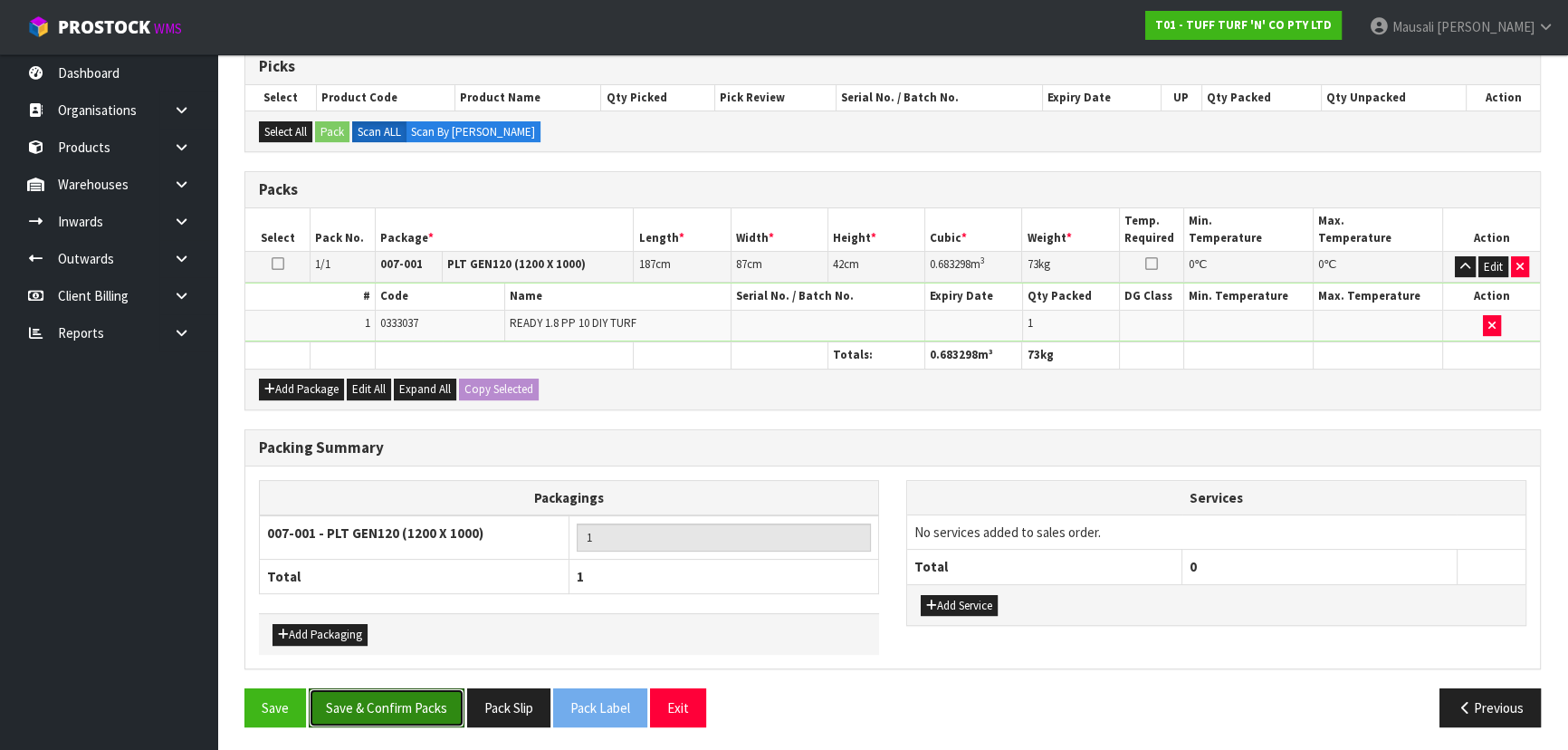
drag, startPoint x: 389, startPoint y: 693, endPoint x: 424, endPoint y: 654, distance: 52.4
click at [391, 690] on button "Save & Confirm Packs" at bounding box center [387, 707] width 156 height 39
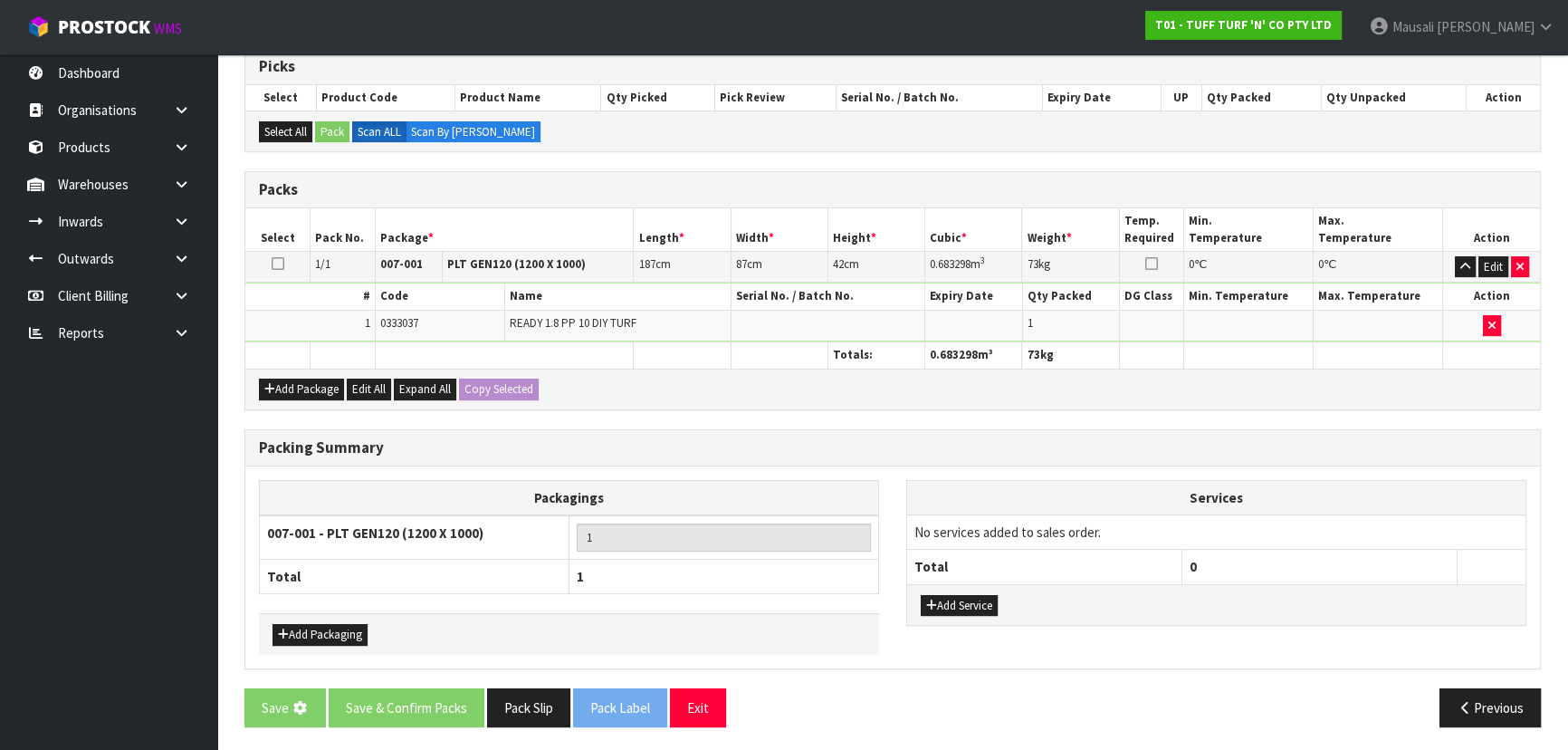
scroll to position [0, 0]
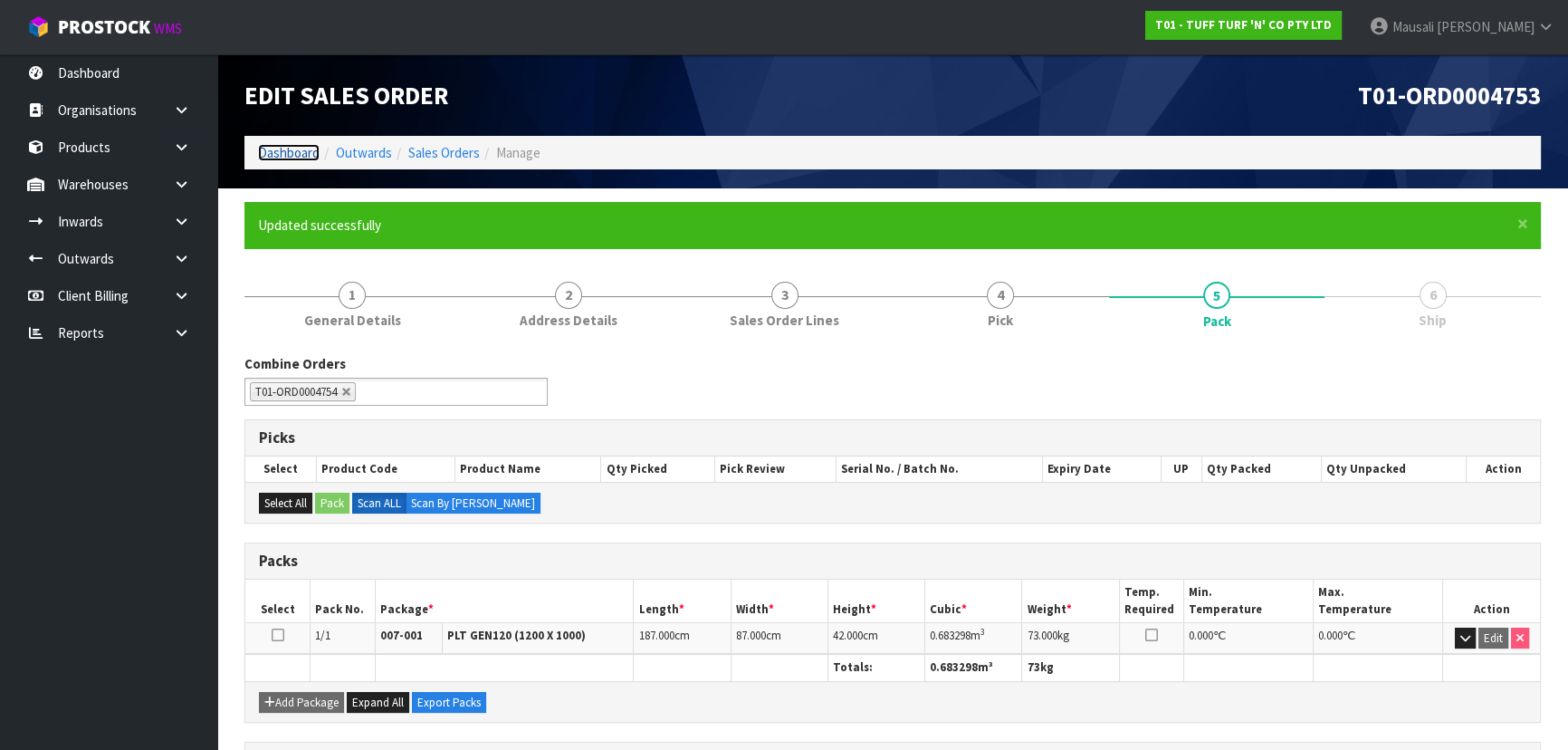
click at [298, 157] on link "Dashboard" at bounding box center [288, 152] width 61 height 17
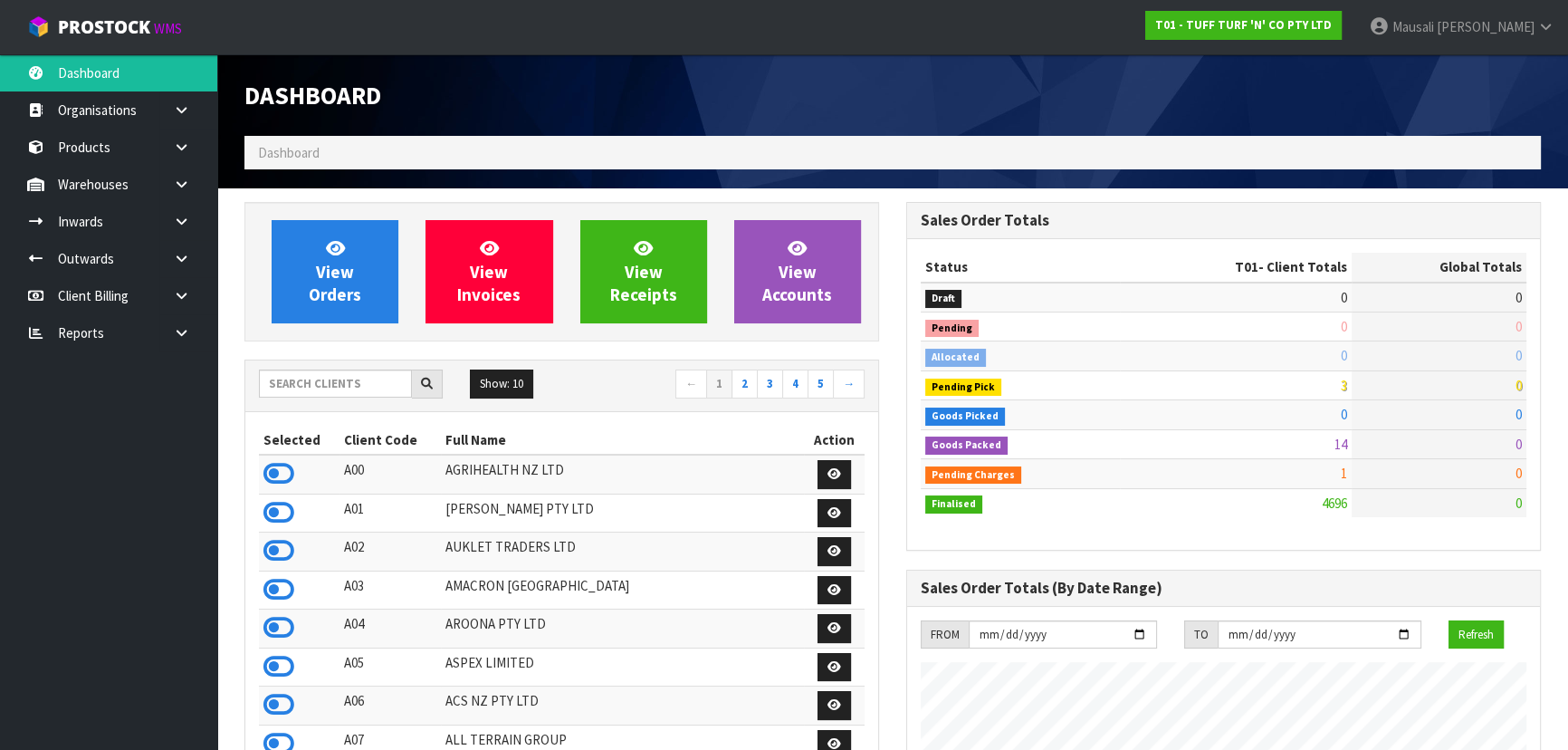
scroll to position [1369, 661]
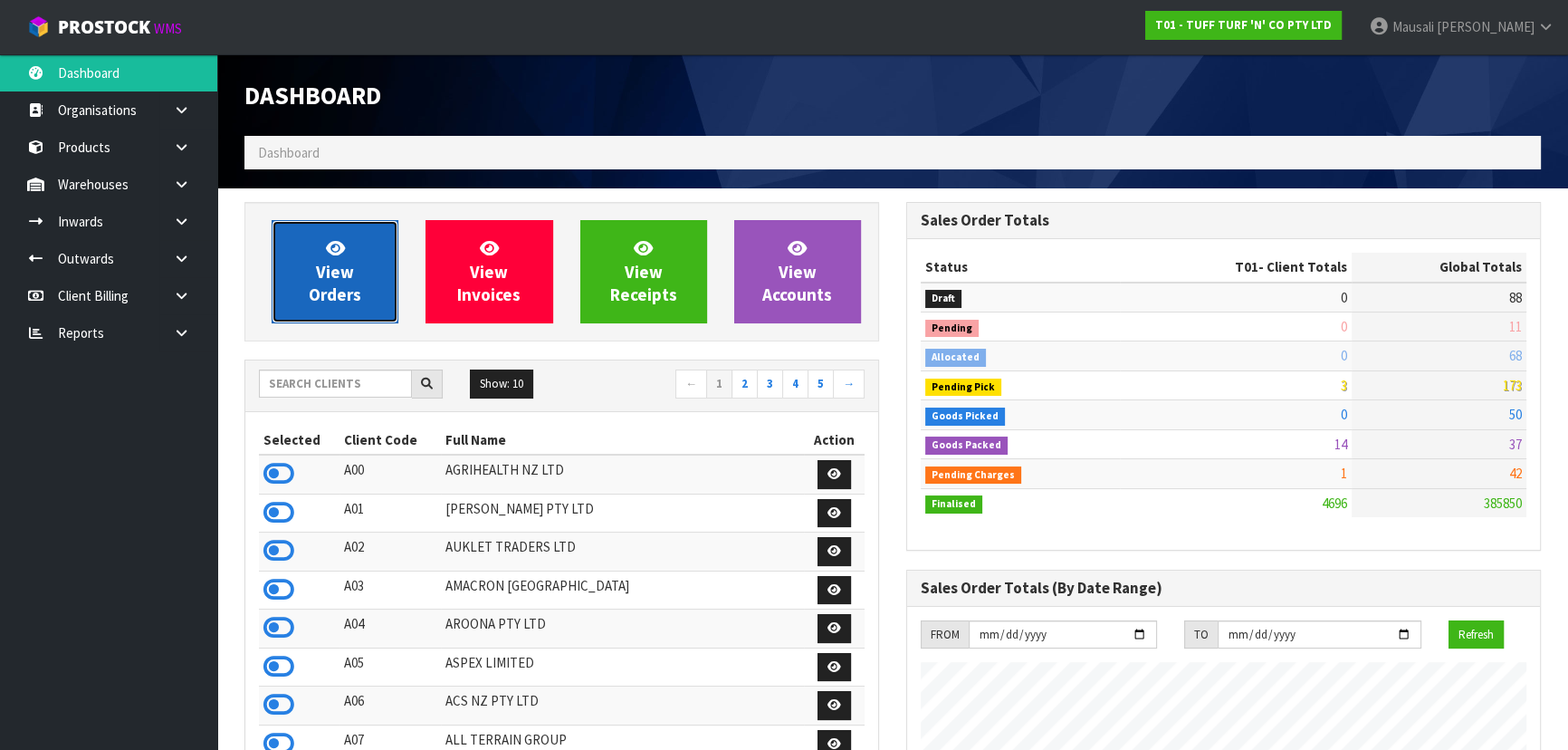
click at [353, 260] on link "View Orders" at bounding box center [335, 271] width 127 height 103
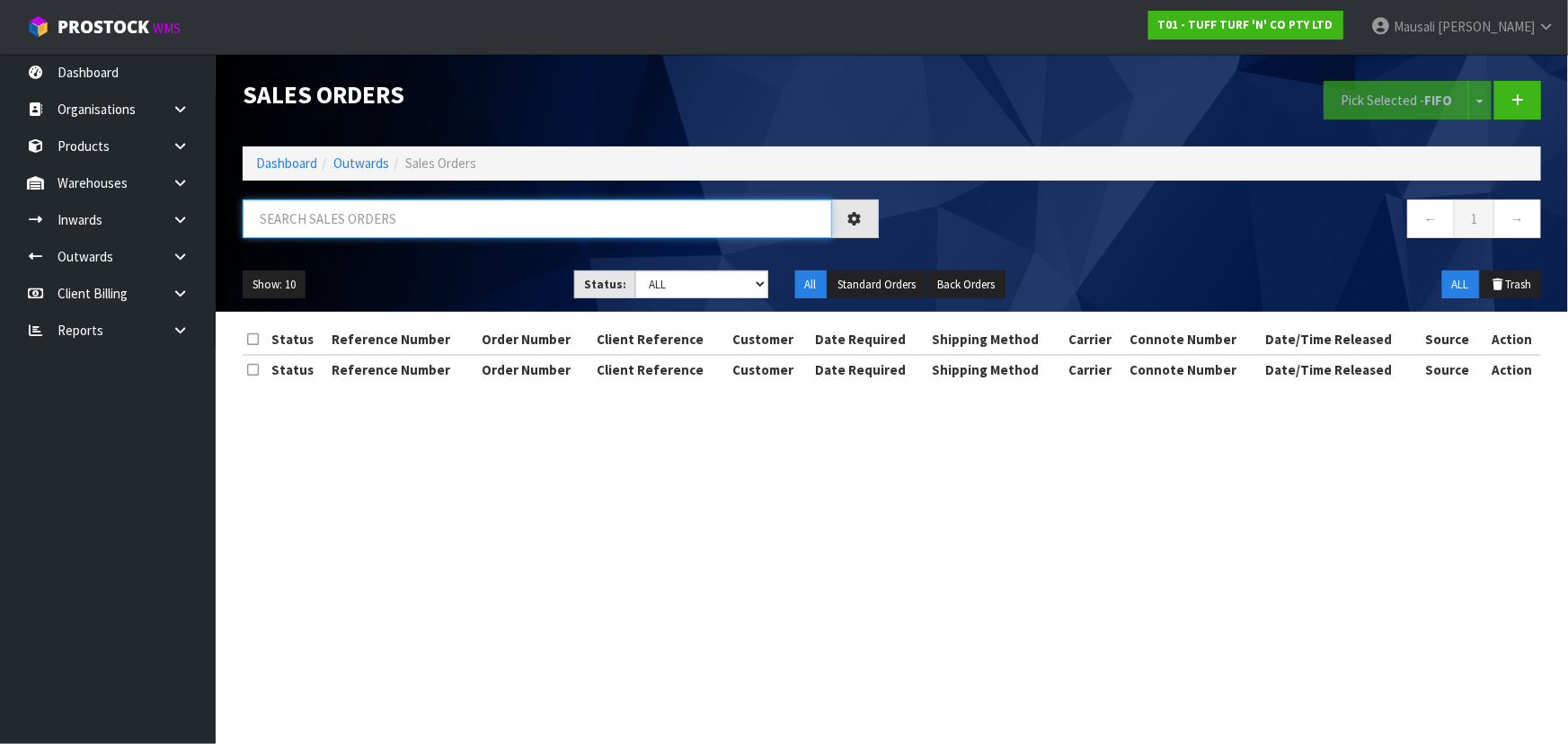
click at [329, 223] on input "text" at bounding box center [538, 219] width 589 height 38
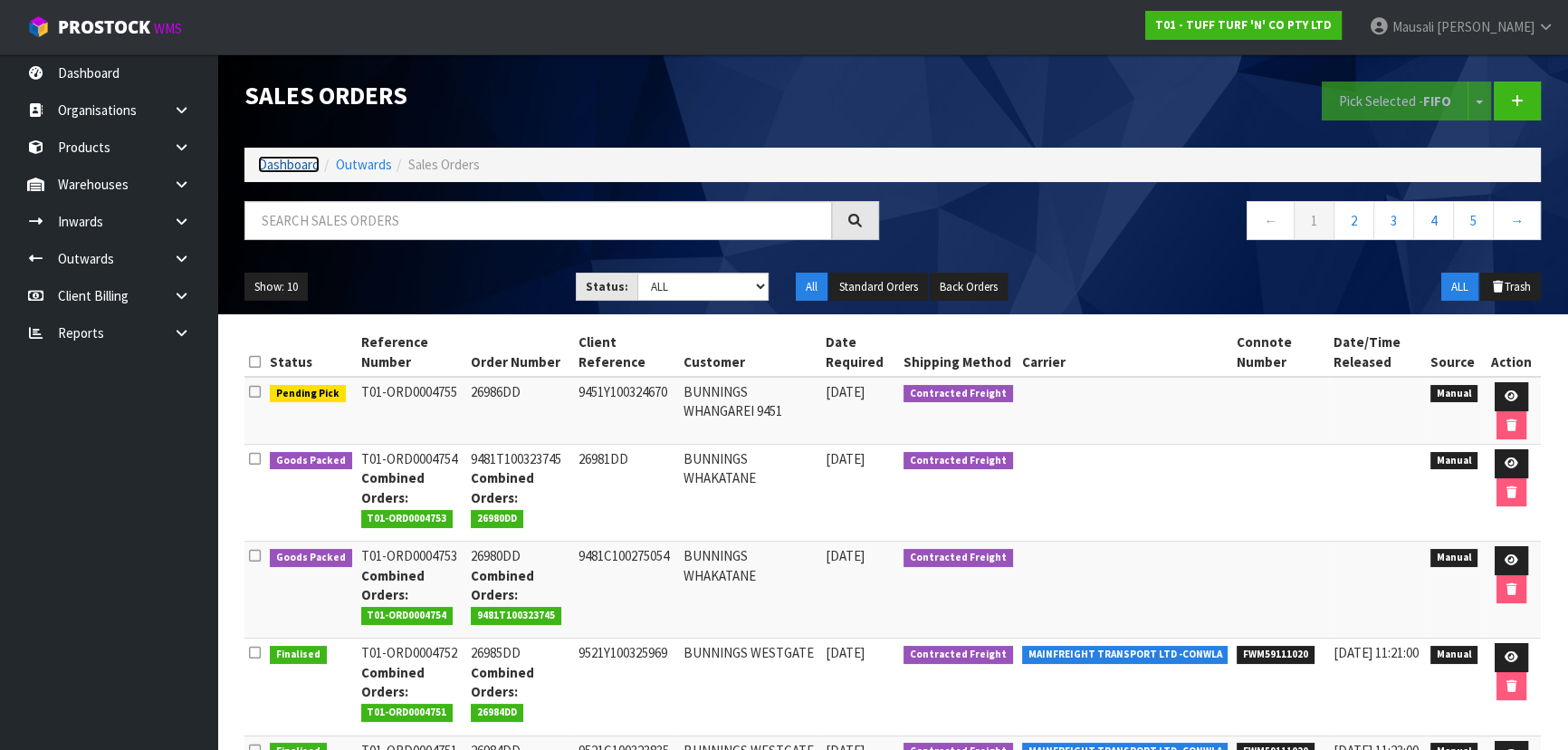
click at [292, 166] on link "Dashboard" at bounding box center [288, 165] width 61 height 17
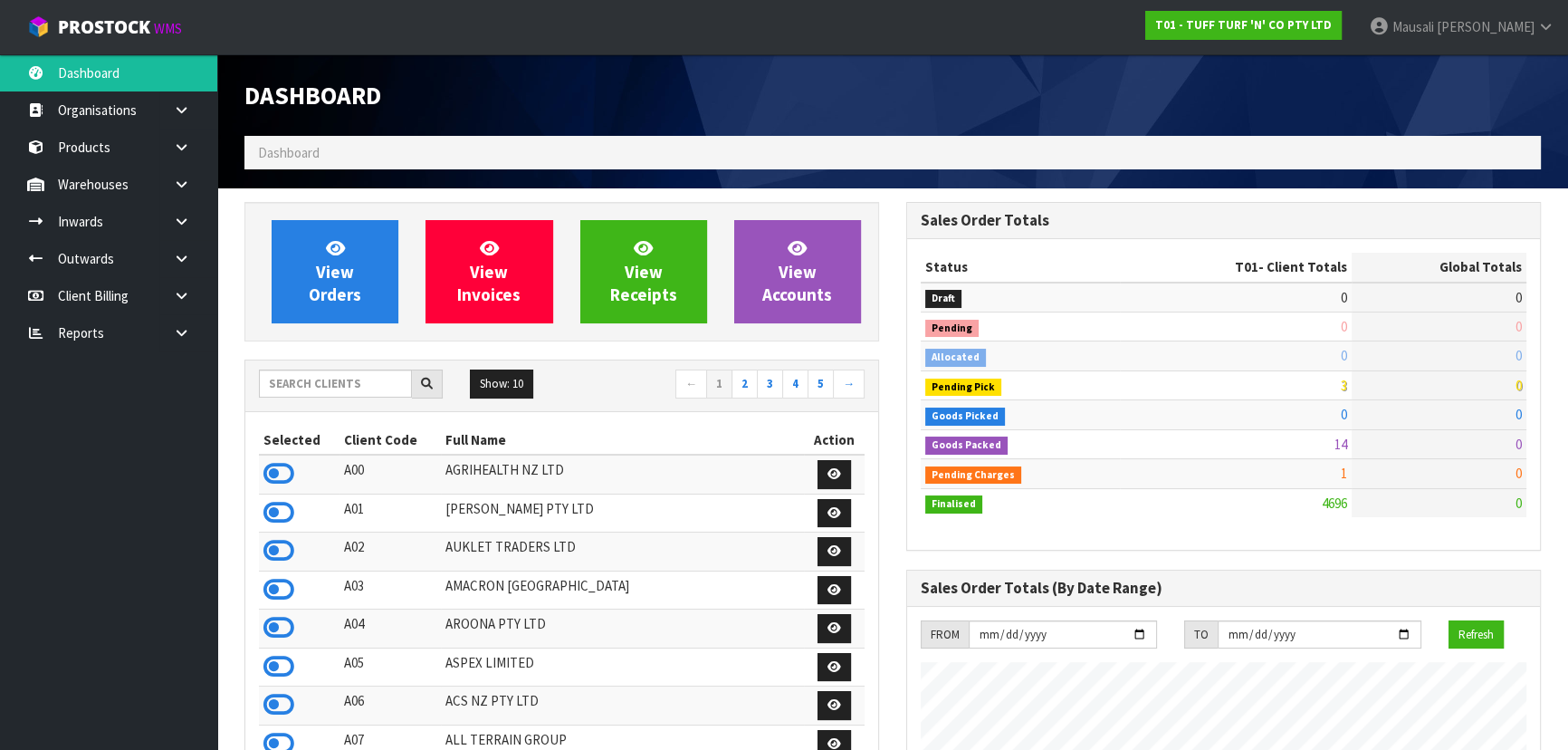
scroll to position [1369, 661]
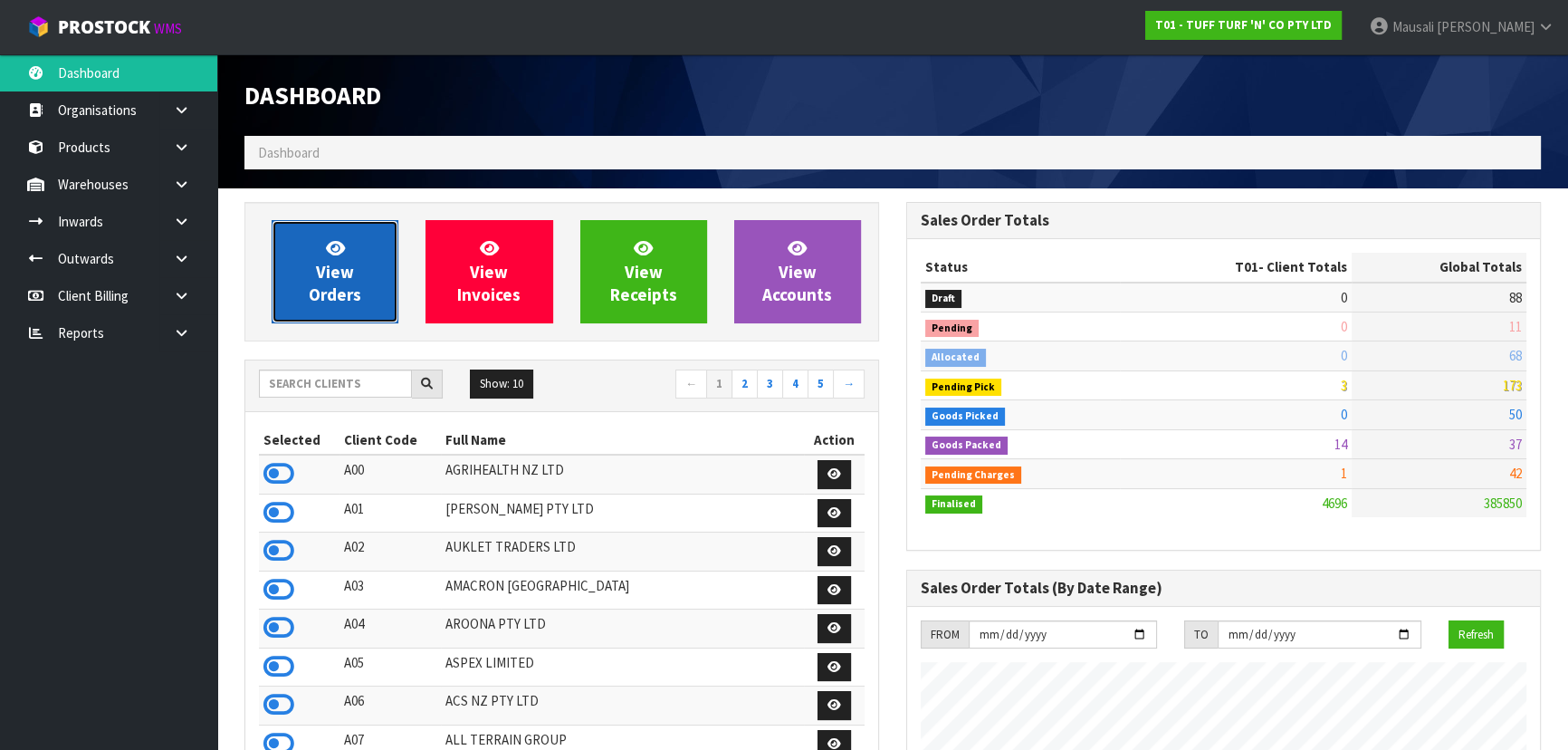
click at [325, 275] on span "View Orders" at bounding box center [336, 271] width 53 height 68
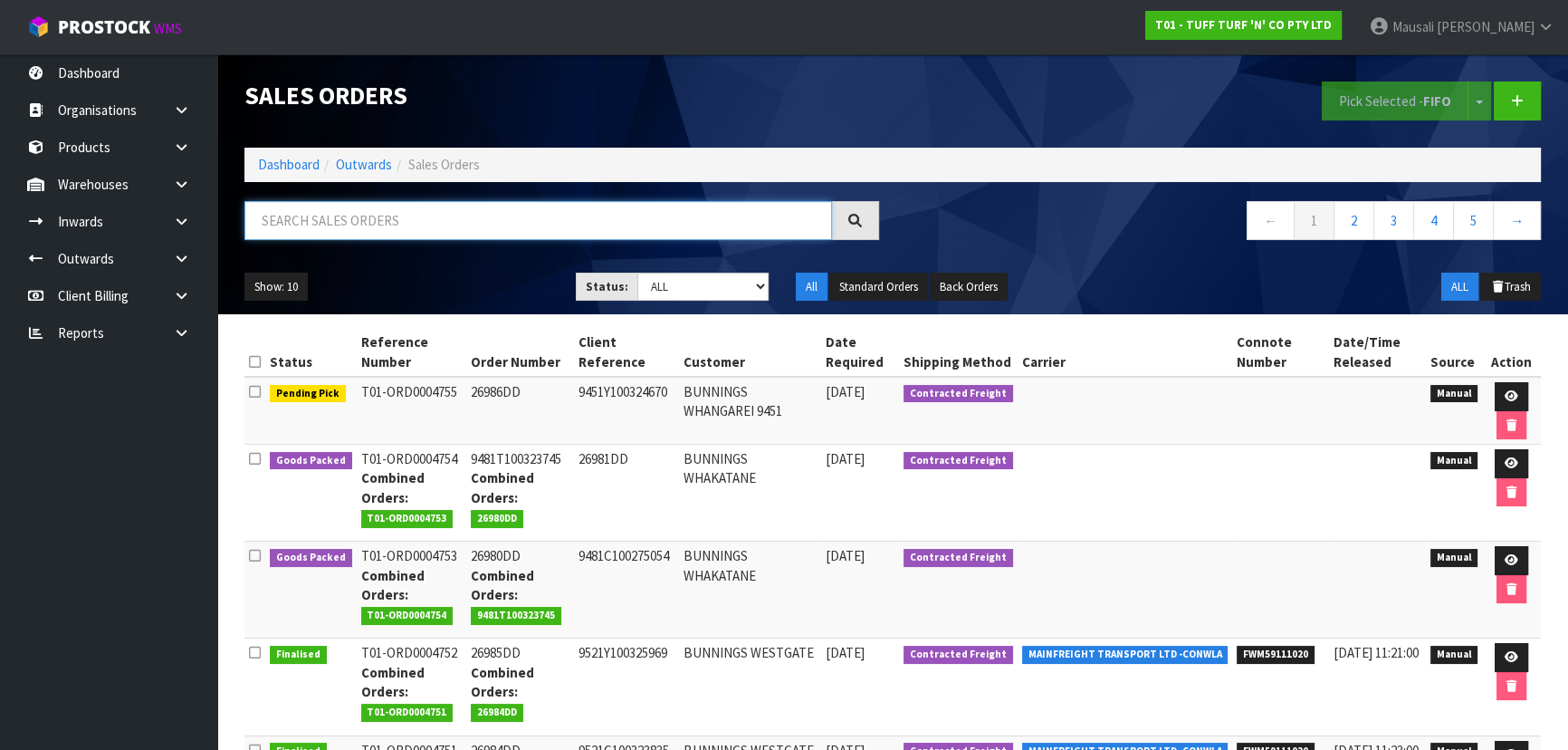
click at [273, 207] on input "text" at bounding box center [538, 220] width 587 height 39
type input "JOB-0417260"
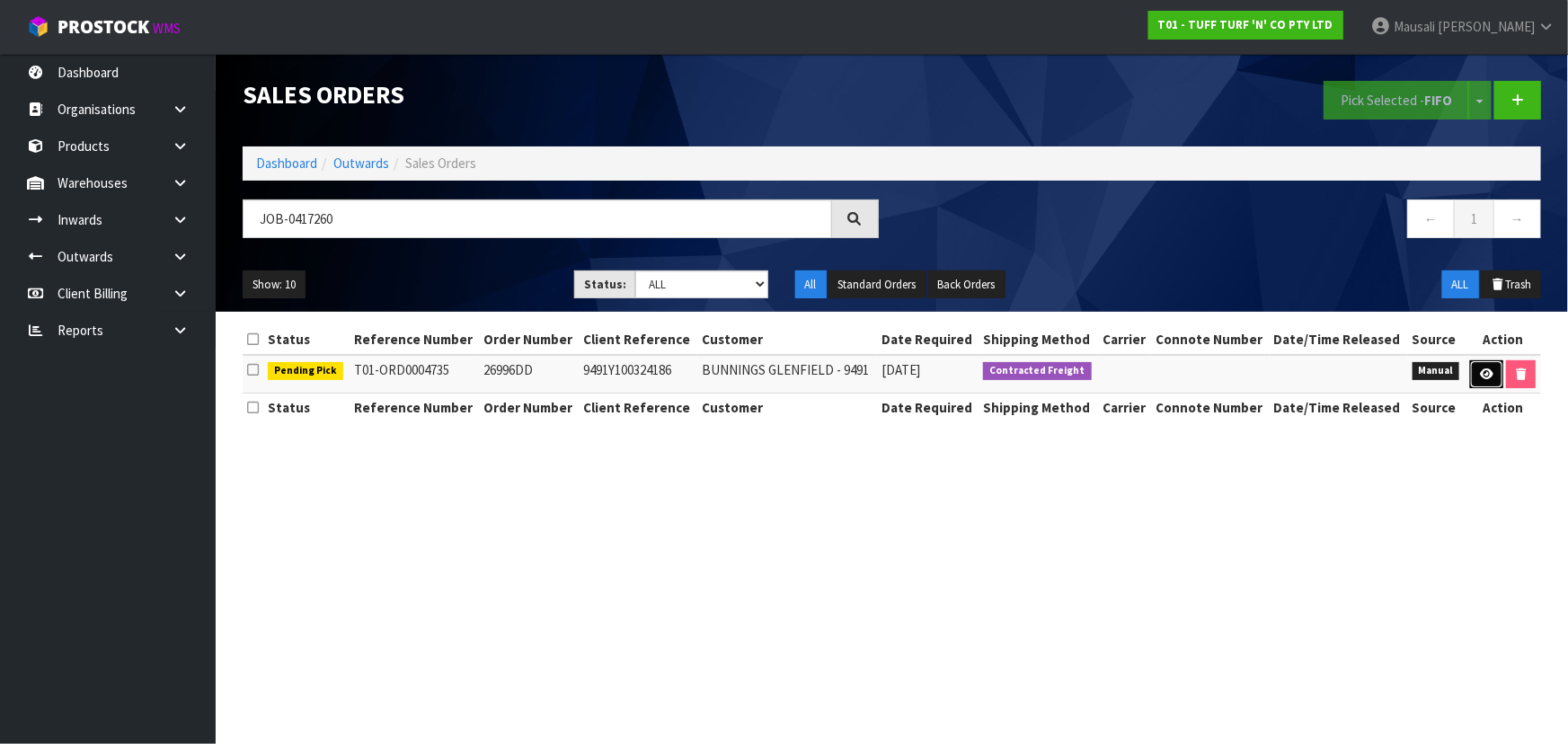
click at [1475, 371] on link at bounding box center [1486, 374] width 33 height 29
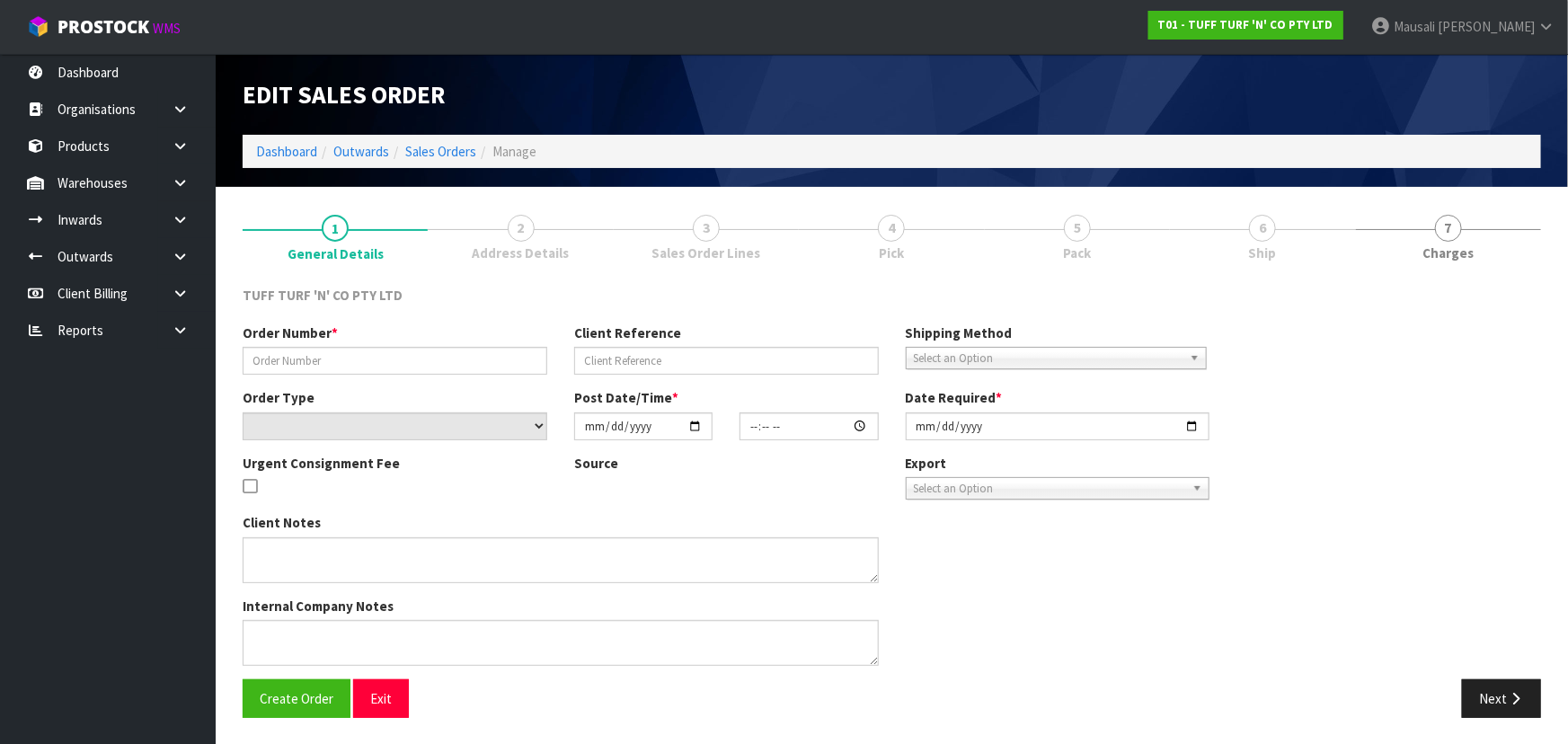
type input "26996DD"
type input "9491Y100324186"
select select "number:0"
type input "2025-10-13"
type input "12:39:00.000"
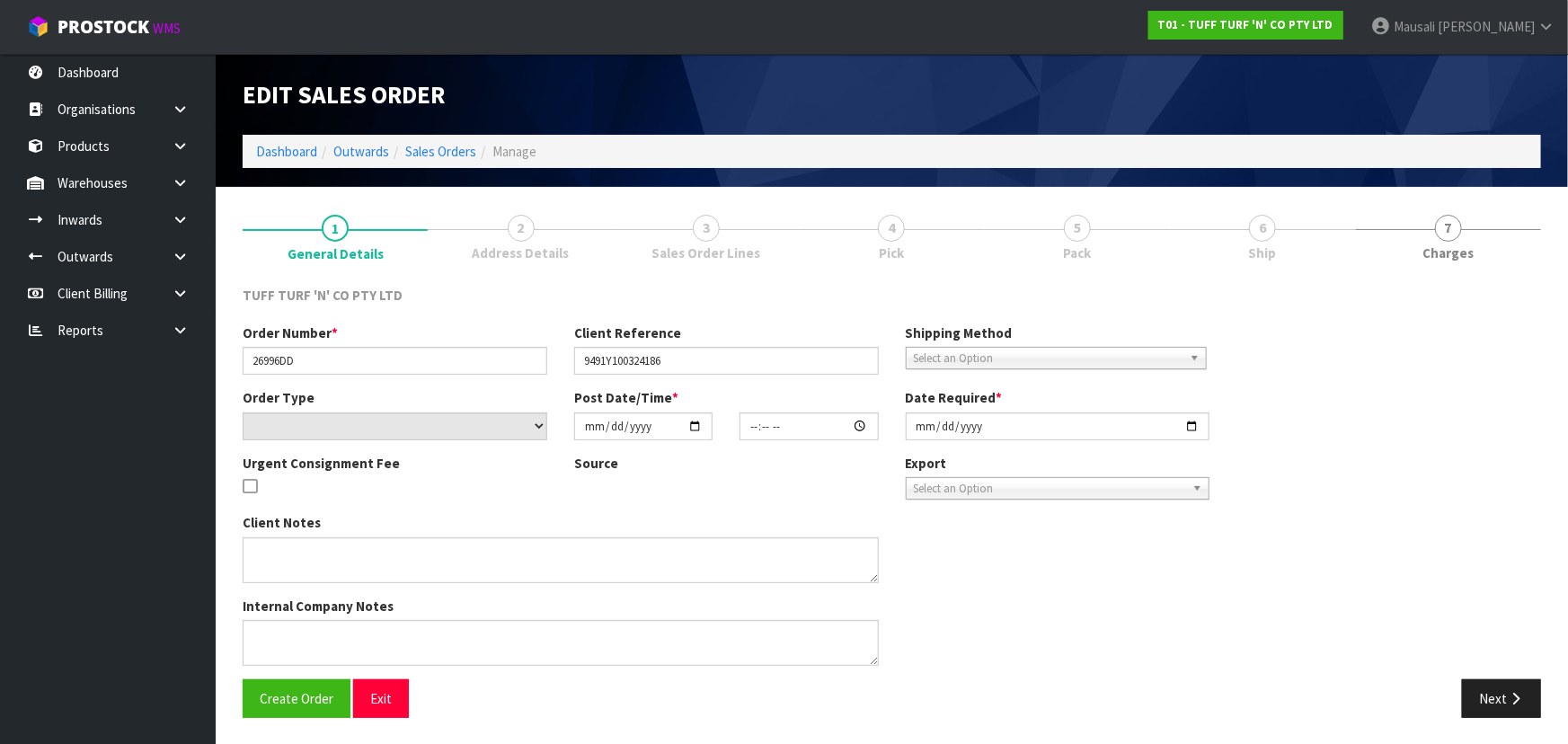
type input "2025-10-14"
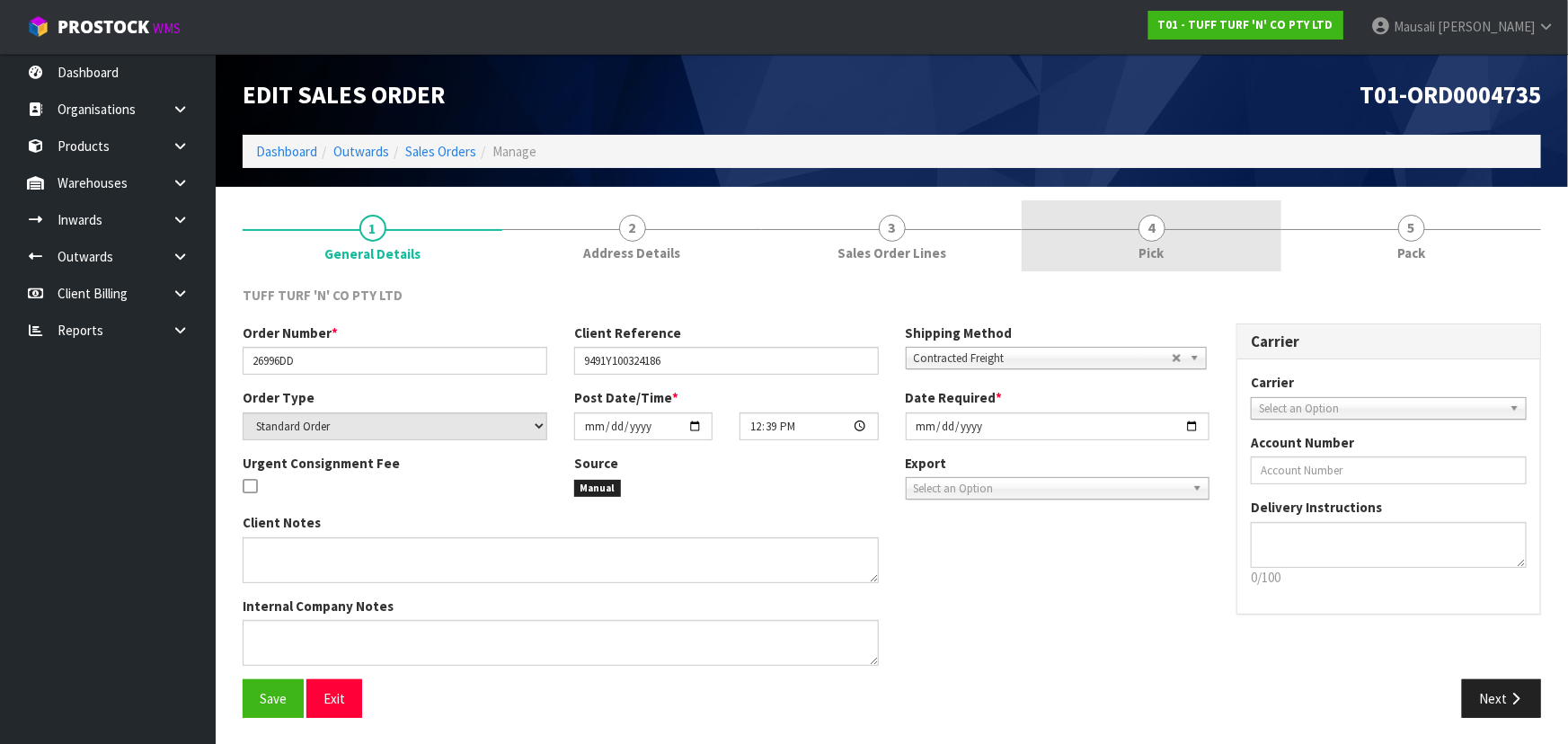
click at [1171, 230] on link "4 Pick" at bounding box center [1151, 236] width 260 height 71
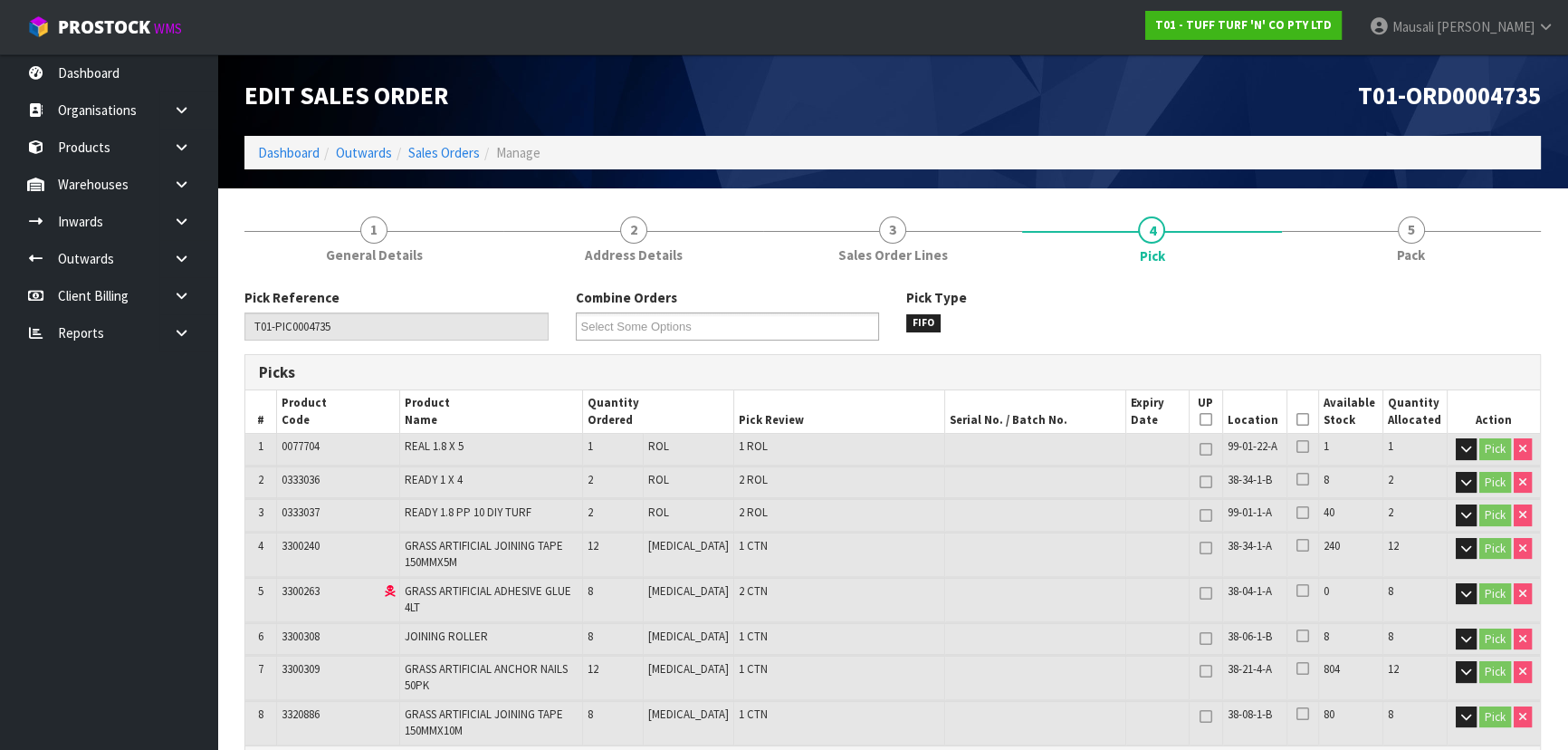
click at [1299, 419] on icon at bounding box center [1301, 419] width 12 height 1
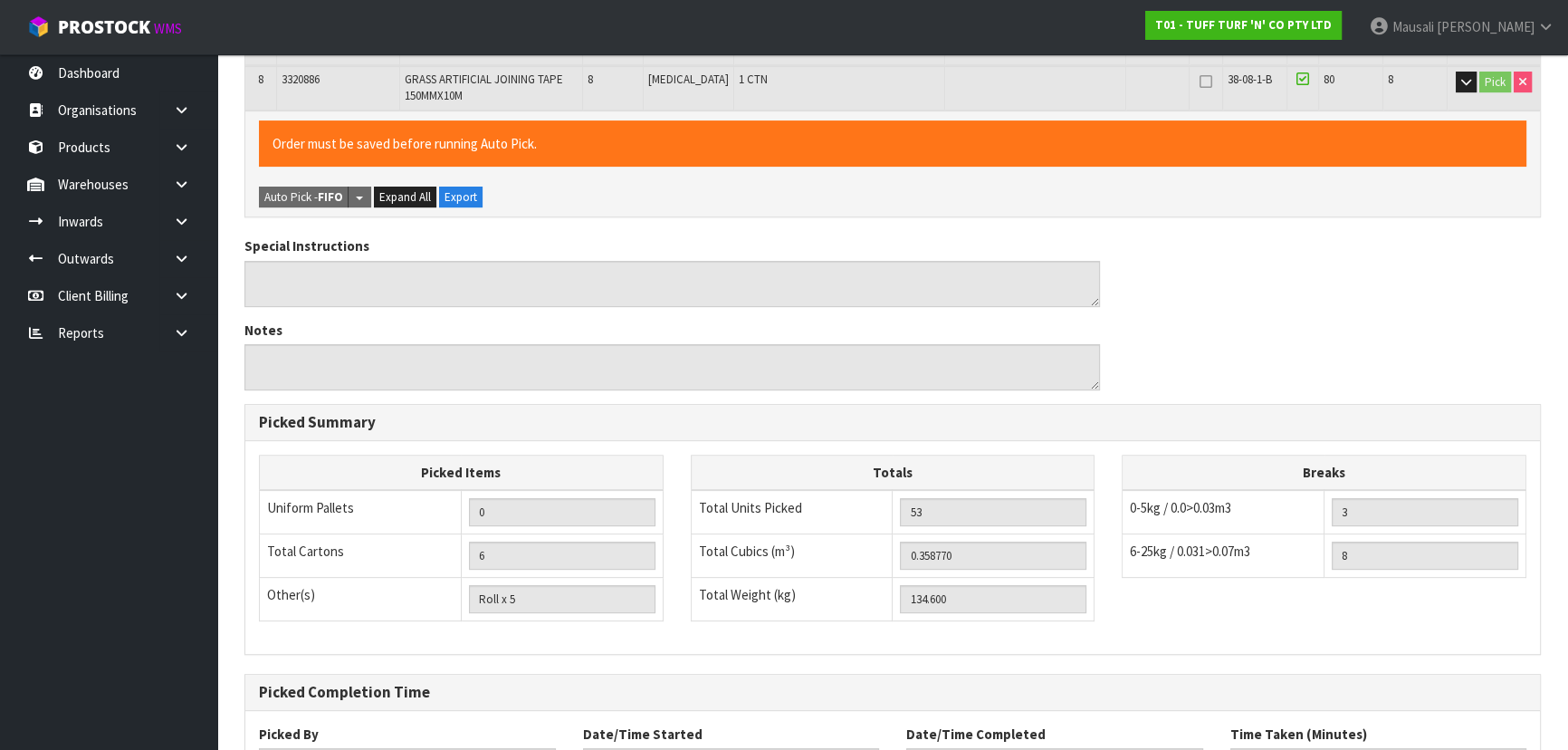
scroll to position [782, 0]
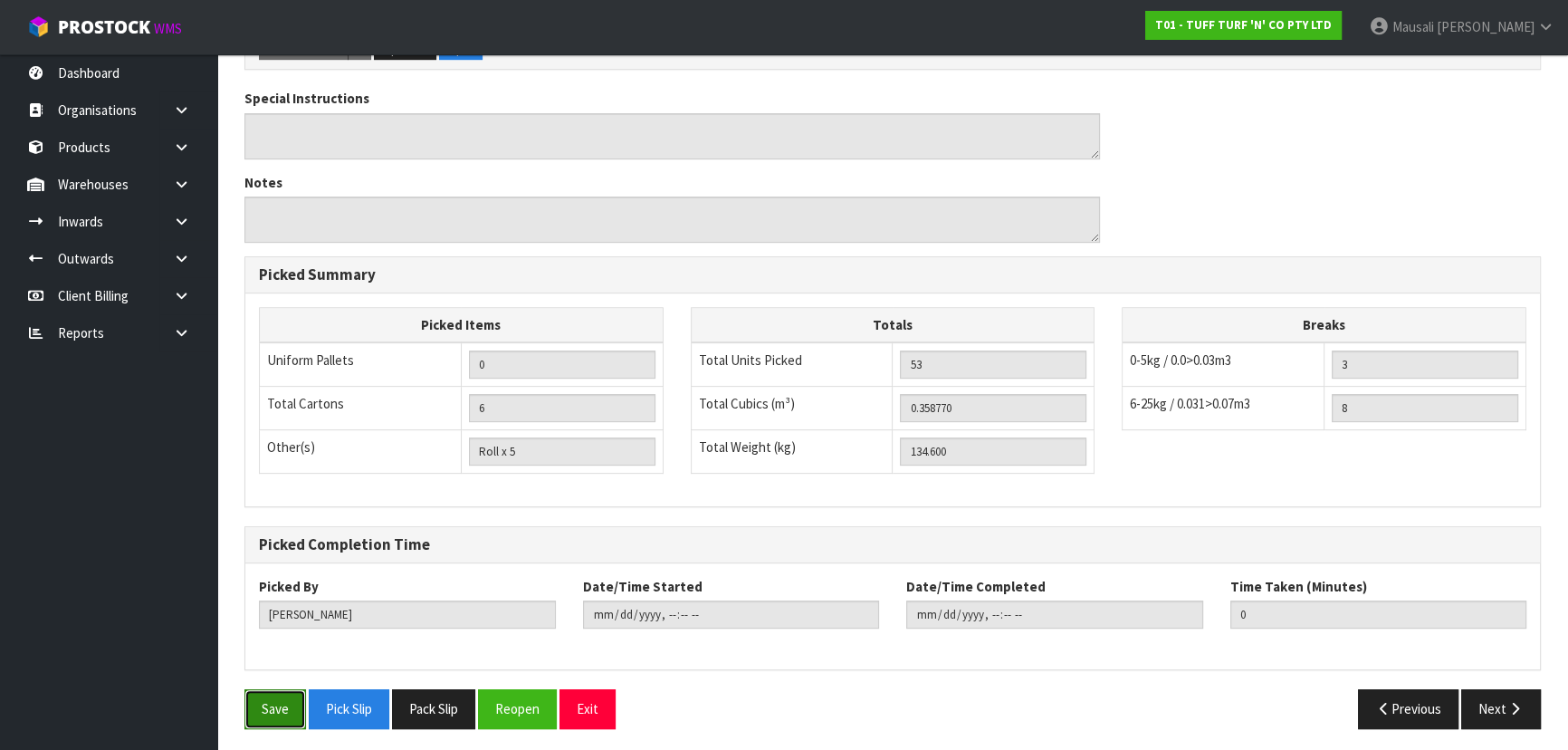
click at [287, 696] on button "Save" at bounding box center [275, 708] width 61 height 39
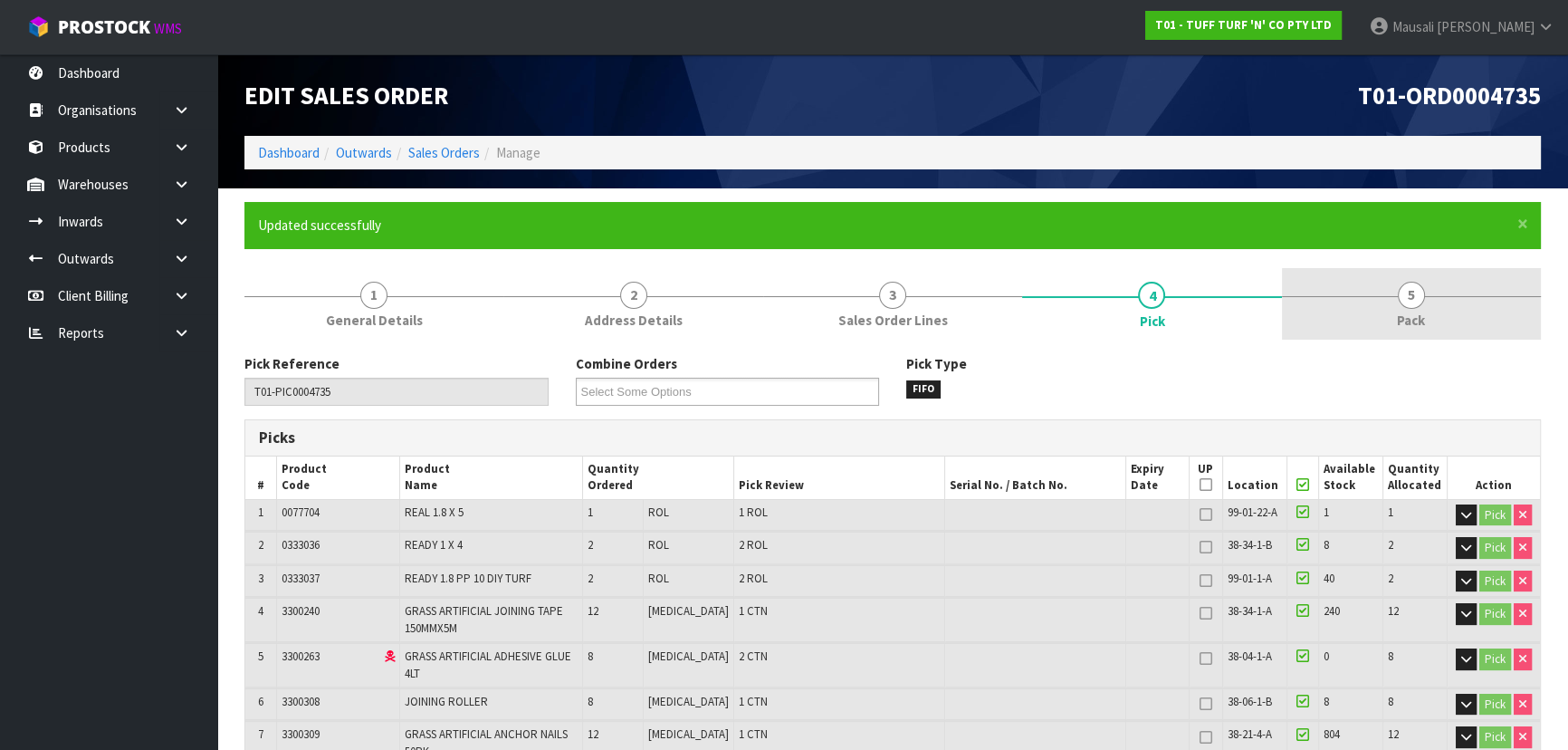
type input "Mausali Tito"
type input "2025-10-15T14:16:40"
click at [1408, 297] on span "5" at bounding box center [1410, 295] width 27 height 27
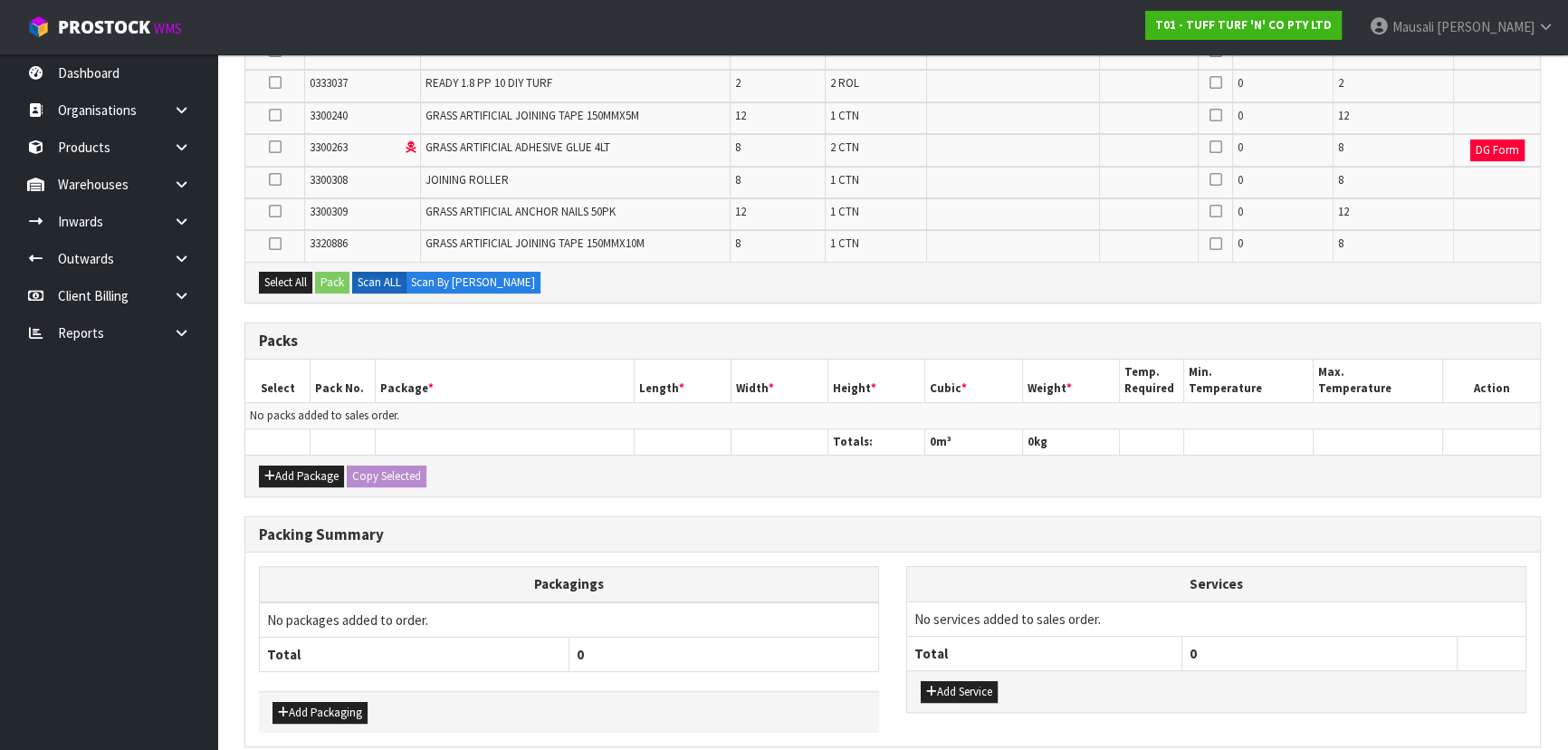
scroll to position [553, 0]
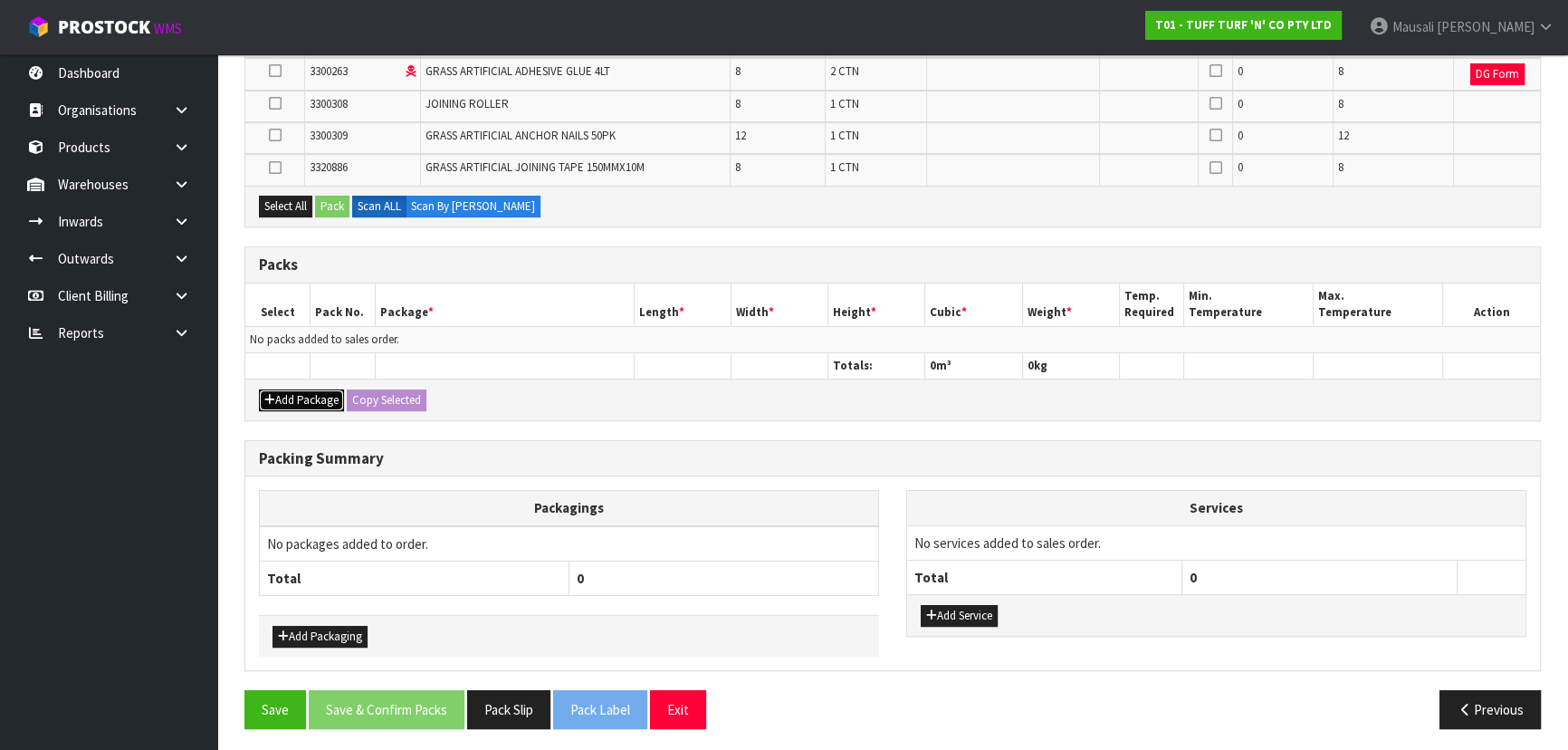
click at [299, 393] on button "Add Package" at bounding box center [302, 400] width 85 height 22
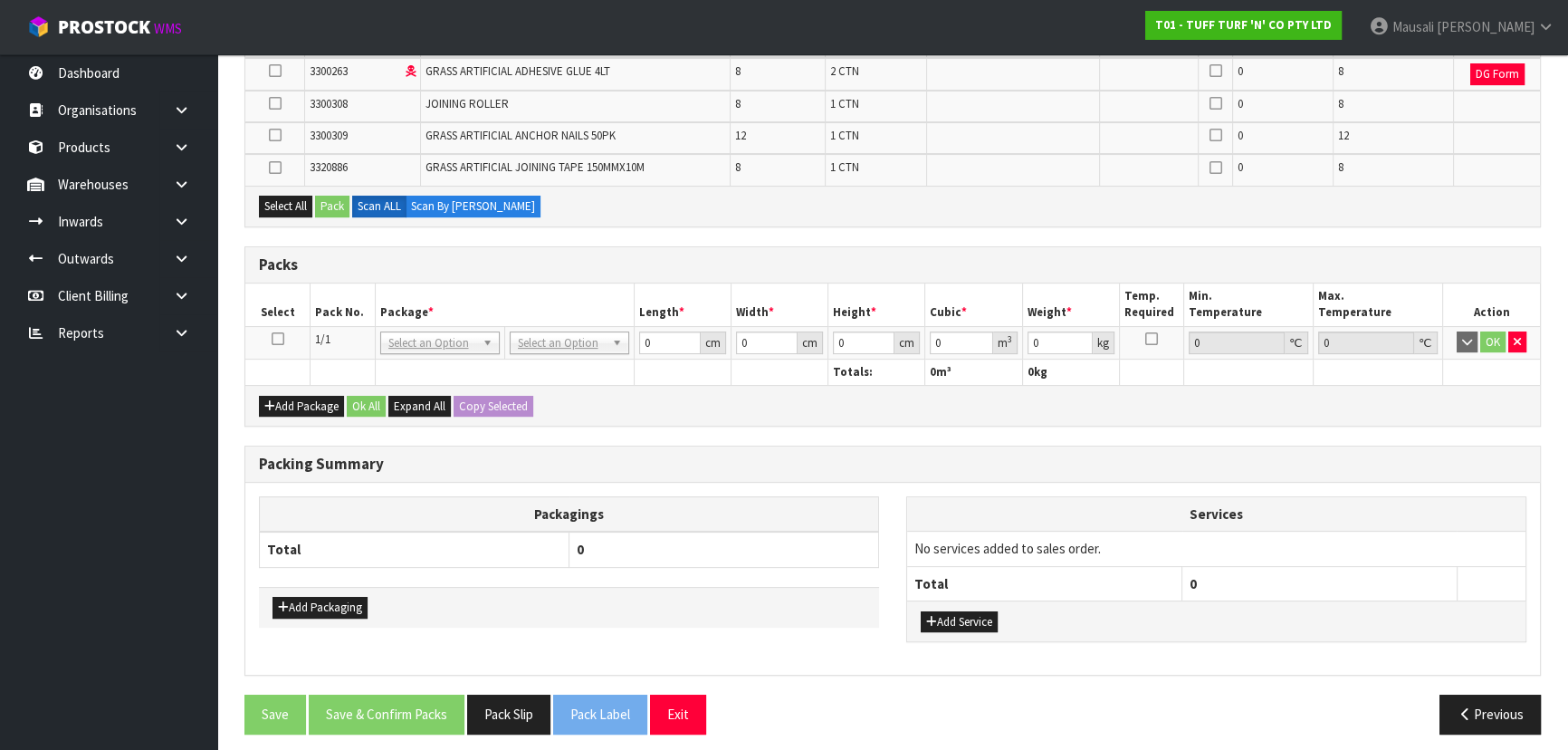
click at [281, 339] on icon at bounding box center [277, 339] width 12 height 1
click at [288, 190] on div "Select All Pack Scan ALL Scan By Quantity" at bounding box center [892, 205] width 1294 height 41
drag, startPoint x: 291, startPoint y: 199, endPoint x: 317, endPoint y: 195, distance: 26.3
click at [294, 197] on button "Select All" at bounding box center [285, 206] width 53 height 22
click at [321, 202] on button "Pack" at bounding box center [332, 206] width 34 height 22
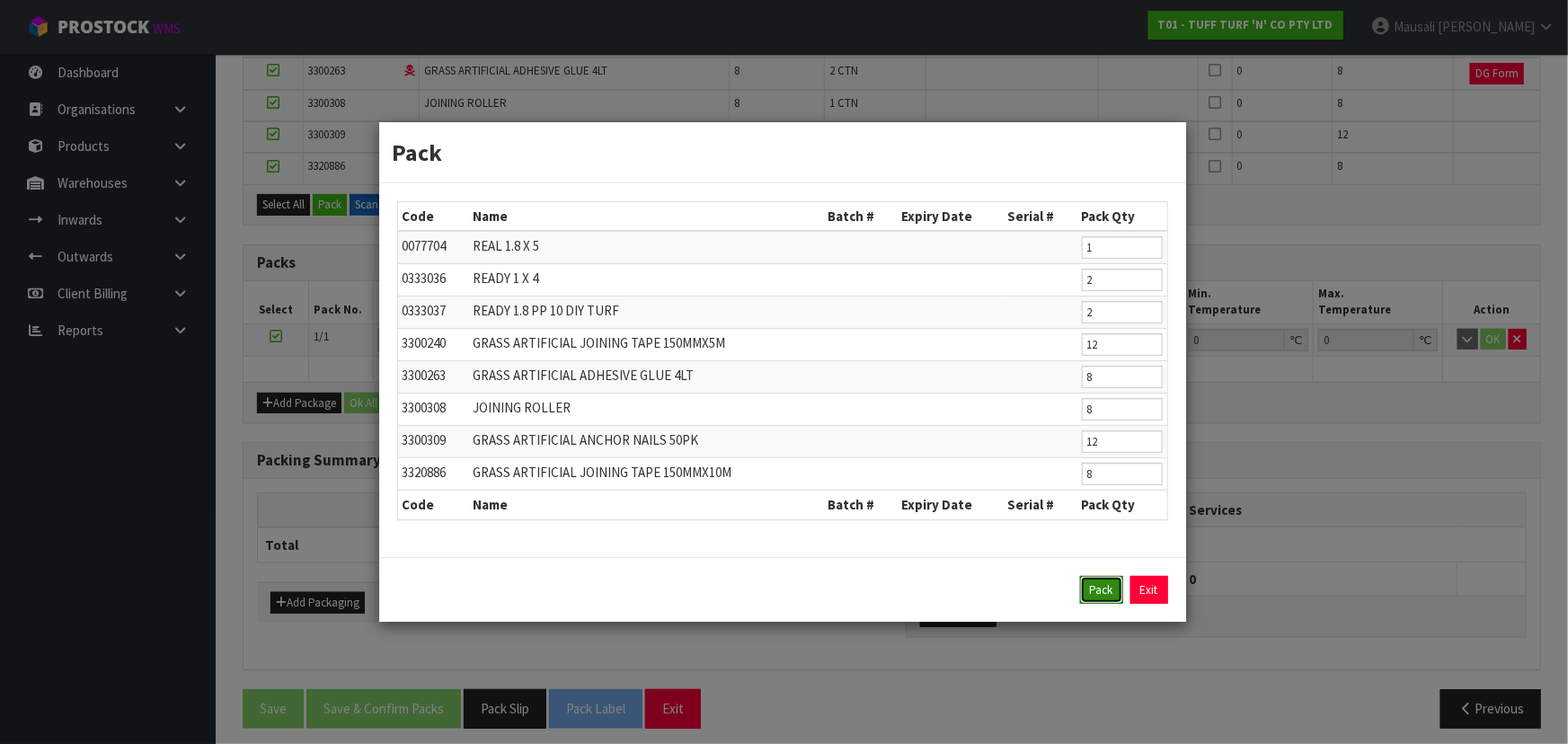
click at [1099, 597] on button "Pack" at bounding box center [1102, 590] width 43 height 29
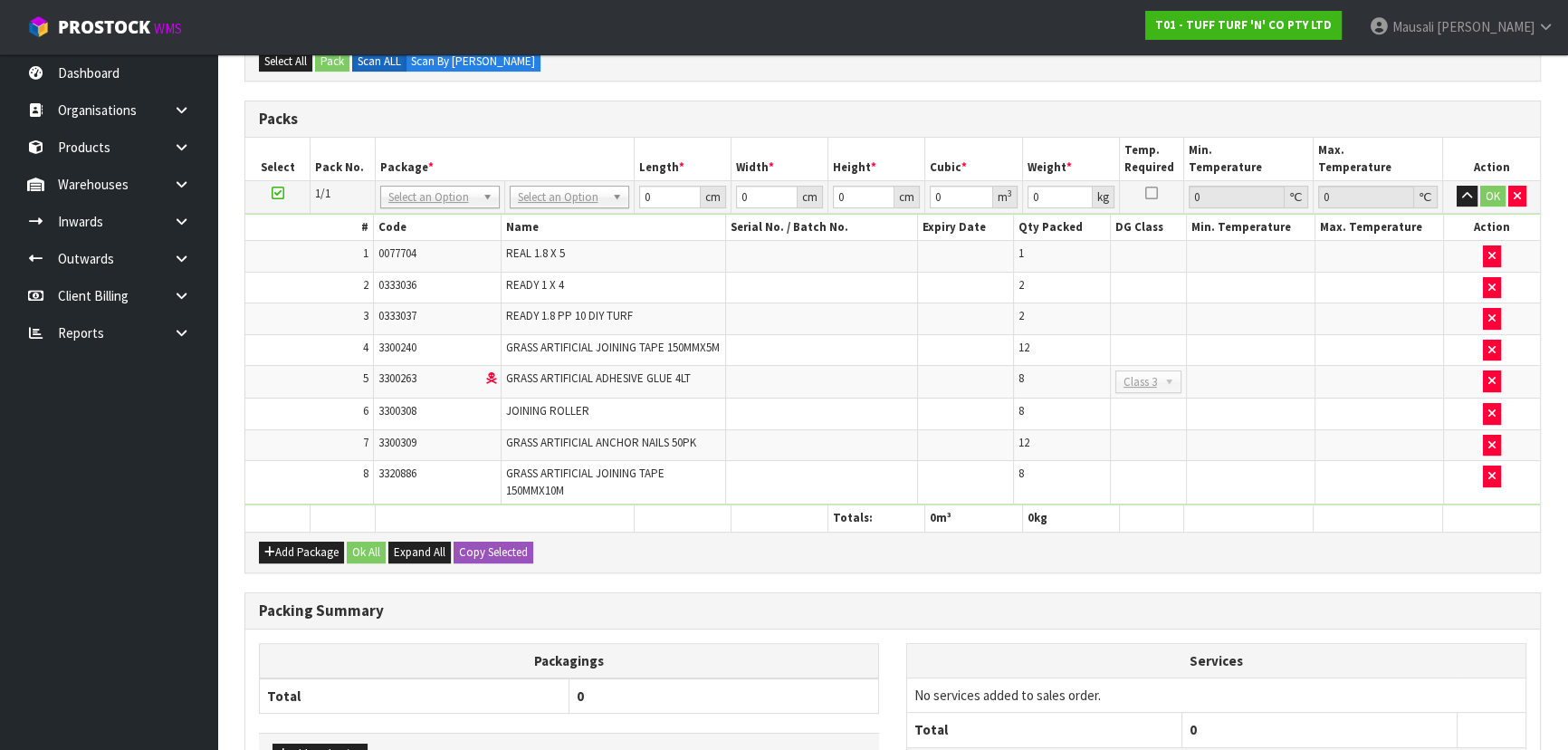
scroll to position [194, 0]
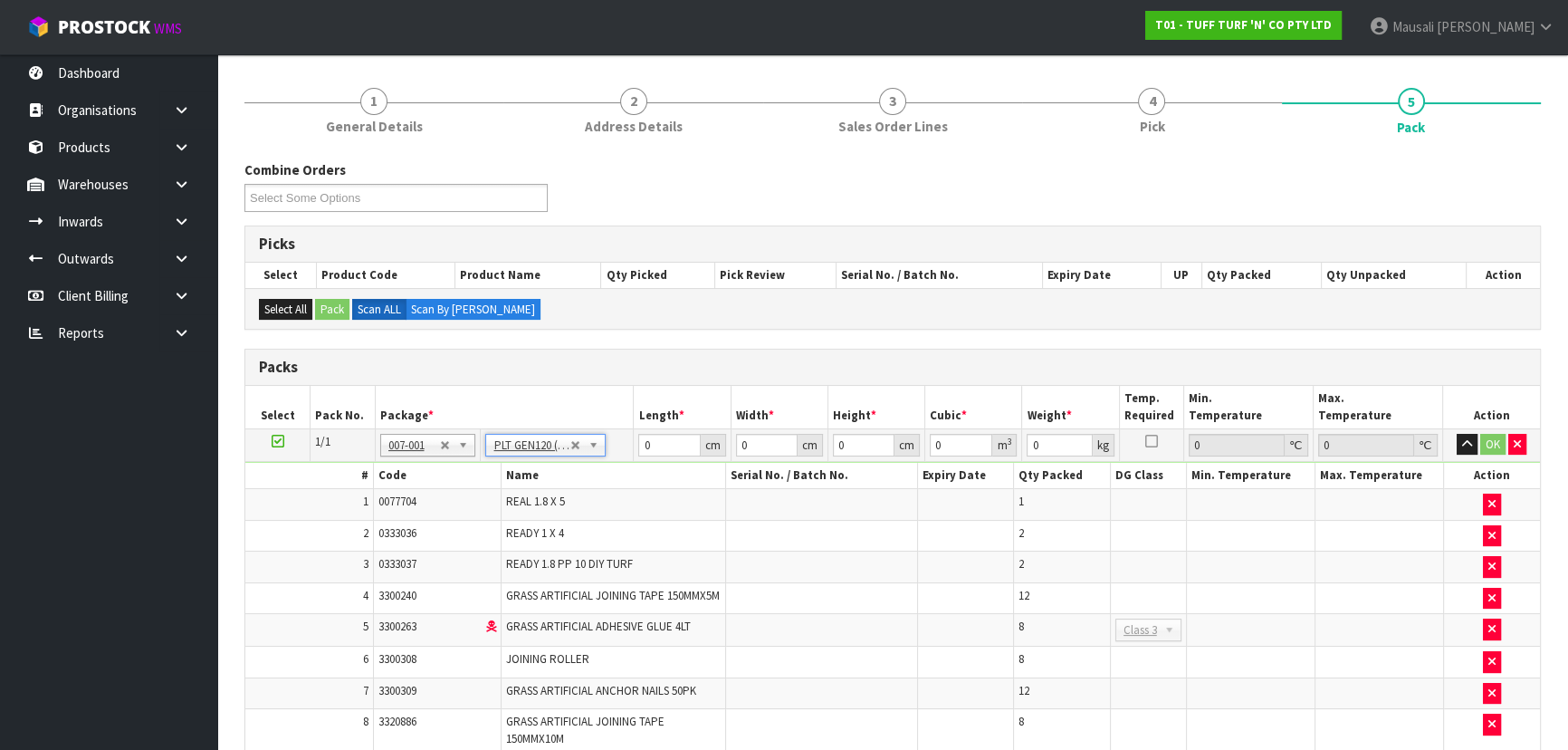
type input "120"
type input "100"
type input "134.6"
drag, startPoint x: 629, startPoint y: 449, endPoint x: 608, endPoint y: 452, distance: 21.2
click at [614, 450] on tr "1/1 NONE 007-001 007-002 007-004 007-009 007-013 007-014 007-015 007-017 007-01…" at bounding box center [892, 445] width 1294 height 32
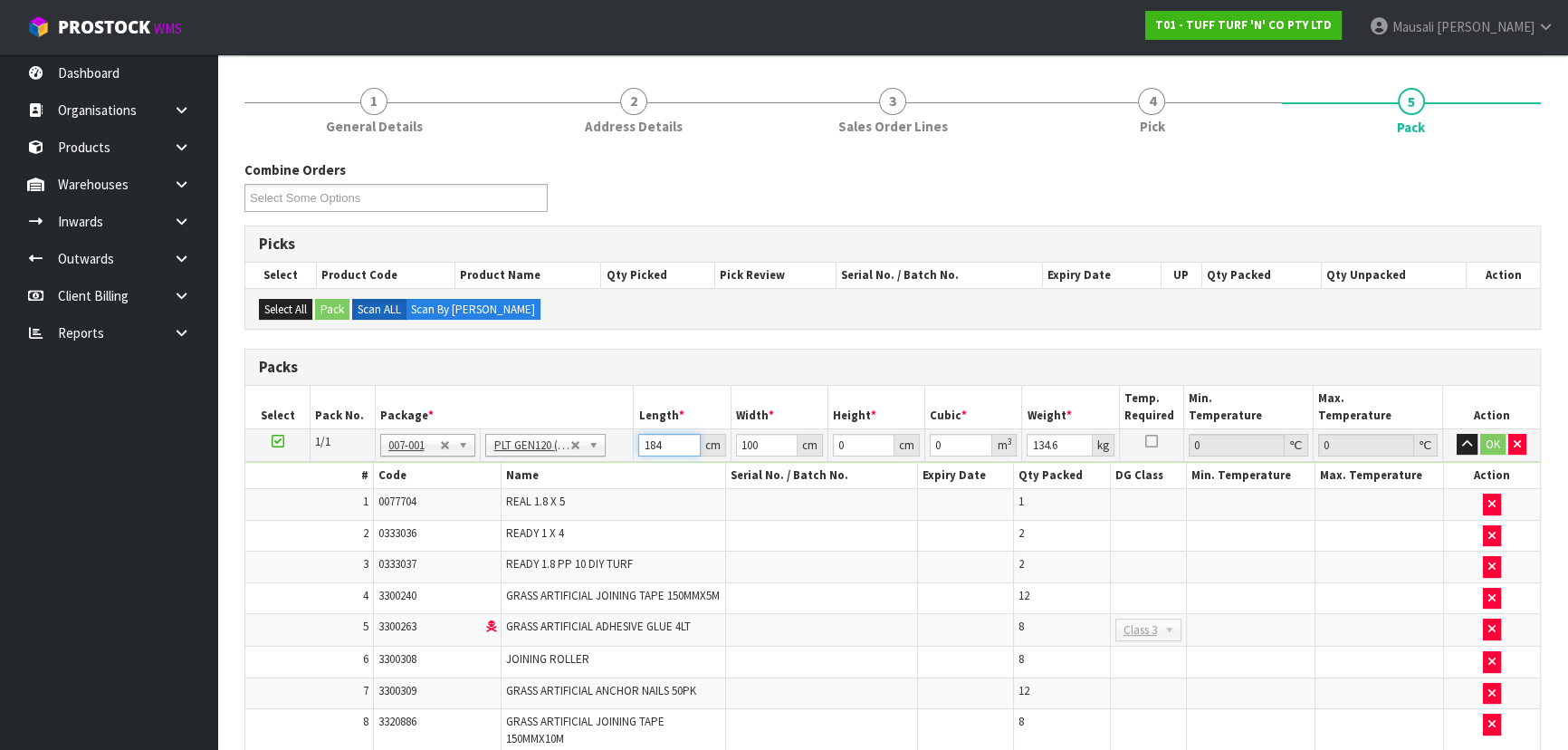
type input "184"
type input "80"
type input "6"
type input "0.08832"
type input "60"
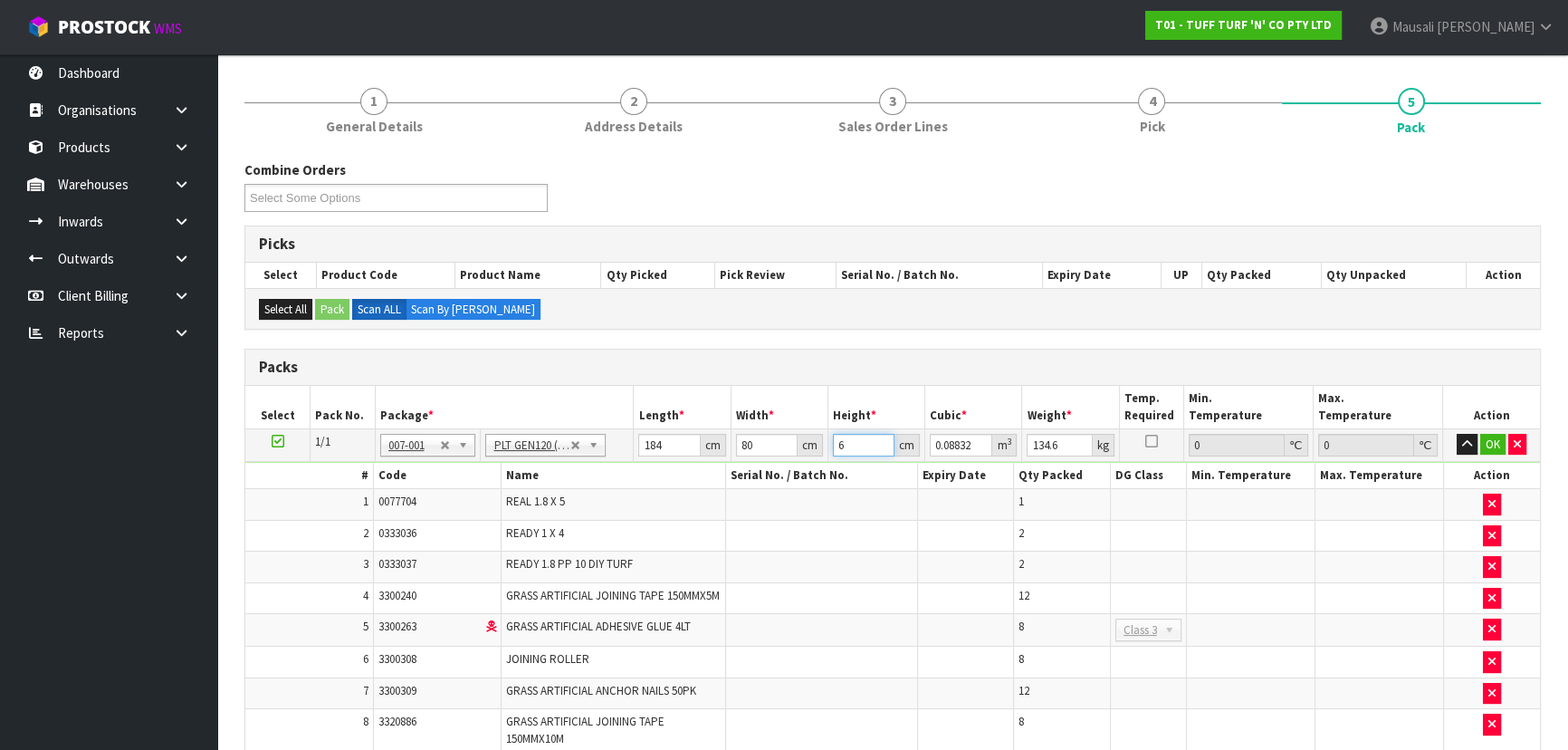
type input "0.8832"
type input "60"
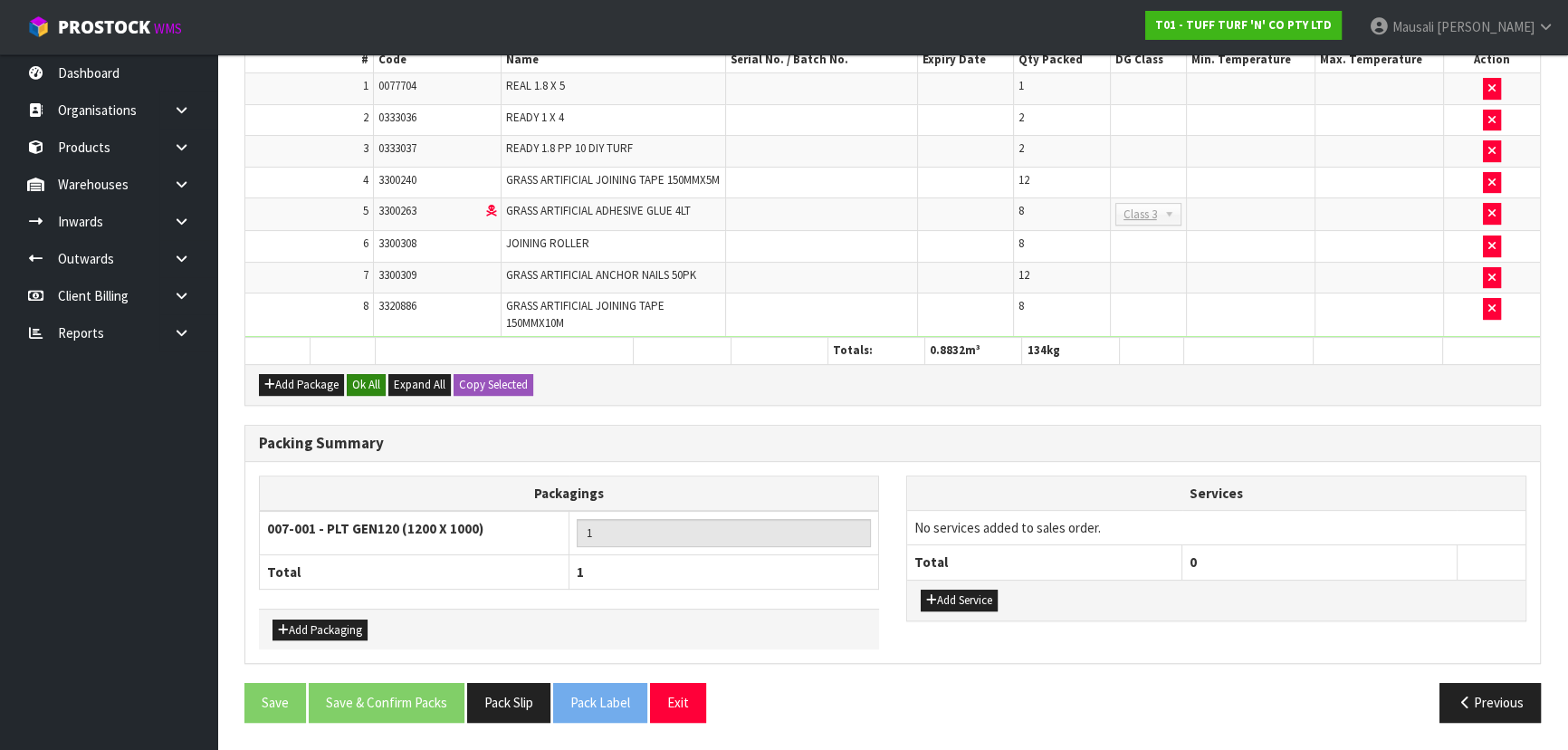
type input "134"
click at [373, 384] on button "Ok All" at bounding box center [366, 384] width 39 height 22
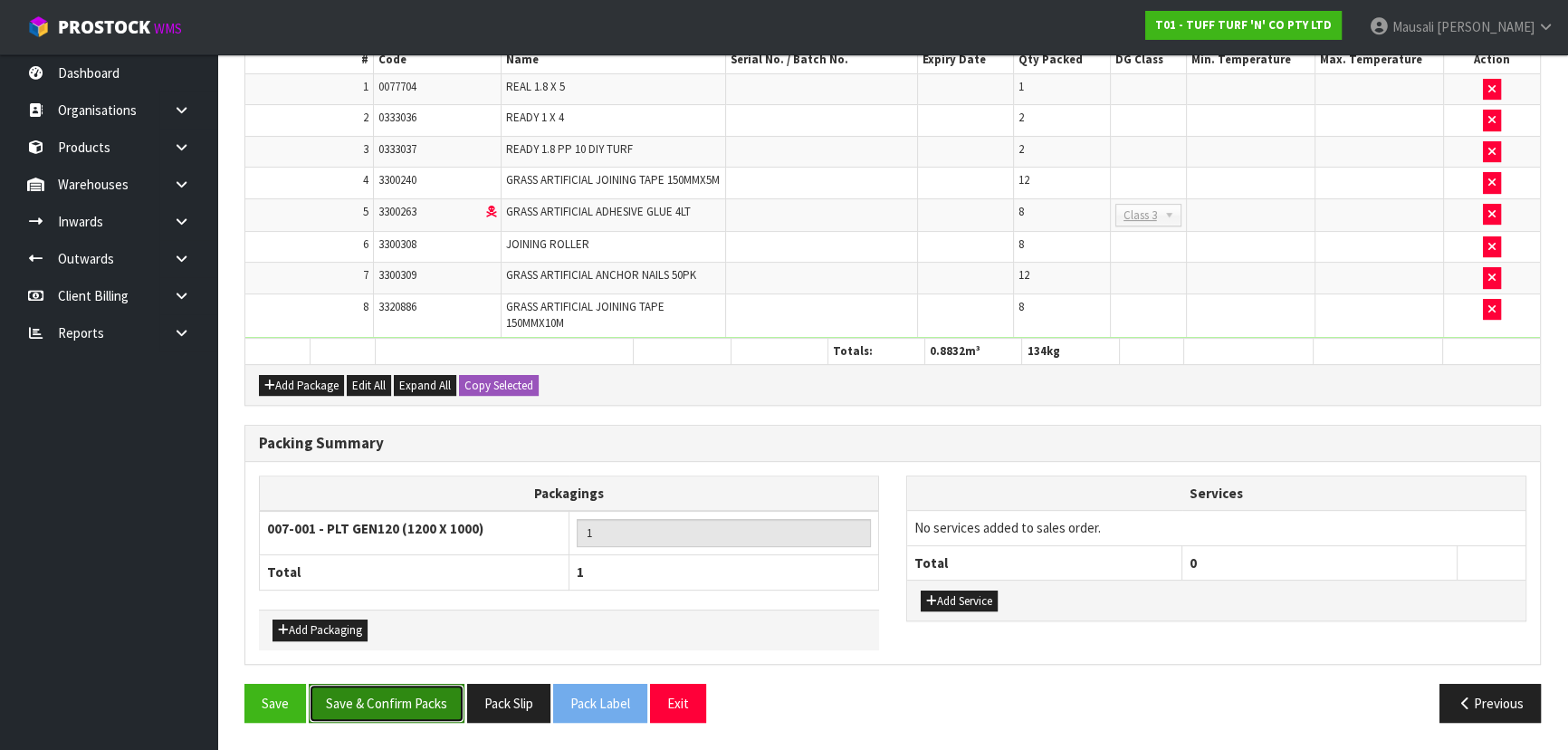
click at [373, 702] on button "Save & Confirm Packs" at bounding box center [387, 703] width 156 height 39
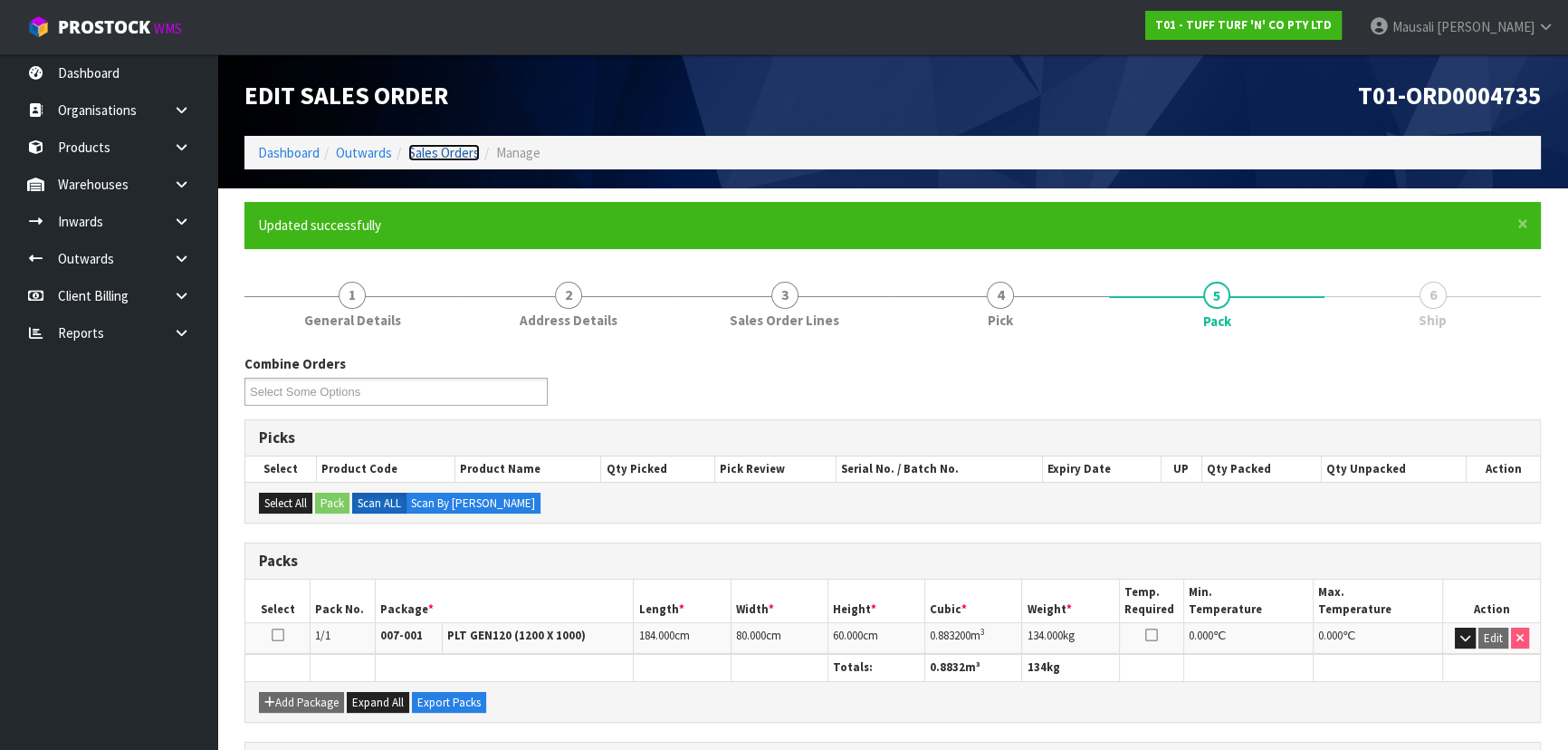
click at [433, 148] on link "Sales Orders" at bounding box center [444, 152] width 72 height 17
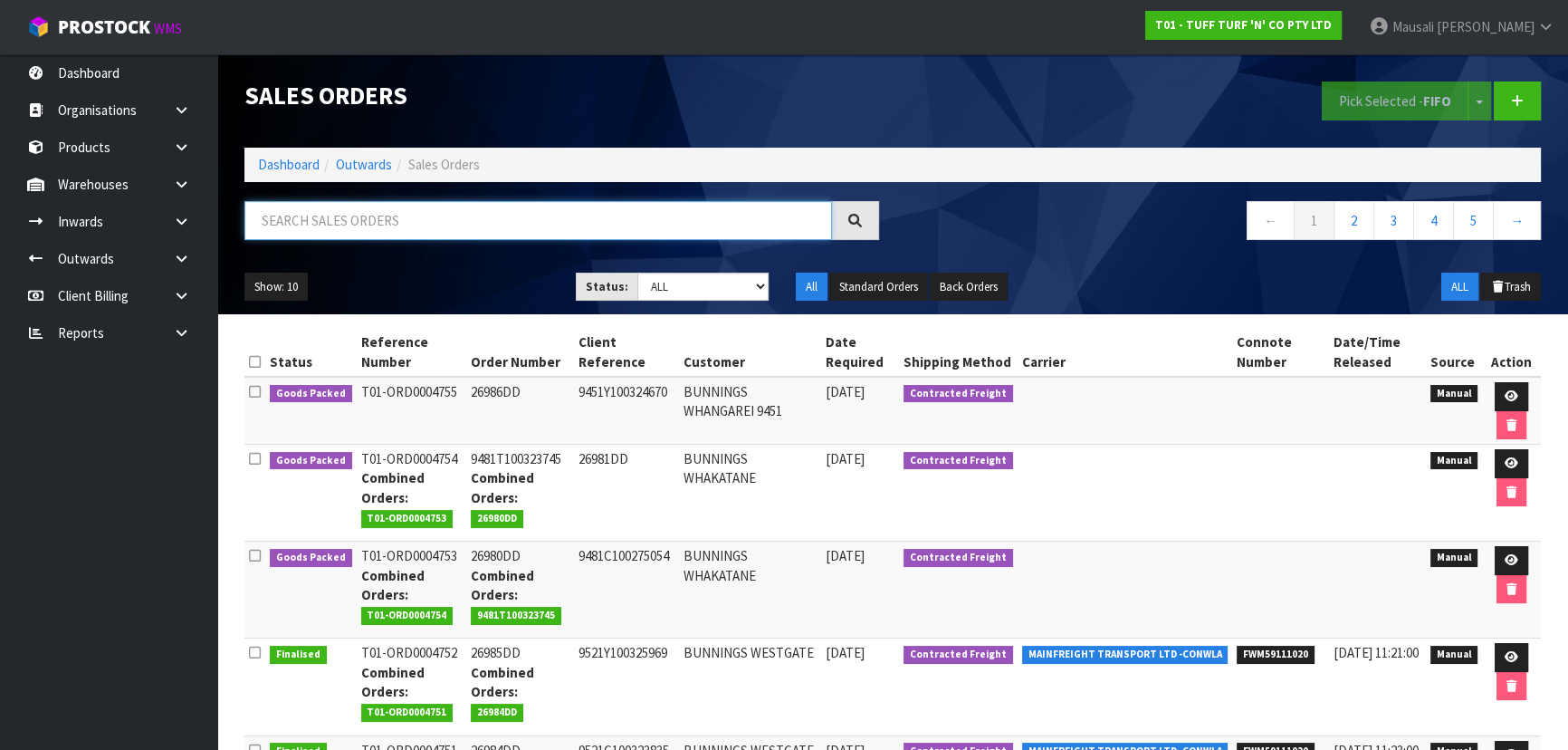
click at [296, 224] on input "text" at bounding box center [538, 220] width 587 height 39
type input "JOB-0417263"
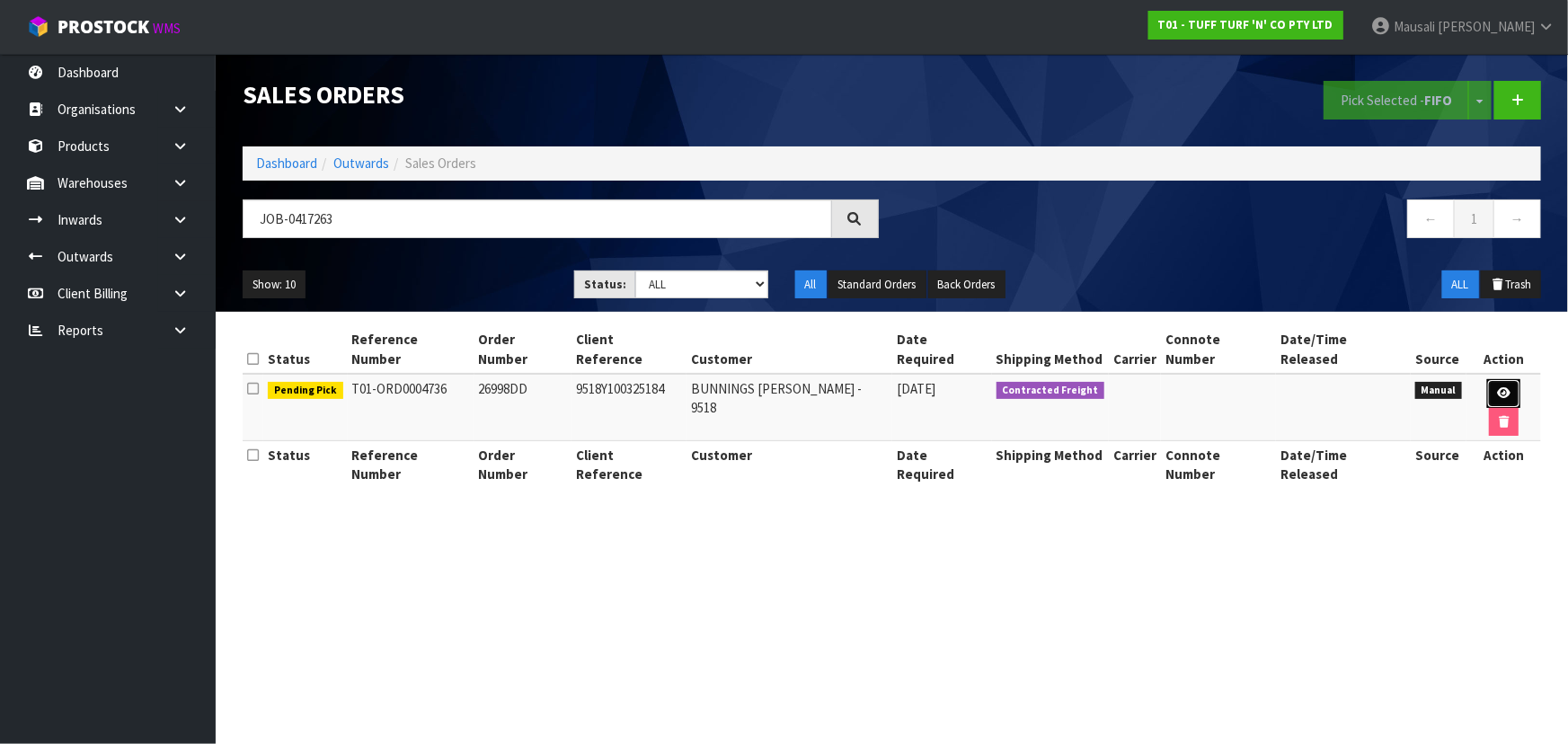
click at [1497, 387] on icon at bounding box center [1503, 393] width 13 height 11
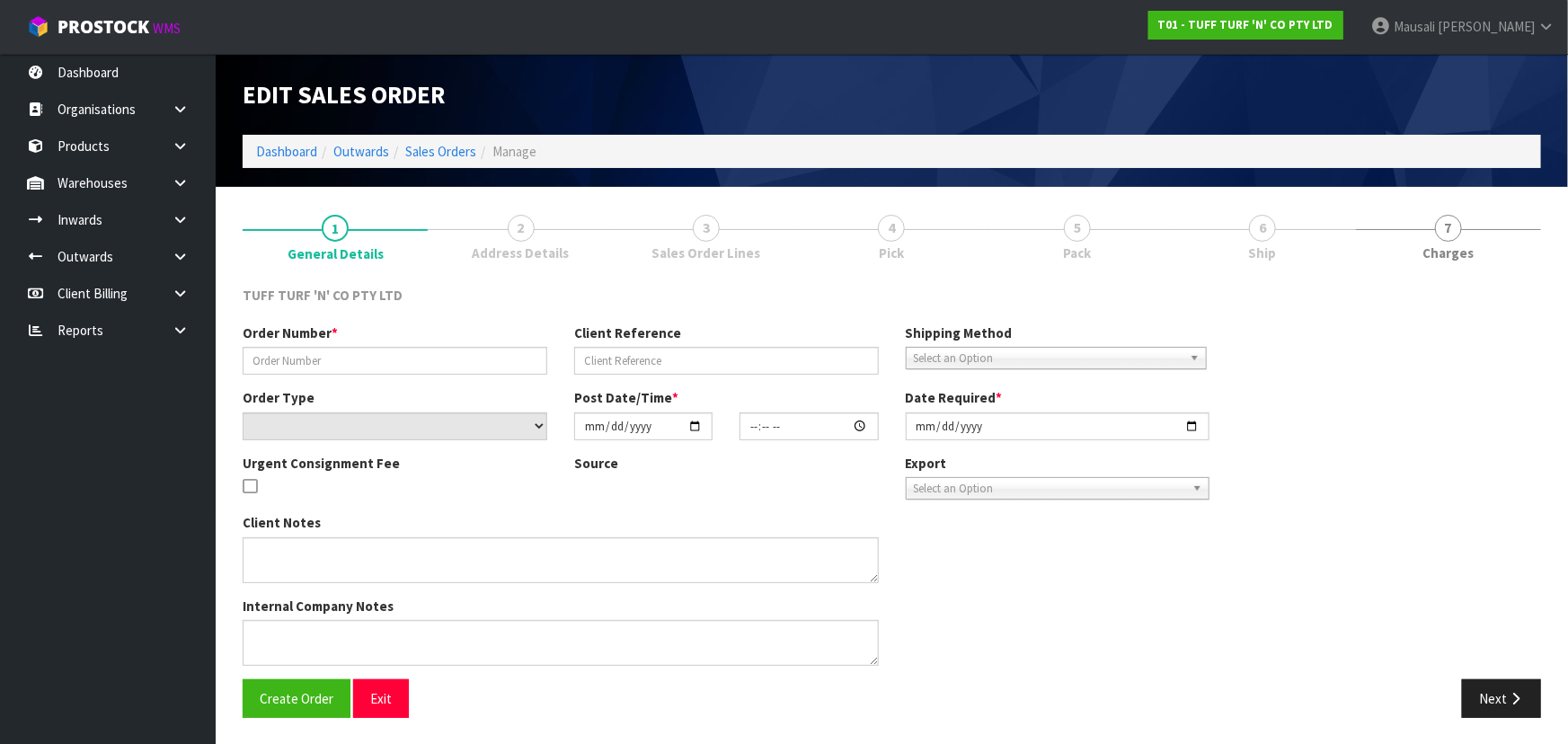
type input "26998DD"
type input "9518Y100325184"
select select "number:0"
type input "2025-10-13"
type input "12:41:00.000"
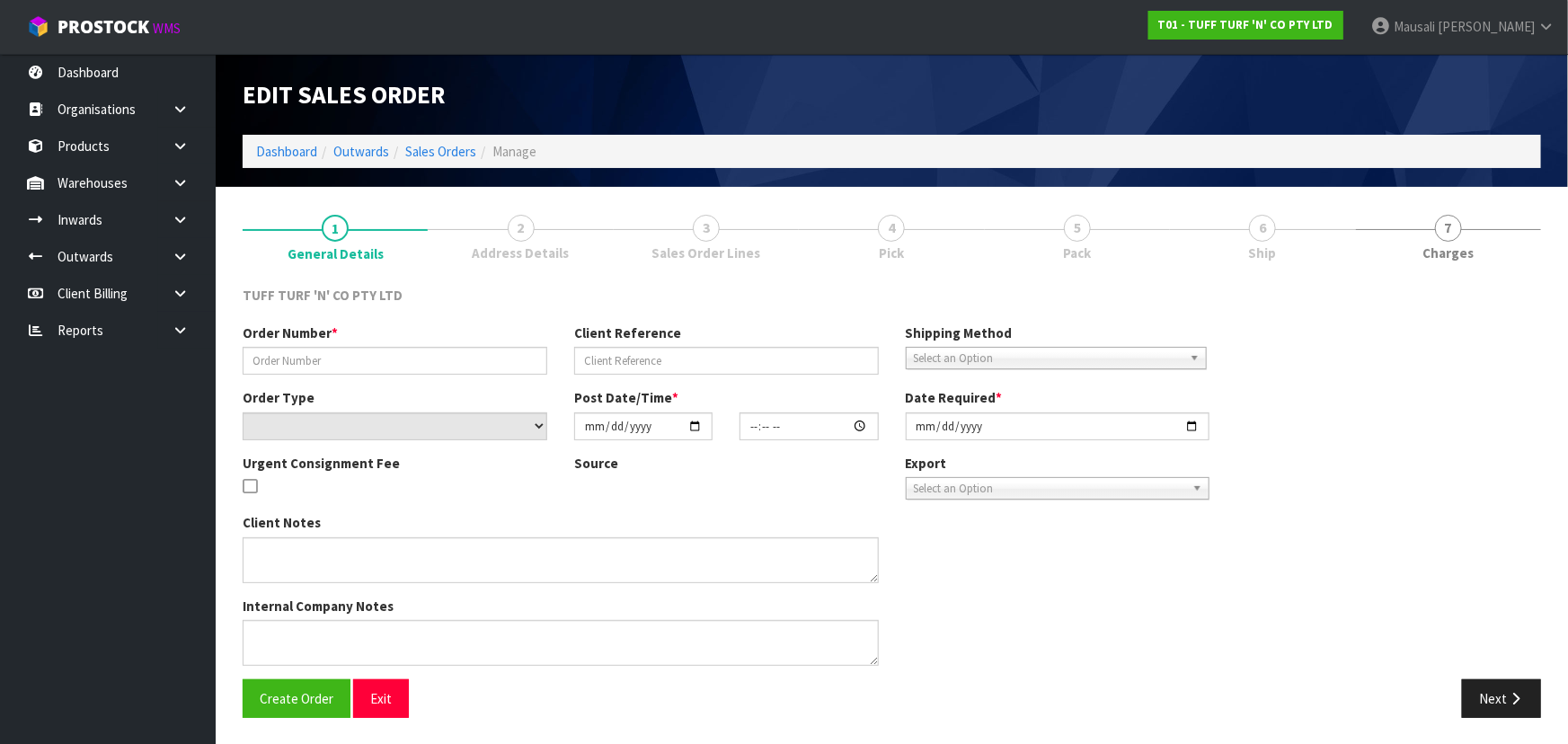
type input "2025-10-14"
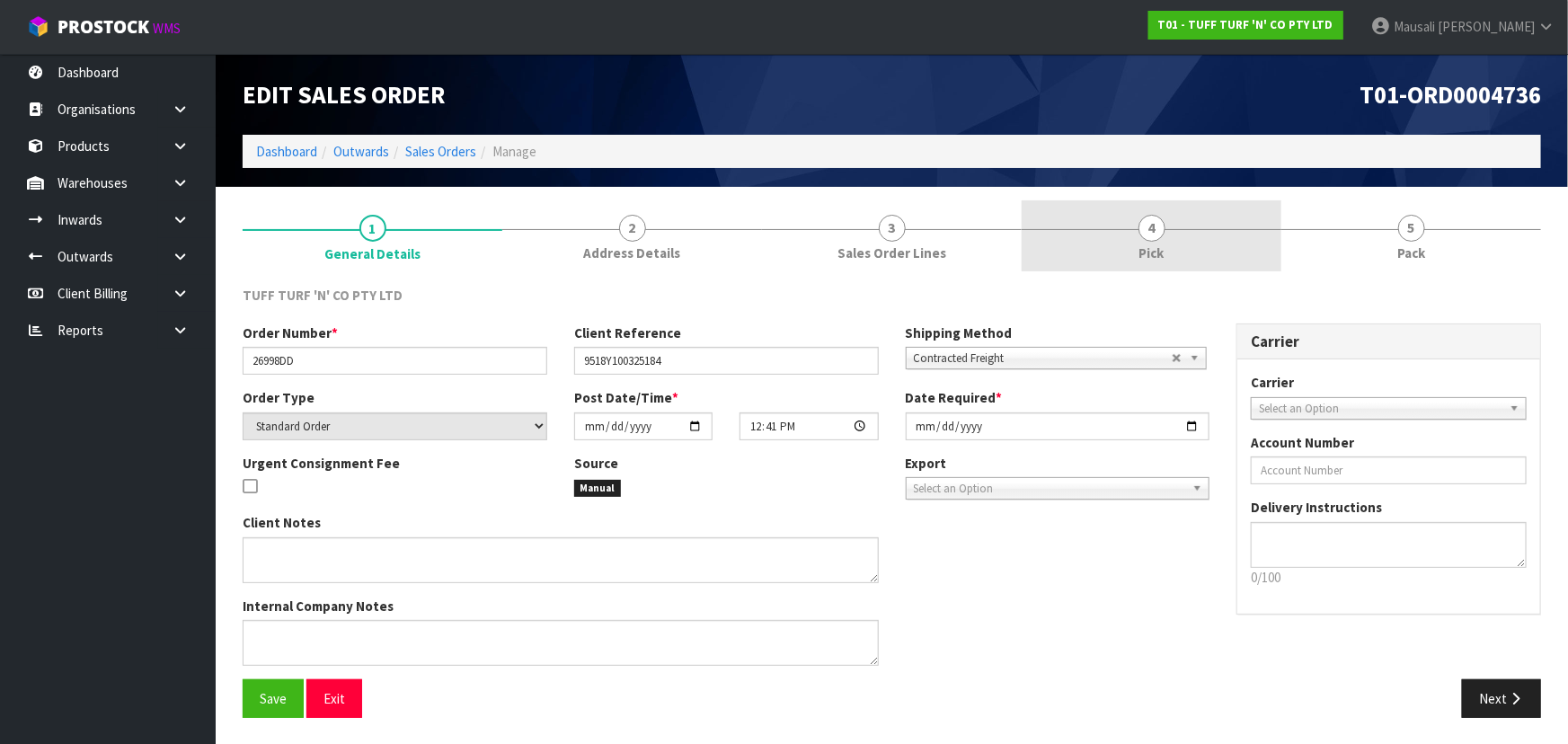
click at [1143, 244] on span "Pick" at bounding box center [1151, 253] width 25 height 19
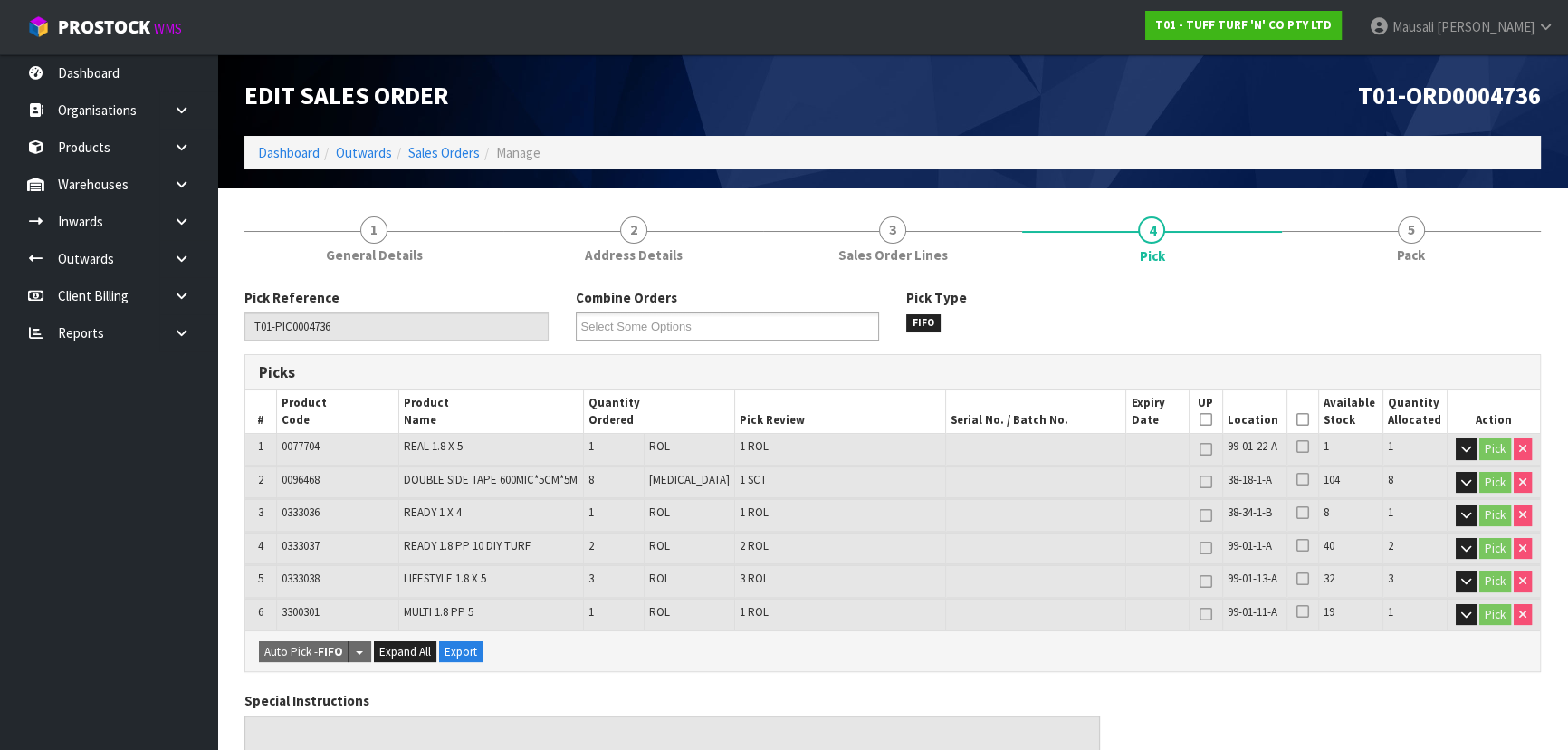
click at [1296, 420] on icon at bounding box center [1301, 419] width 12 height 1
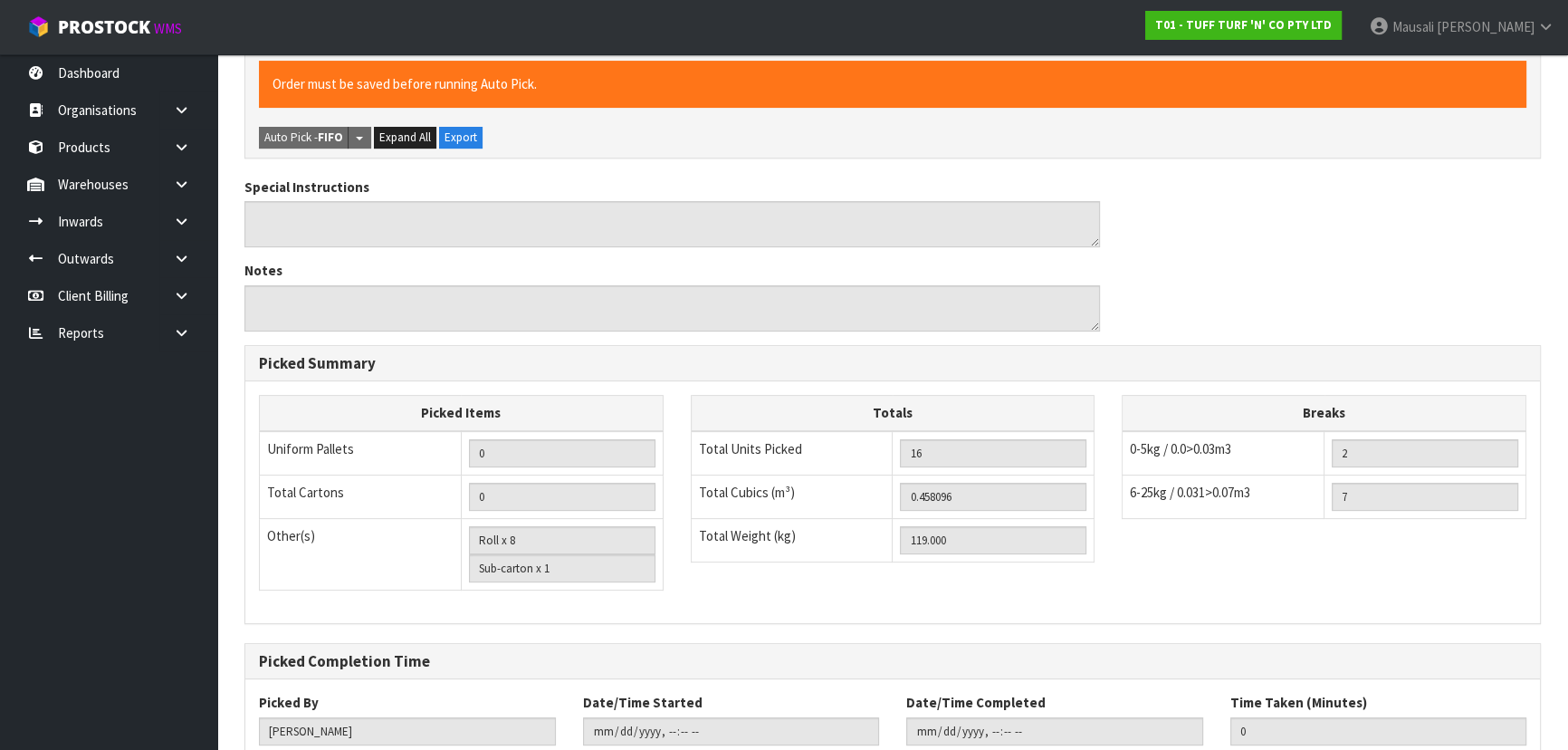
scroll to position [696, 0]
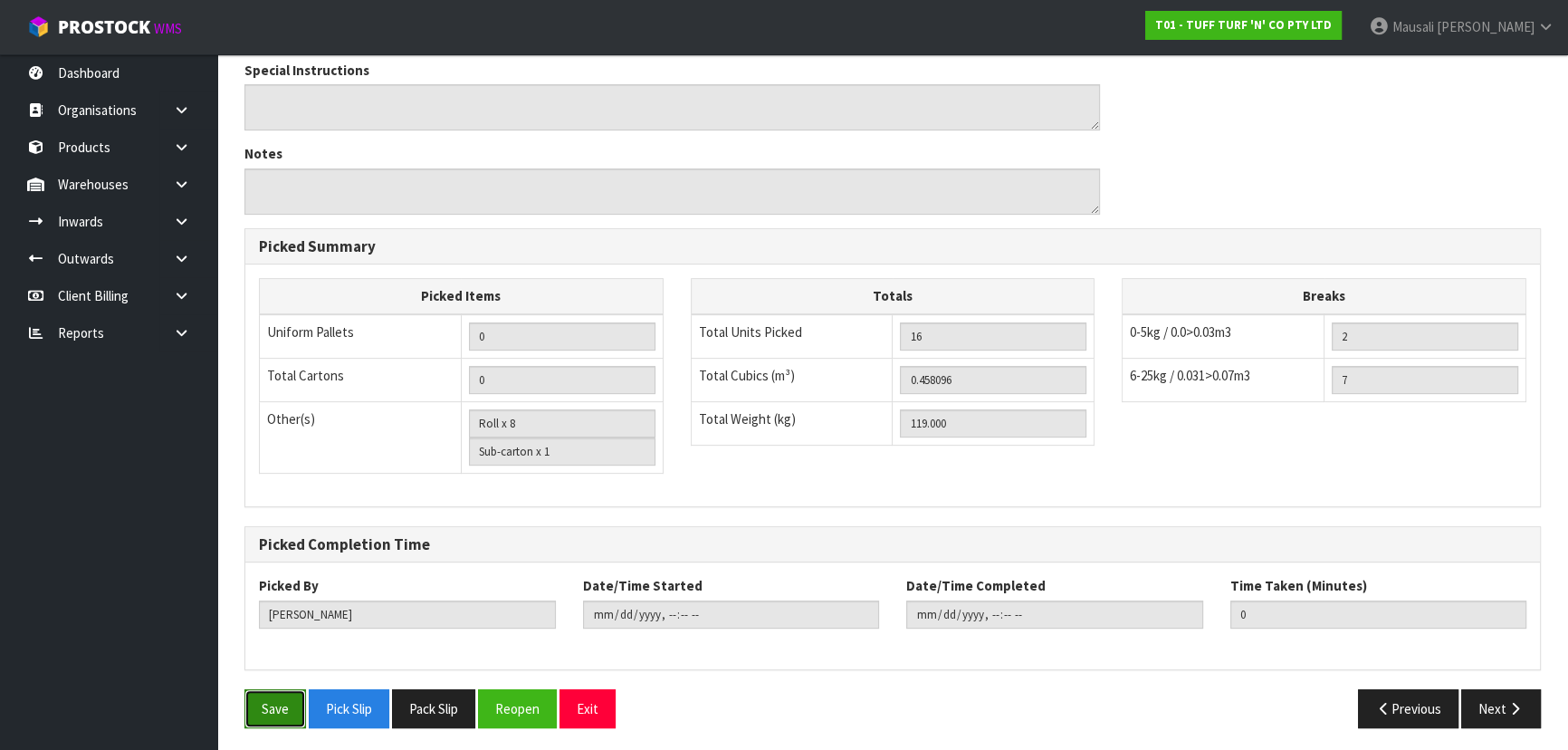
click at [267, 703] on button "Save" at bounding box center [275, 708] width 61 height 39
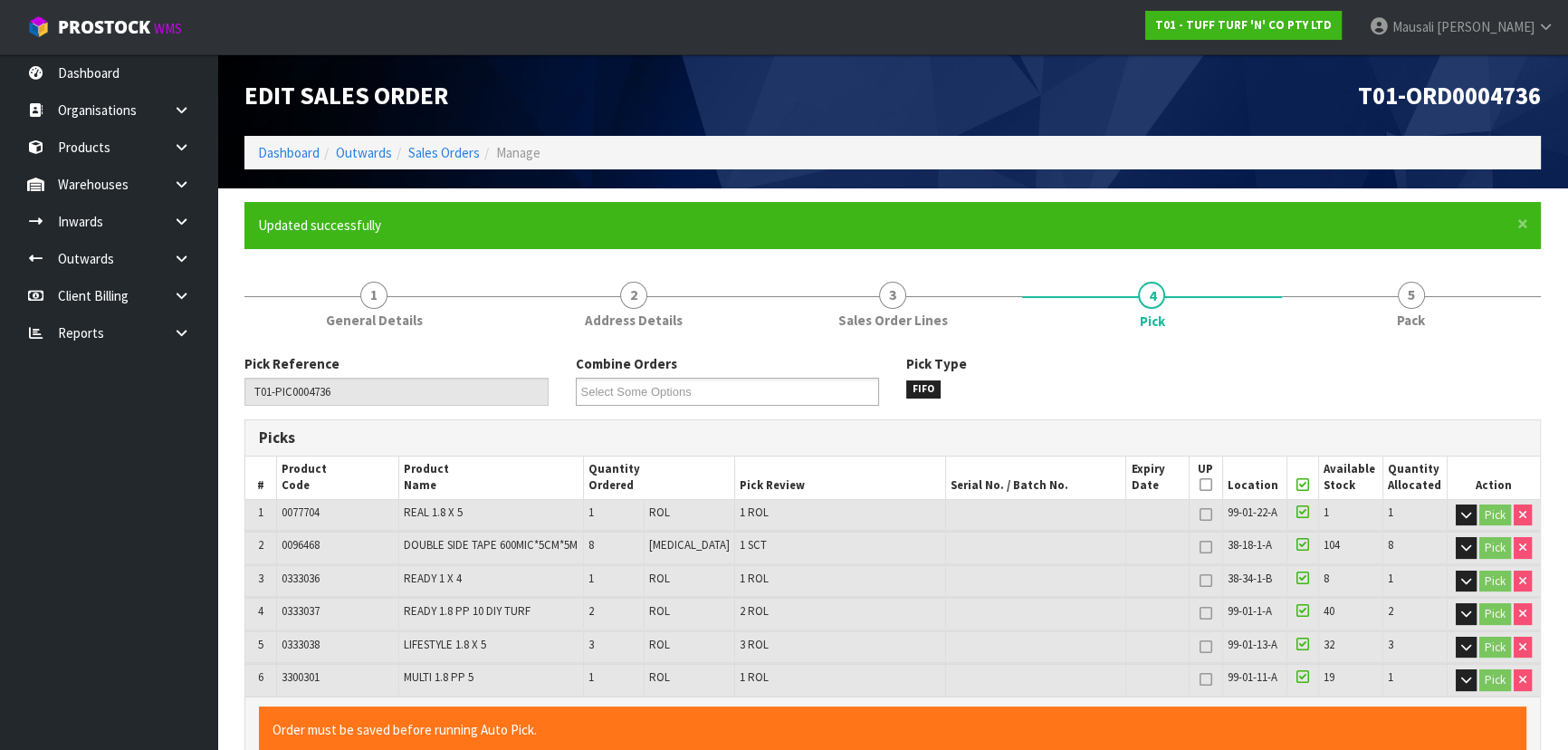
type input "Mausali Tito"
type input "2025-10-15T14:51:09"
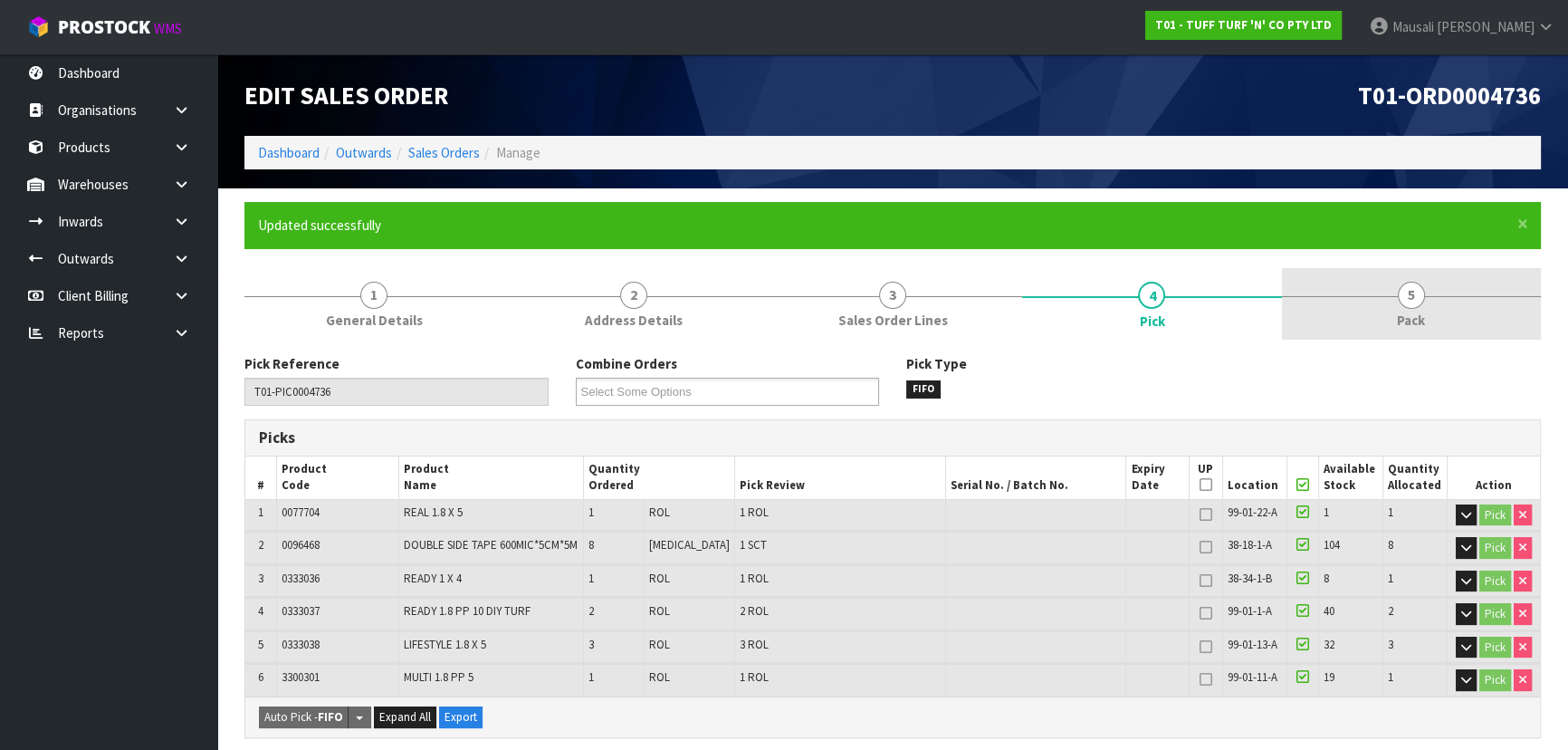
click at [1369, 317] on link "5 Pack" at bounding box center [1411, 304] width 259 height 72
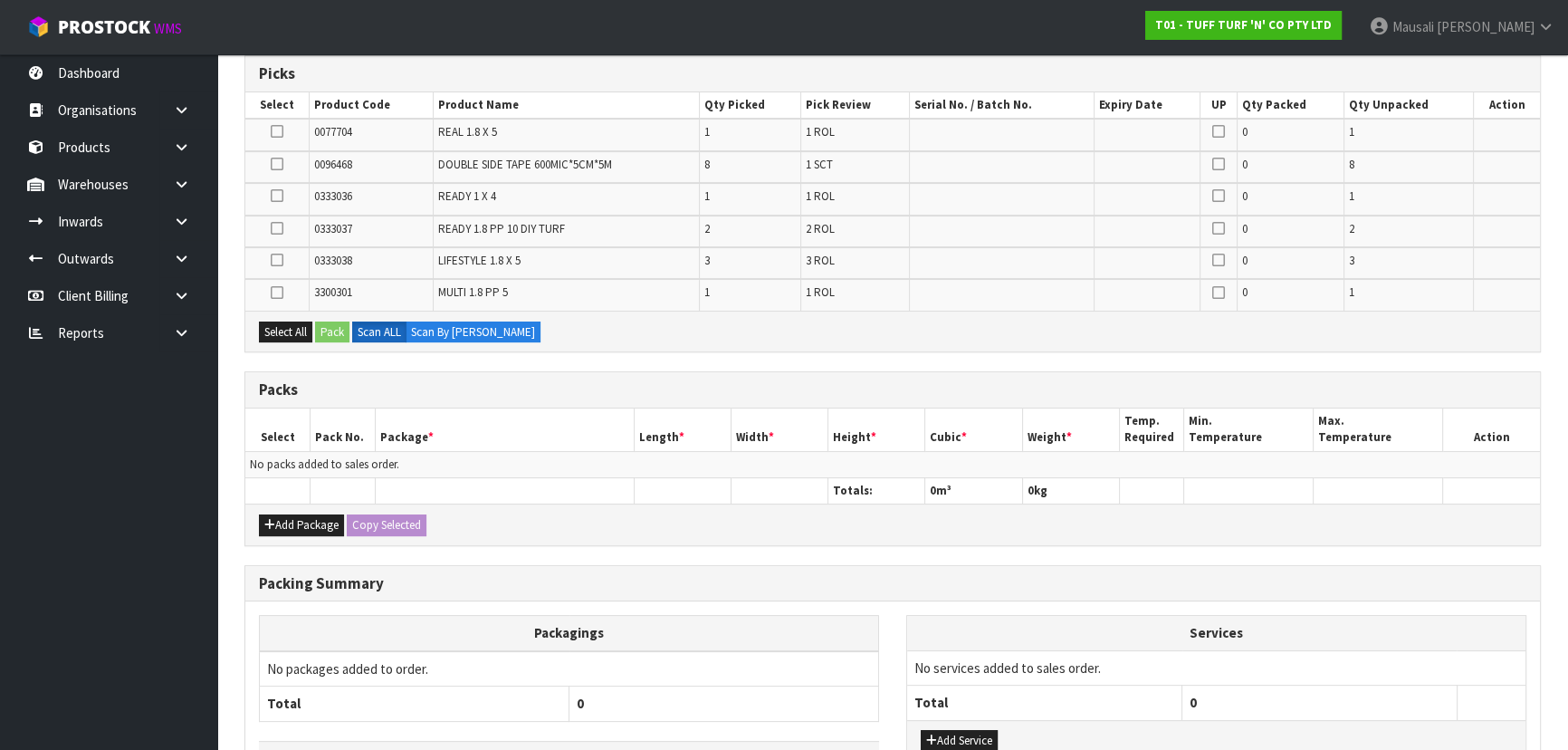
scroll to position [411, 0]
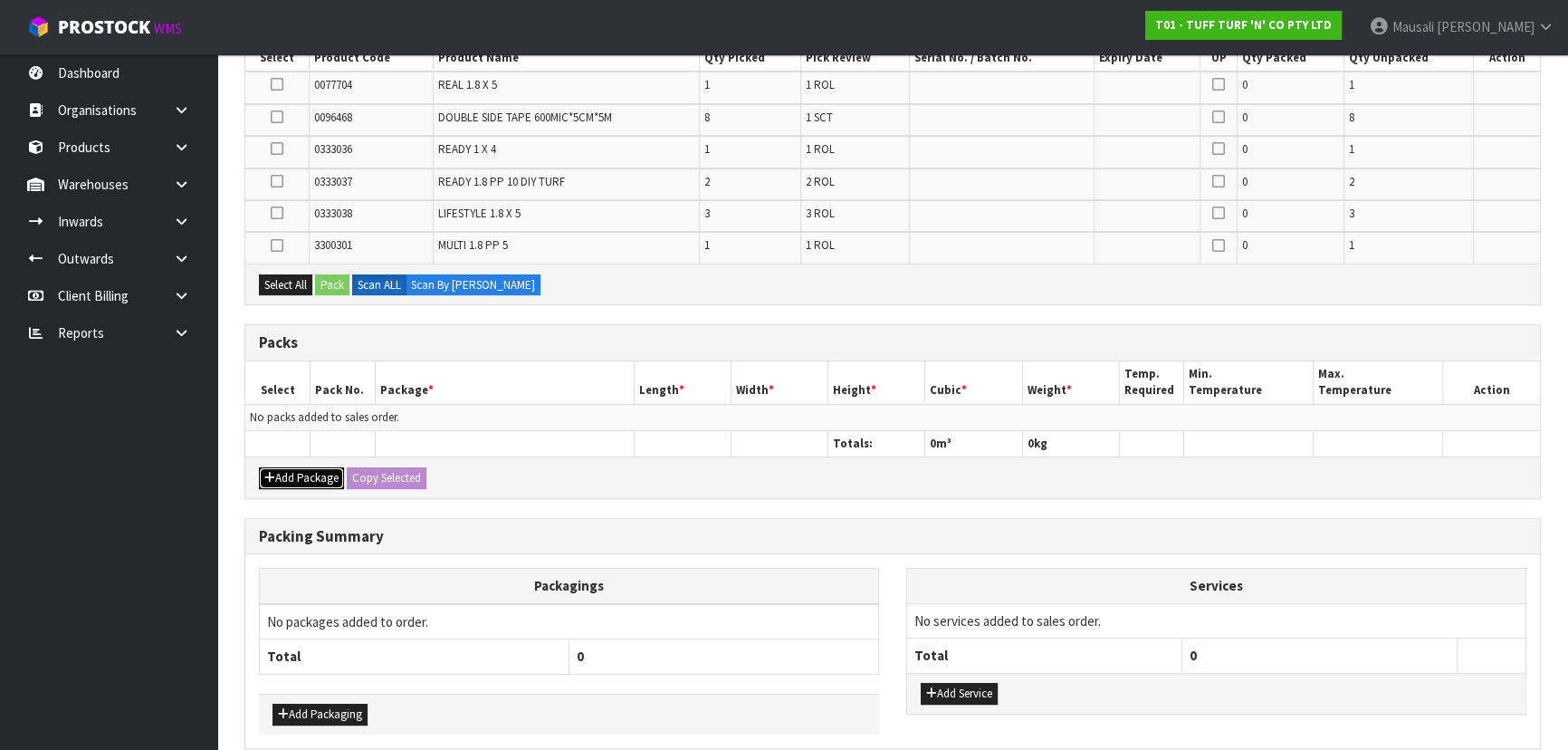
click at [278, 467] on button "Add Package" at bounding box center [302, 478] width 85 height 22
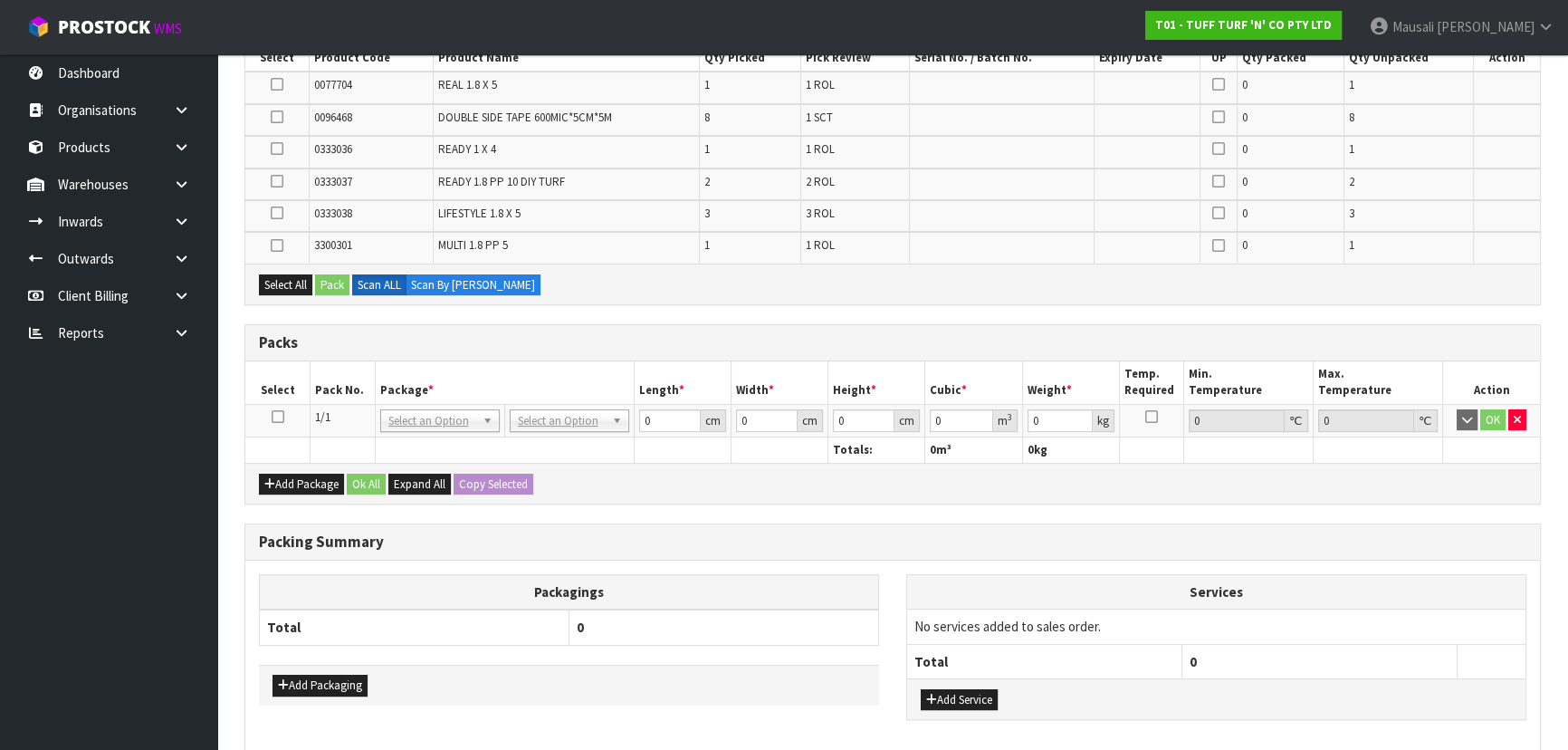
click at [272, 416] on icon at bounding box center [277, 416] width 12 height 1
click at [281, 269] on div "Select All Pack Scan ALL Scan By Quantity" at bounding box center [892, 284] width 1294 height 41
click at [308, 281] on button "Select All" at bounding box center [285, 285] width 53 height 22
click at [330, 281] on button "Pack" at bounding box center [332, 285] width 34 height 22
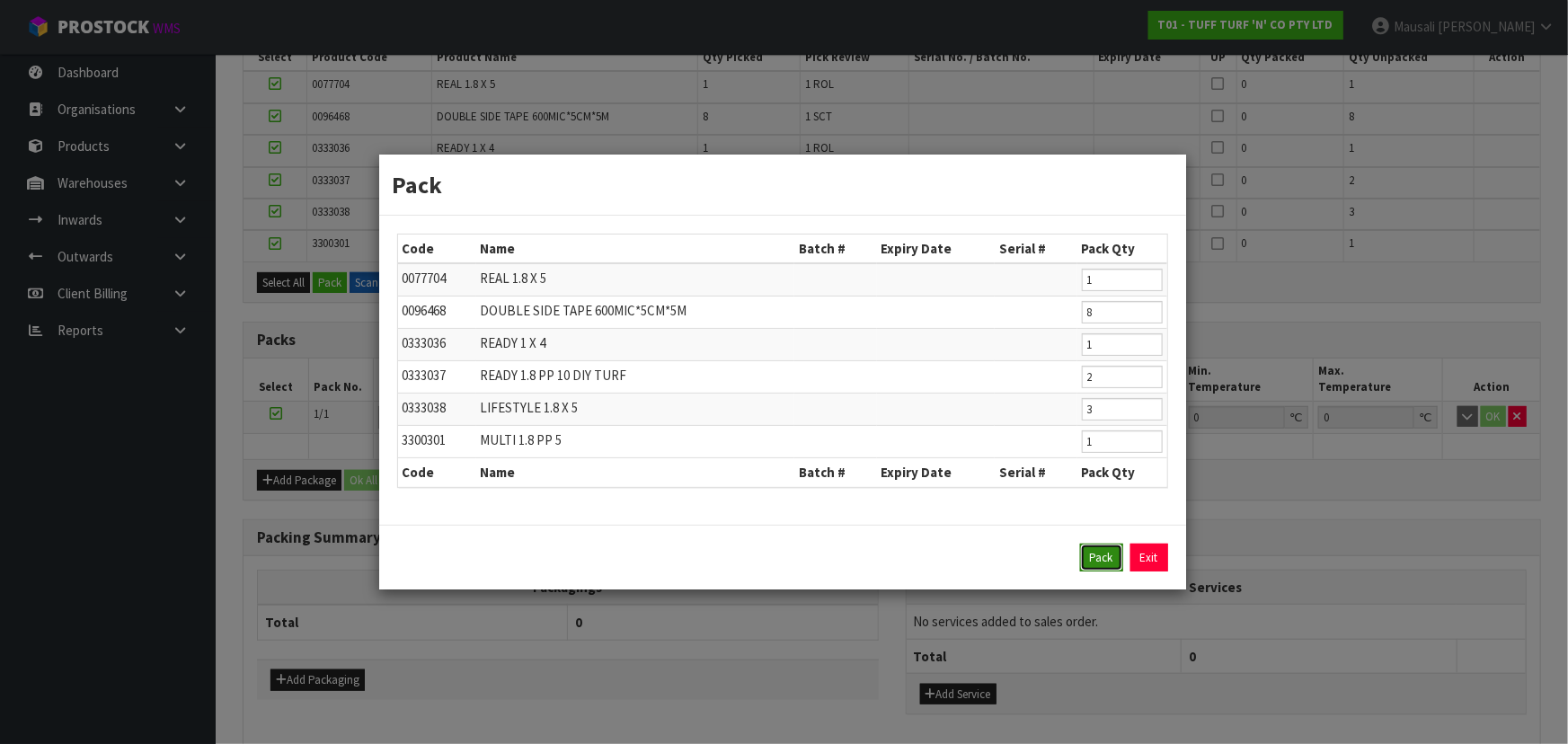
click at [1083, 547] on button "Pack" at bounding box center [1102, 557] width 43 height 29
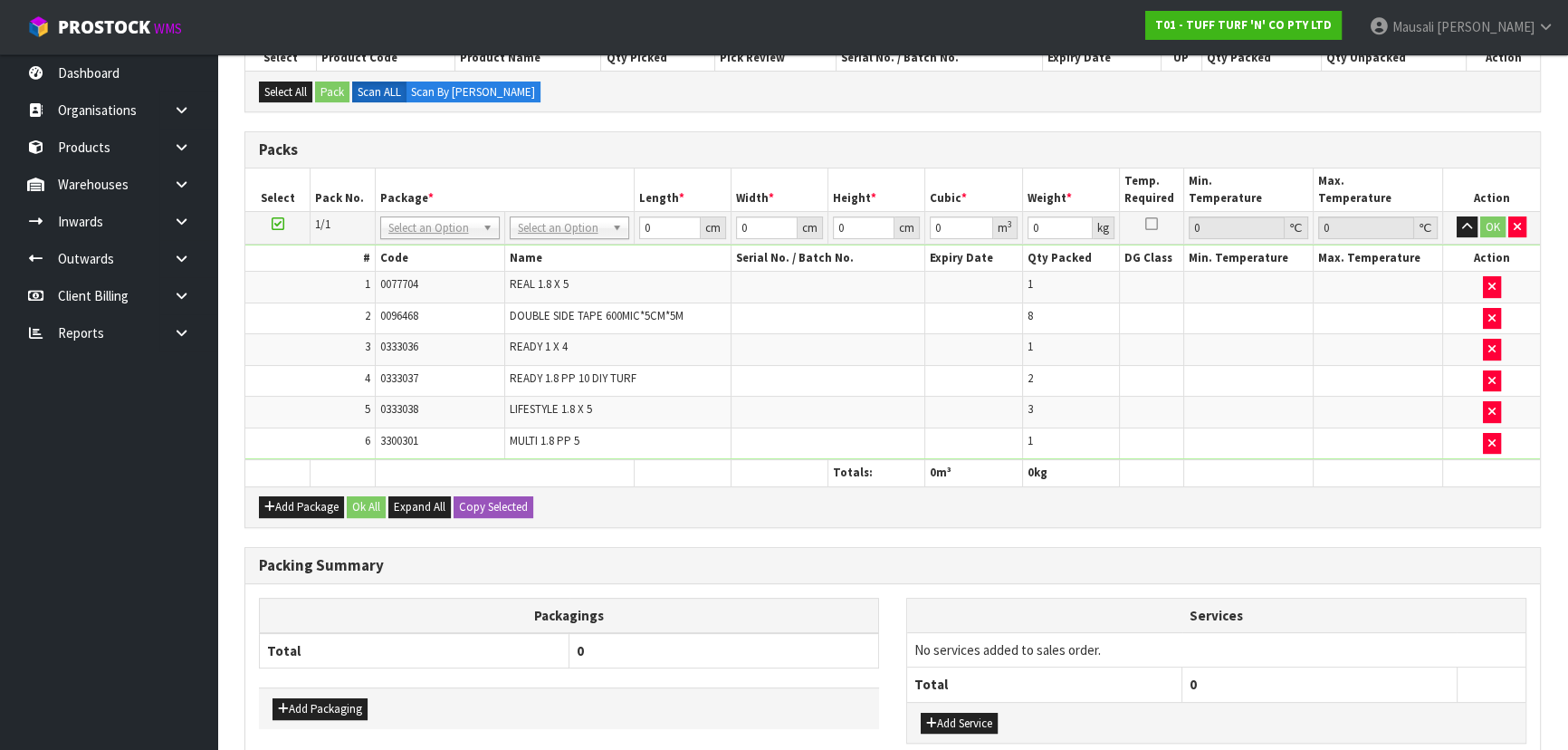
click at [551, 213] on td "No Packaging Cartons PLT GEN120 (1200 X 1000) PLT ONE WAY SKID CHEP HIRE PALLET…" at bounding box center [568, 227] width 129 height 32
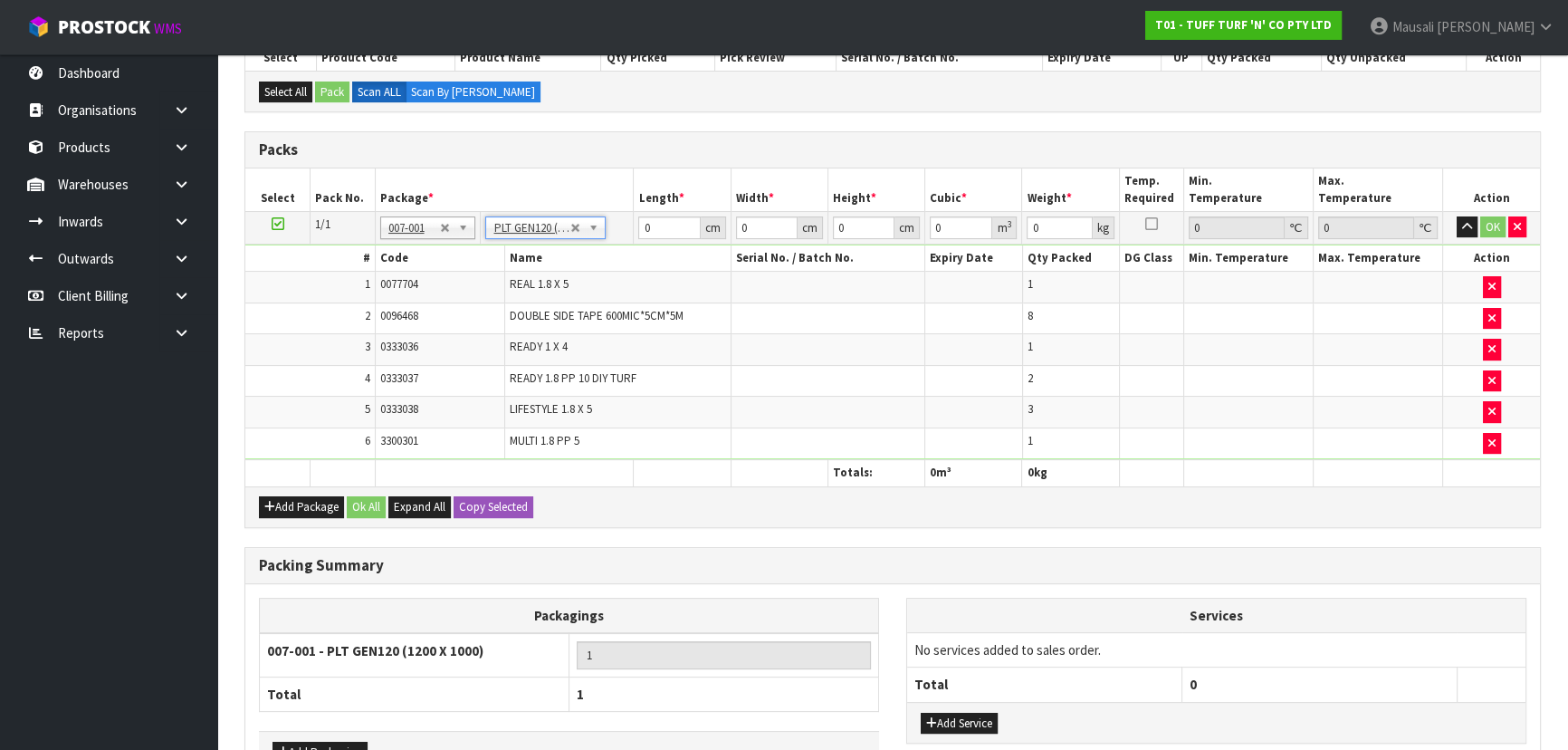
type input "120"
type input "100"
type input "119"
drag, startPoint x: 669, startPoint y: 222, endPoint x: 557, endPoint y: 267, distance: 120.7
click at [558, 267] on tbody "1/1 NONE 007-001 007-002 007-004 007-009 007-013 007-014 007-015 007-017 007-01…" at bounding box center [892, 335] width 1294 height 248
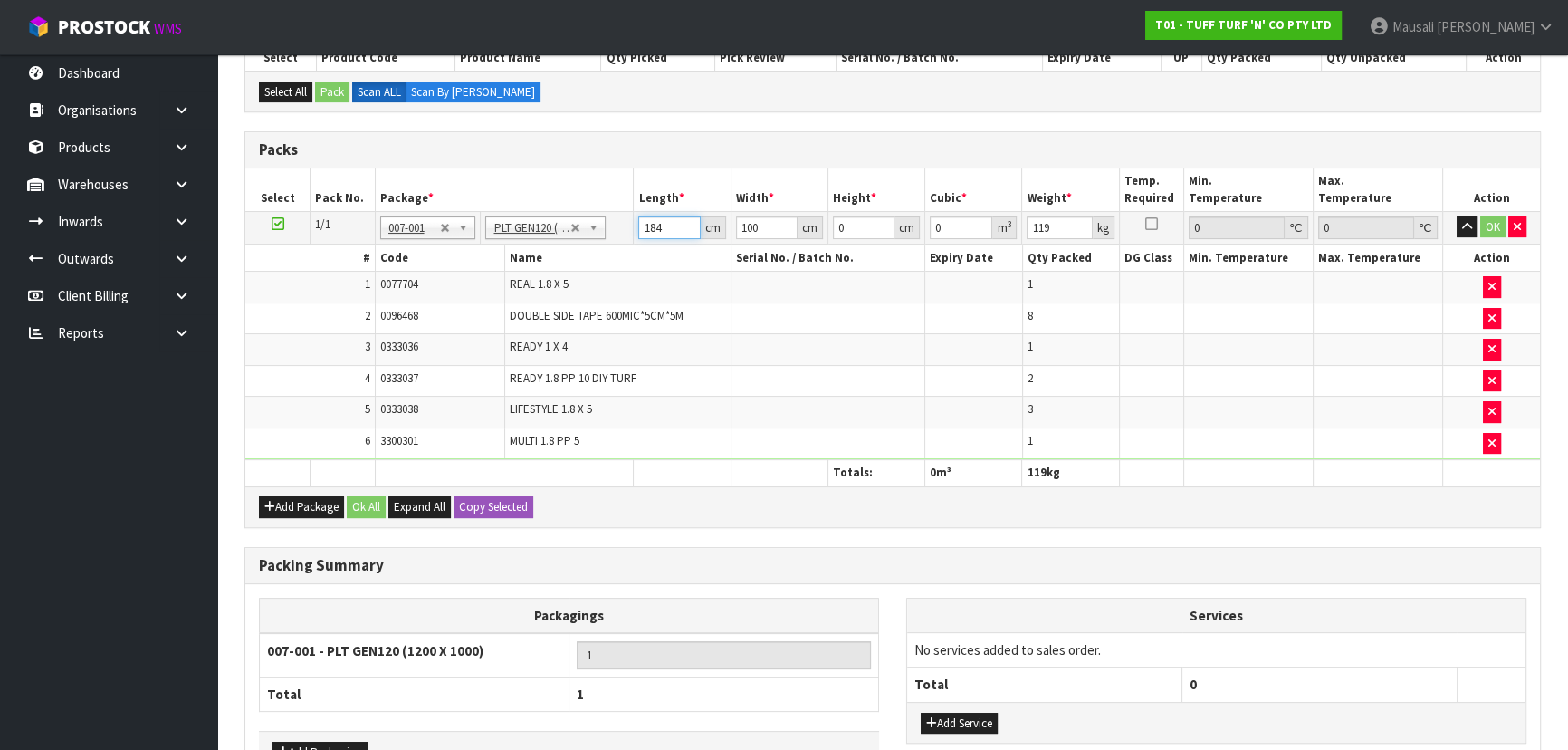
type input "184"
type input "126"
type input "5"
type input "0.11592"
type input "50"
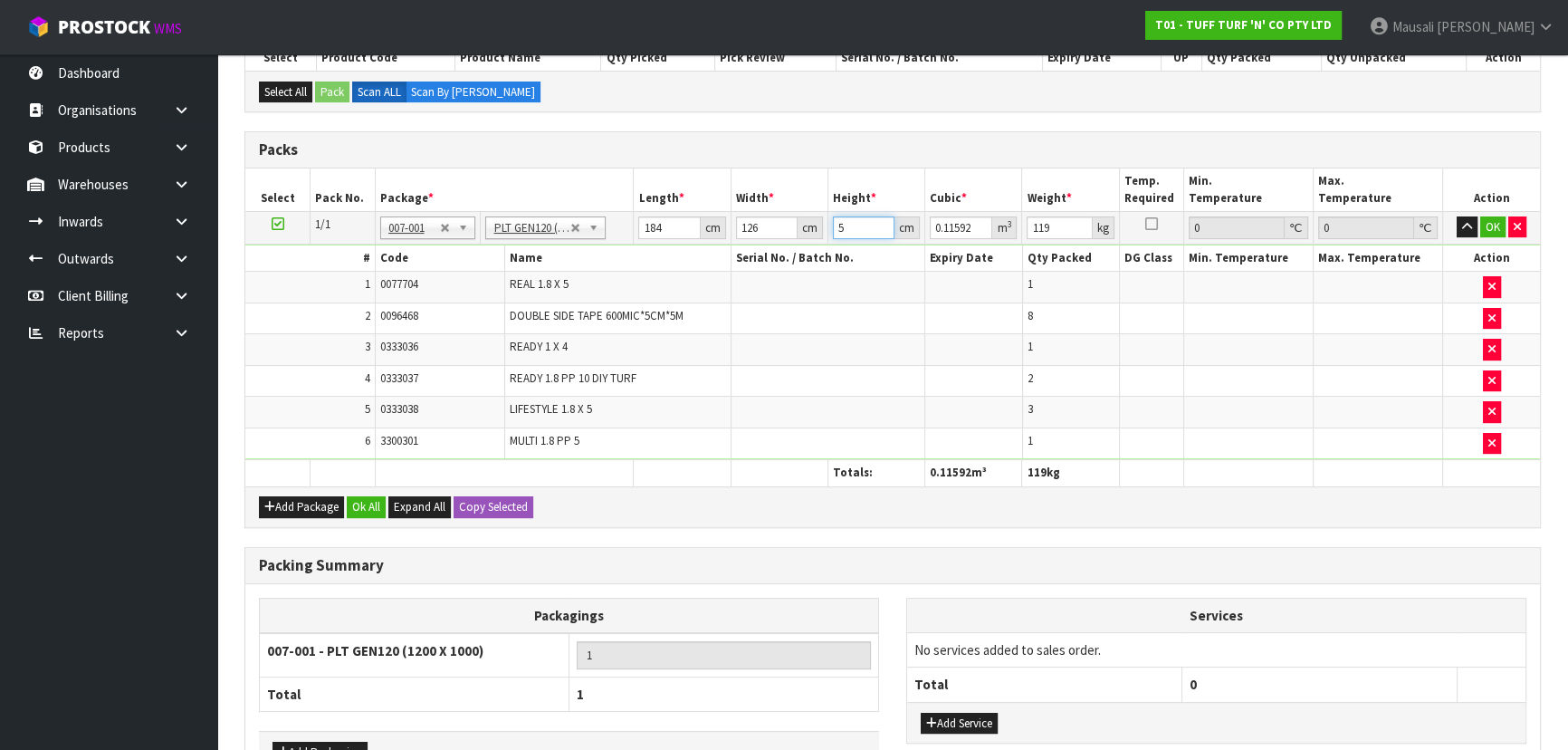
type input "1.1592"
type input "50"
type input "150"
click at [363, 501] on button "Ok All" at bounding box center [366, 507] width 39 height 22
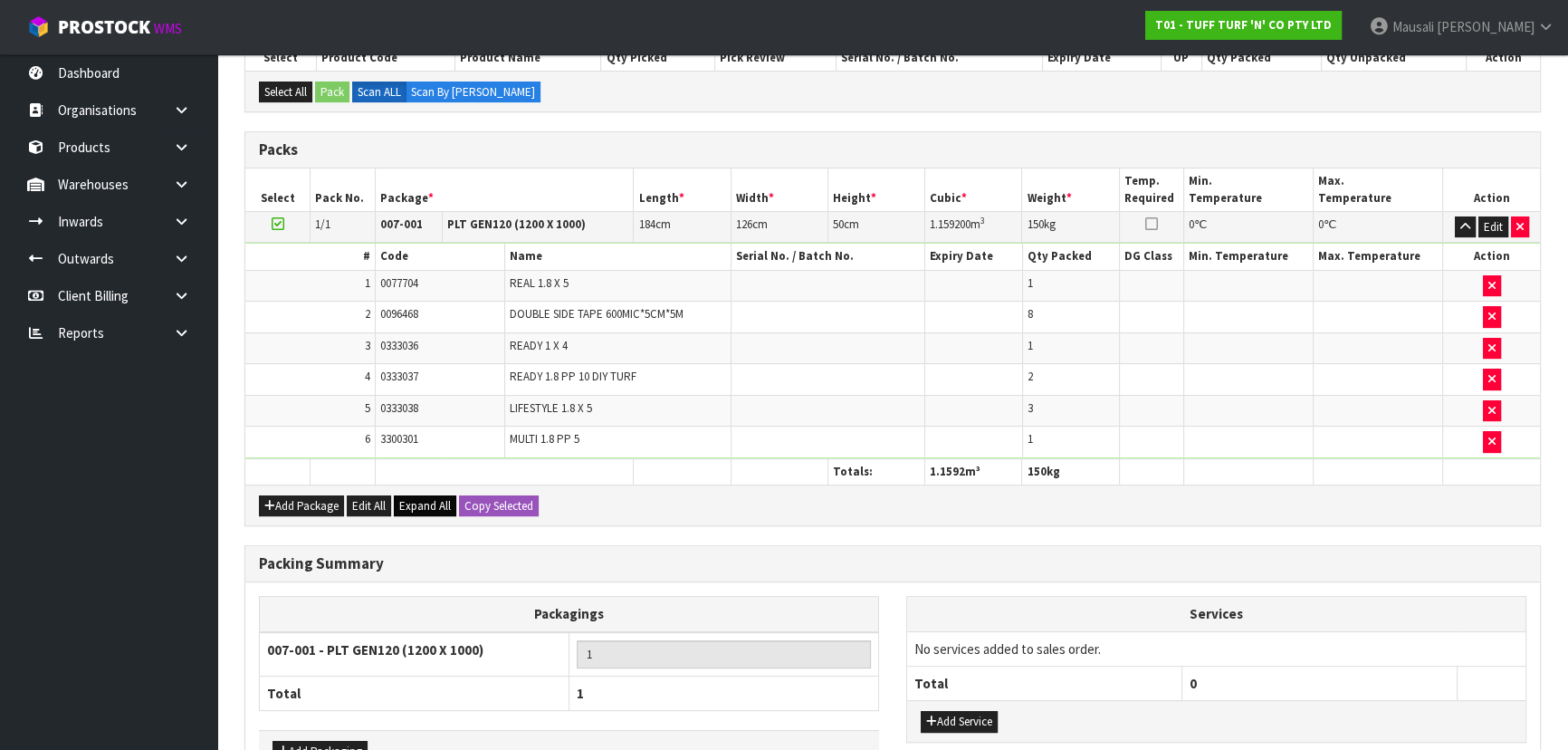
scroll to position [525, 0]
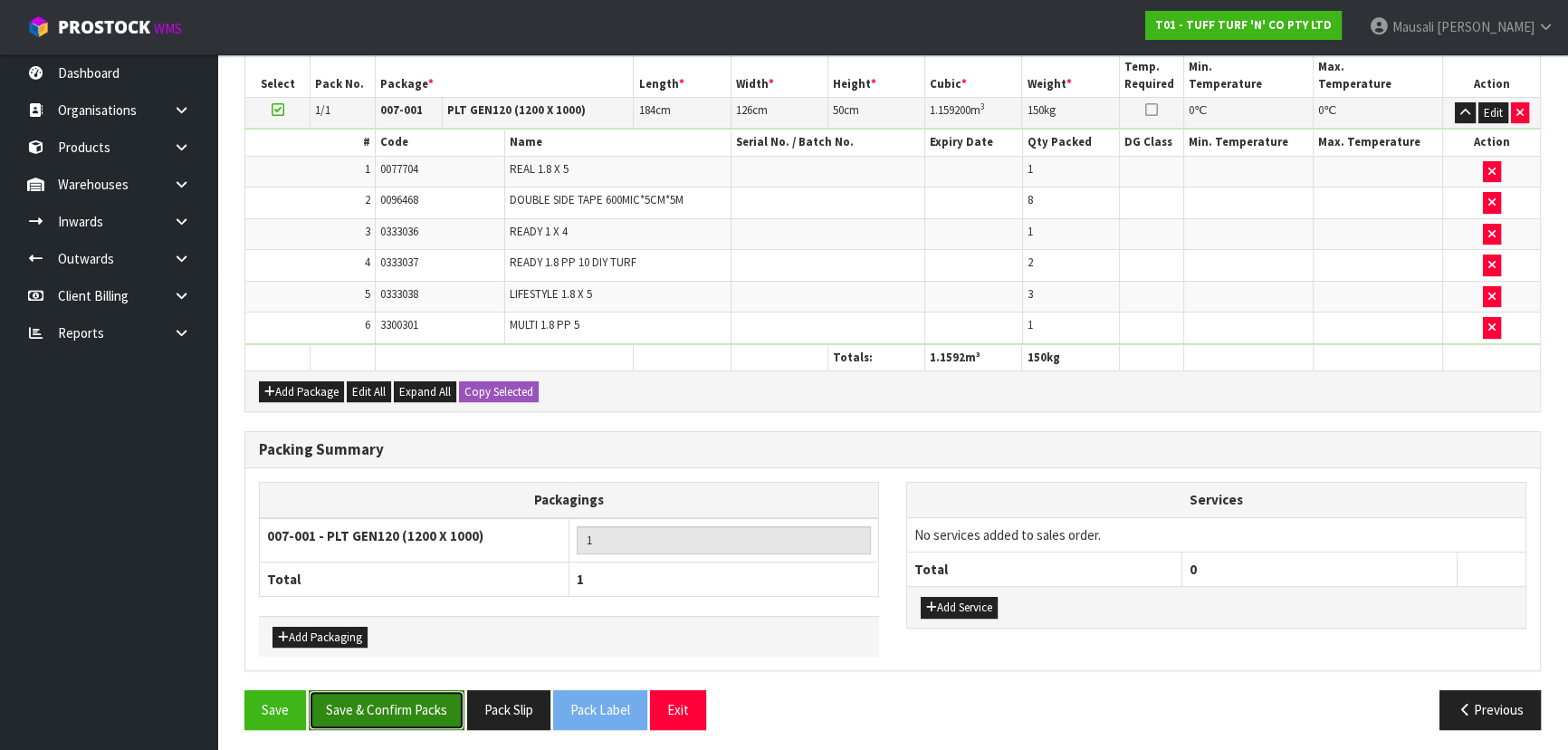
click at [382, 696] on button "Save & Confirm Packs" at bounding box center [387, 709] width 156 height 39
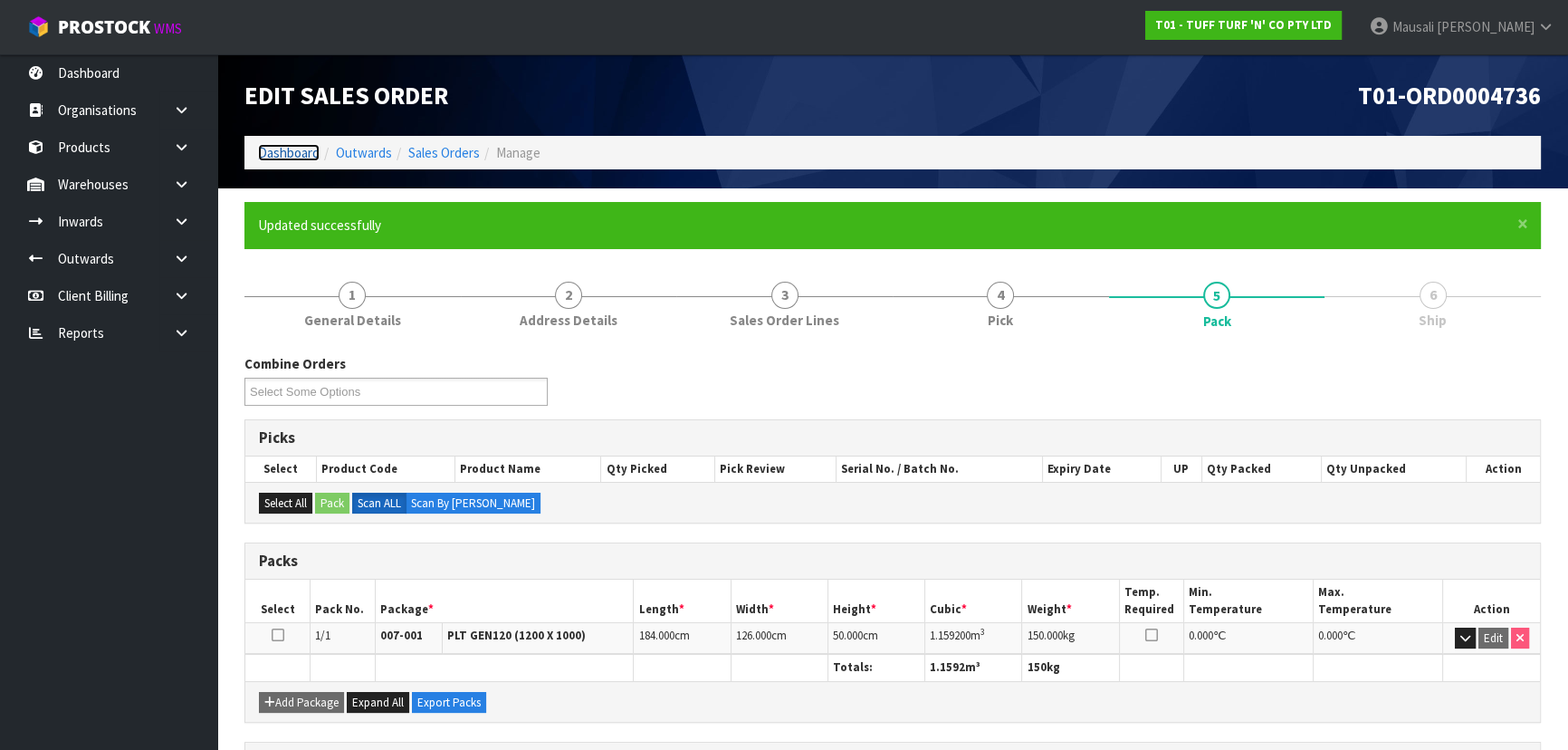
click at [294, 148] on link "Dashboard" at bounding box center [288, 152] width 61 height 17
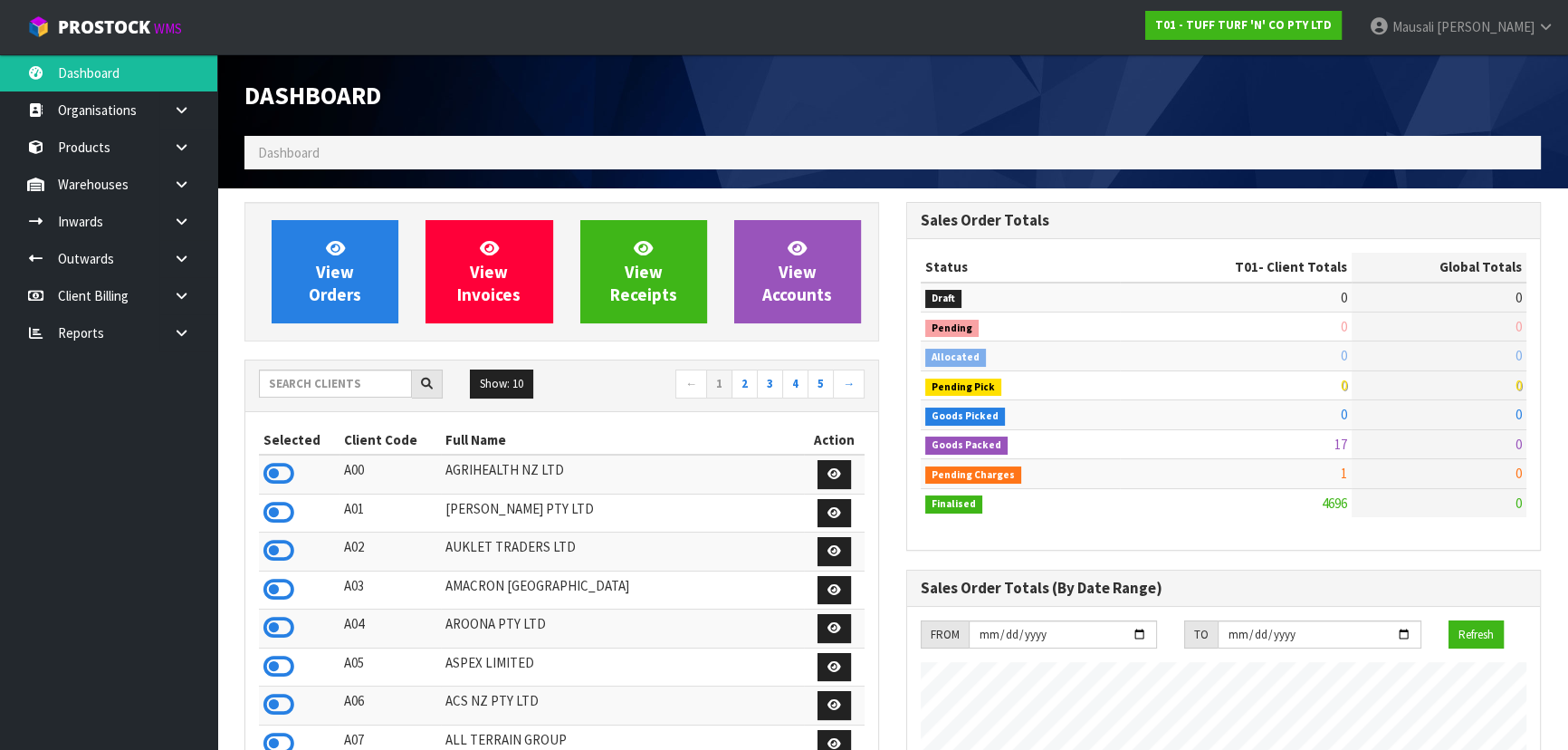
scroll to position [1369, 661]
click at [319, 382] on input "text" at bounding box center [336, 384] width 153 height 28
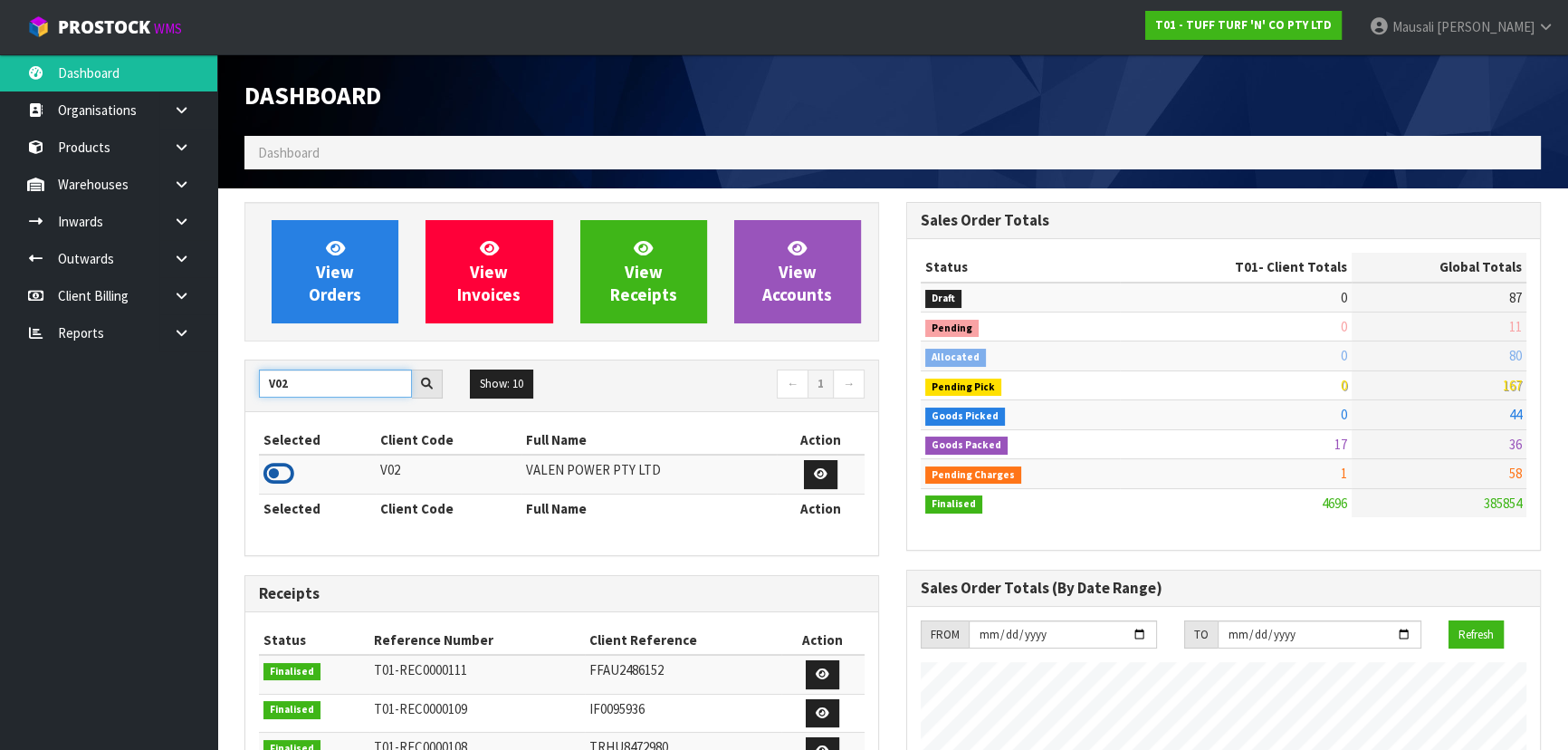
type input "V02"
click at [283, 475] on icon at bounding box center [279, 473] width 31 height 27
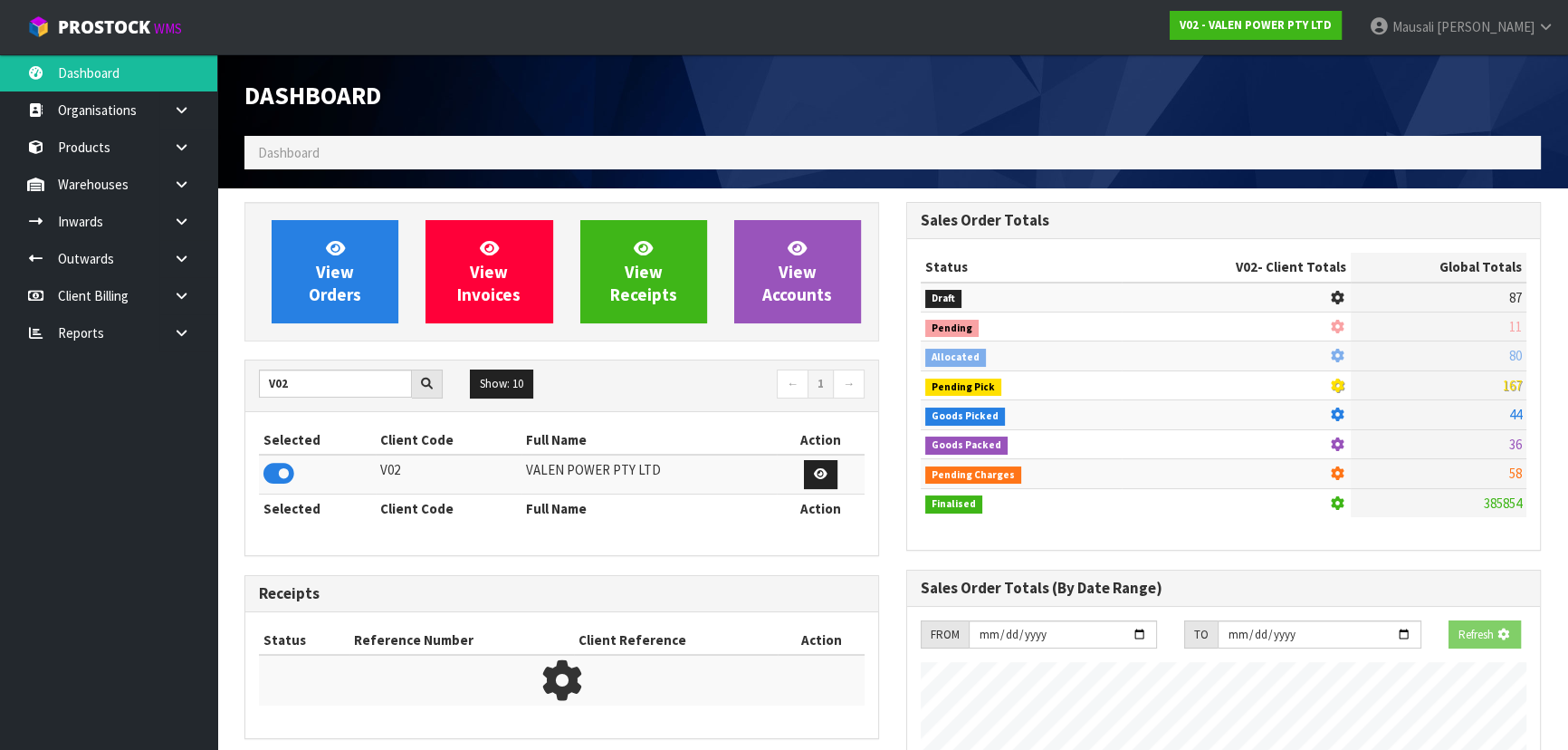
scroll to position [1408, 661]
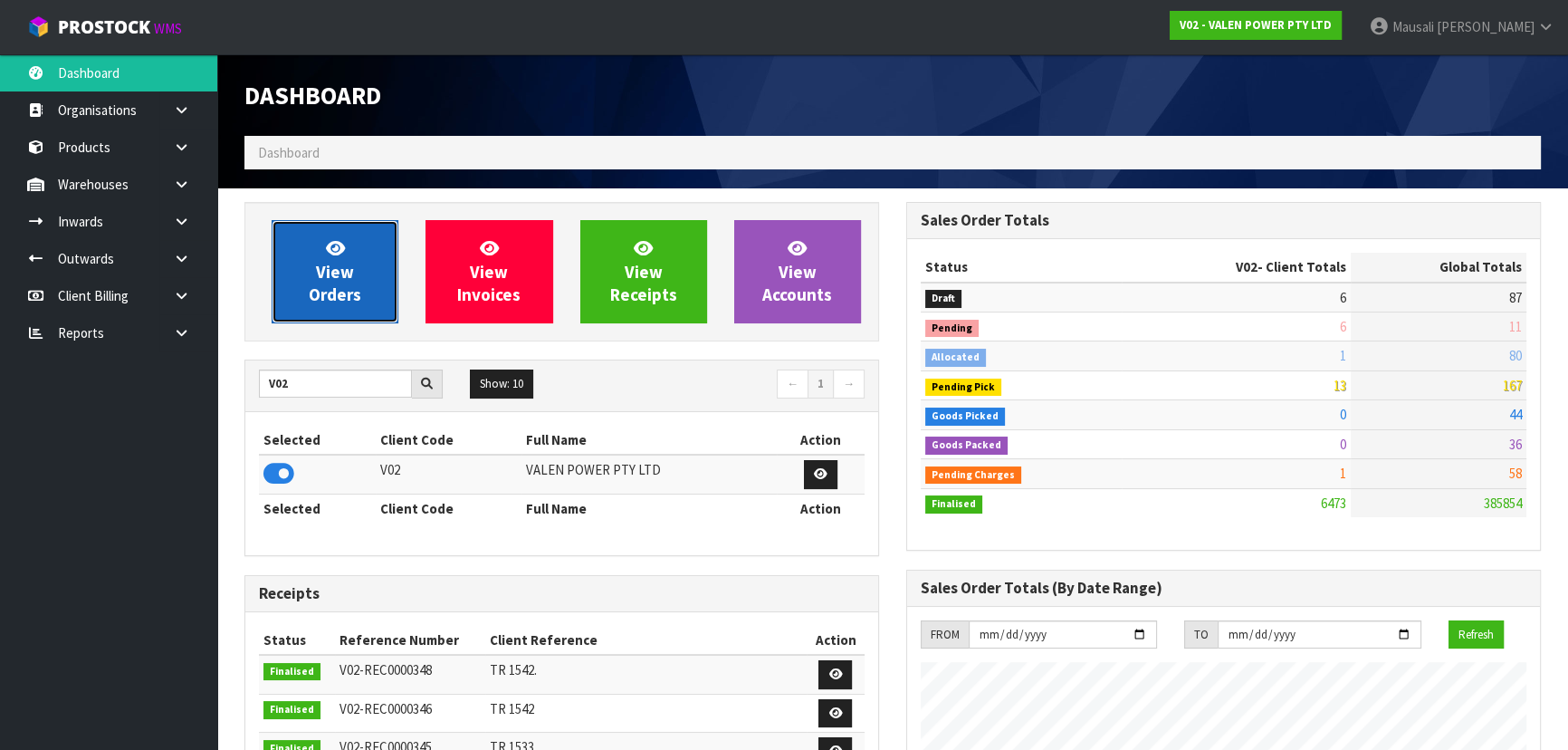
click at [361, 285] on link "View Orders" at bounding box center [335, 271] width 127 height 103
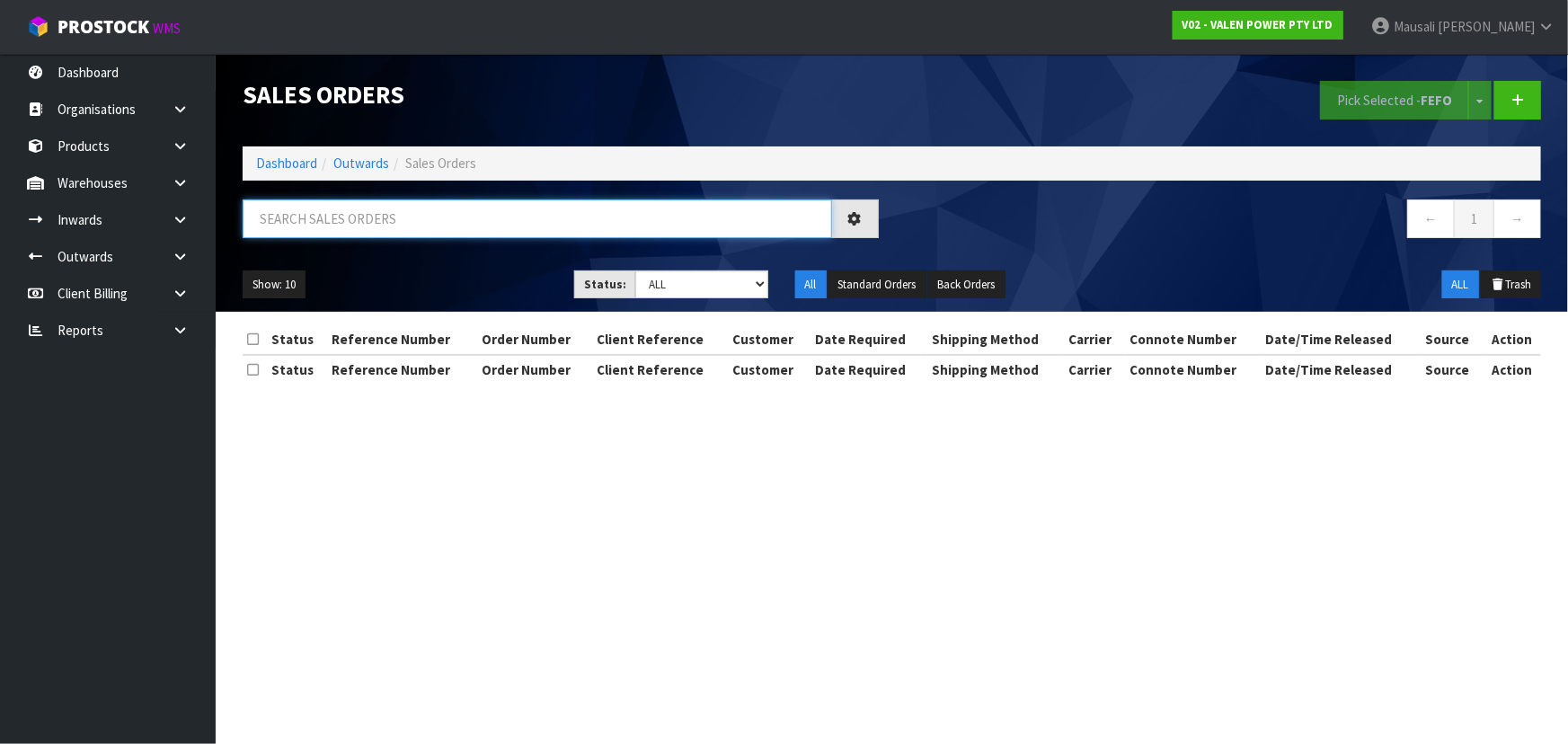
click at [287, 226] on input "text" at bounding box center [538, 219] width 589 height 38
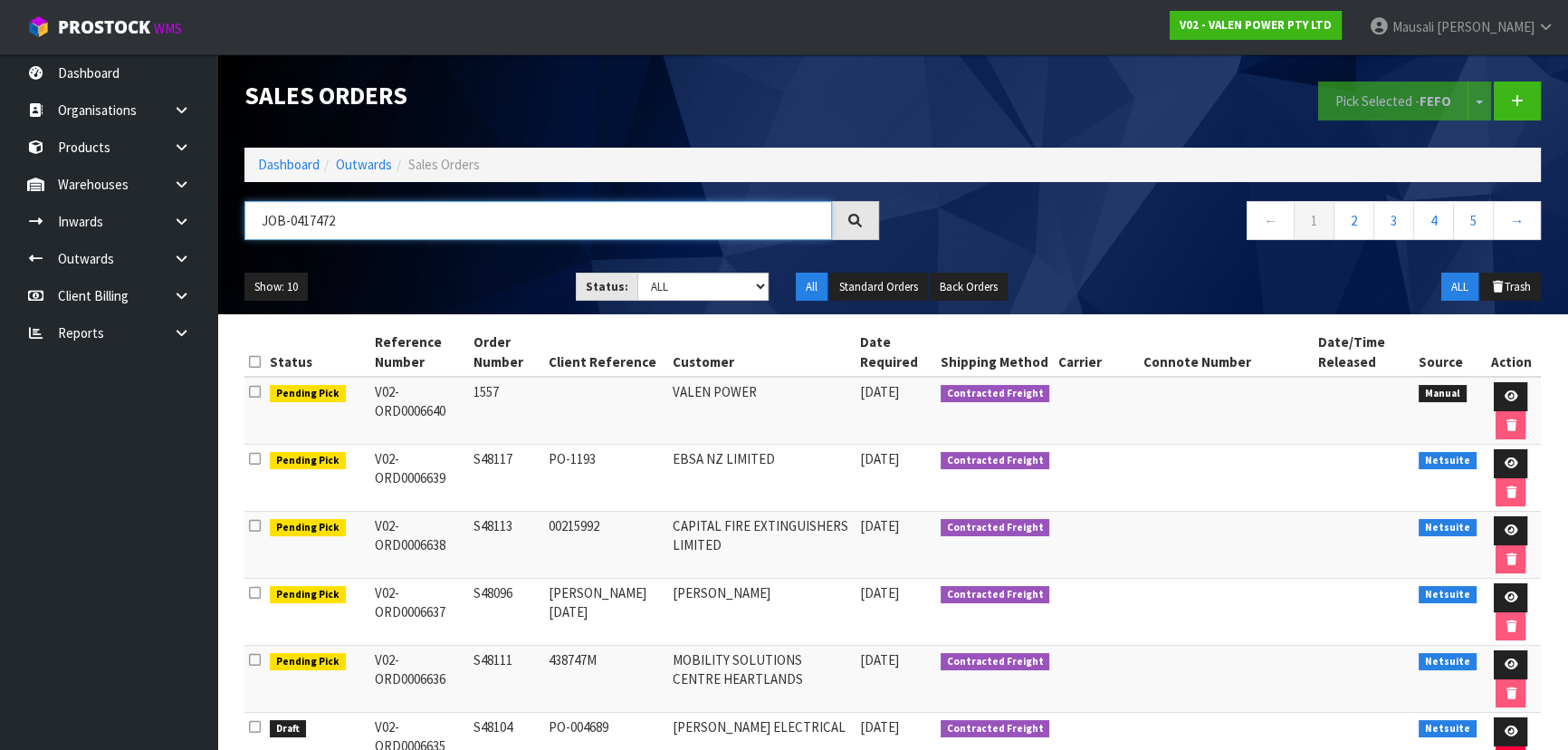
type input "JOB-0417472"
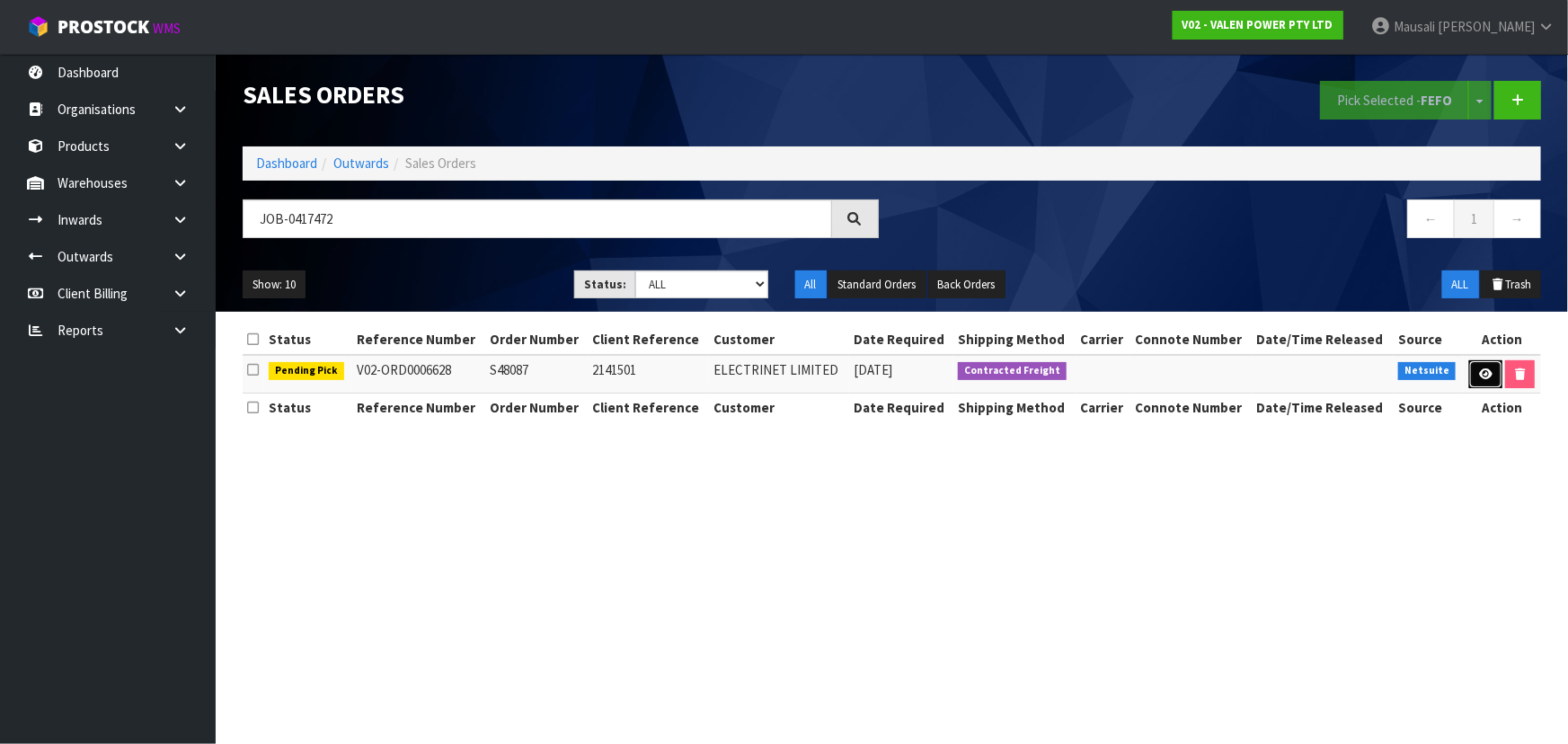
click at [1475, 374] on link at bounding box center [1485, 374] width 33 height 29
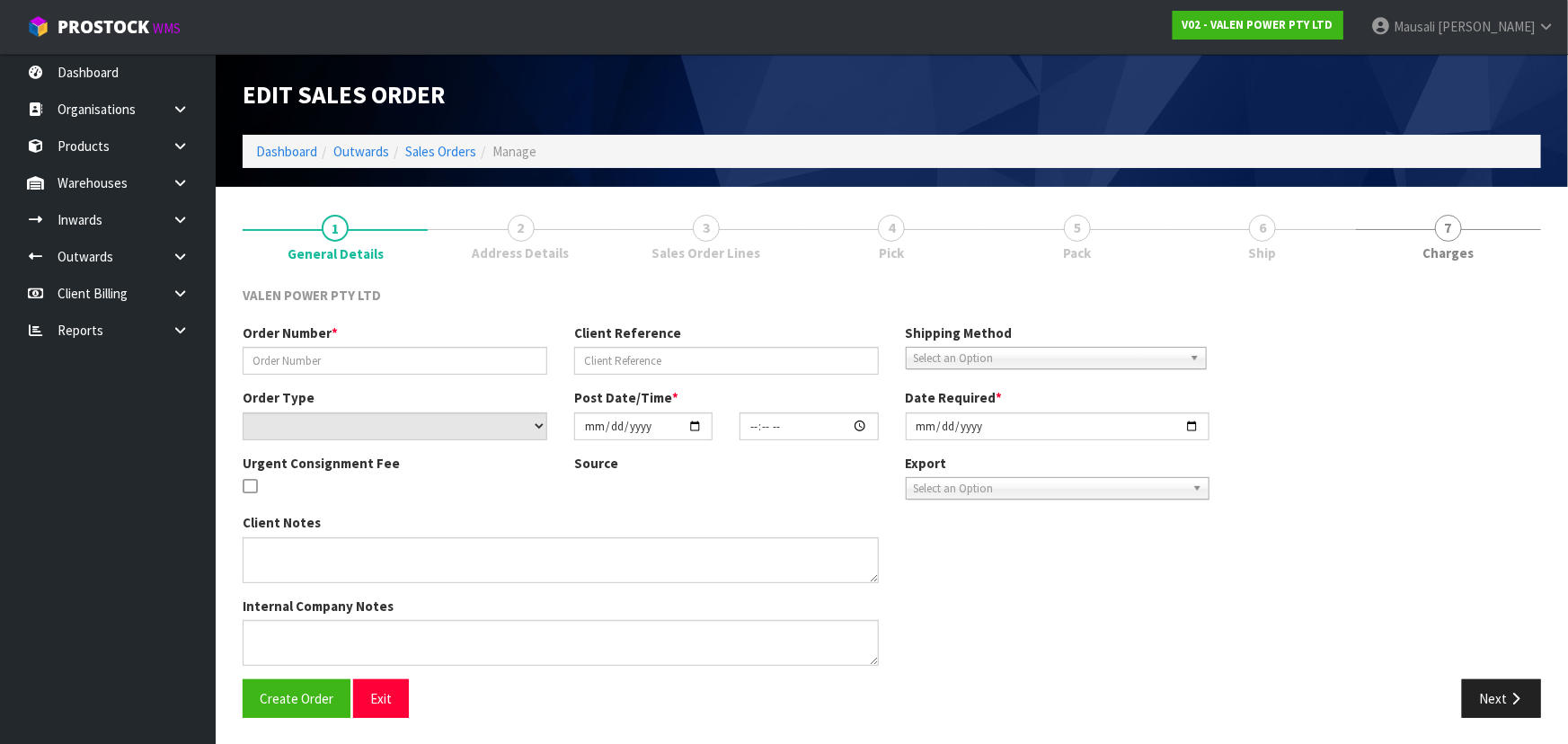
type input "S48087"
type input "2141501"
select select "number:0"
type input "2025-10-14"
type input "11:45:10.000"
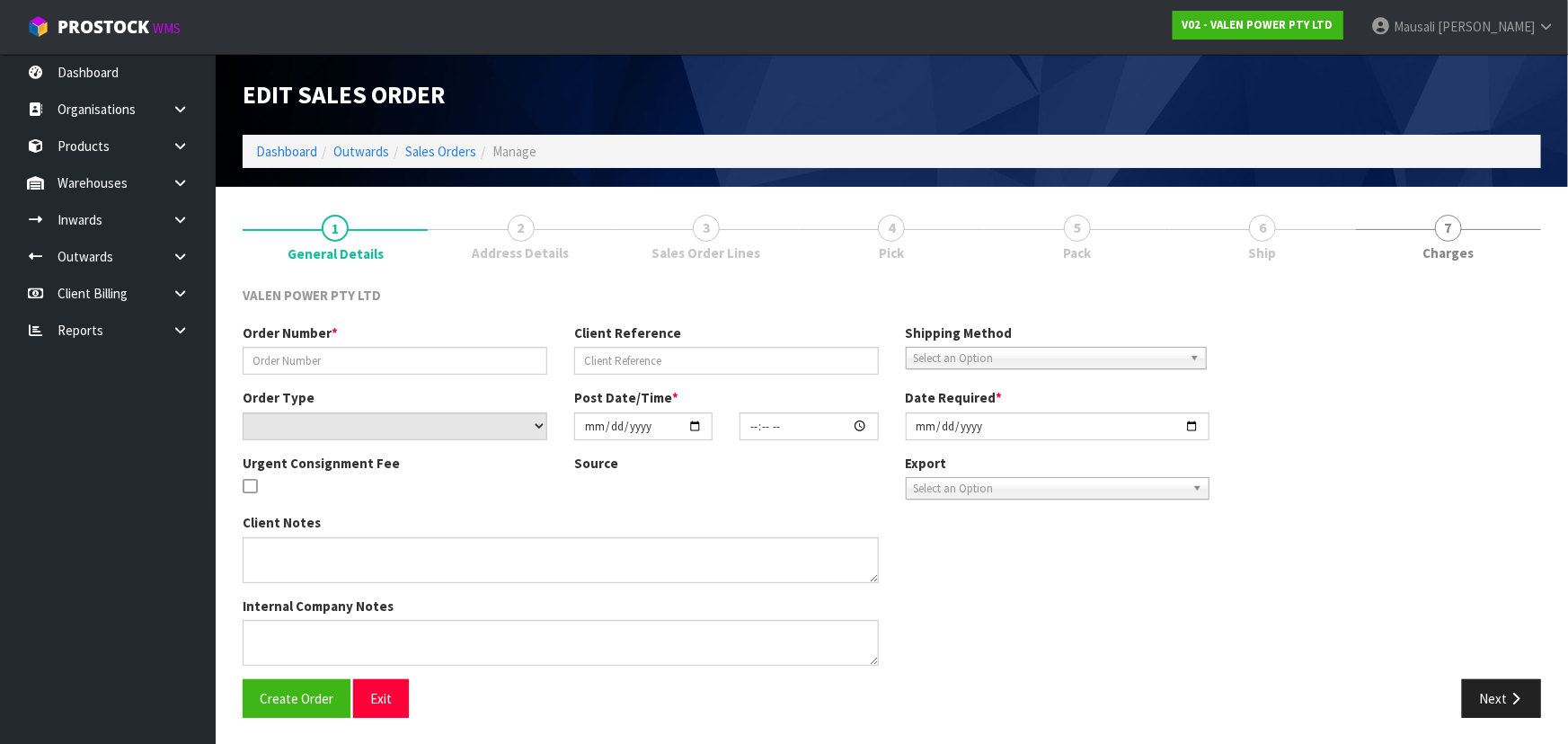
type input "2025-10-14"
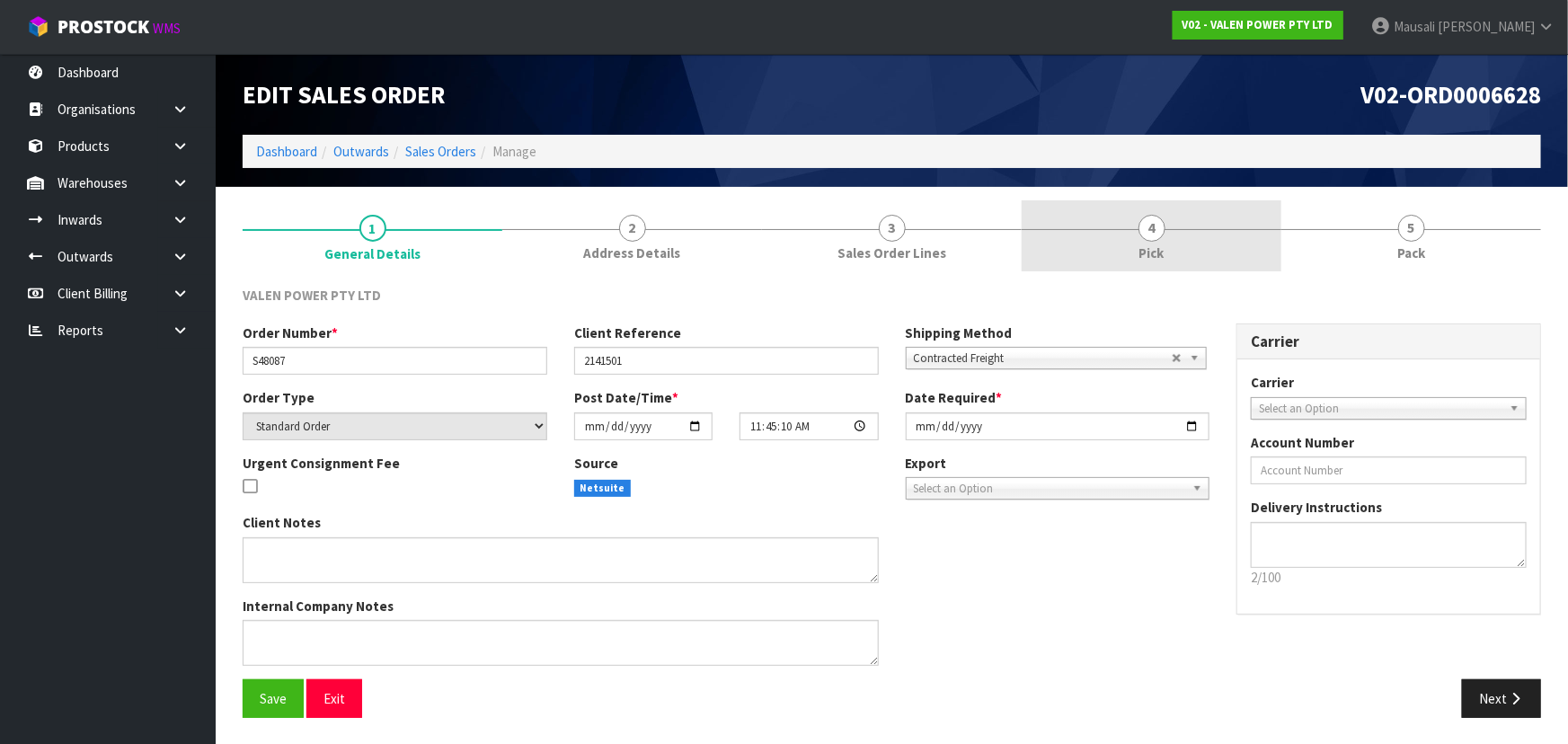
click at [1142, 244] on span "Pick" at bounding box center [1151, 253] width 25 height 19
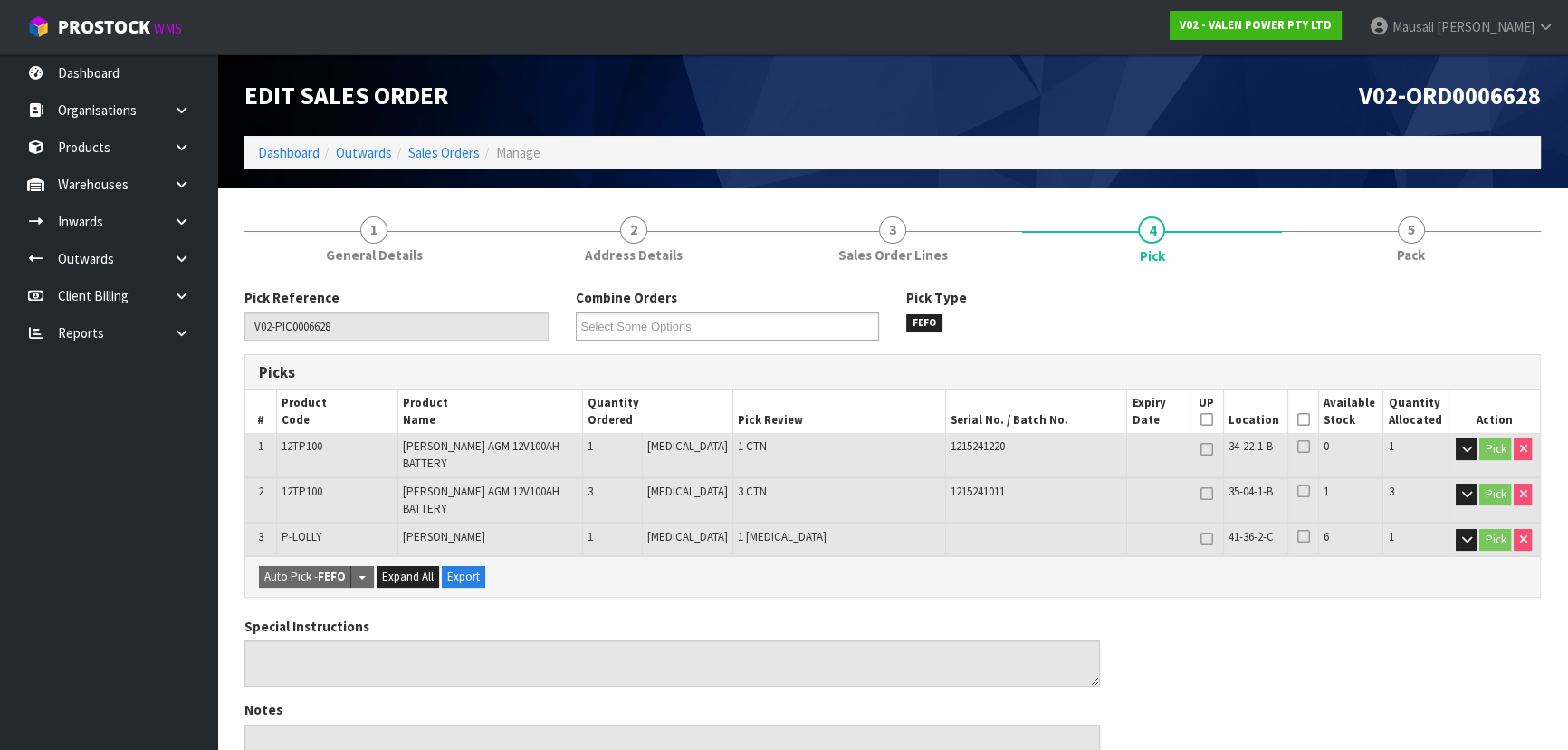
click at [1300, 419] on icon at bounding box center [1301, 419] width 12 height 1
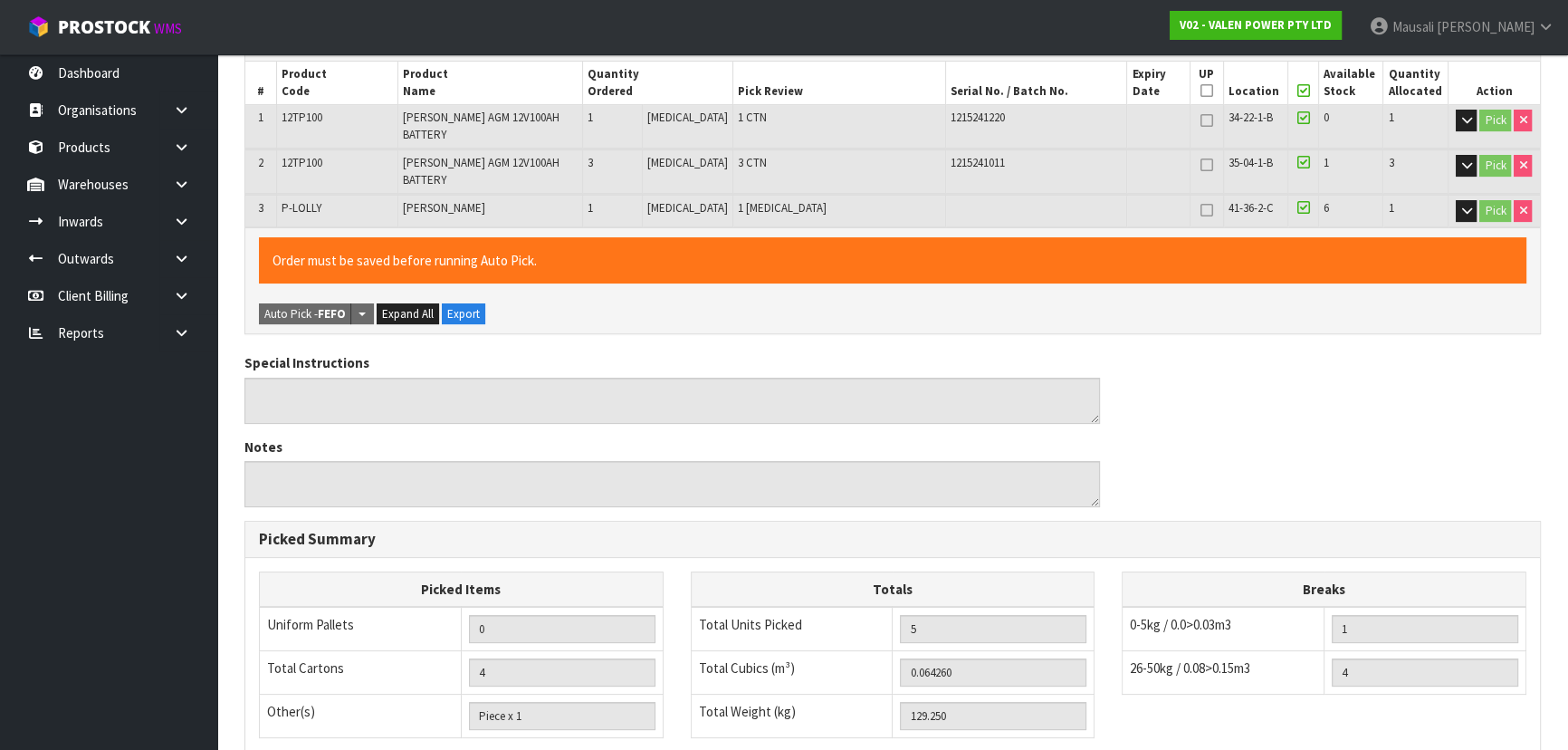
scroll to position [595, 0]
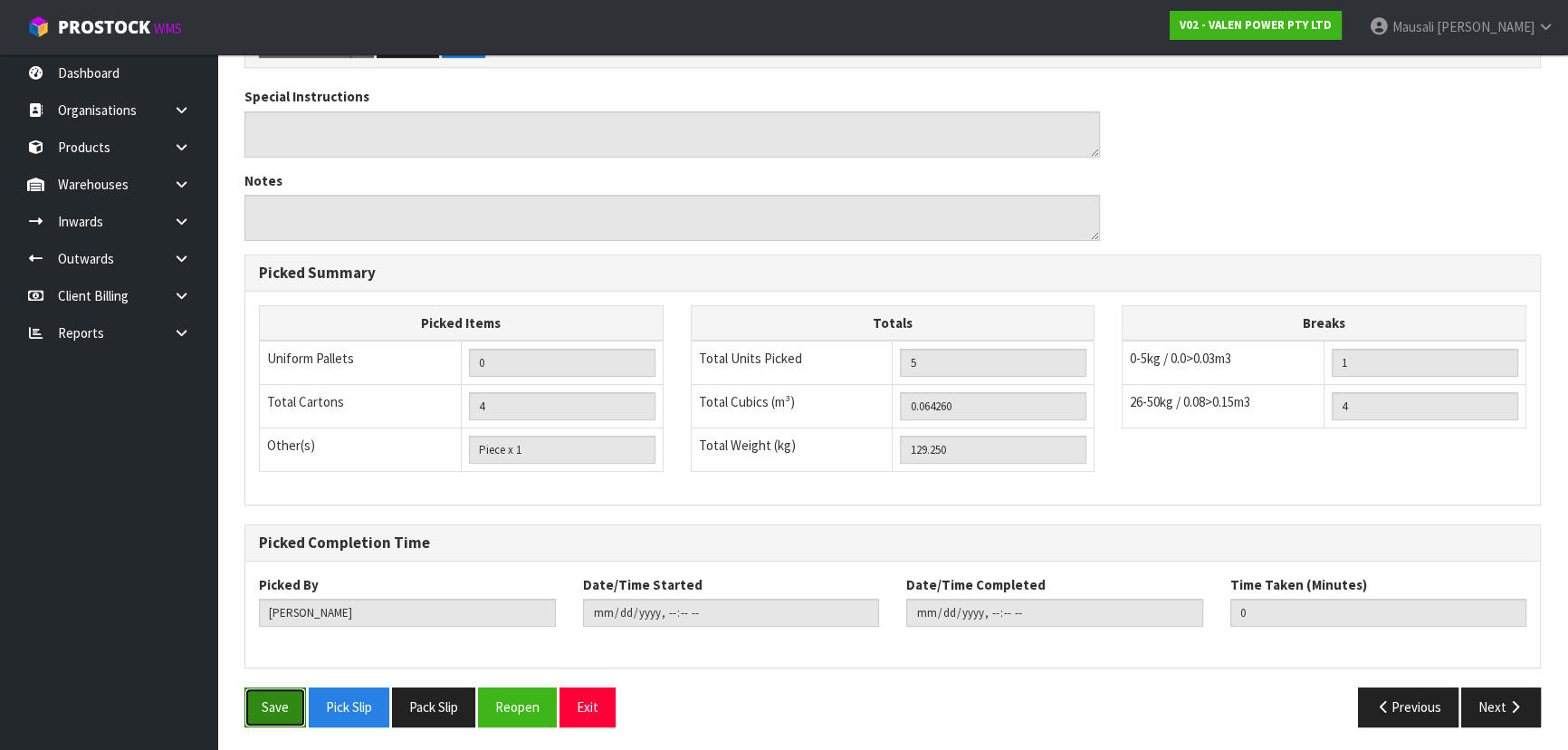
click at [263, 713] on button "Save" at bounding box center [275, 706] width 61 height 39
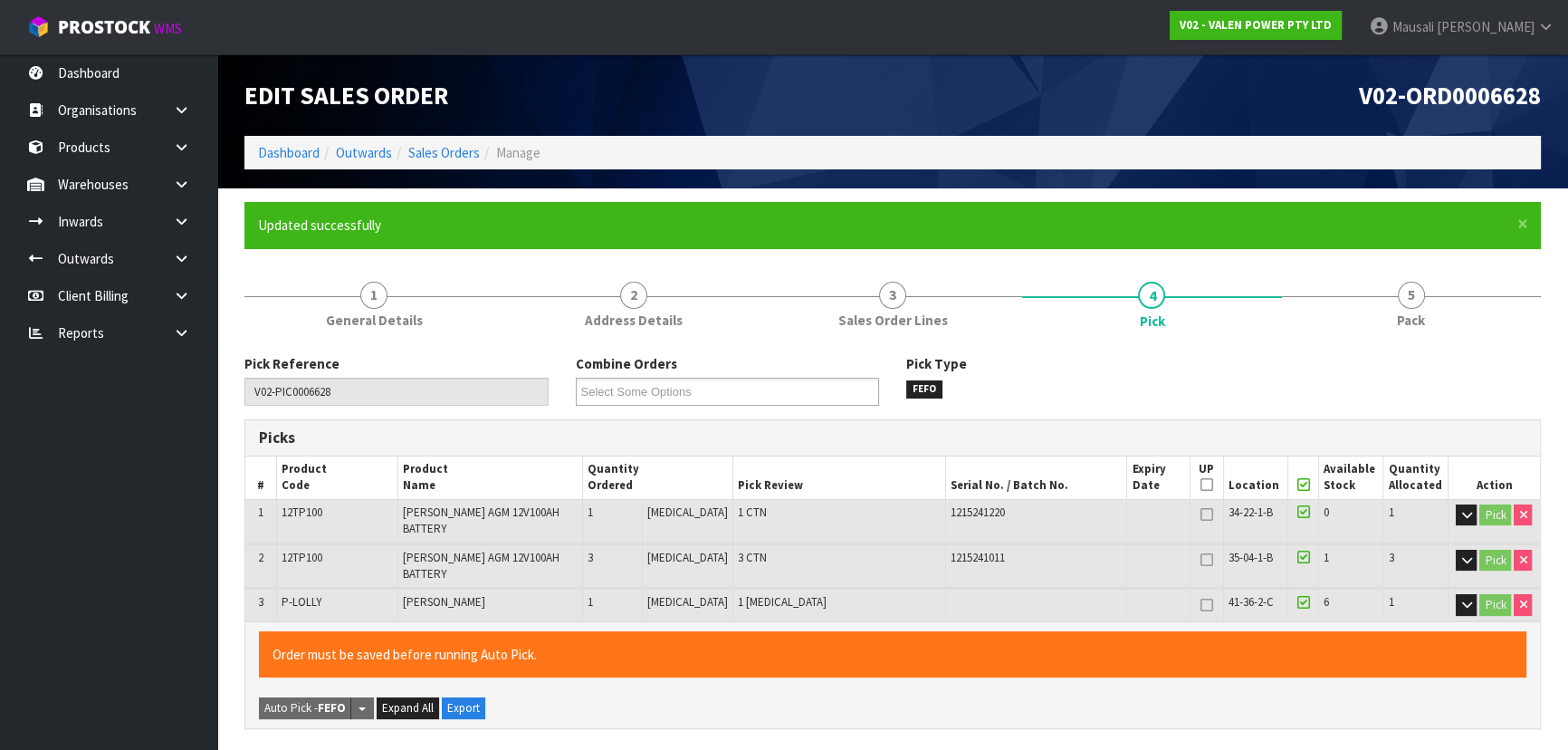
type input "Mausali Tito"
type input "2025-10-15T14:56:49"
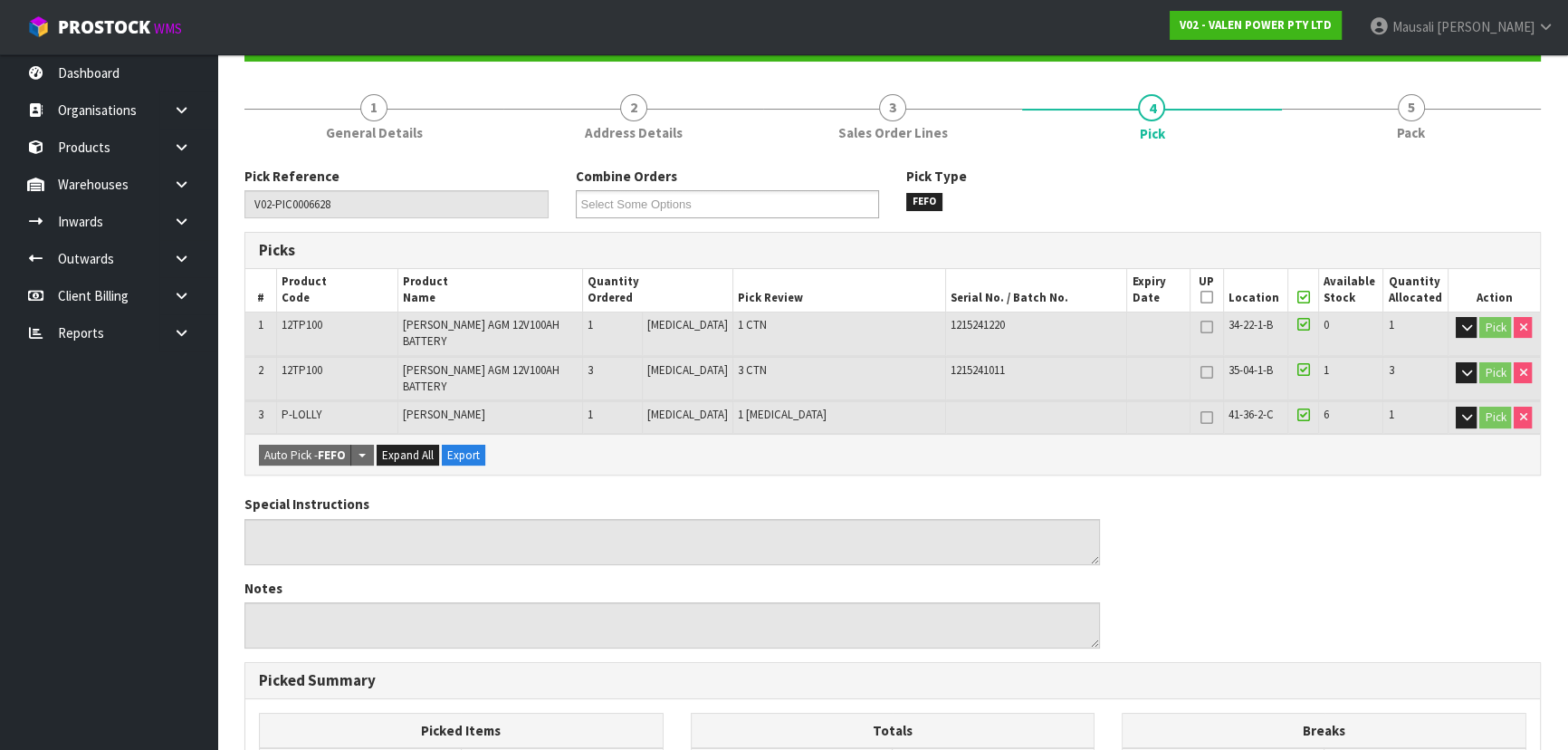
scroll to position [100, 0]
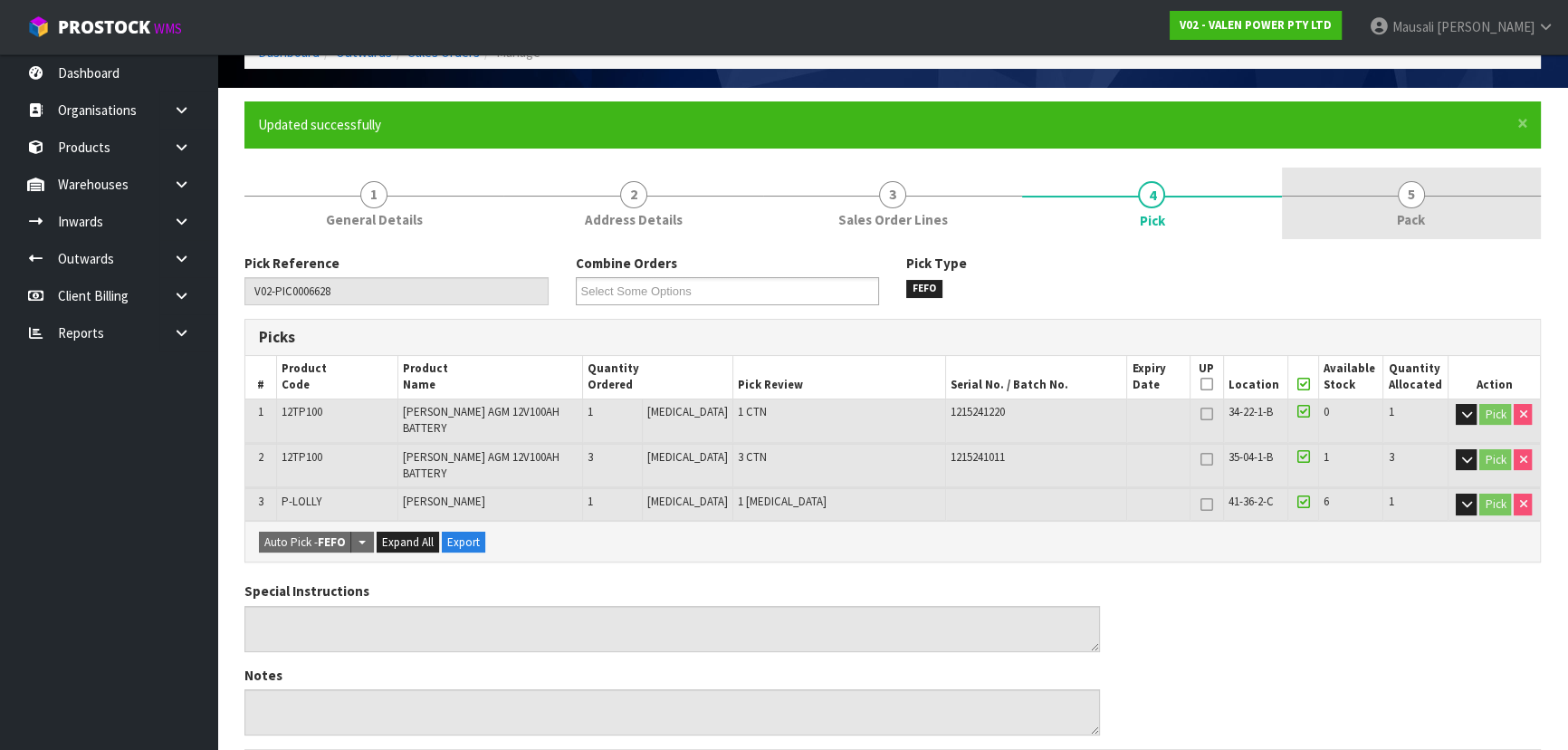
click at [1387, 203] on link "5 Pack" at bounding box center [1411, 203] width 259 height 72
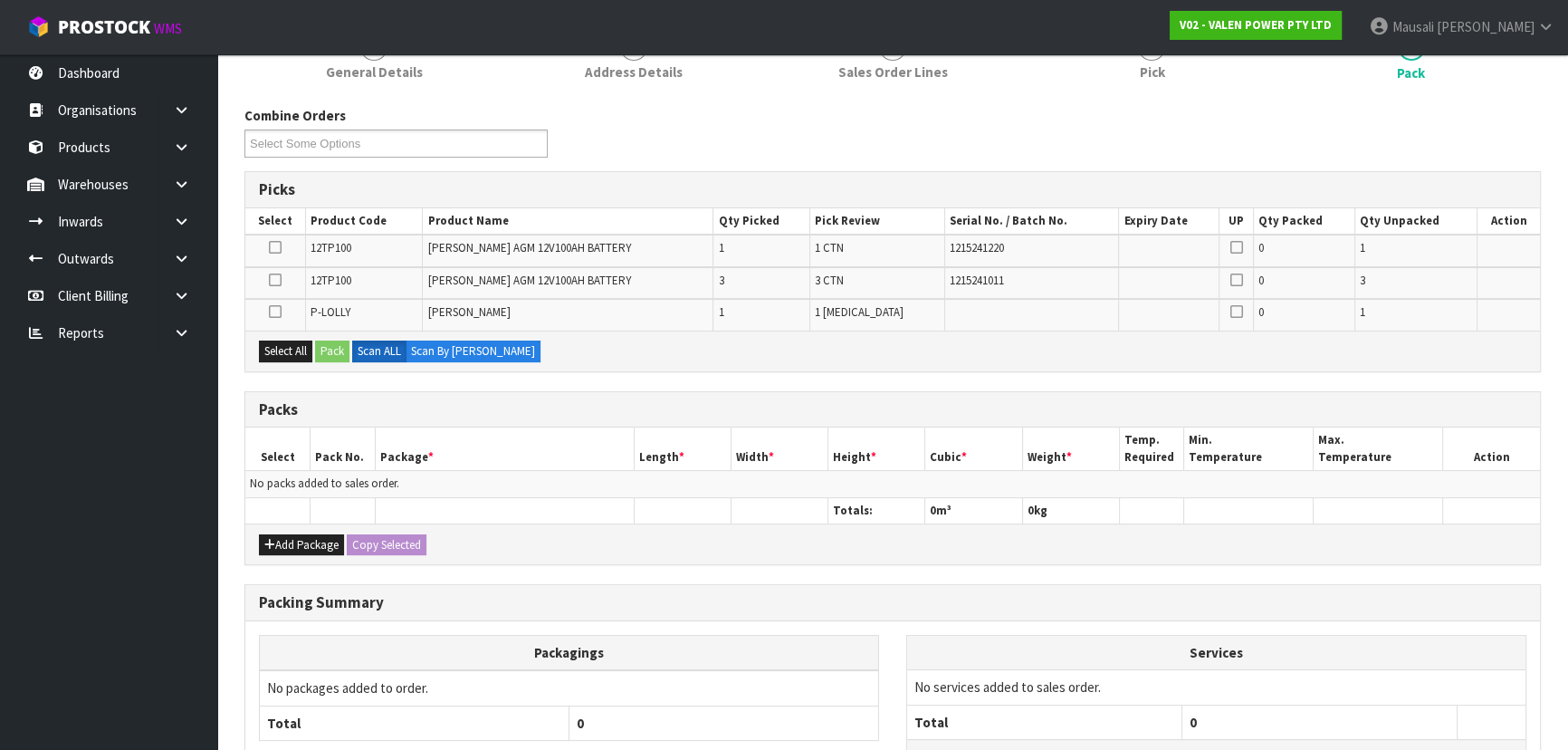
scroll to position [348, 0]
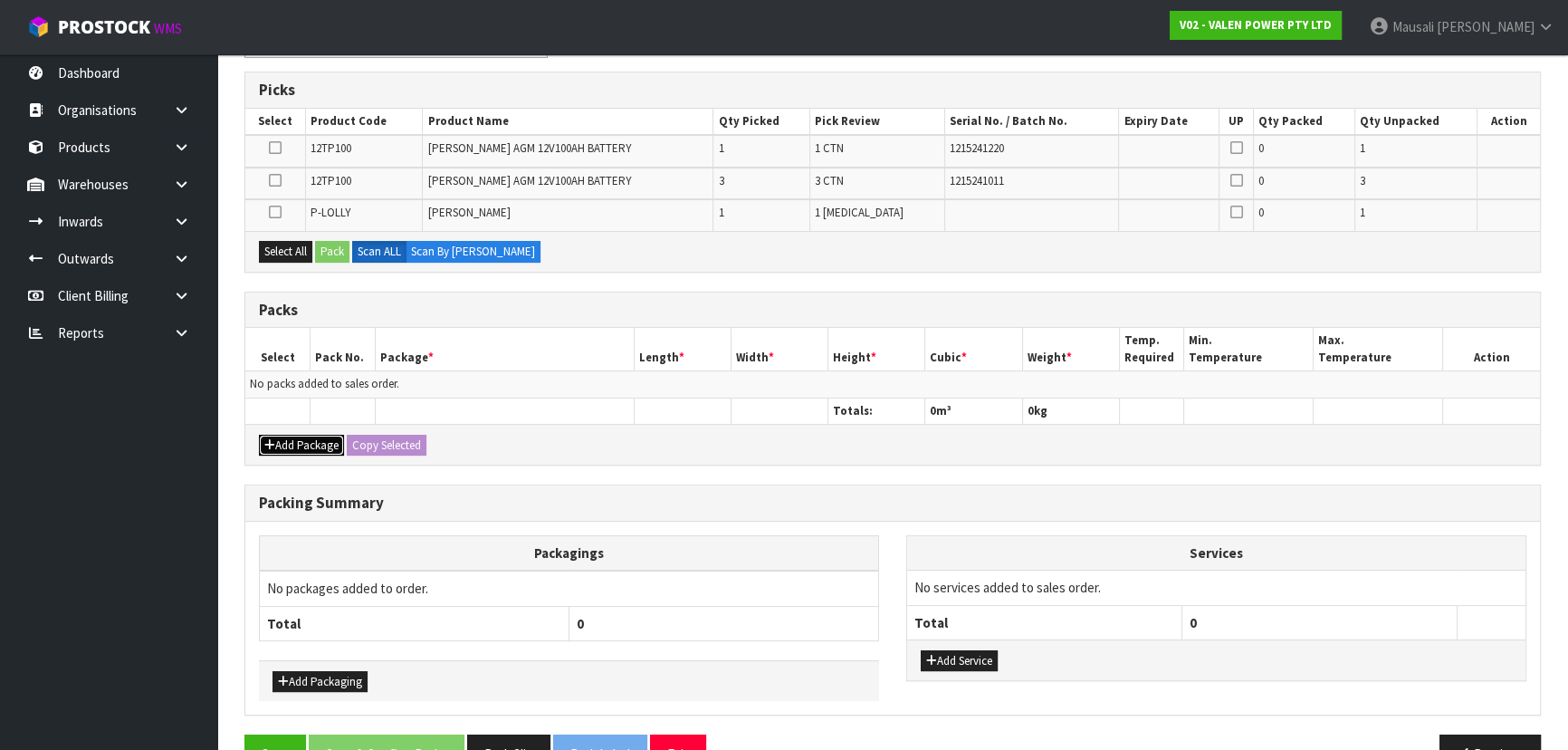
drag, startPoint x: 276, startPoint y: 432, endPoint x: 284, endPoint y: 404, distance: 29.1
click at [277, 435] on button "Add Package" at bounding box center [302, 445] width 85 height 22
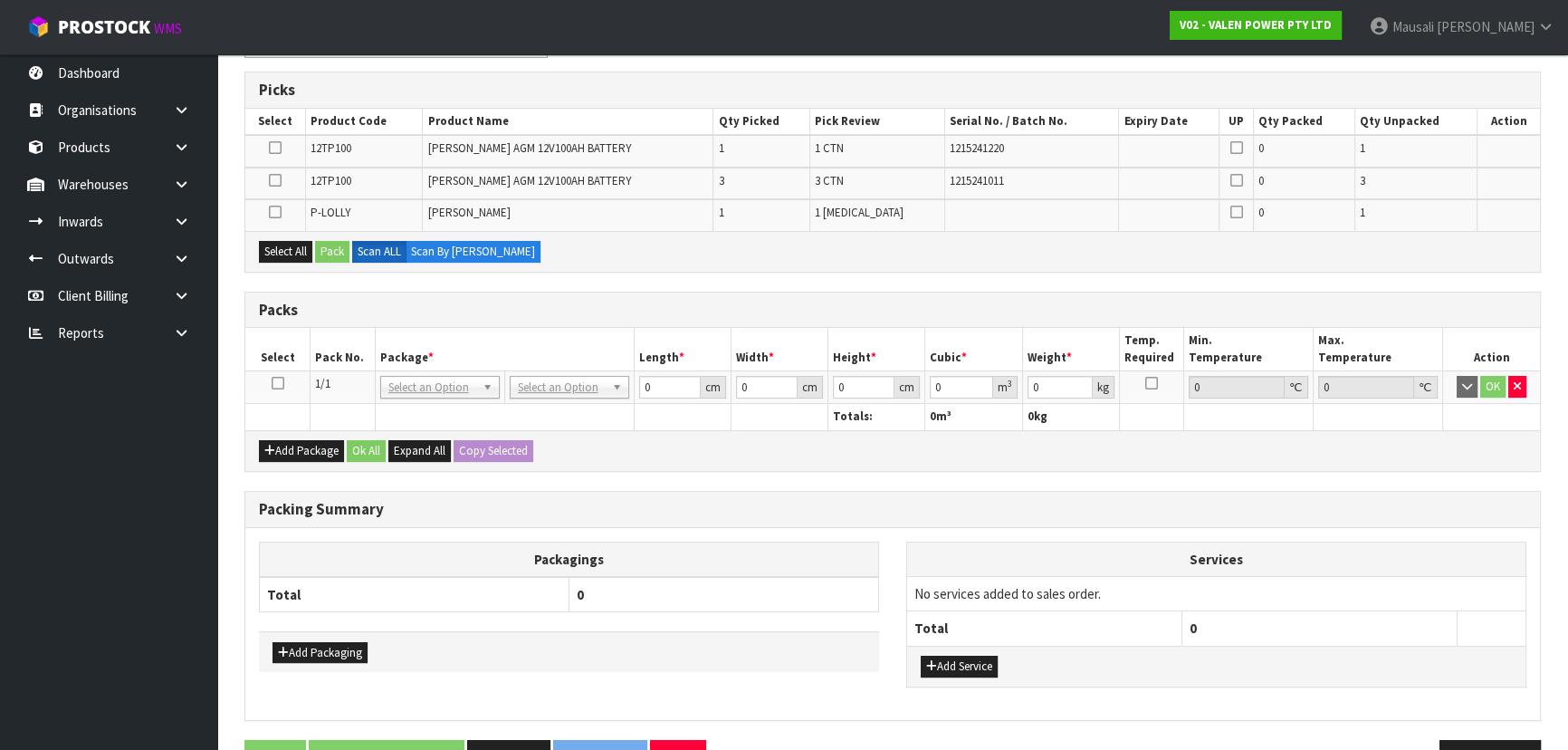
drag, startPoint x: 278, startPoint y: 377, endPoint x: 331, endPoint y: 262, distance: 126.6
click at [281, 373] on td at bounding box center [278, 388] width 65 height 32
drag, startPoint x: 274, startPoint y: 378, endPoint x: 326, endPoint y: 297, distance: 96.3
click at [275, 383] on icon at bounding box center [277, 383] width 12 height 1
drag, startPoint x: 292, startPoint y: 246, endPoint x: 327, endPoint y: 246, distance: 35.0
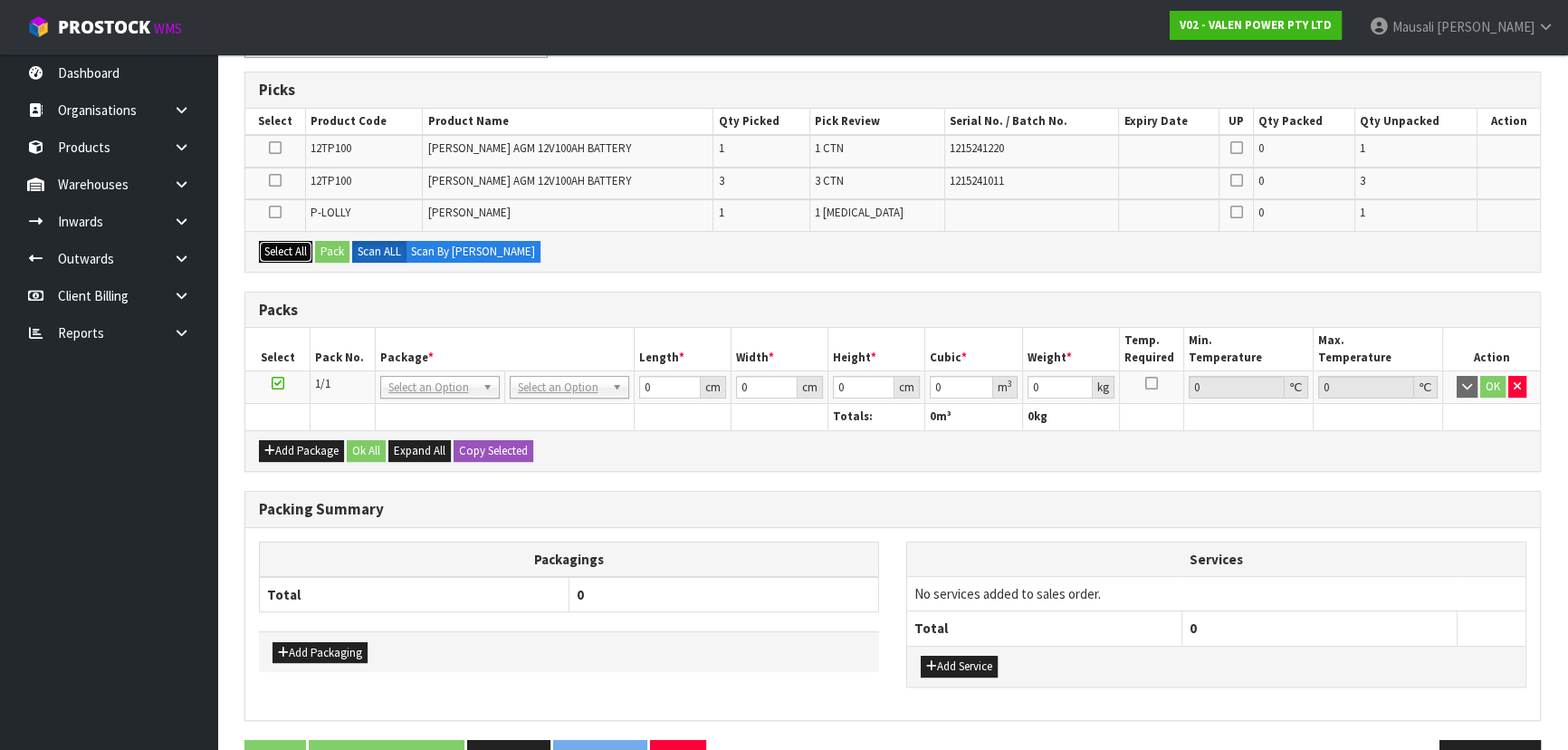
click at [300, 246] on button "Select All" at bounding box center [285, 252] width 53 height 22
click at [327, 246] on button "Pack" at bounding box center [332, 252] width 34 height 22
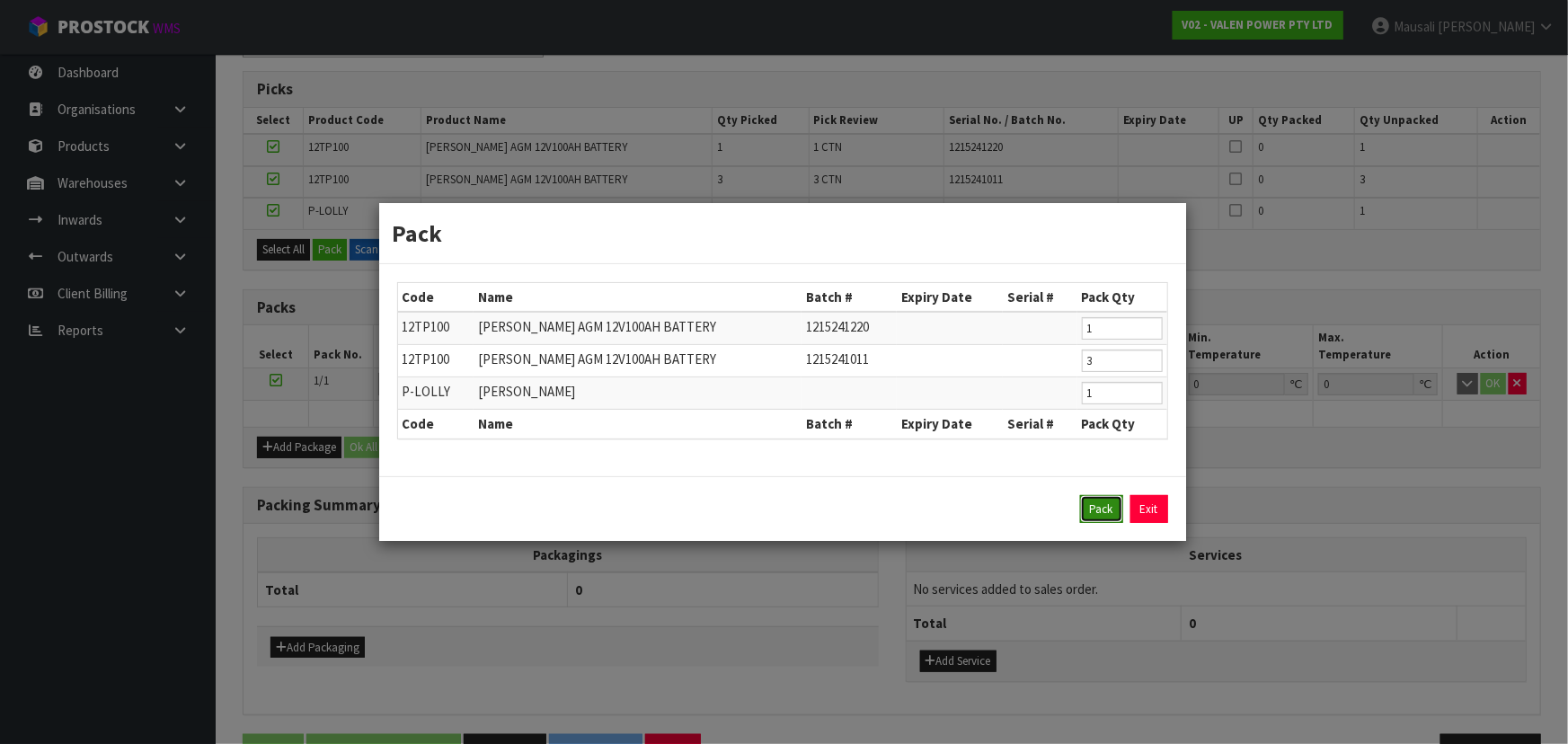
click at [1088, 500] on button "Pack" at bounding box center [1102, 509] width 43 height 29
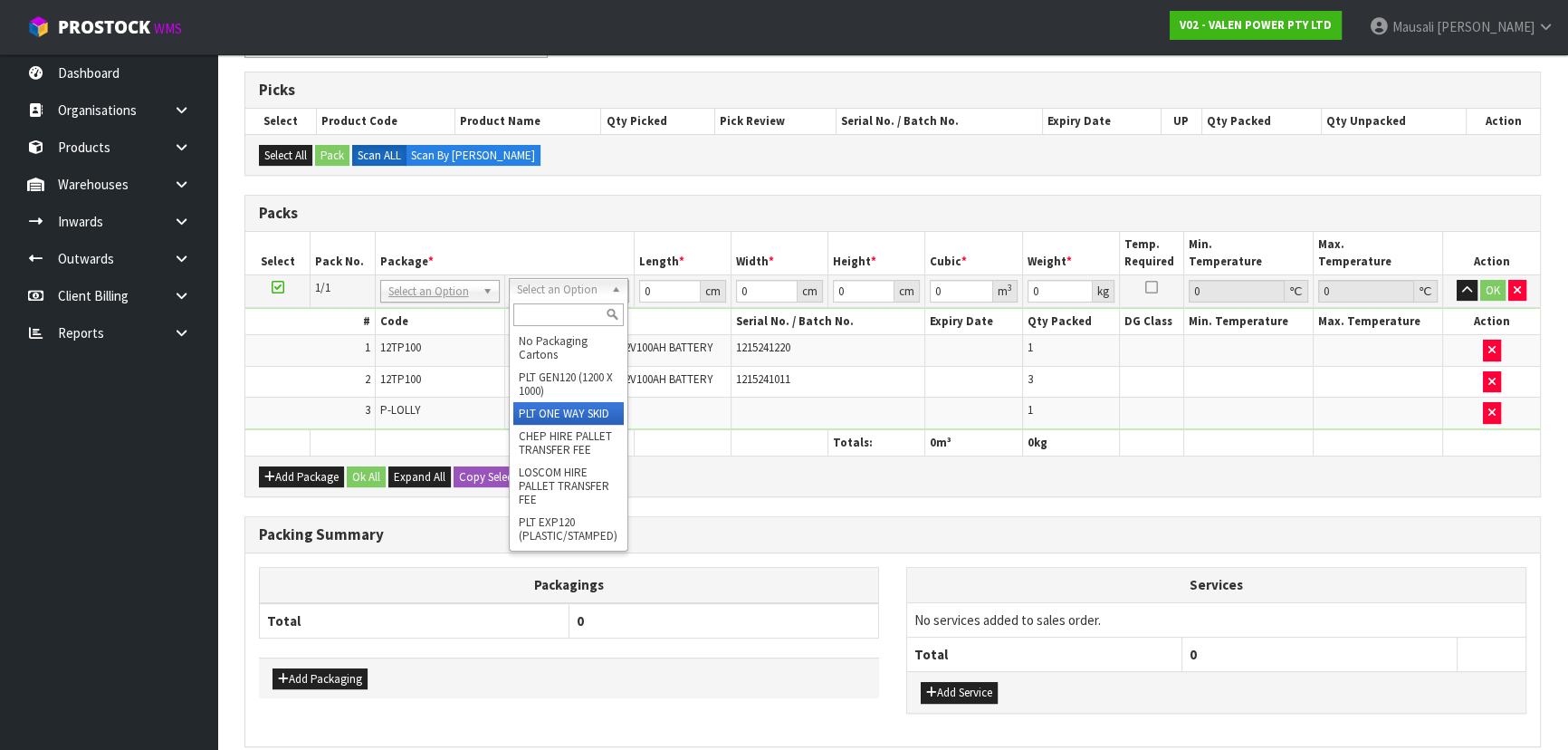
type input "129.25"
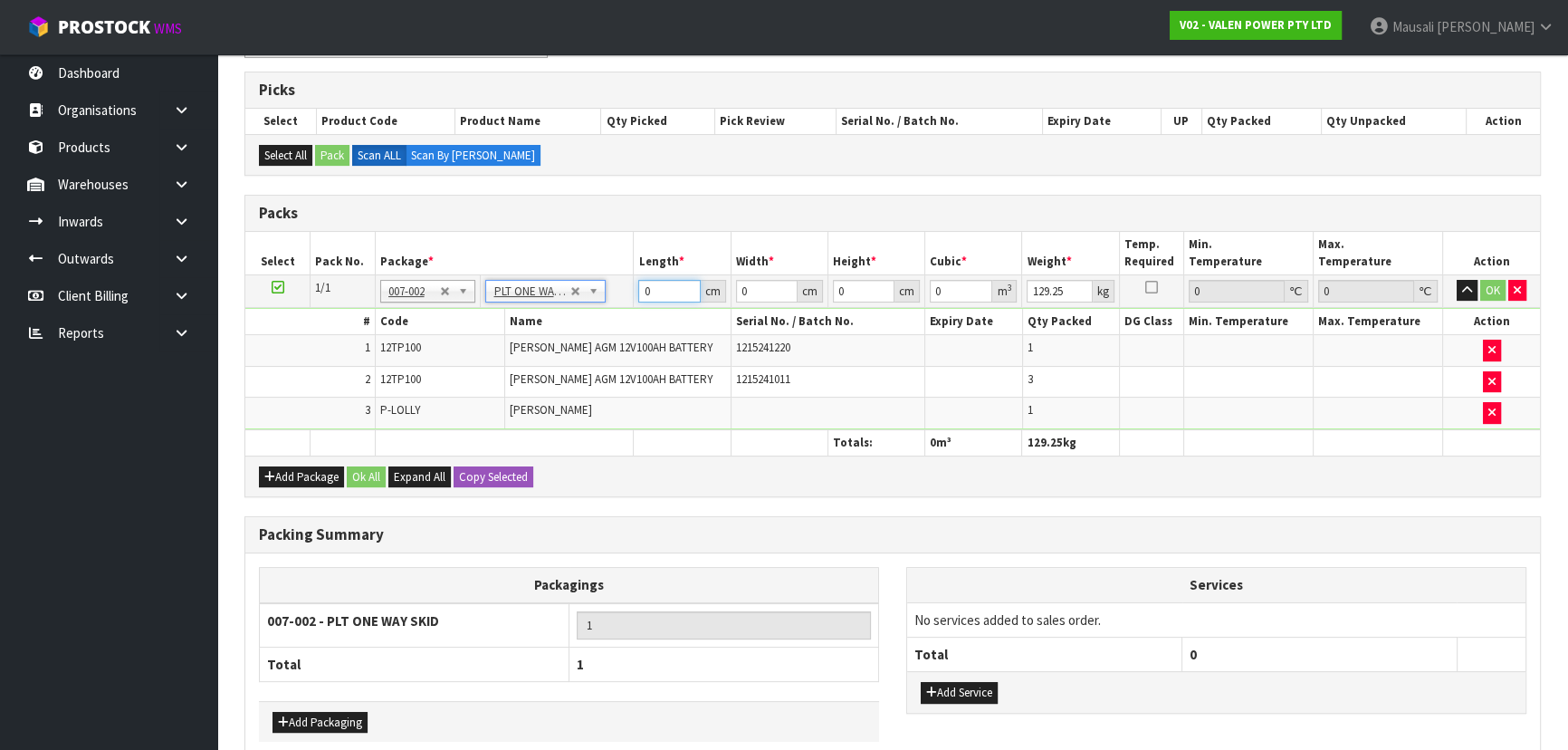
drag, startPoint x: 661, startPoint y: 287, endPoint x: 622, endPoint y: 317, distance: 49.2
click at [624, 309] on tbody "1/1 NONE 007-001 007-002 007-004 007-009 007-013 007-014 007-015 007-017 007-01…" at bounding box center [892, 352] width 1294 height 155
type input "103"
type input "40"
type input "3"
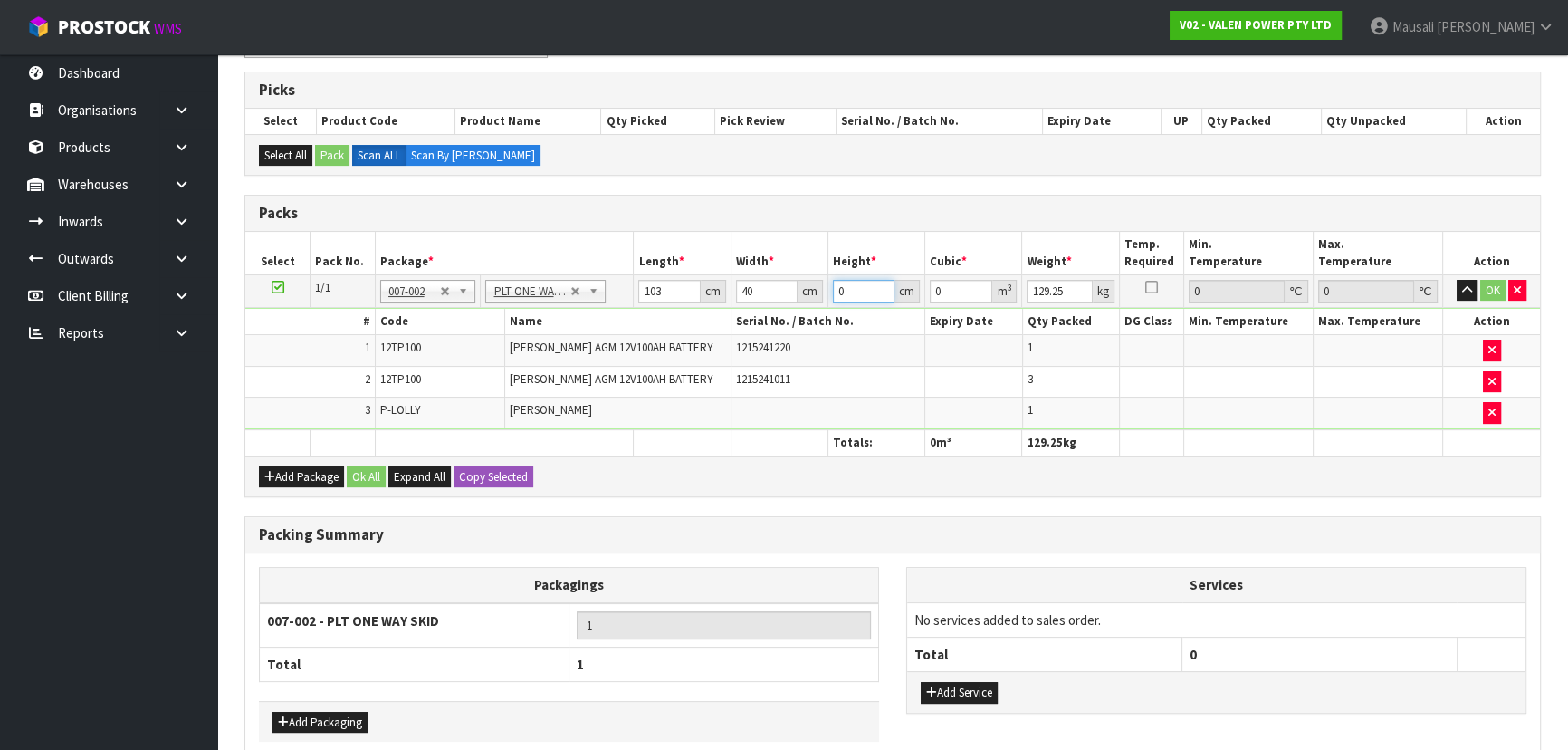
type input "0.01236"
type input "39"
type input "0.16068"
type input "39"
type input "137"
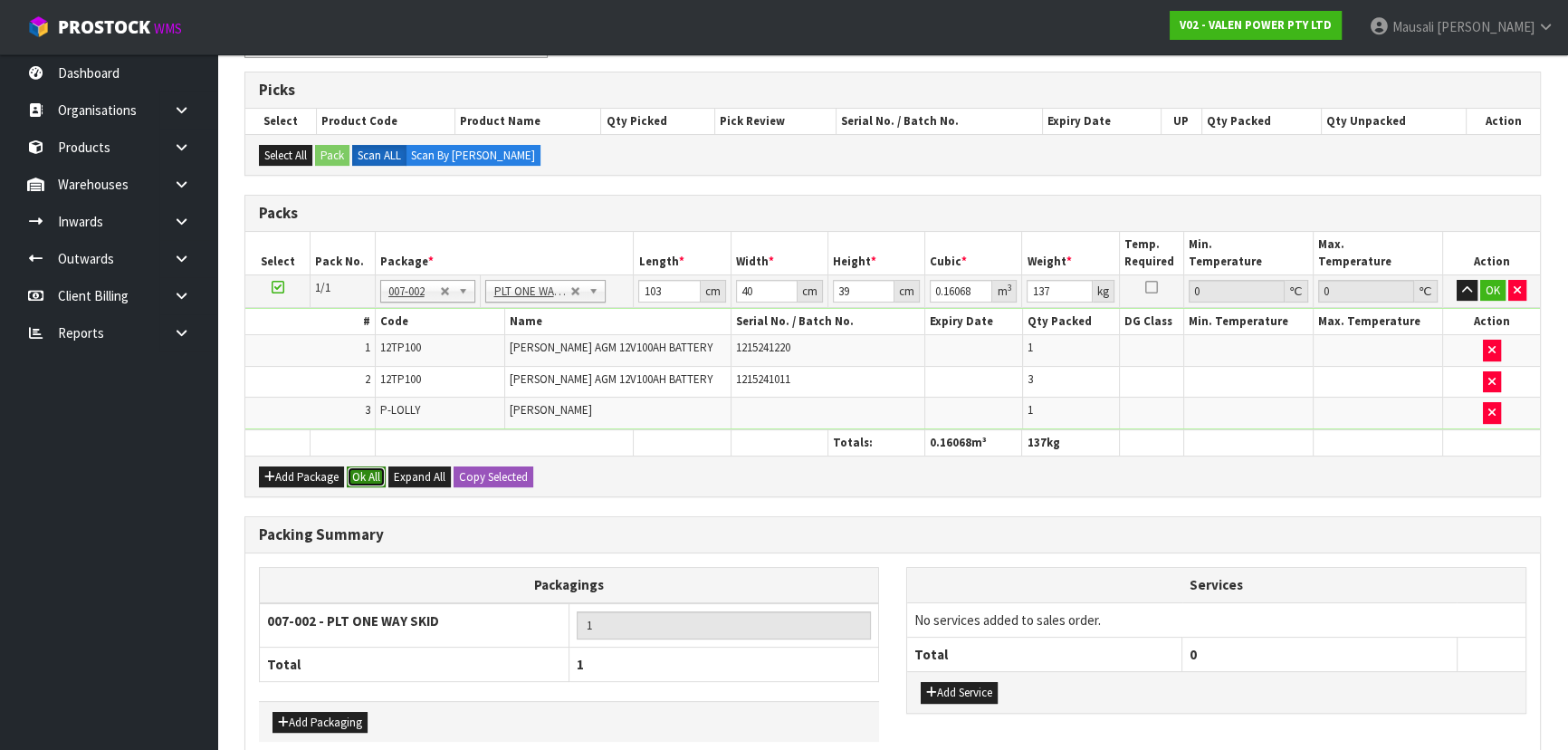
click at [353, 476] on button "Ok All" at bounding box center [366, 477] width 39 height 22
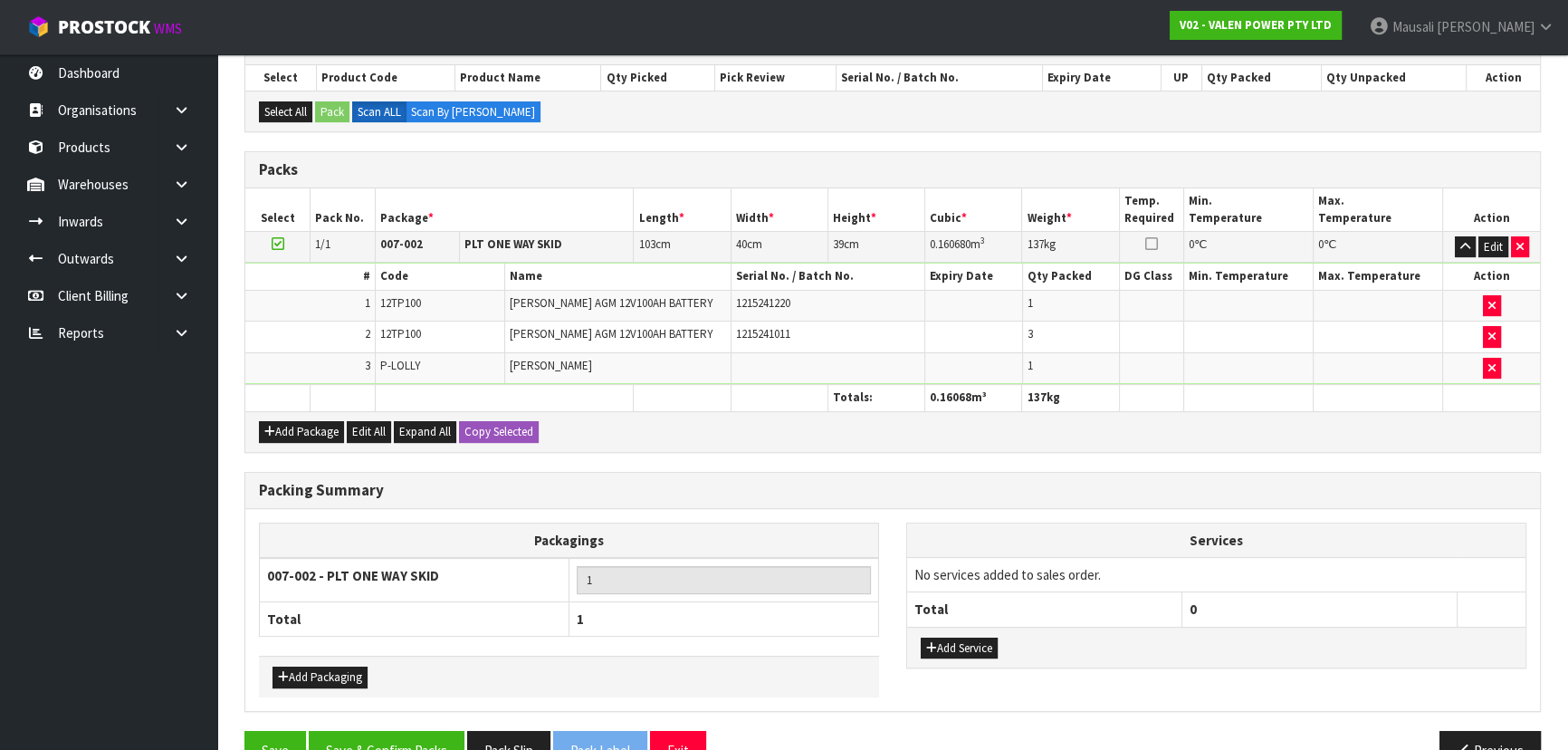
scroll to position [433, 0]
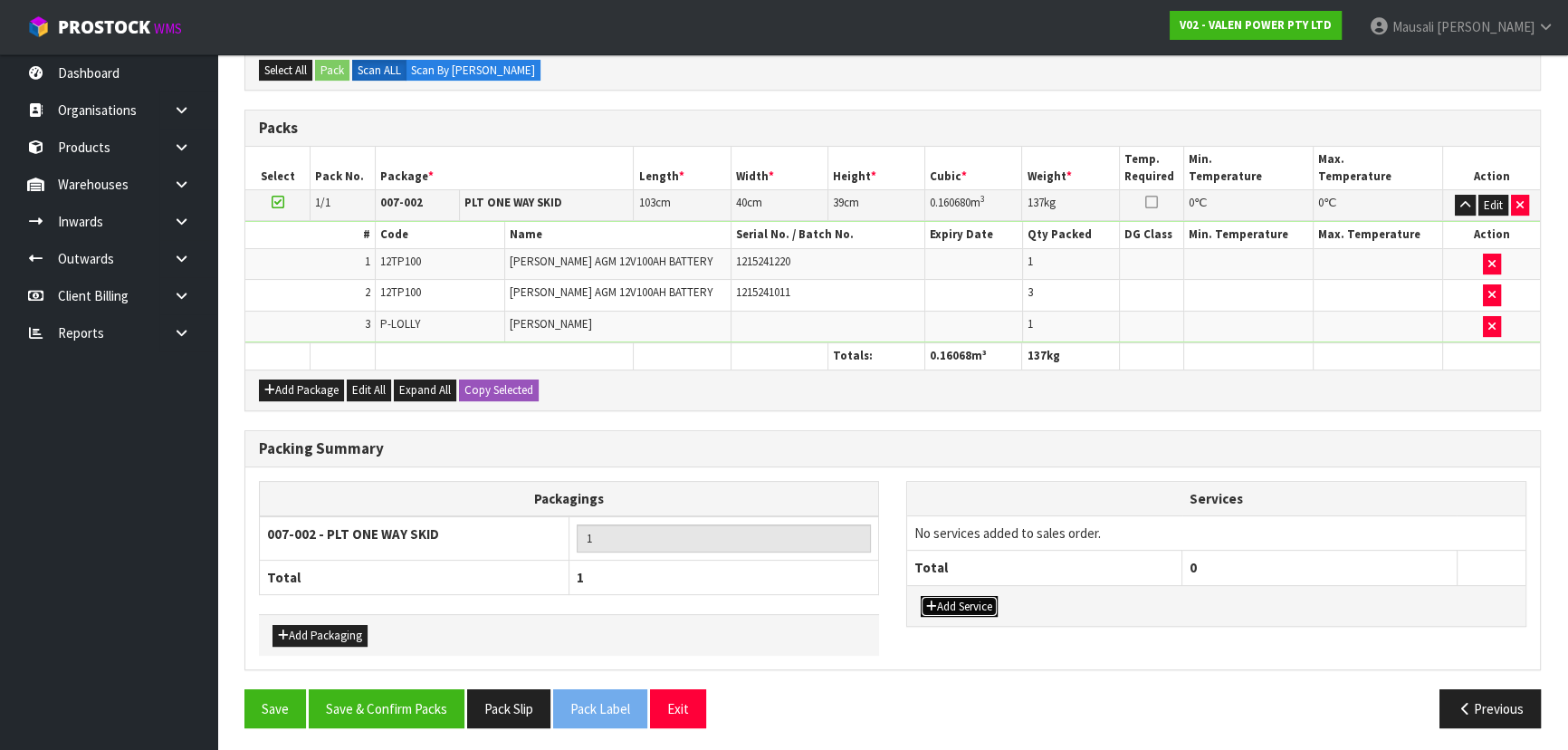
click at [975, 599] on button "Add Service" at bounding box center [958, 606] width 77 height 22
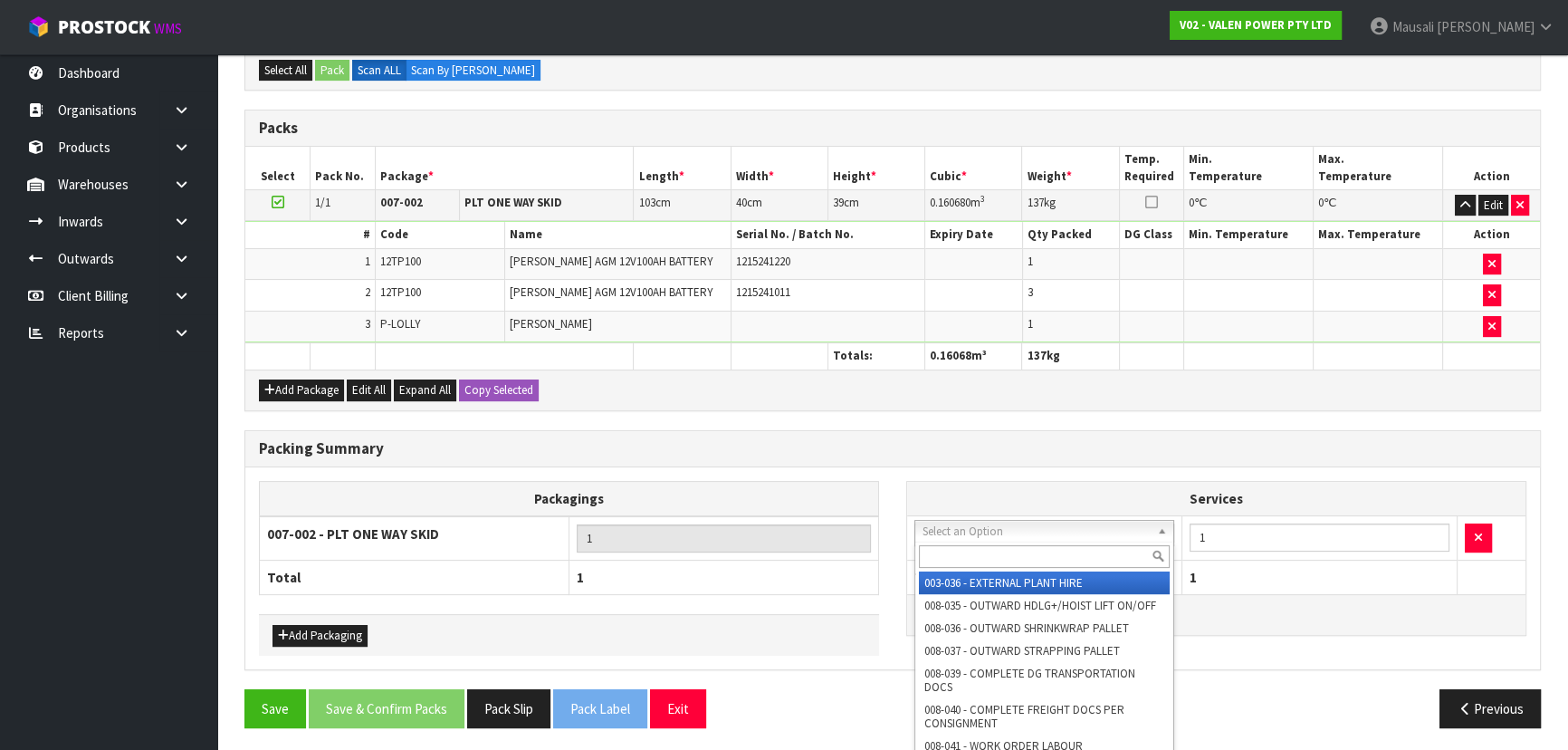
click at [965, 549] on input "text" at bounding box center [1043, 556] width 250 height 23
type input "040"
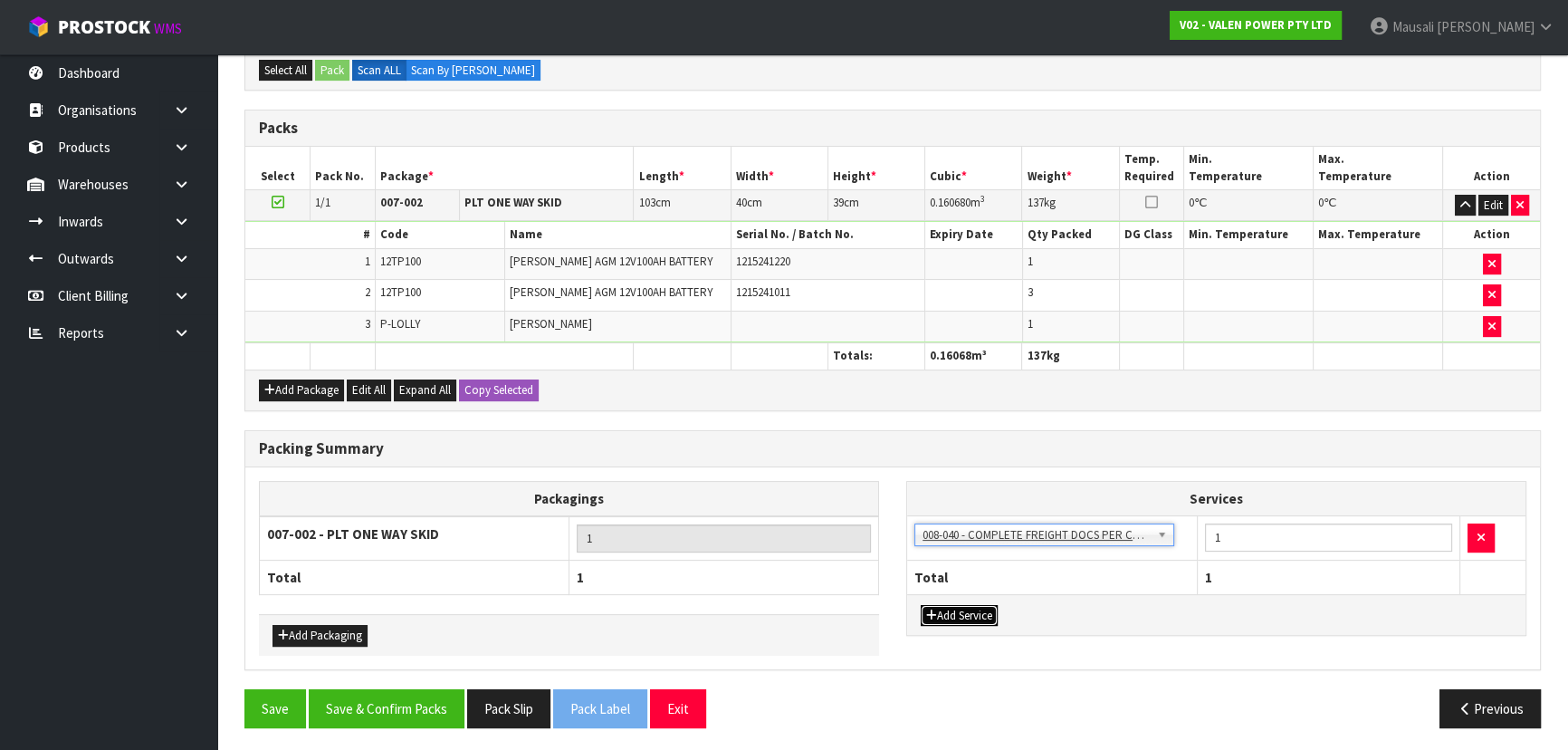
click at [940, 616] on button "Add Service" at bounding box center [958, 616] width 77 height 22
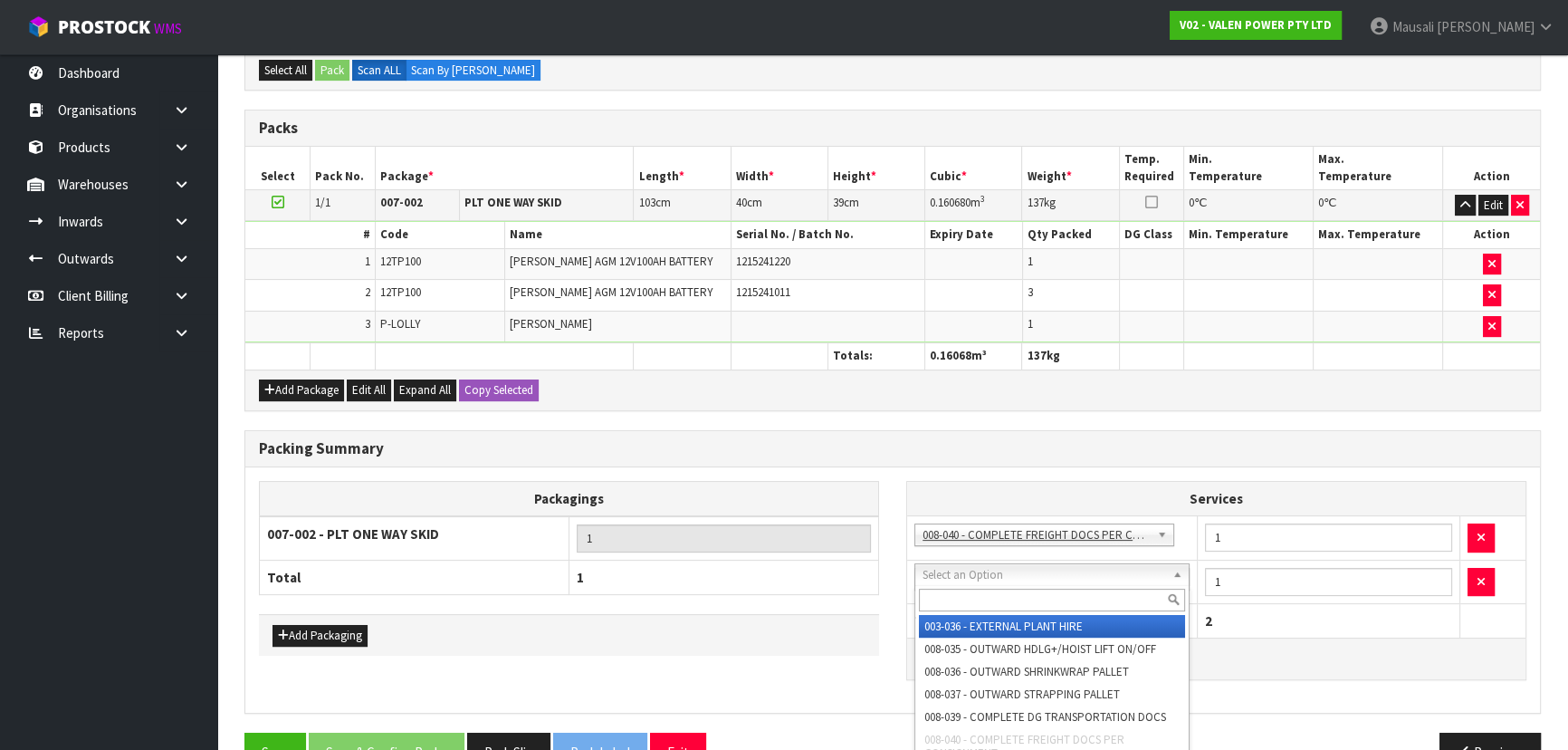
click at [956, 607] on input "text" at bounding box center [1052, 600] width 267 height 23
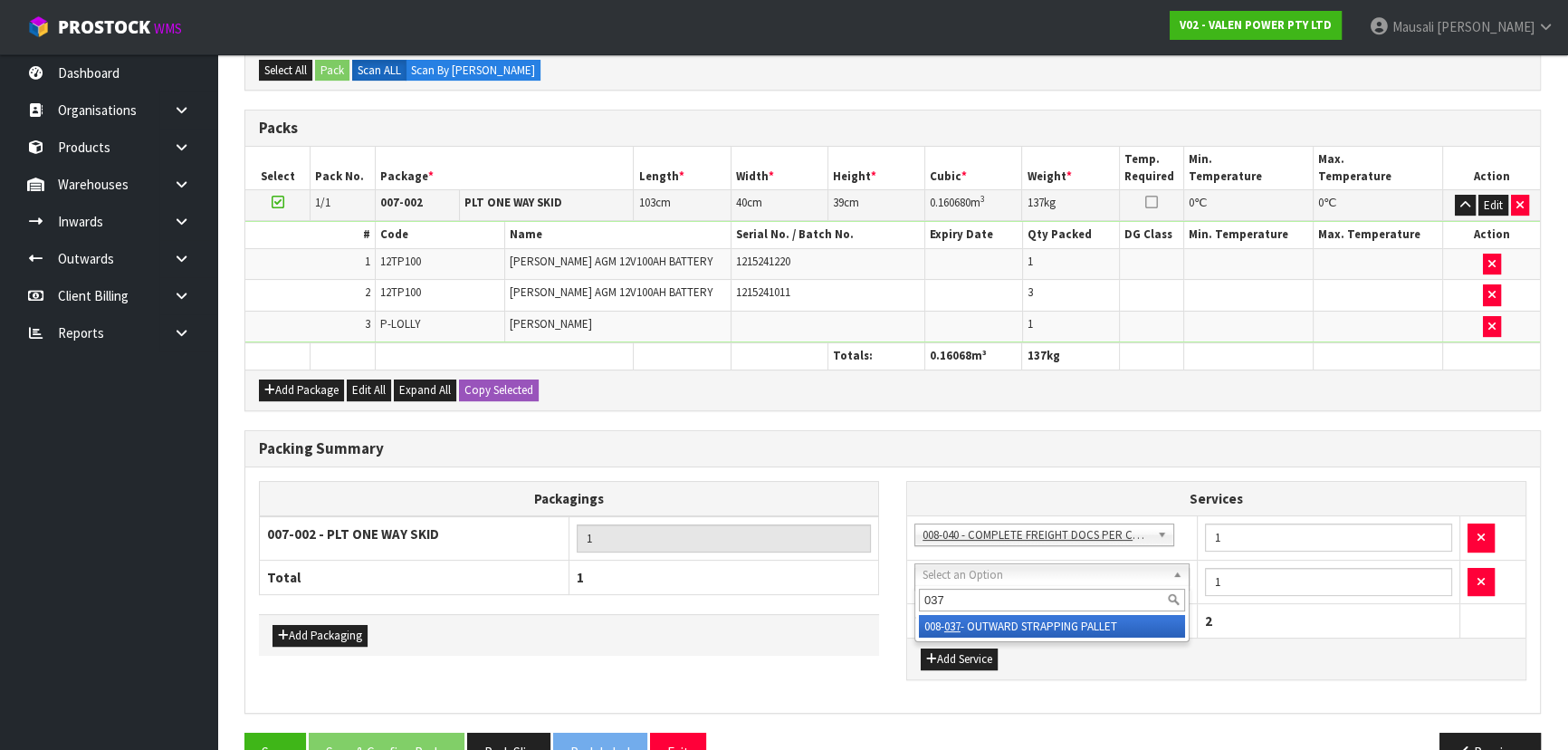
type input "037"
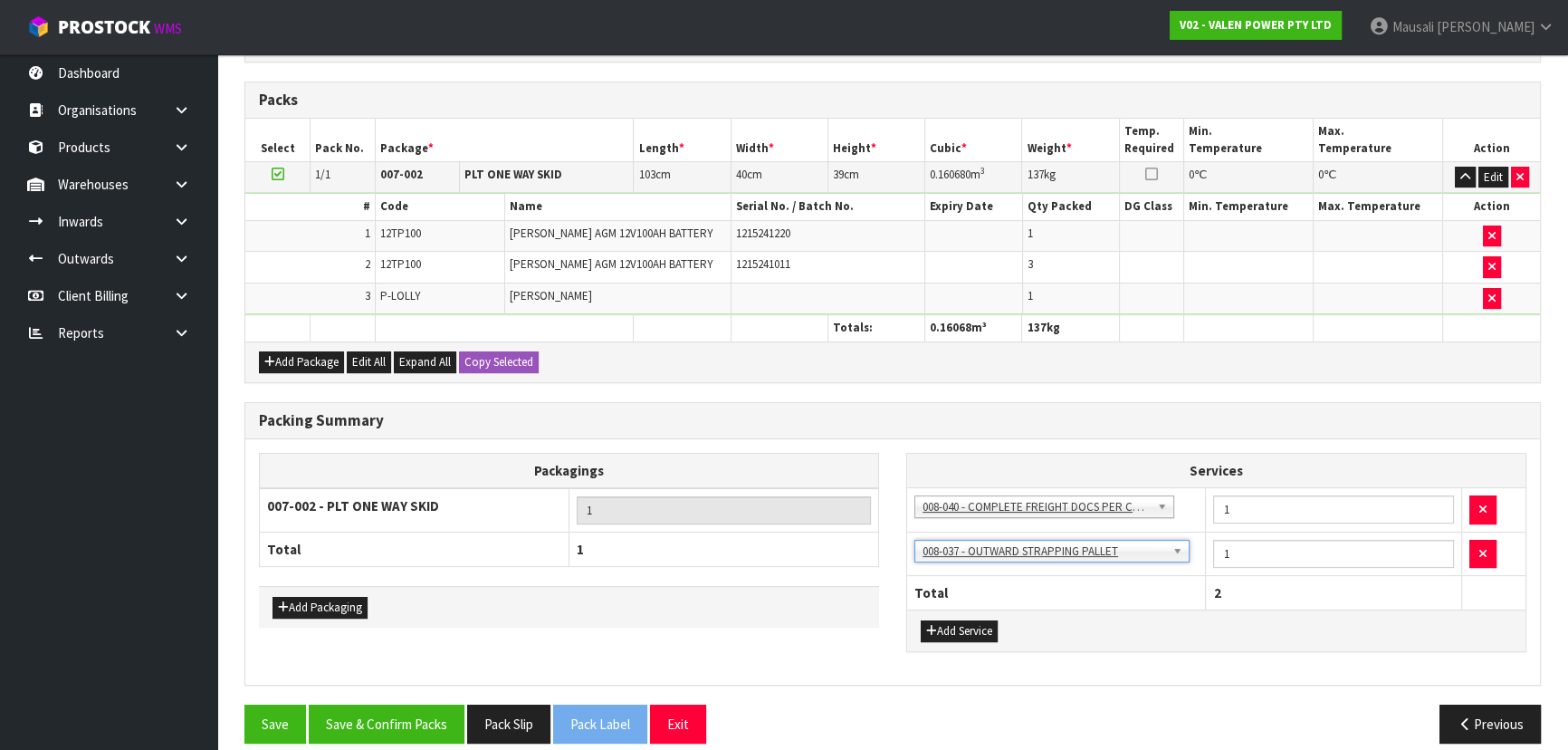
scroll to position [476, 0]
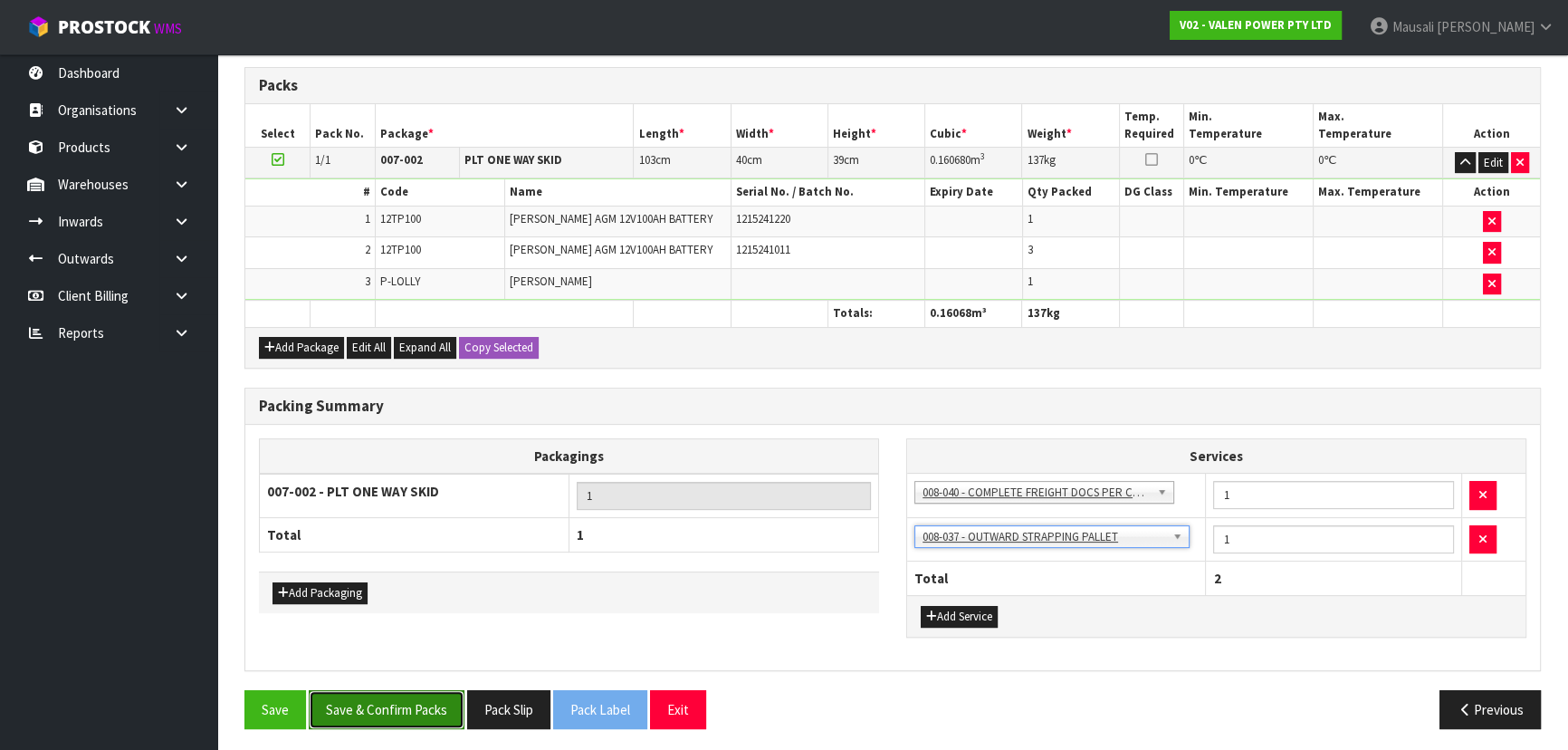
click at [443, 701] on button "Save & Confirm Packs" at bounding box center [387, 709] width 156 height 39
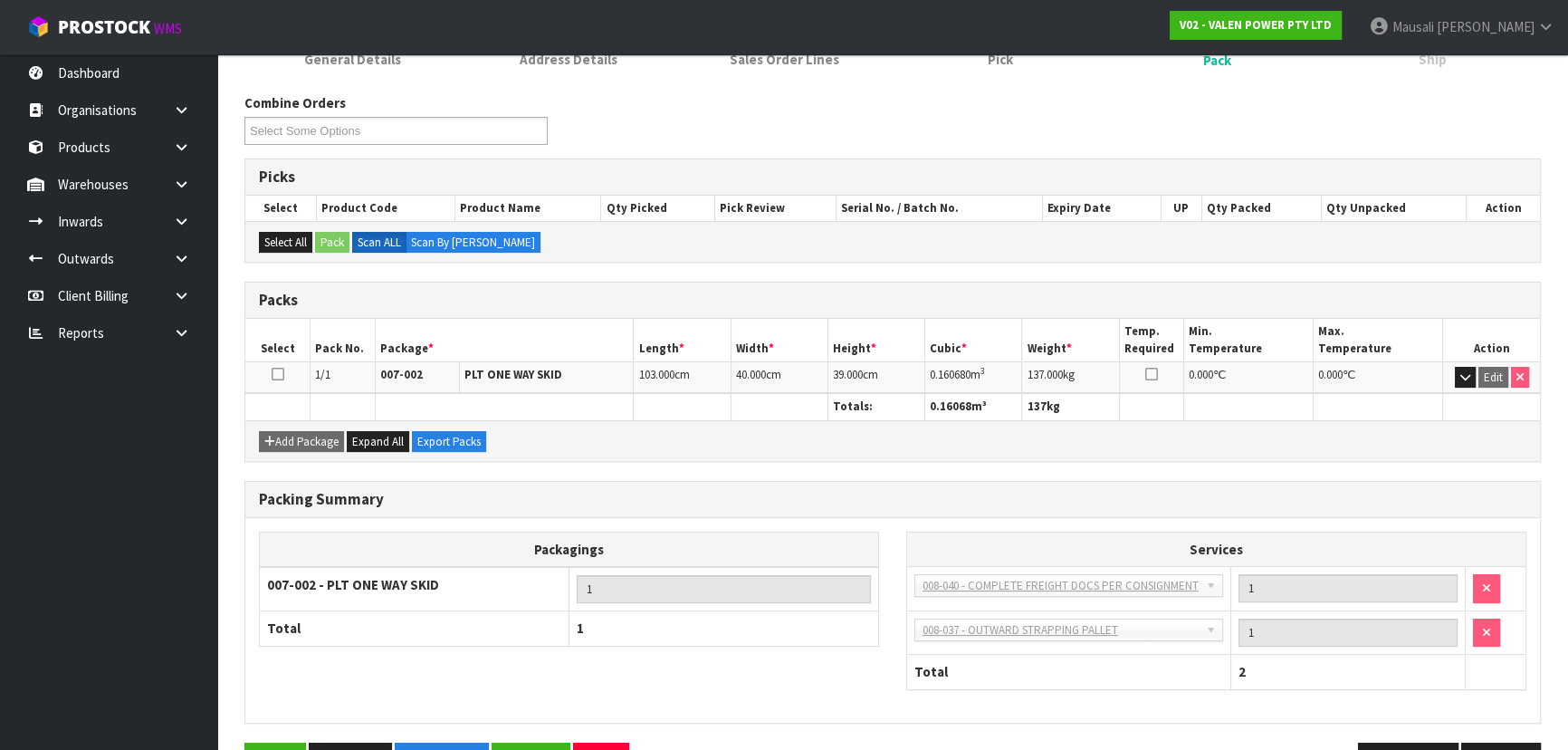
scroll to position [315, 0]
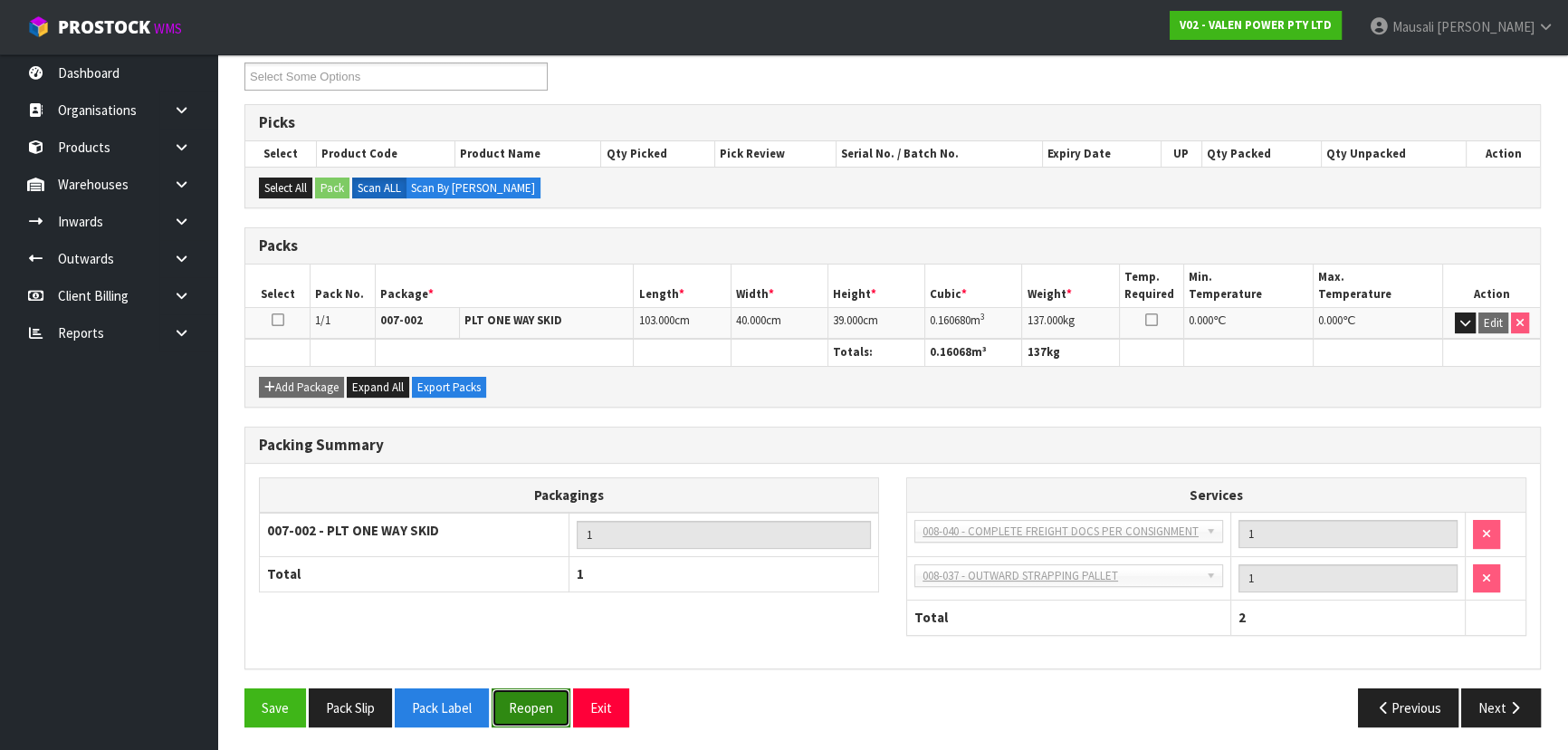
click at [550, 715] on button "Reopen" at bounding box center [530, 707] width 78 height 39
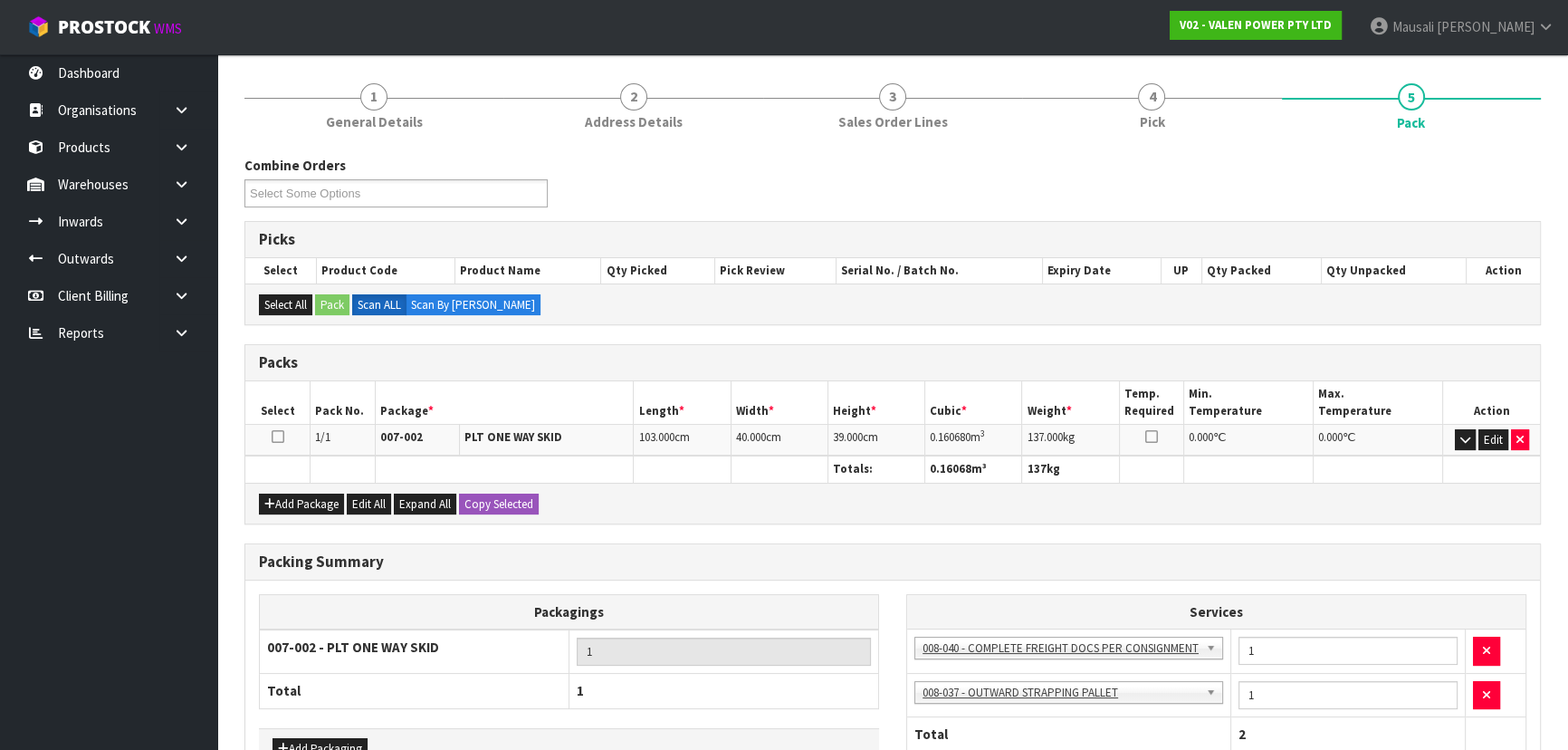
scroll to position [355, 0]
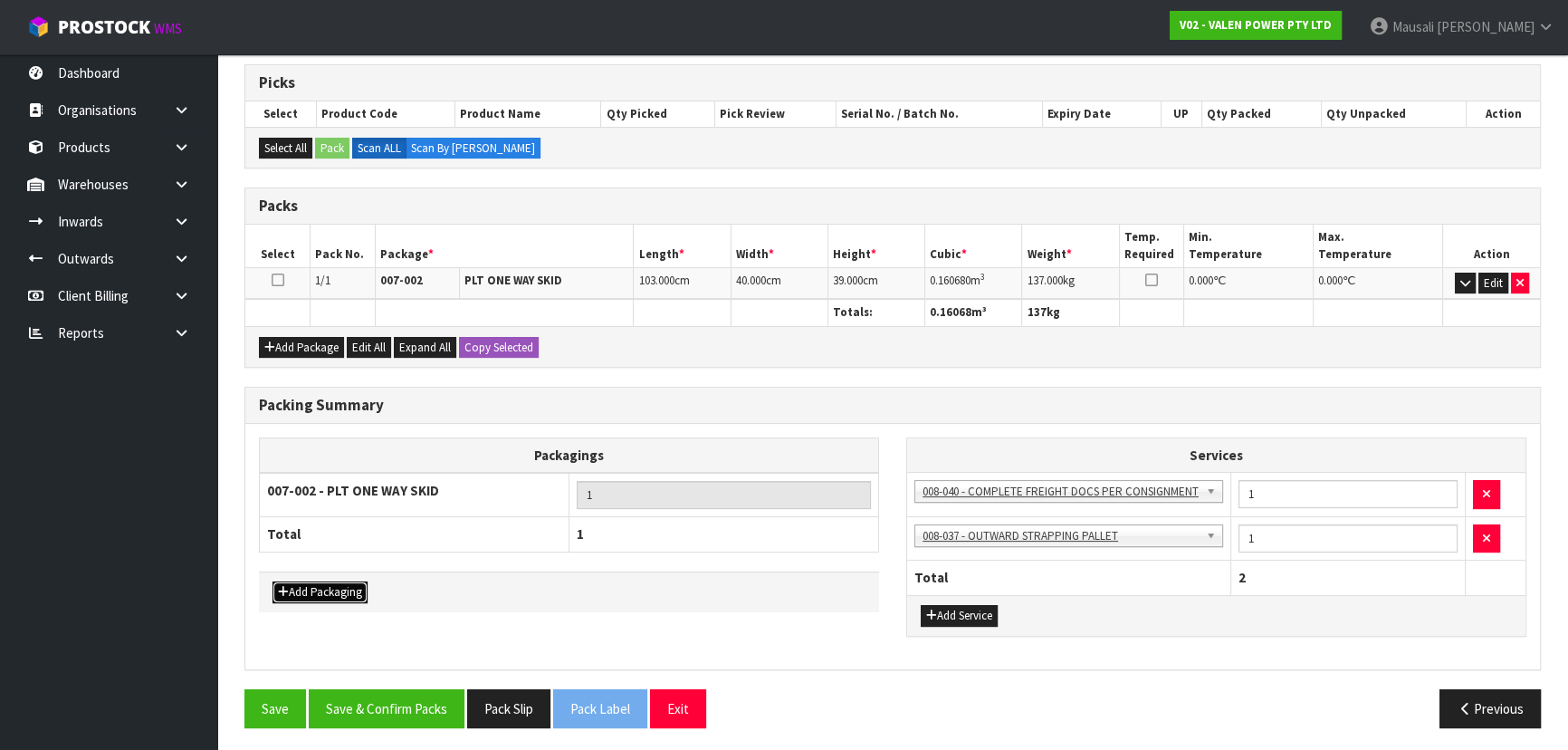
click at [315, 597] on button "Add Packaging" at bounding box center [319, 592] width 95 height 22
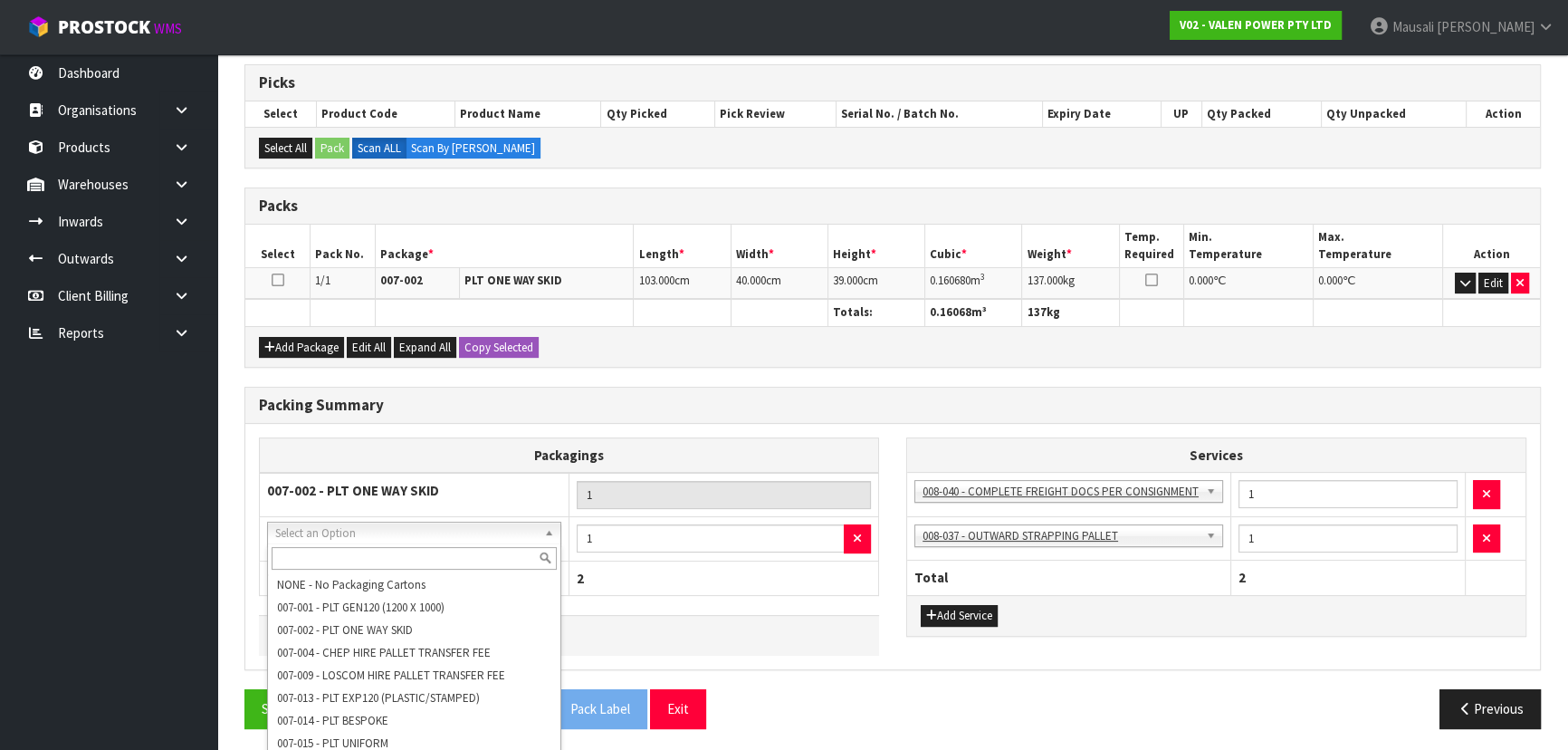
click at [282, 557] on input "text" at bounding box center [414, 558] width 285 height 23
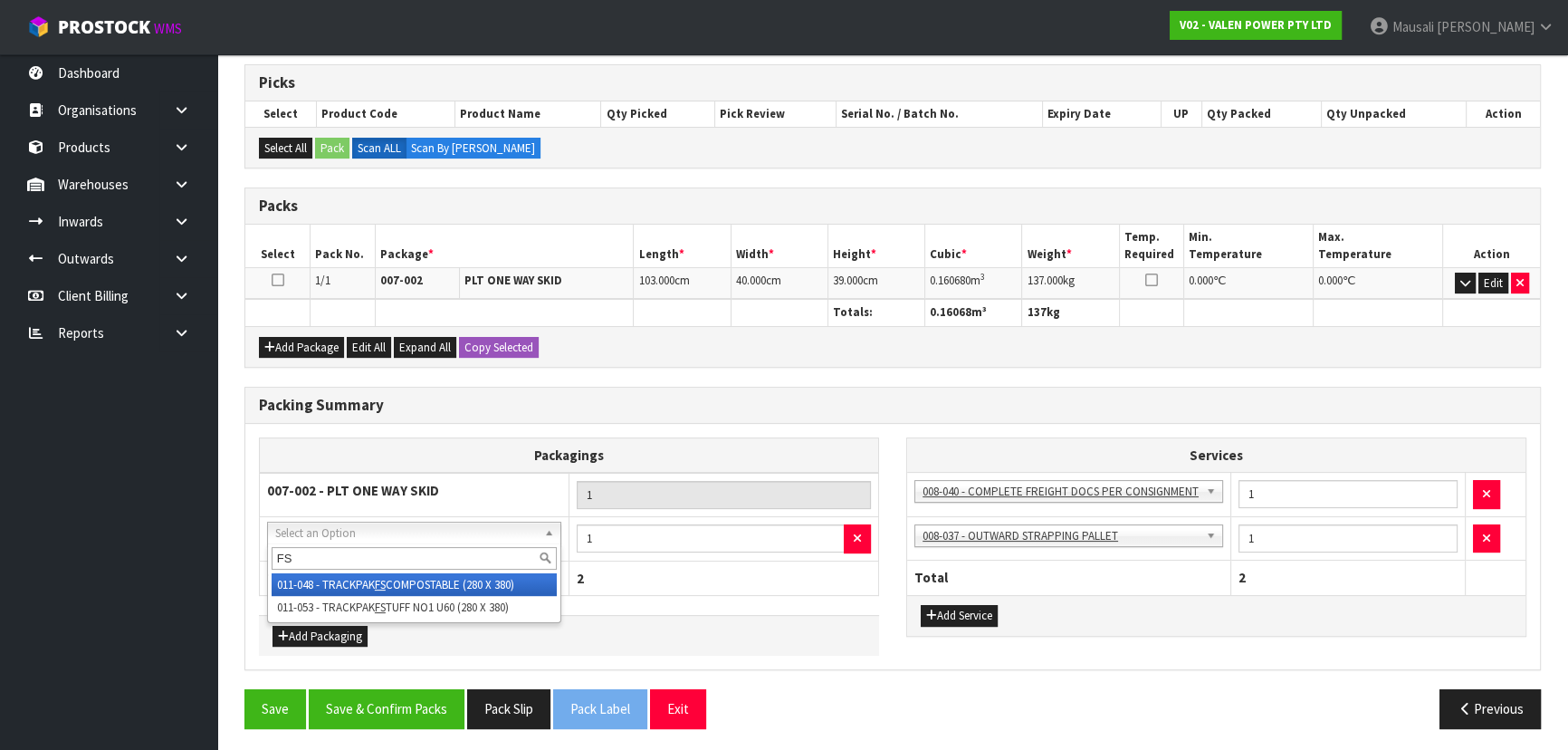
type input "FS"
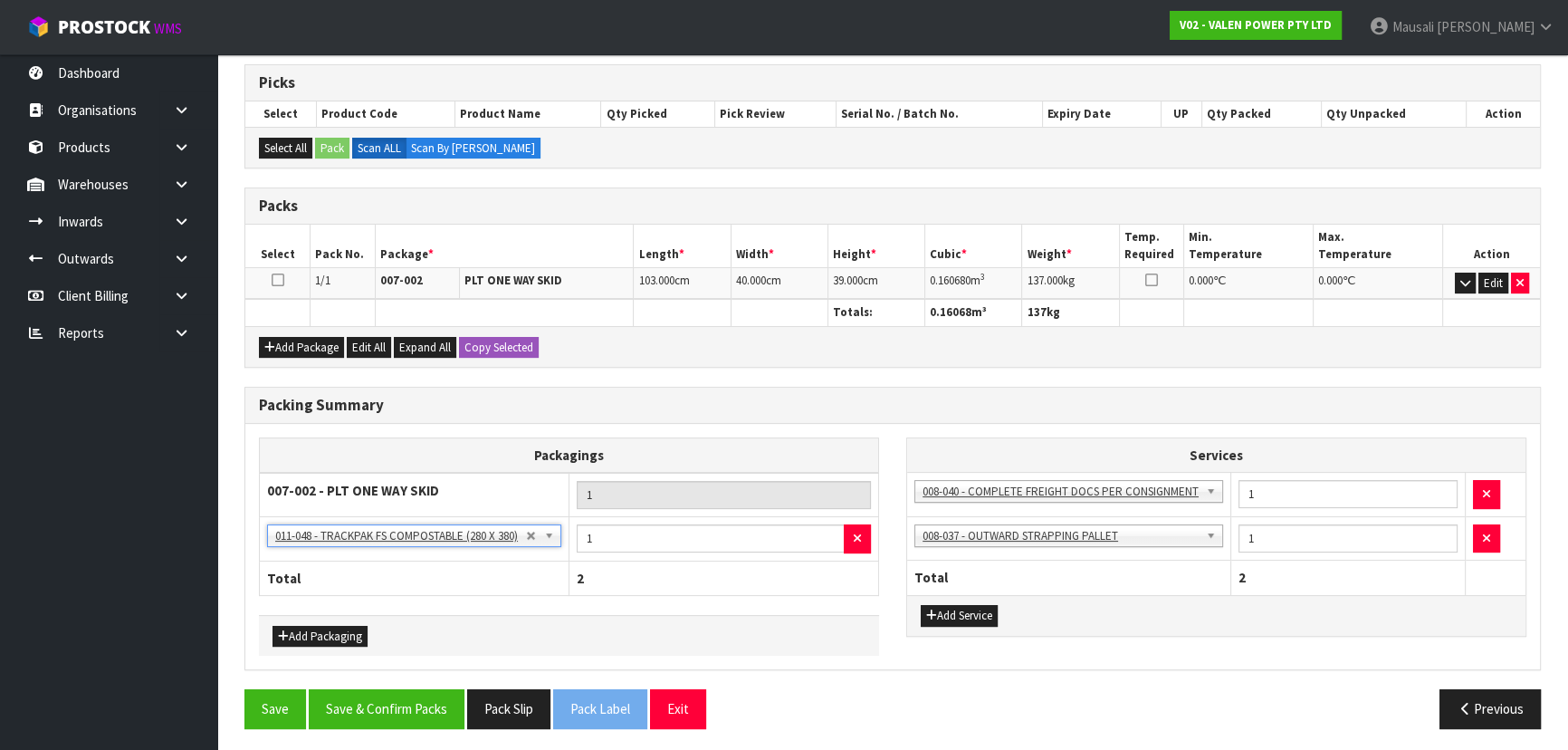
scroll to position [356, 0]
click at [428, 694] on button "Save & Confirm Packs" at bounding box center [387, 707] width 156 height 39
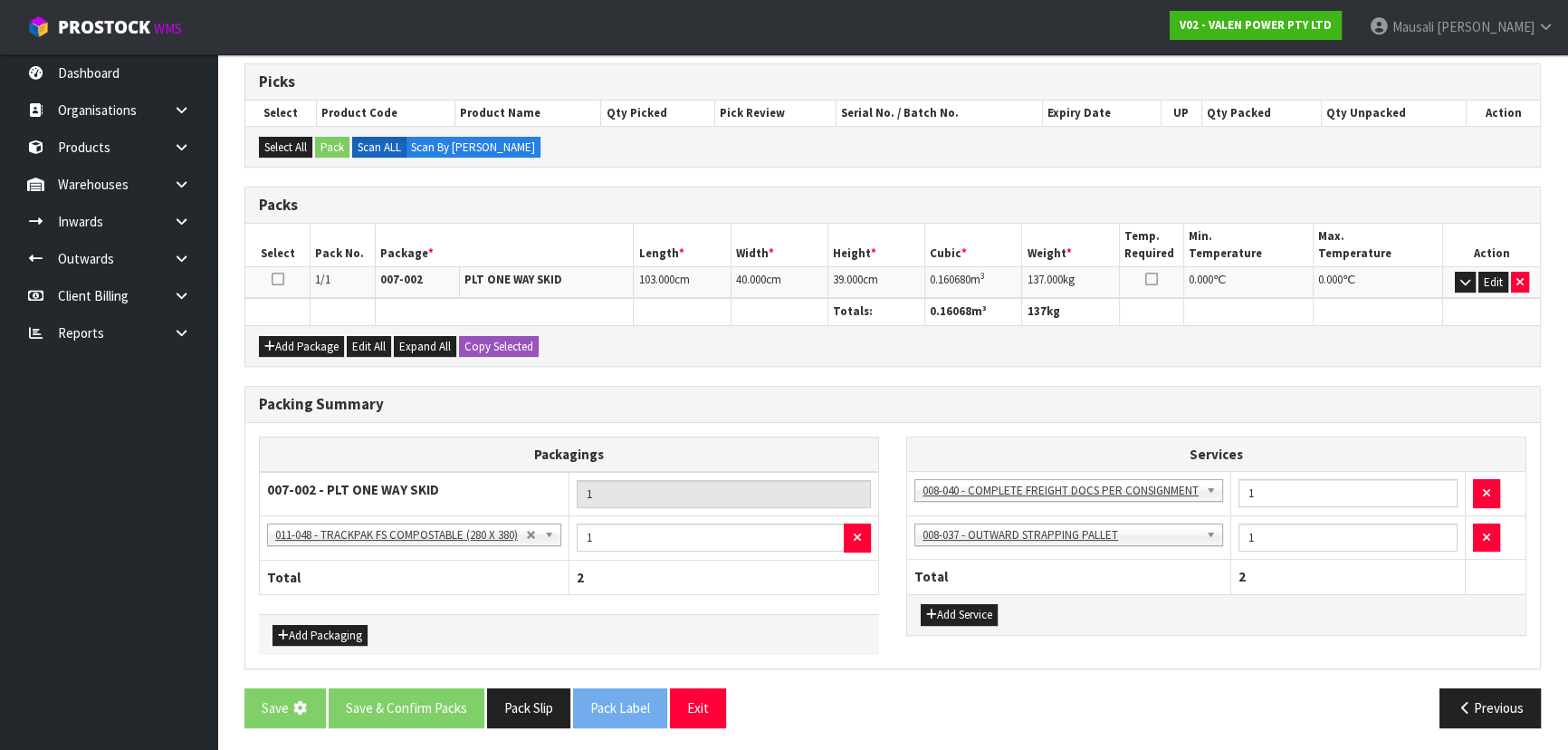
scroll to position [0, 0]
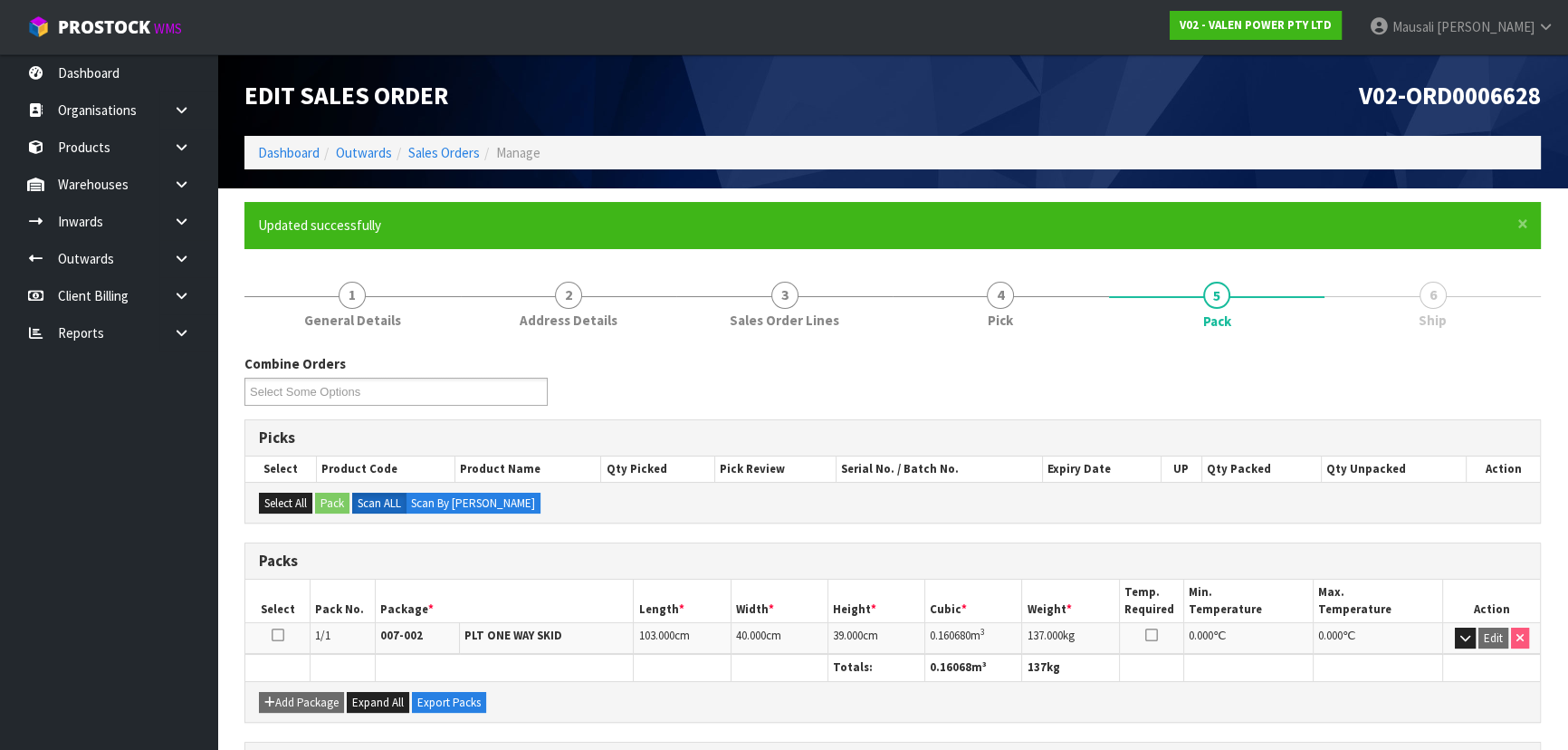
click at [1324, 340] on li "6 Ship" at bounding box center [1432, 304] width 216 height 73
click at [457, 153] on link "Sales Orders" at bounding box center [444, 152] width 72 height 17
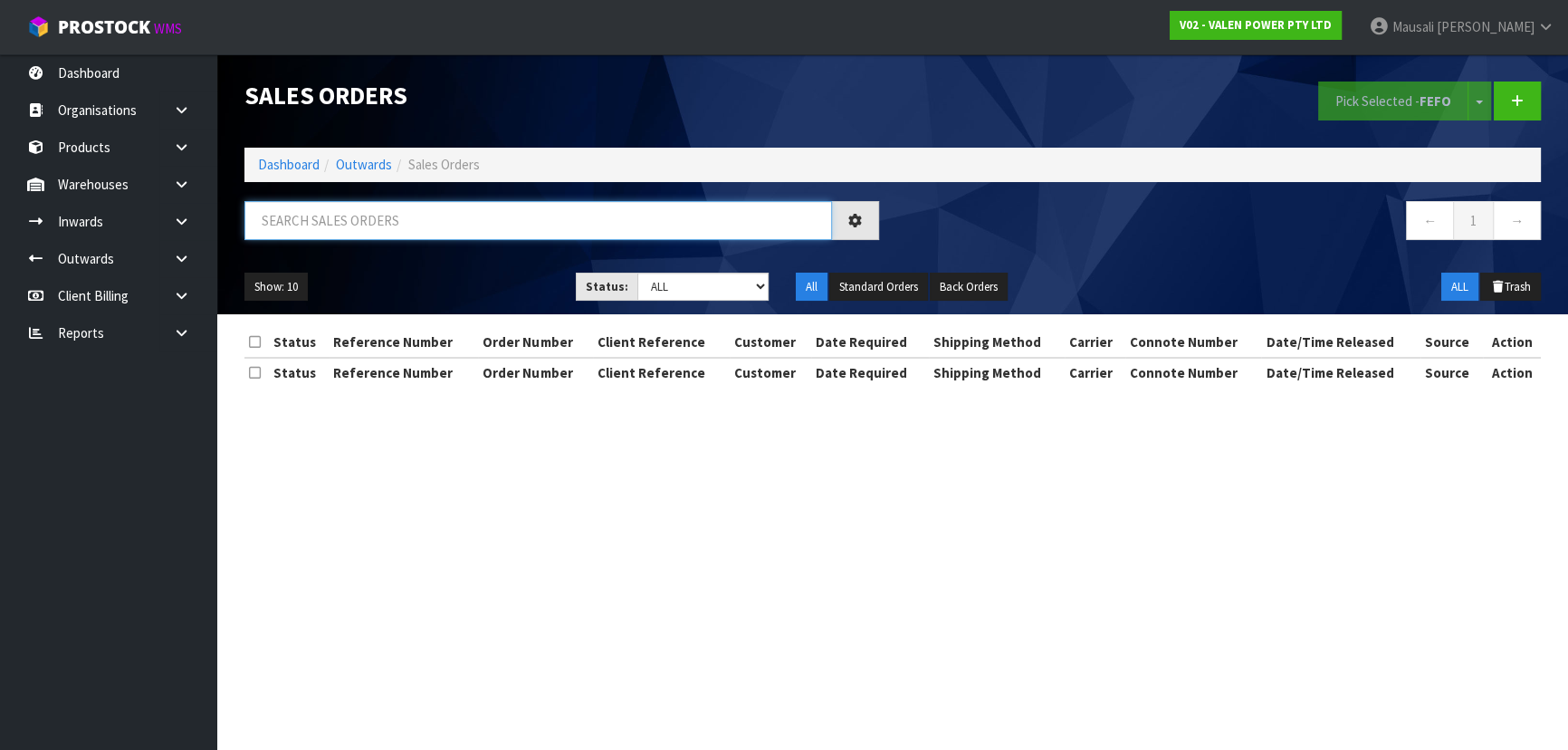
click at [388, 221] on input "text" at bounding box center [538, 220] width 587 height 39
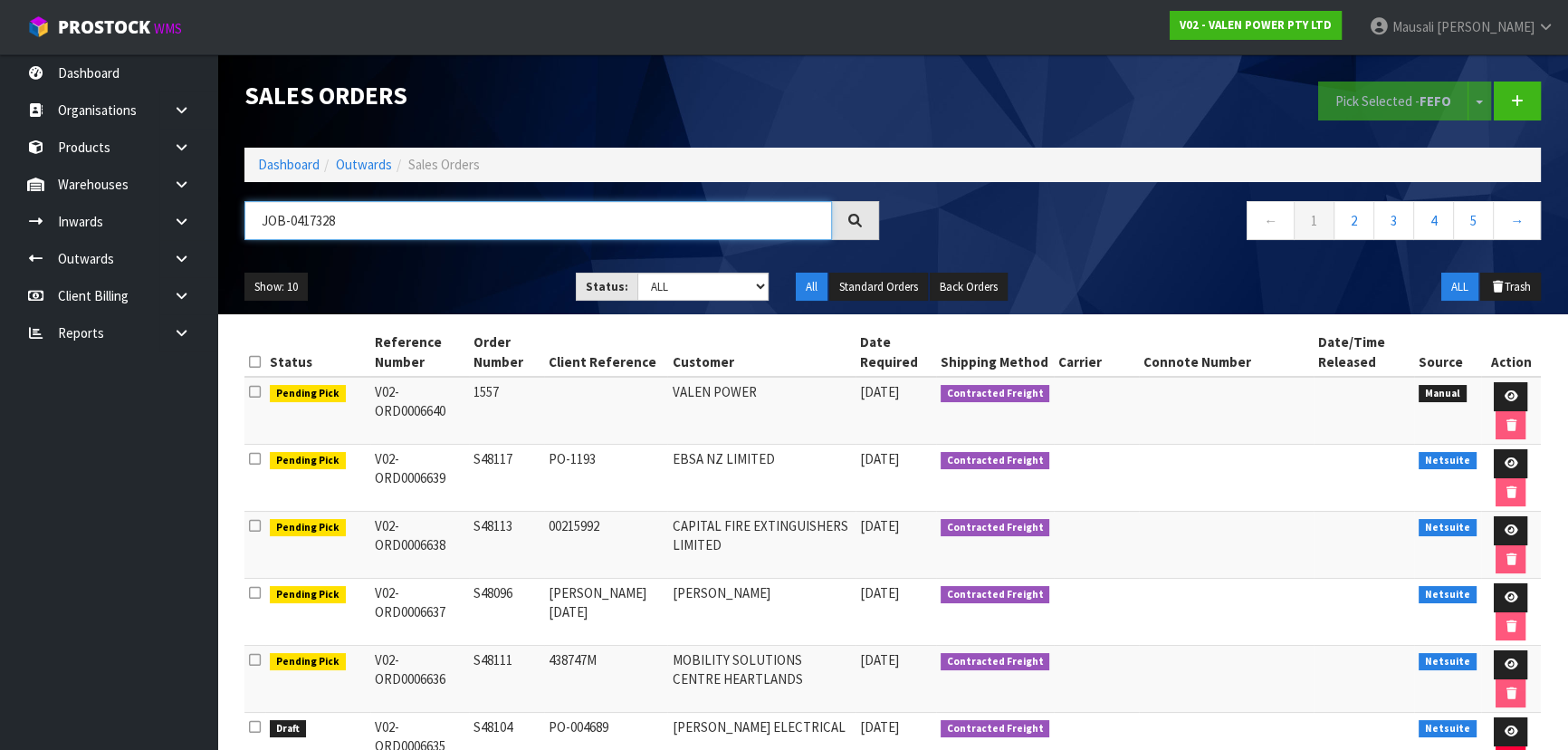
type input "JOB-0417328"
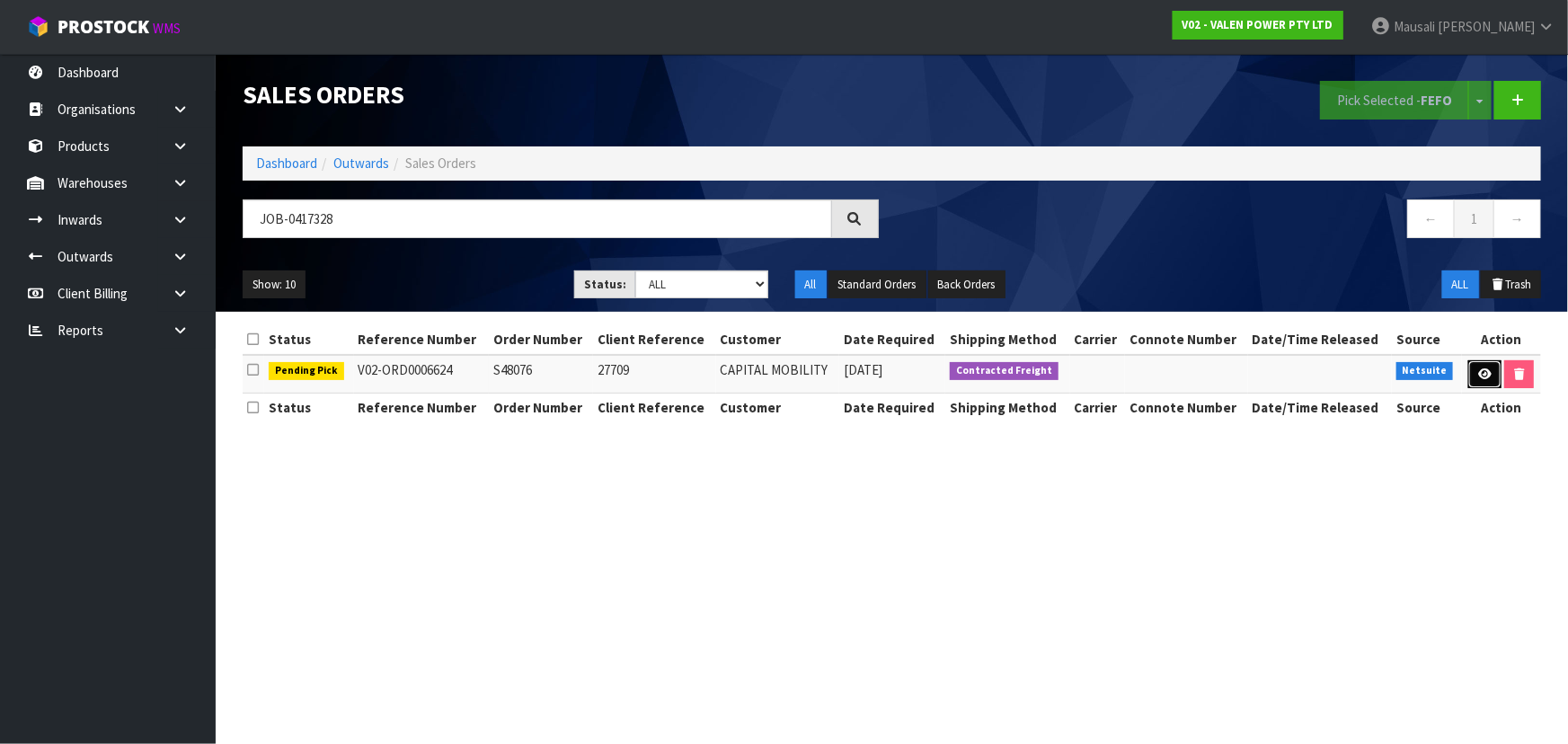
click at [1483, 376] on icon at bounding box center [1484, 374] width 13 height 11
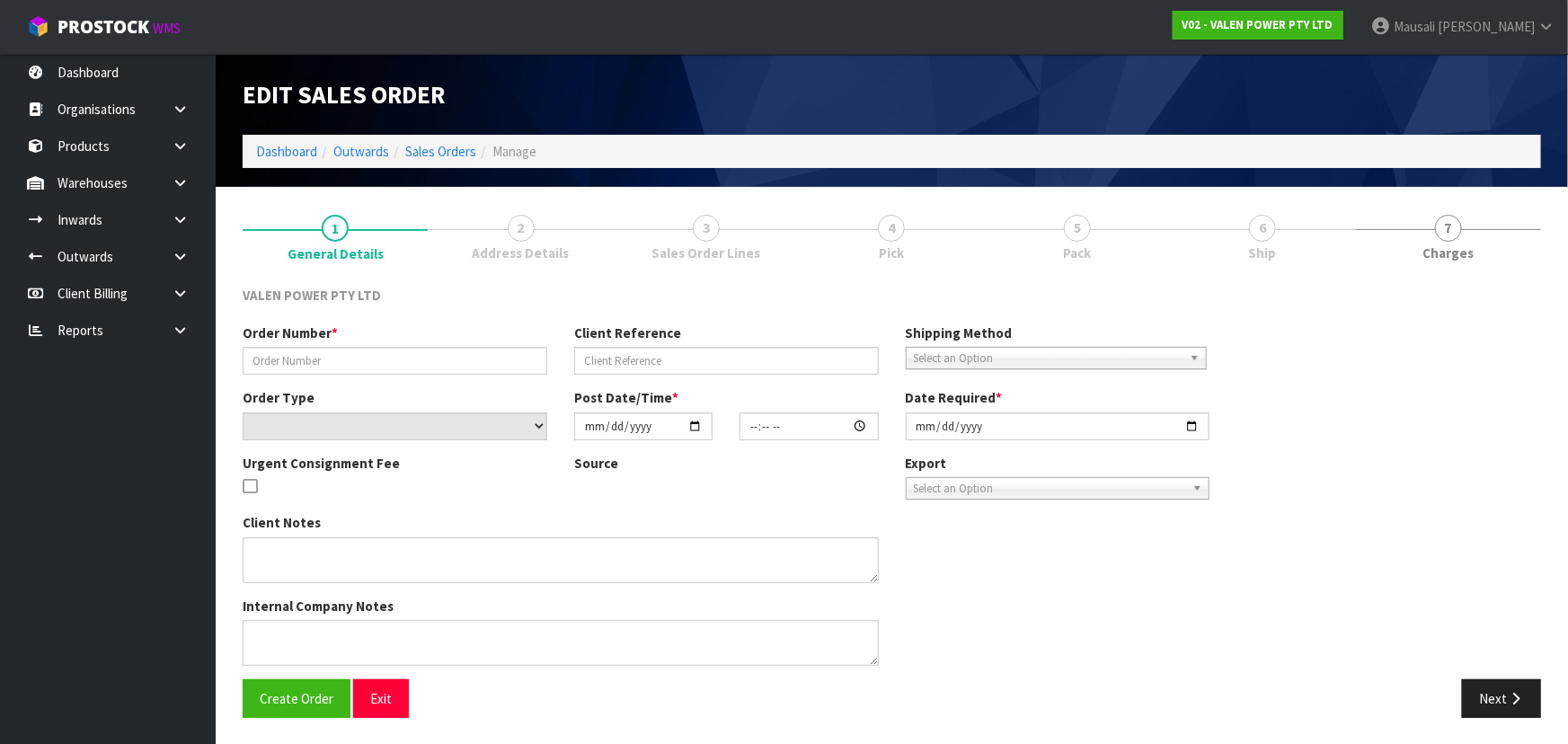
type input "S48076"
type input "27709"
select select "number:0"
type input "2025-10-13"
type input "15:15:18.000"
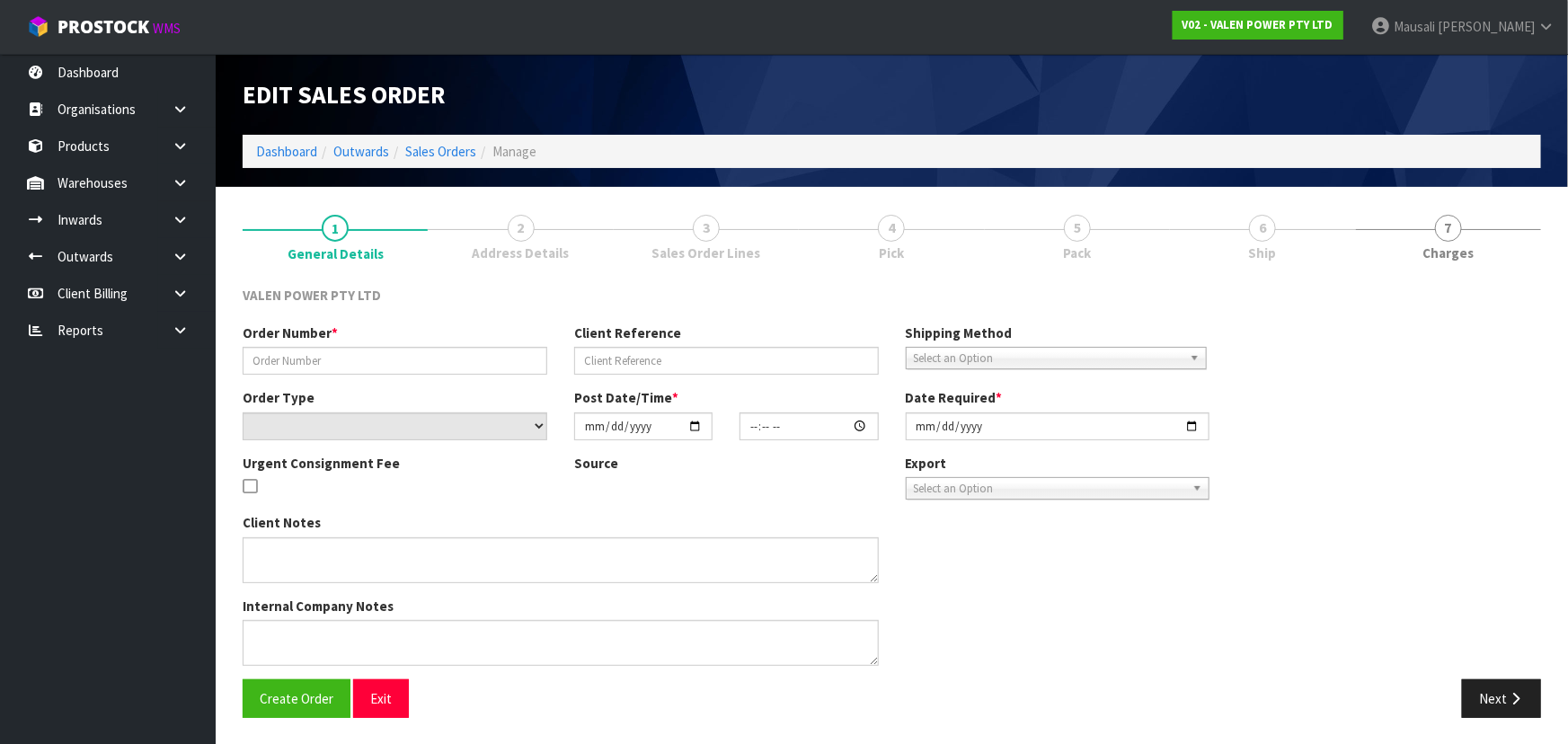
type input "2025-10-14"
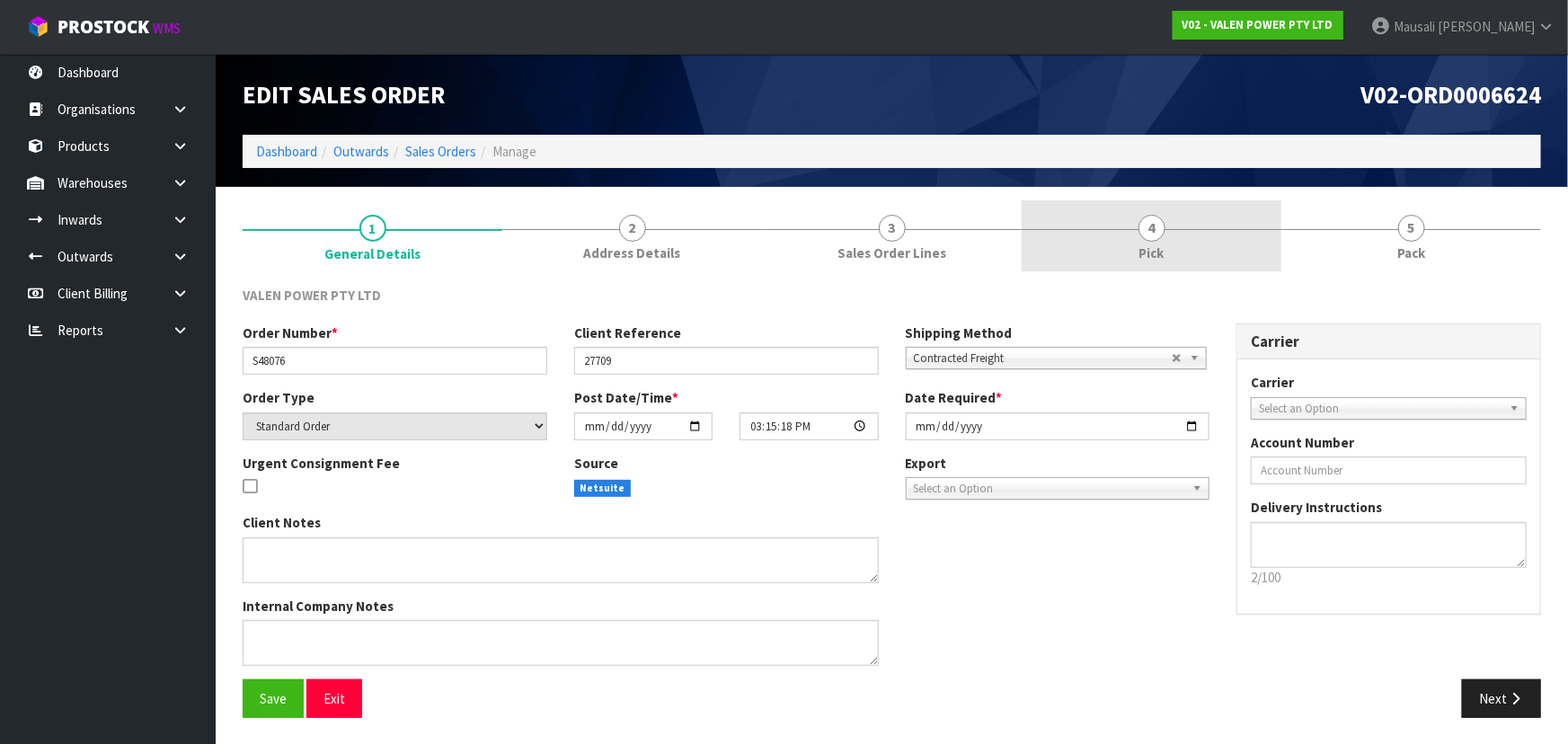
click at [1152, 246] on span "Pick" at bounding box center [1151, 253] width 25 height 19
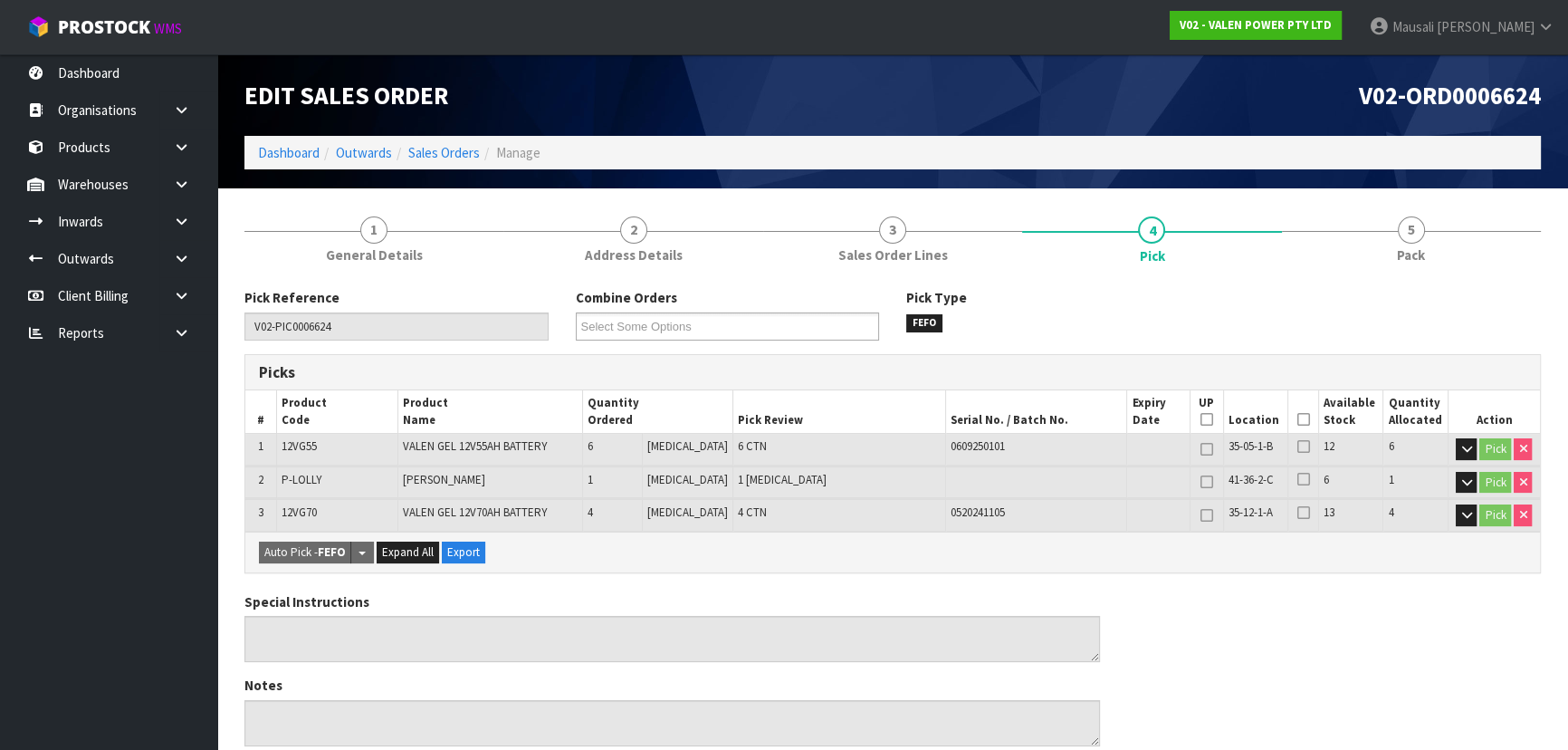
click at [1296, 419] on icon at bounding box center [1301, 419] width 12 height 1
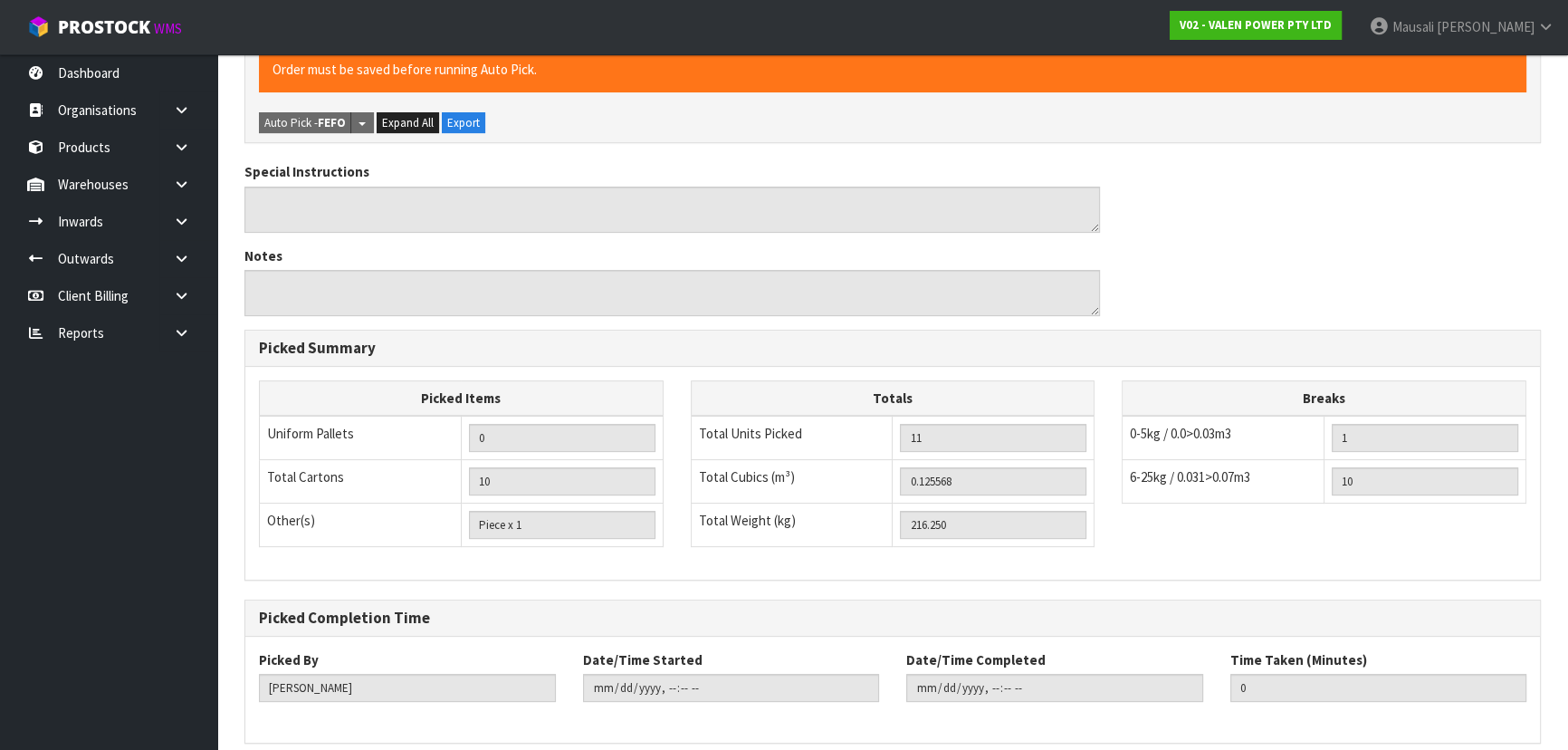
scroll to position [570, 0]
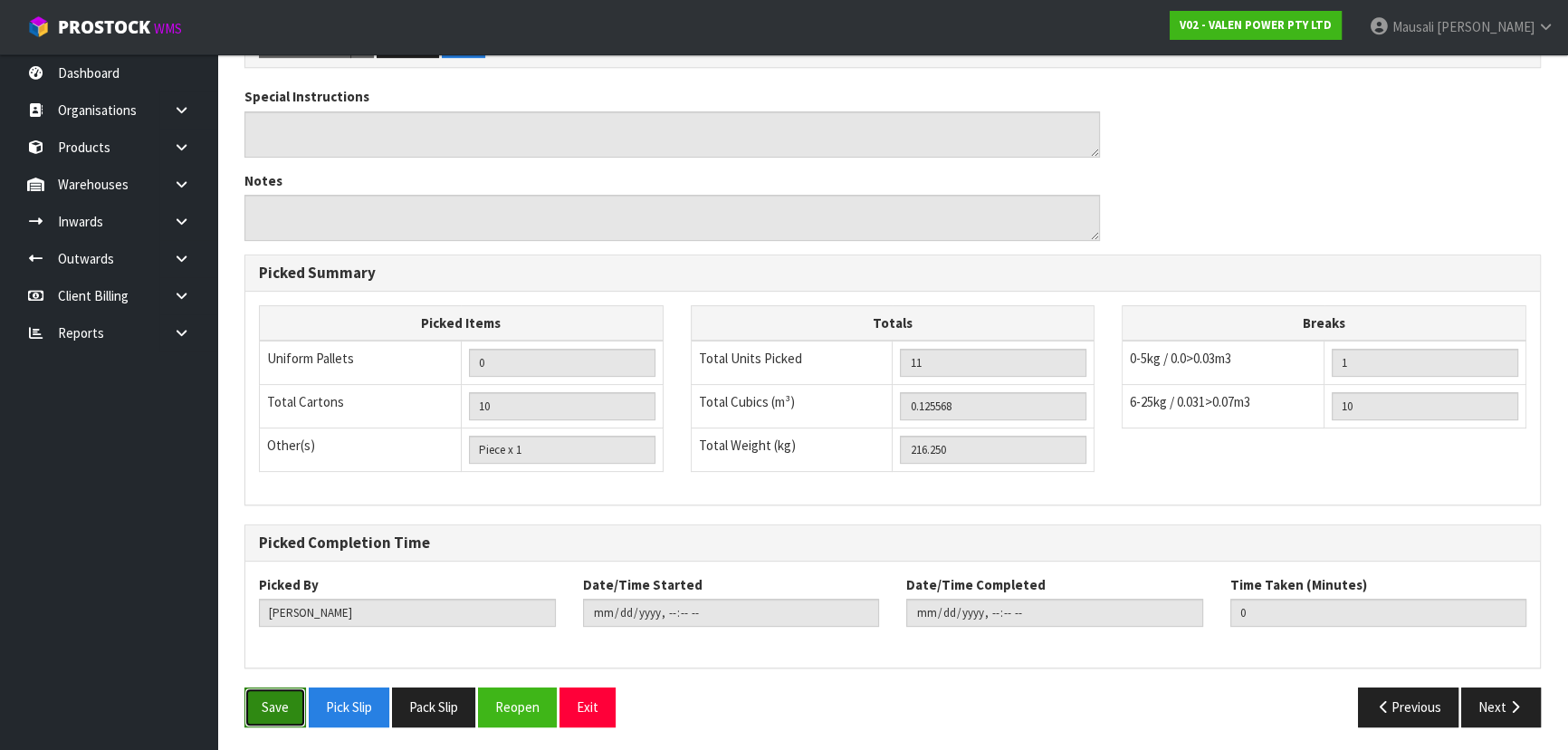
click at [274, 700] on button "Save" at bounding box center [275, 706] width 61 height 39
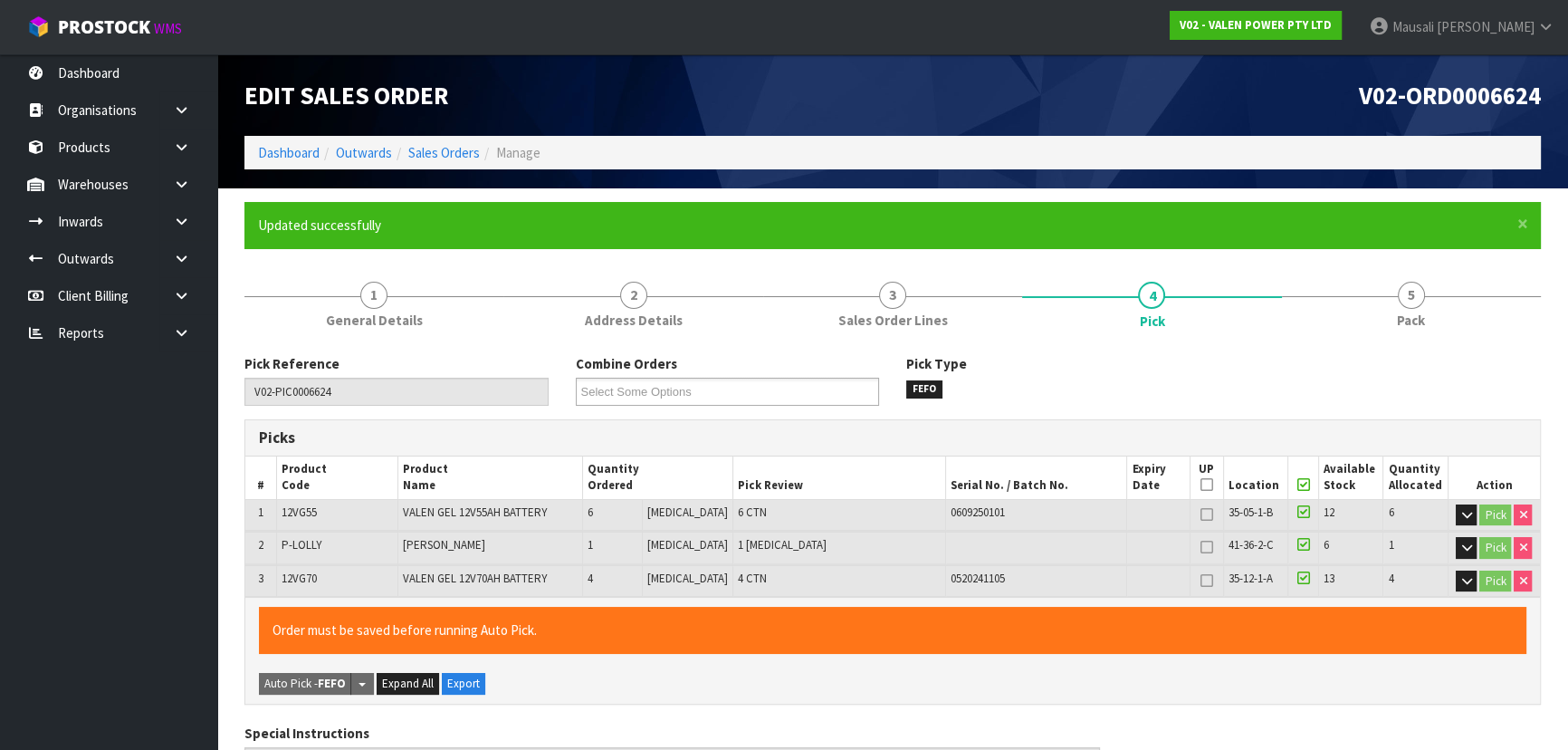
type input "Mausali Tito"
type input "2025-10-15T15:19:40"
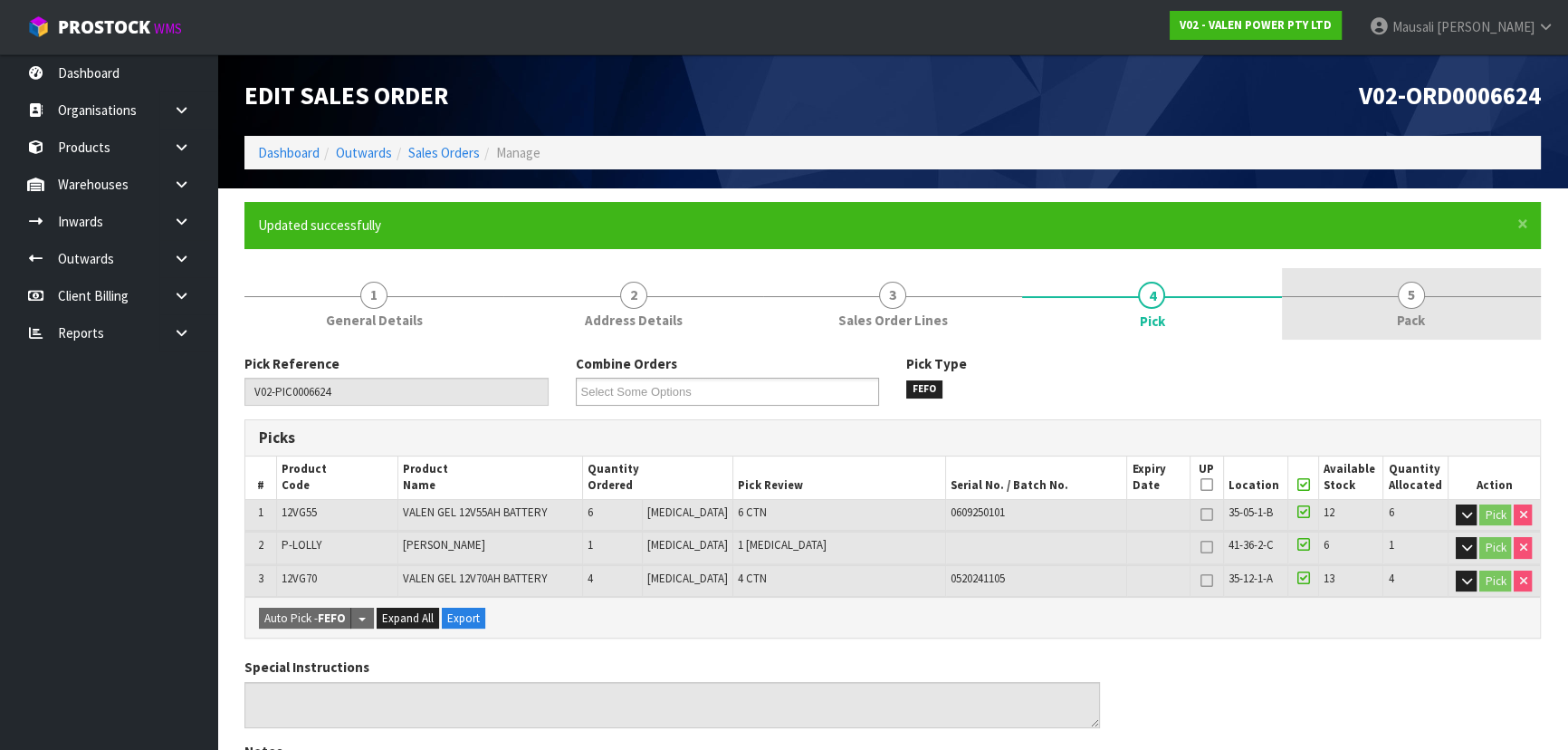
click at [1412, 299] on span "5" at bounding box center [1410, 295] width 27 height 27
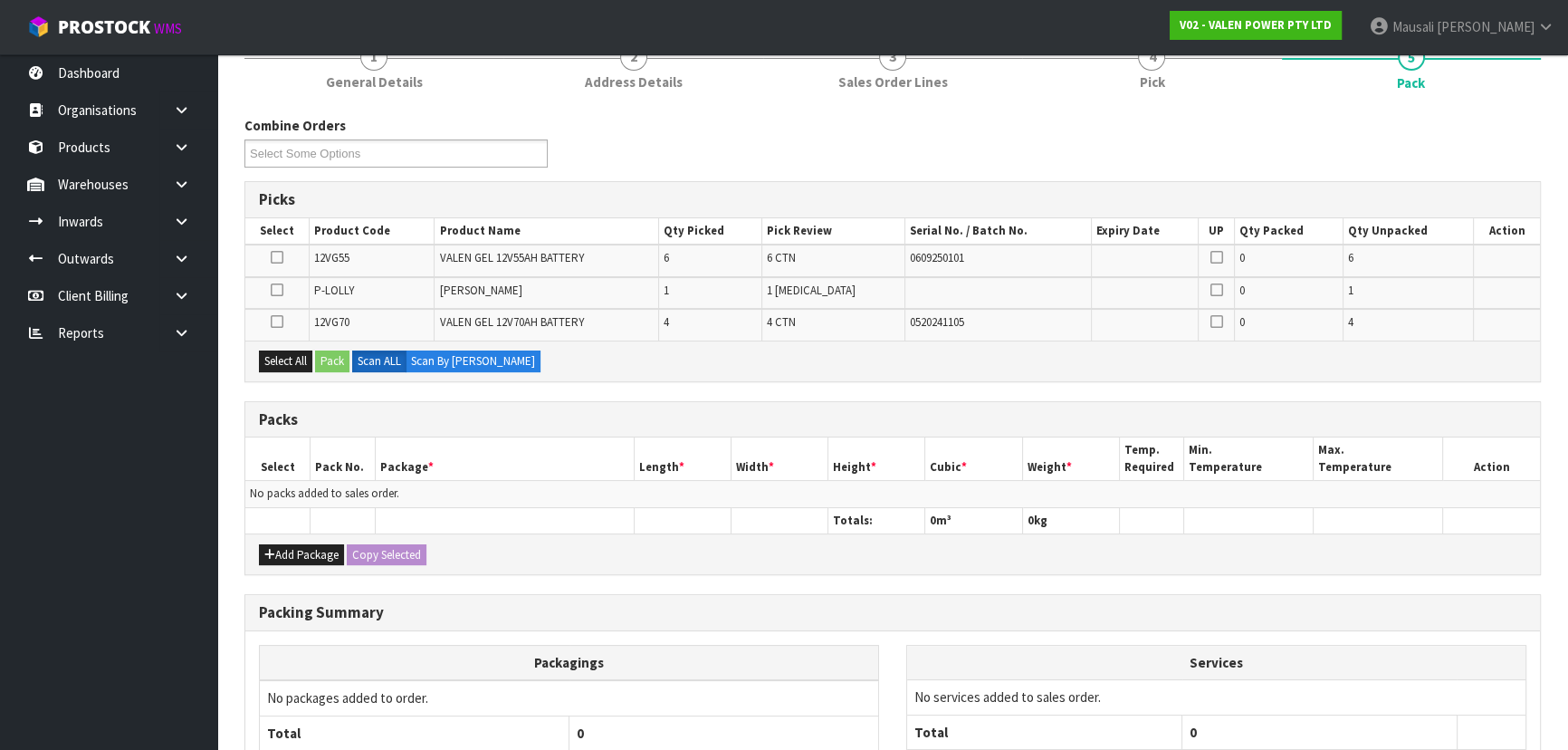
scroll to position [394, 0]
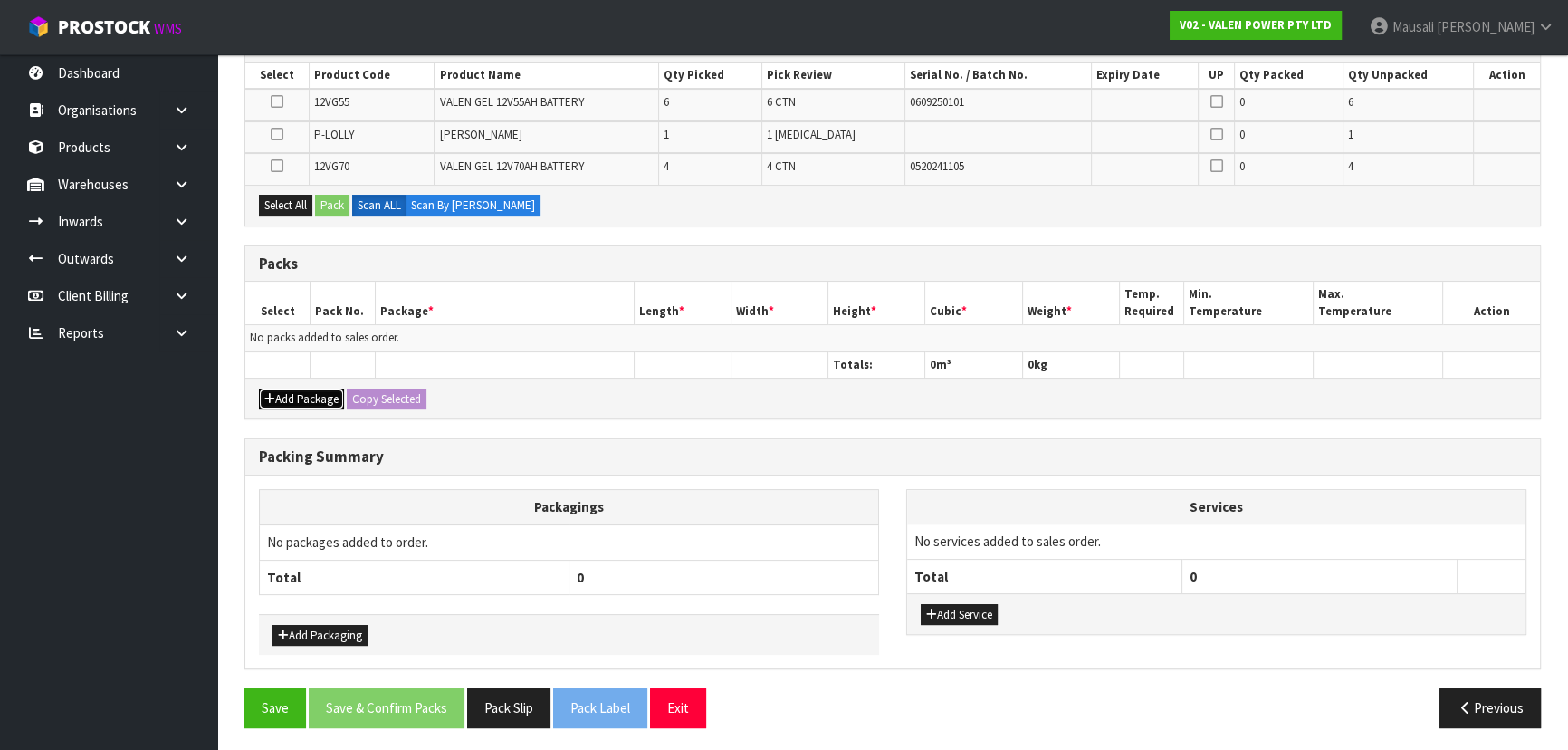
click at [297, 389] on button "Add Package" at bounding box center [302, 399] width 85 height 22
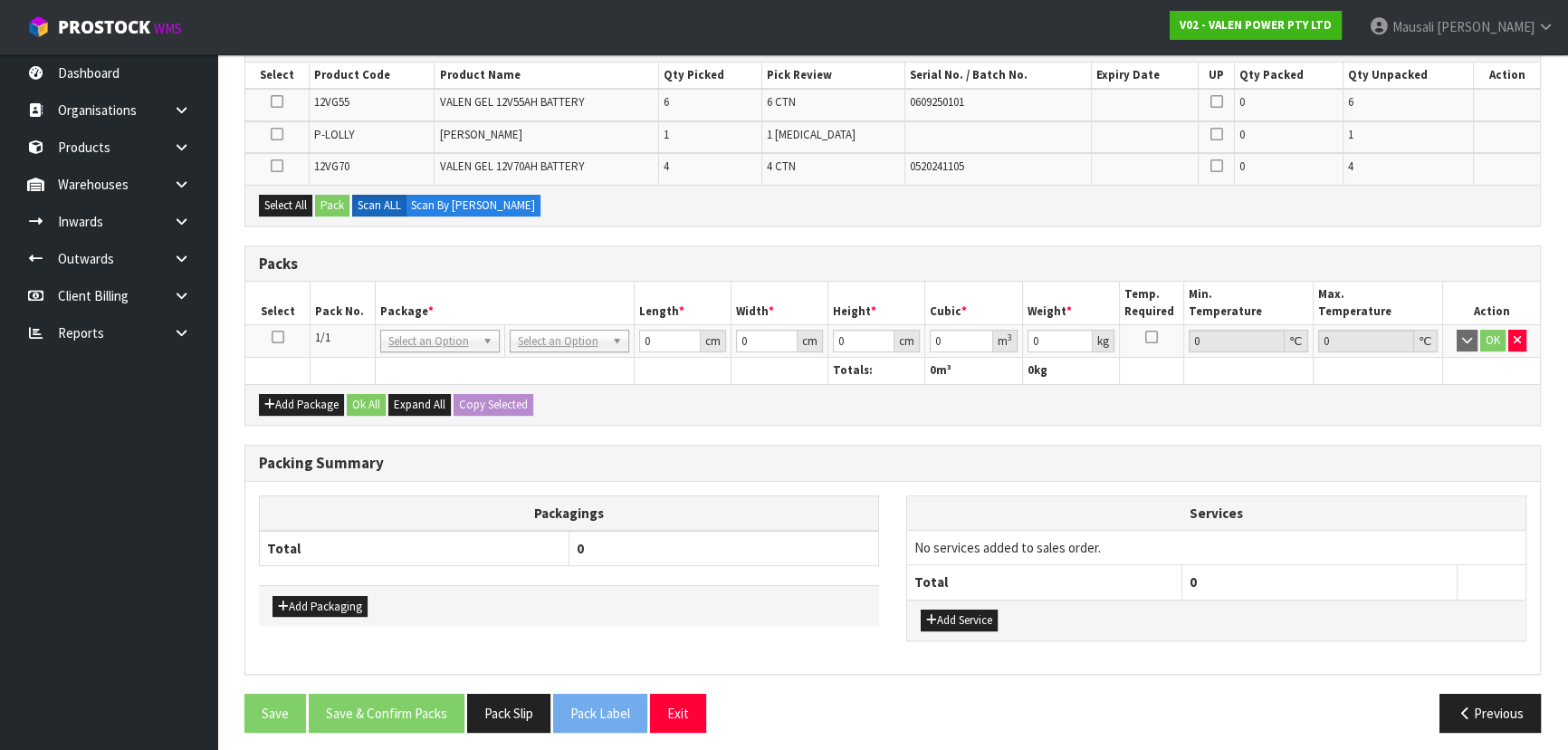
click at [272, 337] on icon at bounding box center [277, 337] width 12 height 1
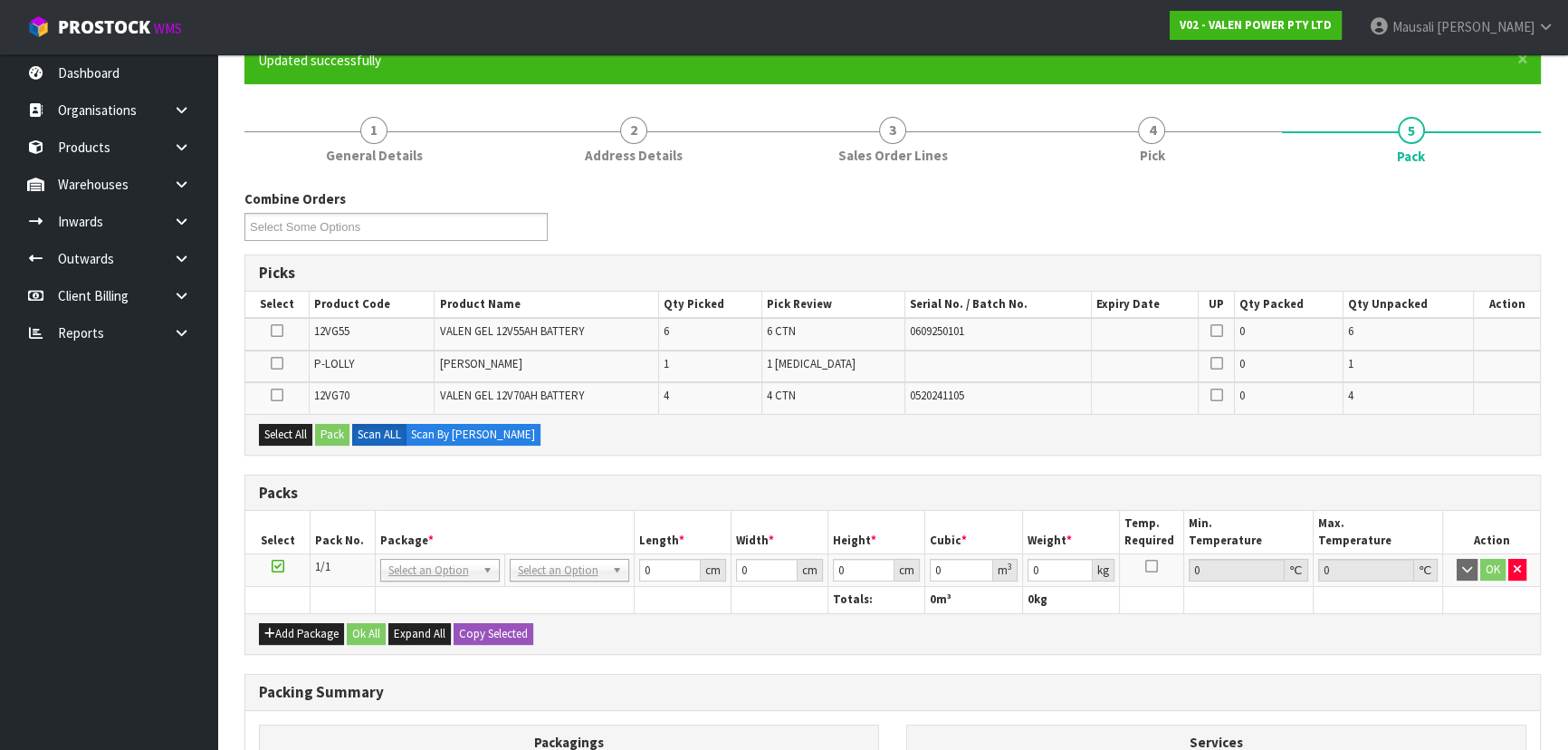
scroll to position [147, 0]
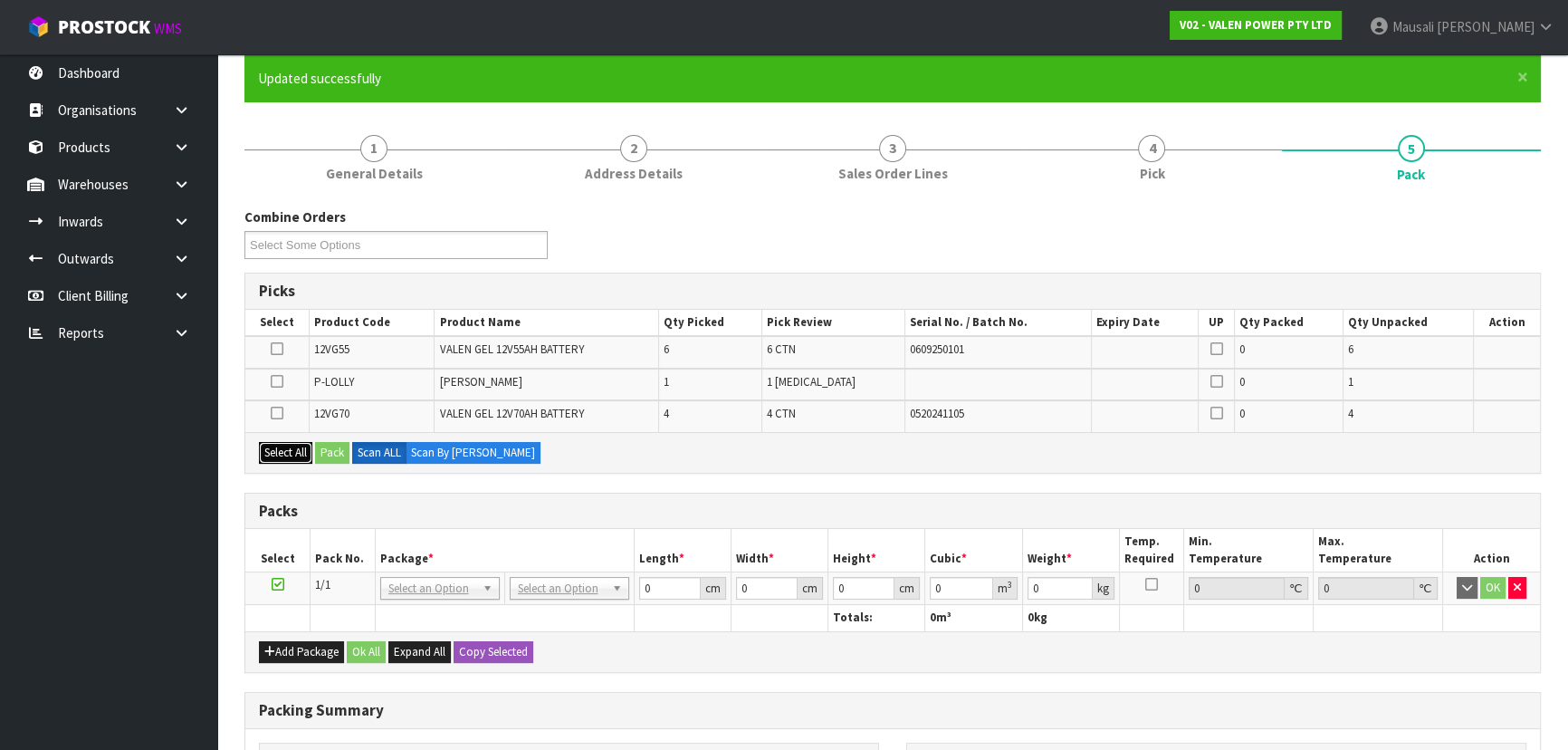
click at [267, 445] on button "Select All" at bounding box center [285, 452] width 53 height 22
click at [343, 446] on button "Pack" at bounding box center [332, 452] width 34 height 22
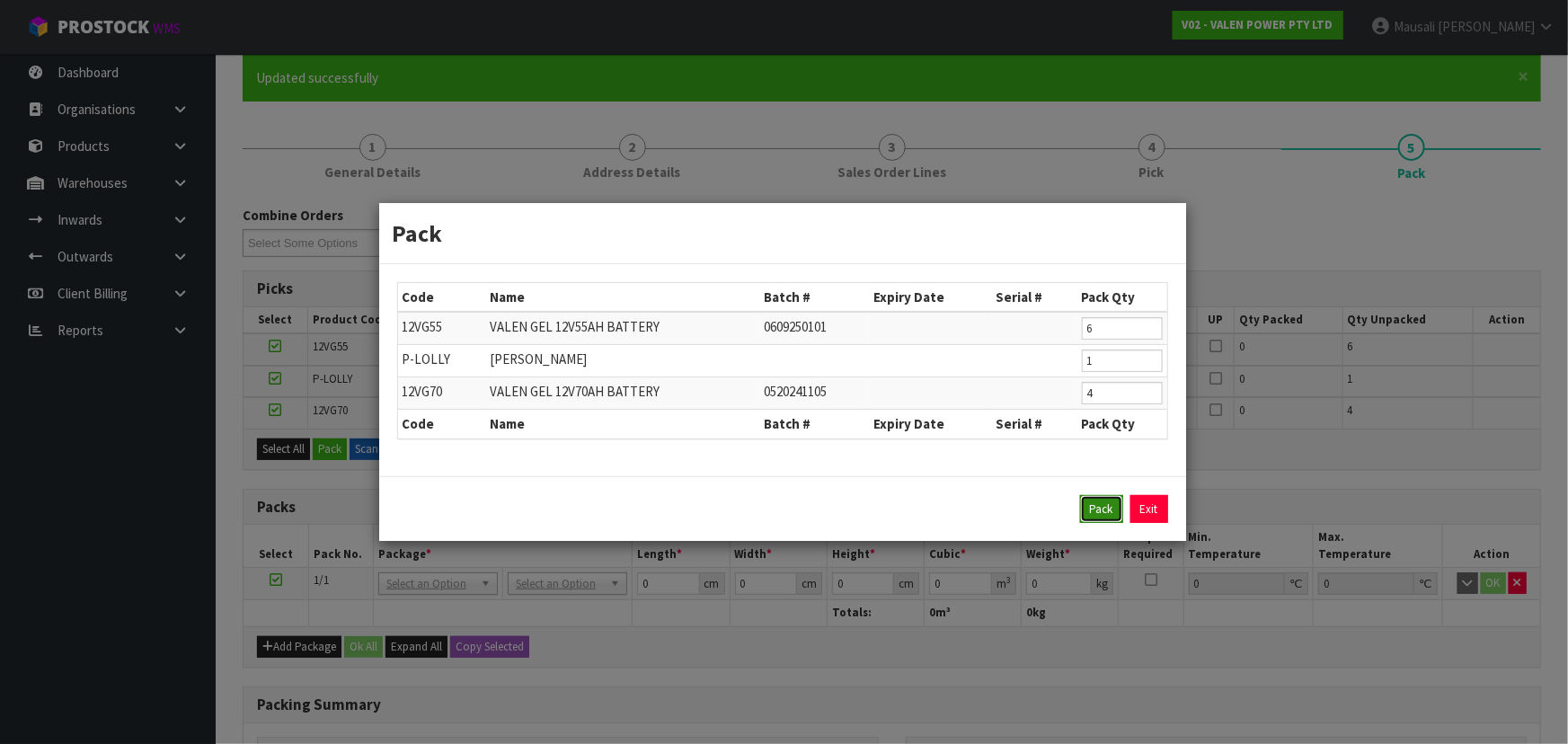
click at [1104, 500] on button "Pack" at bounding box center [1102, 509] width 43 height 29
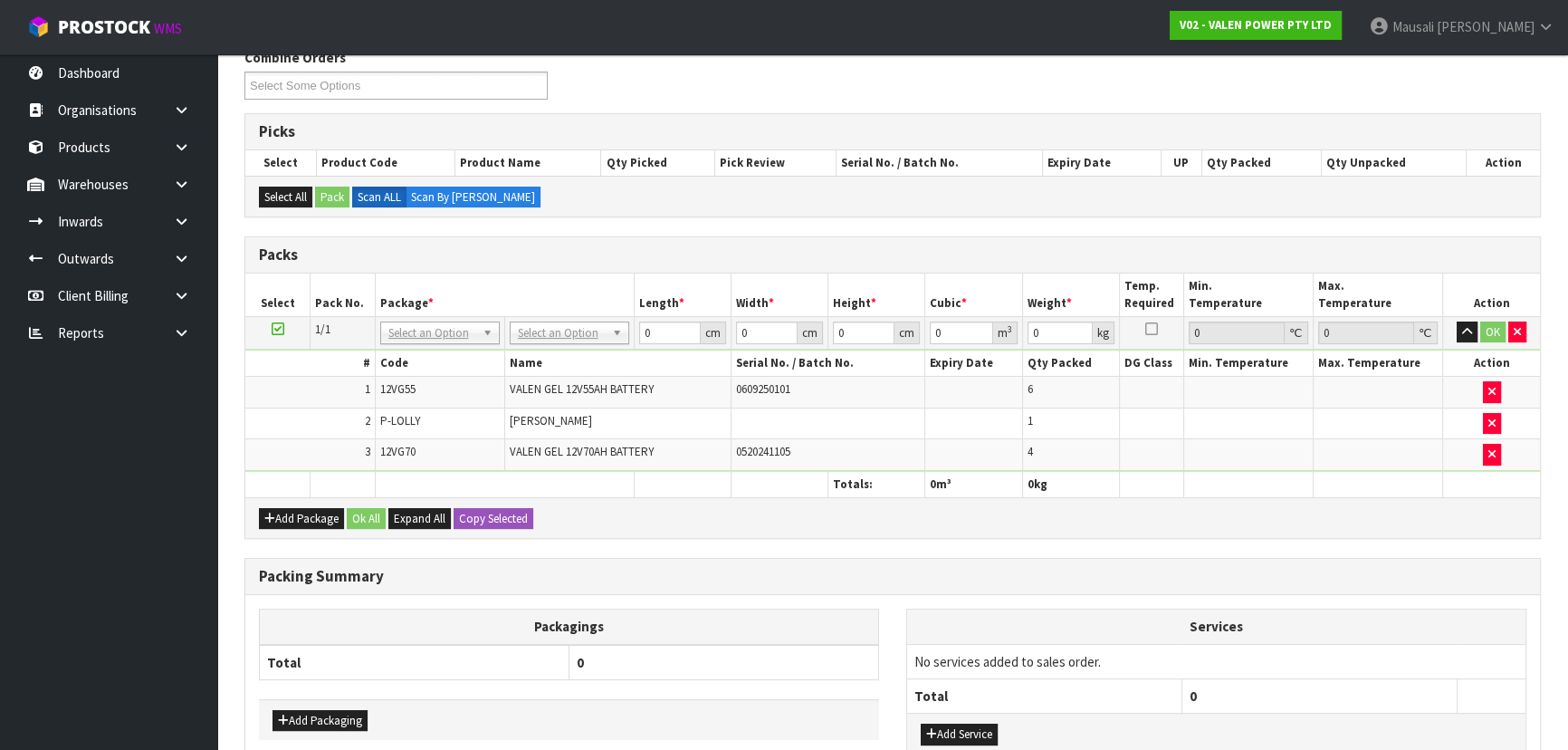
scroll to position [311, 0]
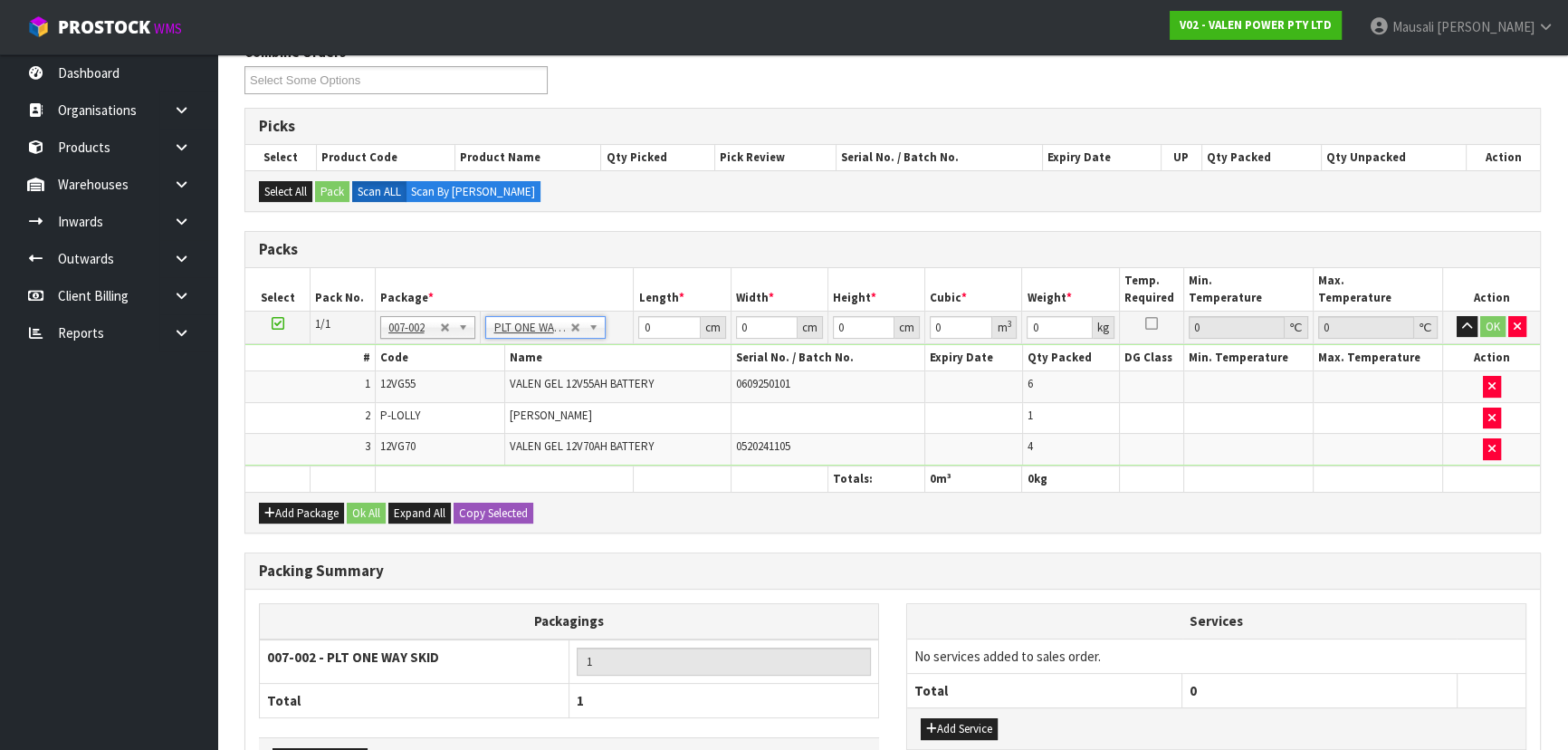
type input "216.25"
drag, startPoint x: 663, startPoint y: 320, endPoint x: 559, endPoint y: 335, distance: 105.1
click at [561, 335] on tr "1/1 NONE 007-001 007-002 007-004 007-009 007-013 007-014 007-015 007-017 007-01…" at bounding box center [892, 326] width 1294 height 32
type input "106"
type input "45"
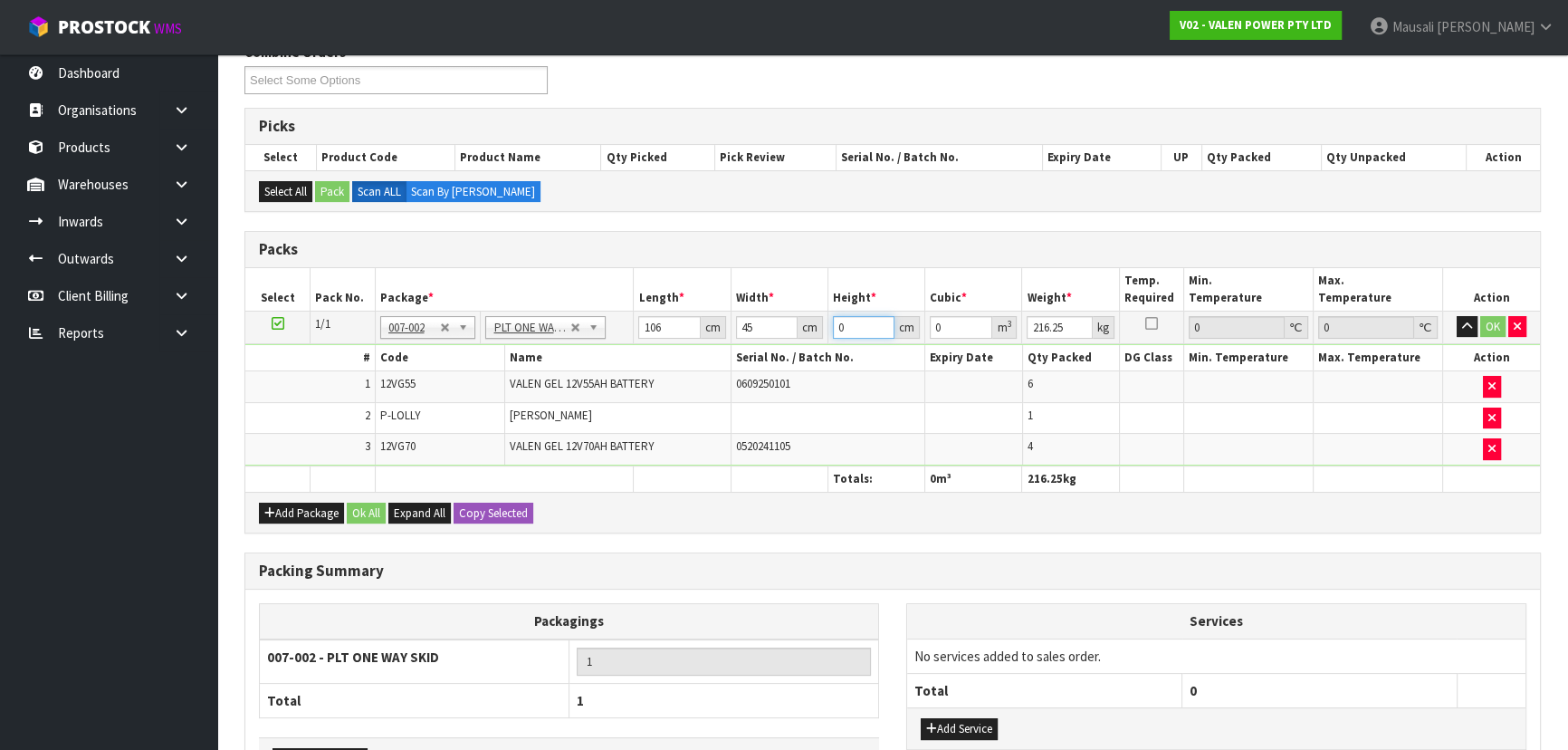
type input "3"
type input "0.01431"
type input "37"
type input "0.17649"
type input "37"
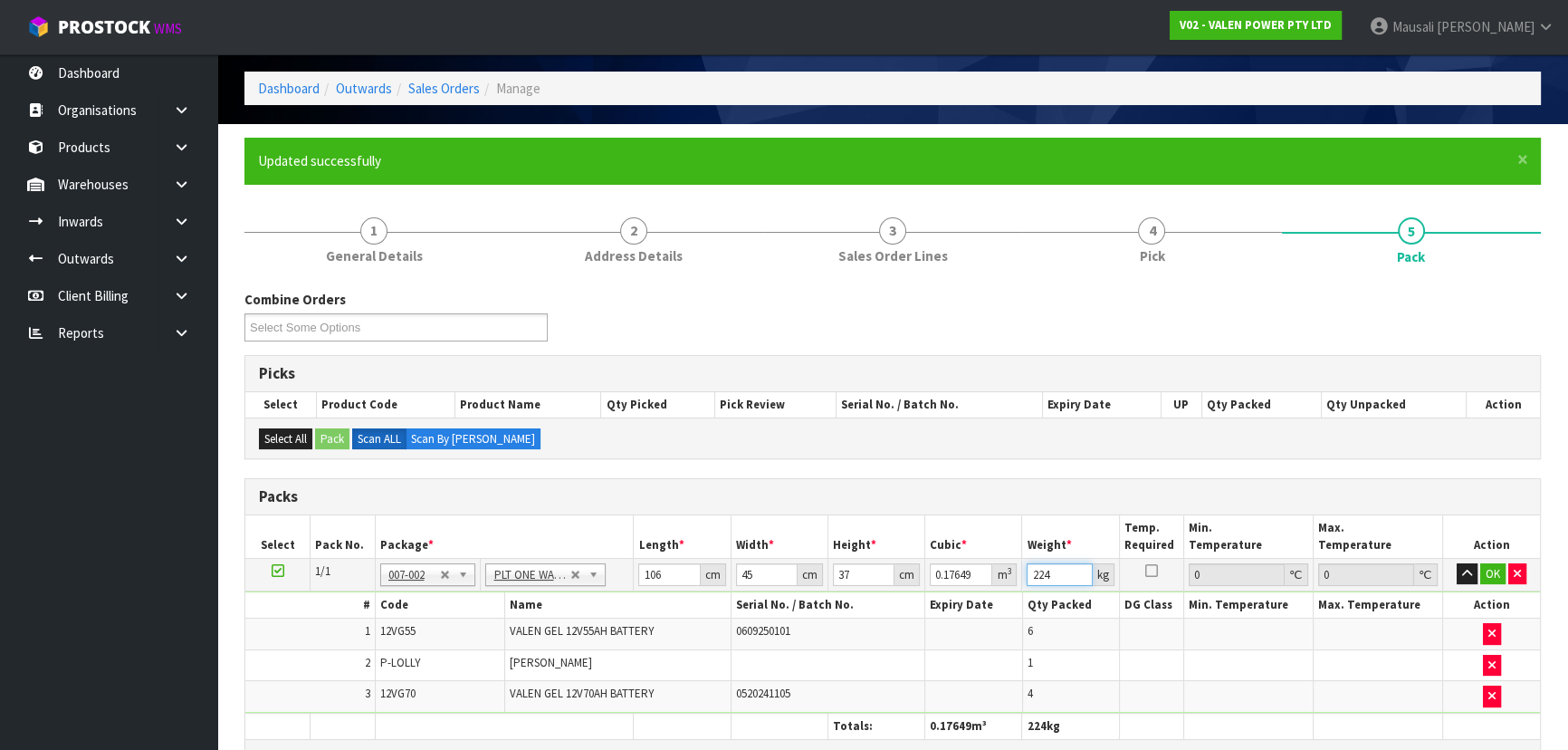
scroll to position [164, 0]
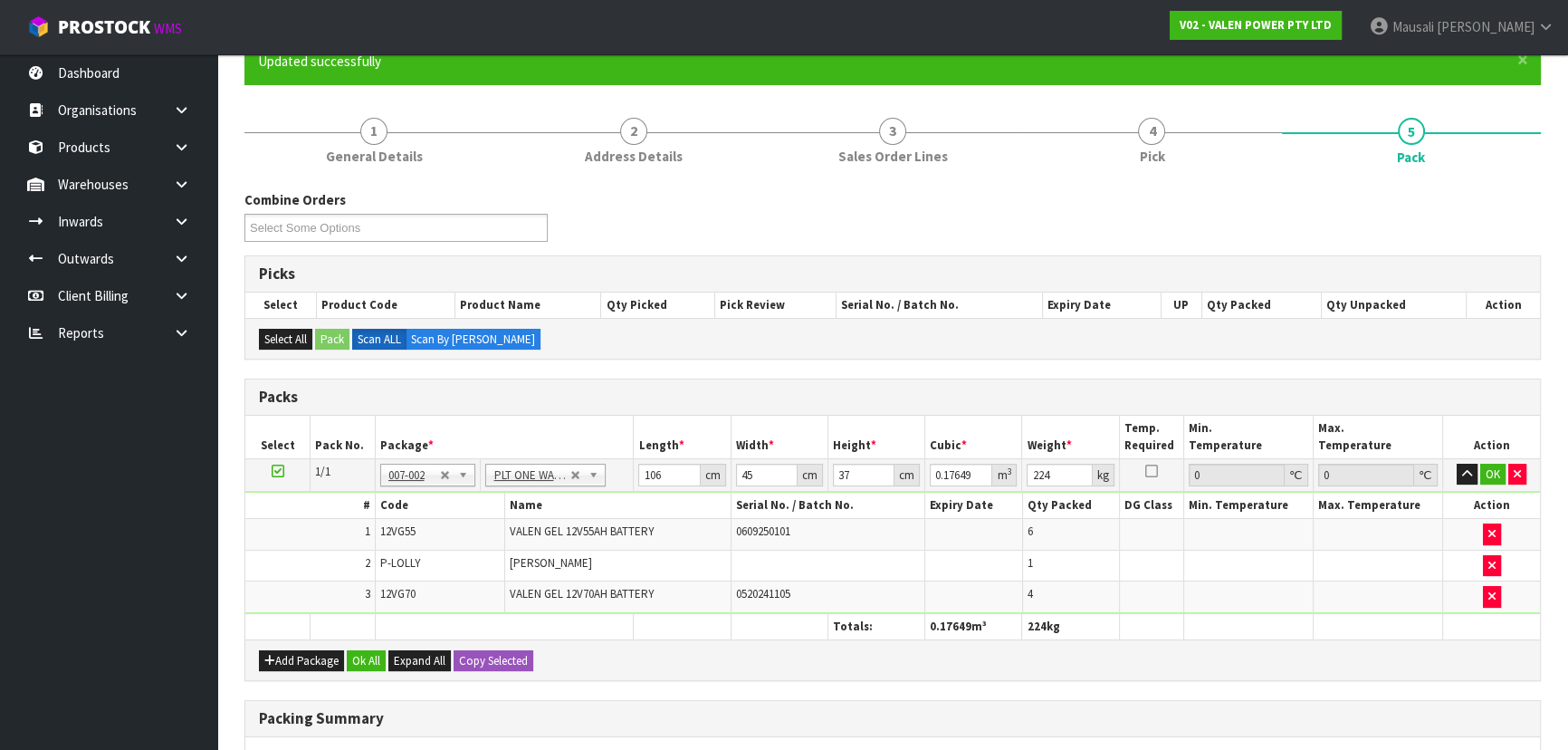
click at [3, 408] on ul "Dashboard Organisations Clients Consignees Carriers Products Categories Serial …" at bounding box center [109, 401] width 217 height 695
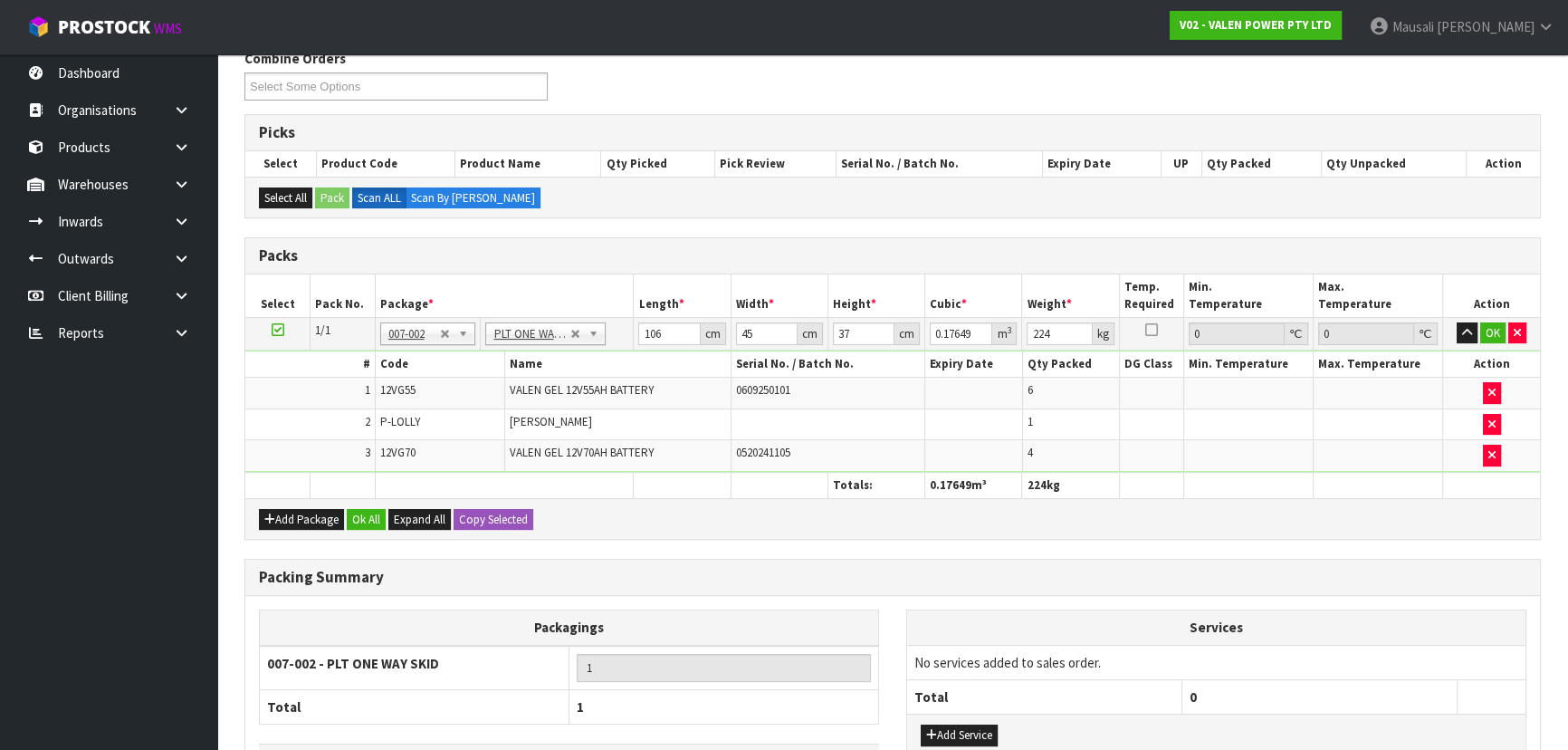
scroll to position [435, 0]
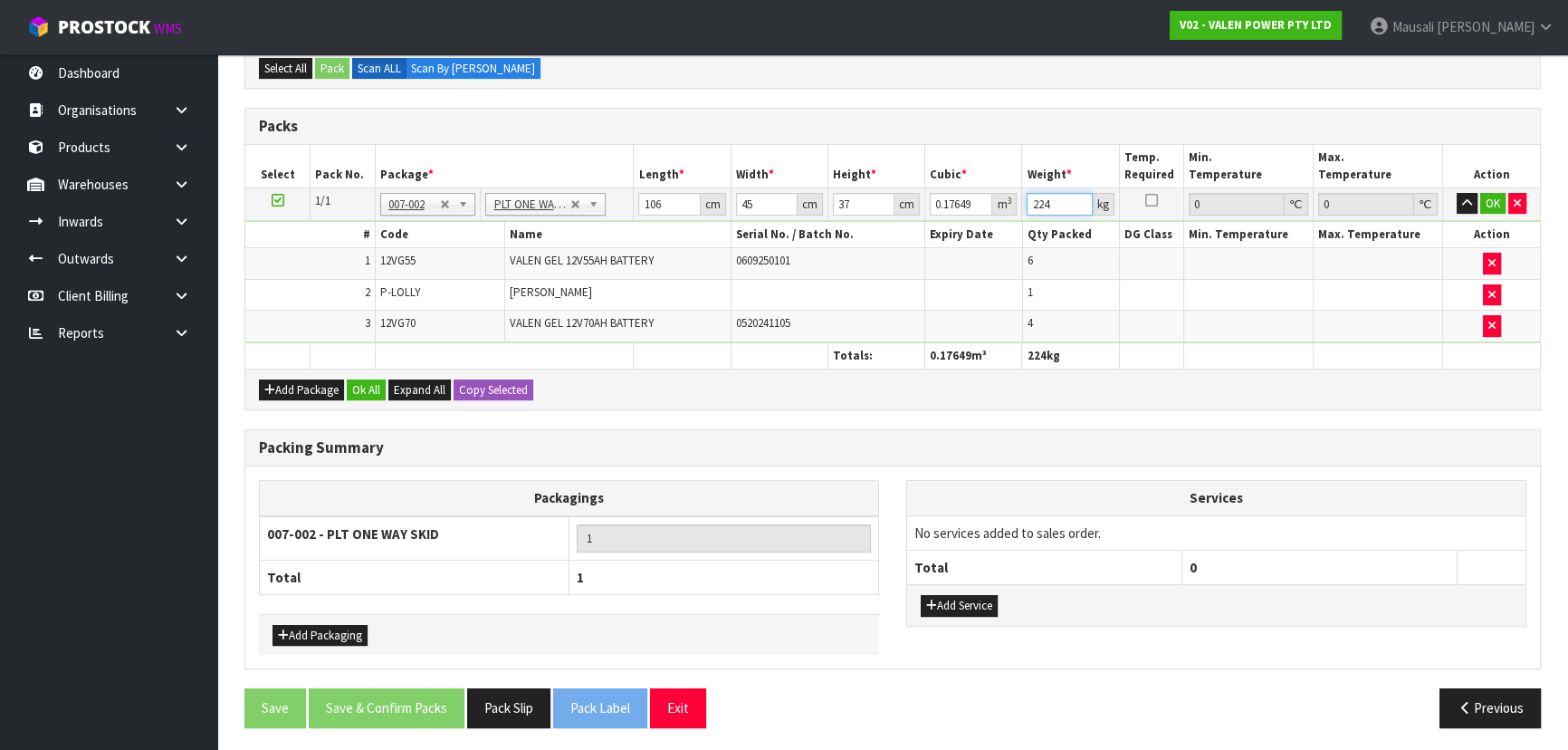
drag, startPoint x: 1057, startPoint y: 206, endPoint x: 1030, endPoint y: 209, distance: 27.2
click at [1030, 209] on input "224" at bounding box center [1059, 204] width 65 height 23
type input "222"
click at [373, 381] on button "Ok All" at bounding box center [366, 390] width 39 height 22
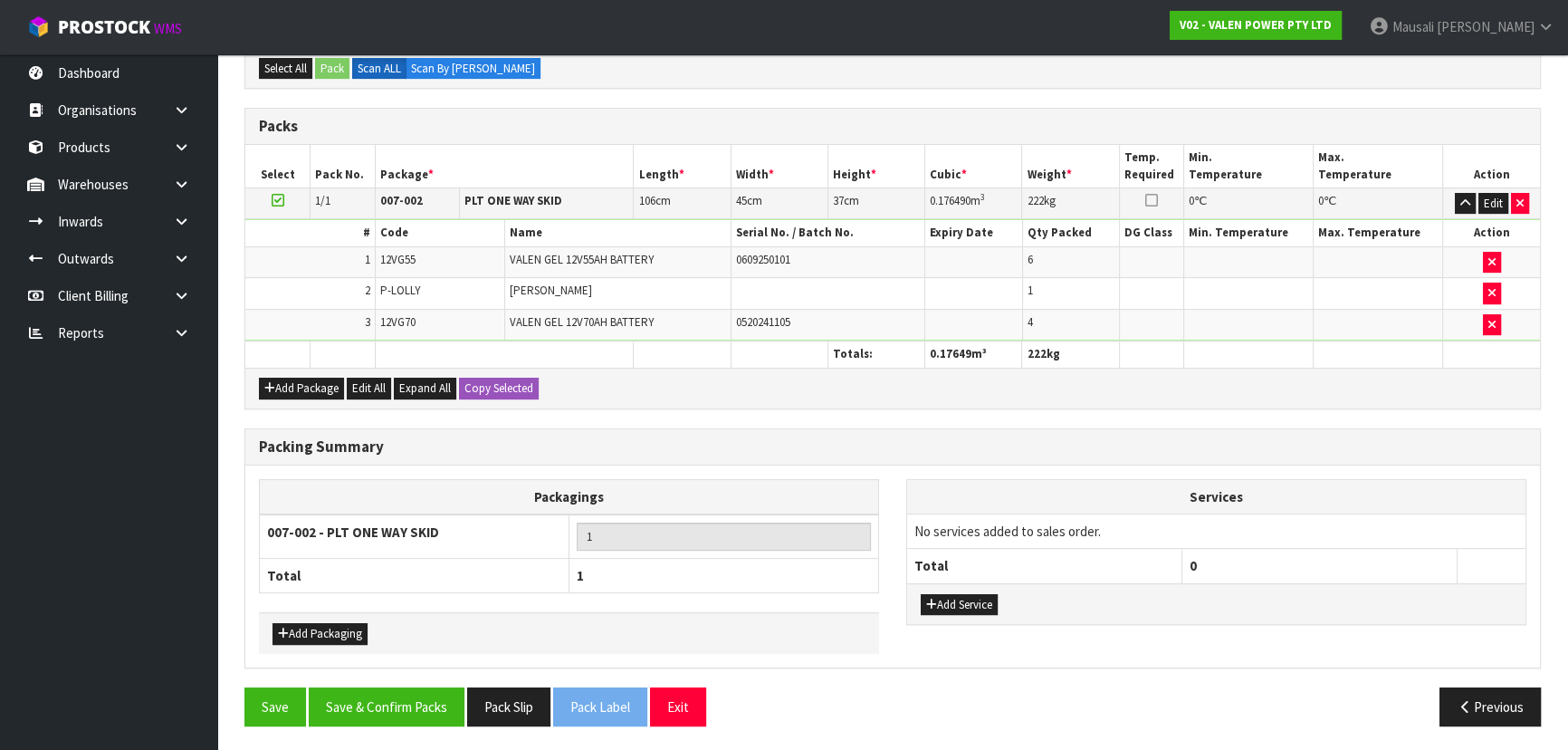
scroll to position [433, 0]
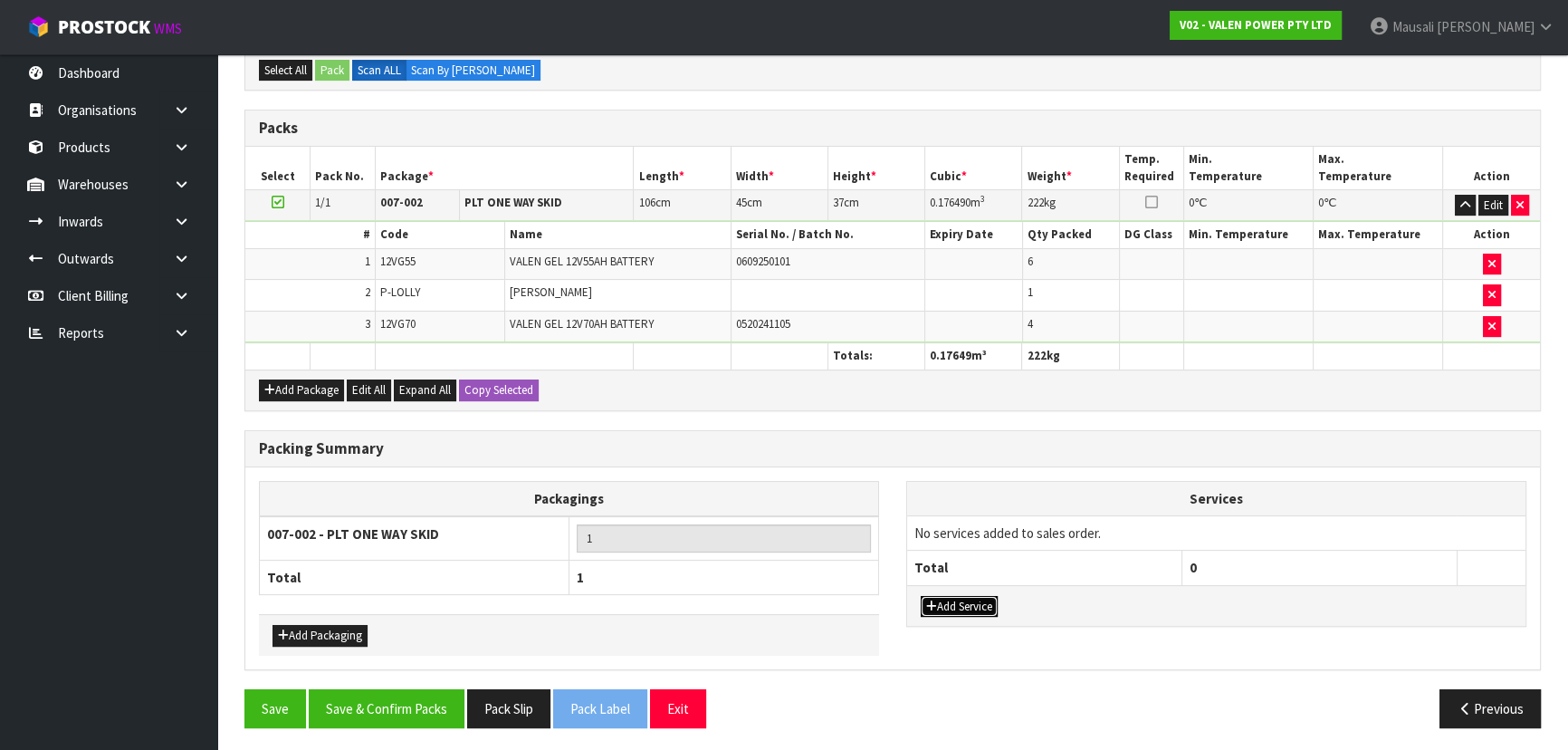
click at [979, 598] on button "Add Service" at bounding box center [958, 606] width 77 height 22
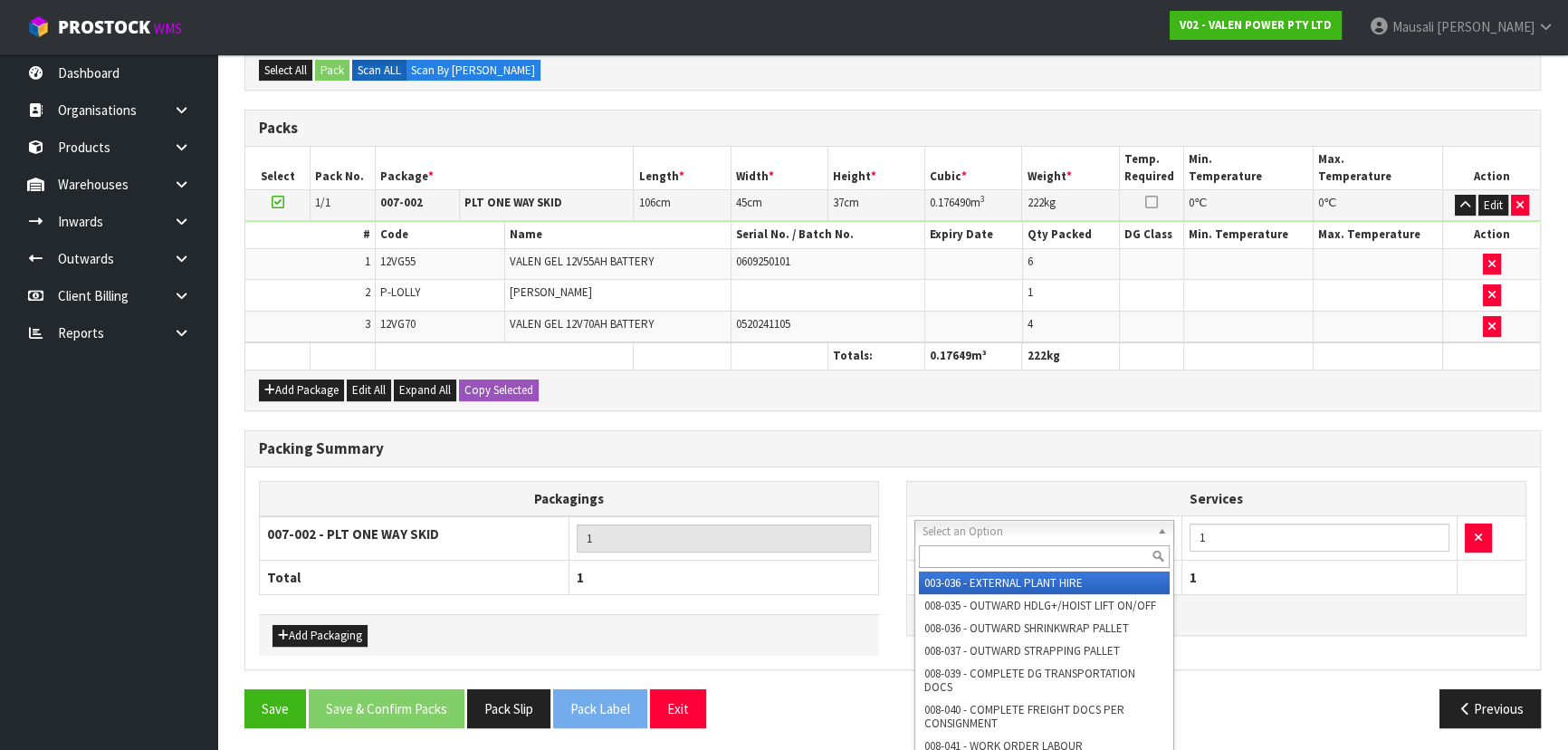
click at [986, 547] on input "text" at bounding box center [1043, 556] width 250 height 23
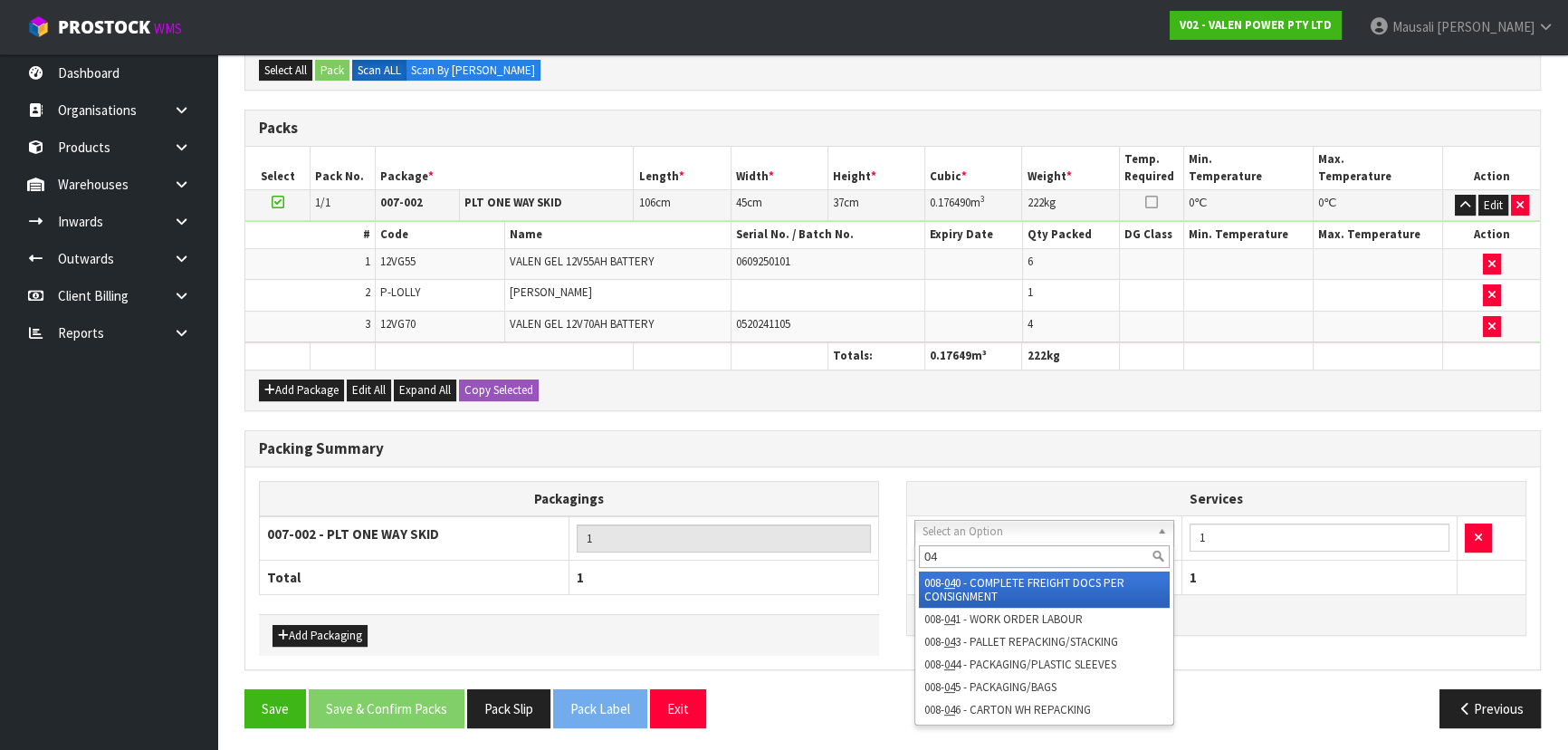
type input "040"
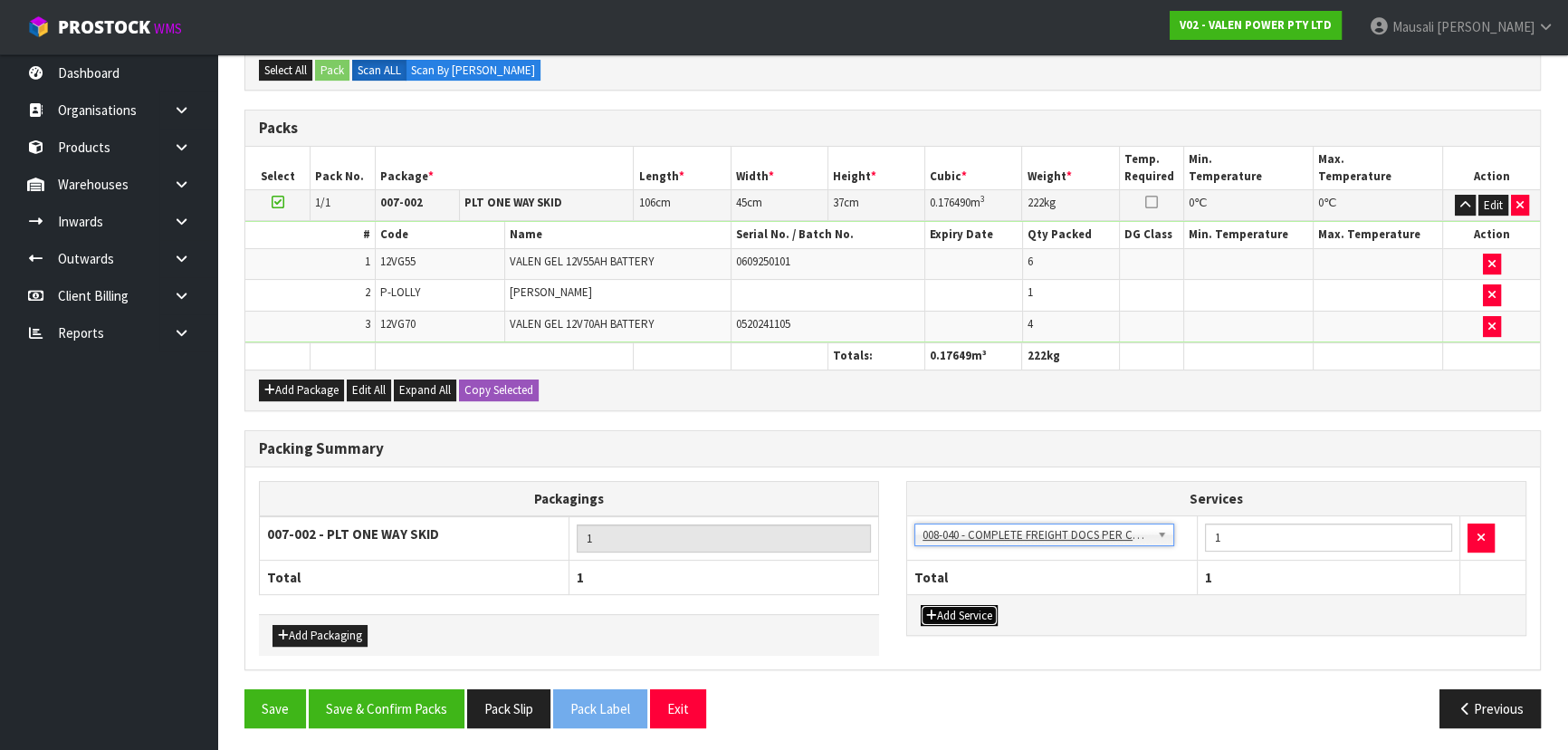
click at [949, 605] on button "Add Service" at bounding box center [958, 616] width 77 height 22
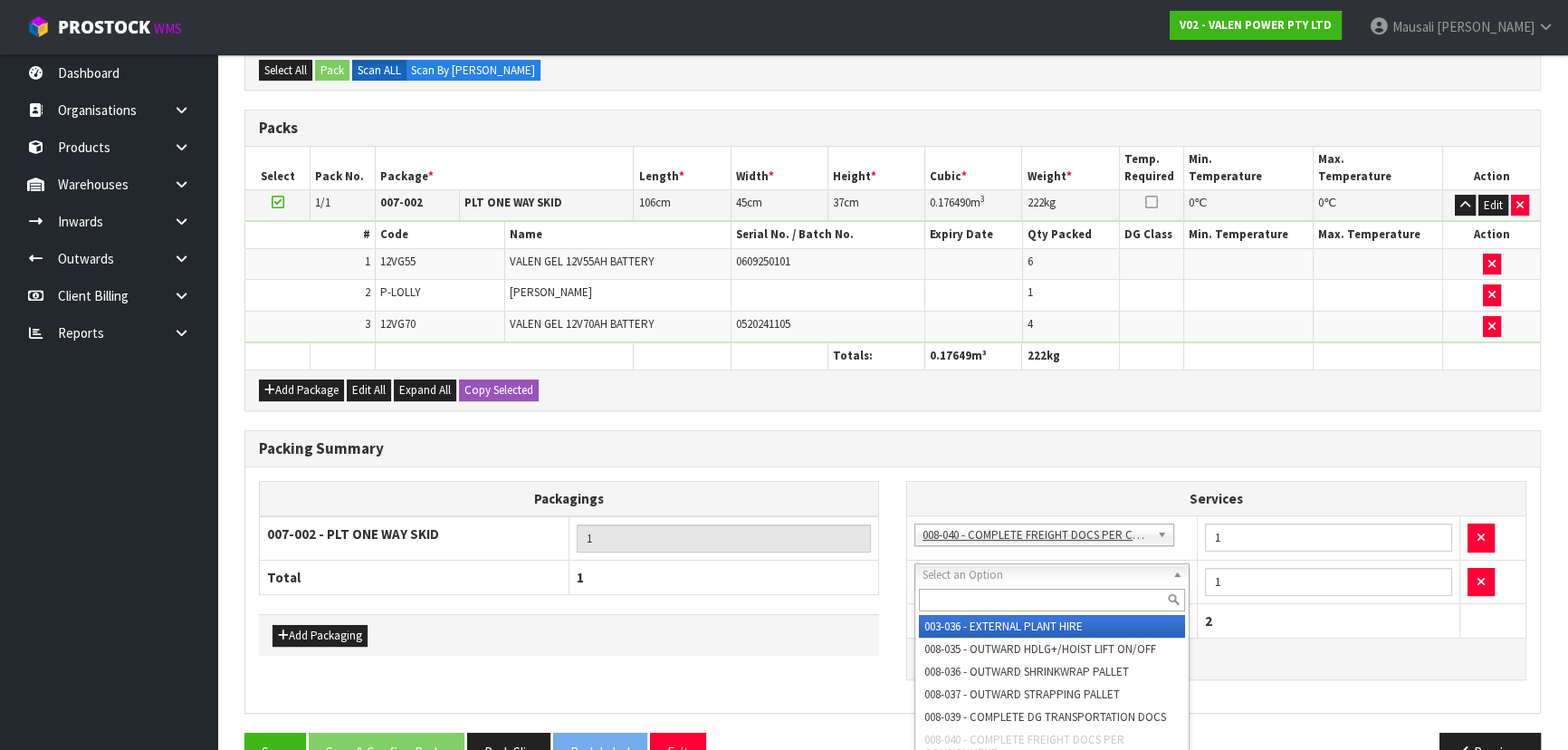
click at [952, 593] on input "text" at bounding box center [1052, 600] width 267 height 23
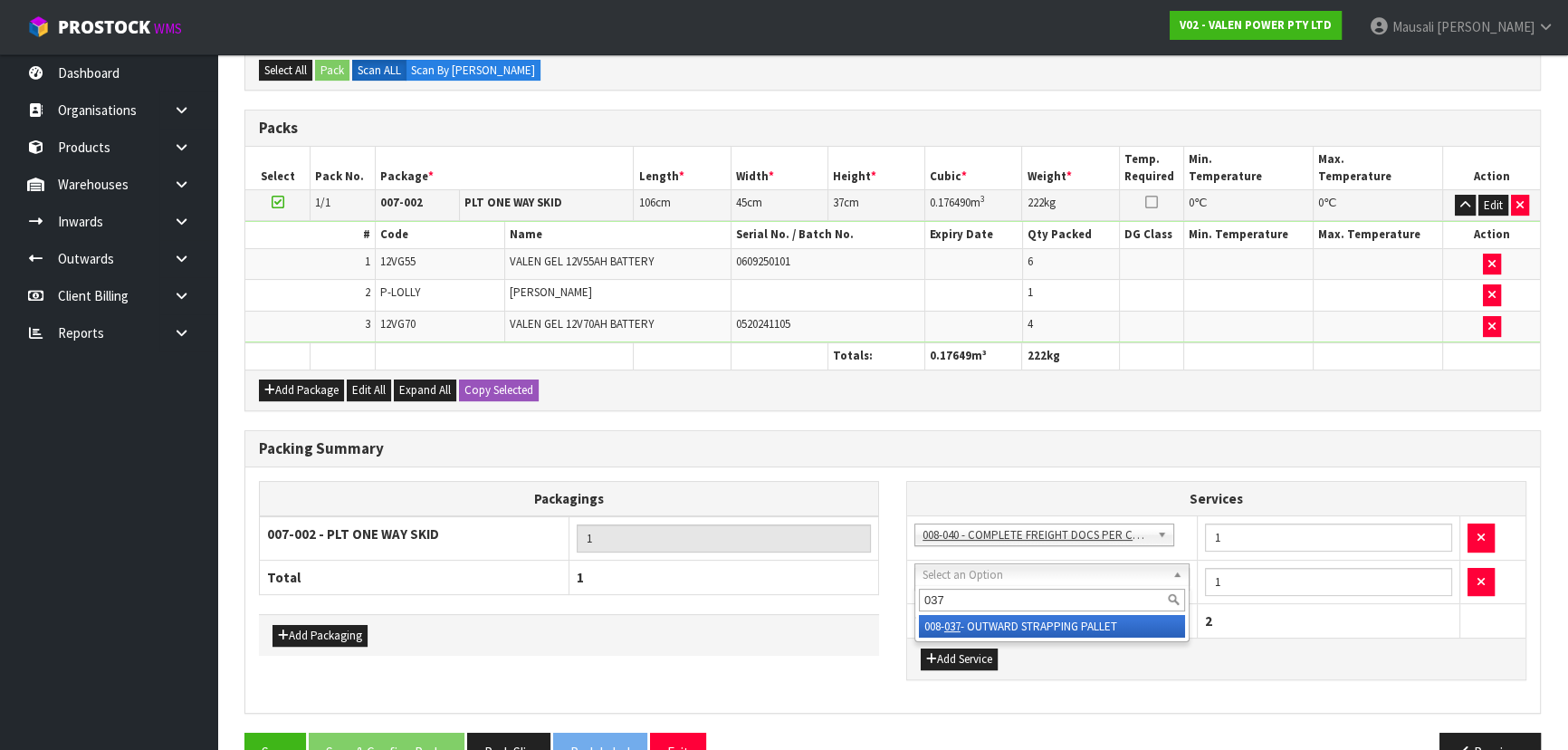
type input "037"
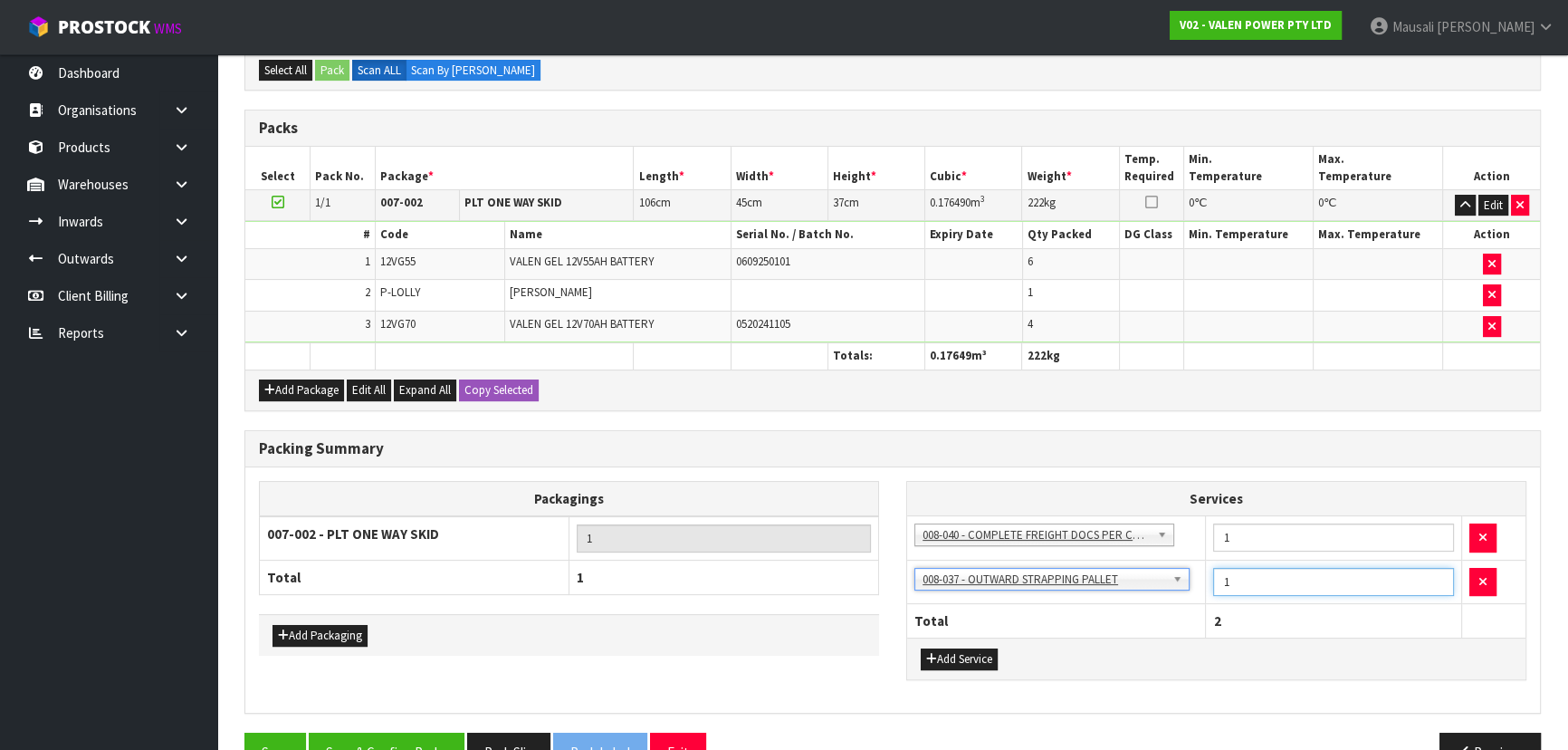
drag, startPoint x: 1228, startPoint y: 586, endPoint x: 1205, endPoint y: 590, distance: 23.3
click at [1205, 590] on td "1" at bounding box center [1333, 582] width 256 height 44
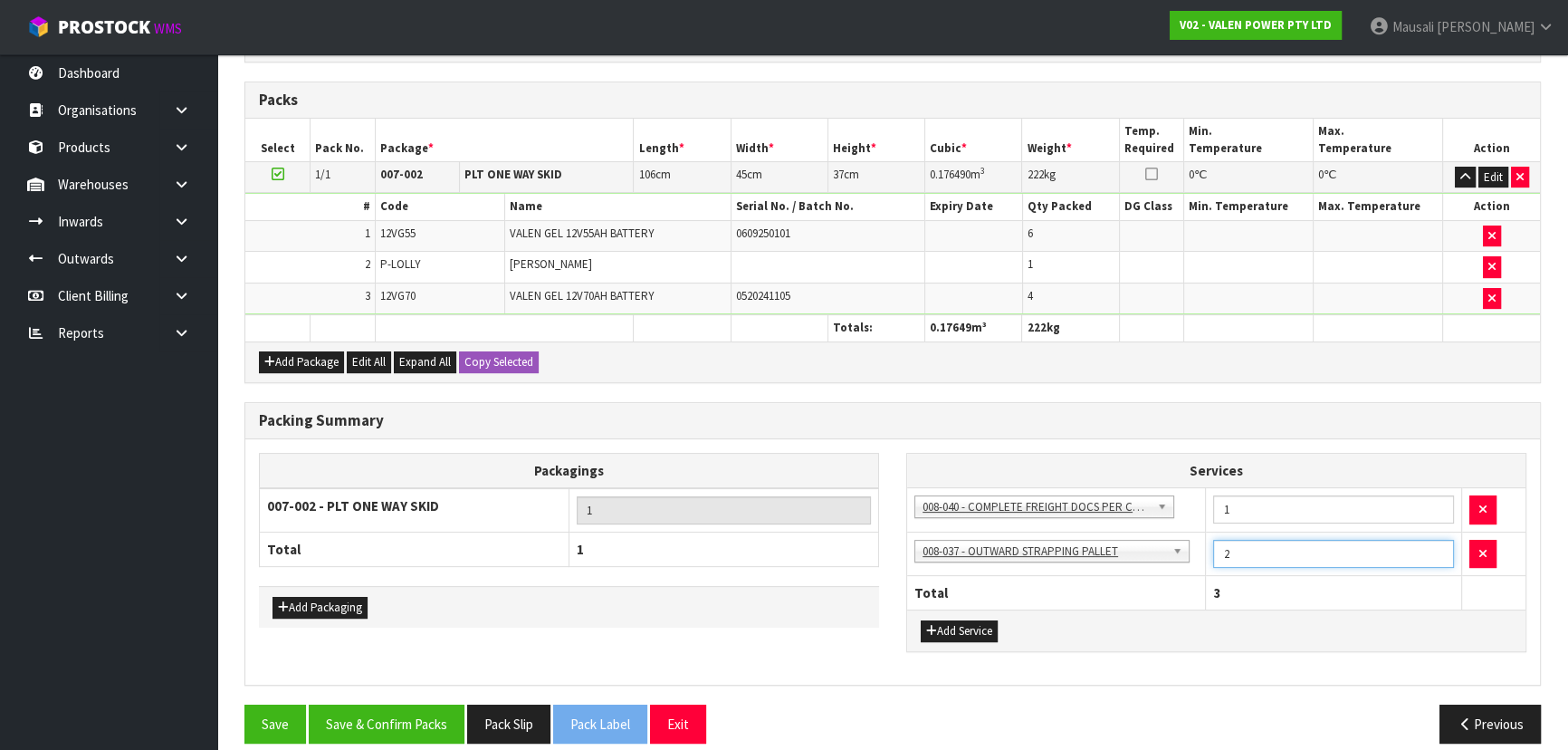
scroll to position [476, 0]
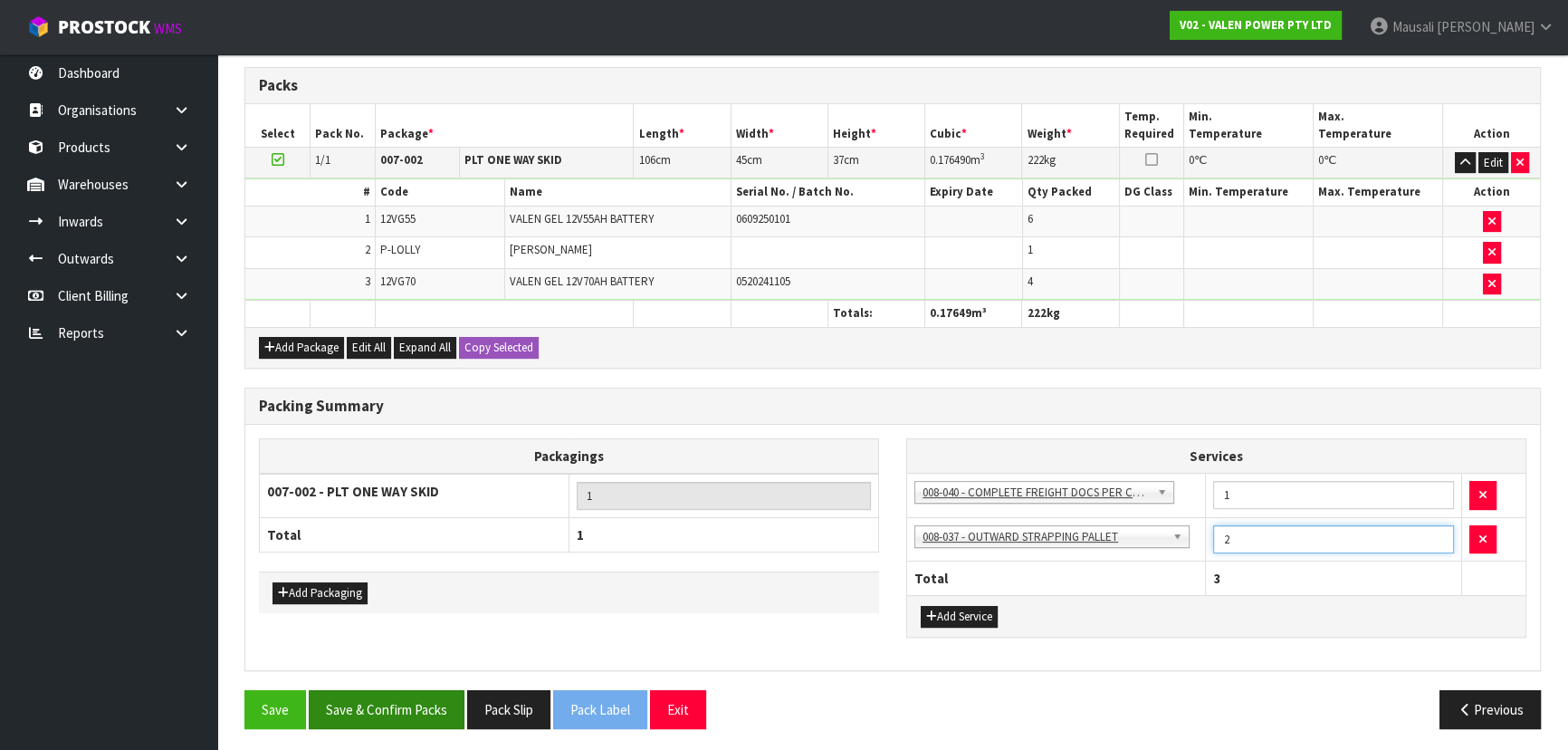
type input "2"
click at [408, 701] on button "Save & Confirm Packs" at bounding box center [387, 709] width 156 height 39
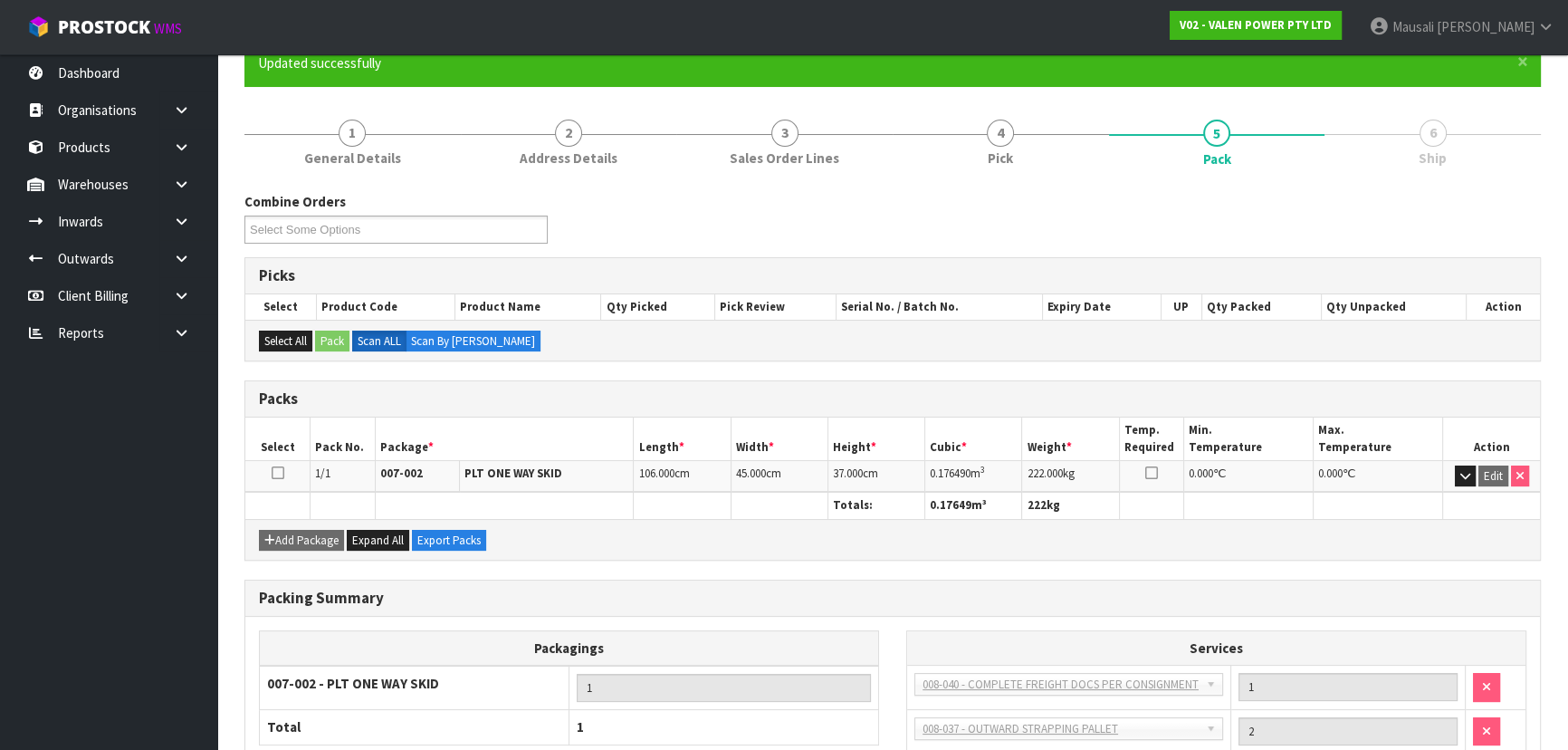
scroll to position [315, 0]
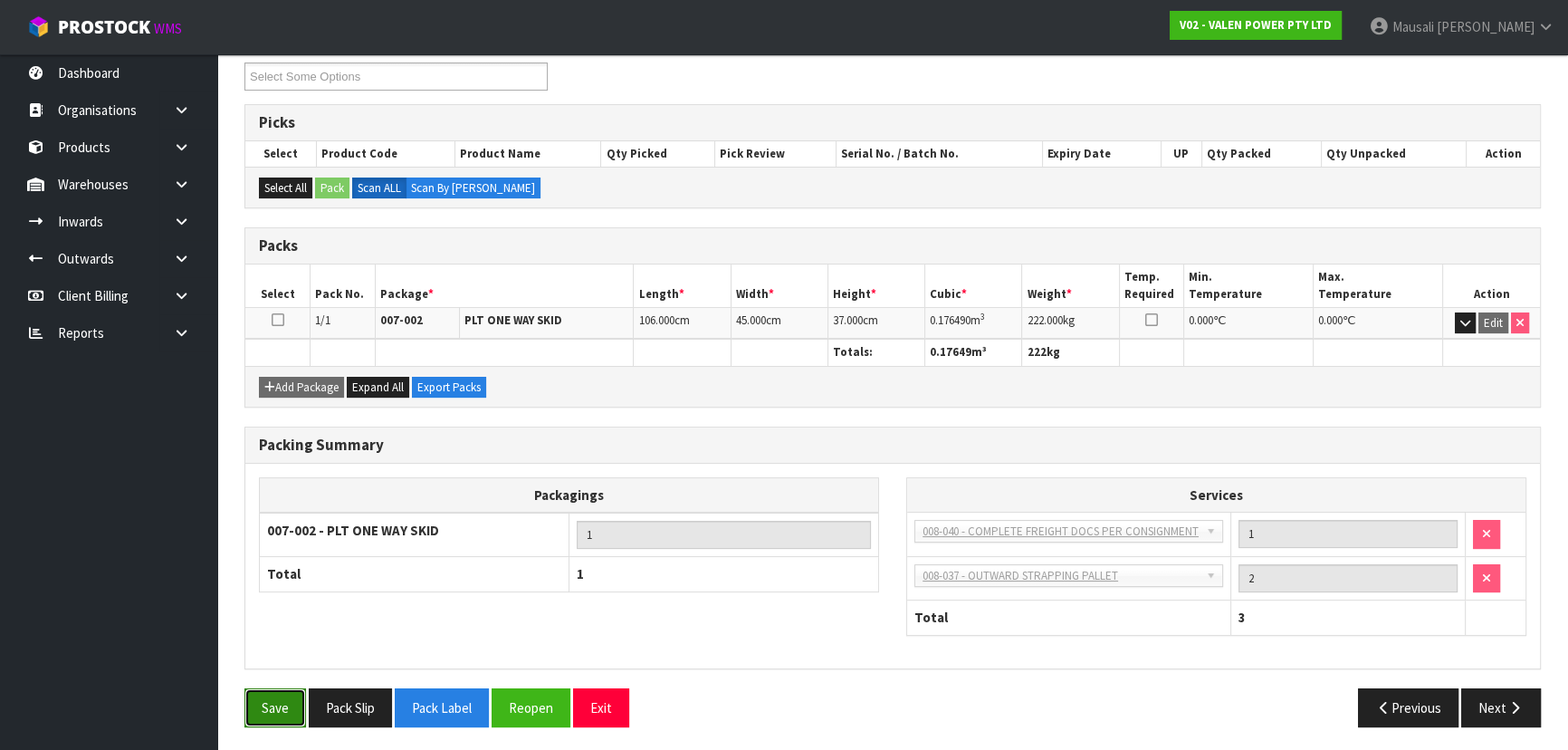
click at [268, 698] on button "Save" at bounding box center [275, 707] width 61 height 39
click at [544, 709] on button "Reopen" at bounding box center [530, 707] width 78 height 39
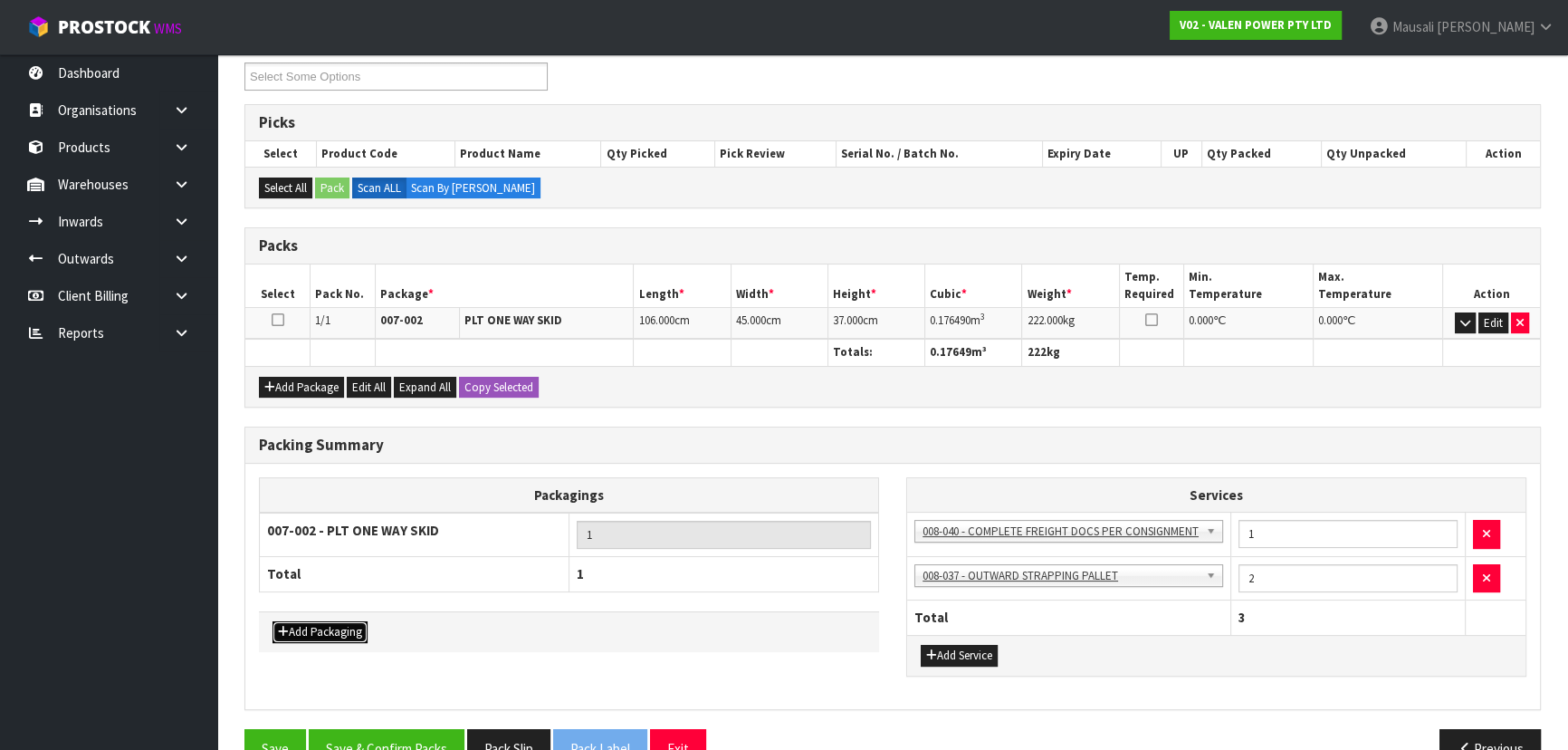
drag, startPoint x: 318, startPoint y: 627, endPoint x: 319, endPoint y: 598, distance: 29.0
click at [318, 626] on button "Add Packaging" at bounding box center [319, 632] width 95 height 22
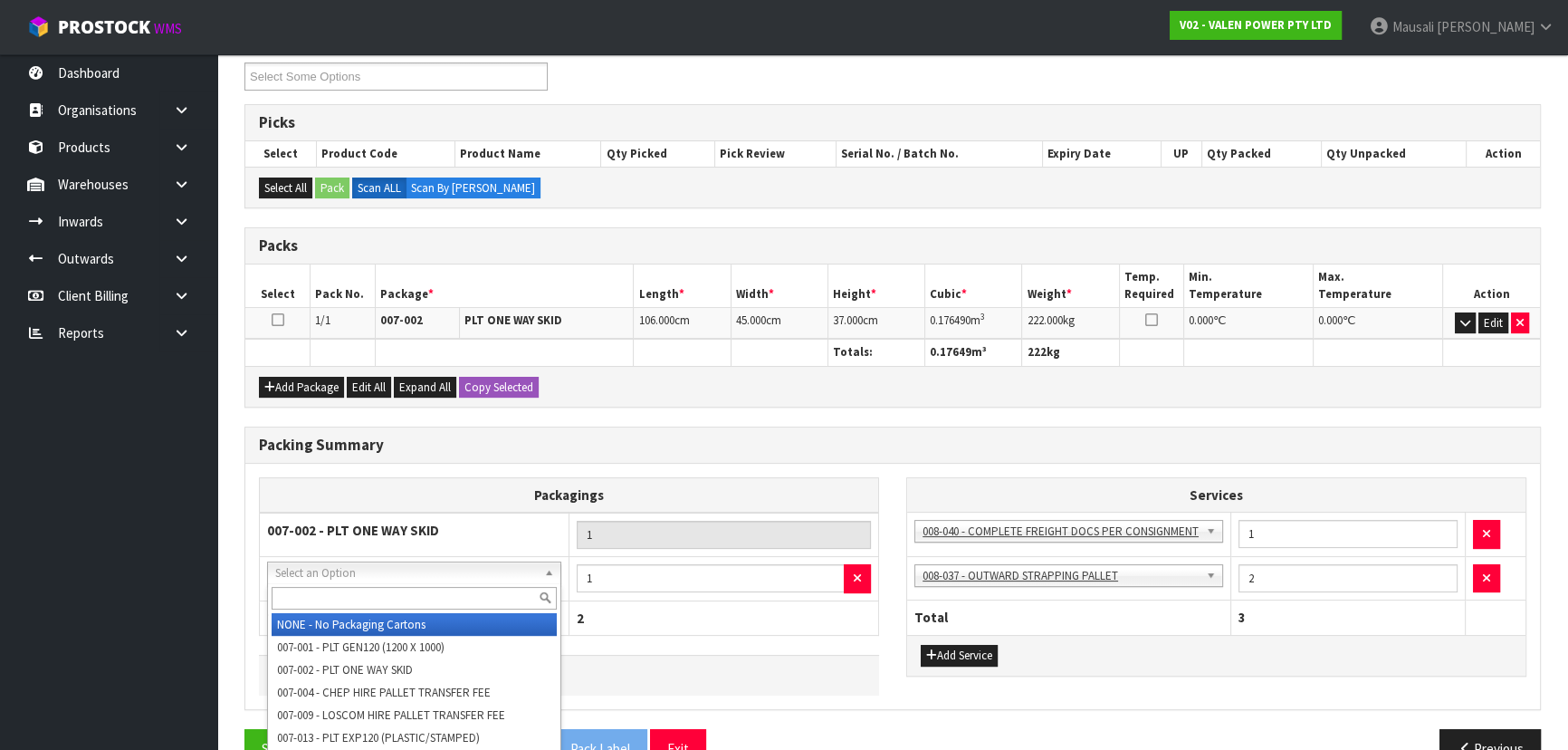
click at [298, 593] on input "text" at bounding box center [414, 599] width 285 height 23
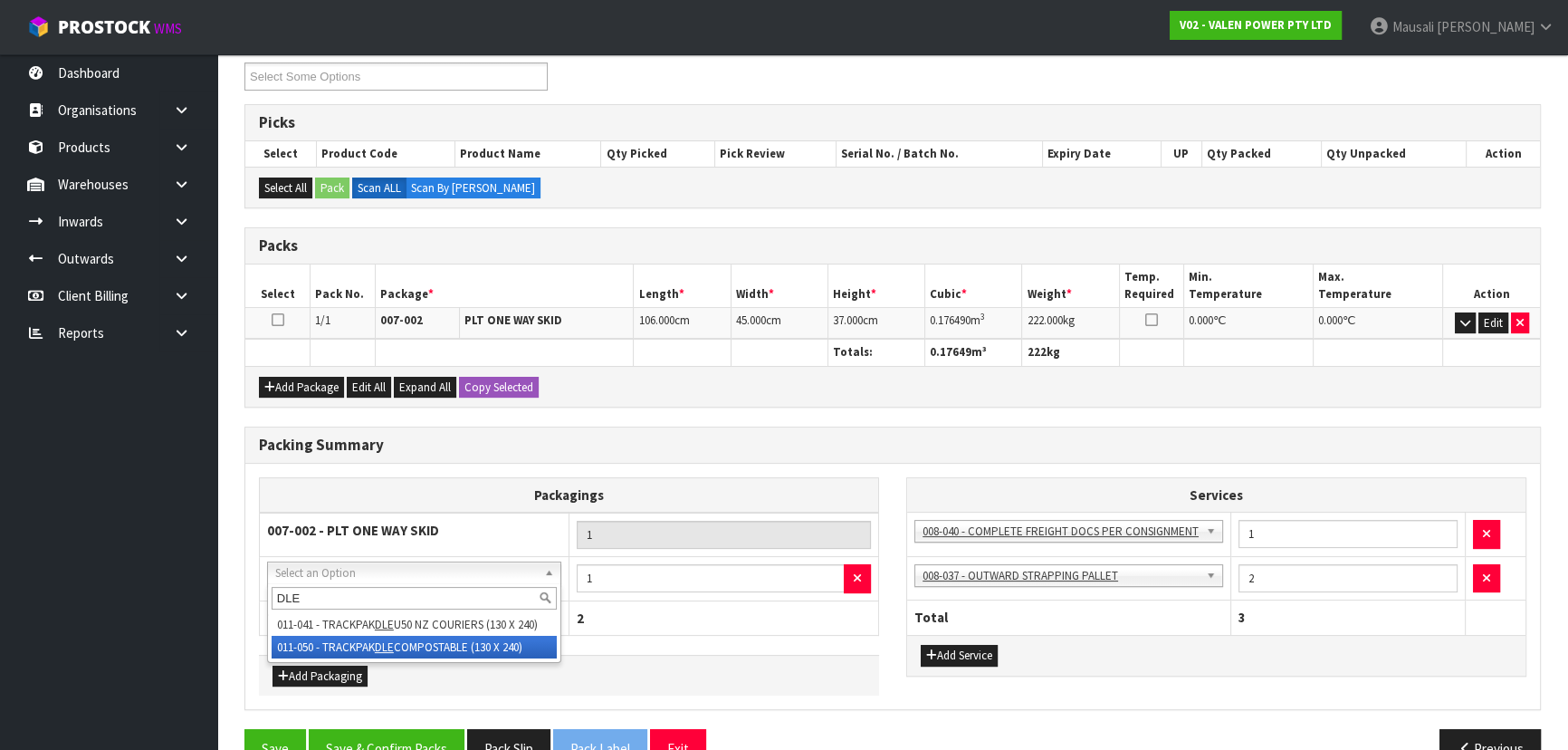
type input "DLE"
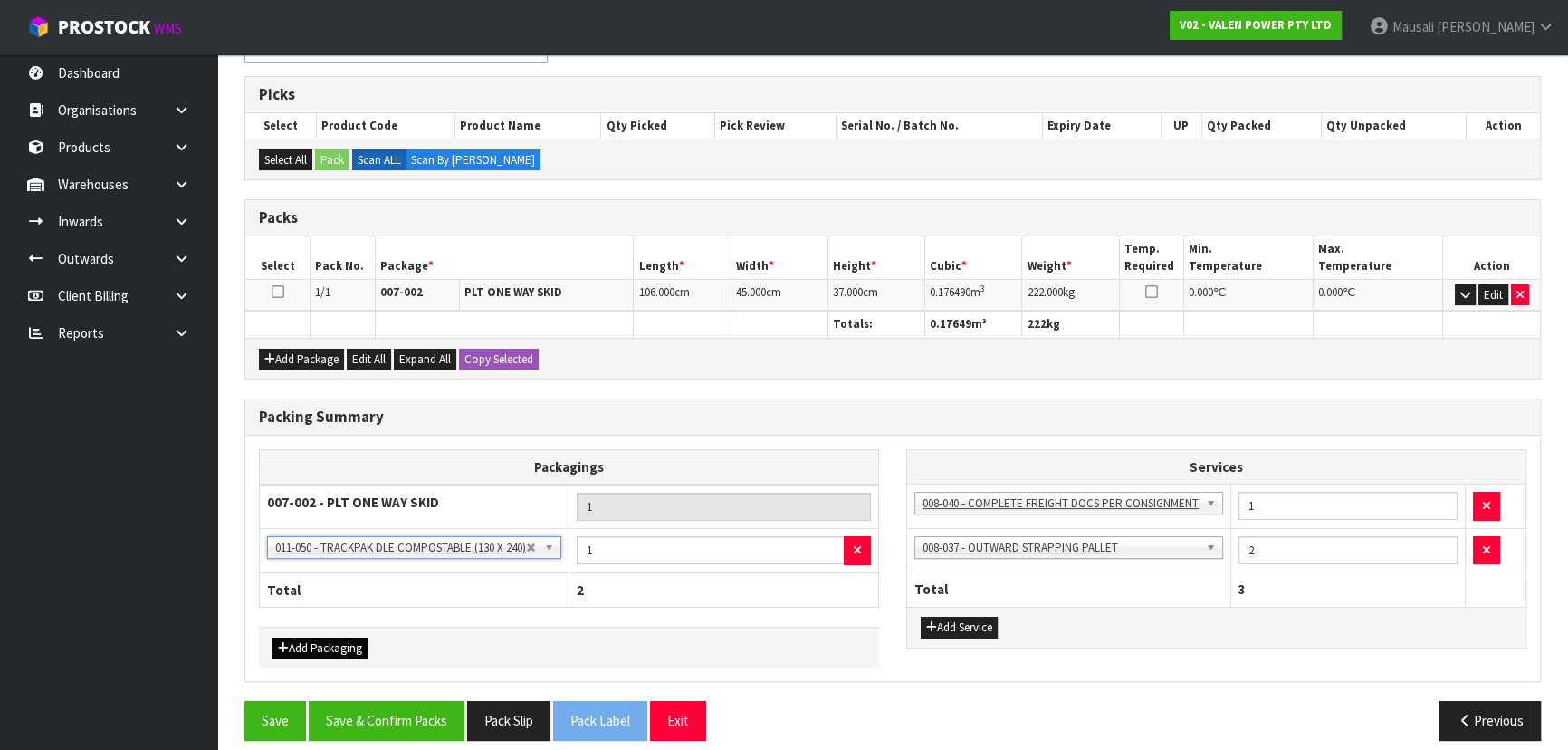
scroll to position [356, 0]
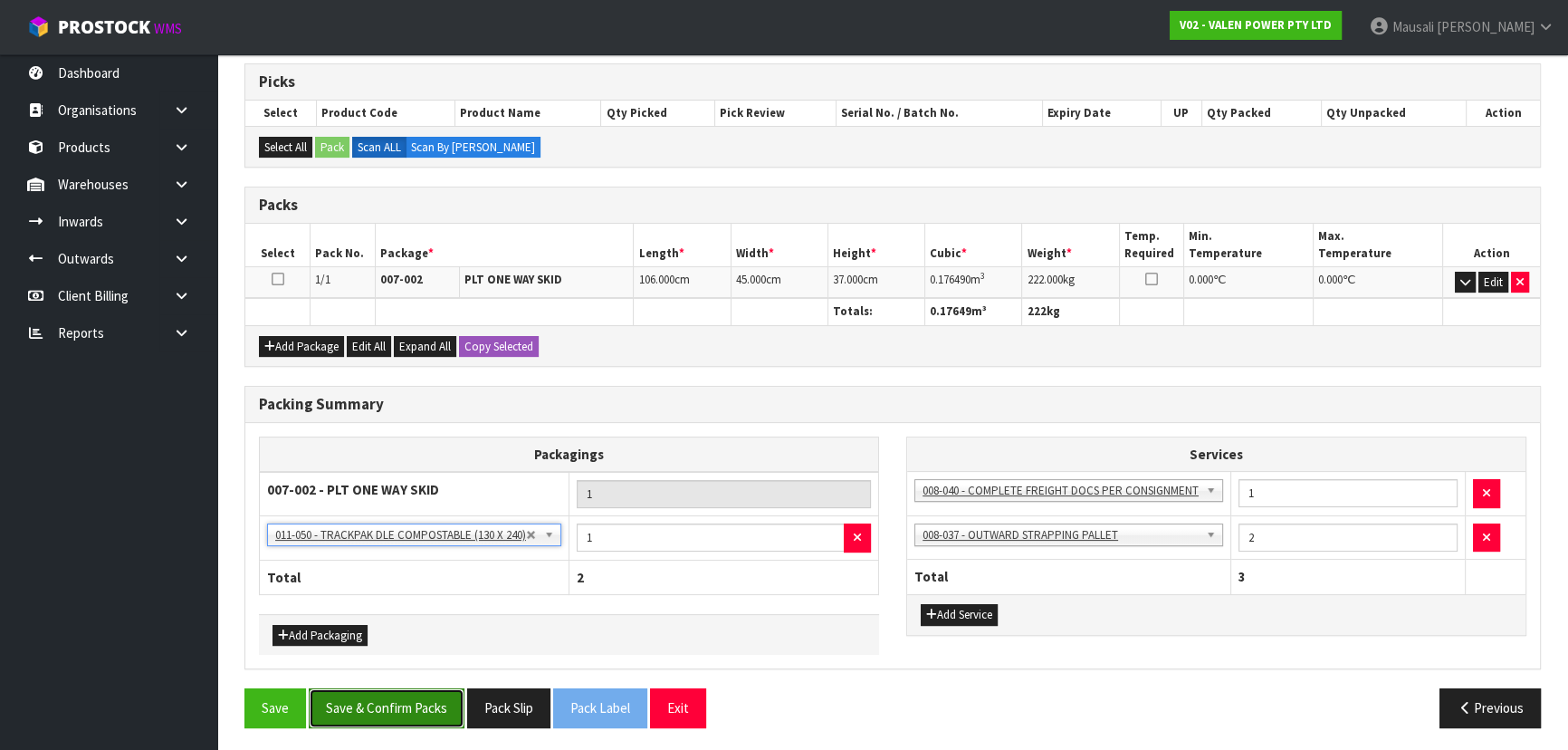
click at [371, 689] on button "Save & Confirm Packs" at bounding box center [387, 707] width 156 height 39
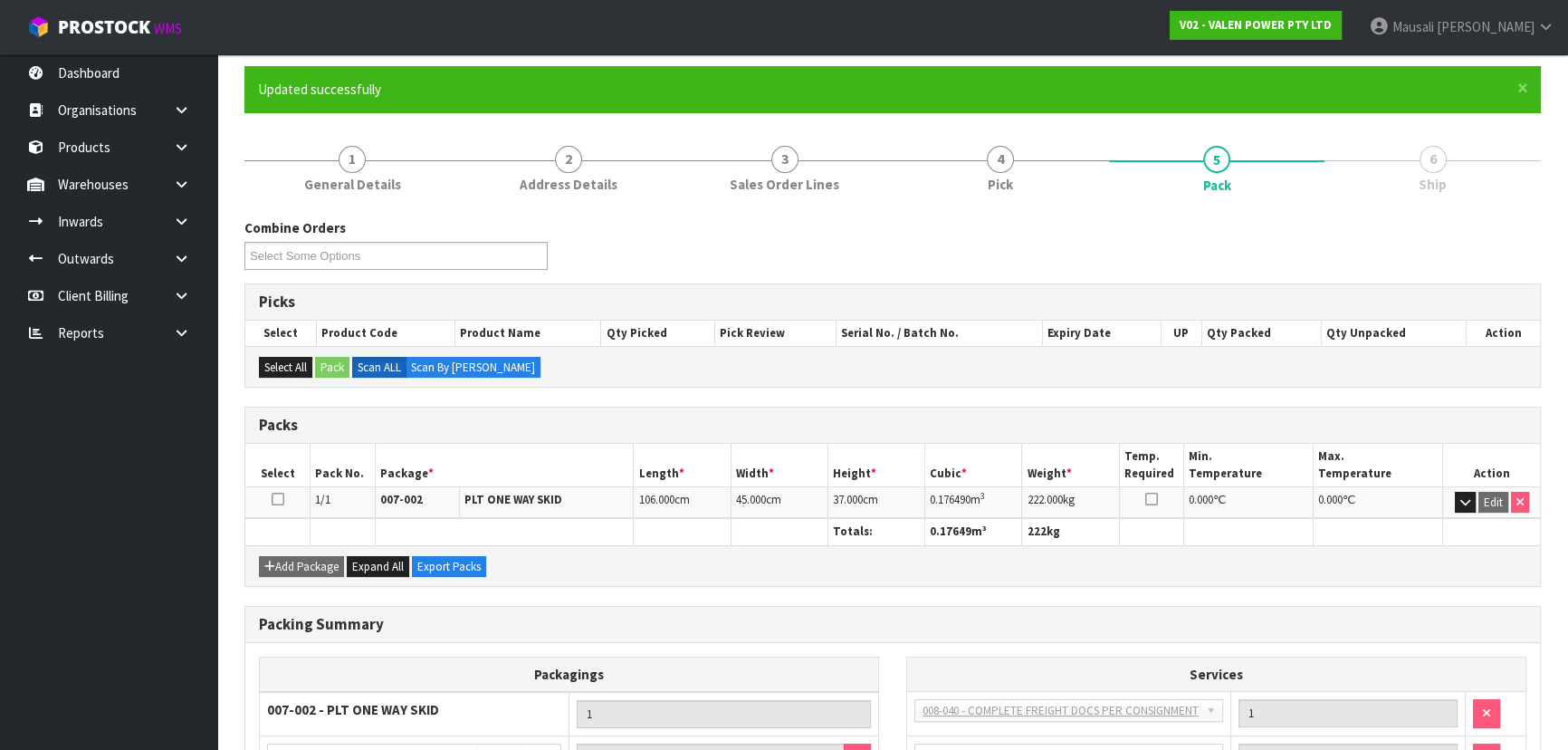
scroll to position [316, 0]
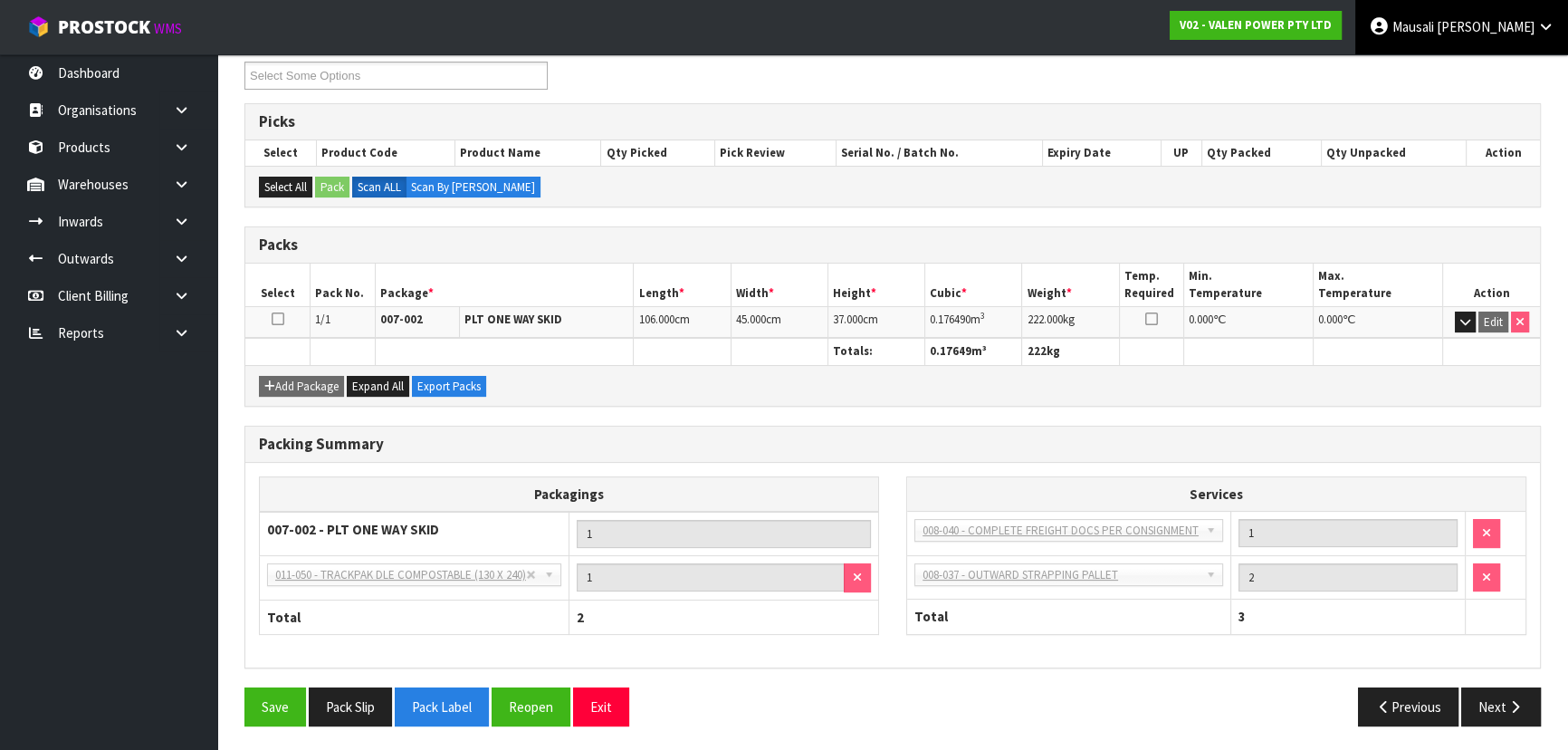
click at [1503, 35] on link "Mausali Tito" at bounding box center [1460, 26] width 213 height 54
click at [1509, 69] on link "Logout" at bounding box center [1494, 72] width 143 height 25
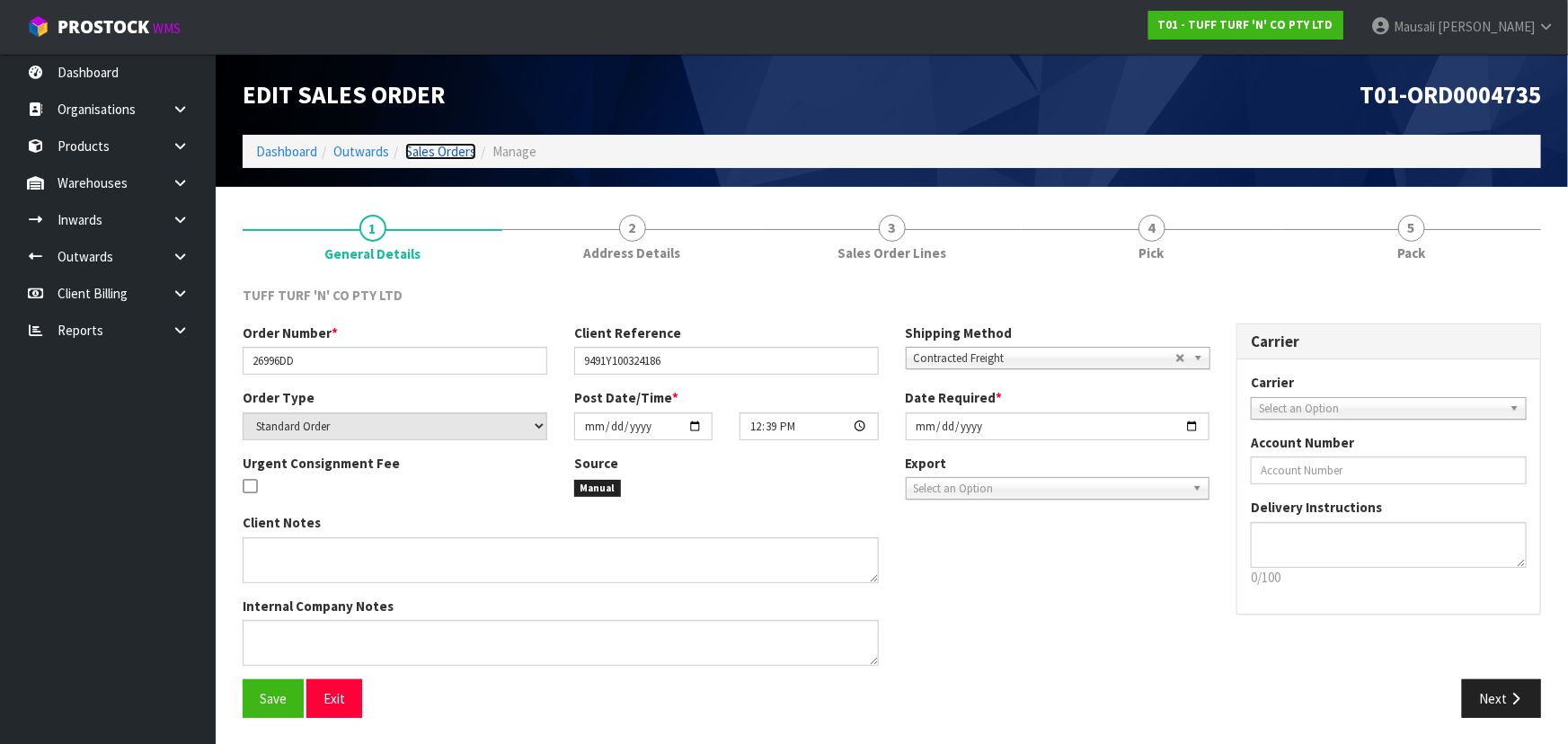
click at [433, 153] on link "Sales Orders" at bounding box center [441, 151] width 71 height 17
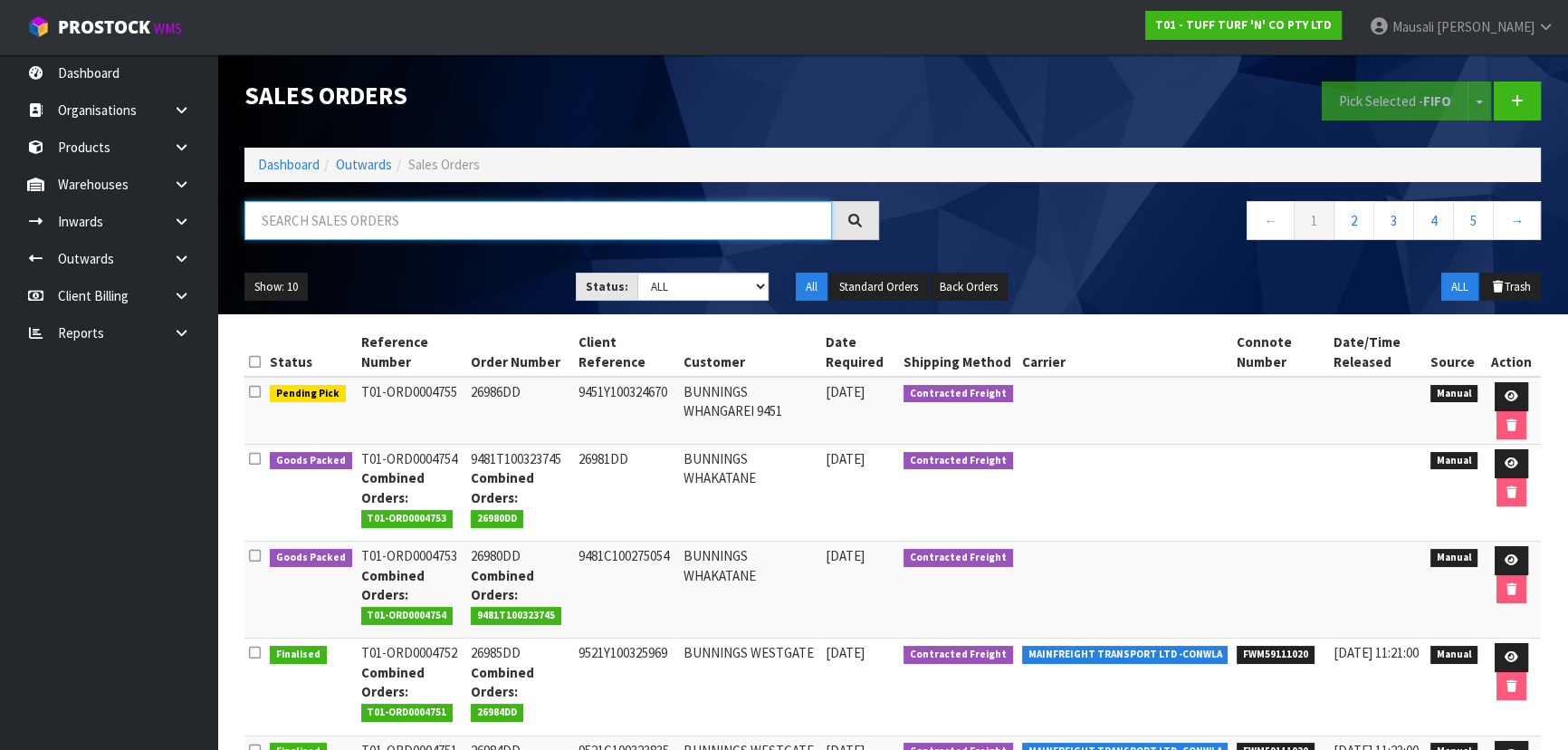
click at [289, 224] on input "text" at bounding box center [538, 220] width 587 height 39
type input "JOB-0417297"
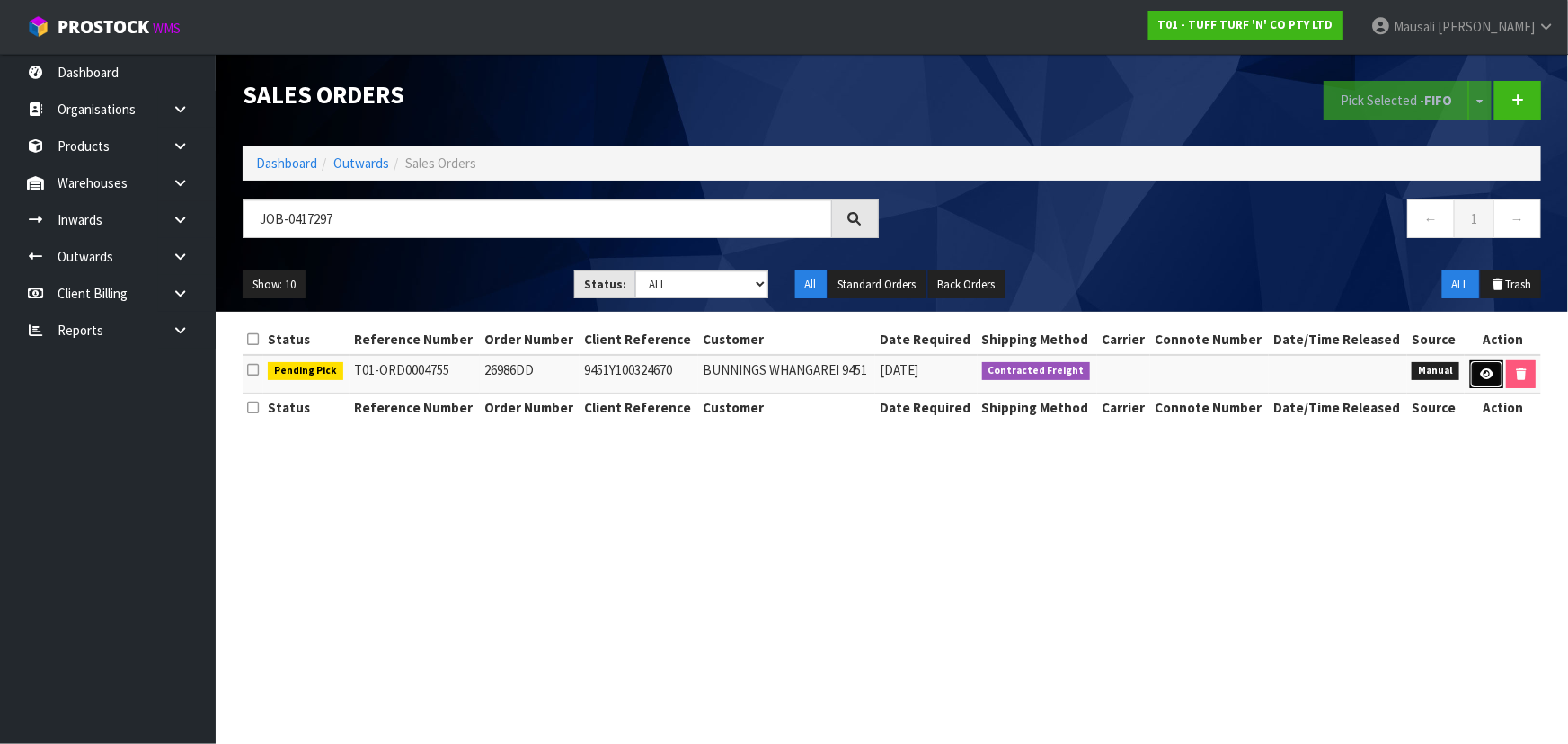
click at [1473, 377] on link at bounding box center [1486, 374] width 33 height 29
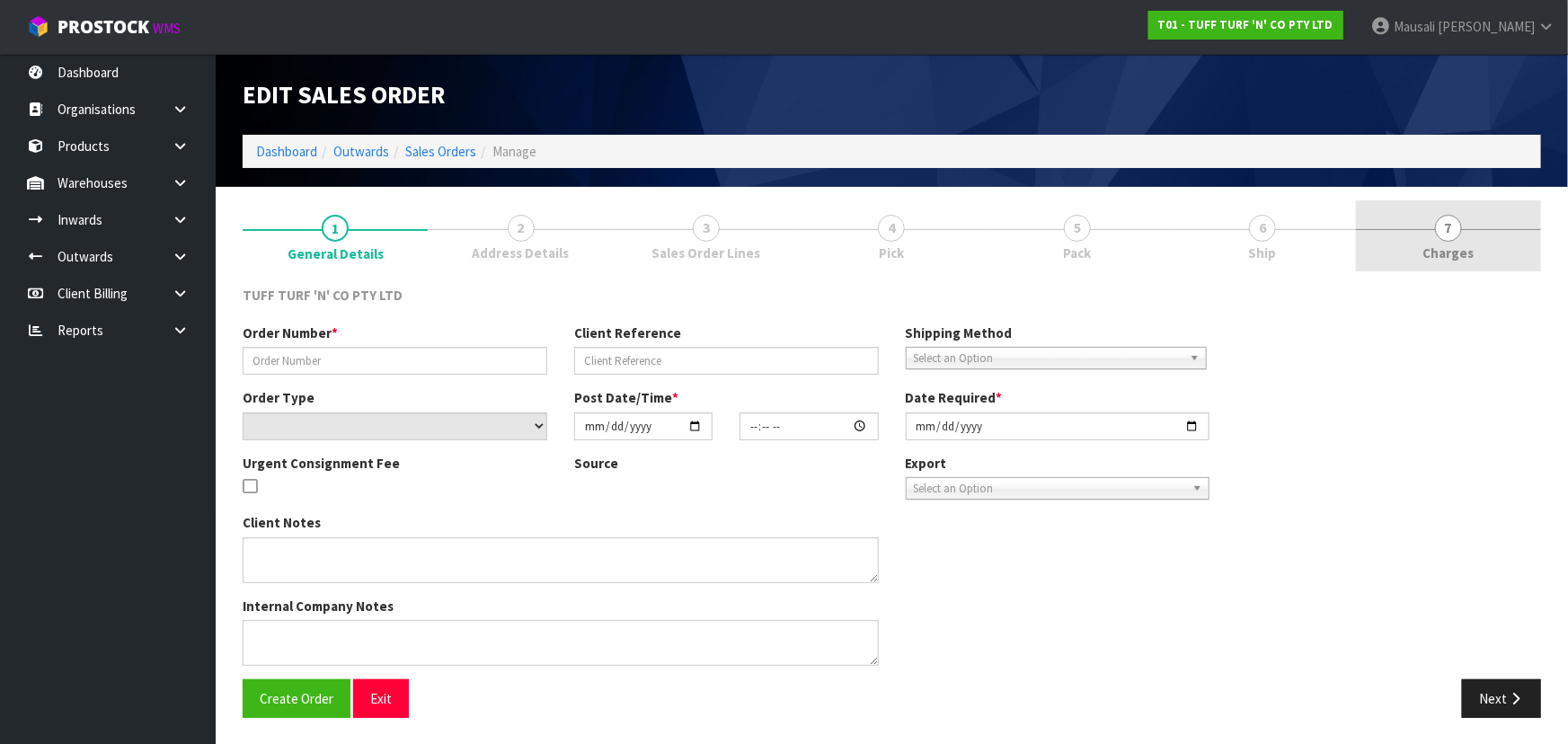
type input "26986DD"
type input "9451Y100324670"
select select "number:0"
type input "[DATE]"
type input "13:17:00.000"
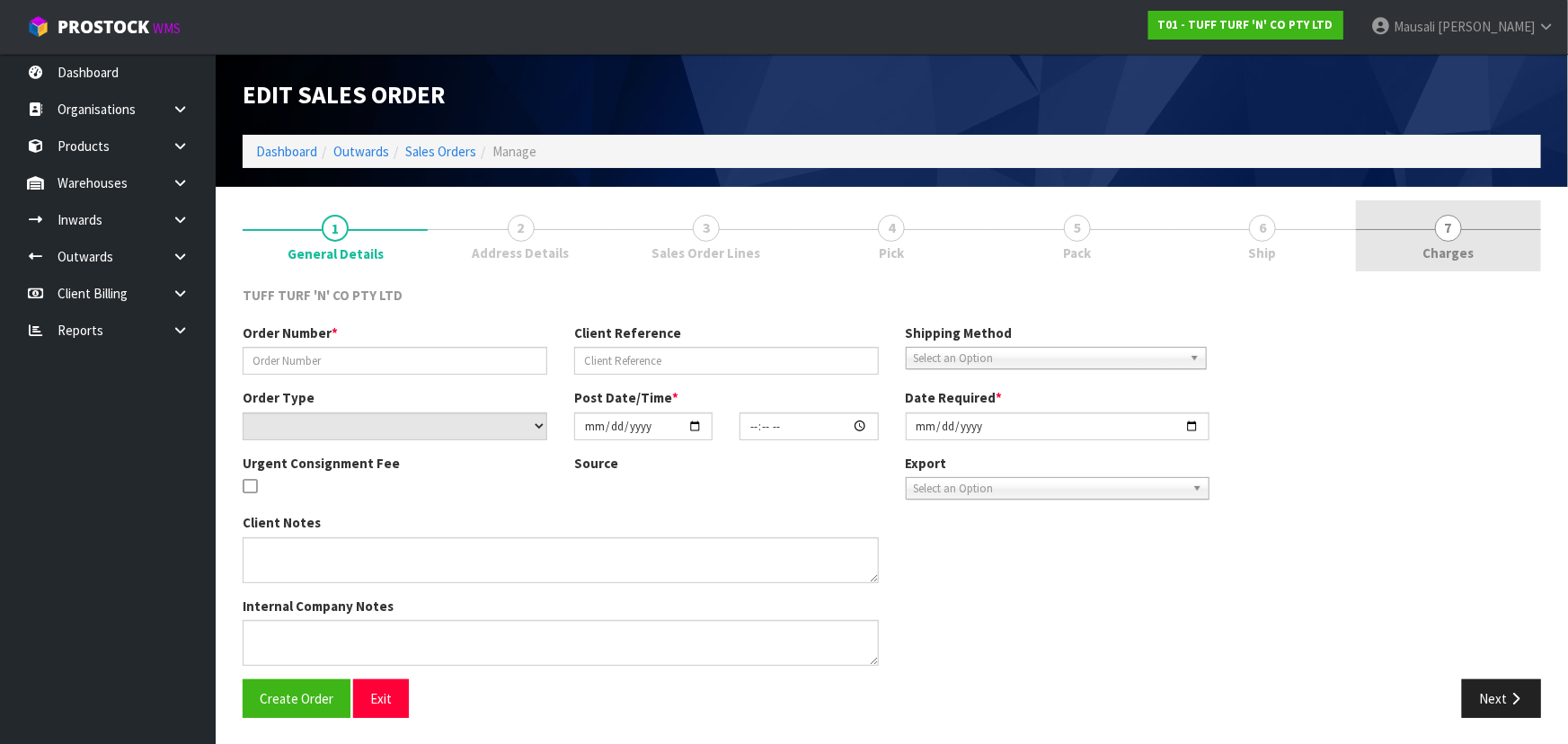
type input "[DATE]"
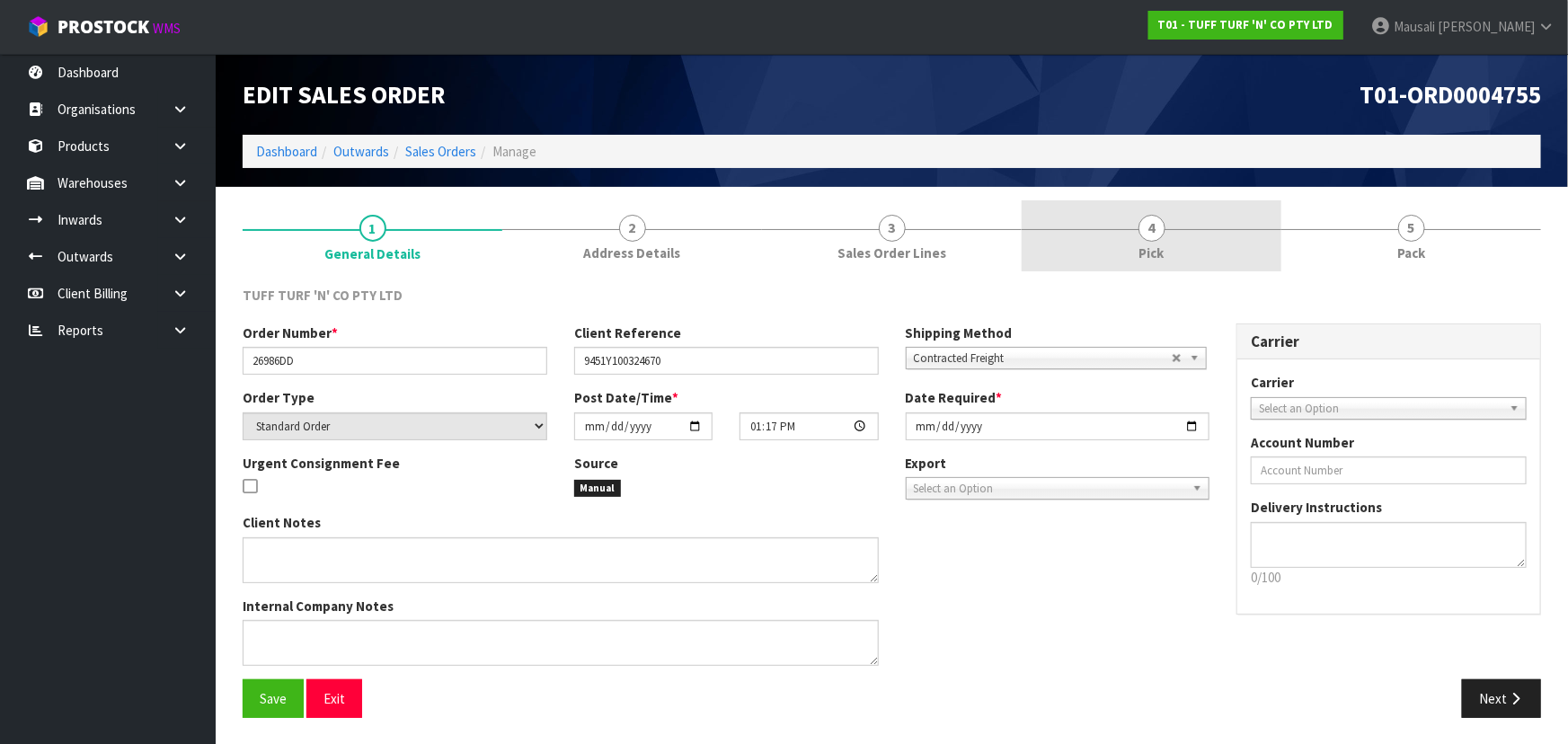
click at [1152, 249] on span "Pick" at bounding box center [1151, 253] width 25 height 19
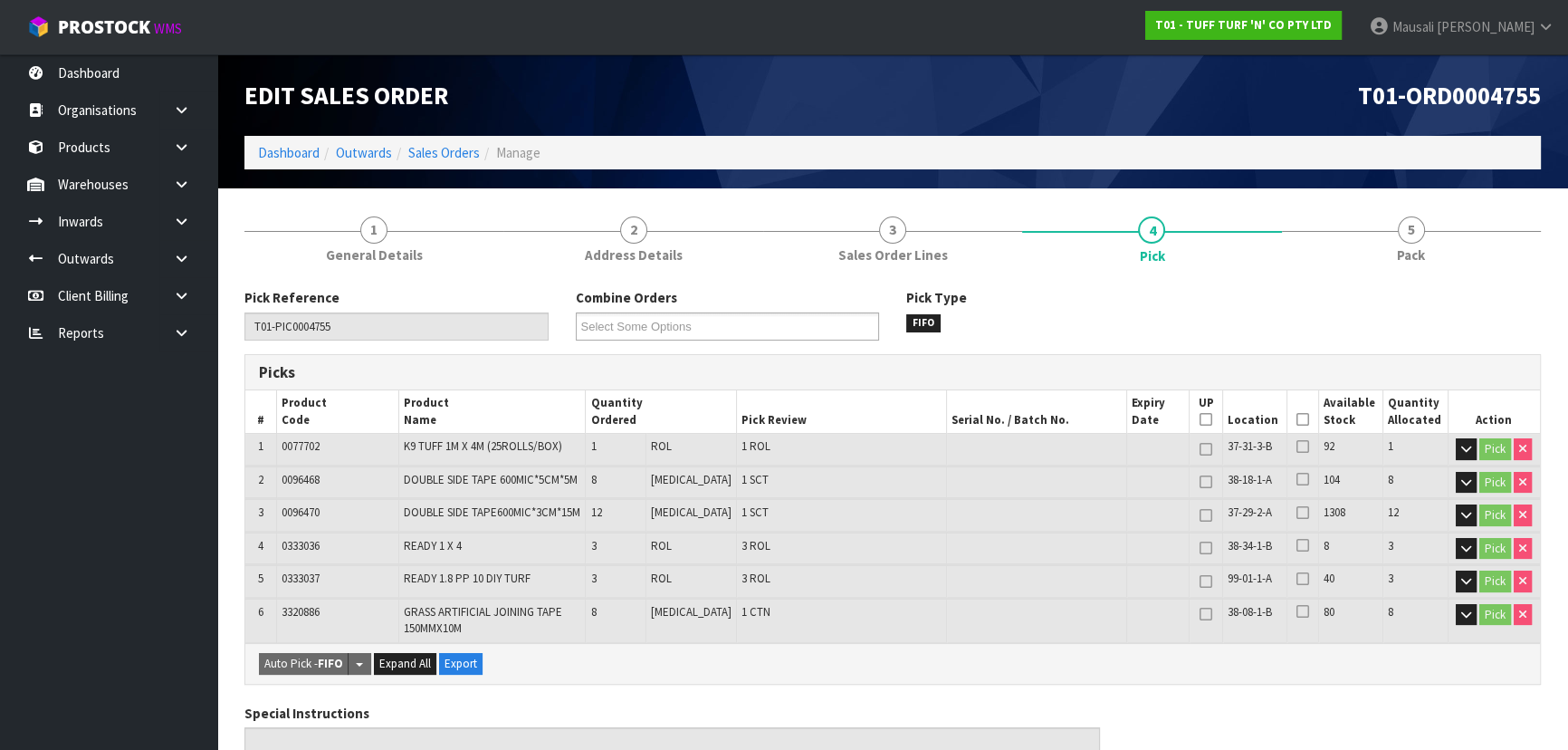
click at [1296, 419] on icon at bounding box center [1301, 419] width 12 height 1
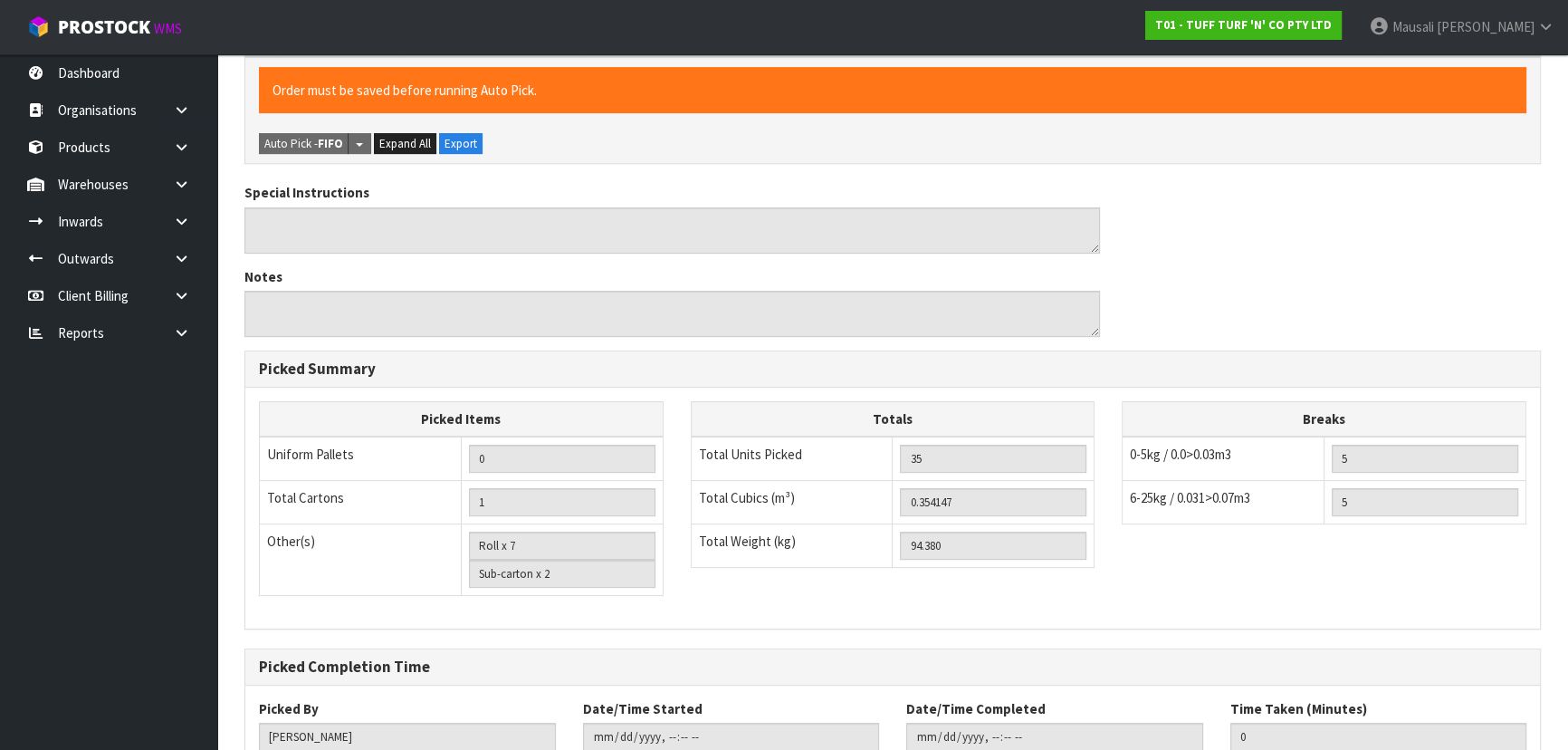
scroll to position [708, 0]
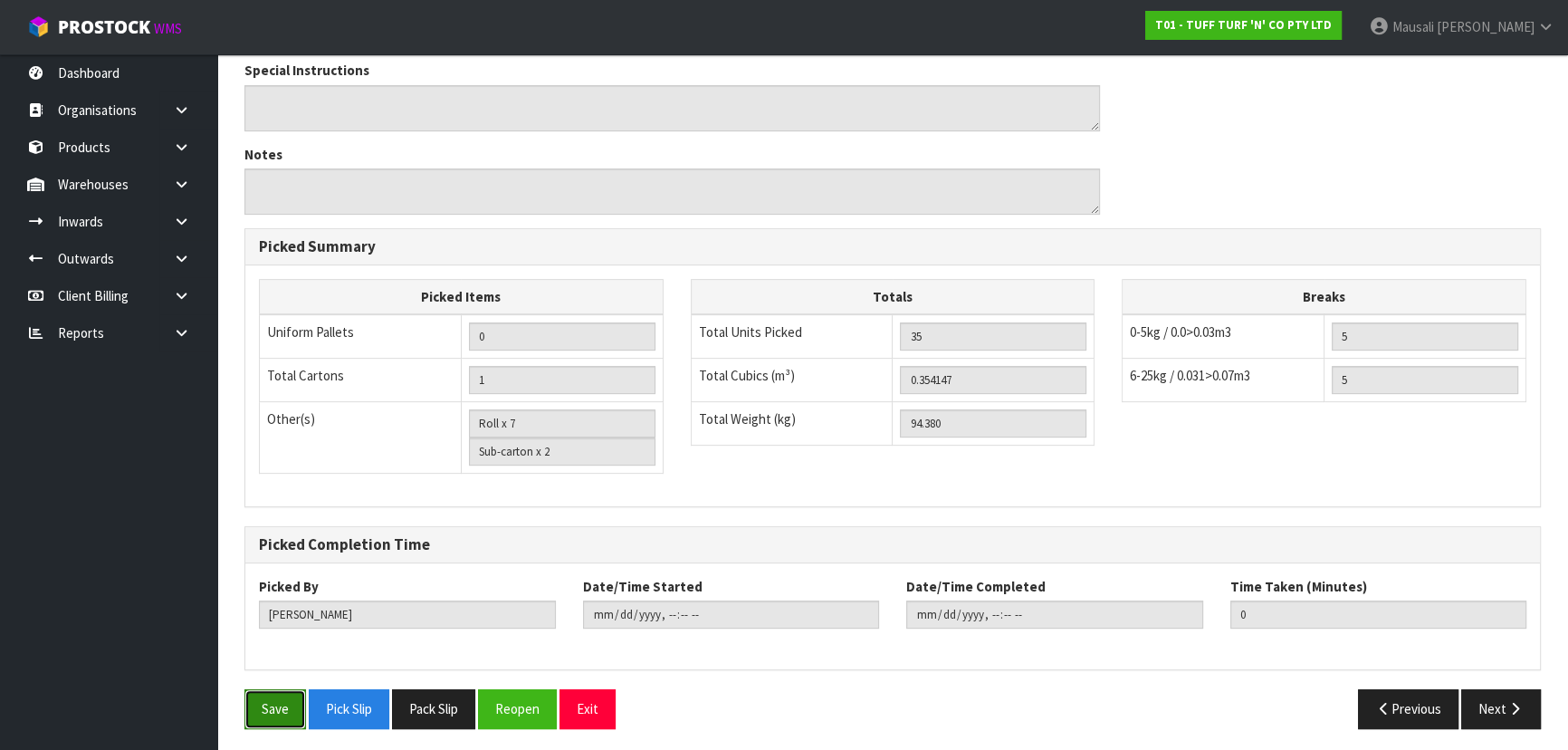
click at [268, 713] on button "Save" at bounding box center [275, 708] width 61 height 39
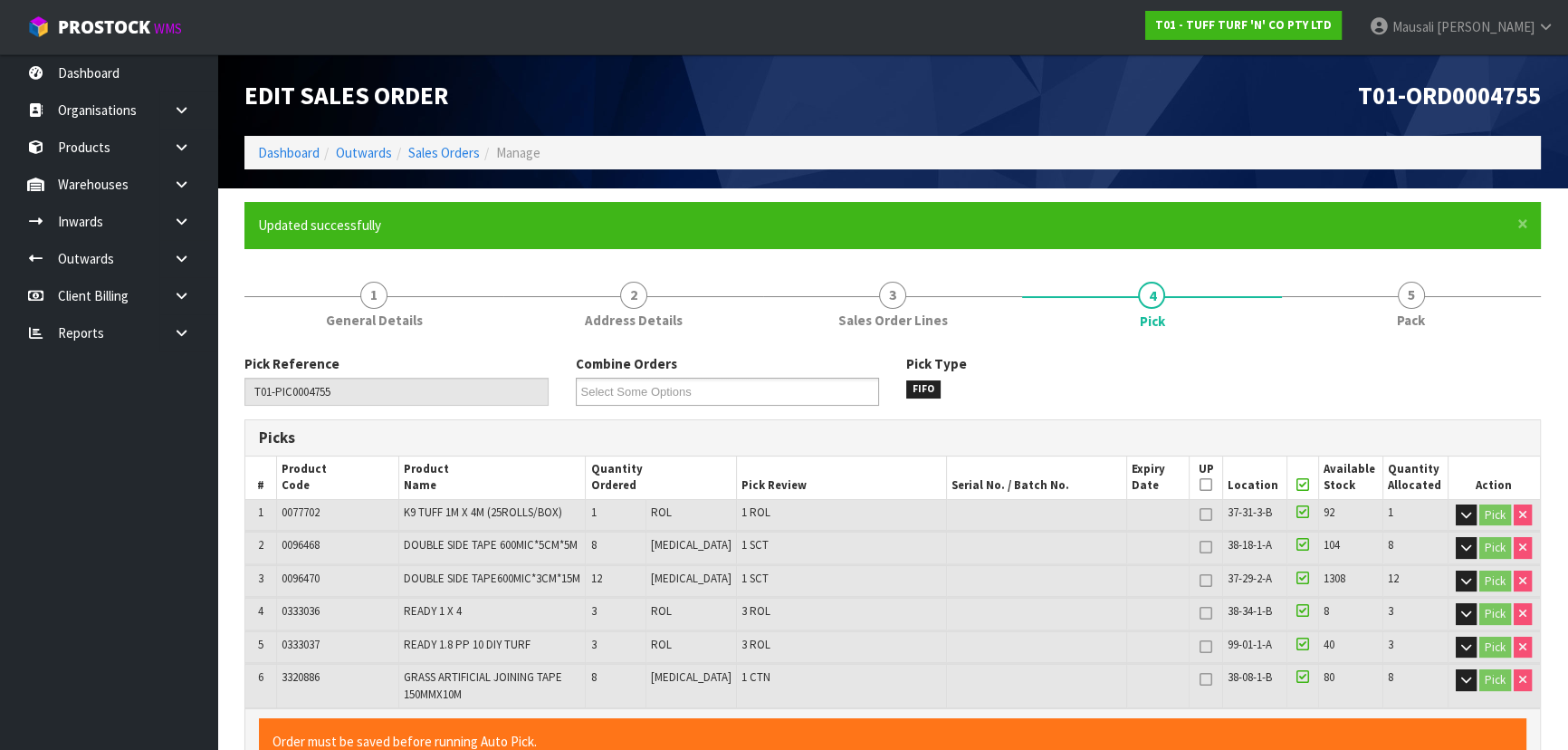
type input "[PERSON_NAME]"
type input "[DATE]T14:19:33"
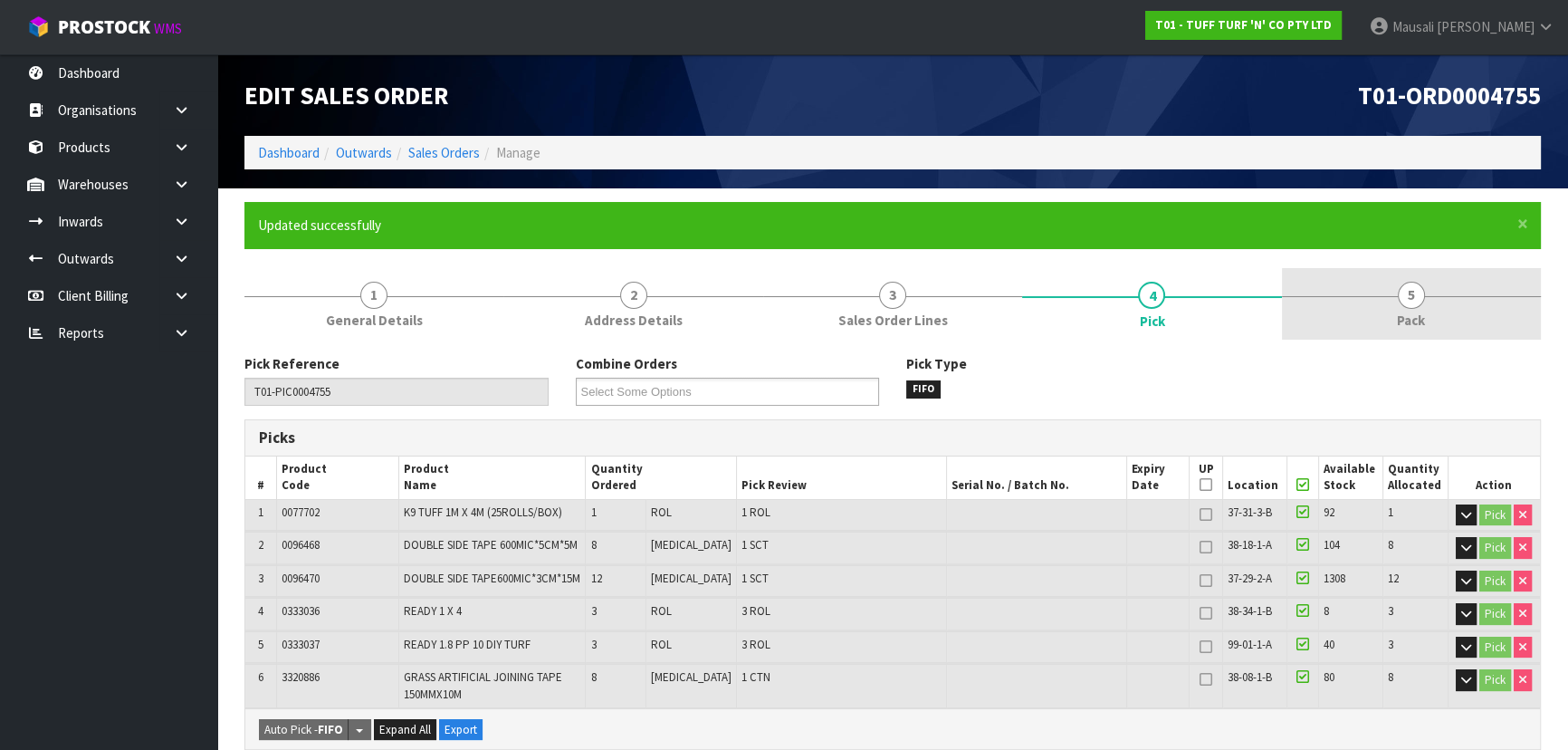
click at [1415, 297] on span "5" at bounding box center [1410, 295] width 27 height 27
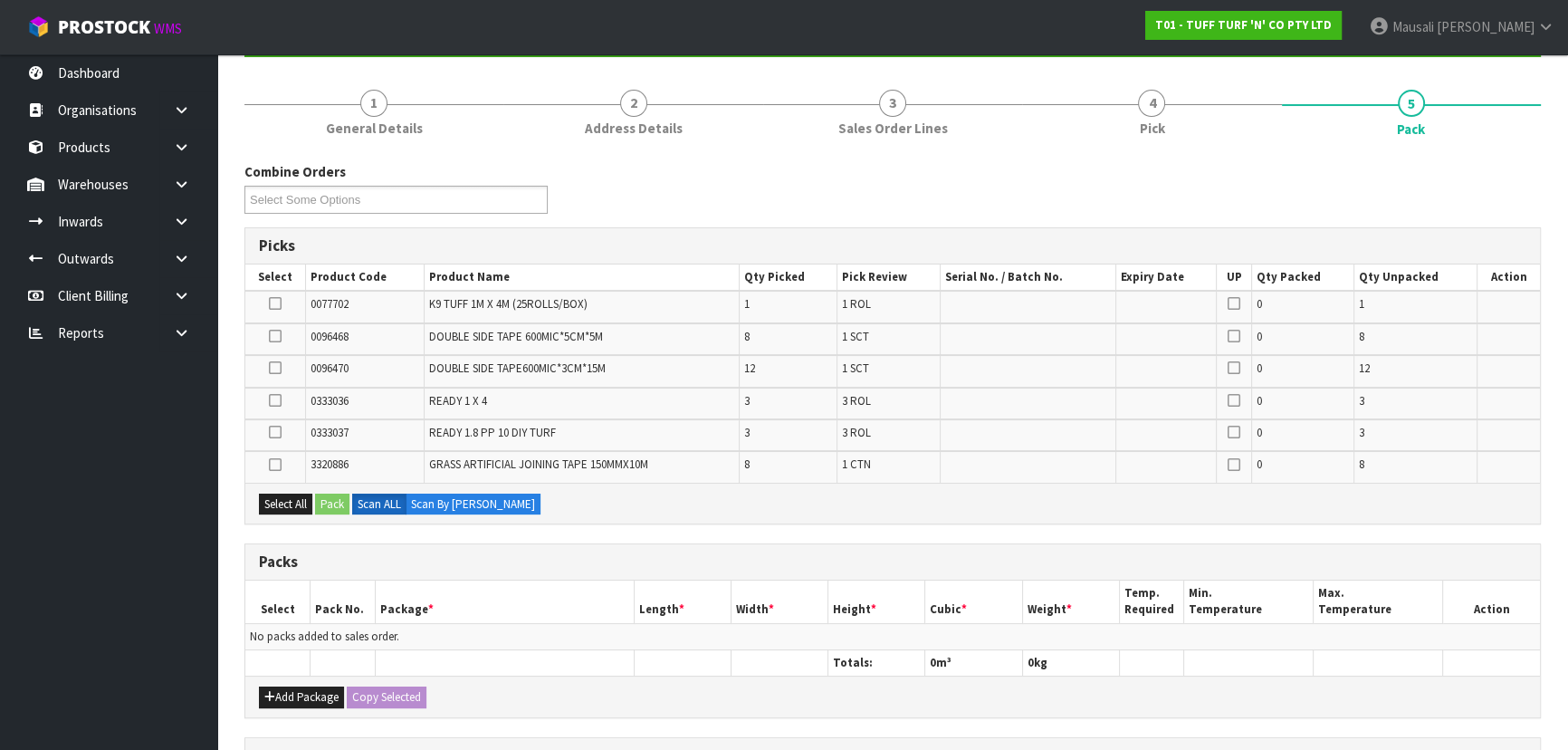
scroll to position [329, 0]
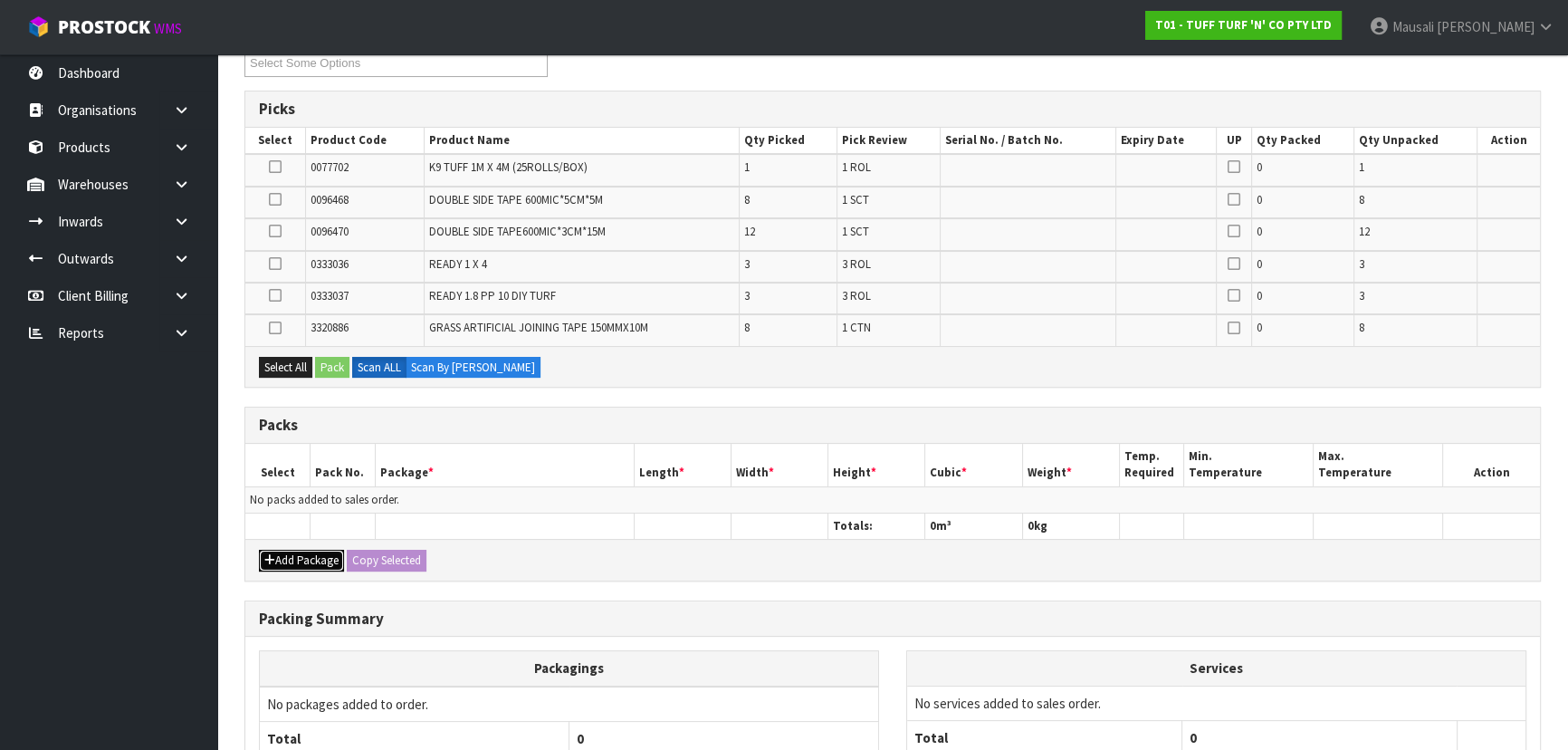
click at [299, 554] on button "Add Package" at bounding box center [302, 560] width 85 height 22
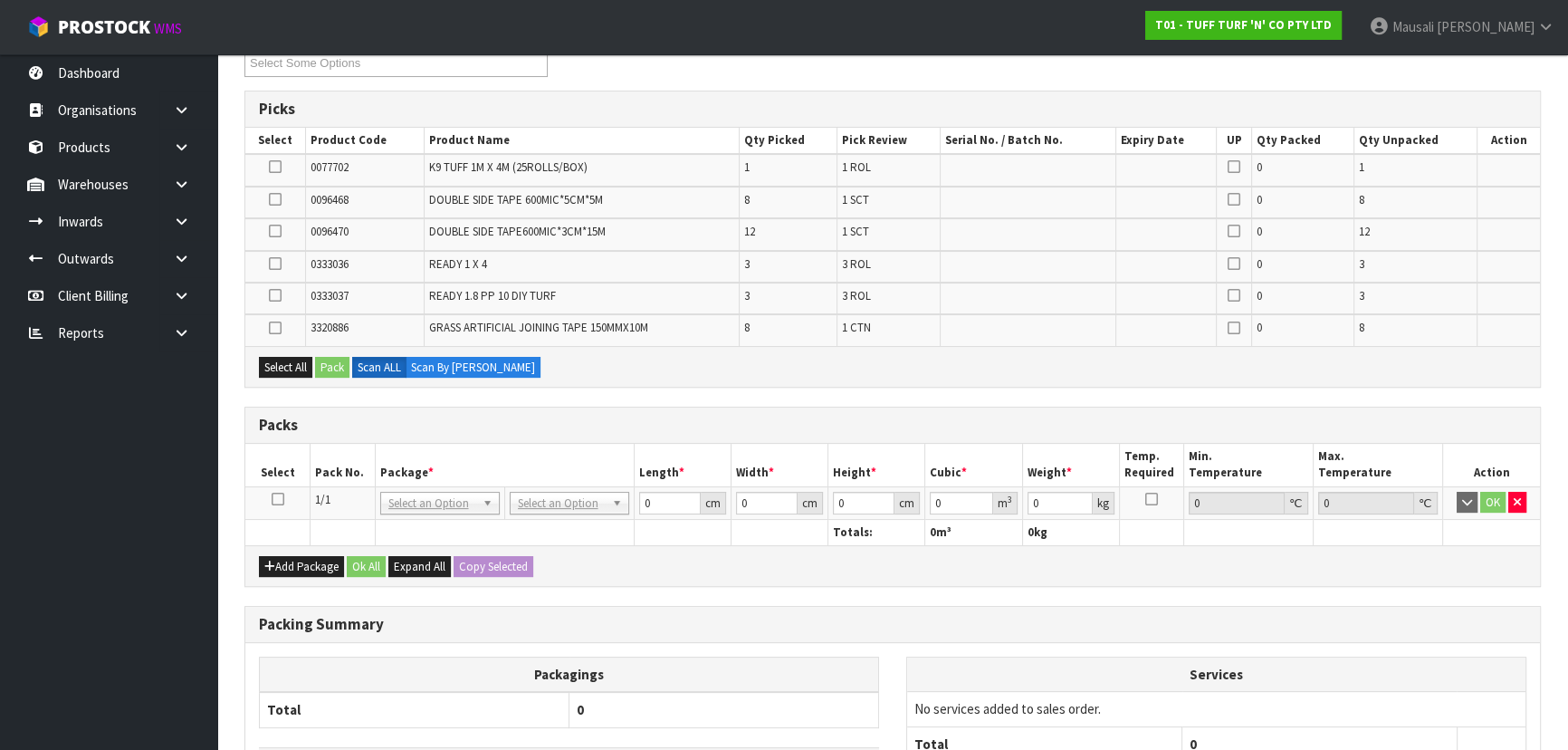
click at [271, 499] on icon at bounding box center [277, 499] width 12 height 1
click at [286, 361] on button "Select All" at bounding box center [285, 367] width 53 height 22
click at [338, 369] on button "Pack" at bounding box center [332, 367] width 34 height 22
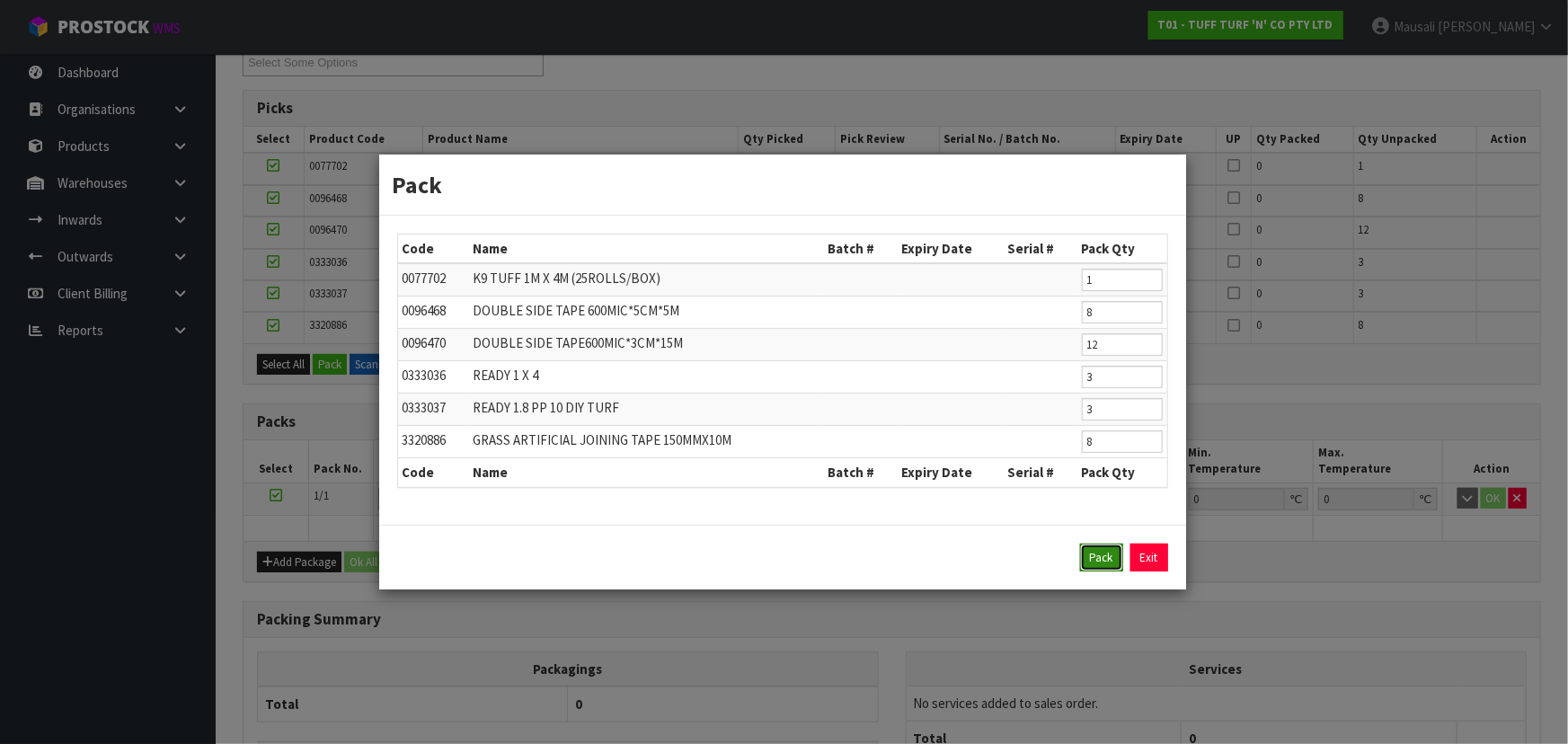
click at [1105, 545] on button "Pack" at bounding box center [1102, 557] width 43 height 29
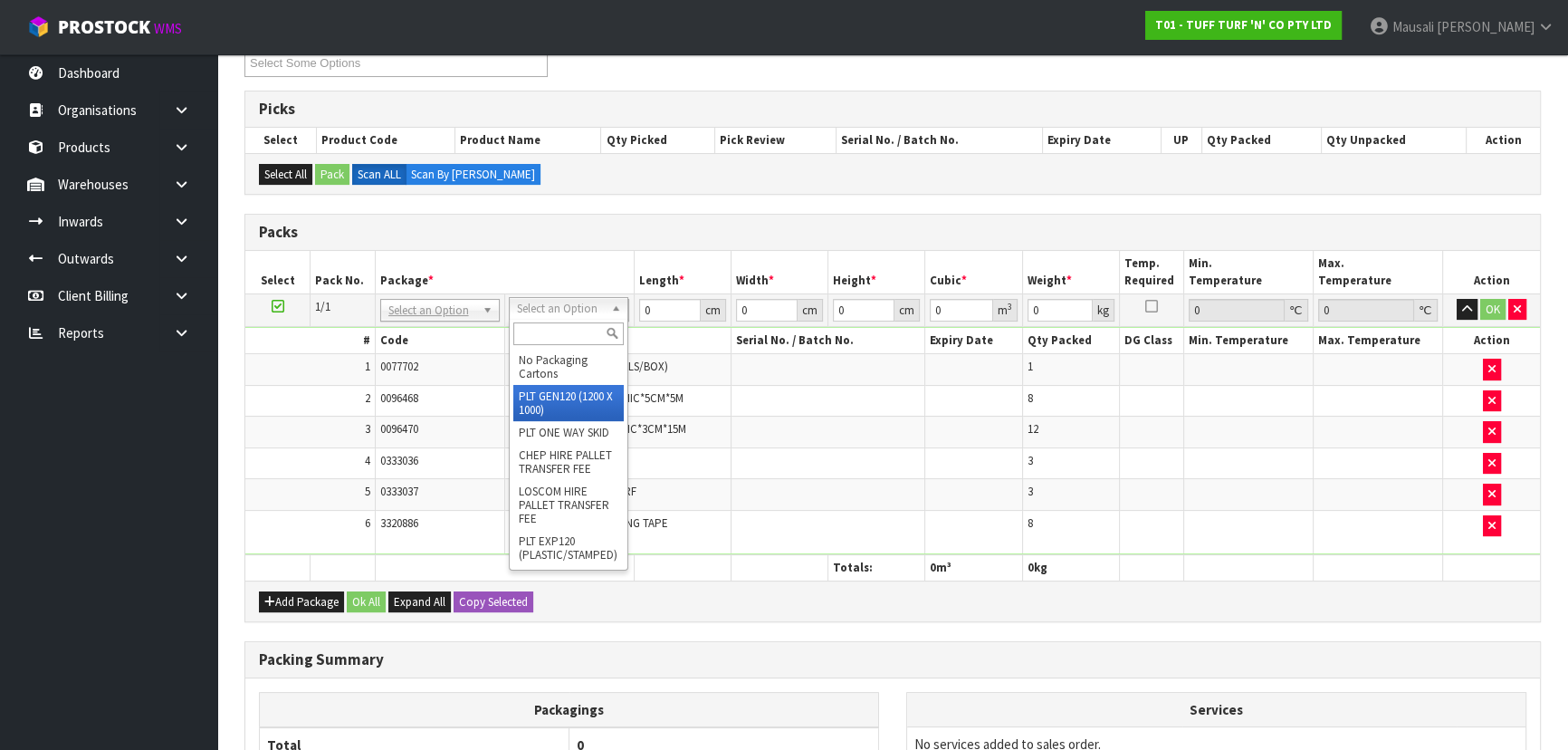
drag, startPoint x: 561, startPoint y: 407, endPoint x: 607, endPoint y: 371, distance: 58.4
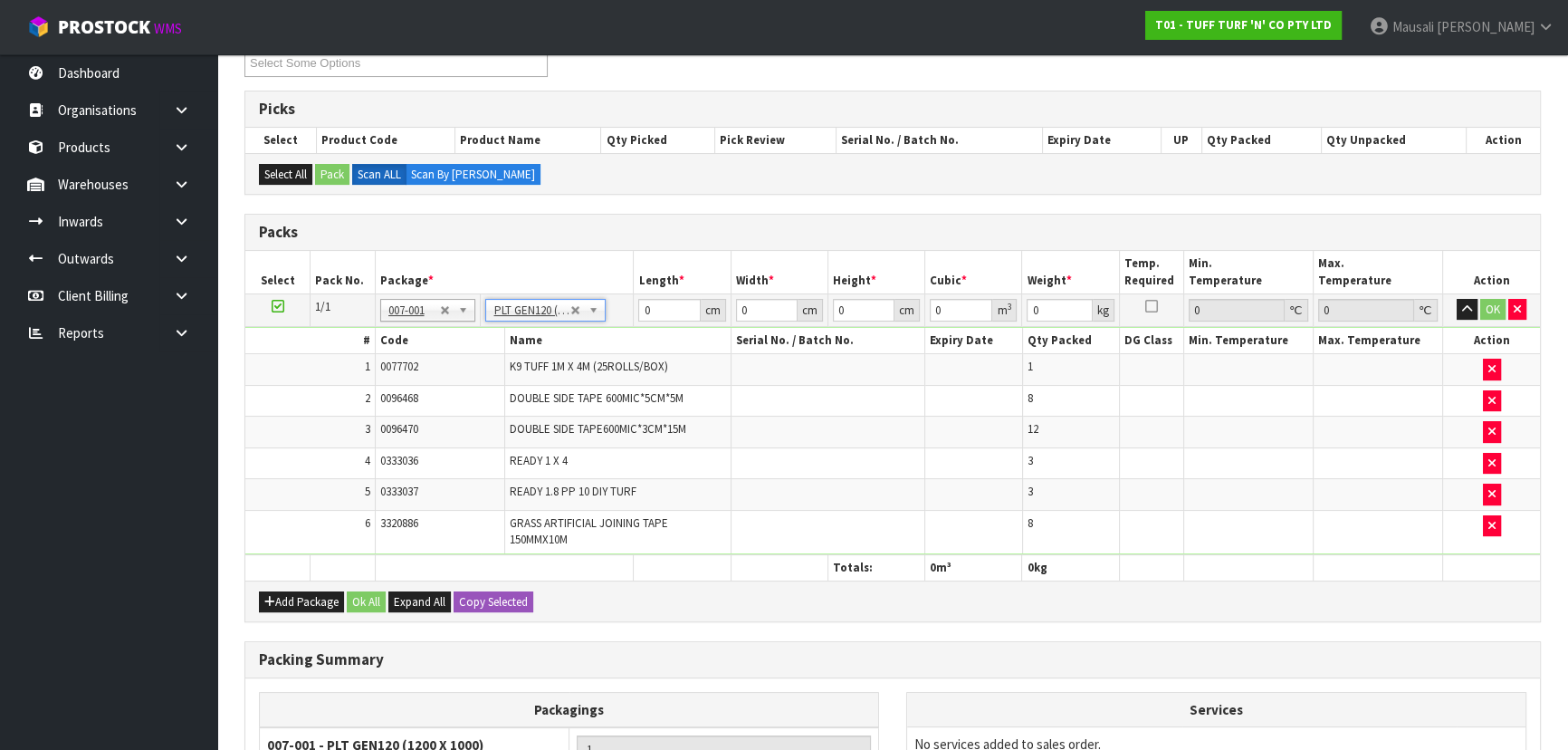
type input "120"
type input "100"
type input "94.38"
drag, startPoint x: 666, startPoint y: 306, endPoint x: 632, endPoint y: 310, distance: 34.2
click at [633, 310] on td "120 cm" at bounding box center [681, 309] width 96 height 32
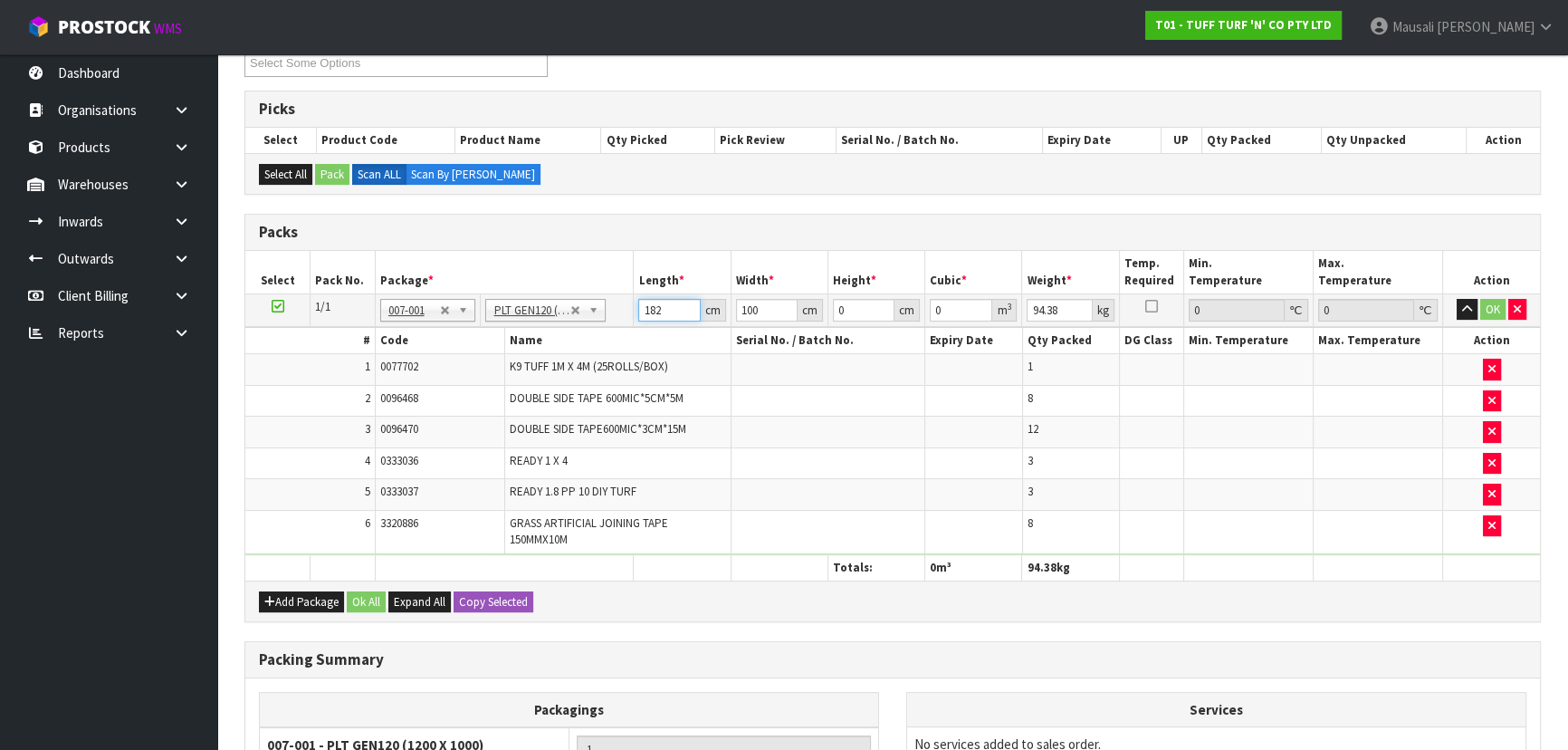
type input "182"
type input "73"
type input "5"
type input "0.06643"
type input "57"
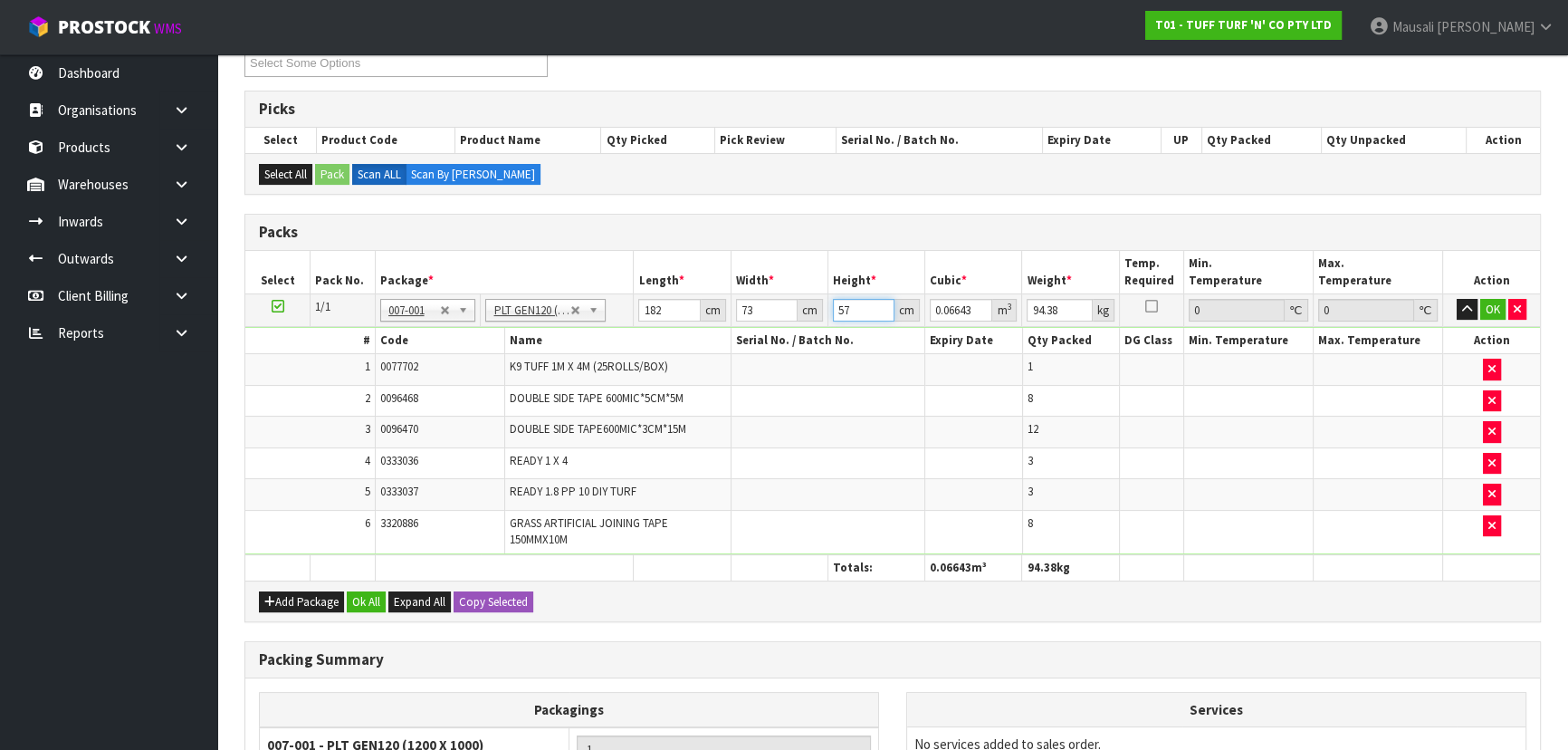
type input "0.757302"
type input "57"
click at [1022, 326] on td "94.38 kg" at bounding box center [1070, 309] width 96 height 32
drag, startPoint x: 1062, startPoint y: 308, endPoint x: 1023, endPoint y: 308, distance: 39.0
click at [1023, 308] on td "94.38 kg" at bounding box center [1070, 309] width 96 height 32
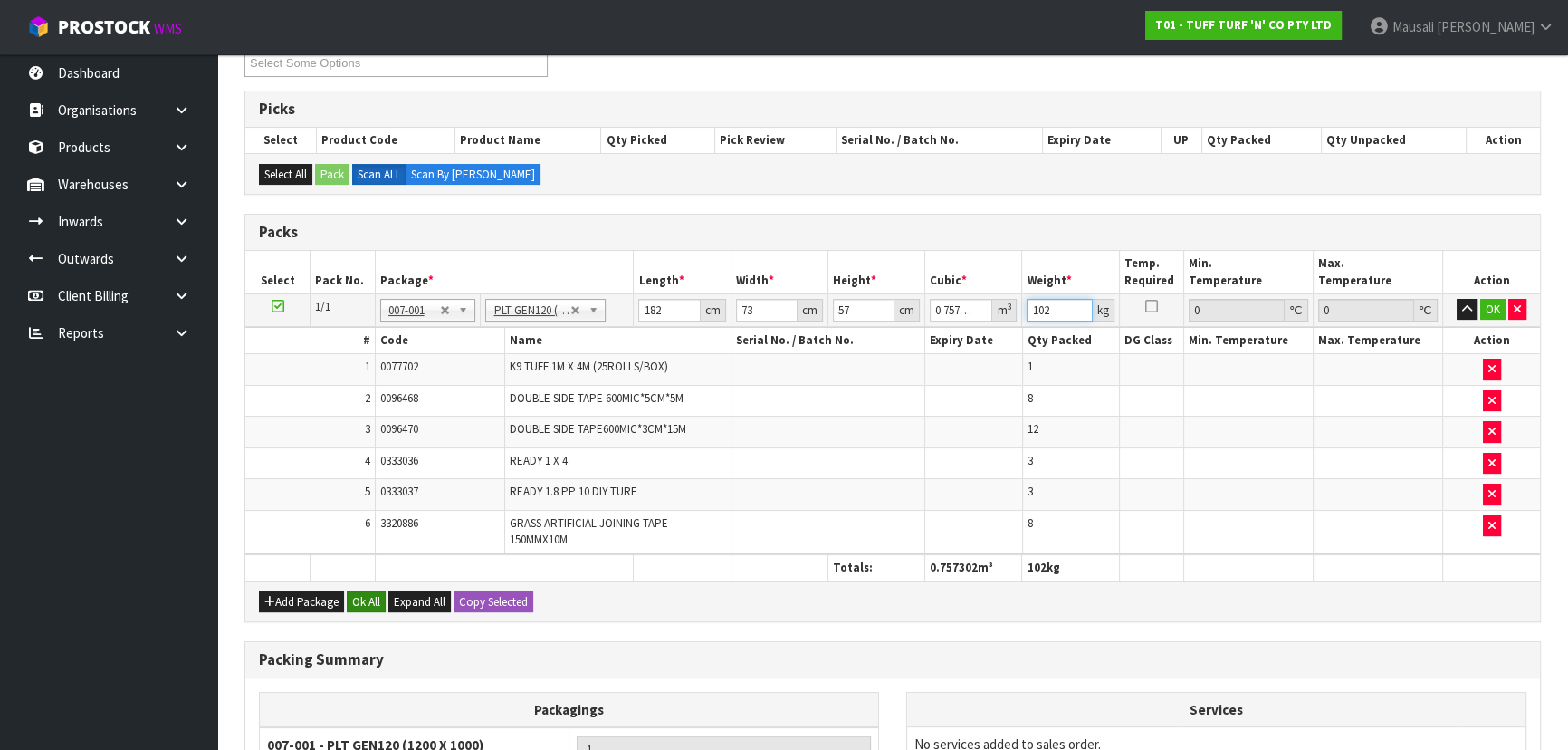
type input "102"
click at [364, 591] on button "Ok All" at bounding box center [366, 602] width 39 height 22
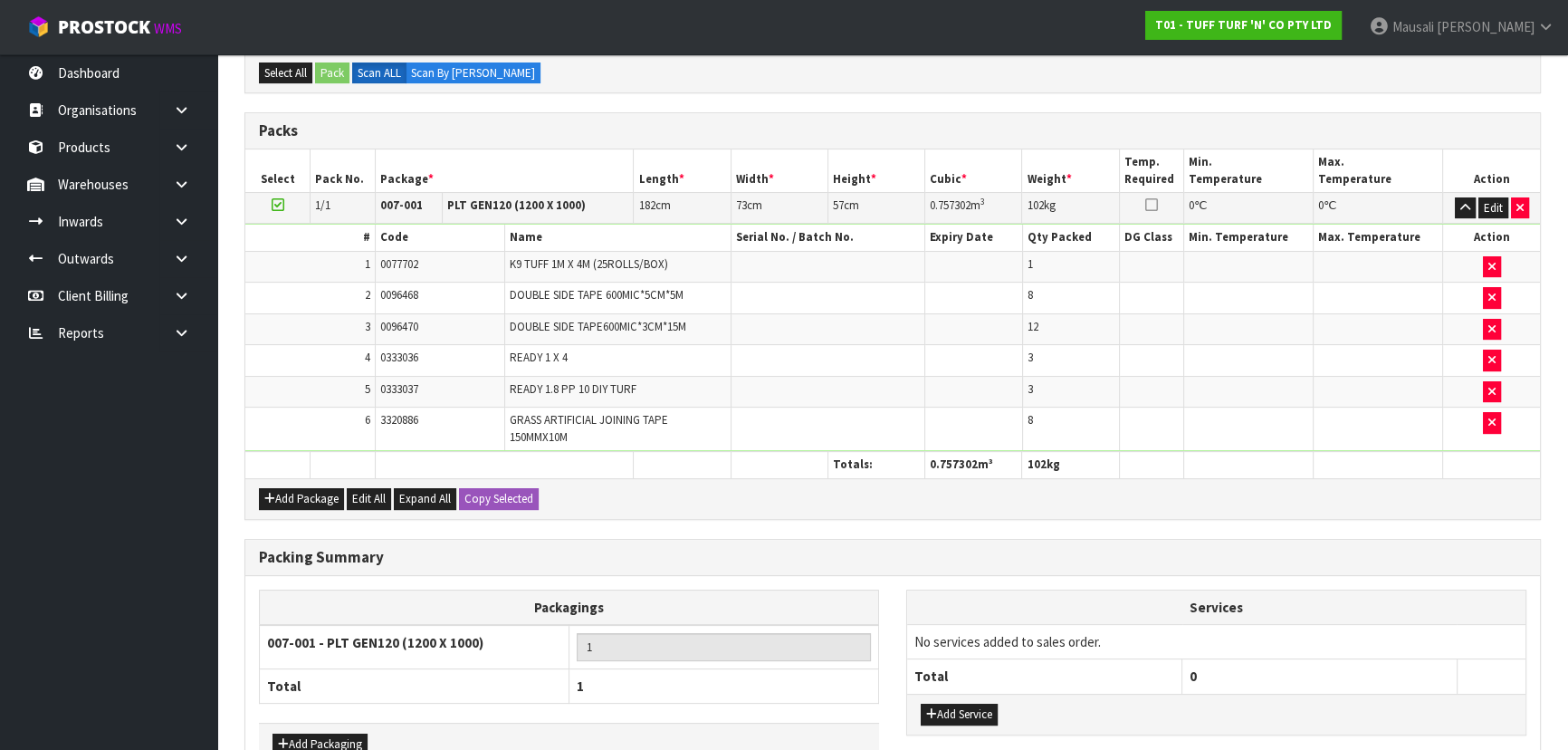
scroll to position [538, 0]
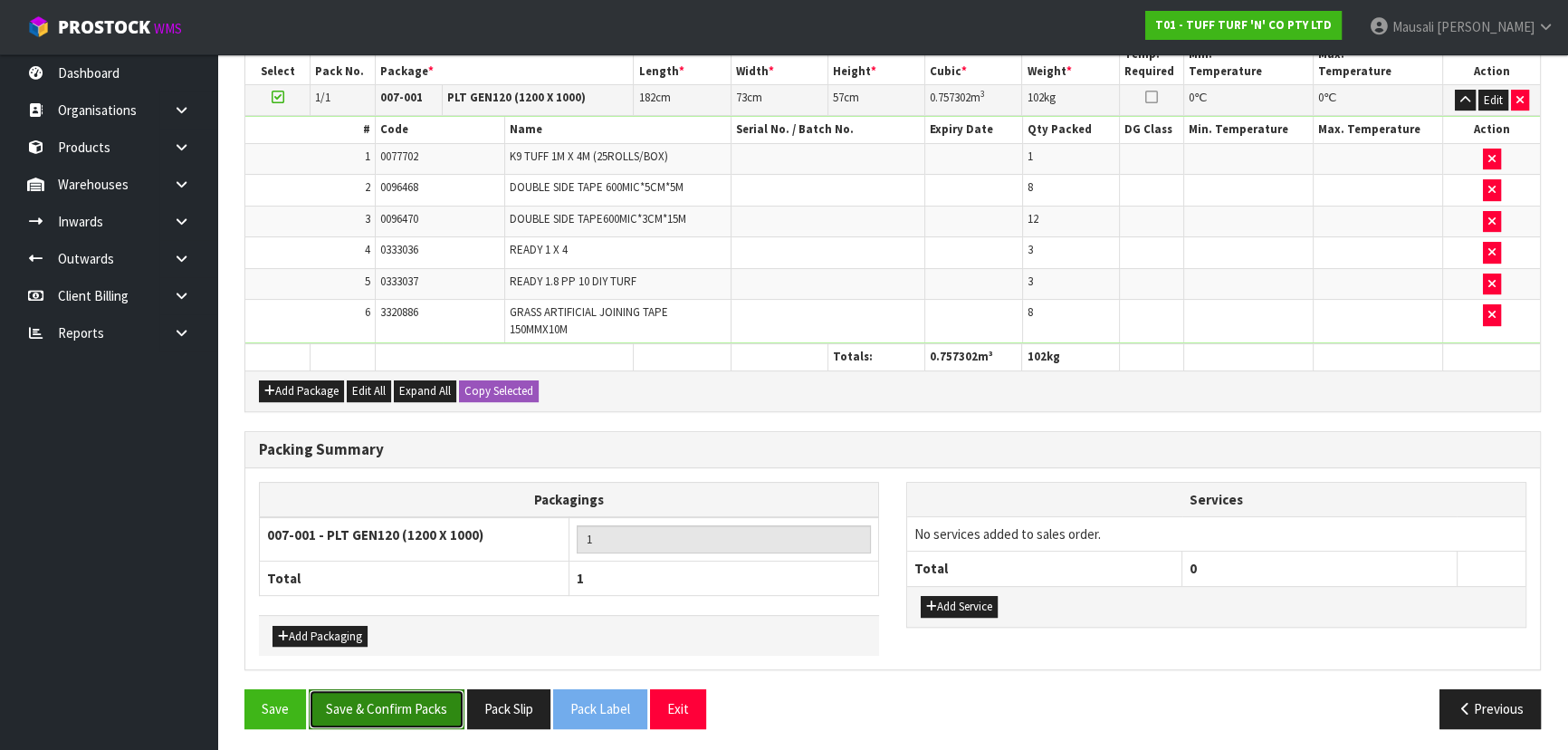
click at [390, 700] on button "Save & Confirm Packs" at bounding box center [387, 708] width 156 height 39
